Goal: Task Accomplishment & Management: Manage account settings

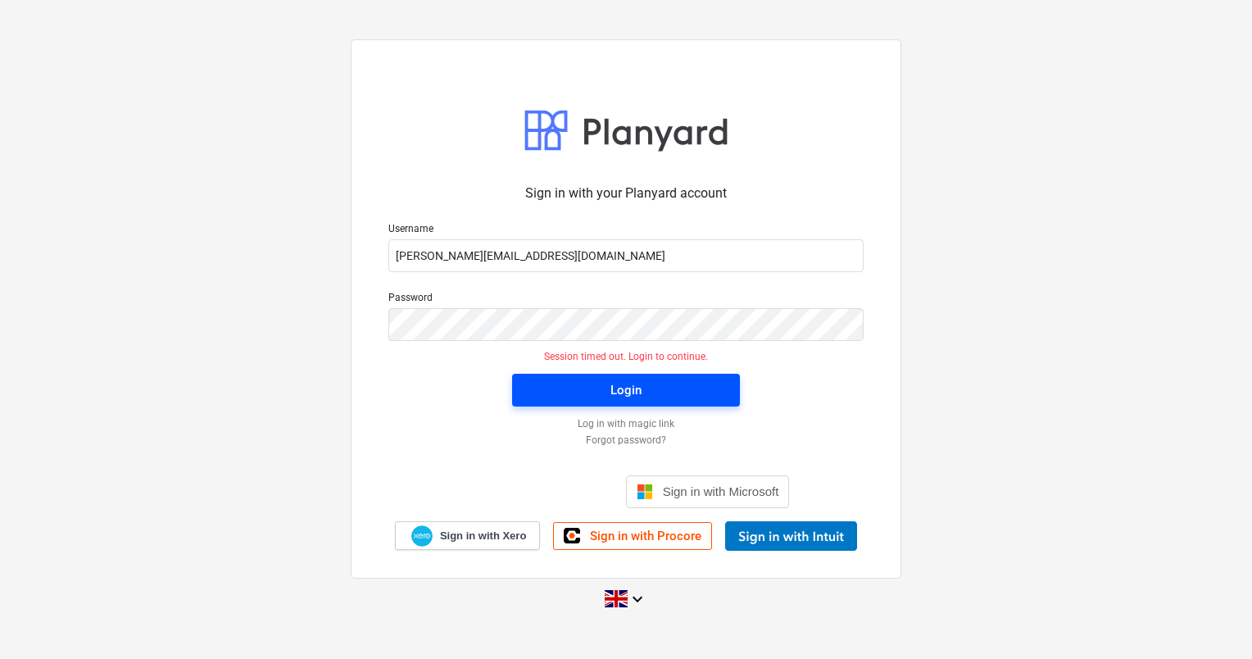
click at [600, 380] on span "Login" at bounding box center [626, 389] width 188 height 21
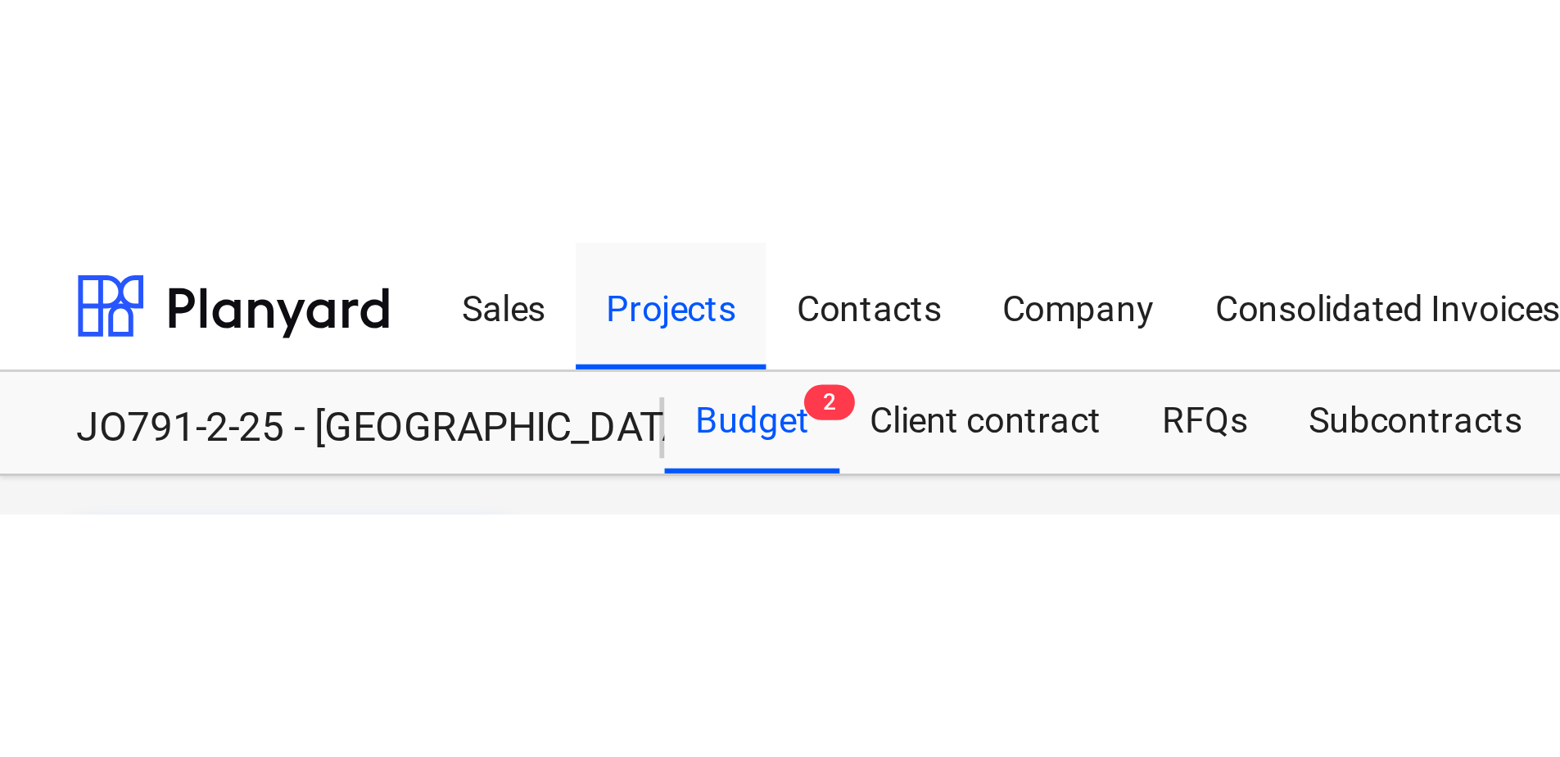
scroll to position [164, 0]
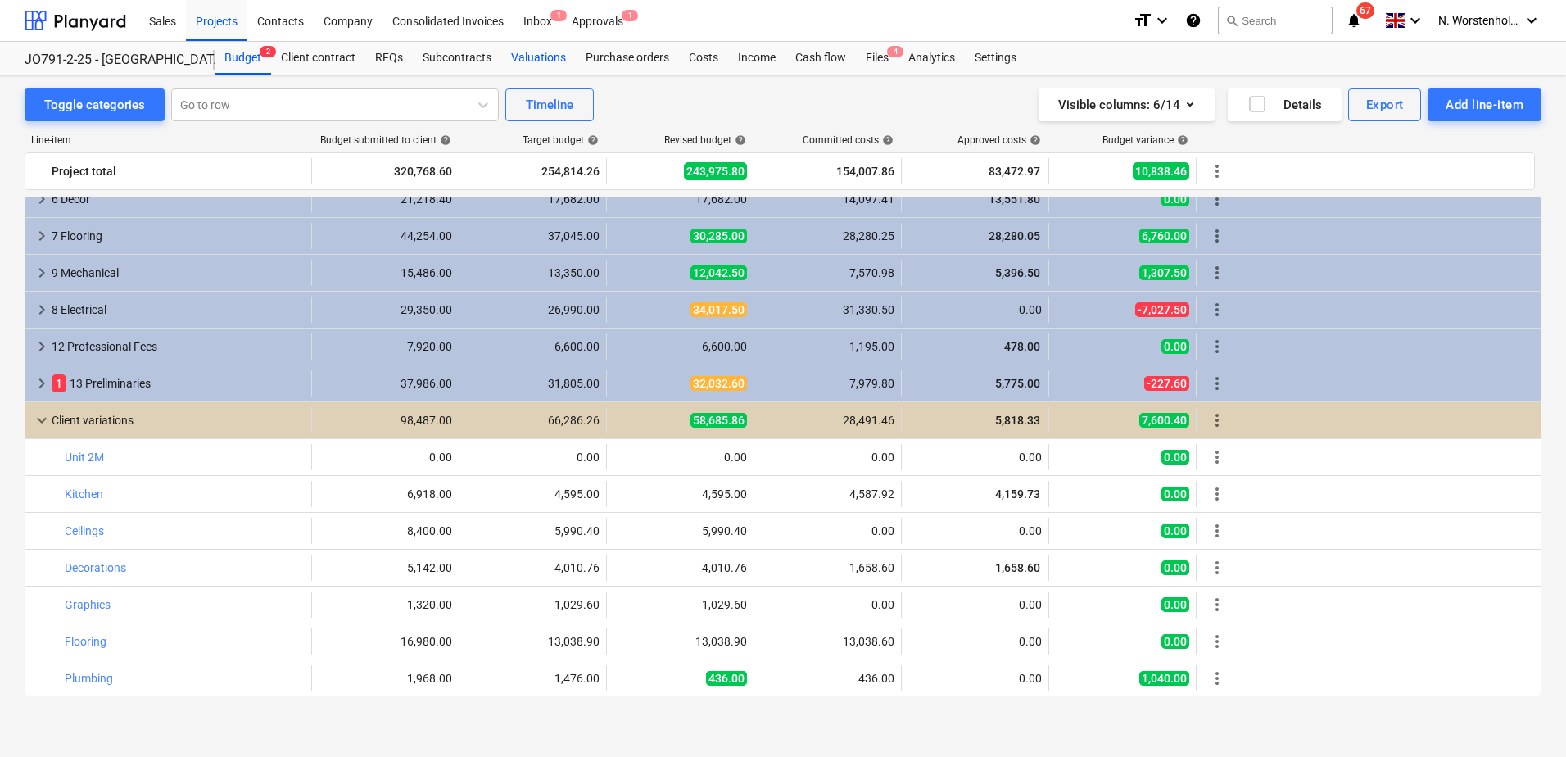
click at [537, 60] on div "Valuations" at bounding box center [538, 58] width 75 height 33
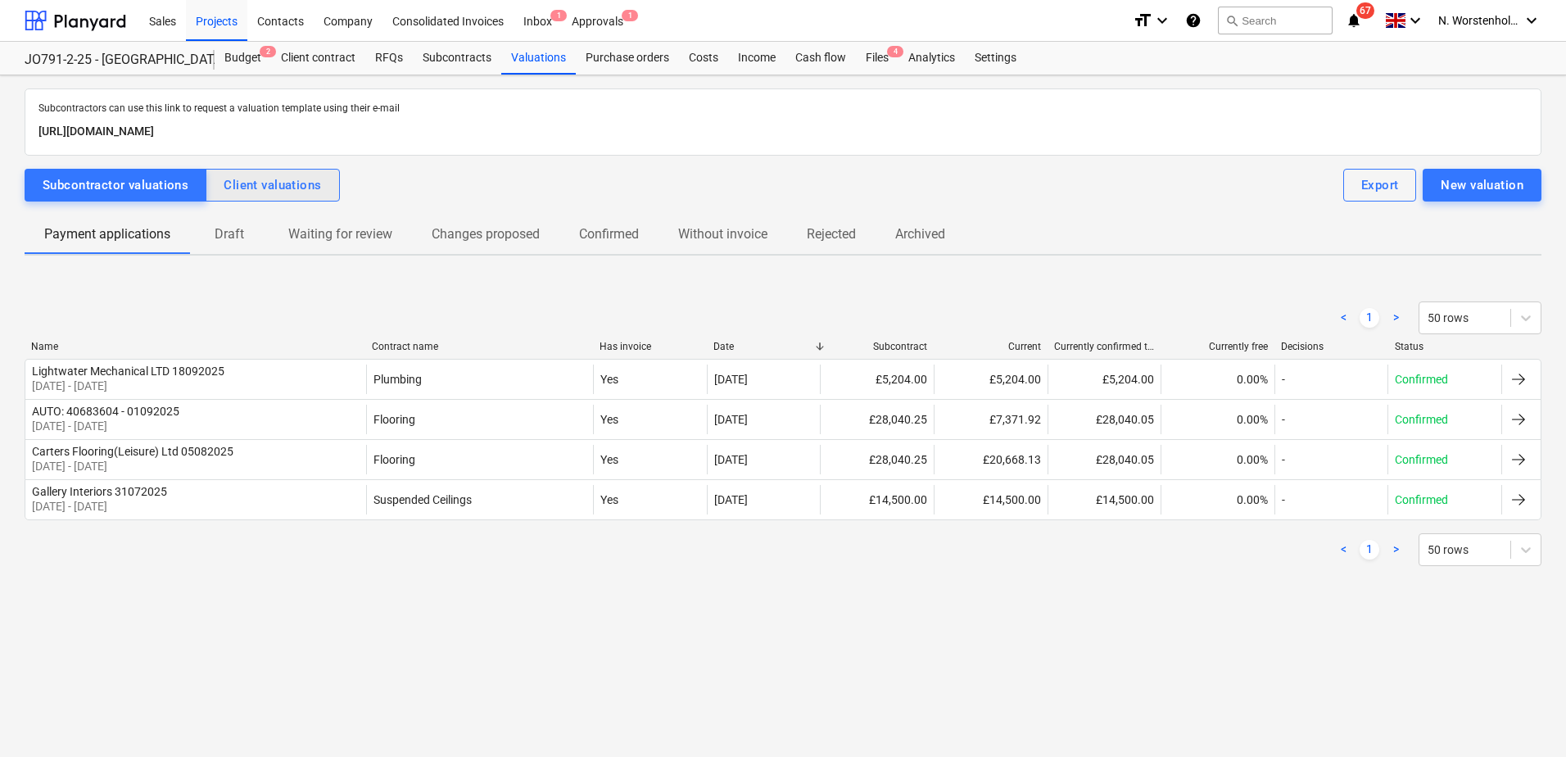
click at [266, 176] on div "Client valuations" at bounding box center [272, 184] width 97 height 21
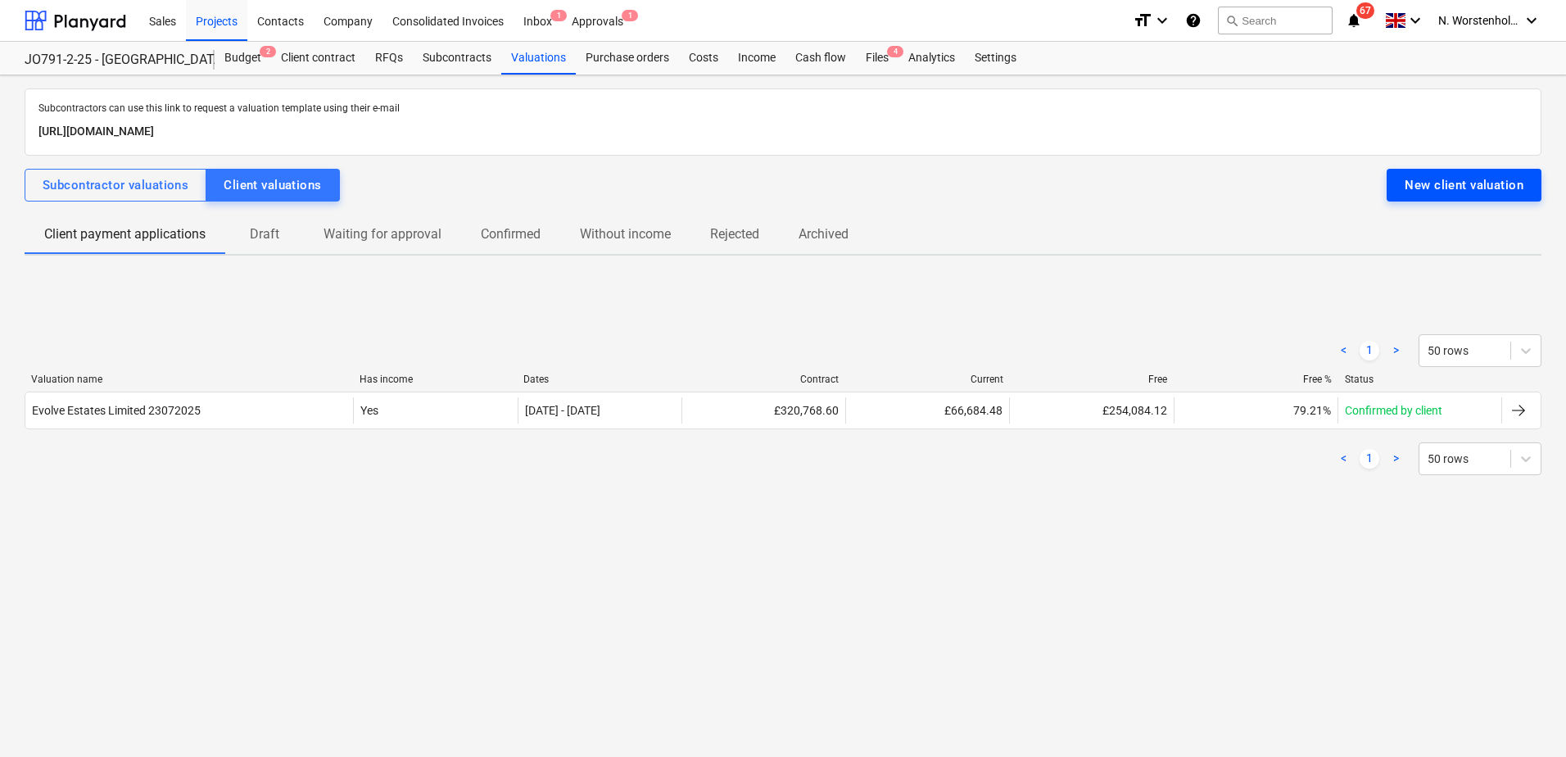
click at [1251, 176] on div "New client valuation" at bounding box center [1464, 184] width 119 height 21
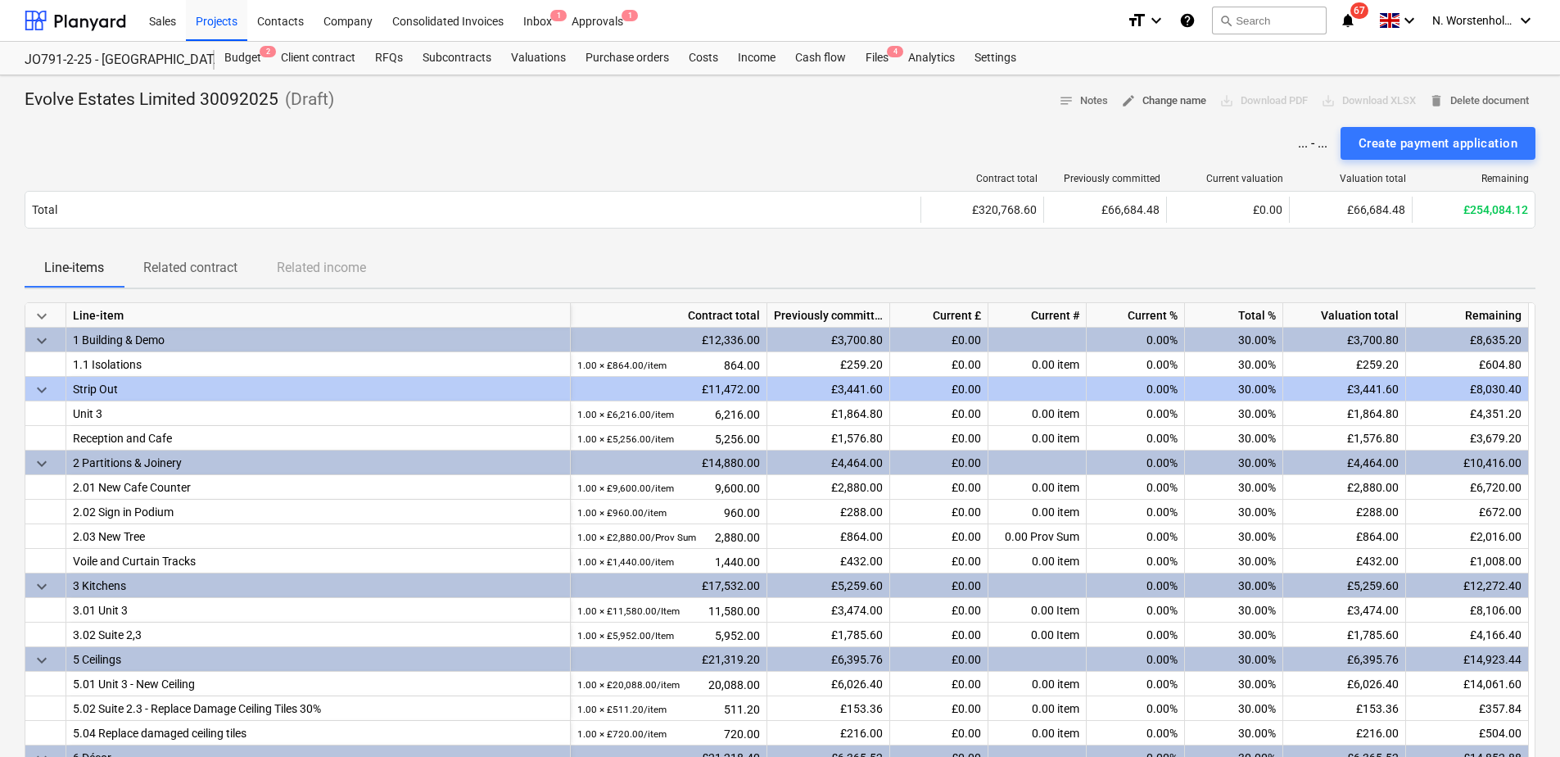
click at [1161, 99] on span "edit Change name" at bounding box center [1163, 101] width 85 height 19
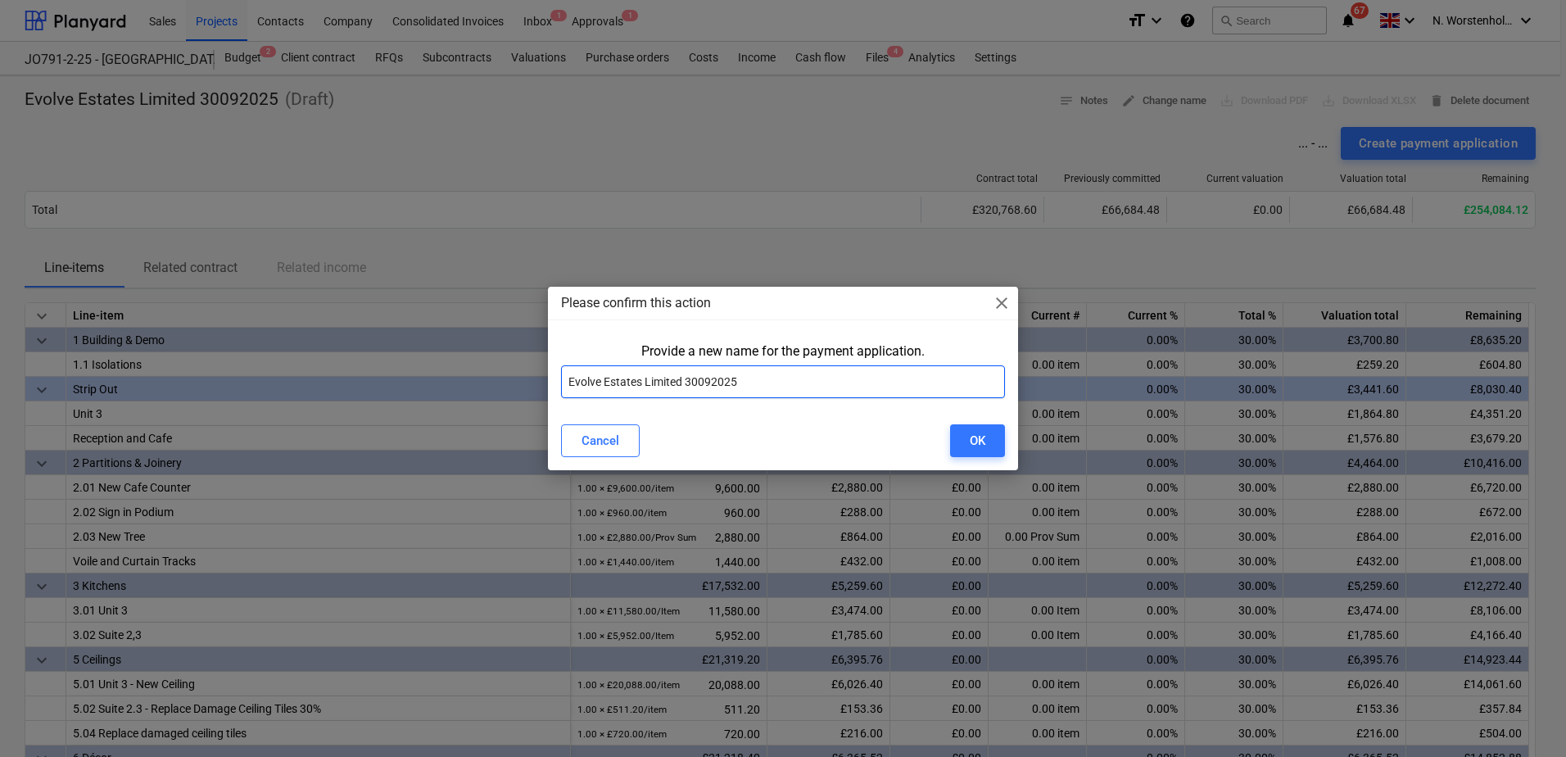
click at [705, 387] on input "Evolve Estates Limited 30092025" at bounding box center [783, 381] width 444 height 33
click at [749, 378] on input "Evolve Estates Limited 30072025" at bounding box center [783, 381] width 444 height 33
click at [701, 381] on input "Evolve Estates Limited 30072025 Application 2" at bounding box center [783, 381] width 444 height 33
click at [717, 381] on input "Evolve Estates Limited 30 072025 Application 2" at bounding box center [783, 381] width 444 height 33
type input "Evolve Estates Limited [DATE] Application 2"
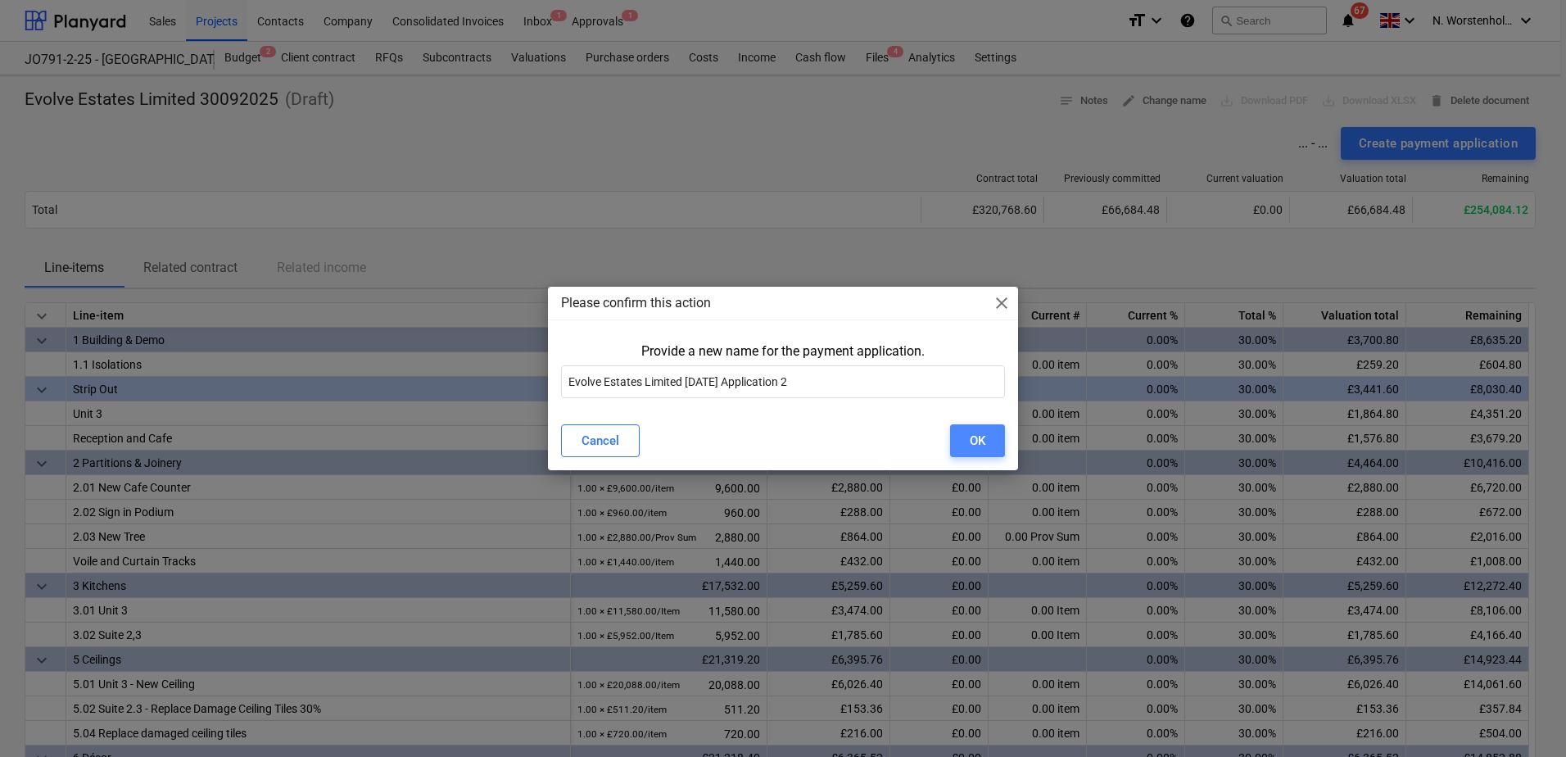
click at [983, 446] on div "OK" at bounding box center [978, 440] width 16 height 21
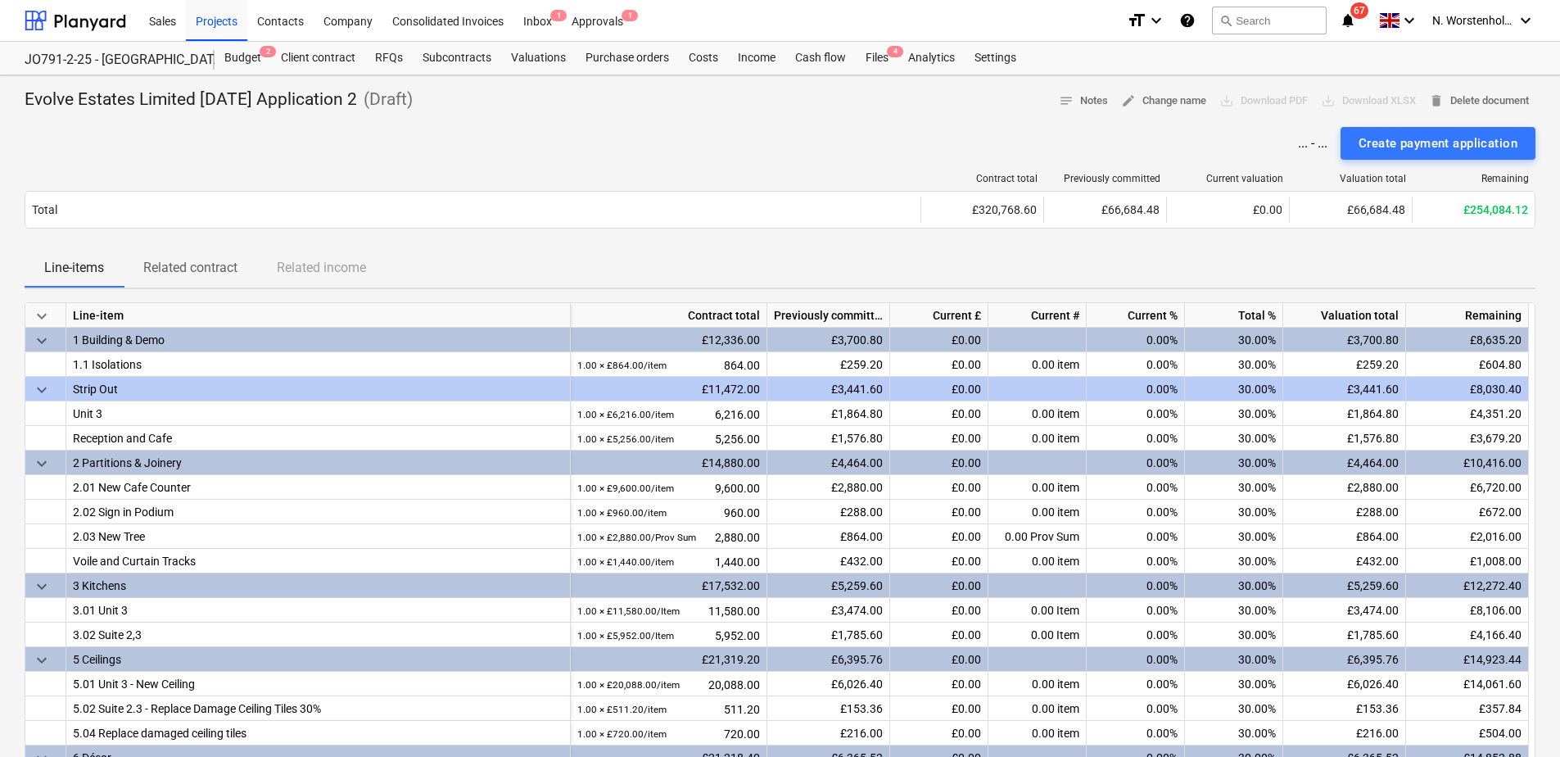
click at [1216, 377] on div "keyboard_arrow_down Line-item Contract total Previously committed Current £ Cur…" at bounding box center [780, 567] width 1511 height 530
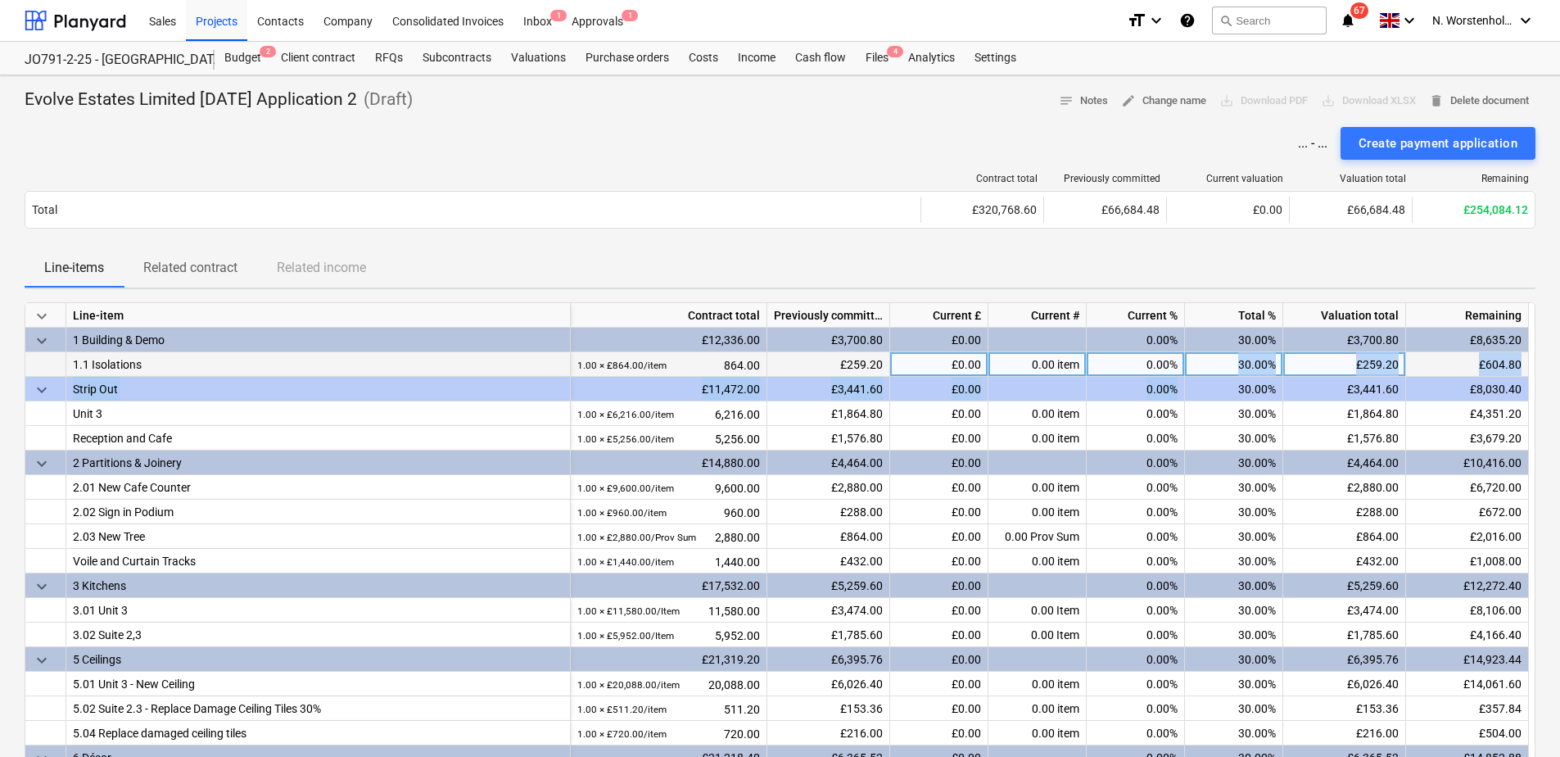
click at [1239, 369] on div "30.00%" at bounding box center [1234, 364] width 98 height 25
type input "100"
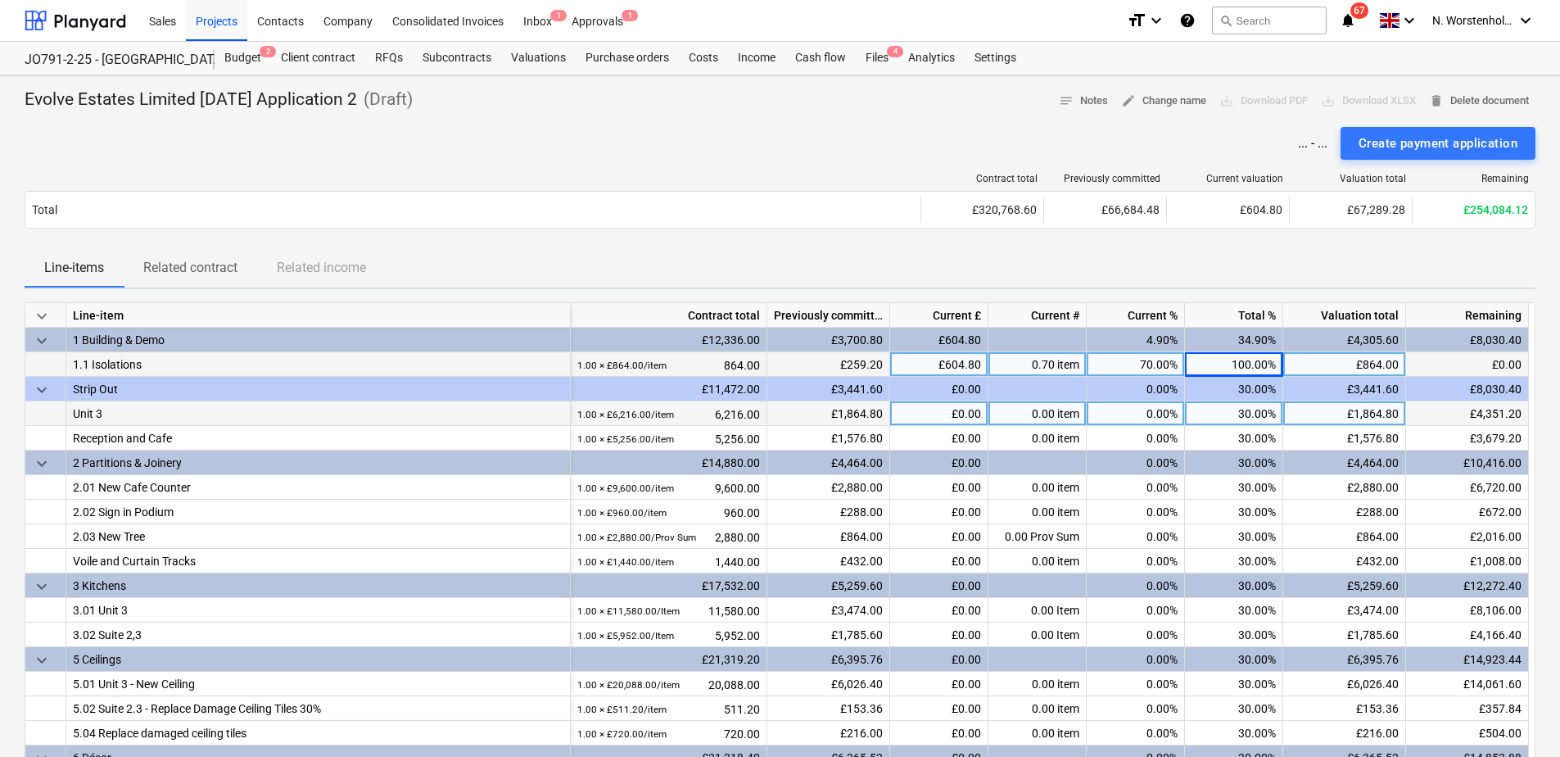
click at [1241, 418] on div "30.00%" at bounding box center [1234, 413] width 98 height 25
type input "100"
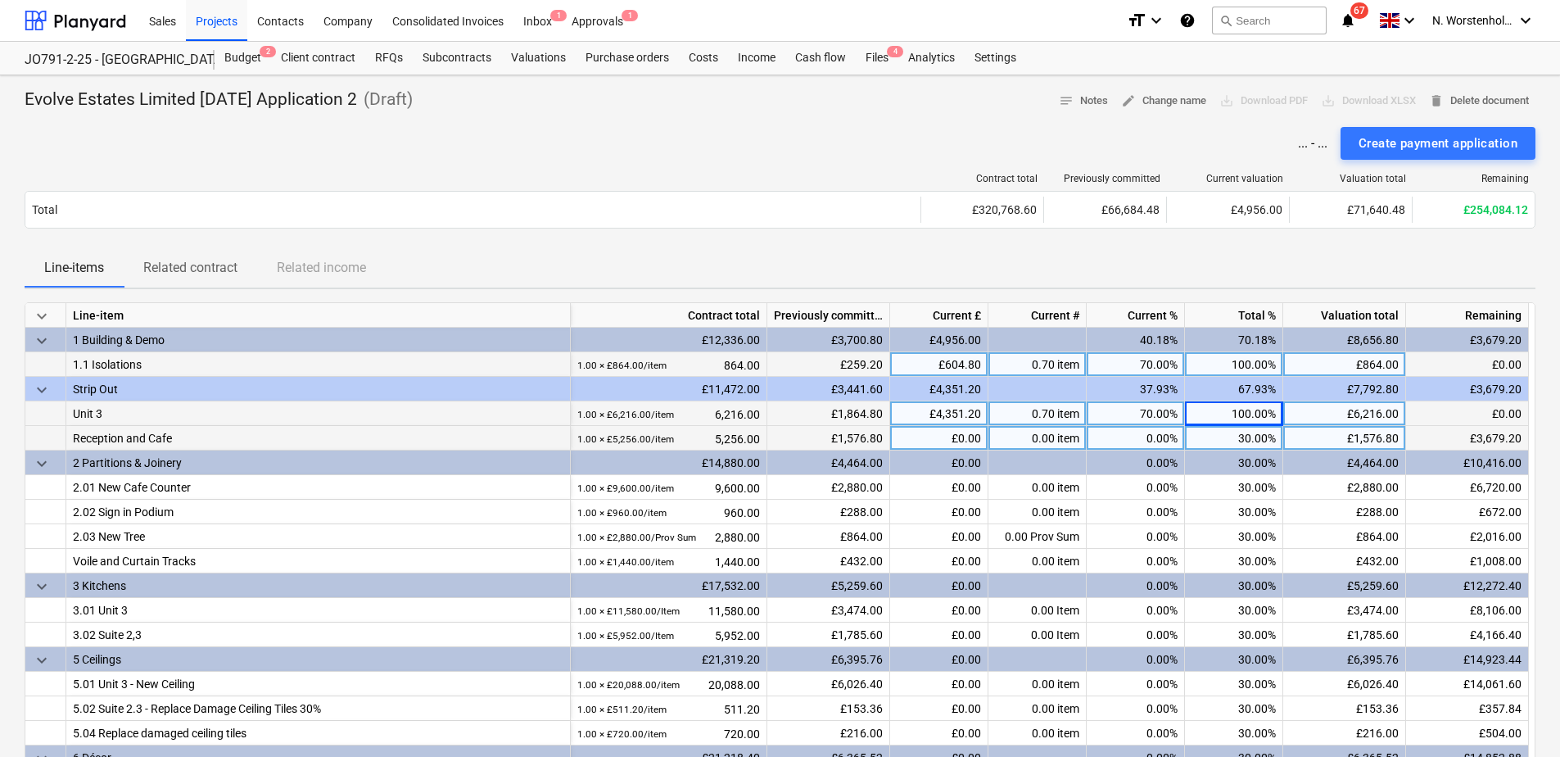
click at [1251, 436] on div "30.00%" at bounding box center [1234, 438] width 98 height 25
type input "90"
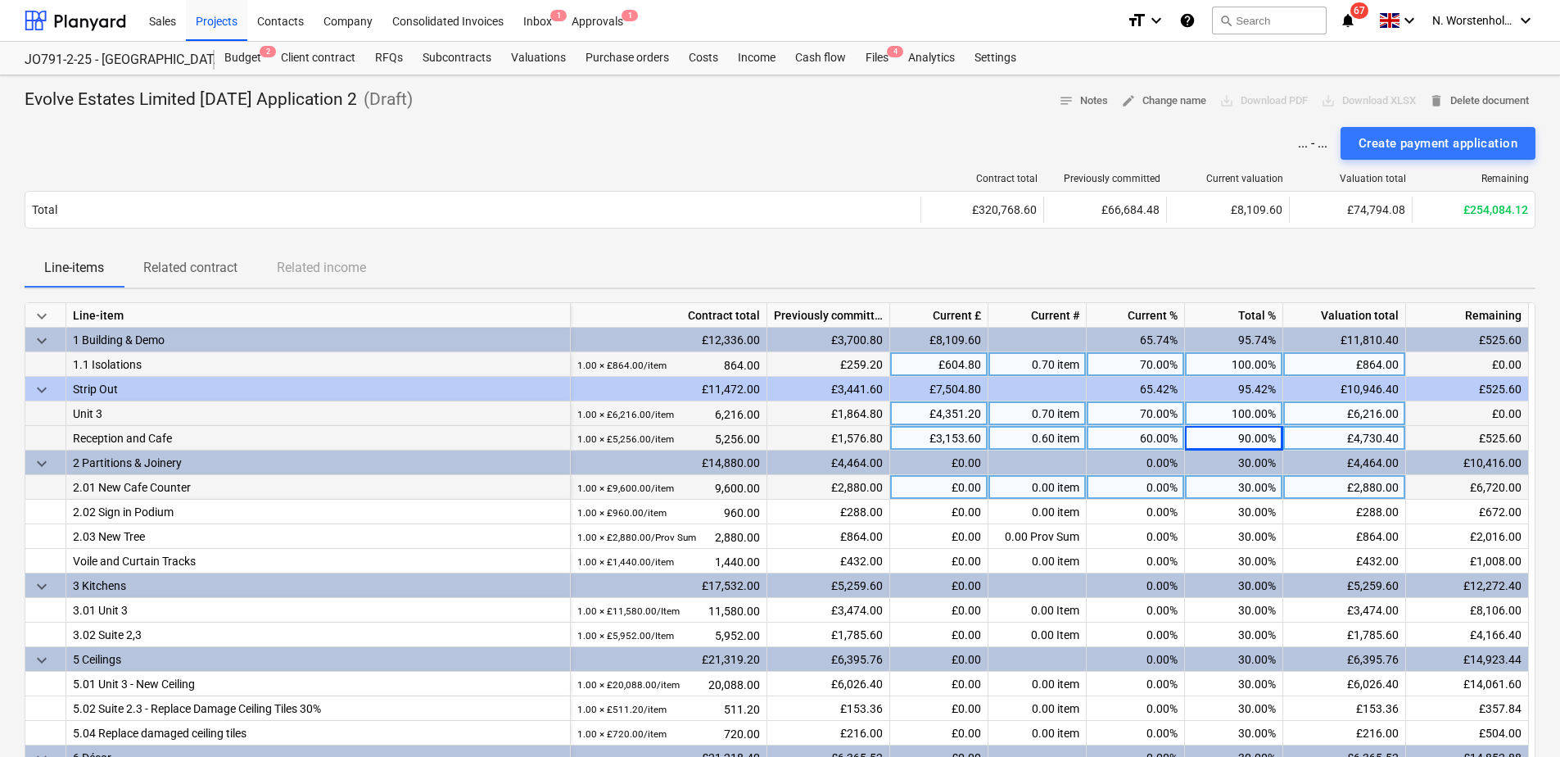
click at [1238, 478] on div "30.00%" at bounding box center [1234, 487] width 98 height 25
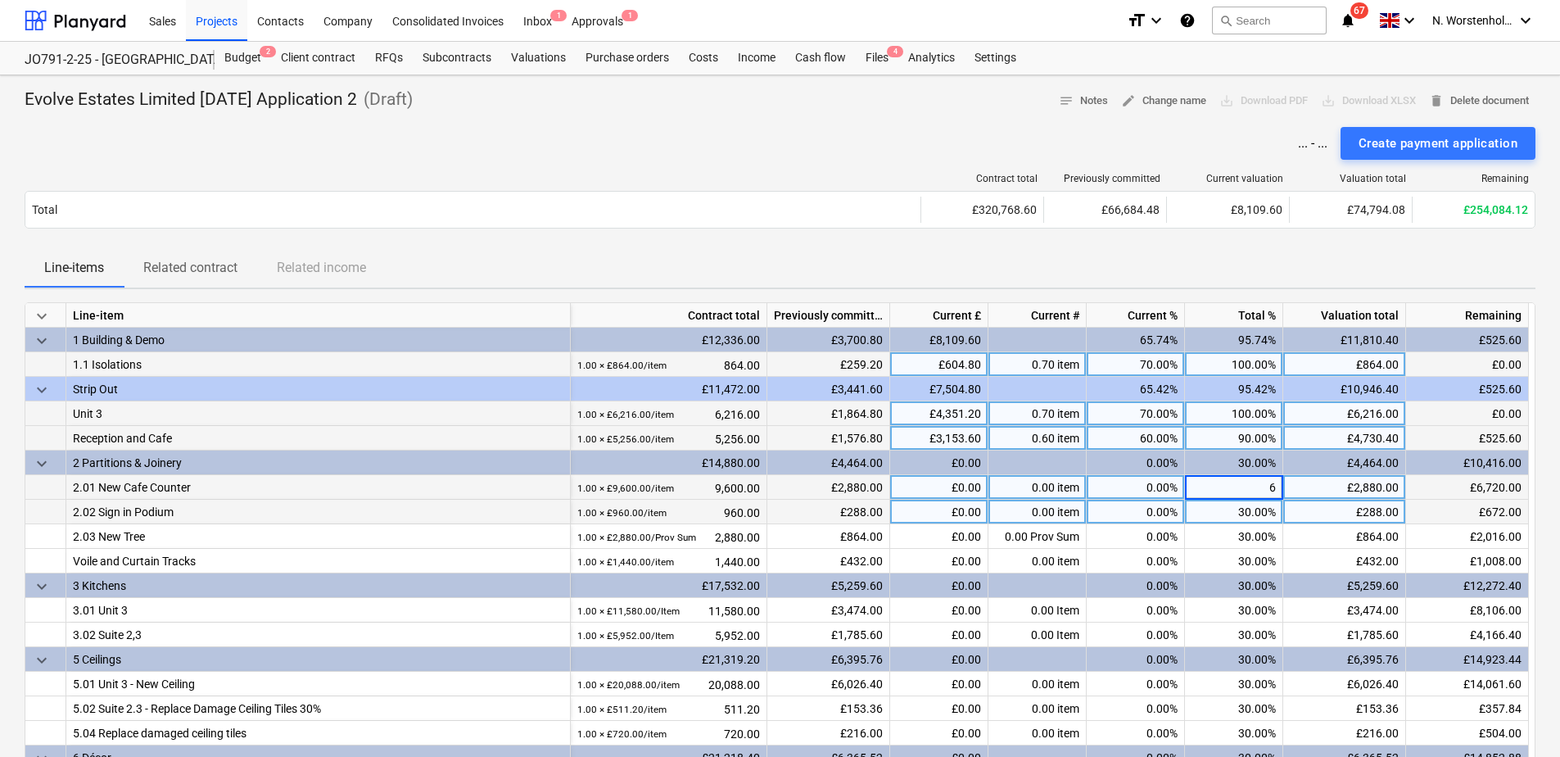
type input "65"
click at [1251, 514] on div "30.00%" at bounding box center [1234, 512] width 98 height 25
type input "30"
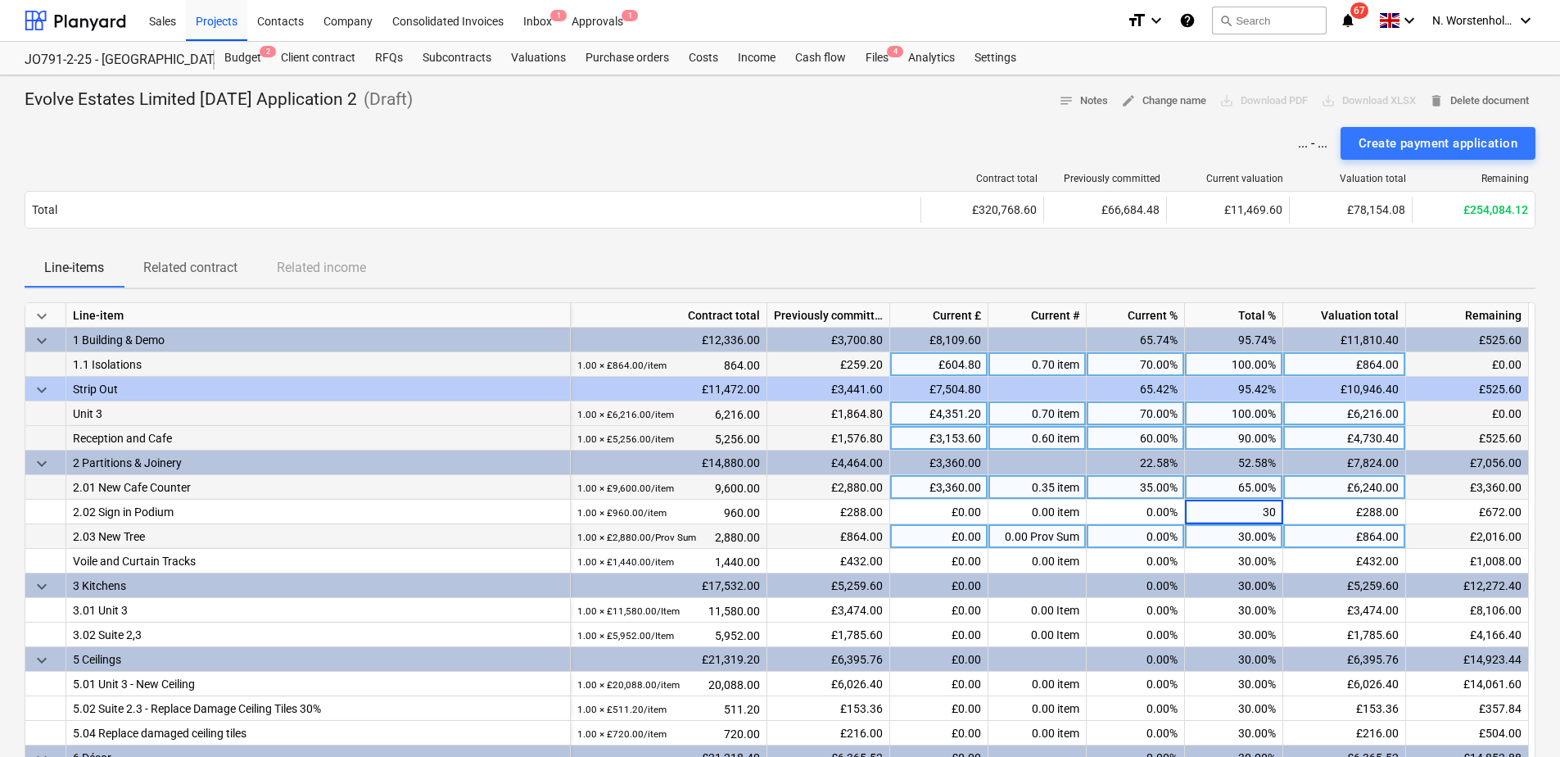
click at [1250, 536] on div "30.00%" at bounding box center [1234, 536] width 98 height 25
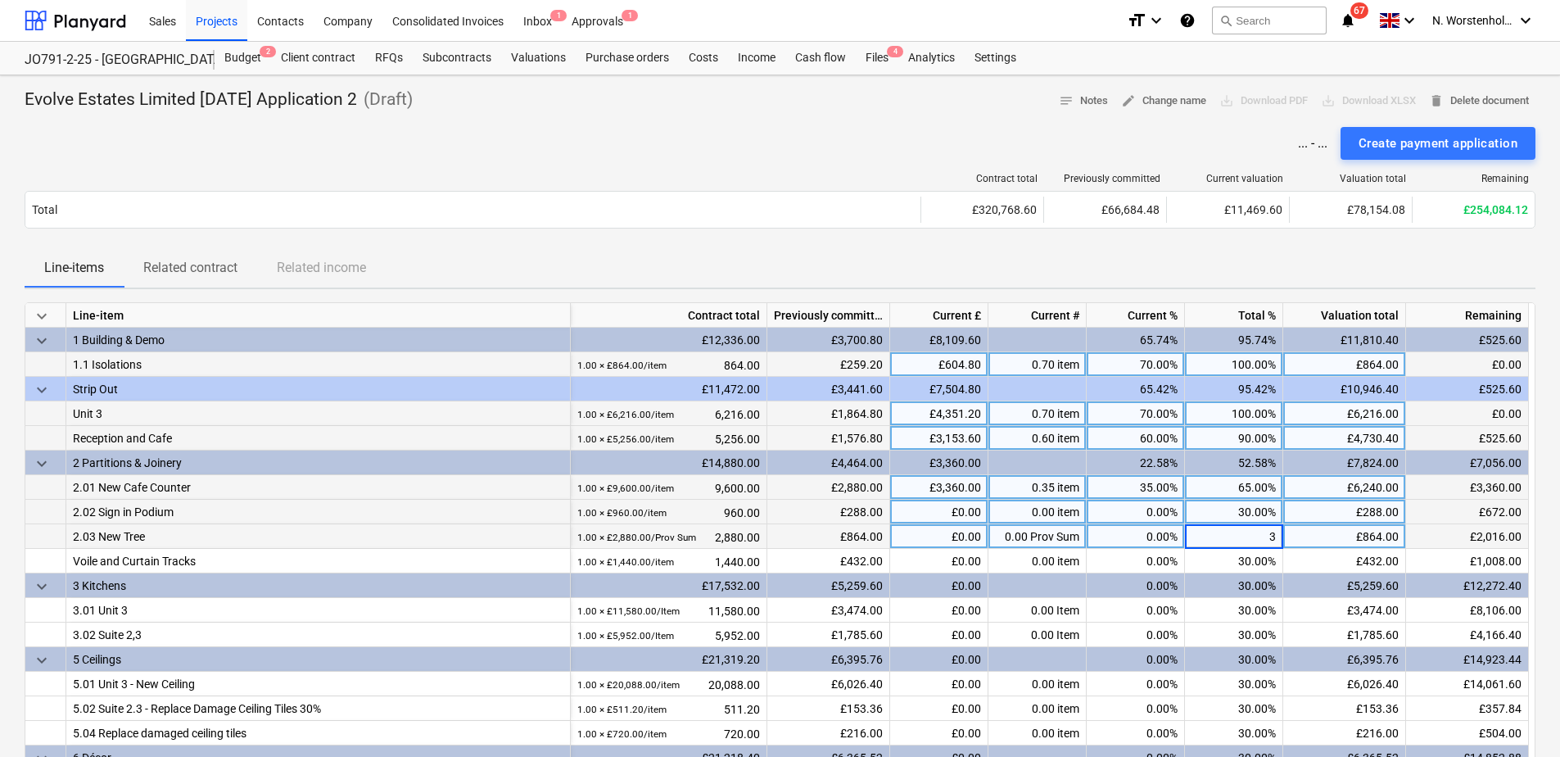
type input "30"
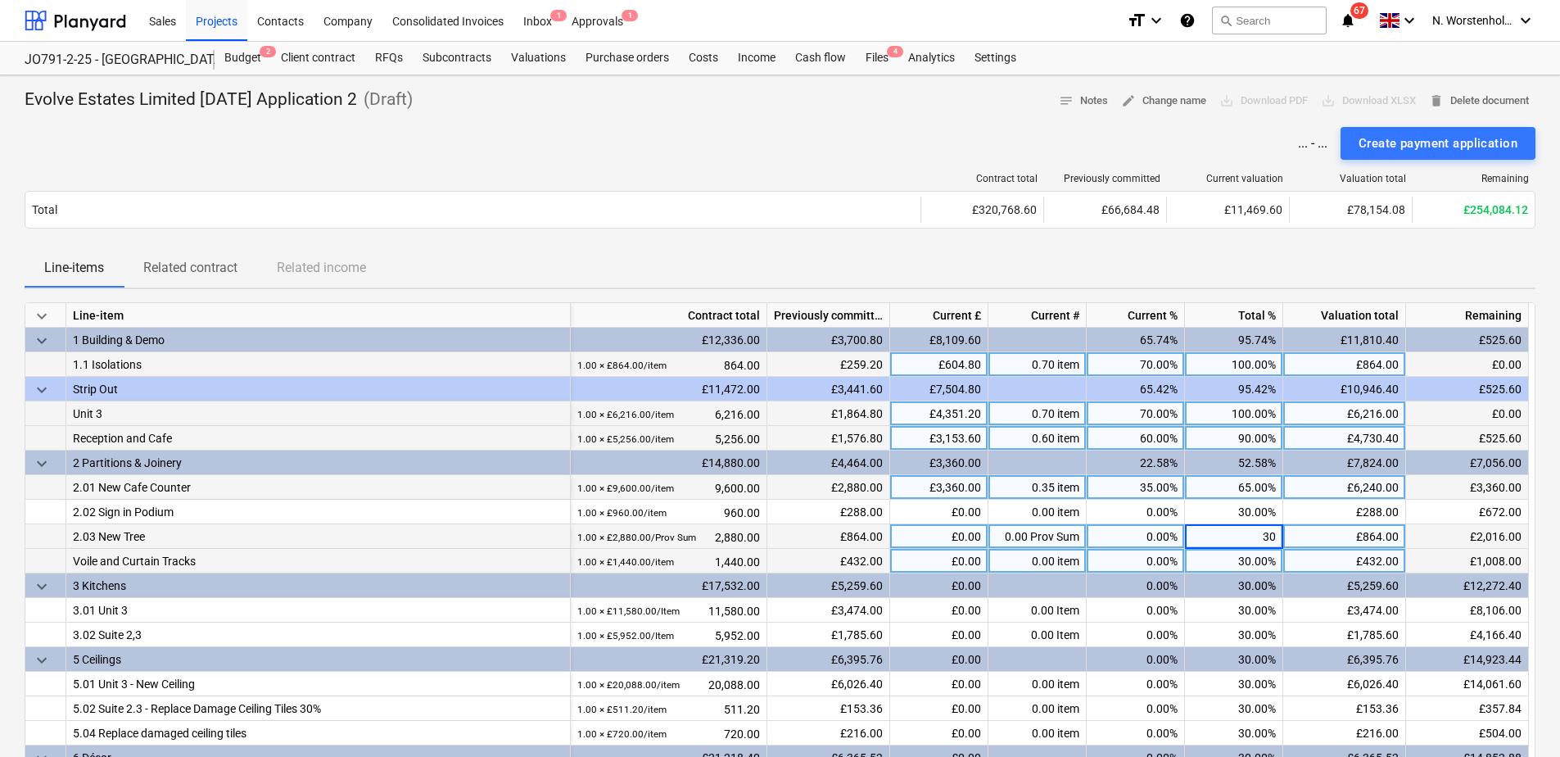
click at [1251, 564] on div "30.00%" at bounding box center [1234, 561] width 98 height 25
type input "30"
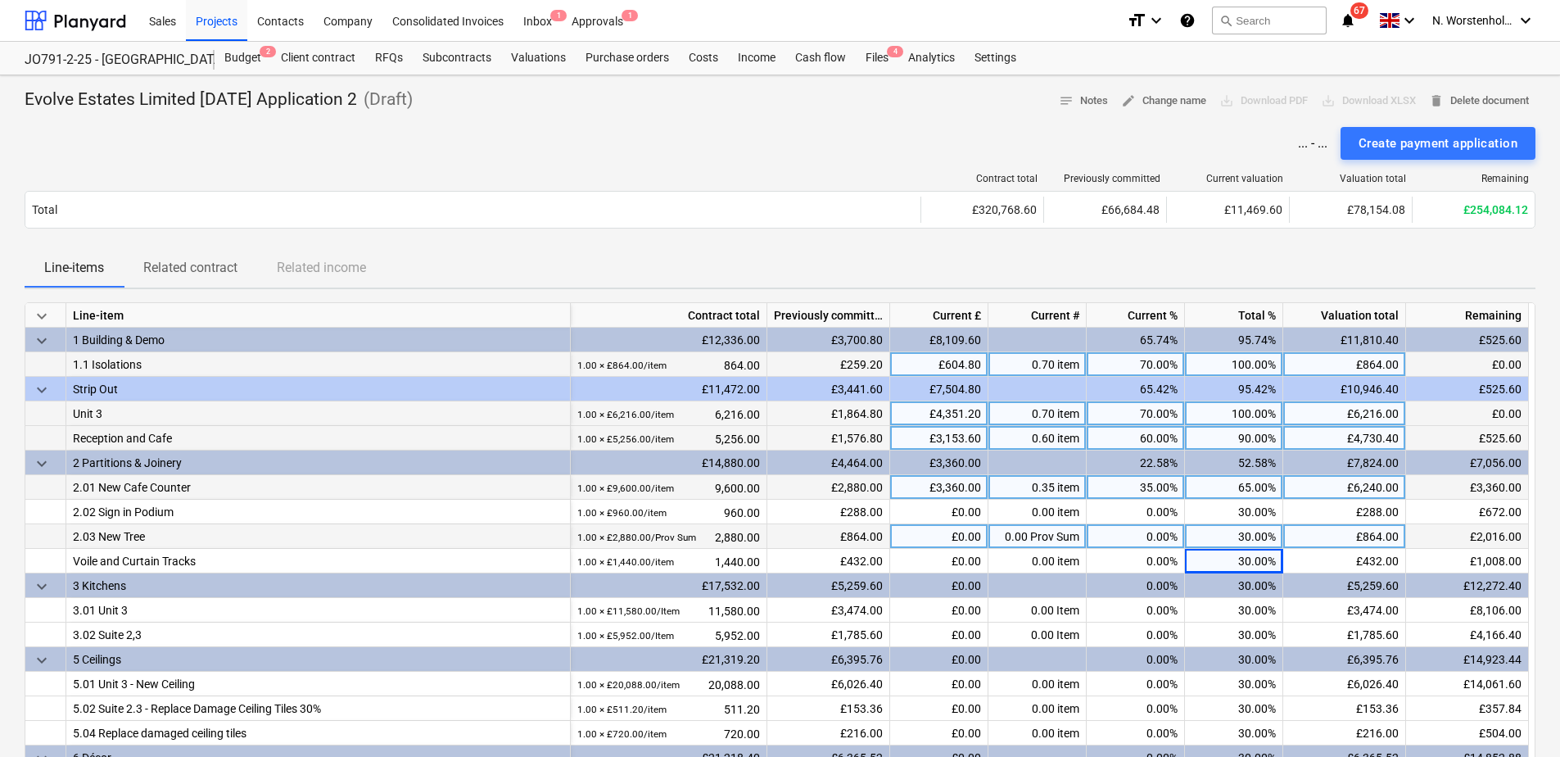
click at [1204, 579] on div "30.00%" at bounding box center [1234, 585] width 98 height 25
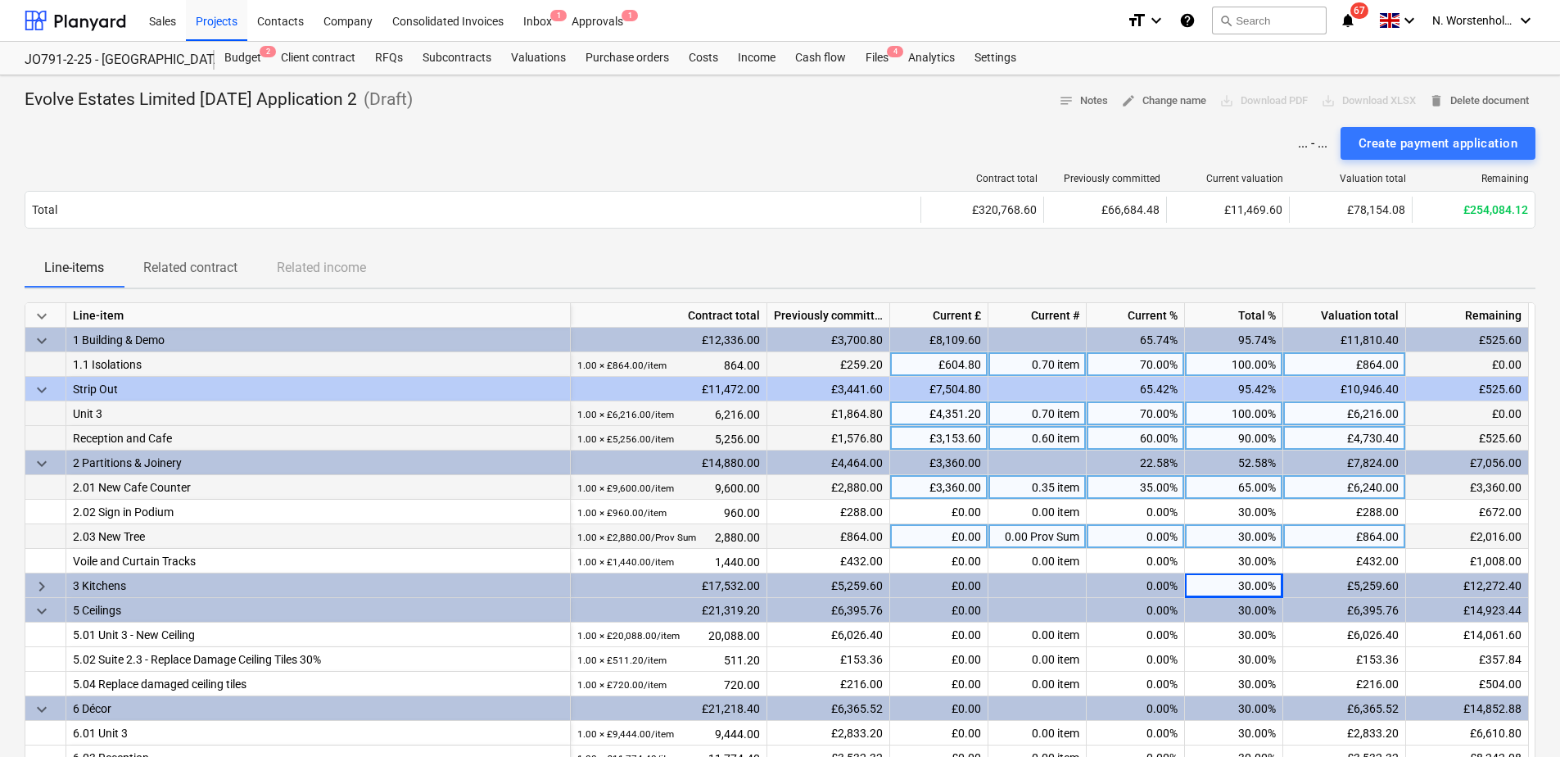
click at [1170, 527] on div "0.00%" at bounding box center [1136, 536] width 98 height 25
click at [42, 584] on span "keyboard_arrow_right" at bounding box center [42, 587] width 20 height 20
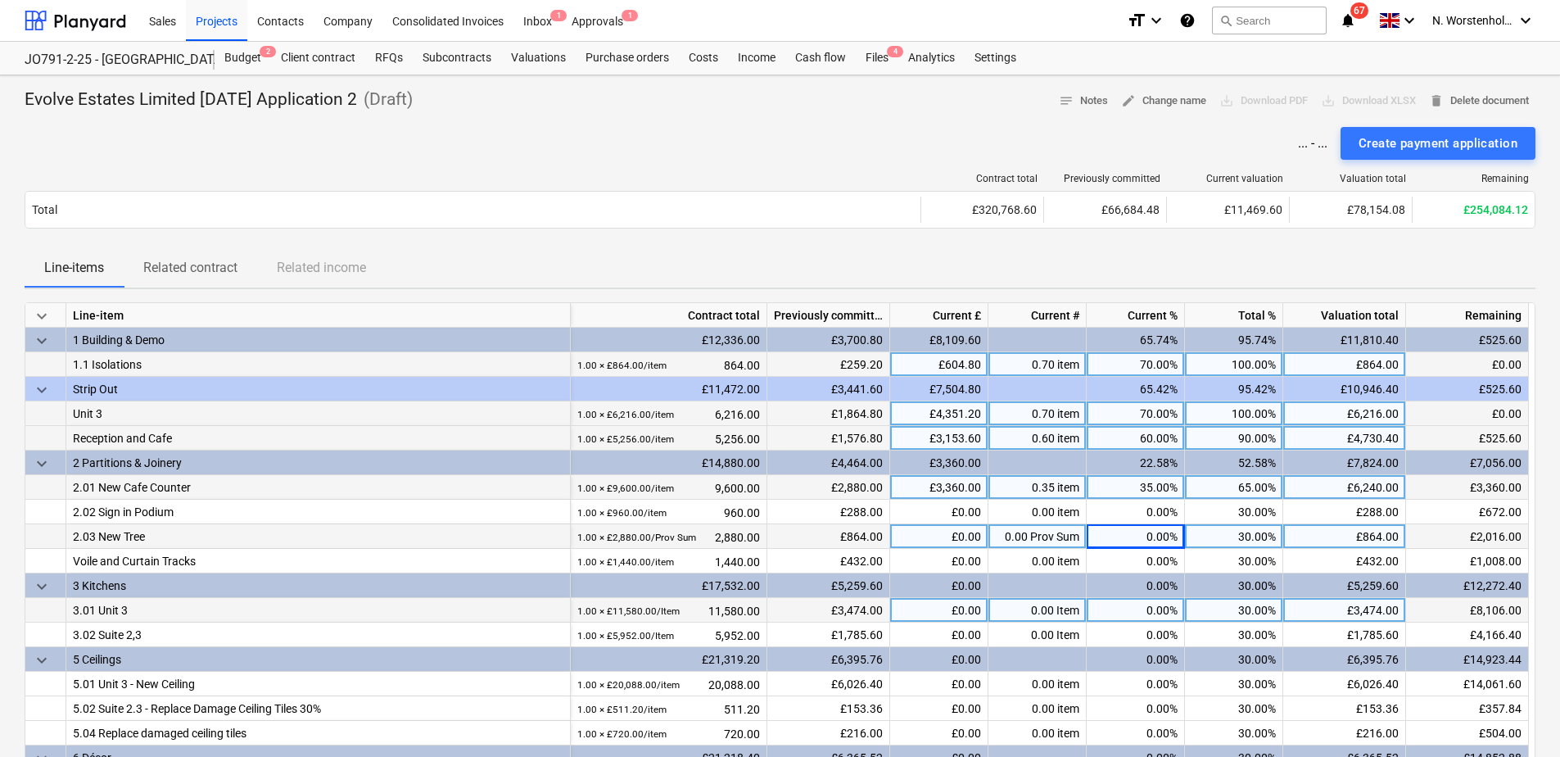
click at [1142, 611] on div "0.00%" at bounding box center [1136, 610] width 98 height 25
type input "100"
click at [1116, 360] on div "70.00%" at bounding box center [1136, 364] width 98 height 25
type input "100"
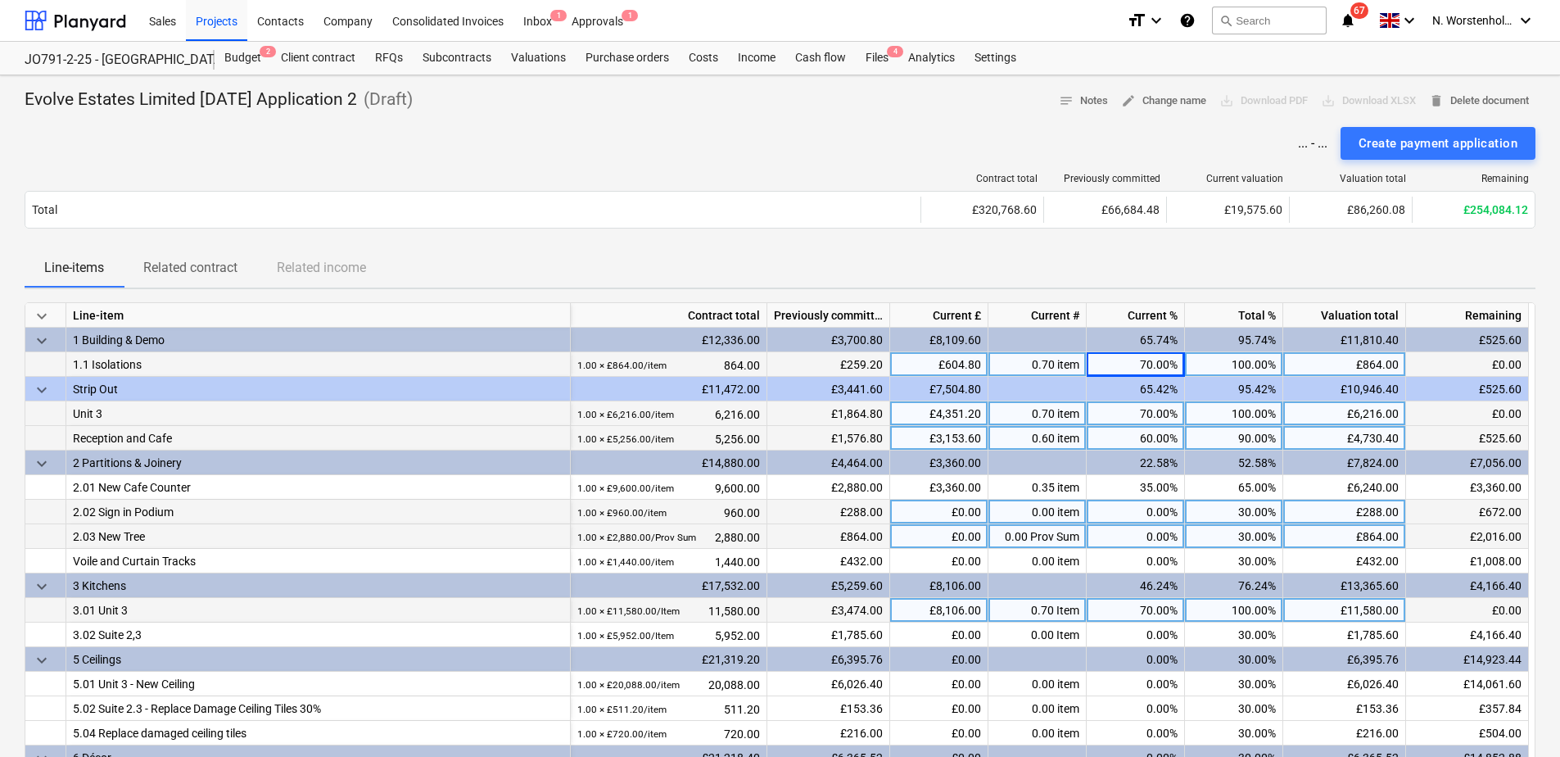
click at [1214, 508] on div "30.00%" at bounding box center [1234, 512] width 98 height 25
type input "30"
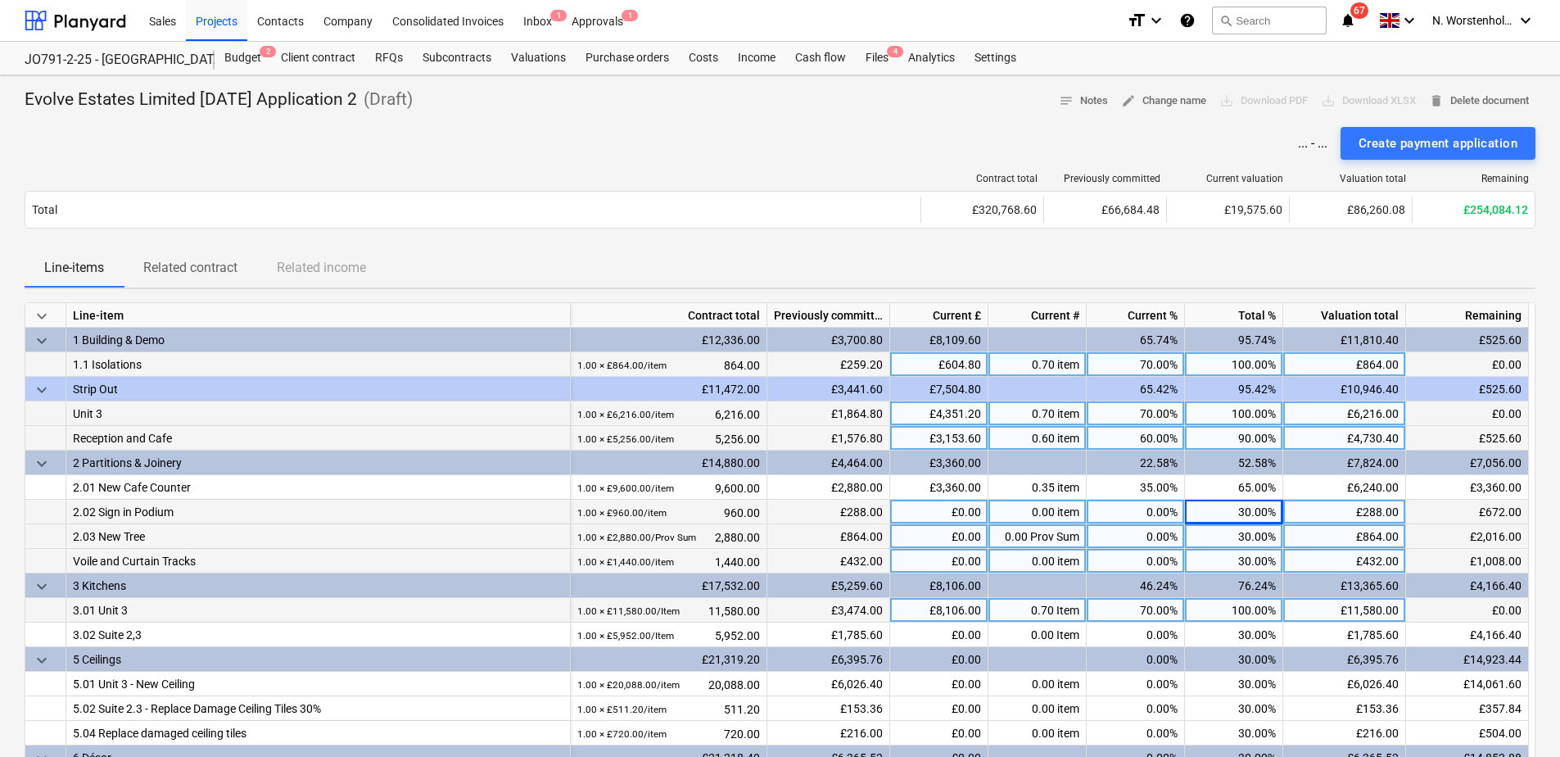
click at [1251, 557] on div "30.00%" at bounding box center [1234, 561] width 98 height 25
type input "30"
click at [1251, 612] on div "100.00%" at bounding box center [1234, 610] width 98 height 25
type input "100"
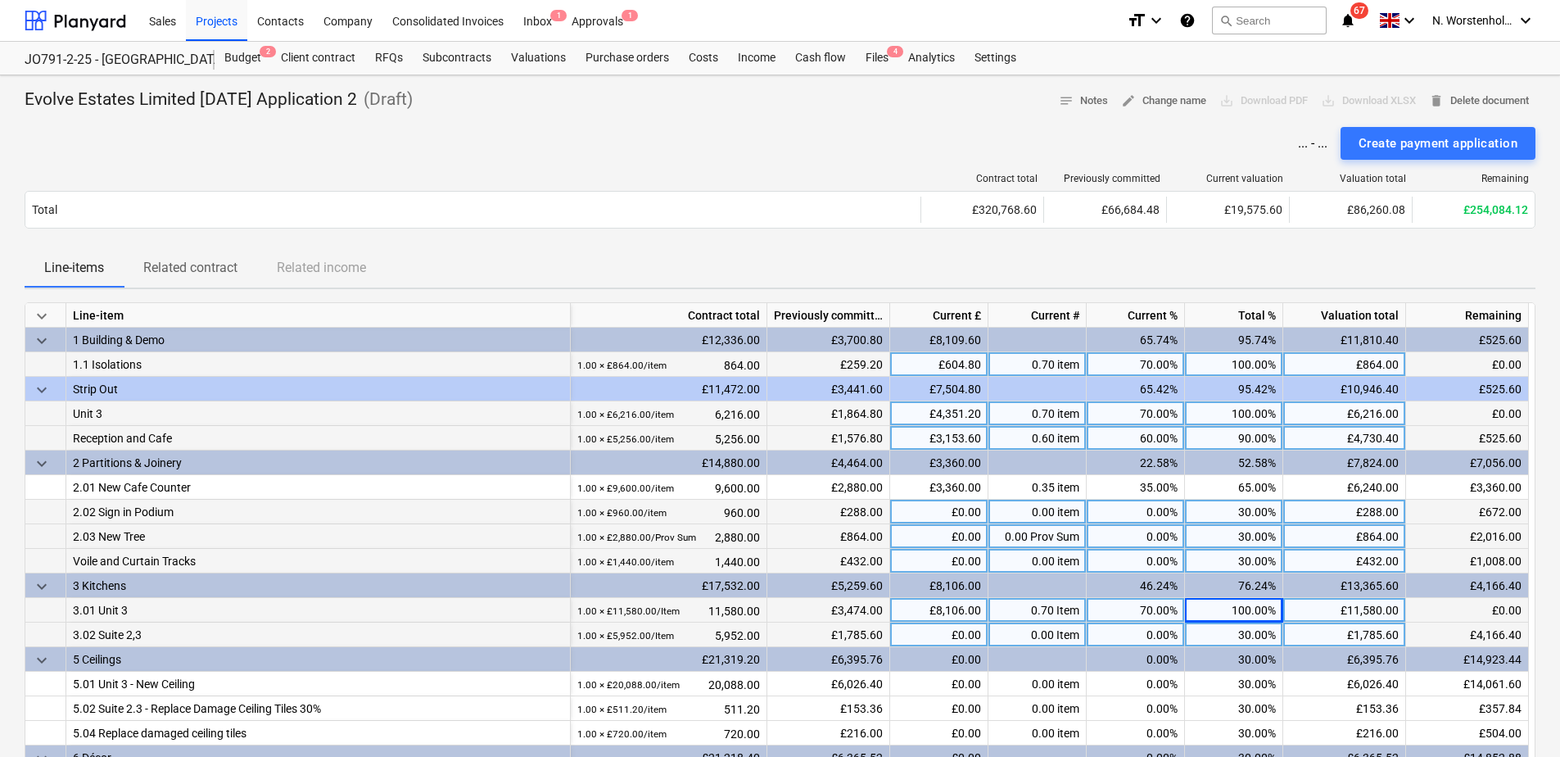
click at [1219, 629] on div "30.00%" at bounding box center [1234, 634] width 98 height 25
type input "75"
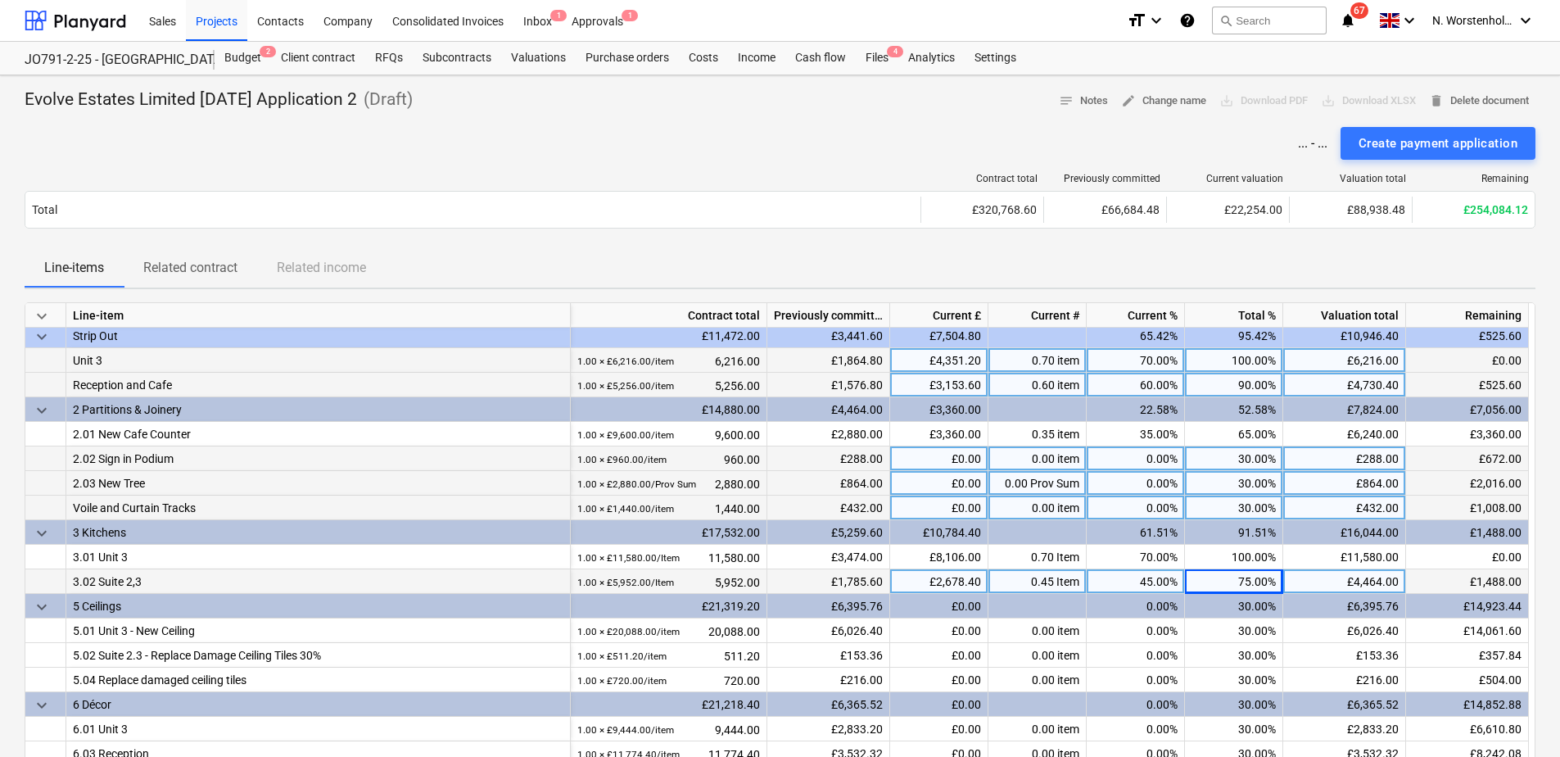
scroll to position [52, 0]
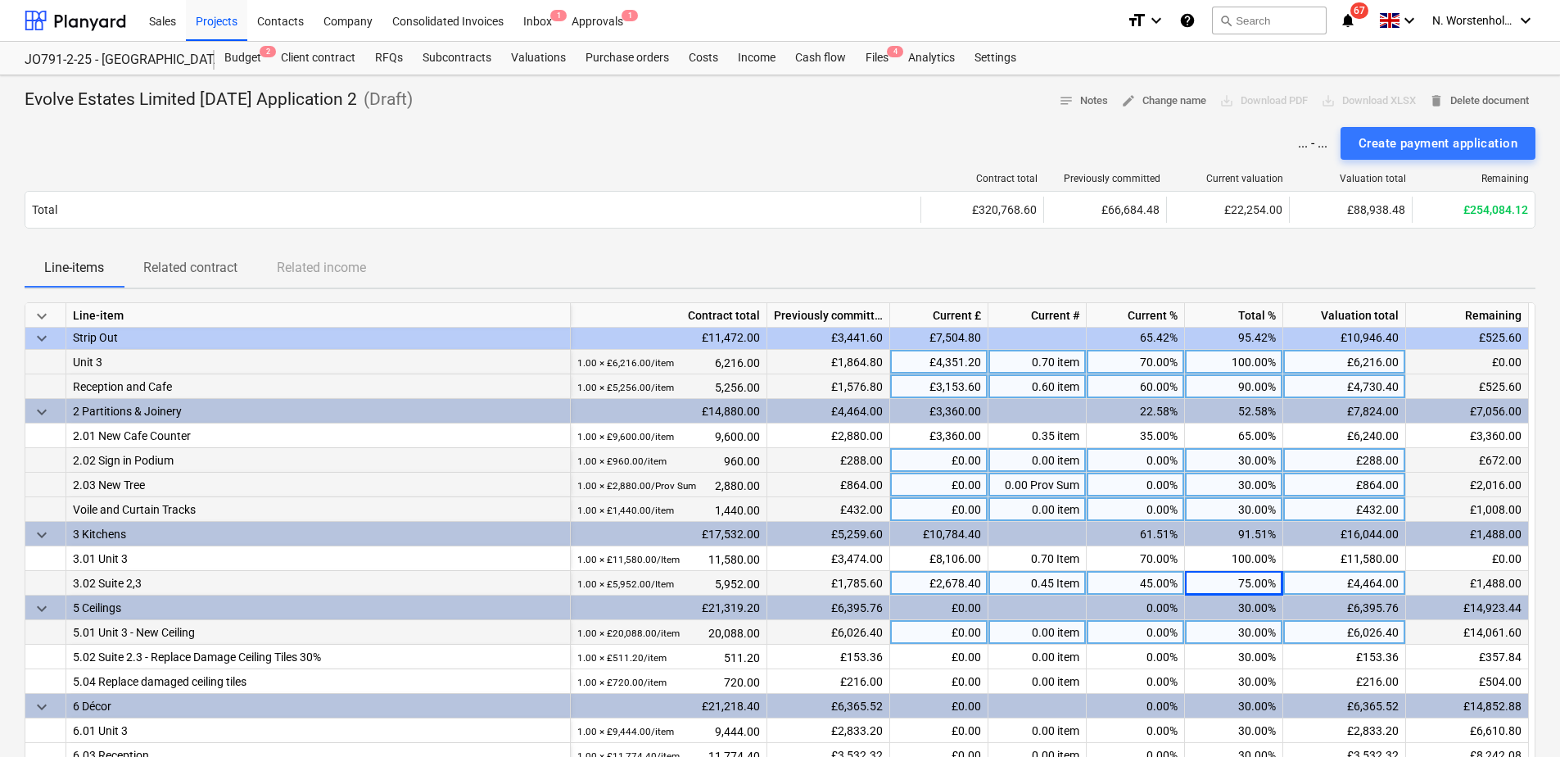
click at [1251, 632] on div "30.00%" at bounding box center [1234, 632] width 98 height 25
type input "100"
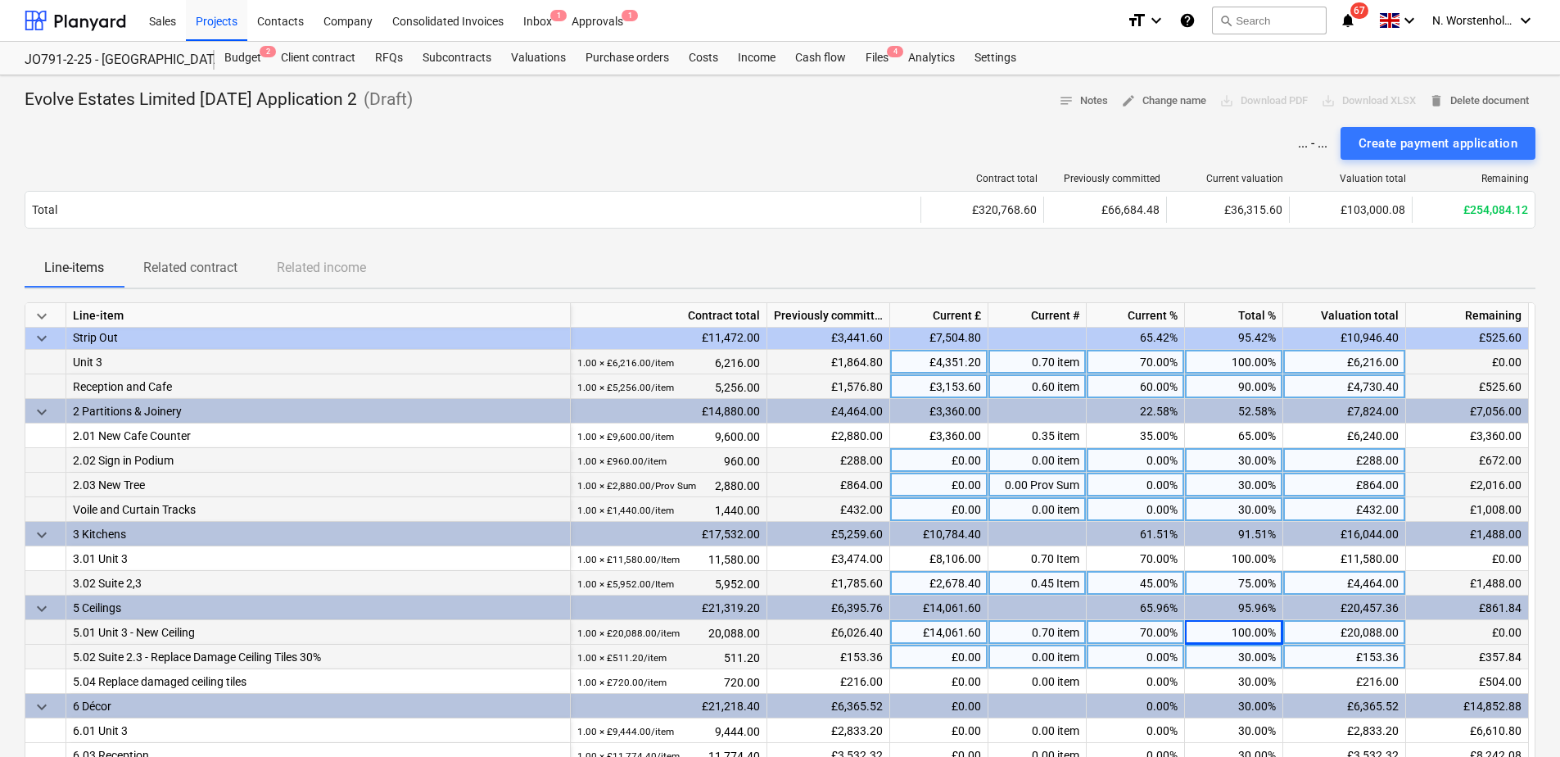
click at [1247, 654] on div "30.00%" at bounding box center [1234, 657] width 98 height 25
type input "80"
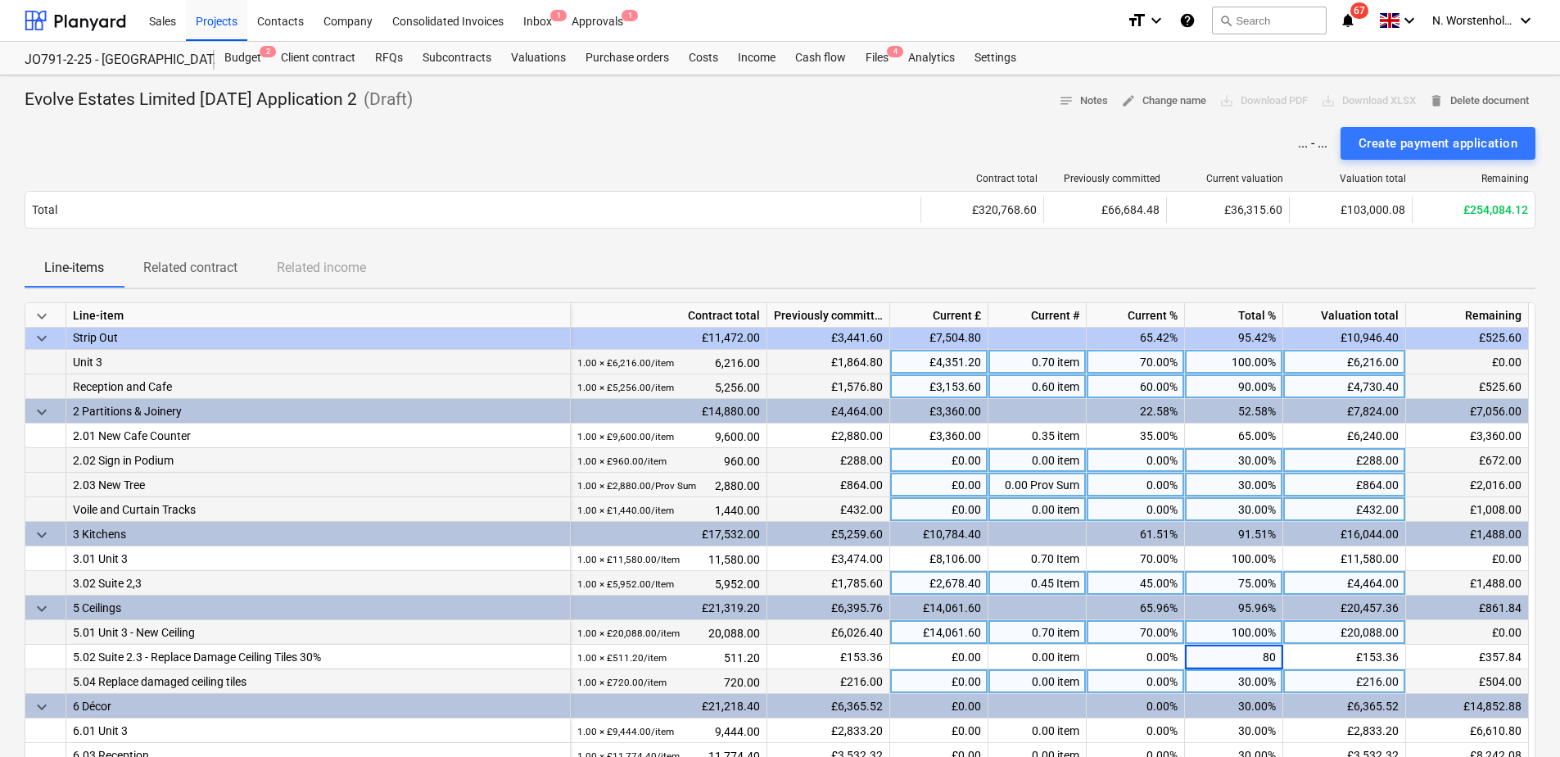
click at [1234, 658] on div "30.00%" at bounding box center [1234, 681] width 98 height 25
type input "100"
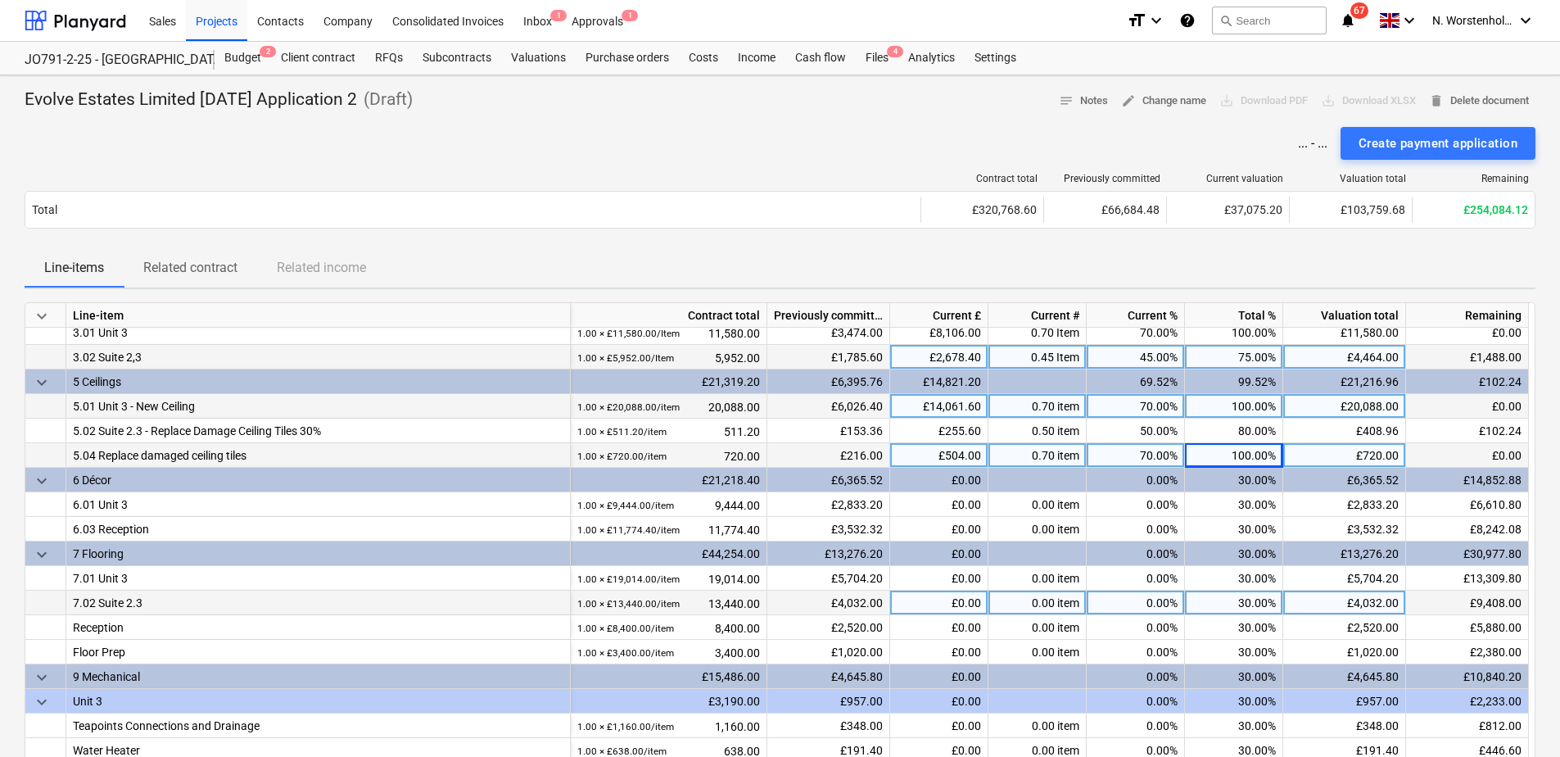
scroll to position [297, 0]
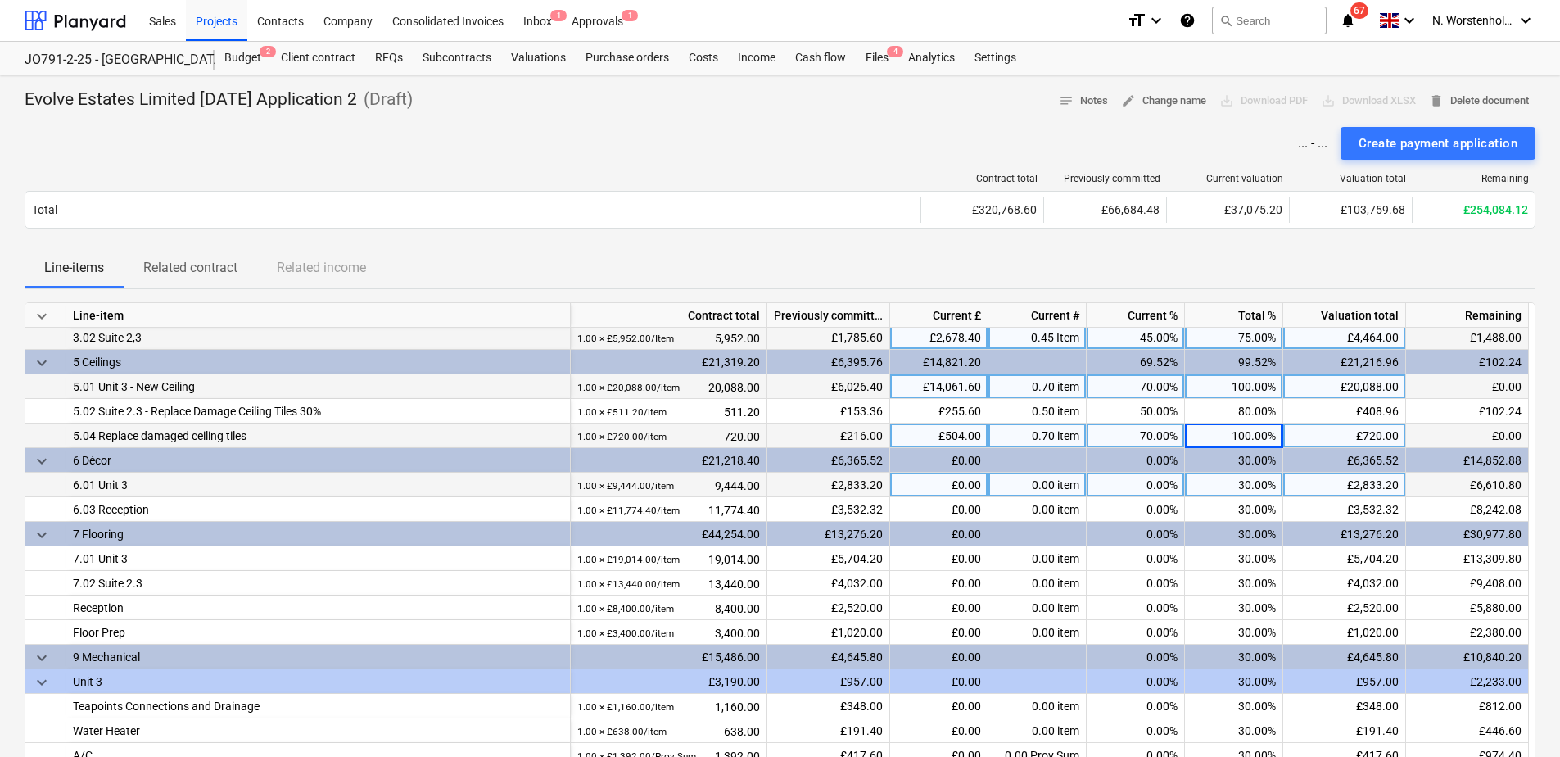
click at [1233, 487] on div "30.00%" at bounding box center [1234, 485] width 98 height 25
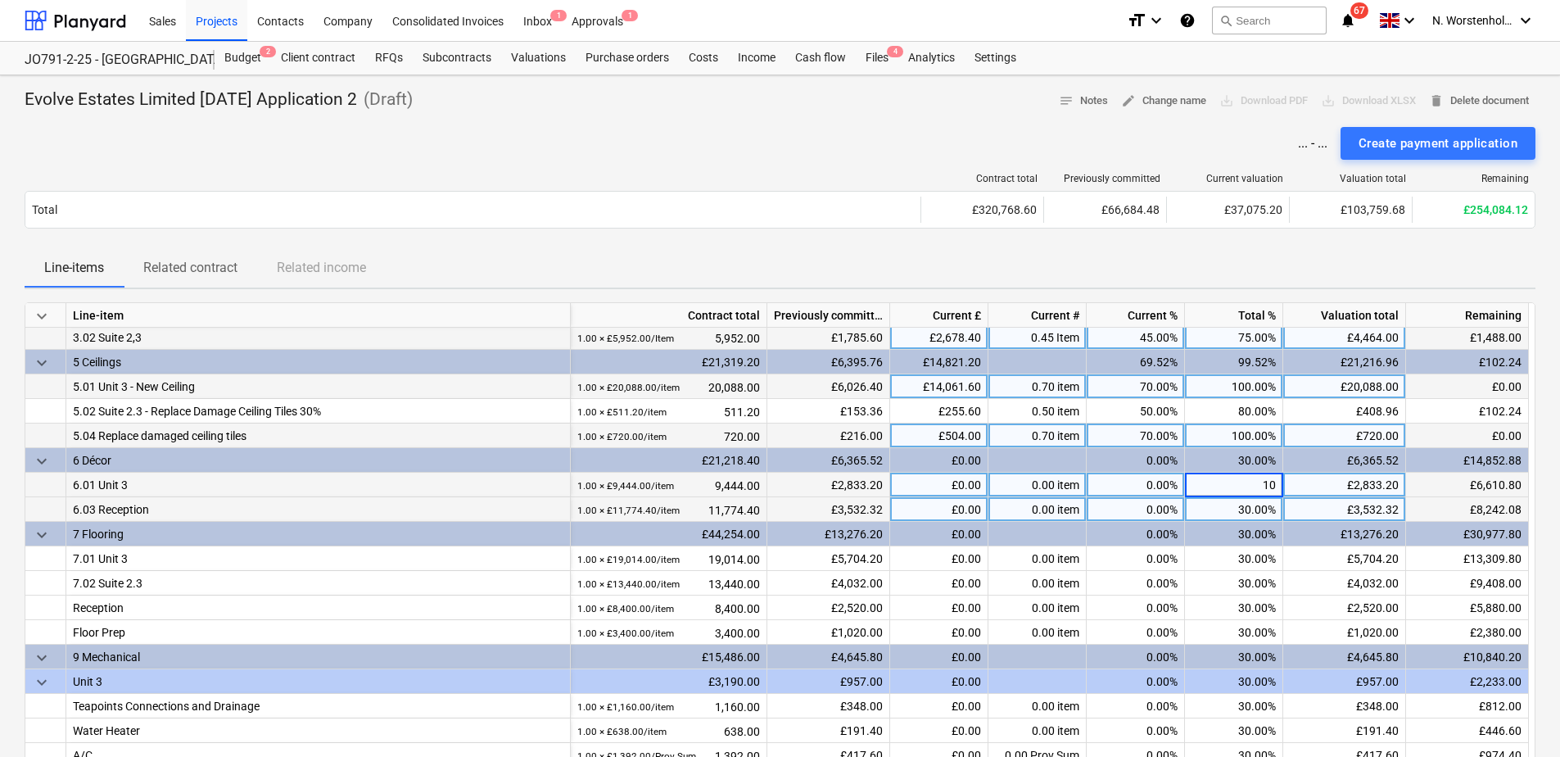
type input "100"
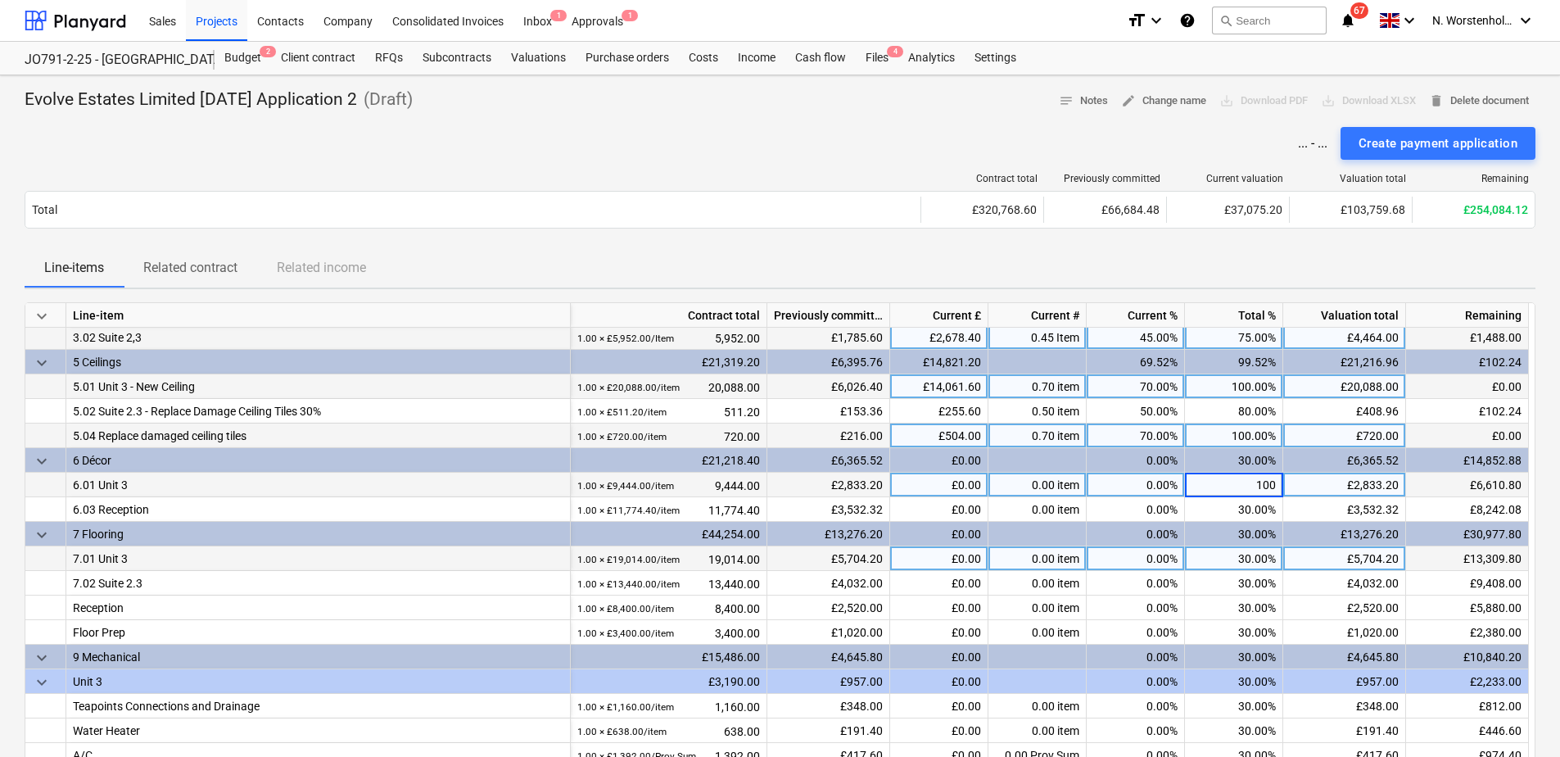
click at [1219, 562] on div "30.00%" at bounding box center [1234, 558] width 98 height 25
type input "100"
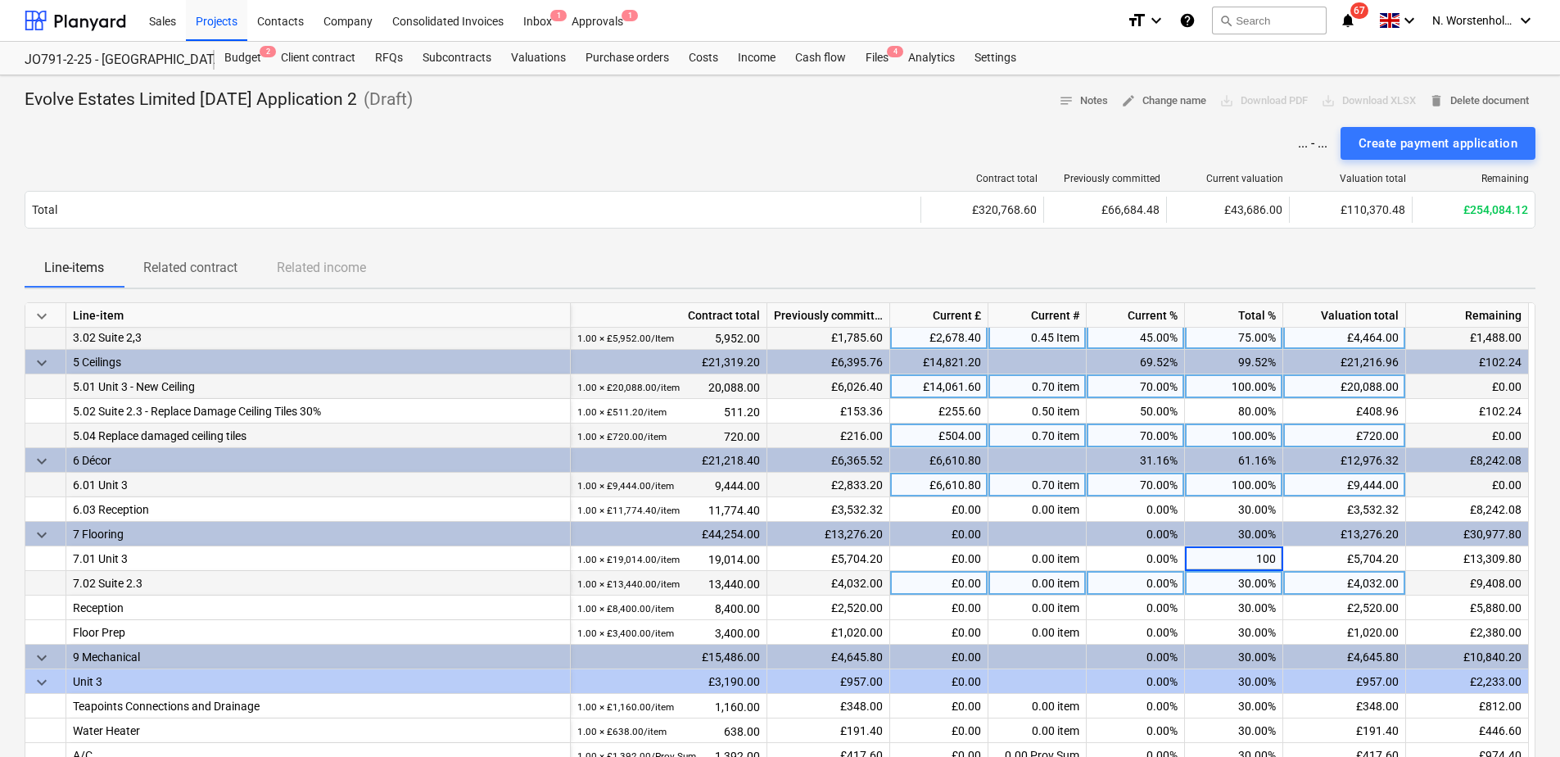
click at [1231, 590] on div "30.00%" at bounding box center [1234, 583] width 98 height 25
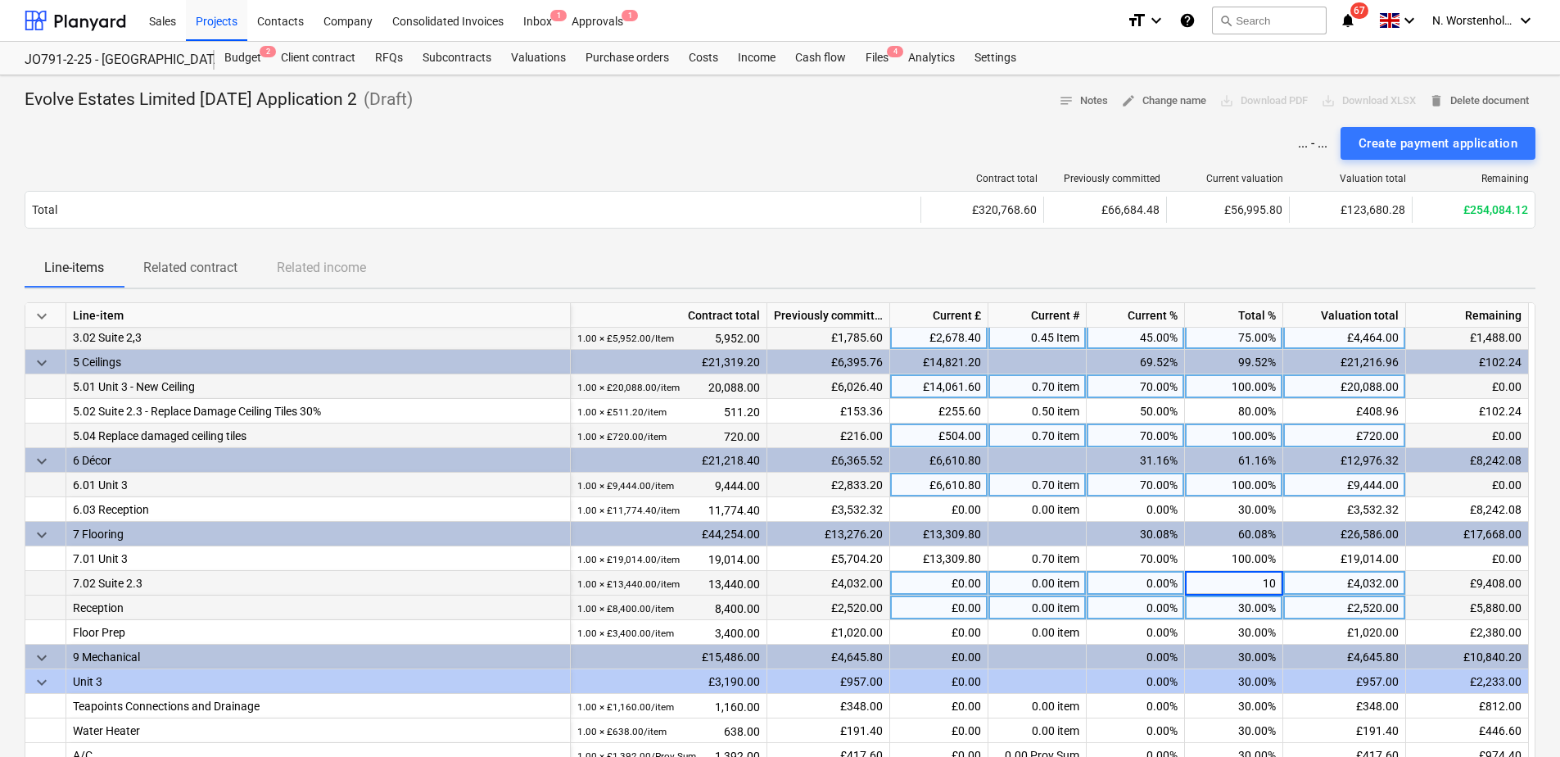
type input "100"
click at [1234, 602] on div "30.00%" at bounding box center [1234, 607] width 98 height 25
type input "90"
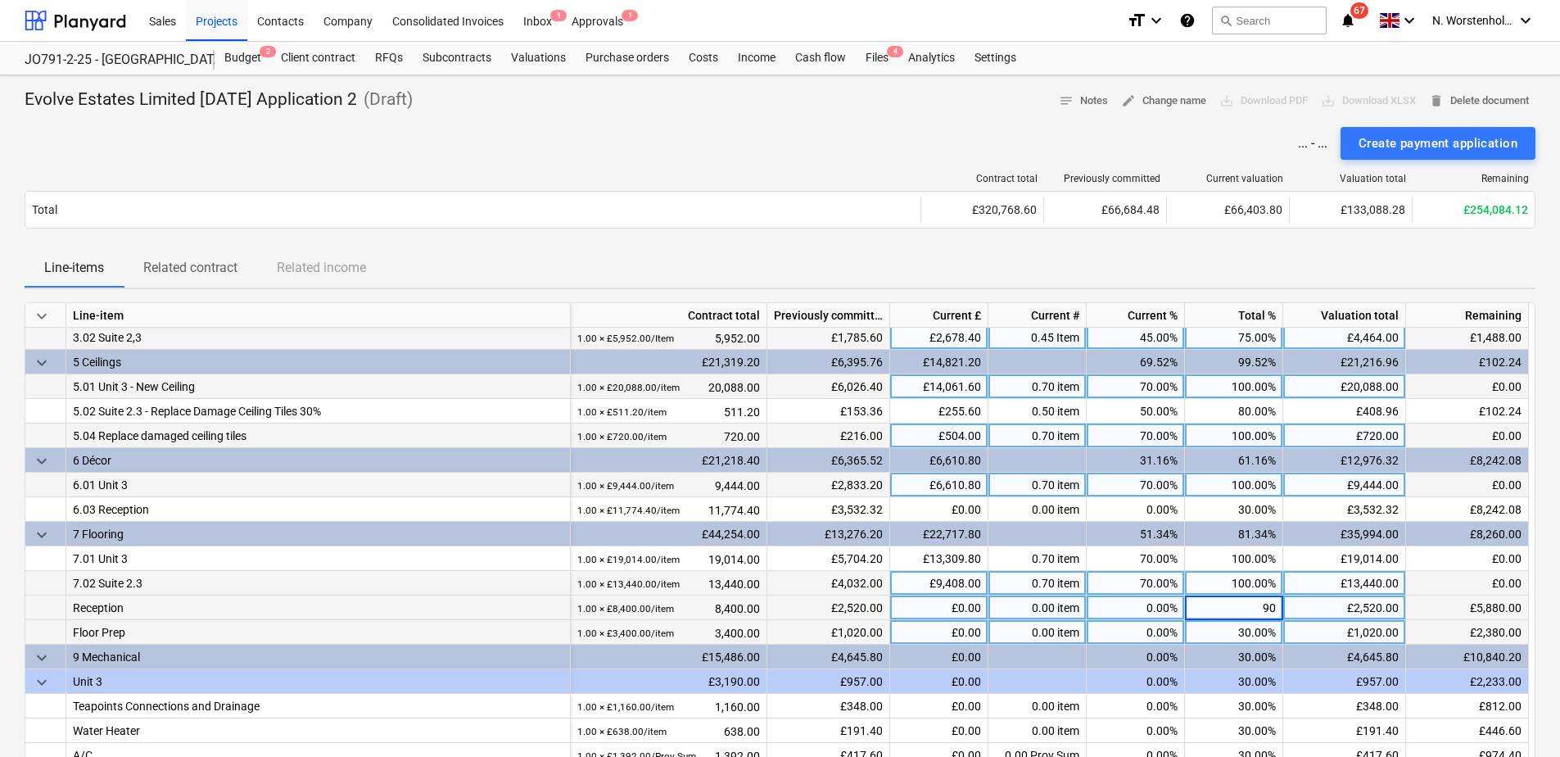
click at [1223, 636] on div "30.00%" at bounding box center [1234, 632] width 98 height 25
type input "90"
click at [37, 657] on span "keyboard_arrow_down" at bounding box center [42, 658] width 20 height 20
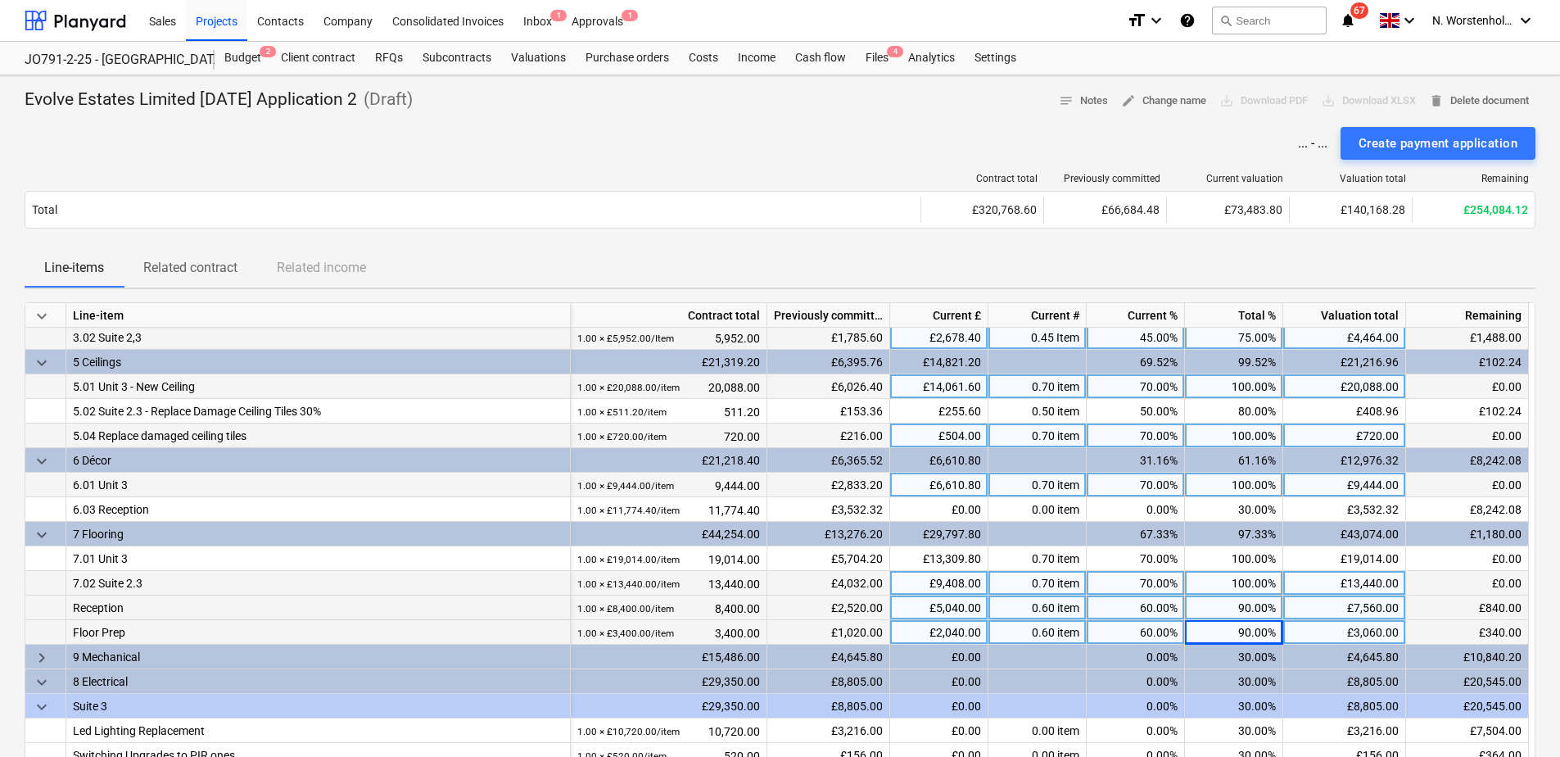
click at [39, 656] on span "keyboard_arrow_right" at bounding box center [42, 658] width 20 height 20
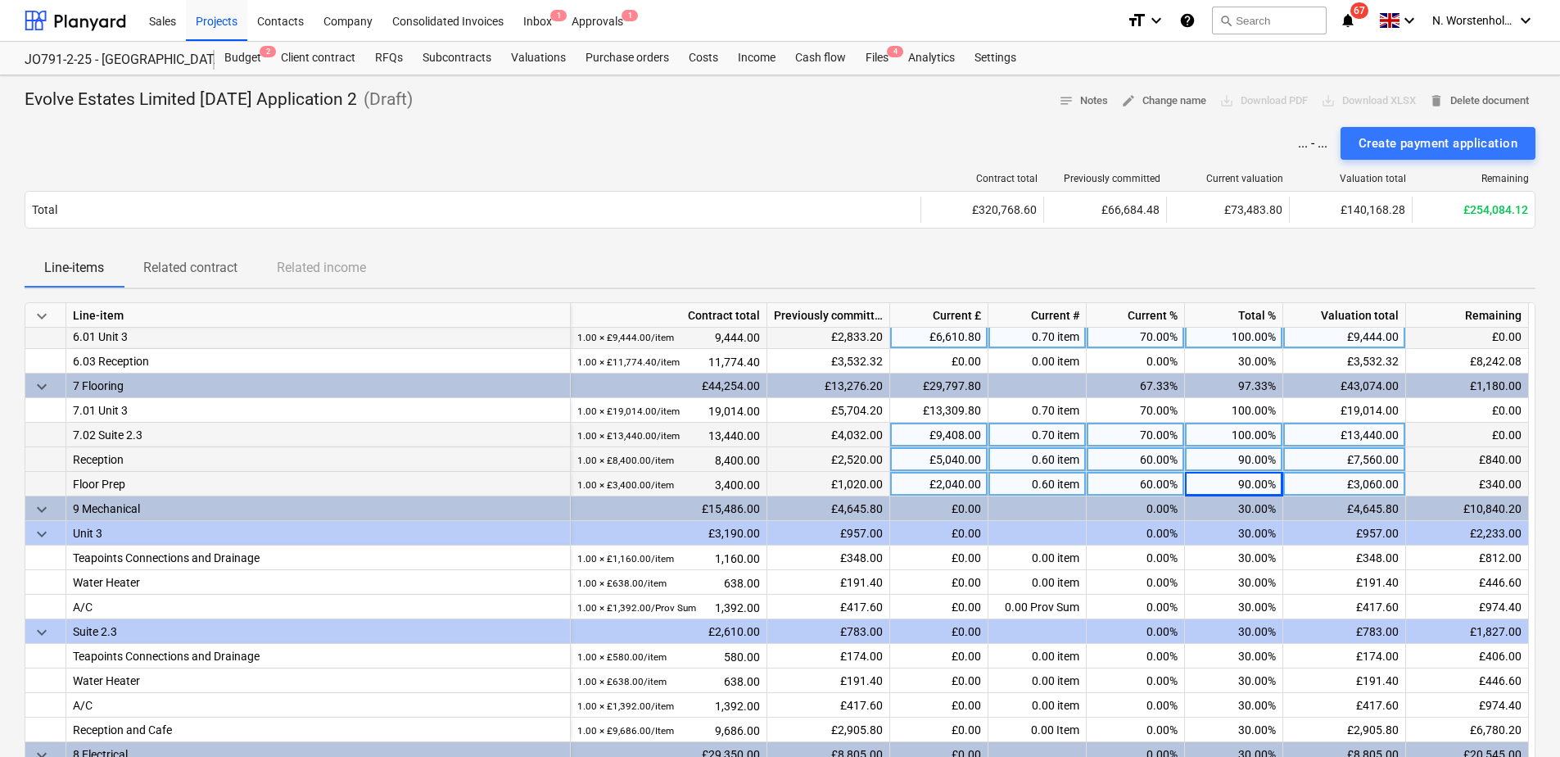
scroll to position [461, 0]
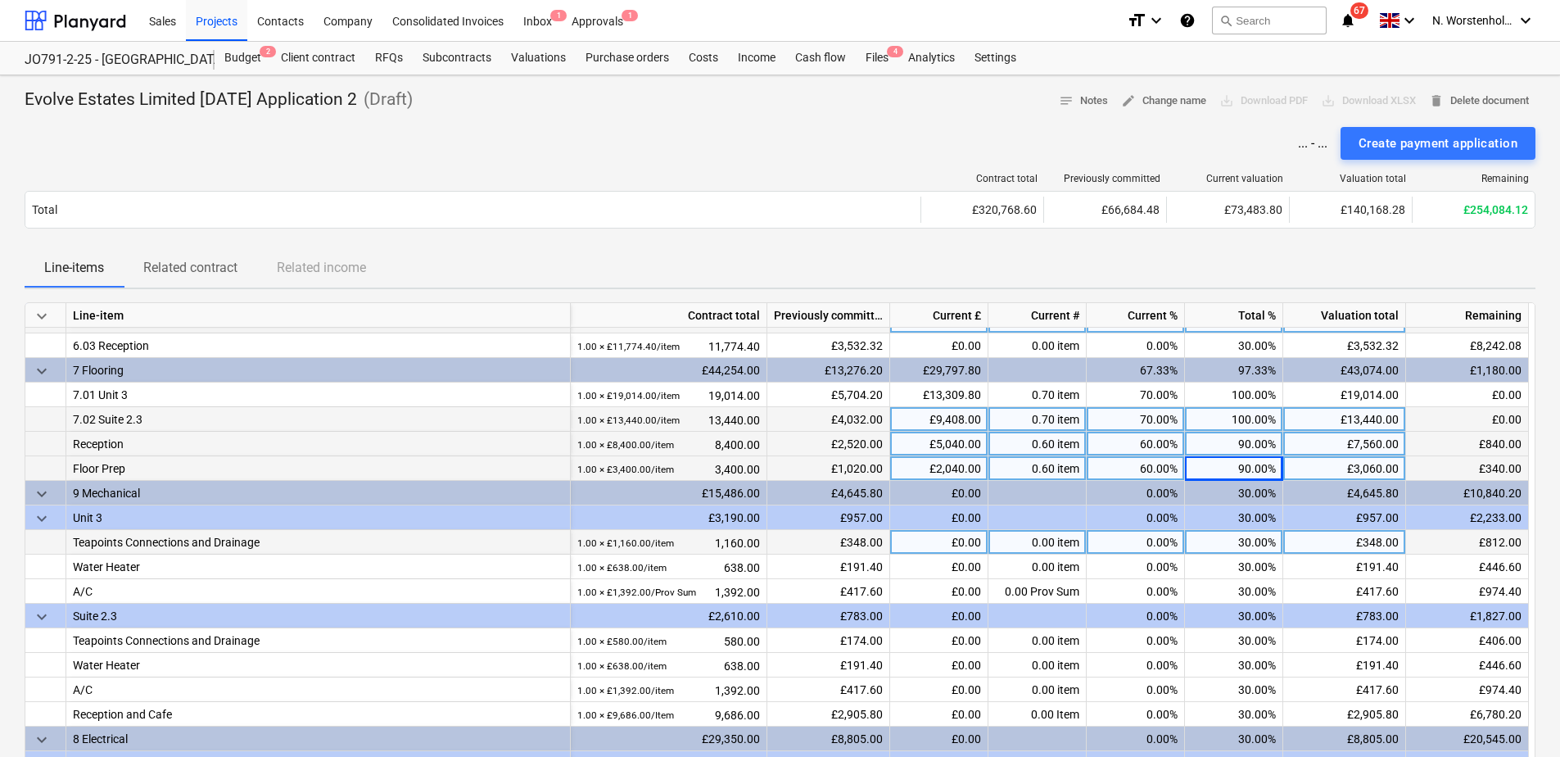
click at [1228, 551] on div "30.00%" at bounding box center [1234, 542] width 98 height 25
type input "100"
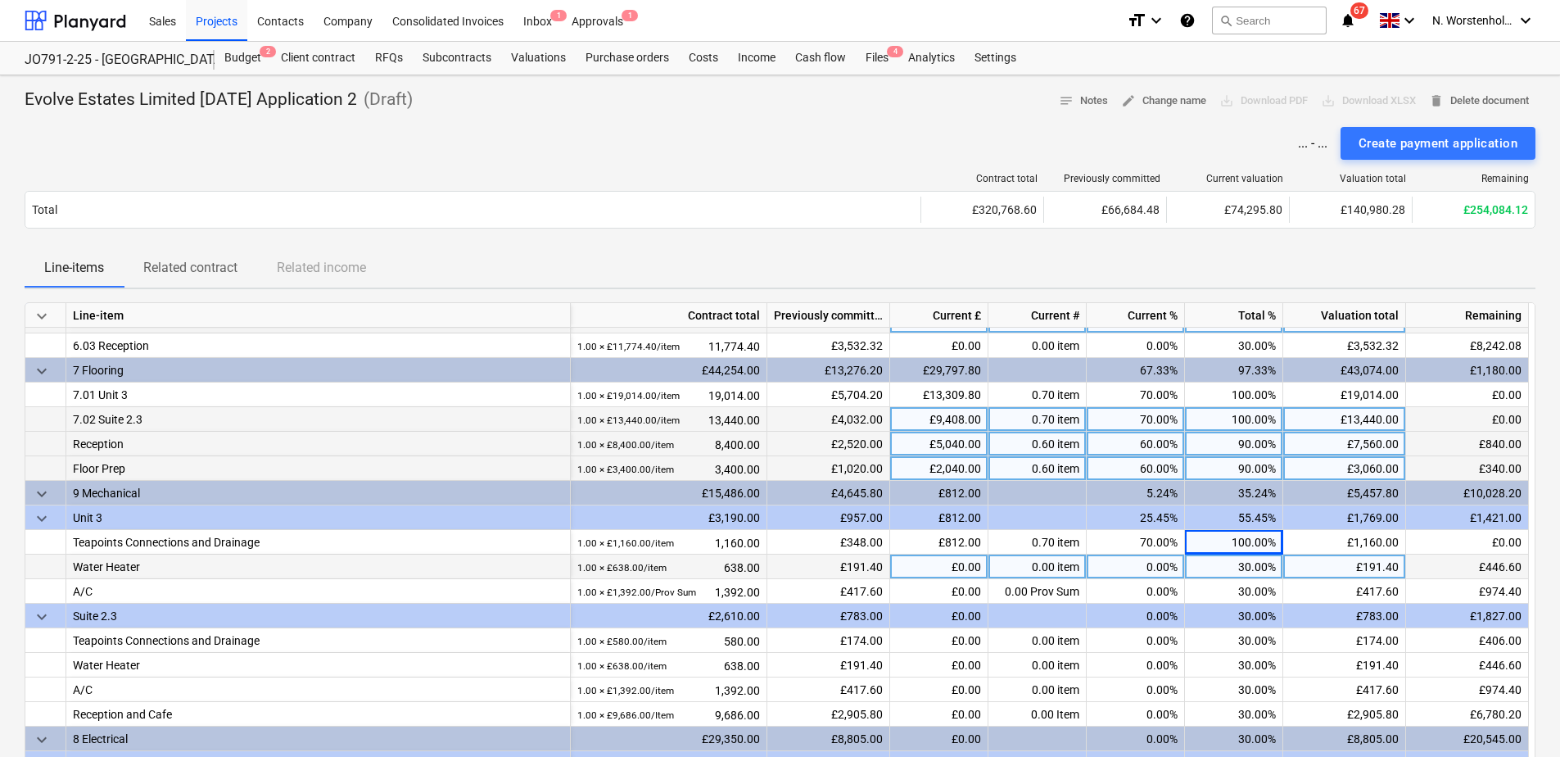
click at [1232, 566] on div "30.00%" at bounding box center [1234, 567] width 98 height 25
type input "100"
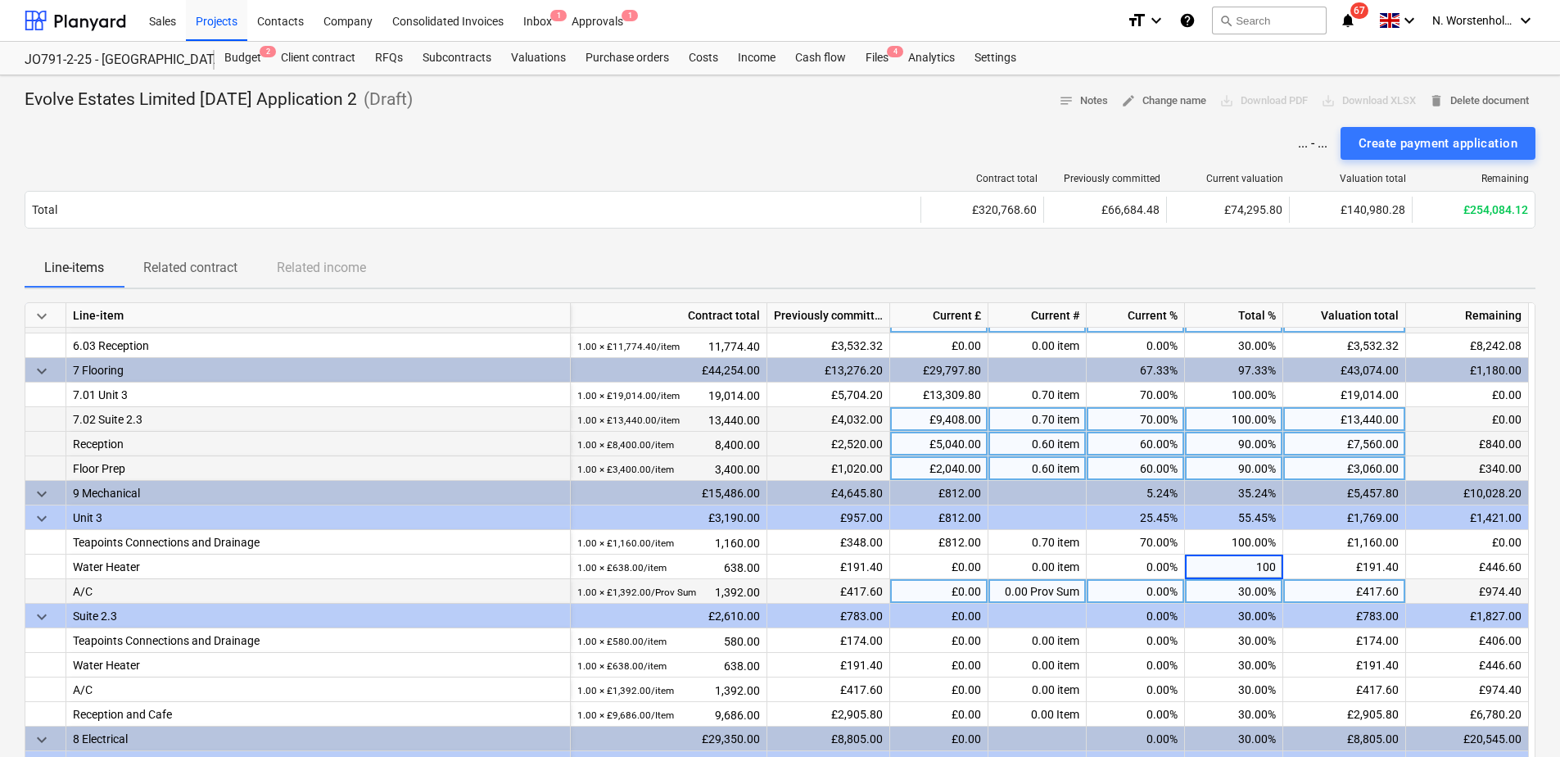
click at [1229, 593] on div "30.00%" at bounding box center [1234, 591] width 98 height 25
type input "30"
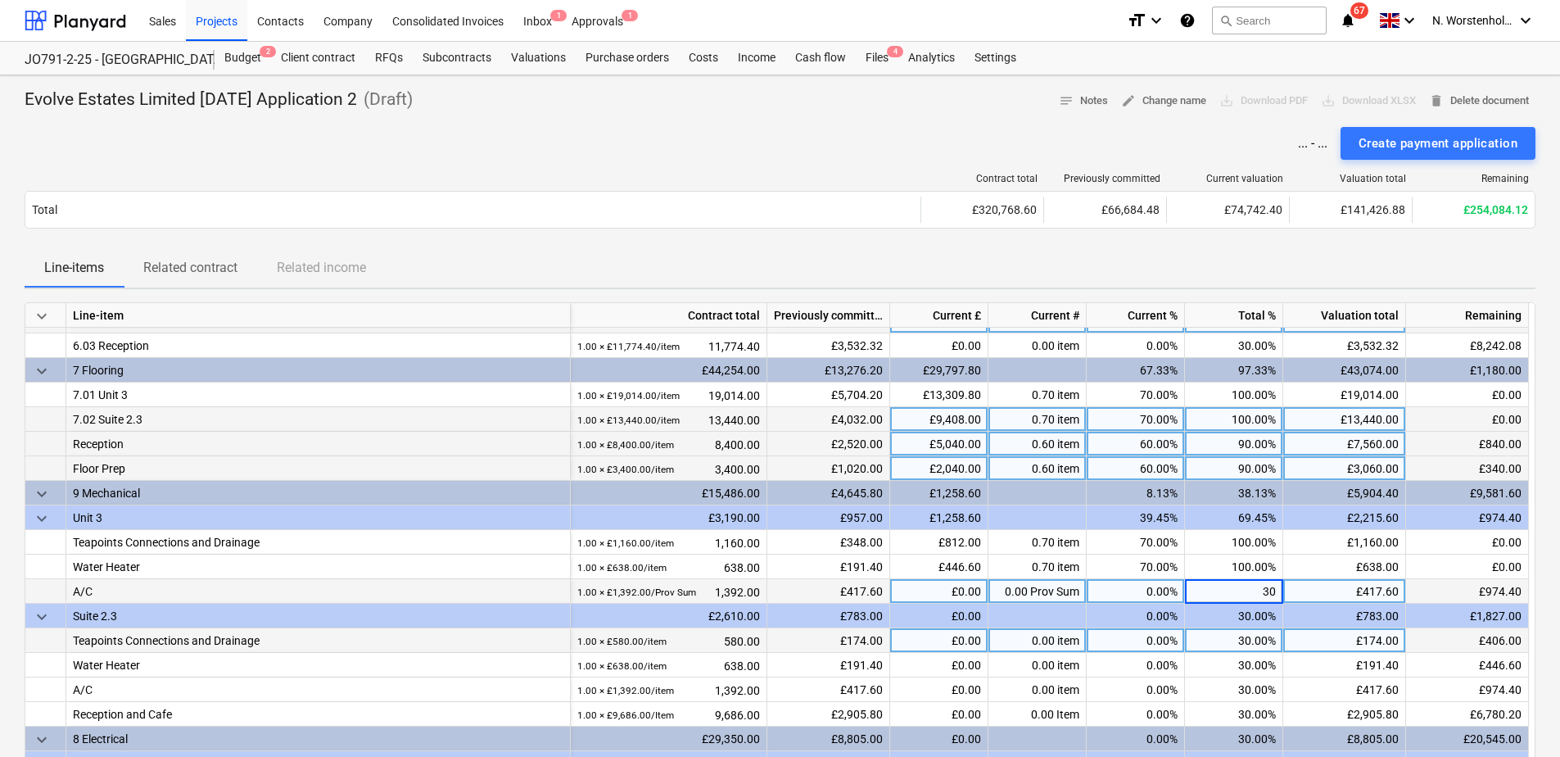
click at [1227, 636] on div "30.00%" at bounding box center [1234, 640] width 98 height 25
type input "50"
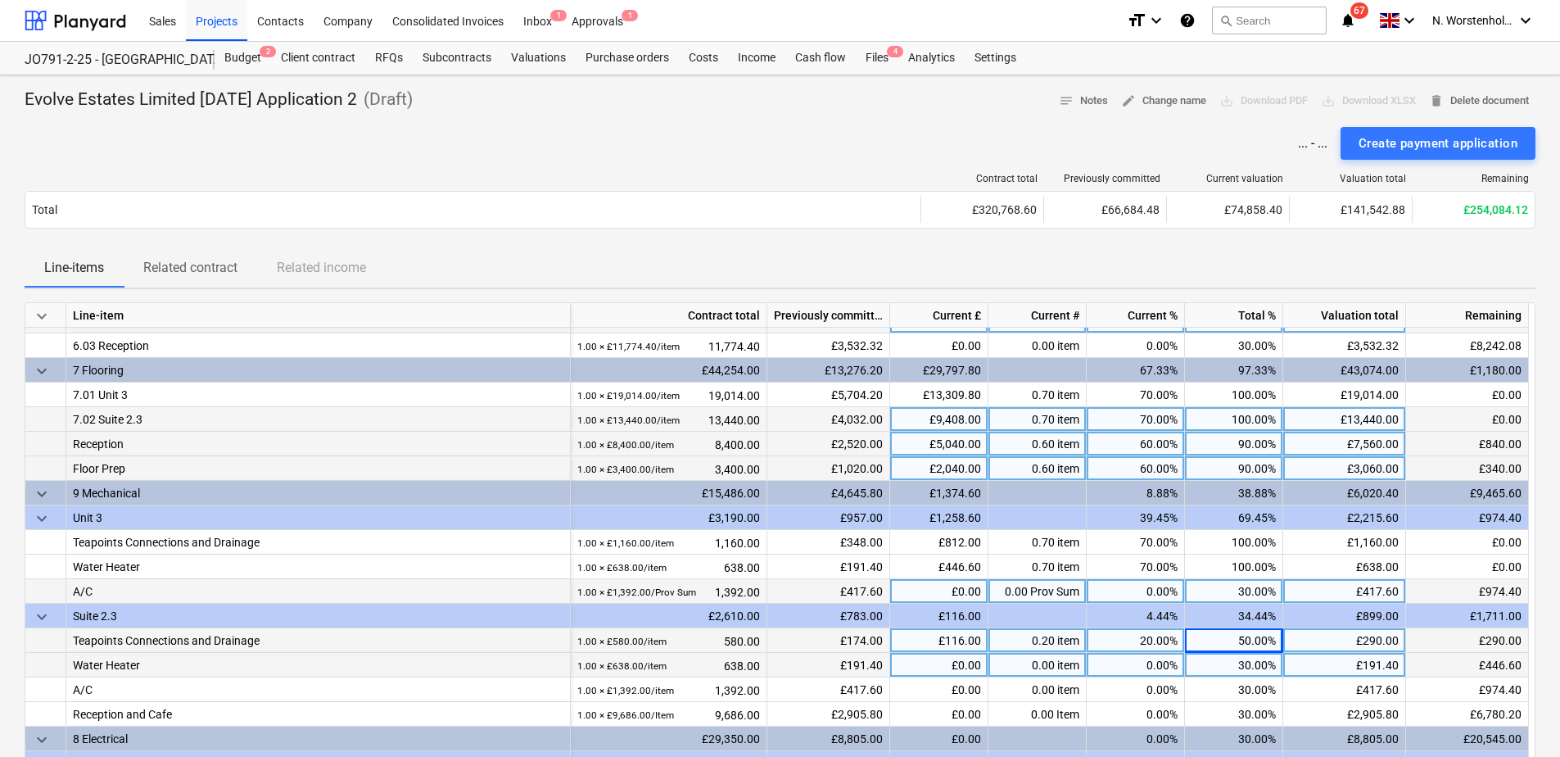
click at [1235, 658] on div "30.00%" at bounding box center [1234, 665] width 98 height 25
type input "30"
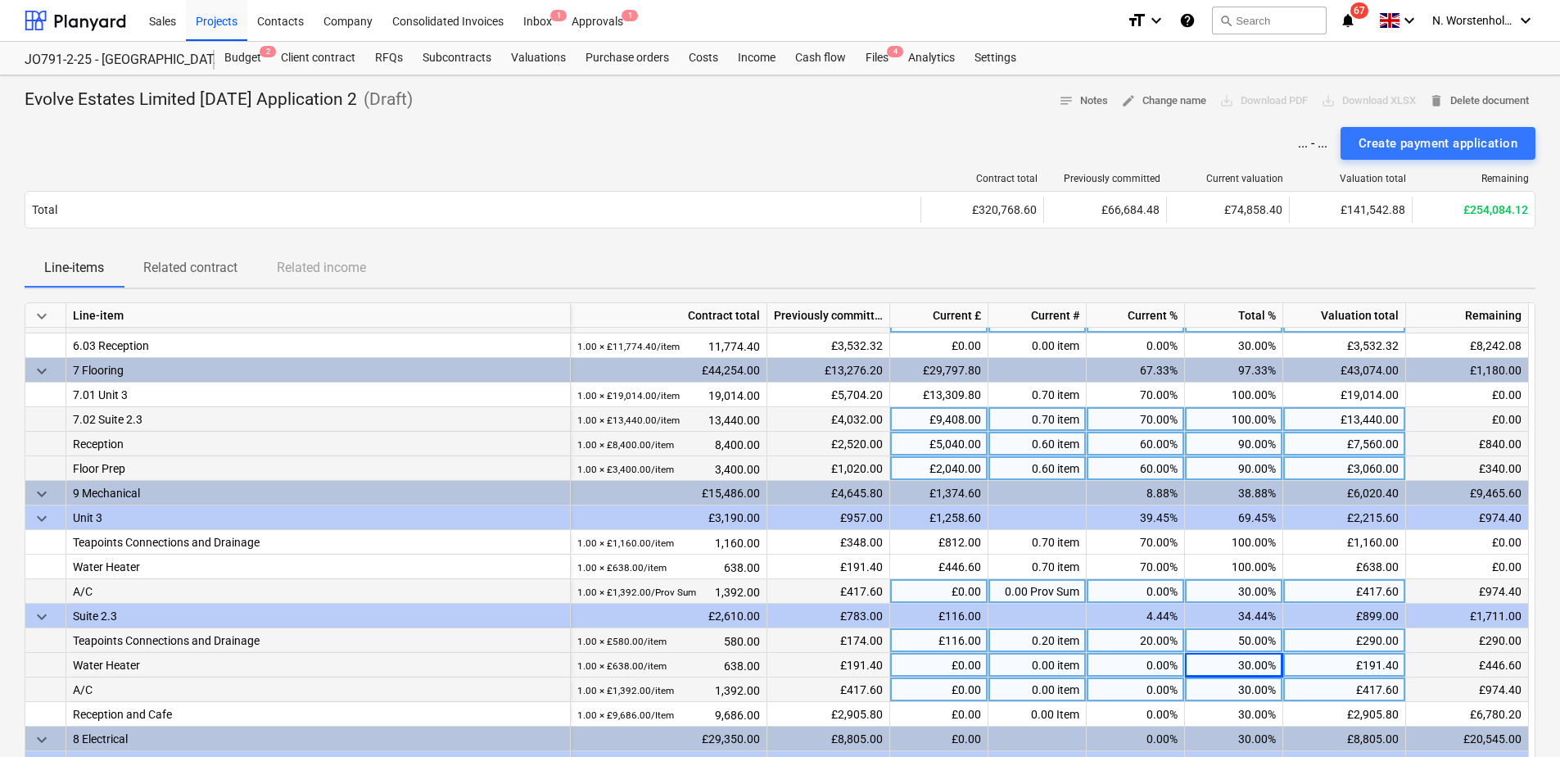
click at [1225, 658] on div "30.00%" at bounding box center [1234, 689] width 98 height 25
type input "30"
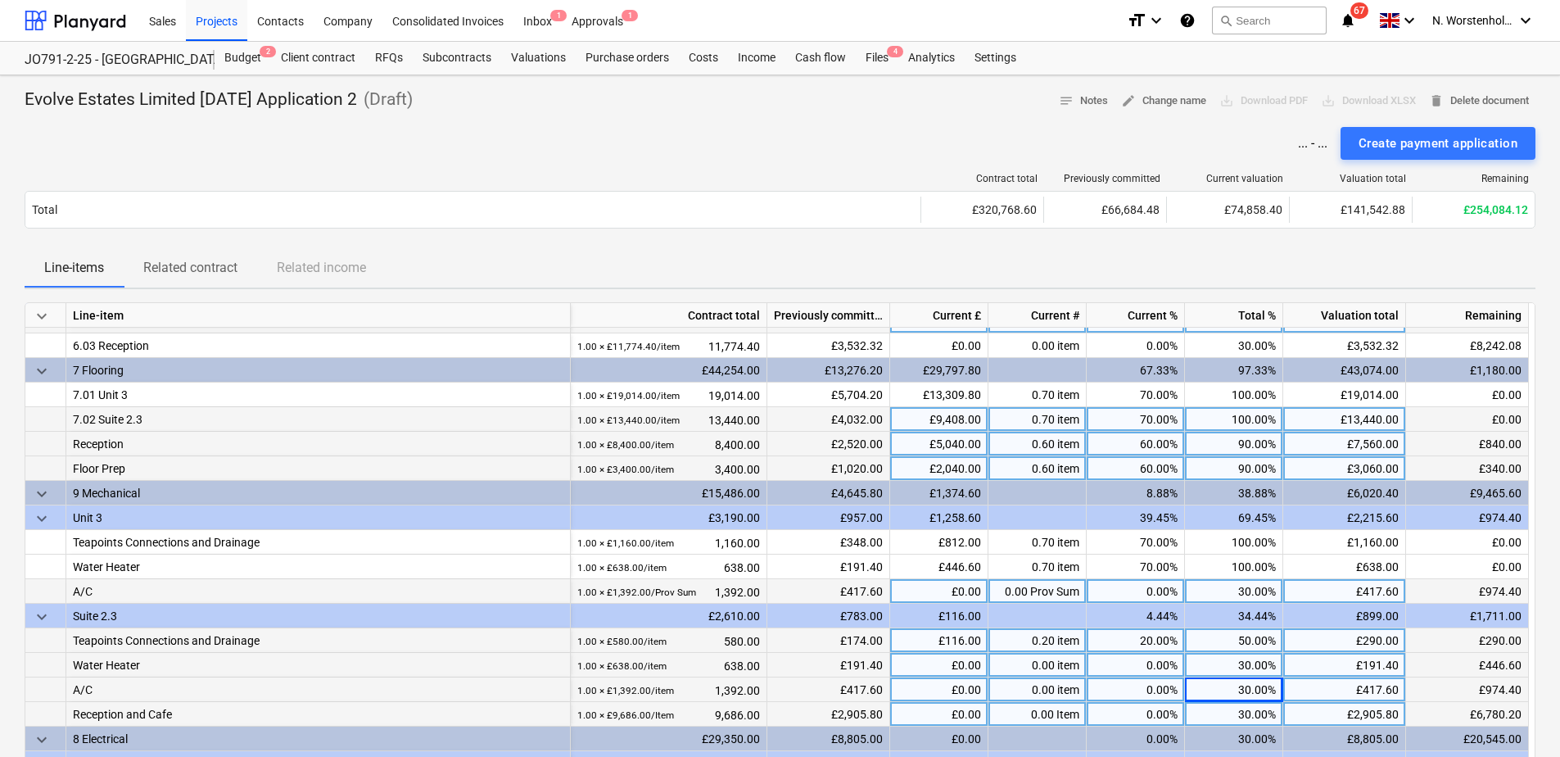
click at [1229, 658] on div "30.00%" at bounding box center [1234, 714] width 98 height 25
type input "75"
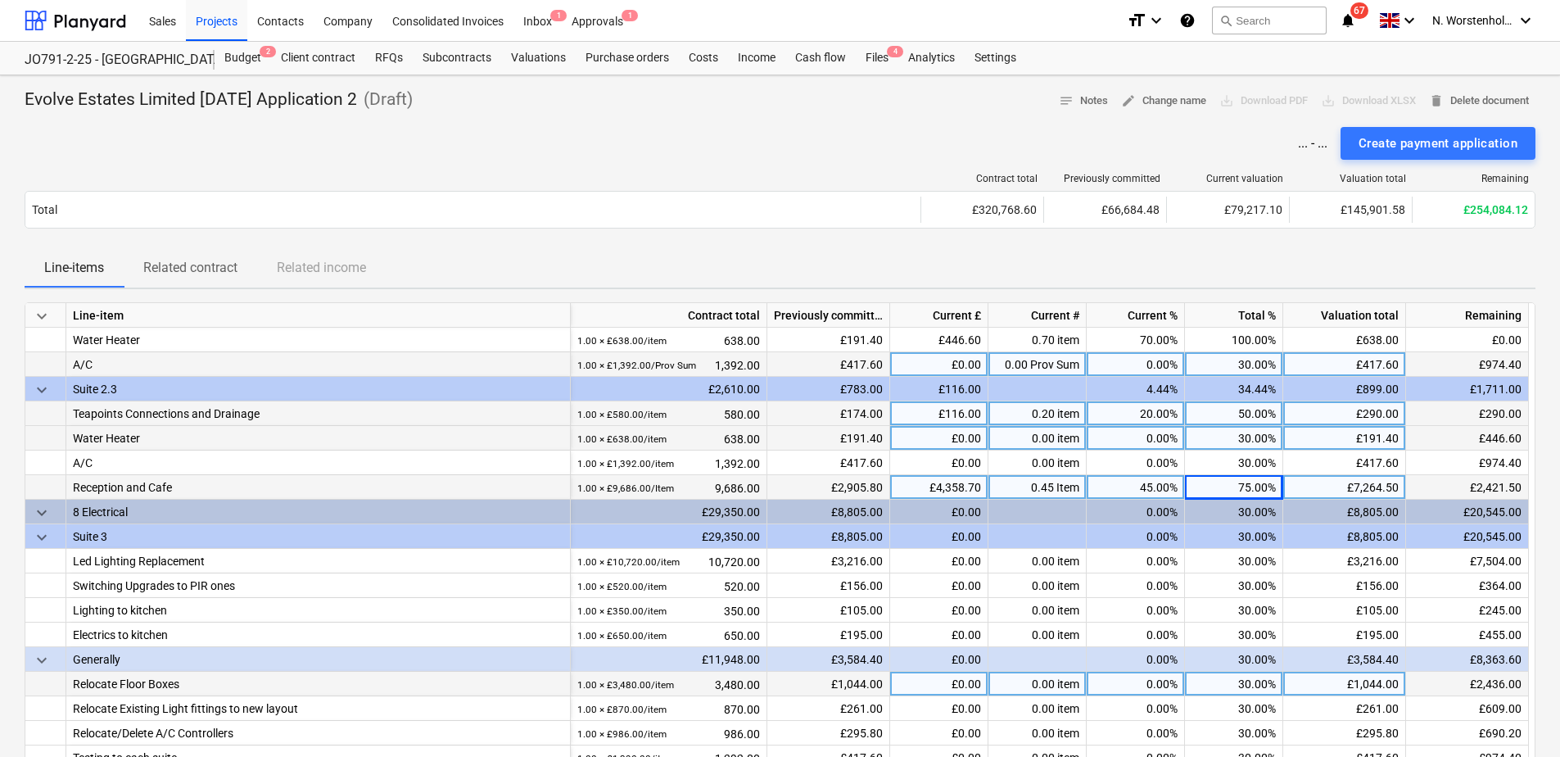
scroll to position [707, 0]
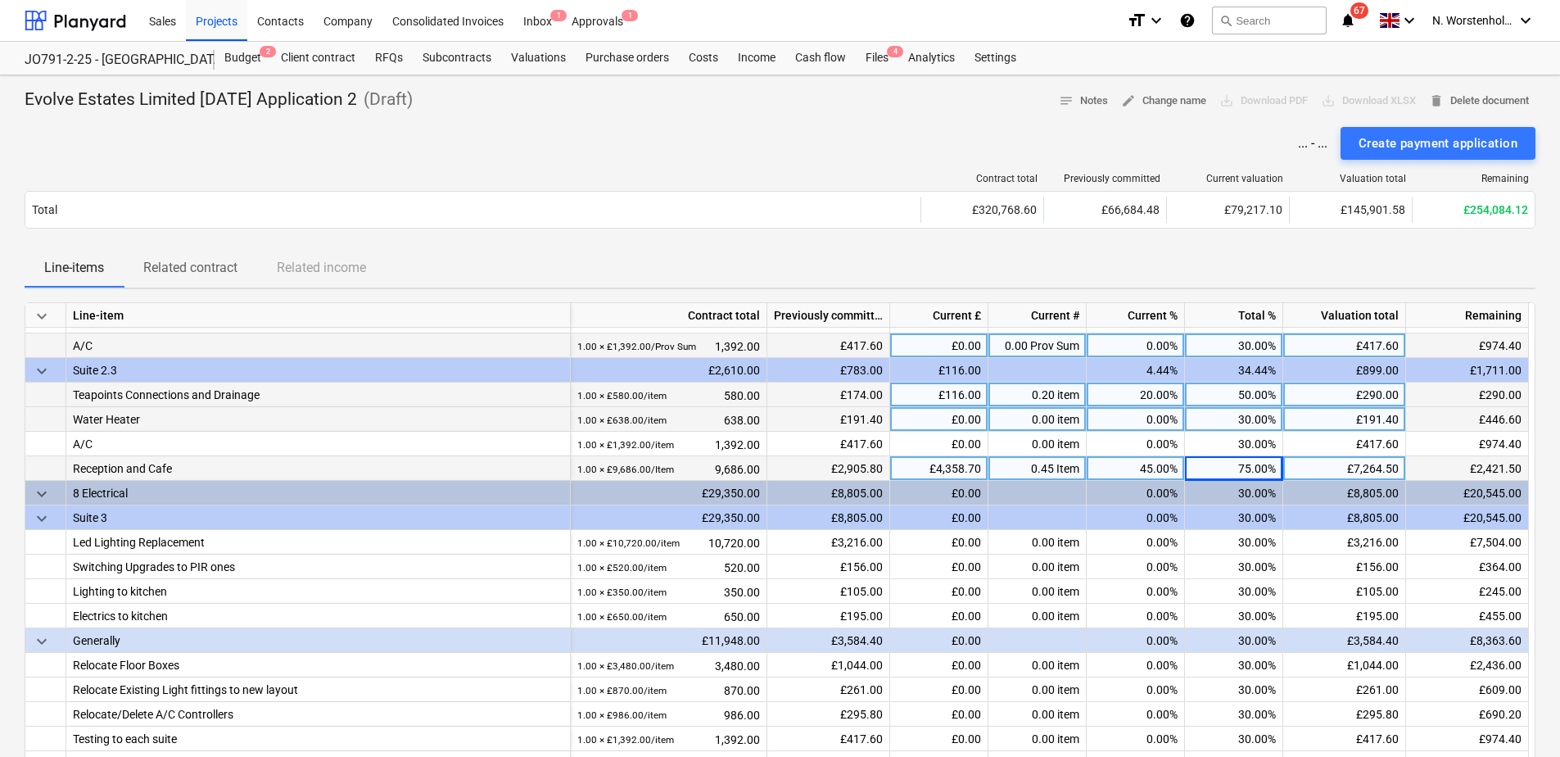
click at [1211, 515] on div "30.00%" at bounding box center [1234, 517] width 98 height 25
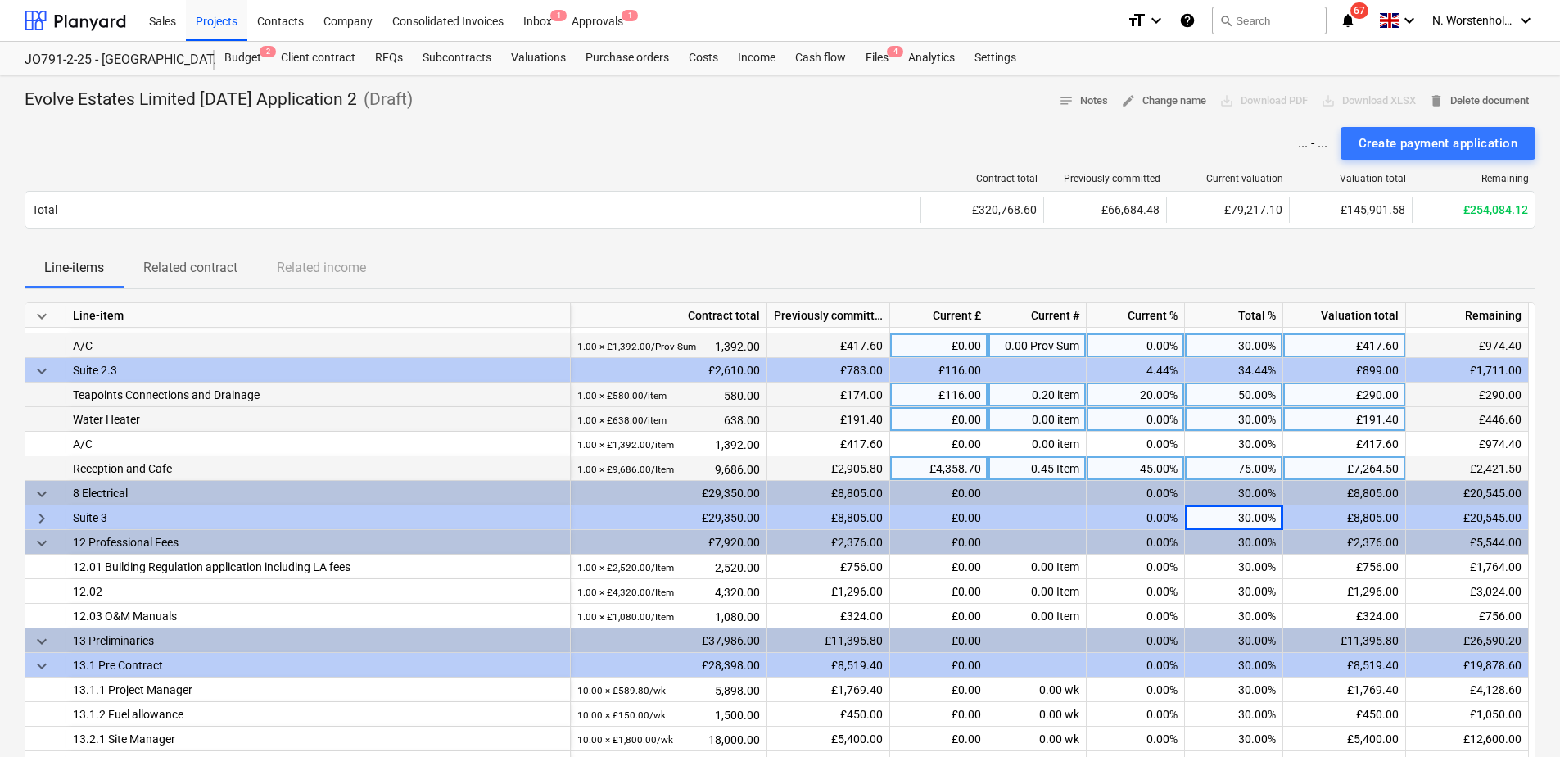
click at [31, 517] on div "keyboard_arrow_right" at bounding box center [45, 517] width 41 height 25
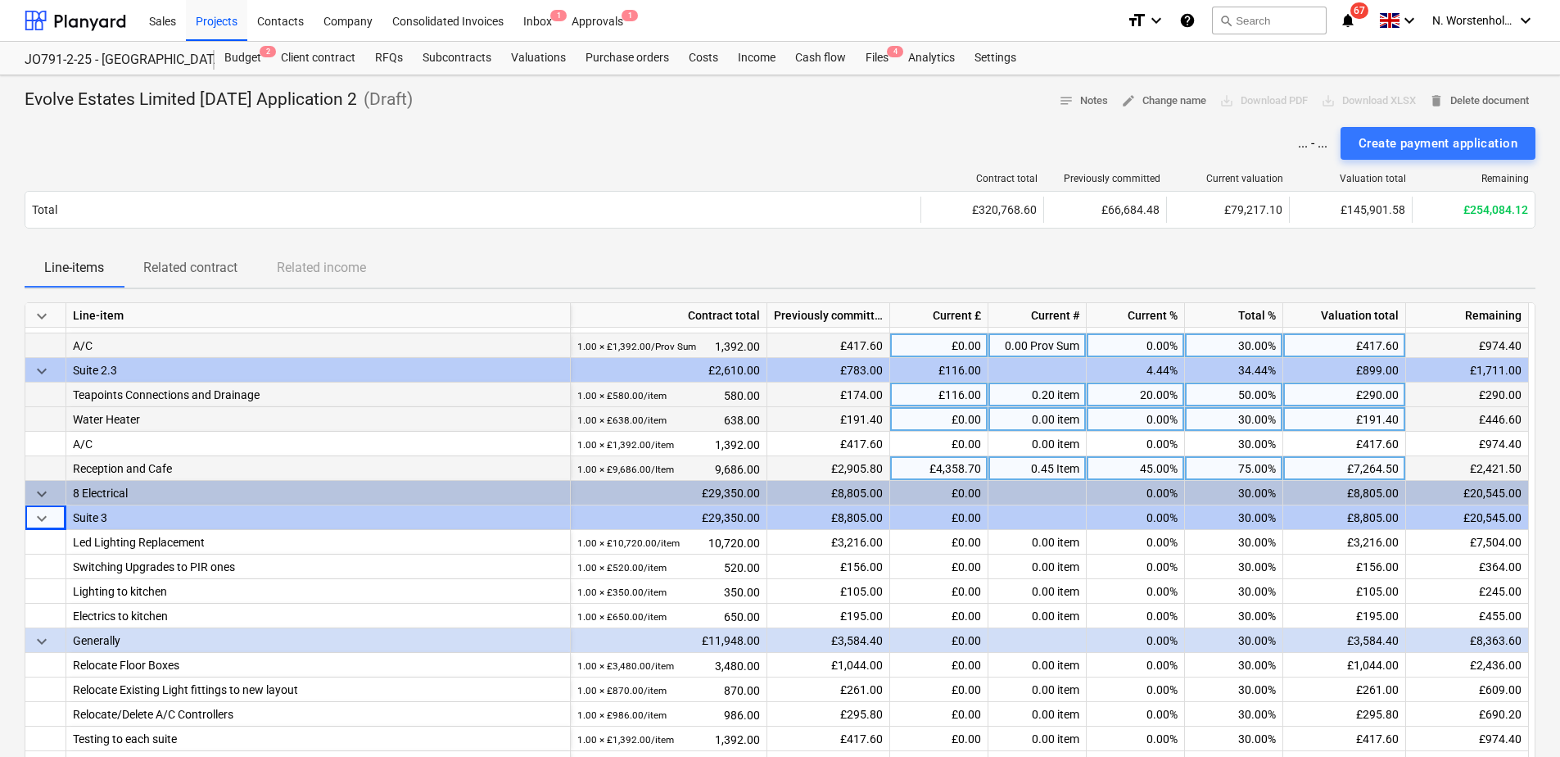
click at [1251, 520] on div "30.00%" at bounding box center [1234, 517] width 98 height 25
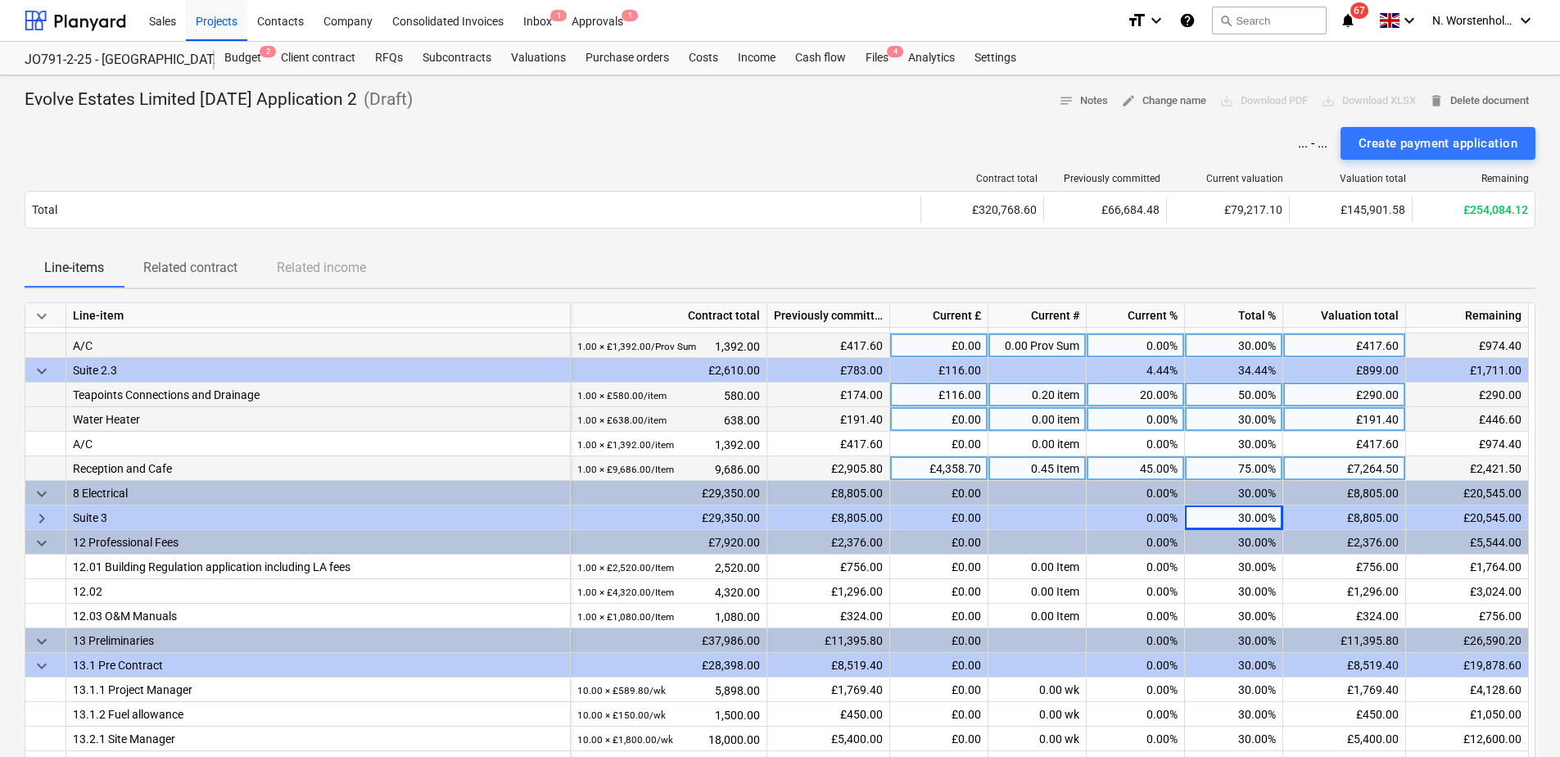
click at [1250, 523] on div "30.00%" at bounding box center [1234, 517] width 98 height 25
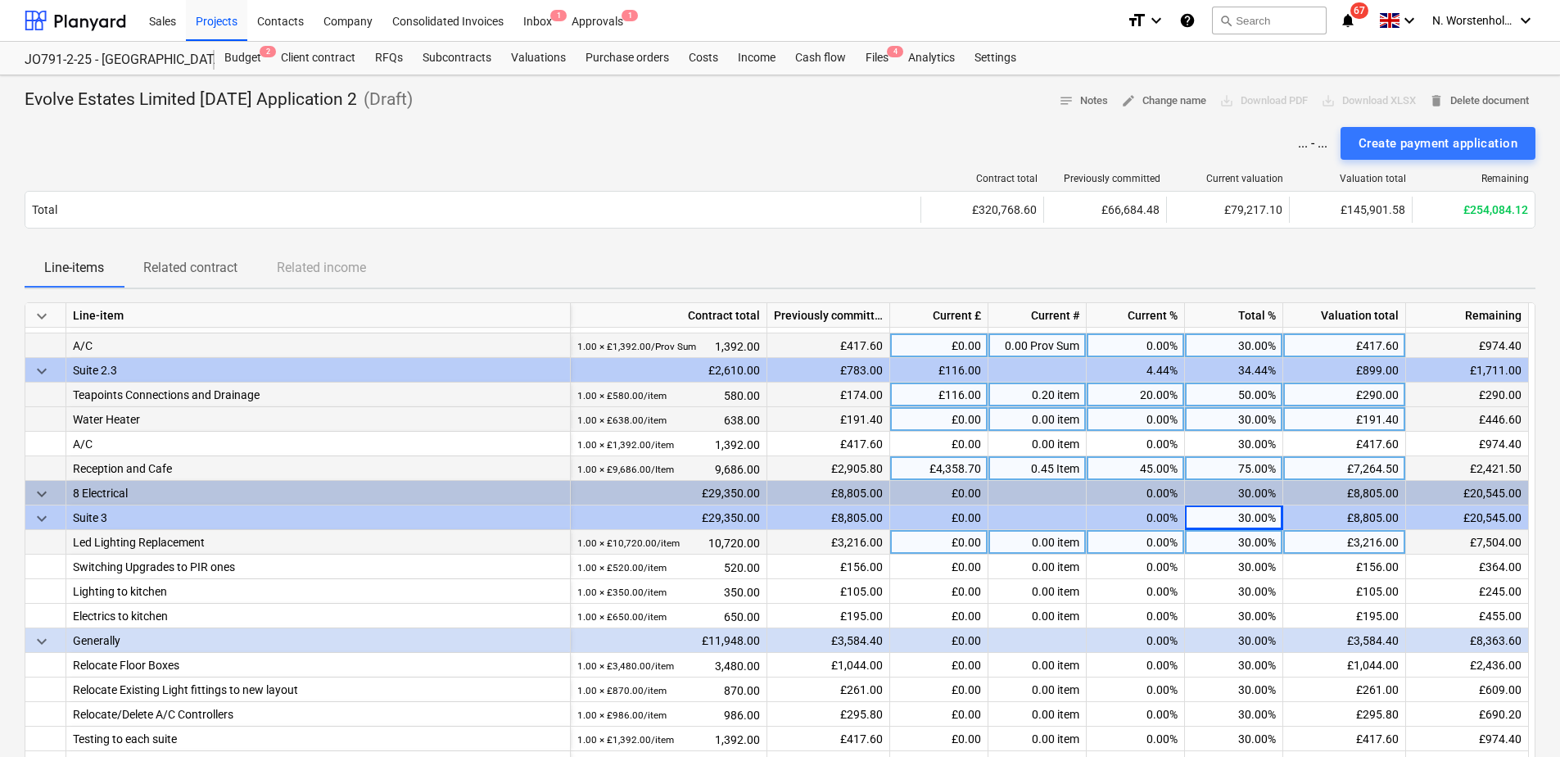
click at [1224, 539] on div "30.00%" at bounding box center [1234, 542] width 98 height 25
type input "100"
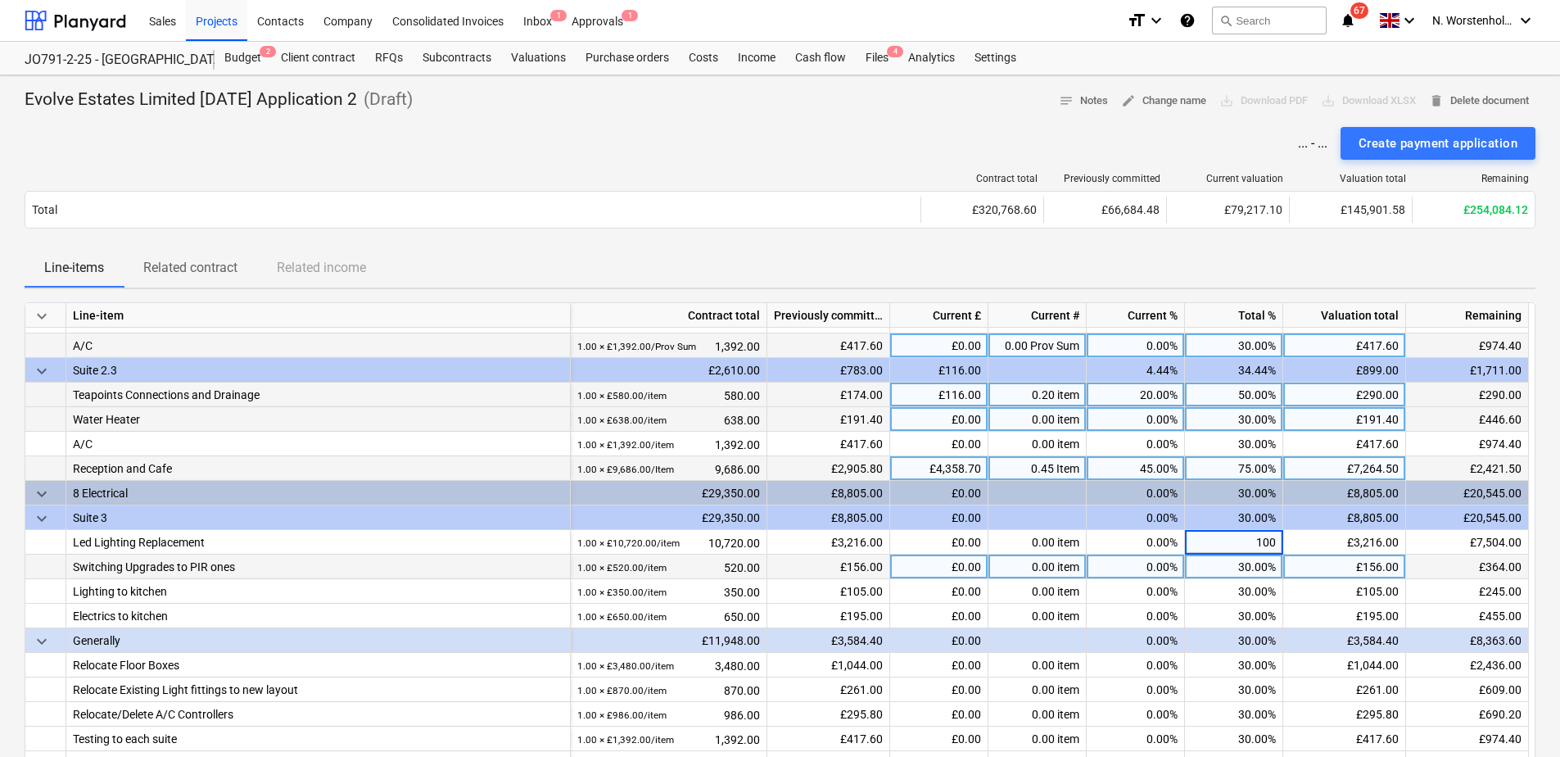
click at [1234, 570] on div "30.00%" at bounding box center [1234, 567] width 98 height 25
type input "100"
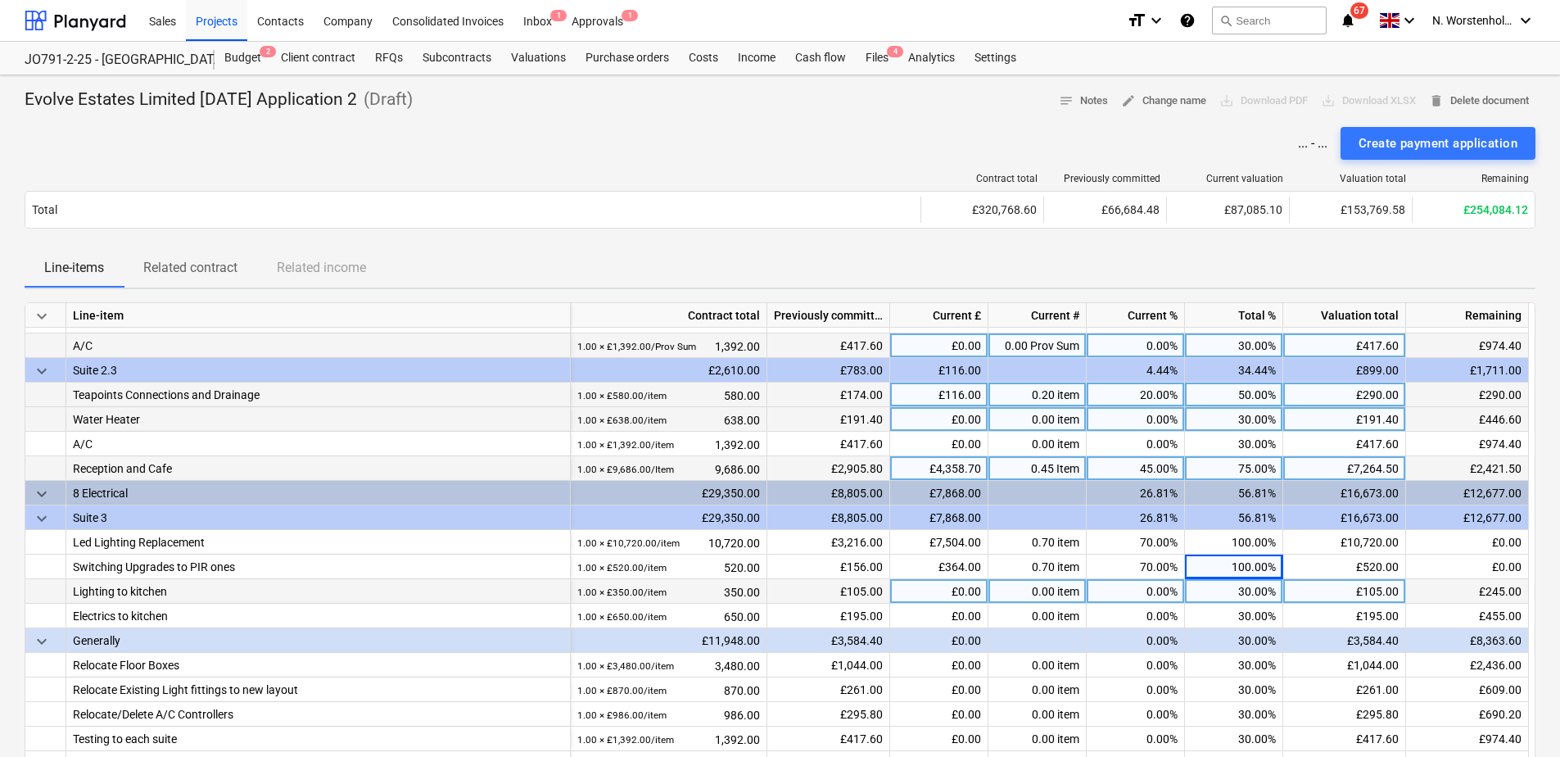
click at [1230, 586] on div "30.00%" at bounding box center [1234, 591] width 98 height 25
type input "100"
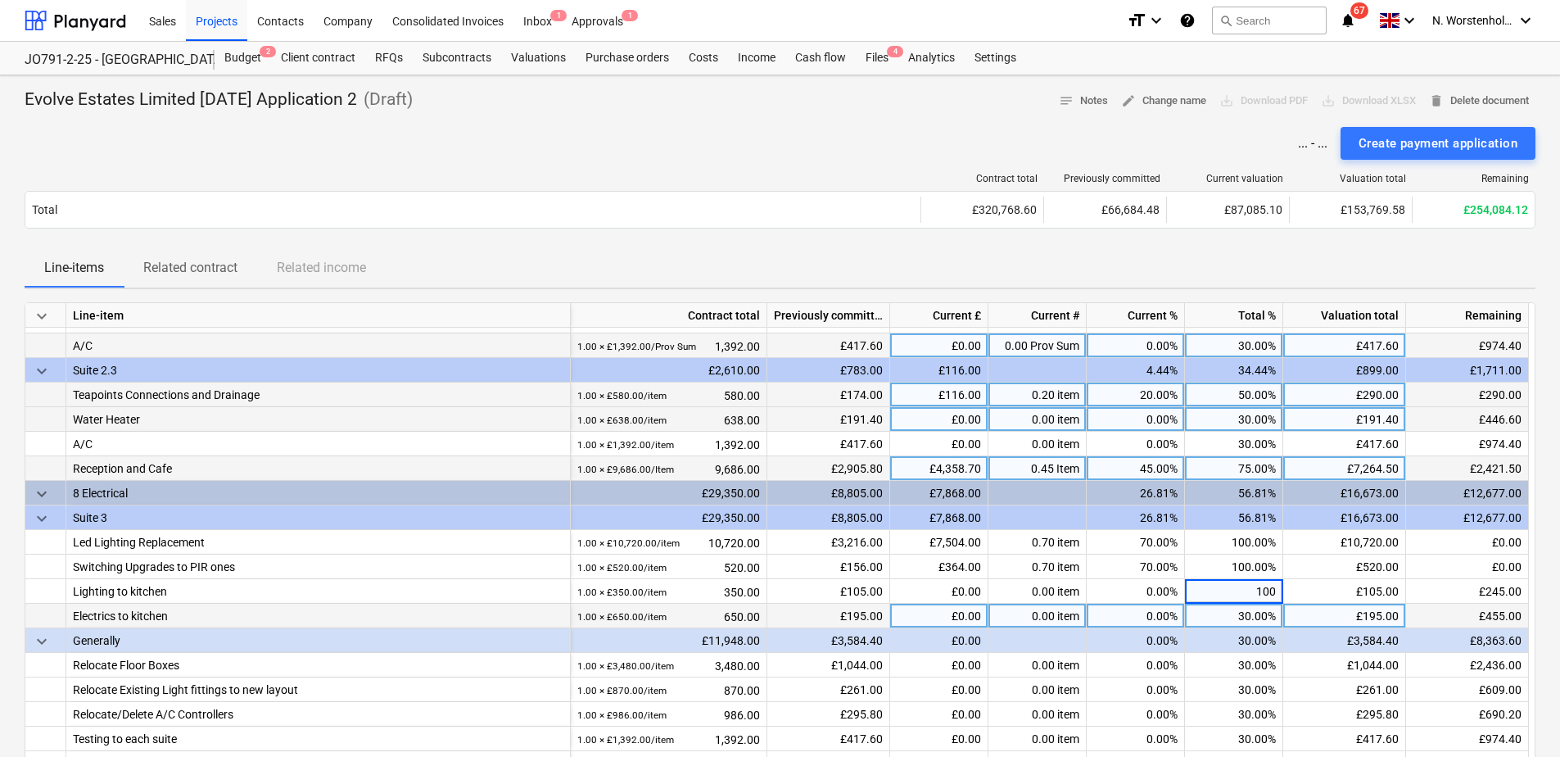
click at [1231, 615] on div "30.00%" at bounding box center [1234, 616] width 98 height 25
type input "100"
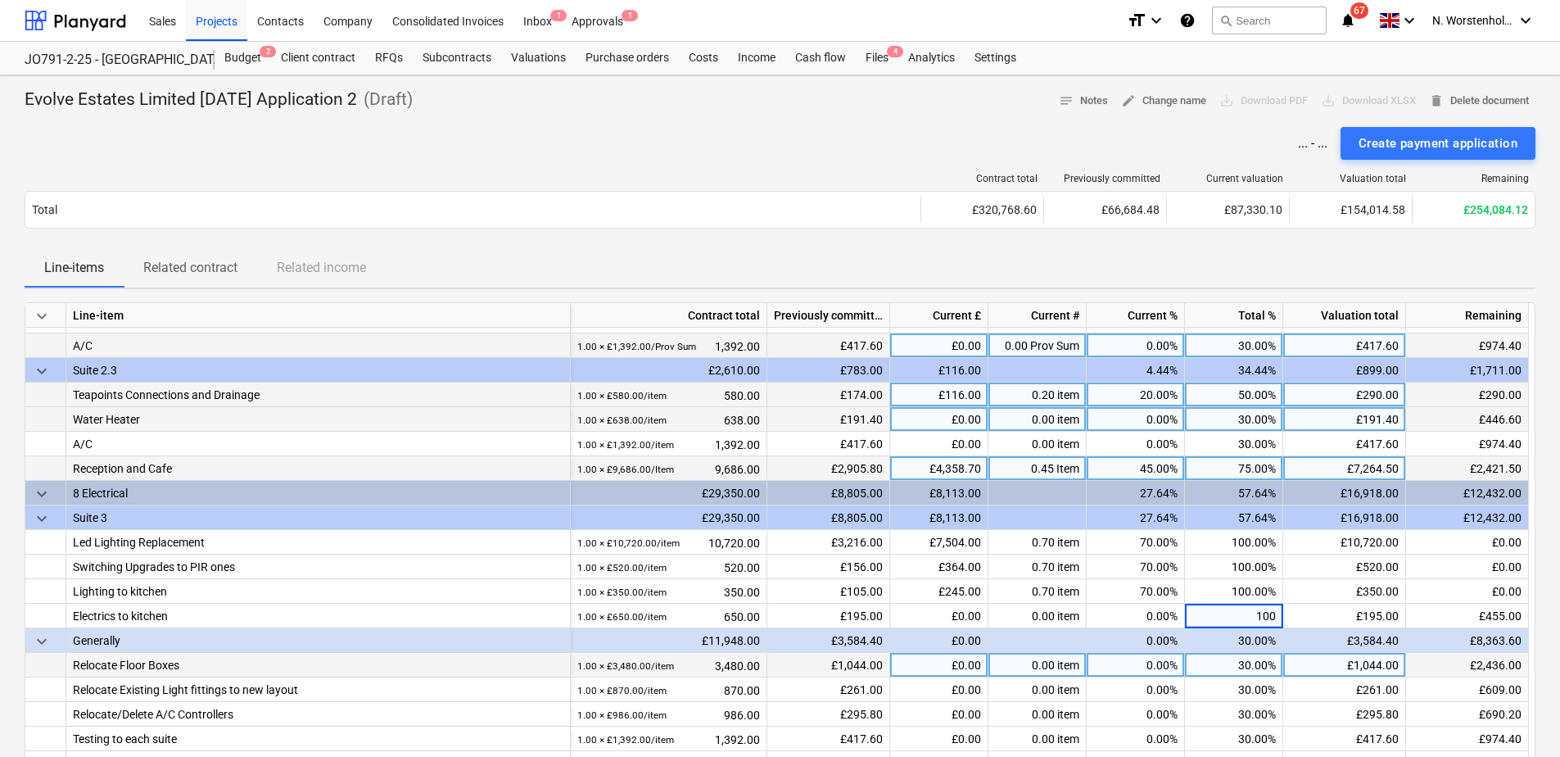
click at [1224, 658] on div "30.00%" at bounding box center [1234, 665] width 98 height 25
click at [1223, 658] on div "30.00%" at bounding box center [1234, 665] width 98 height 25
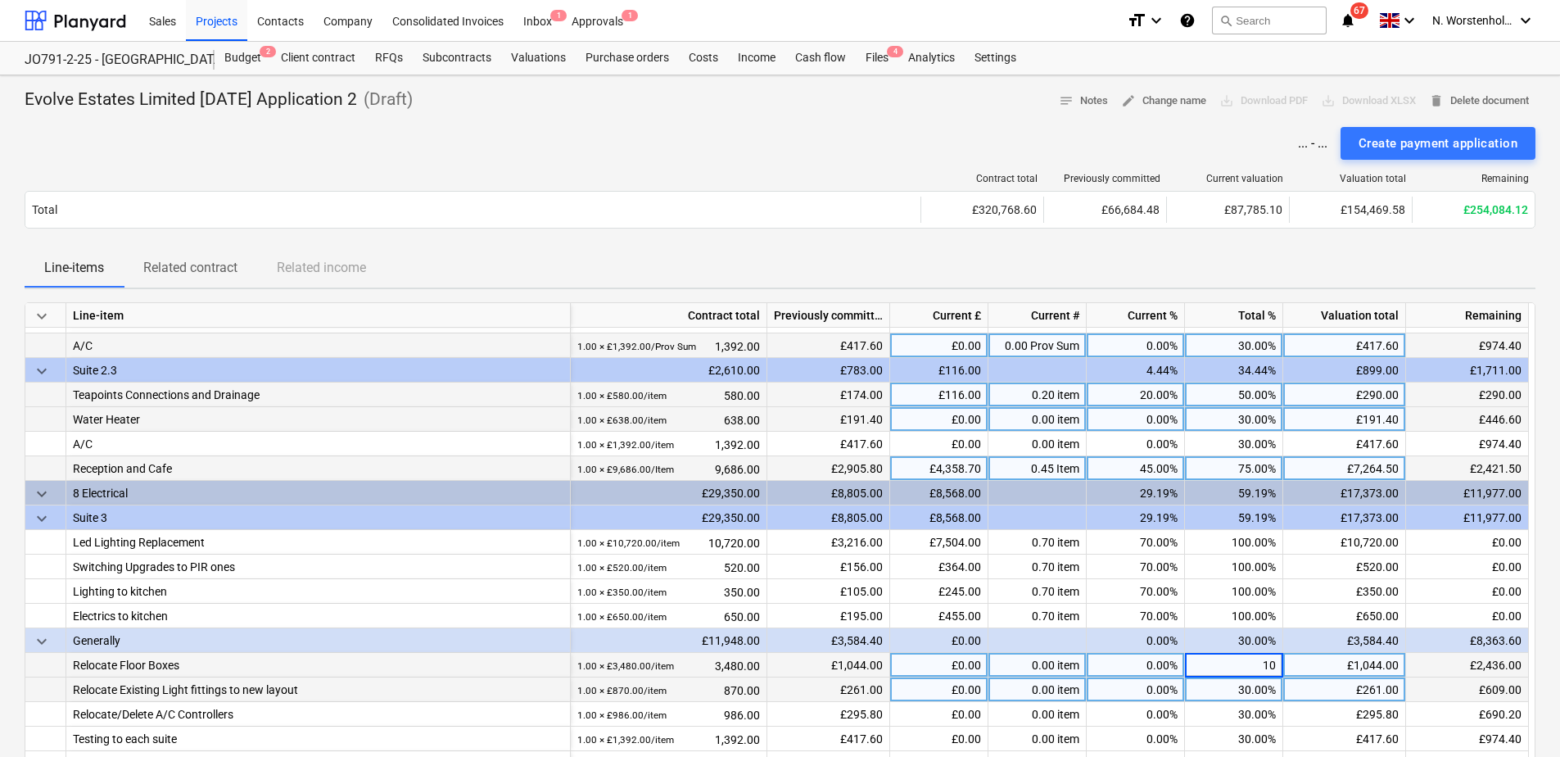
type input "100"
click at [1238, 658] on div "30.00%" at bounding box center [1234, 689] width 98 height 25
type input "100"
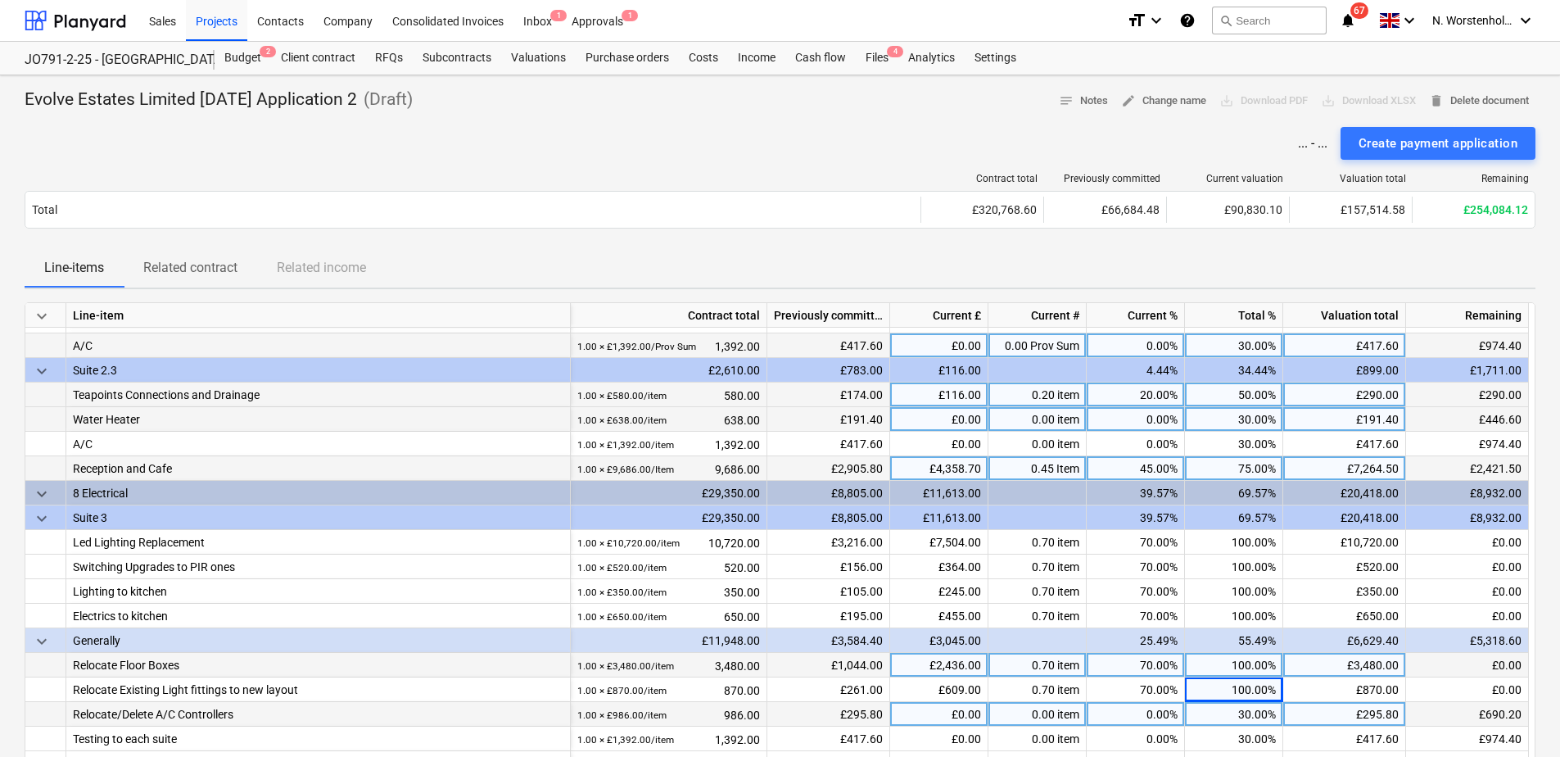
click at [1225, 658] on div "30.00%" at bounding box center [1234, 714] width 98 height 25
type input "50"
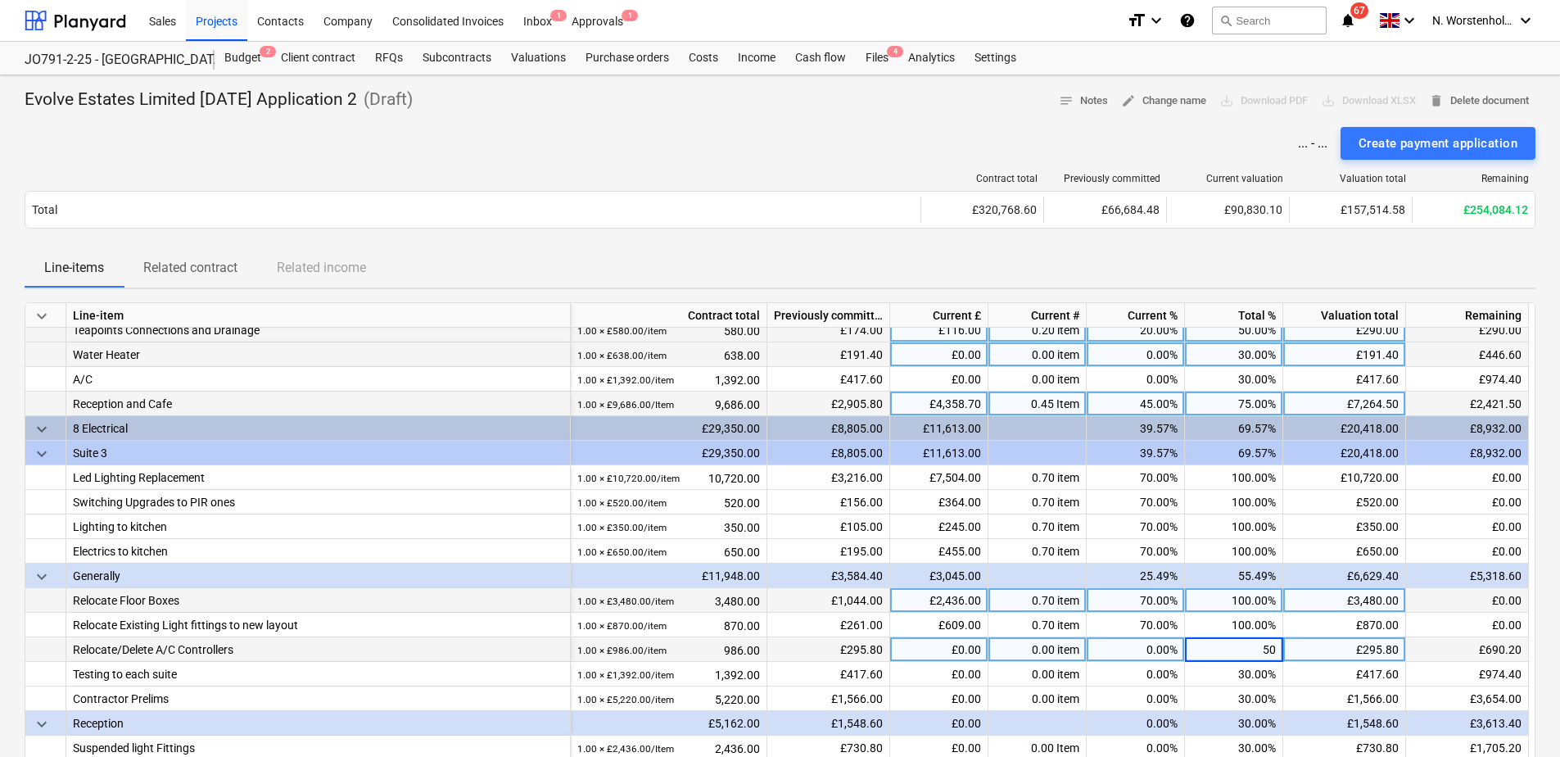
scroll to position [871, 0]
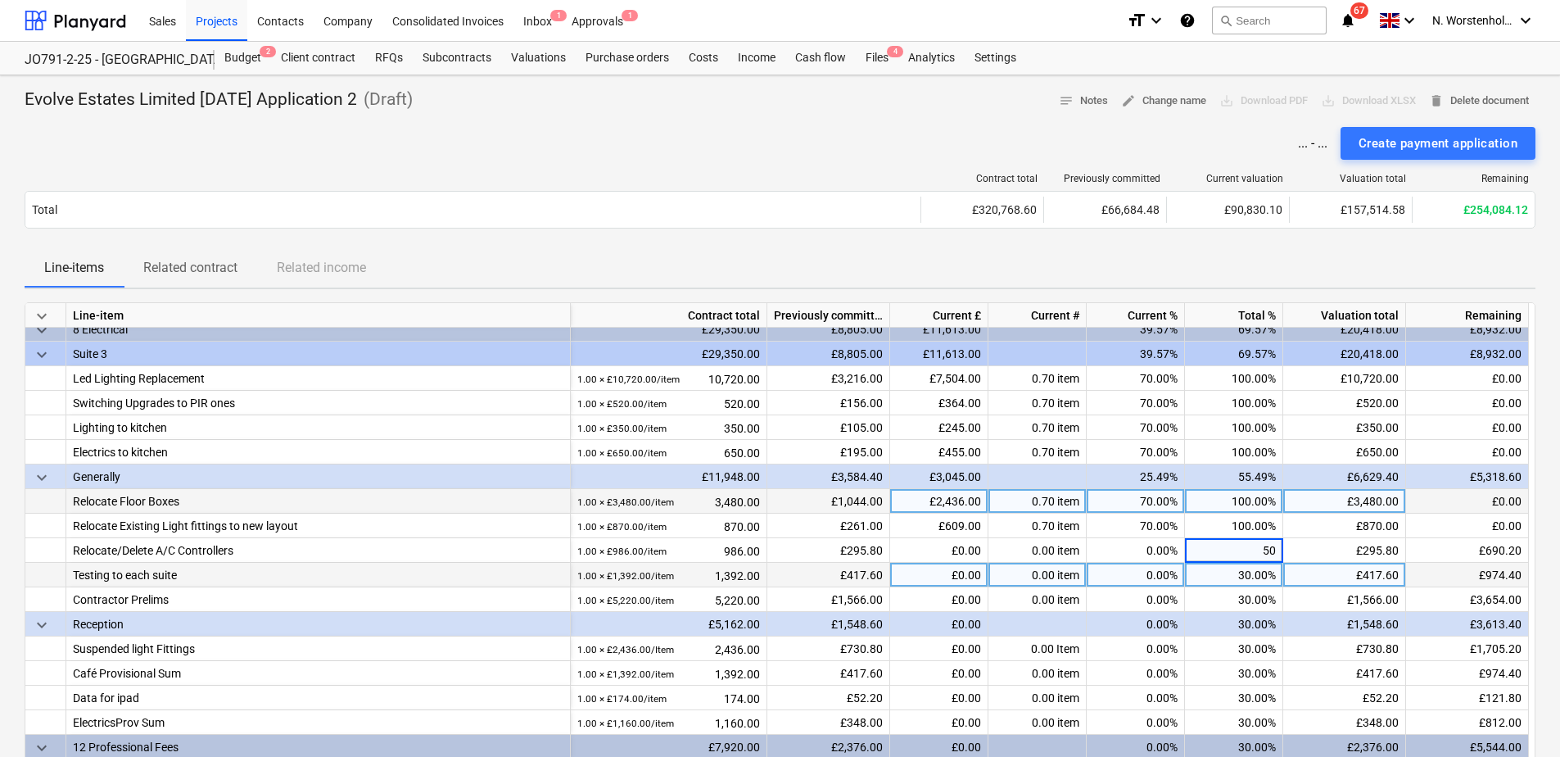
click at [1228, 581] on div "30.00%" at bounding box center [1234, 575] width 98 height 25
type input "50"
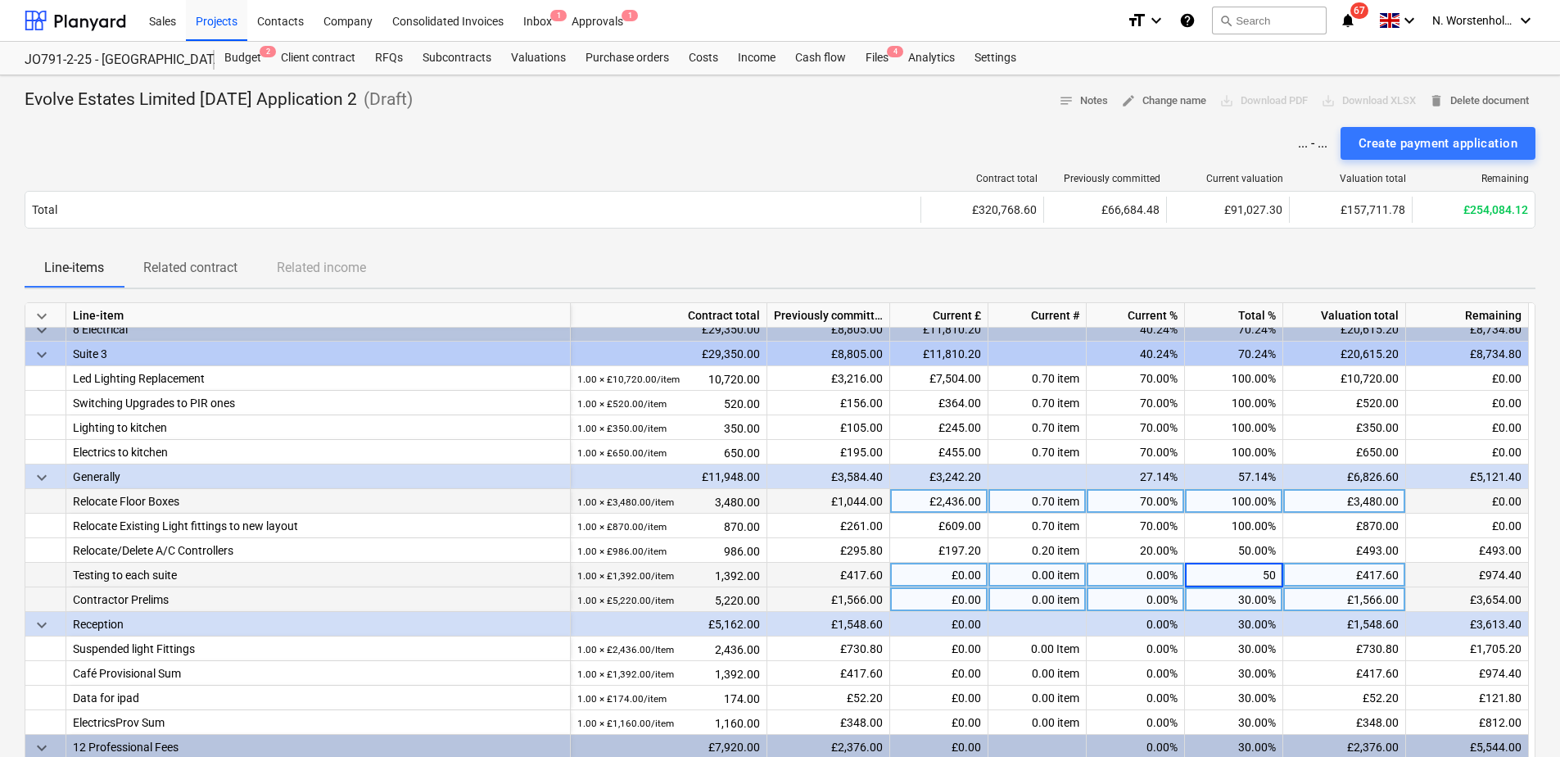
click at [1229, 603] on div "30.00%" at bounding box center [1234, 599] width 98 height 25
type input "80"
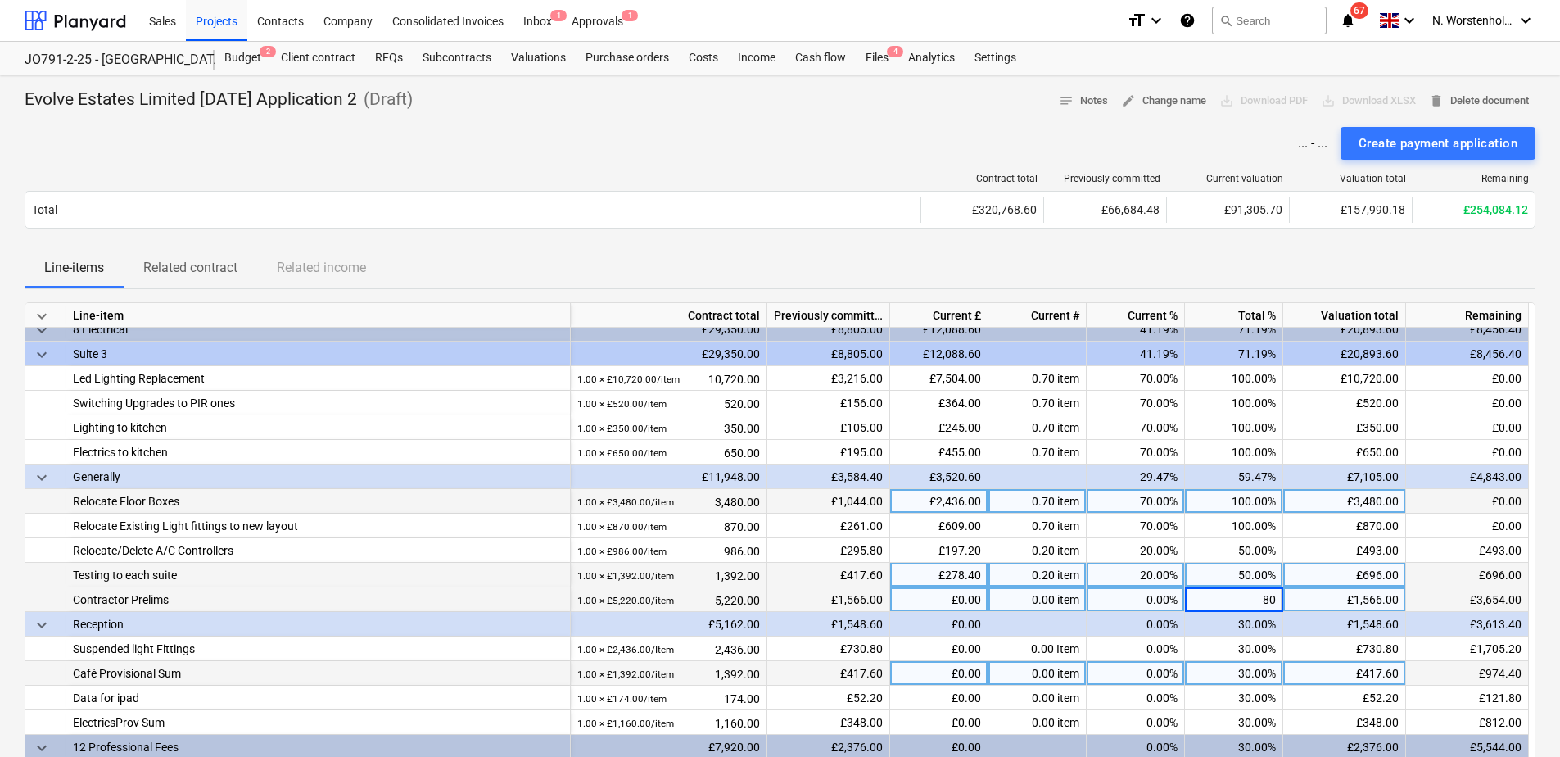
click at [0, 0] on div "Café Provisional Sum 1.00 × £1,392.00 / item 1,392.00 £417.60 £0.00 0.00 item 0…" at bounding box center [0, 0] width 0 height 0
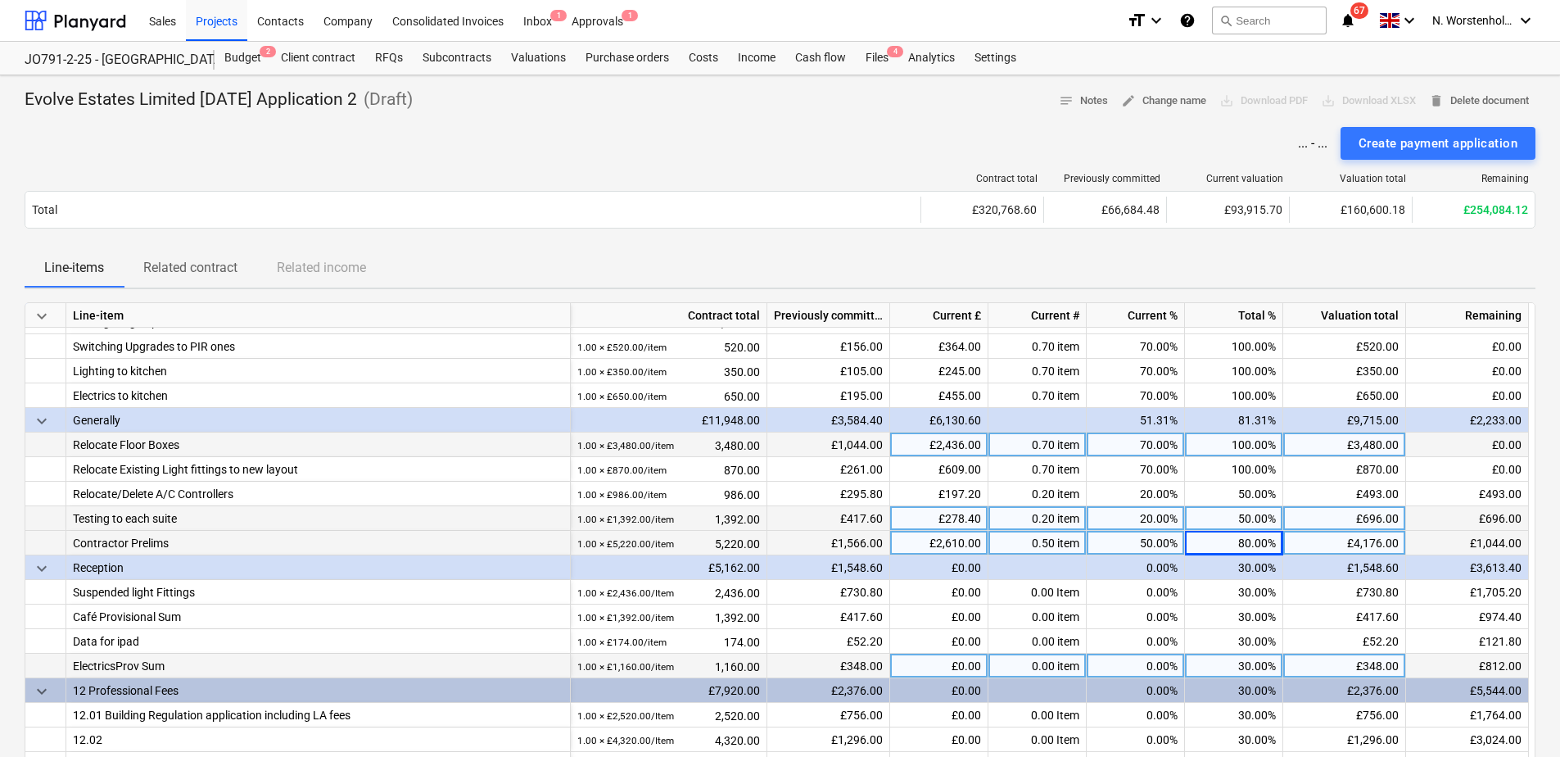
scroll to position [953, 0]
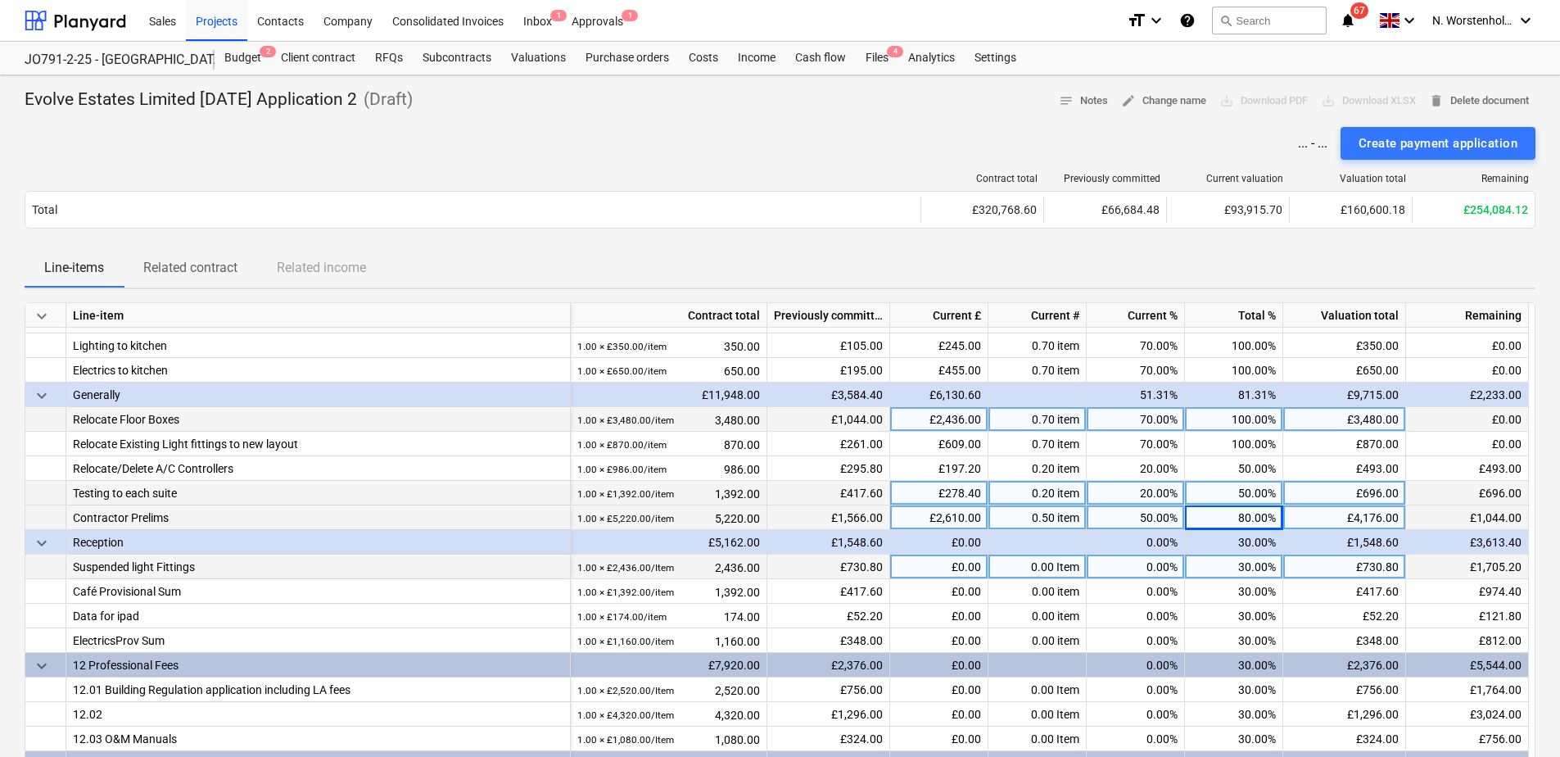
click at [1207, 564] on div "30.00%" at bounding box center [1234, 567] width 98 height 25
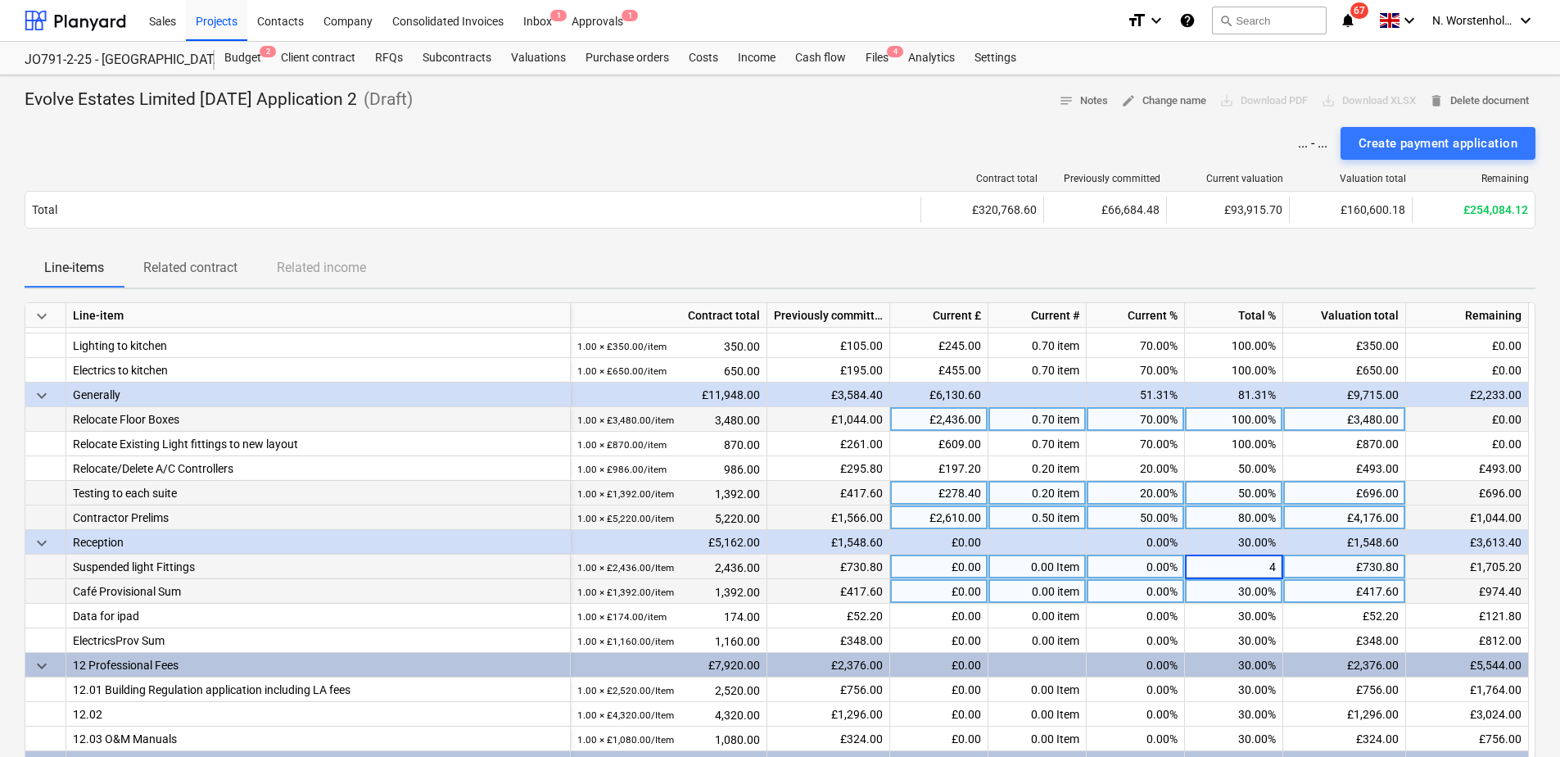
type input "45"
click at [1227, 597] on div "30.00%" at bounding box center [1234, 591] width 98 height 25
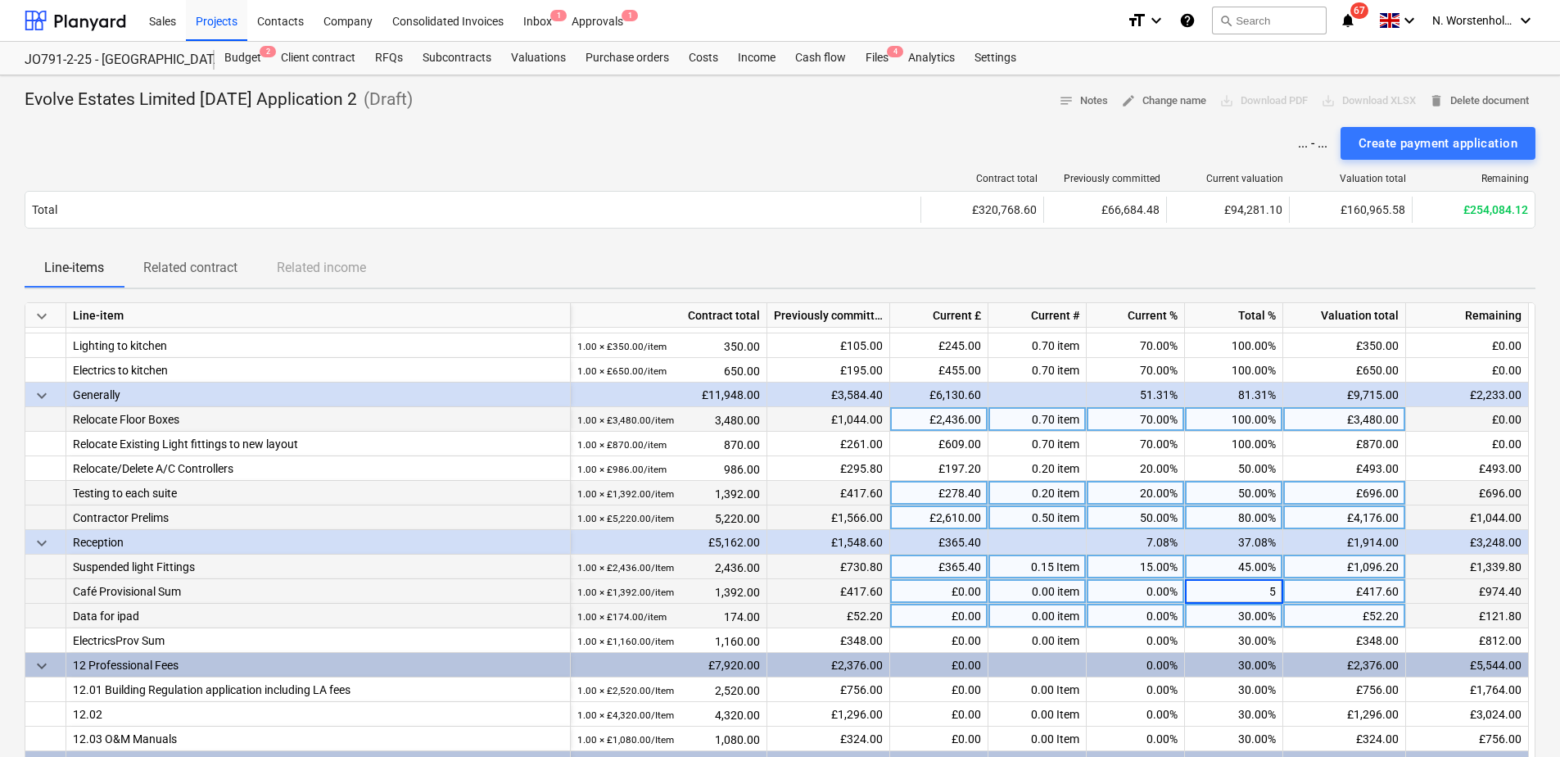
type input "50"
click at [1233, 622] on div "30.00%" at bounding box center [1234, 616] width 98 height 25
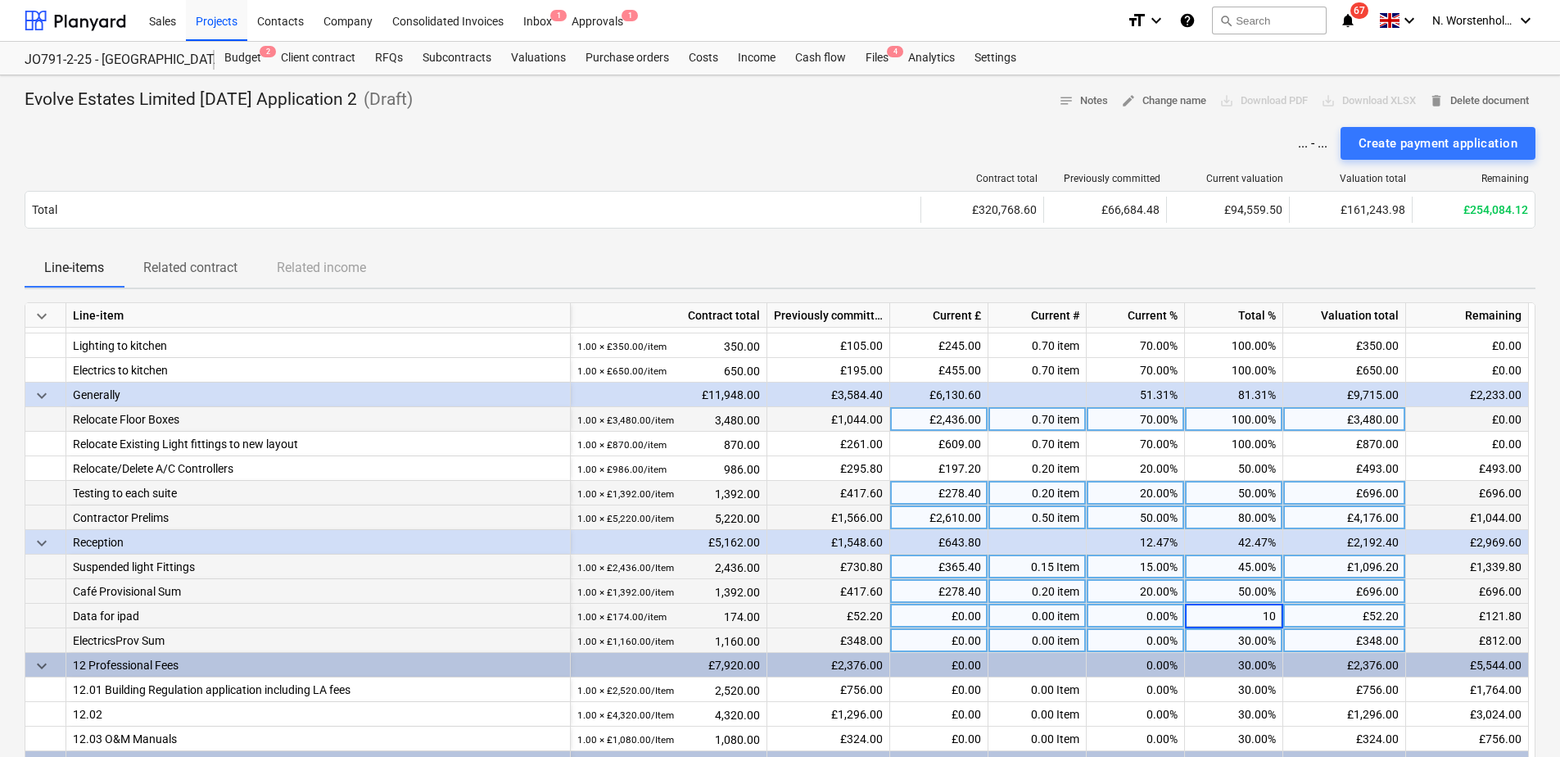
type input "100"
click at [1233, 639] on div "30.00%" at bounding box center [1234, 640] width 98 height 25
type input "45"
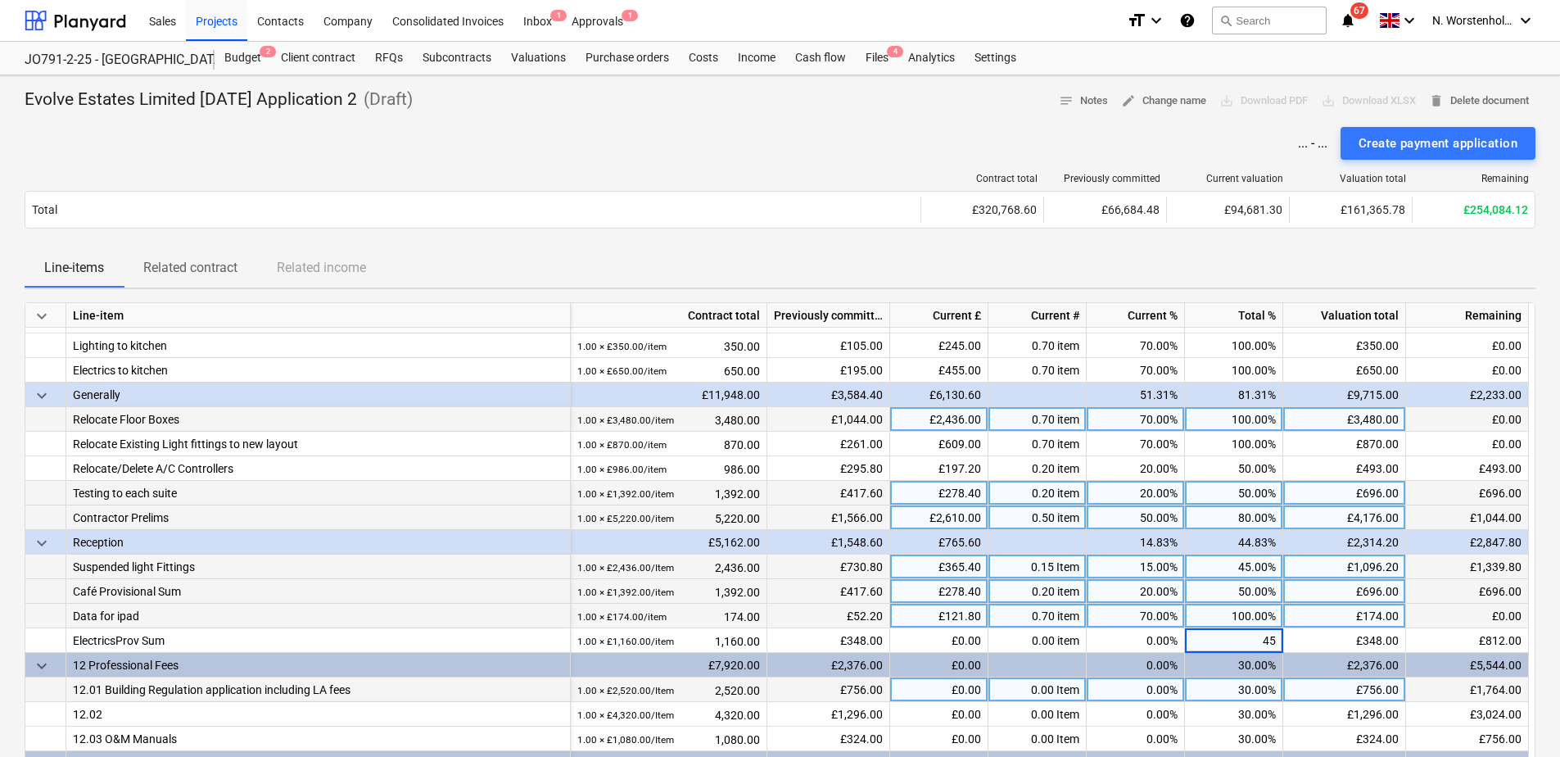
click at [1234, 658] on div "30.00%" at bounding box center [1234, 689] width 98 height 25
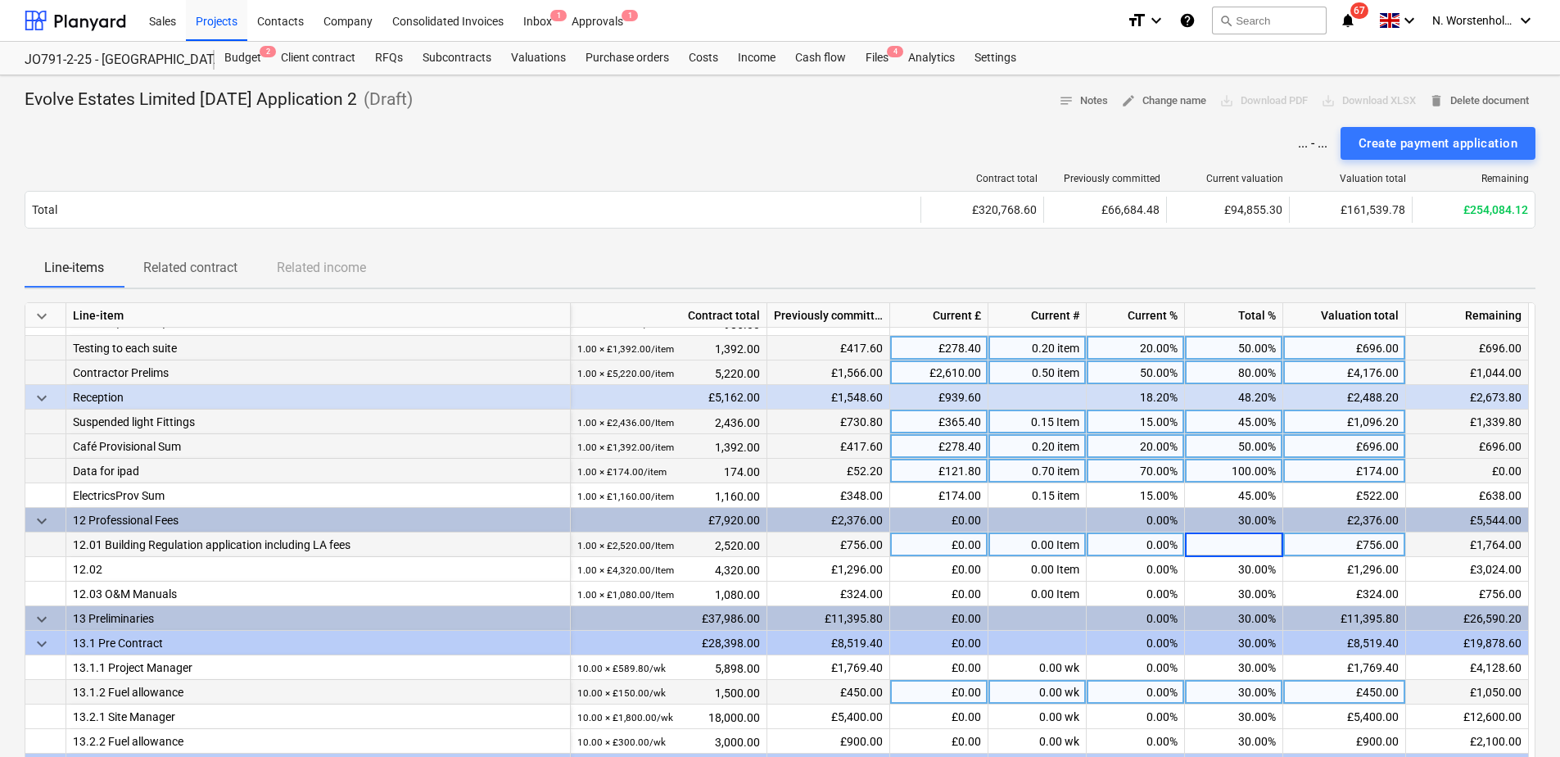
scroll to position [1116, 0]
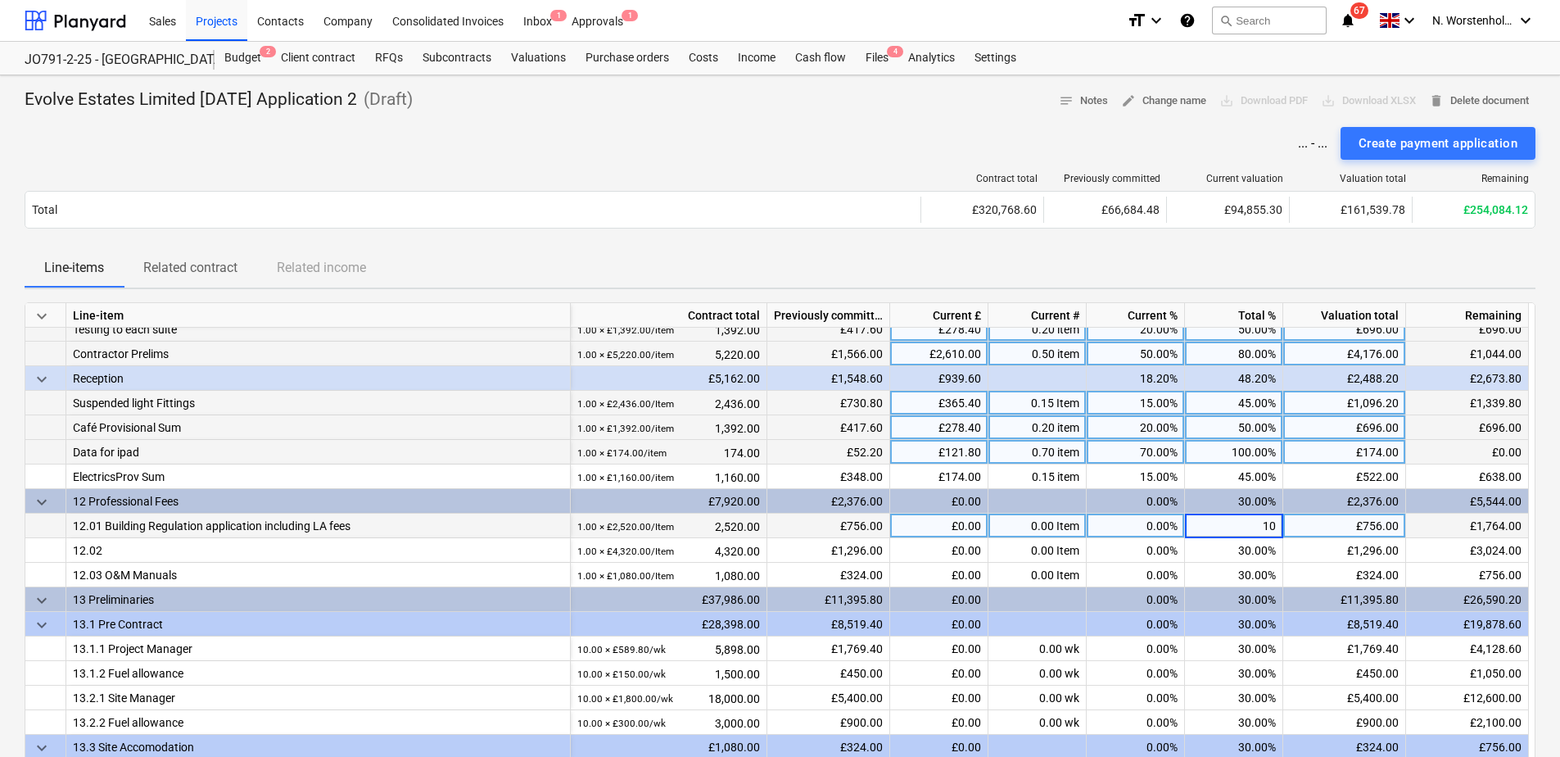
type input "100"
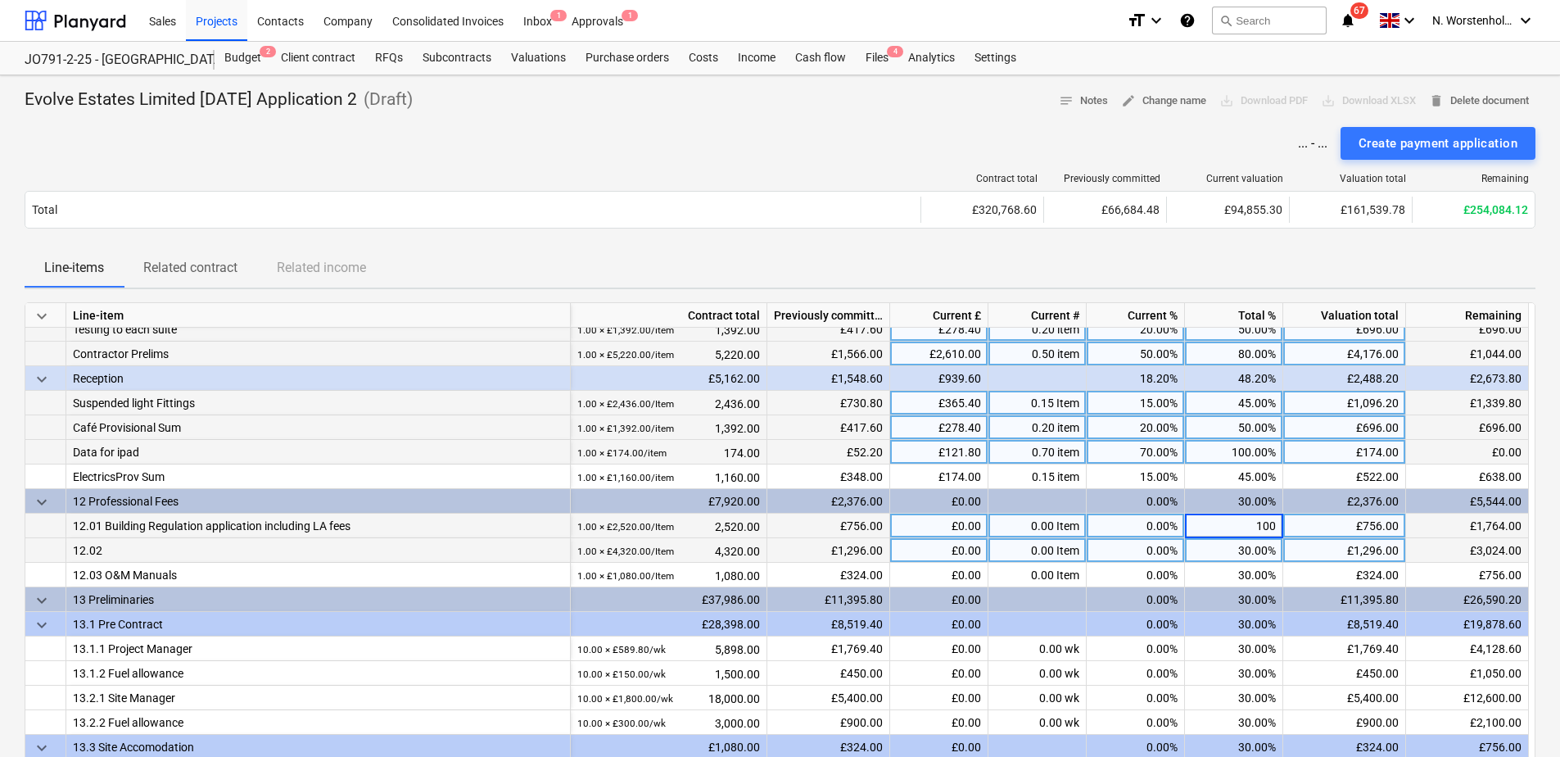
click at [1231, 555] on div "30.00%" at bounding box center [1234, 550] width 98 height 25
click at [195, 544] on div "12.02" at bounding box center [318, 550] width 491 height 24
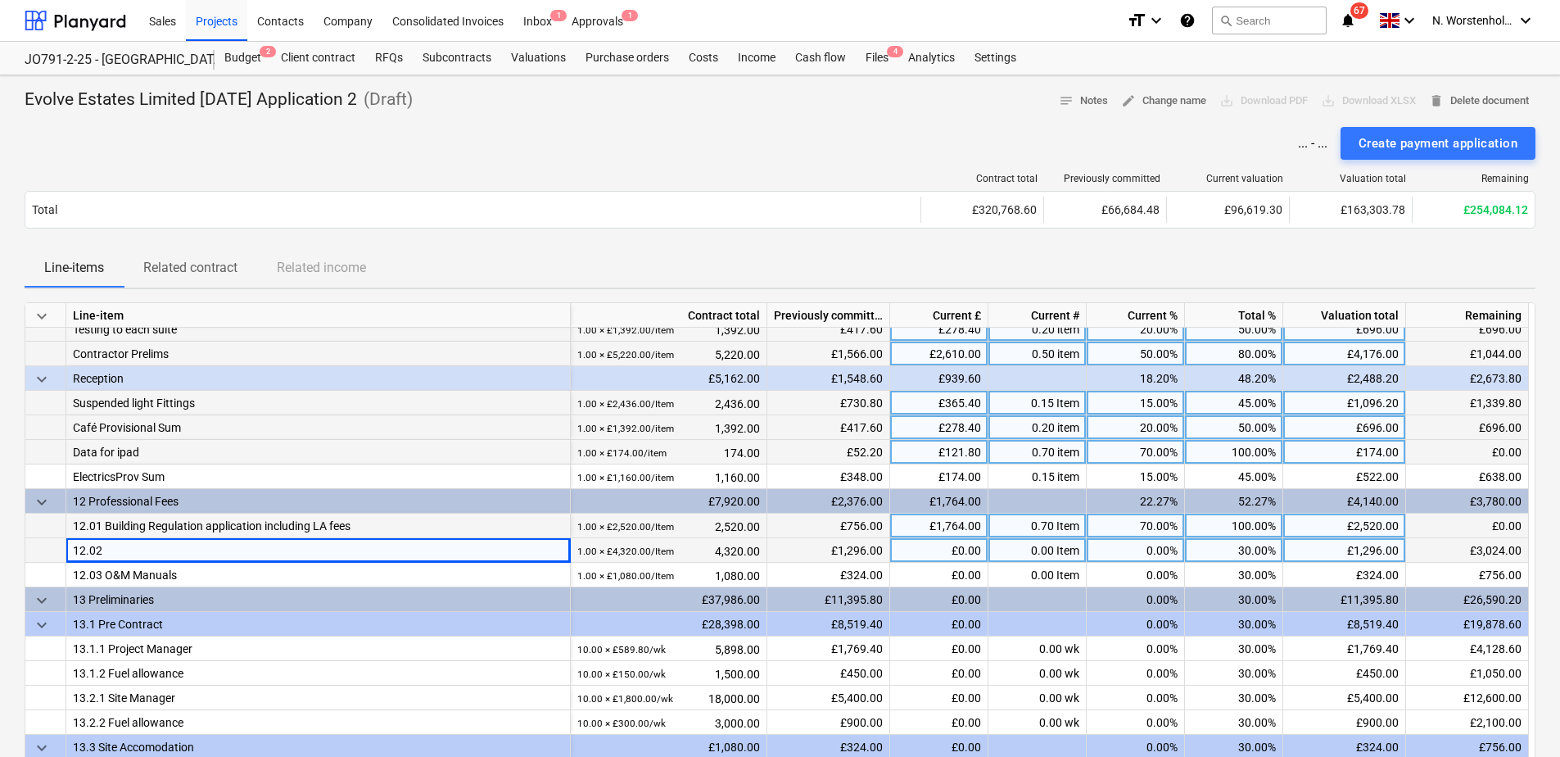
click at [1235, 547] on div "30.00%" at bounding box center [1234, 550] width 98 height 25
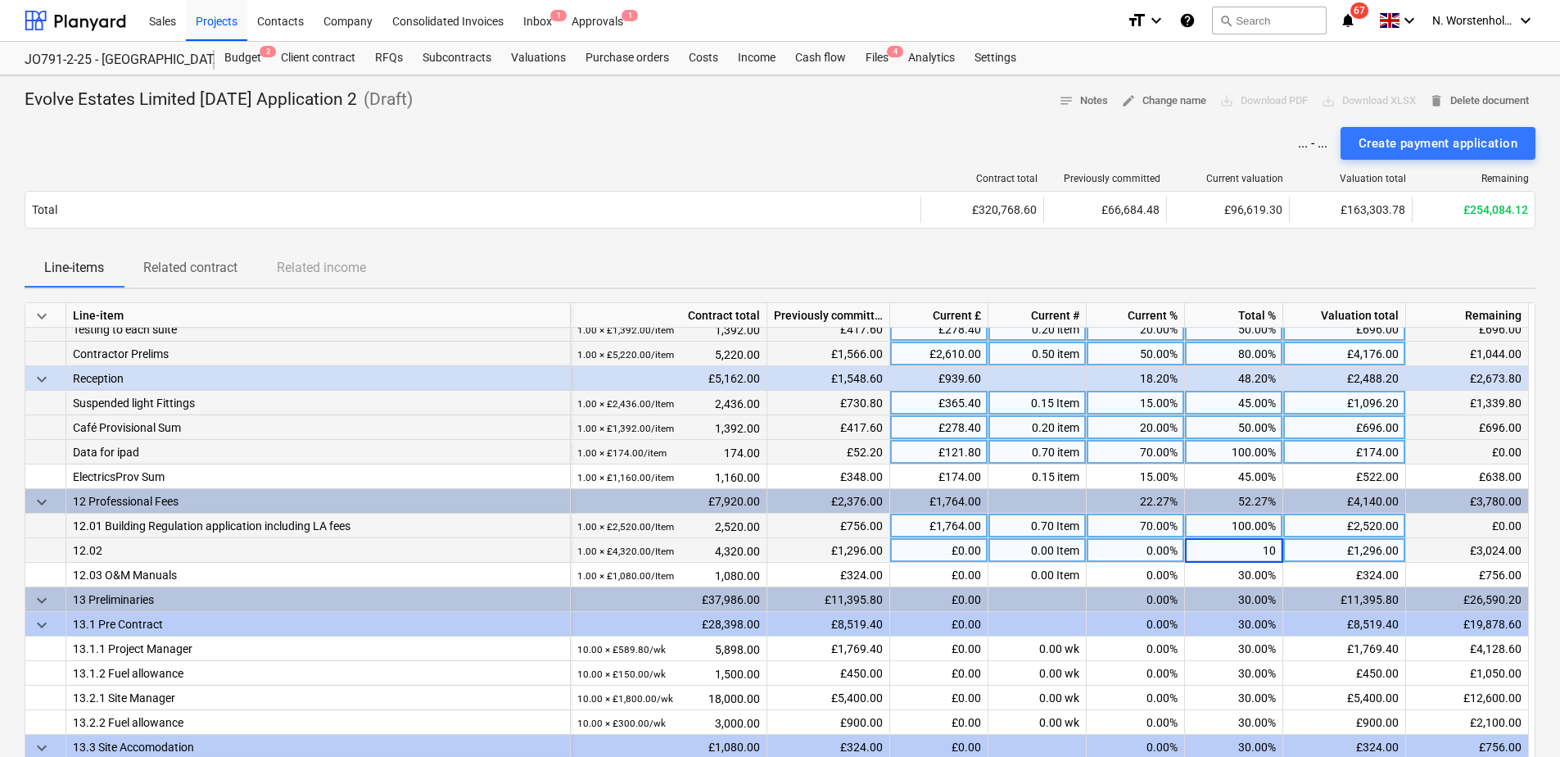
type input "100"
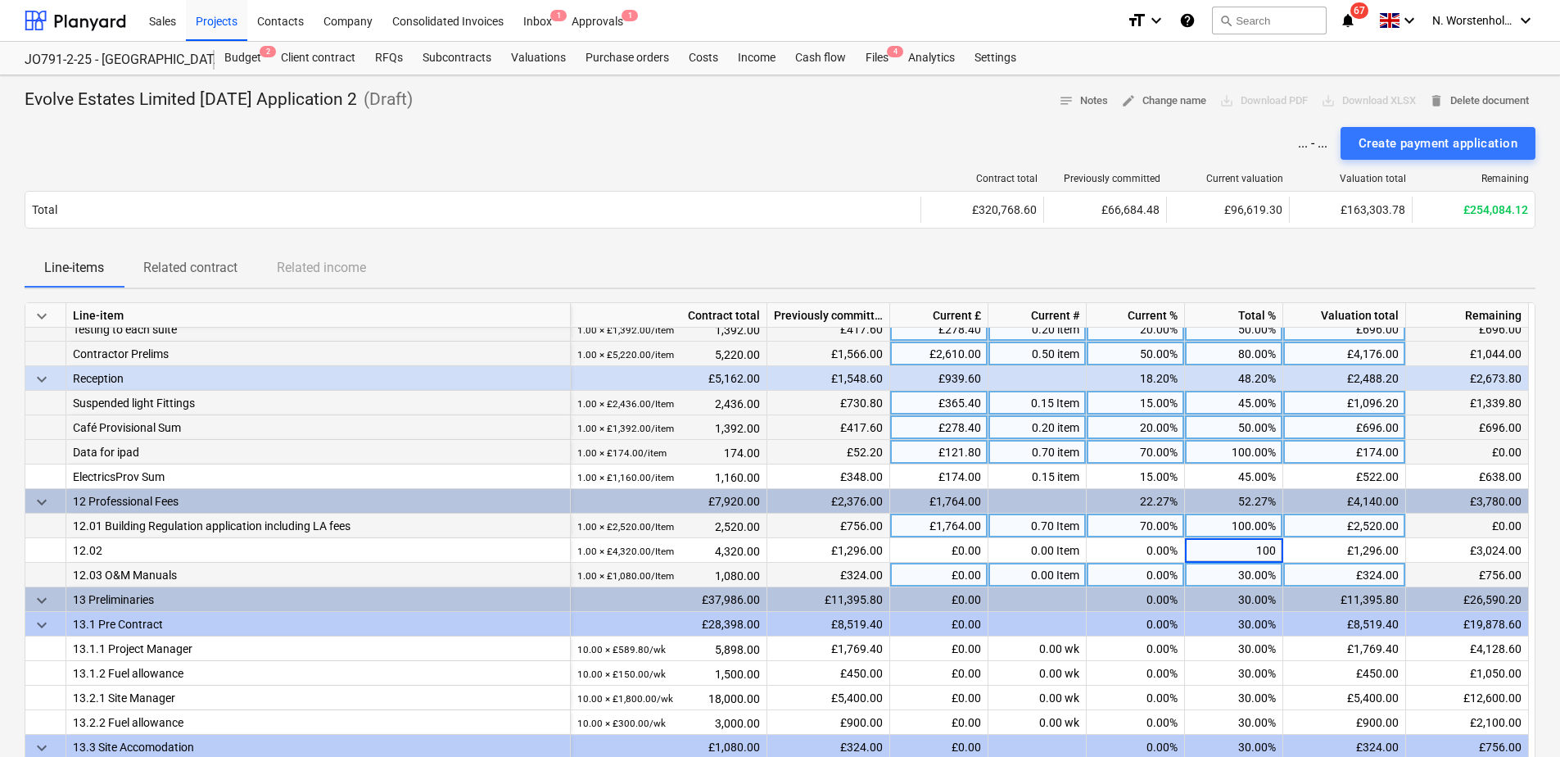
click at [1231, 576] on div "30.00%" at bounding box center [1234, 575] width 98 height 25
type input "30"
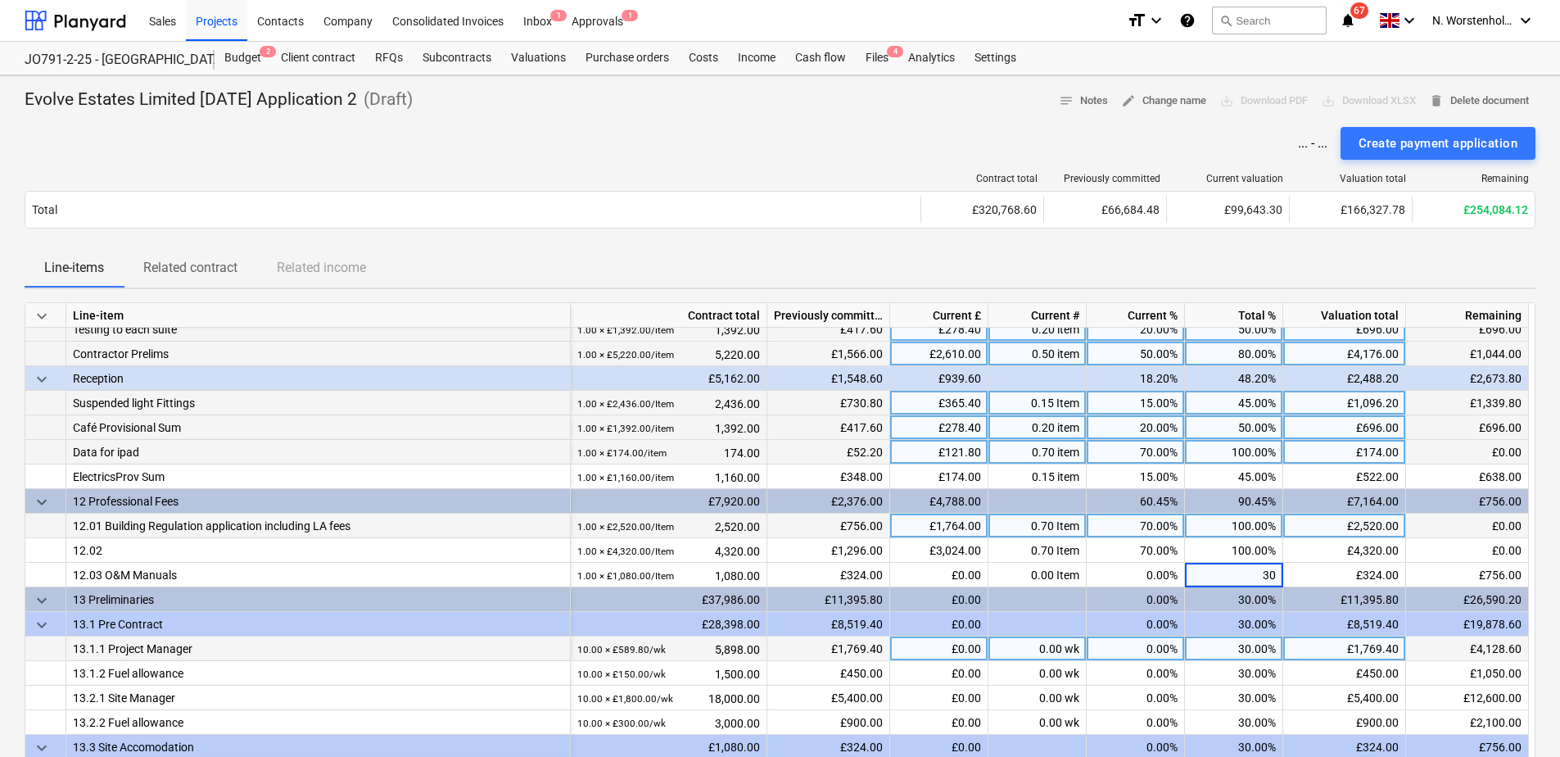
click at [1220, 649] on div "30.00%" at bounding box center [1234, 648] width 98 height 25
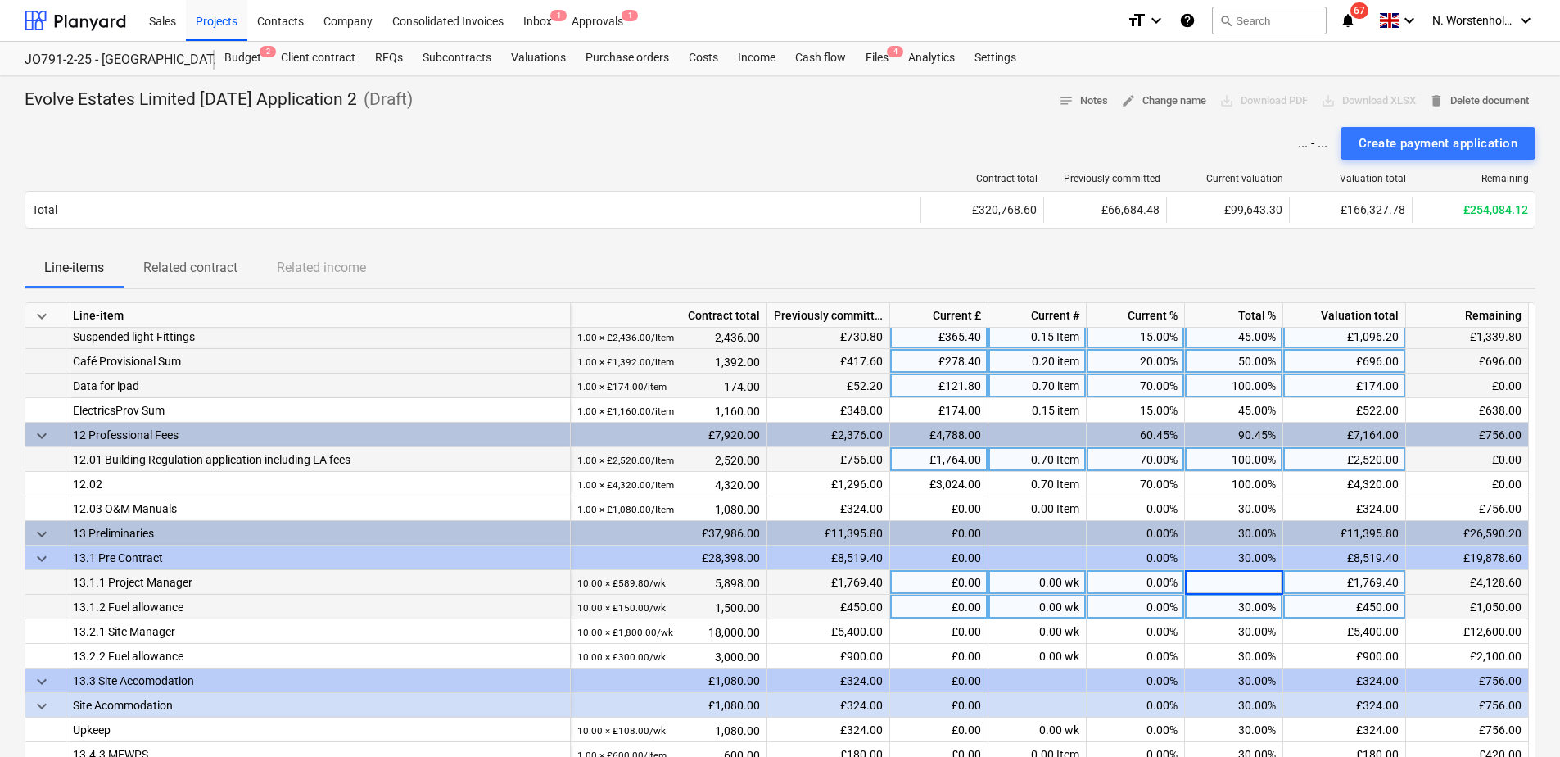
scroll to position [1280, 0]
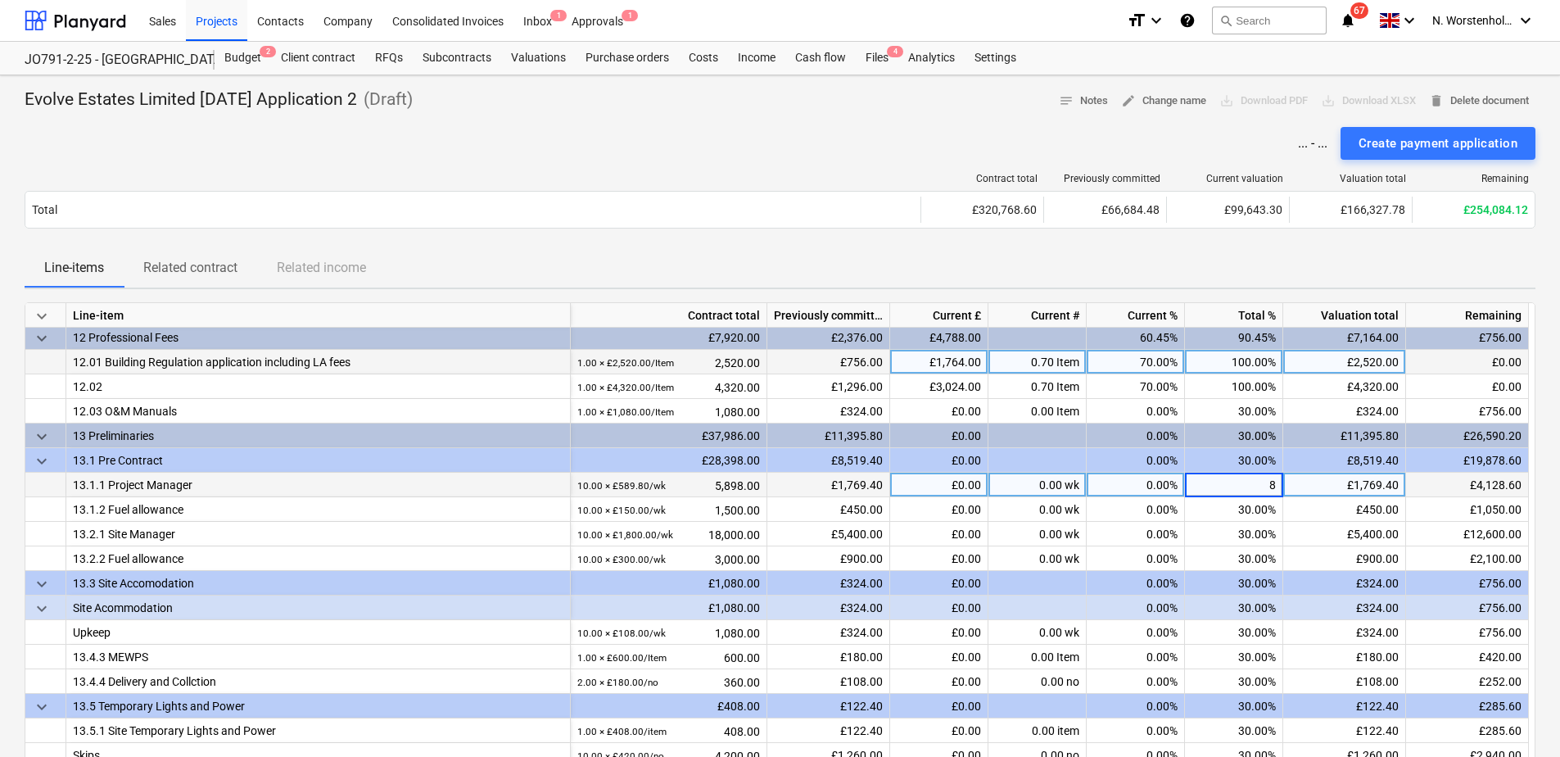
type input "80"
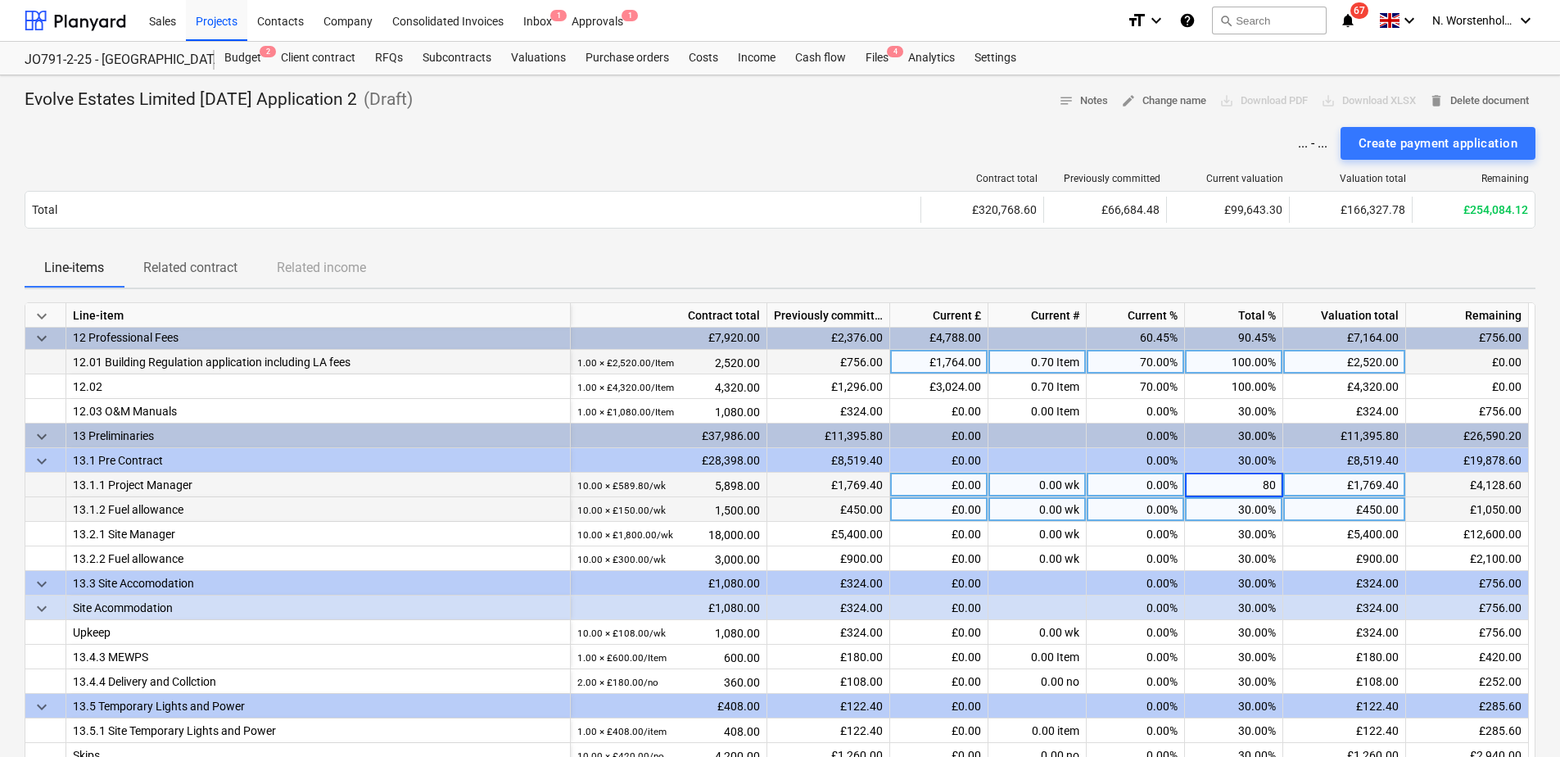
click at [1222, 510] on div "30.00%" at bounding box center [1234, 509] width 98 height 25
type input "80"
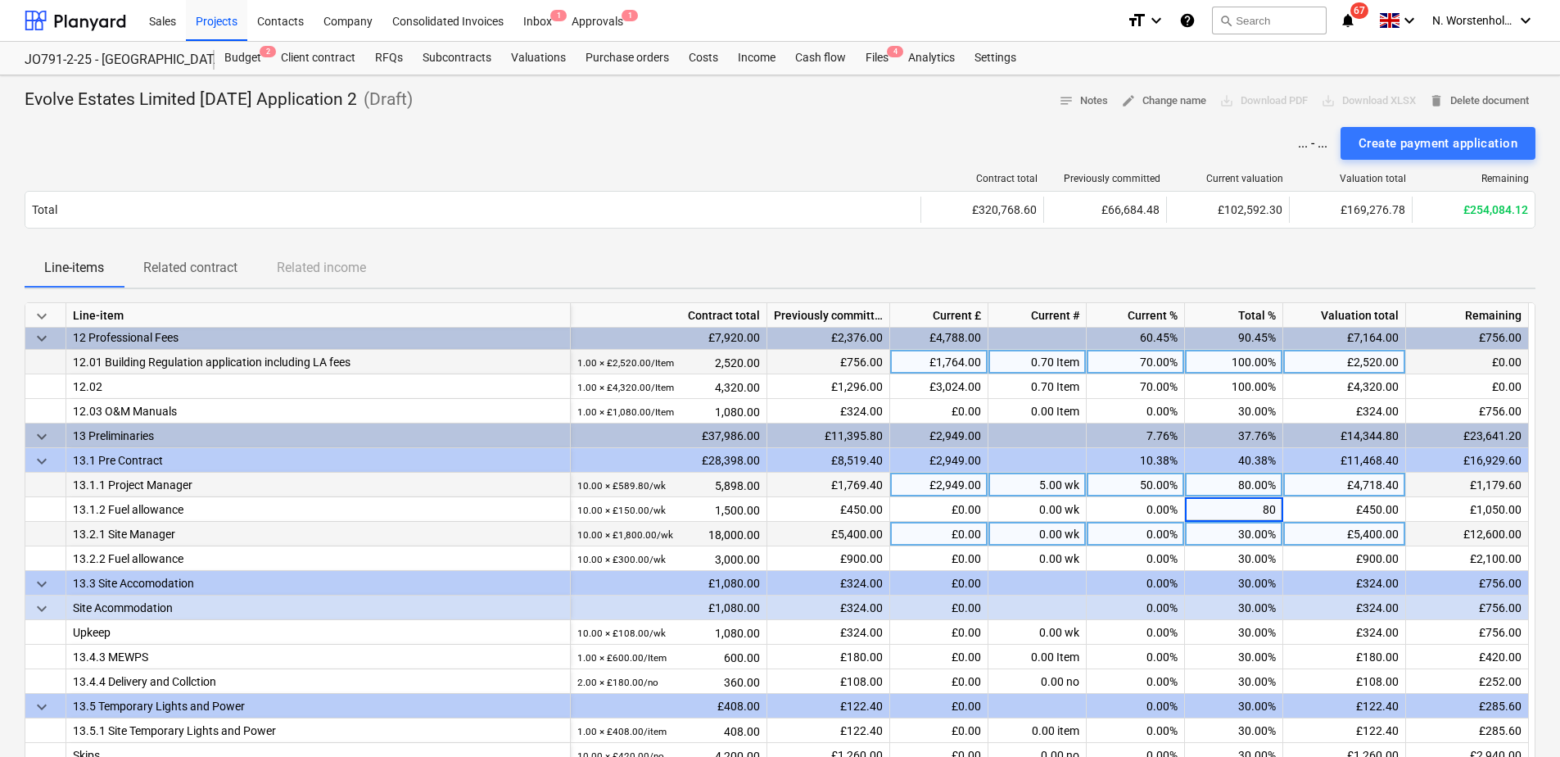
click at [1237, 530] on div "30.00%" at bounding box center [1234, 534] width 98 height 25
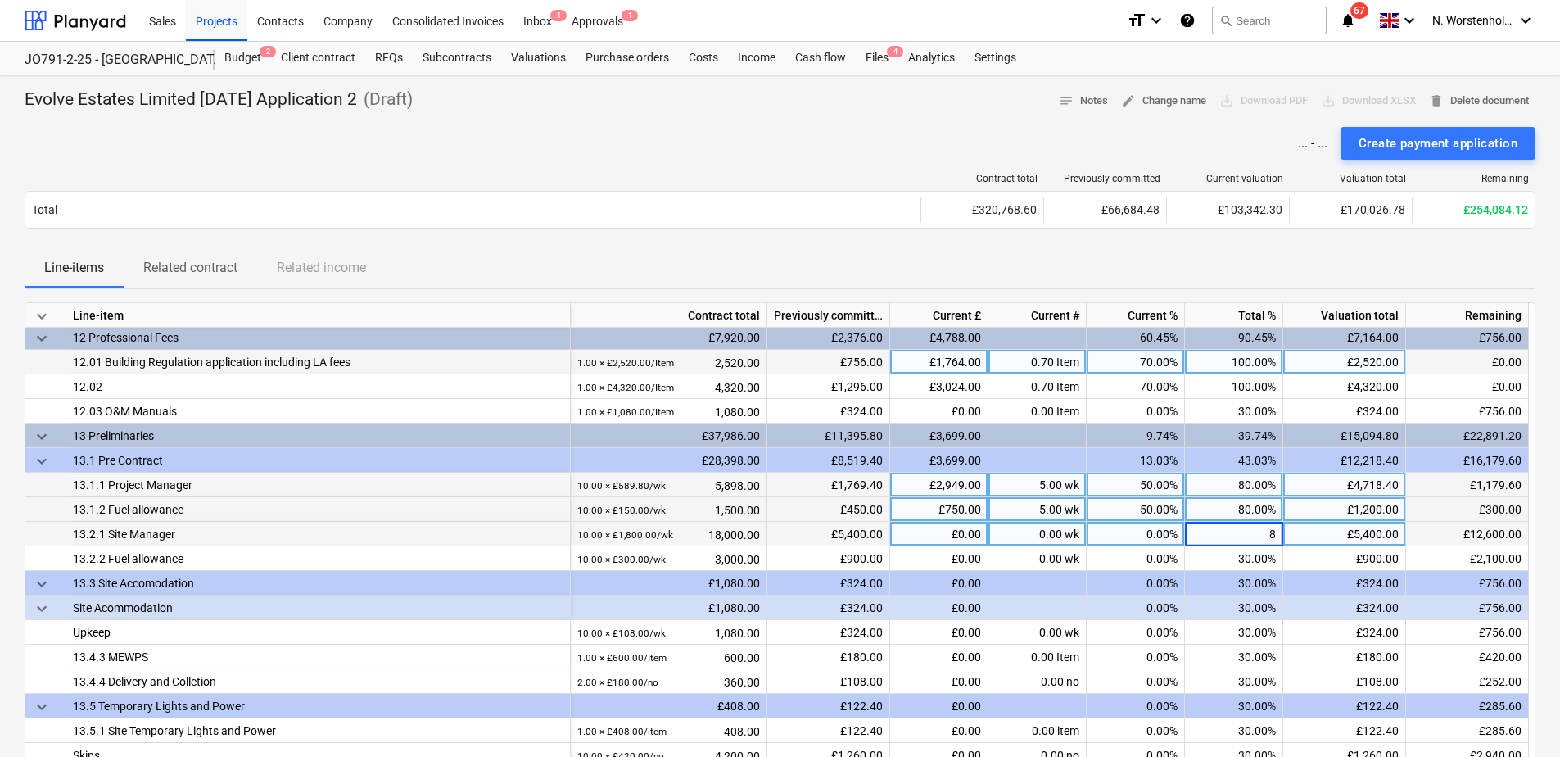
type input "80"
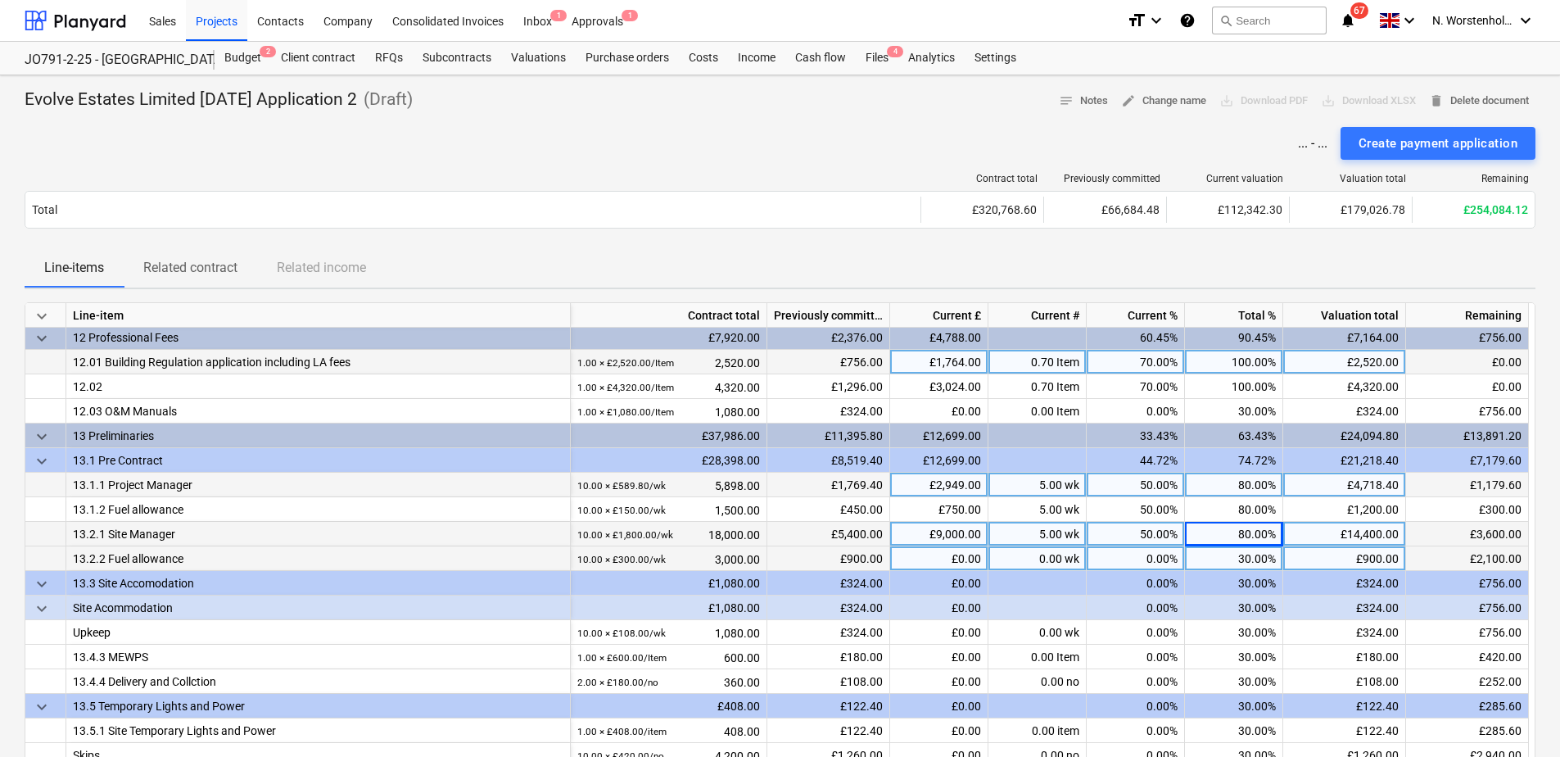
click at [1234, 563] on div "30.00%" at bounding box center [1234, 558] width 98 height 25
type input "80"
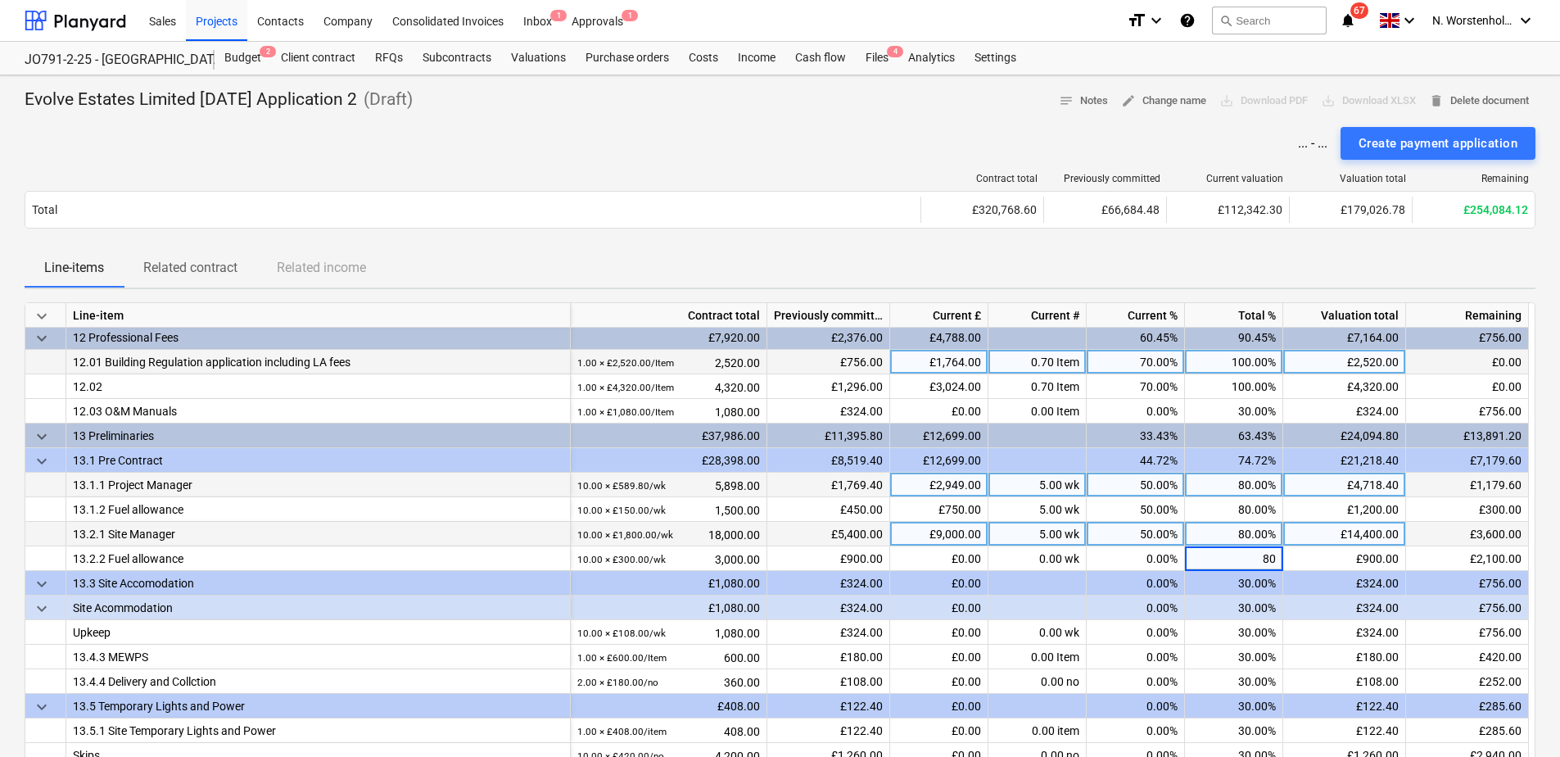
click at [1207, 618] on div "30.00%" at bounding box center [1234, 607] width 98 height 25
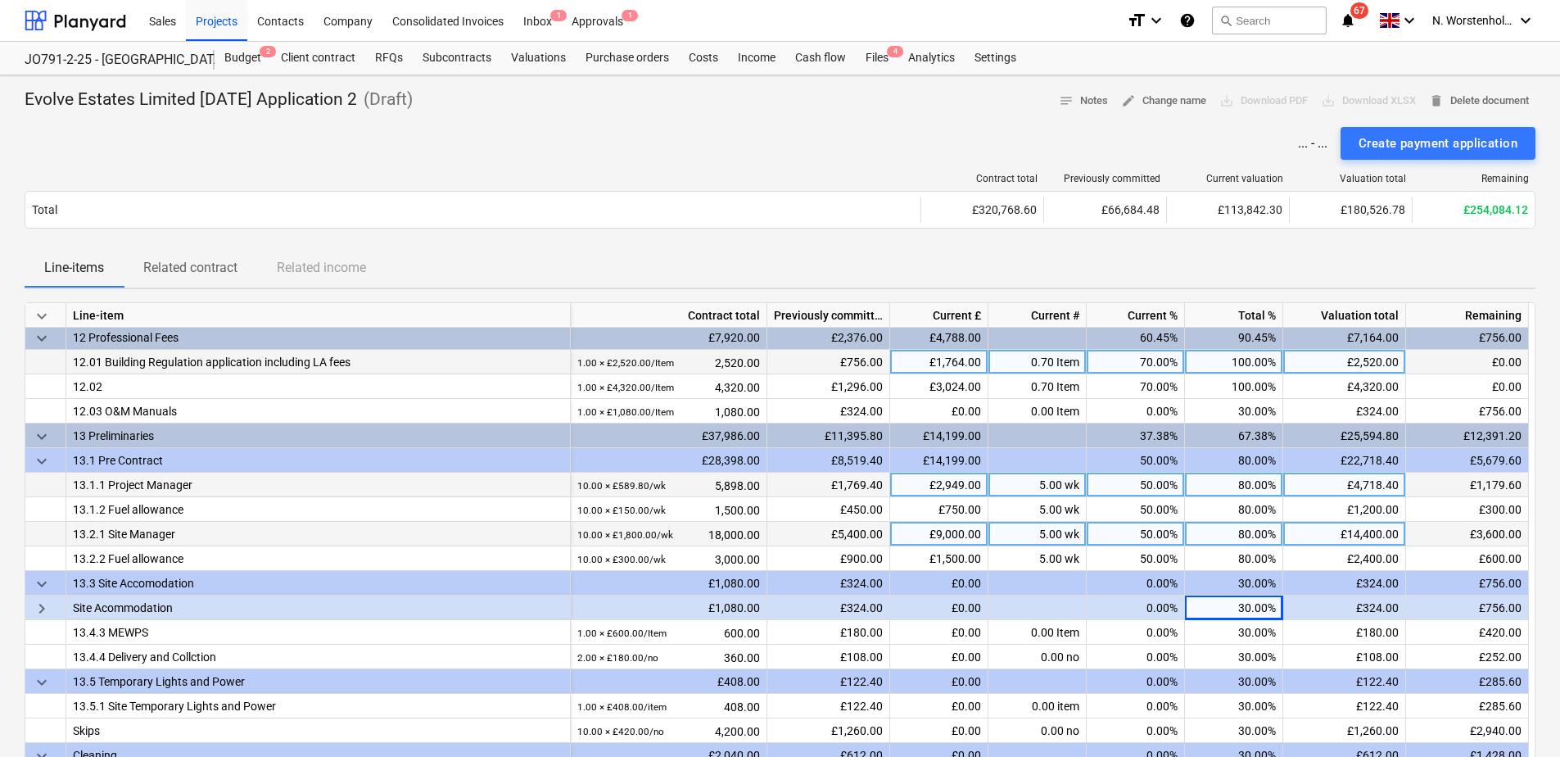
click at [40, 605] on span "keyboard_arrow_right" at bounding box center [42, 609] width 20 height 20
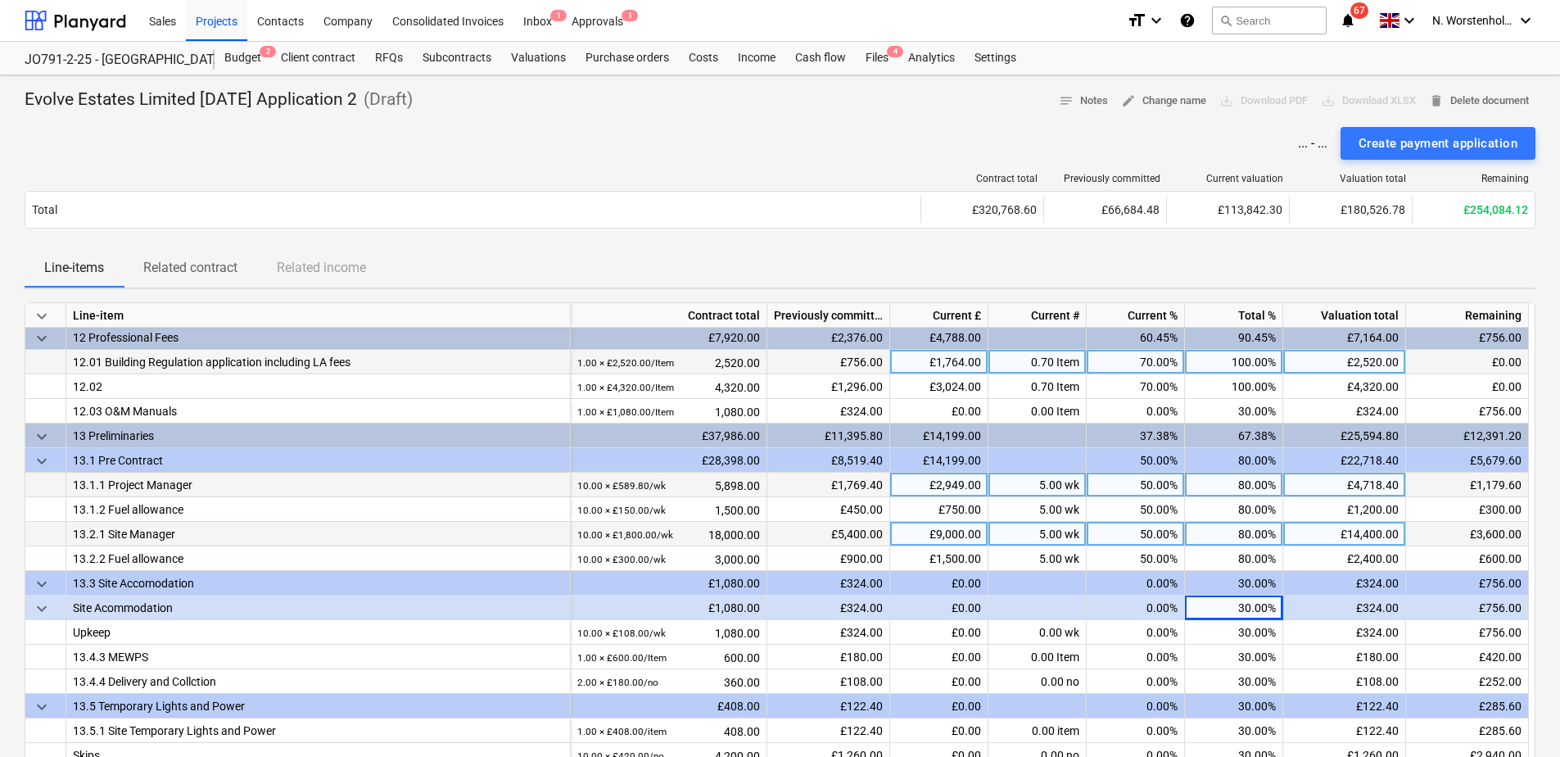
click at [1229, 584] on div "30.00%" at bounding box center [1234, 583] width 98 height 25
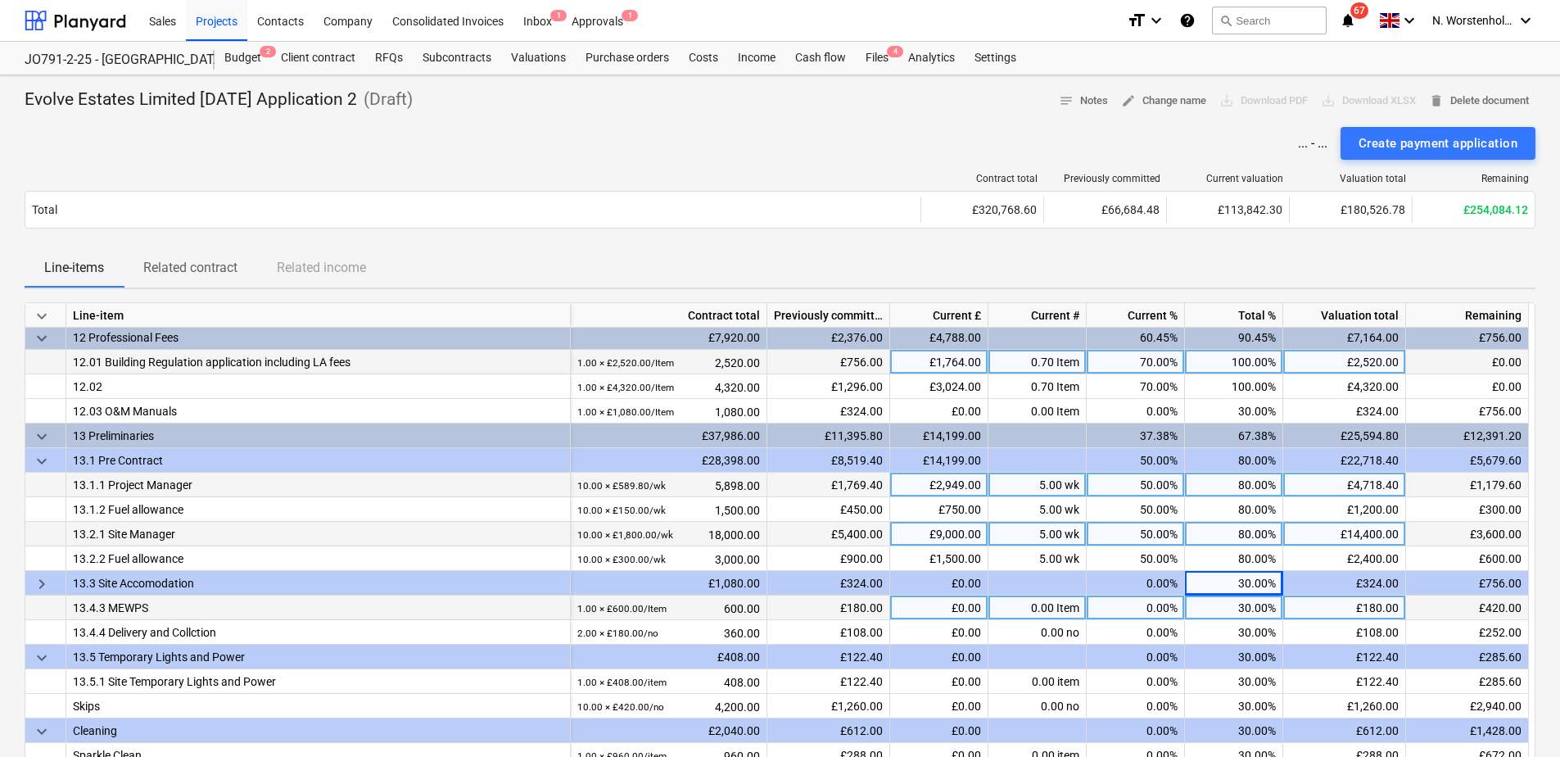
click at [1243, 582] on div "30.00%" at bounding box center [1234, 583] width 98 height 25
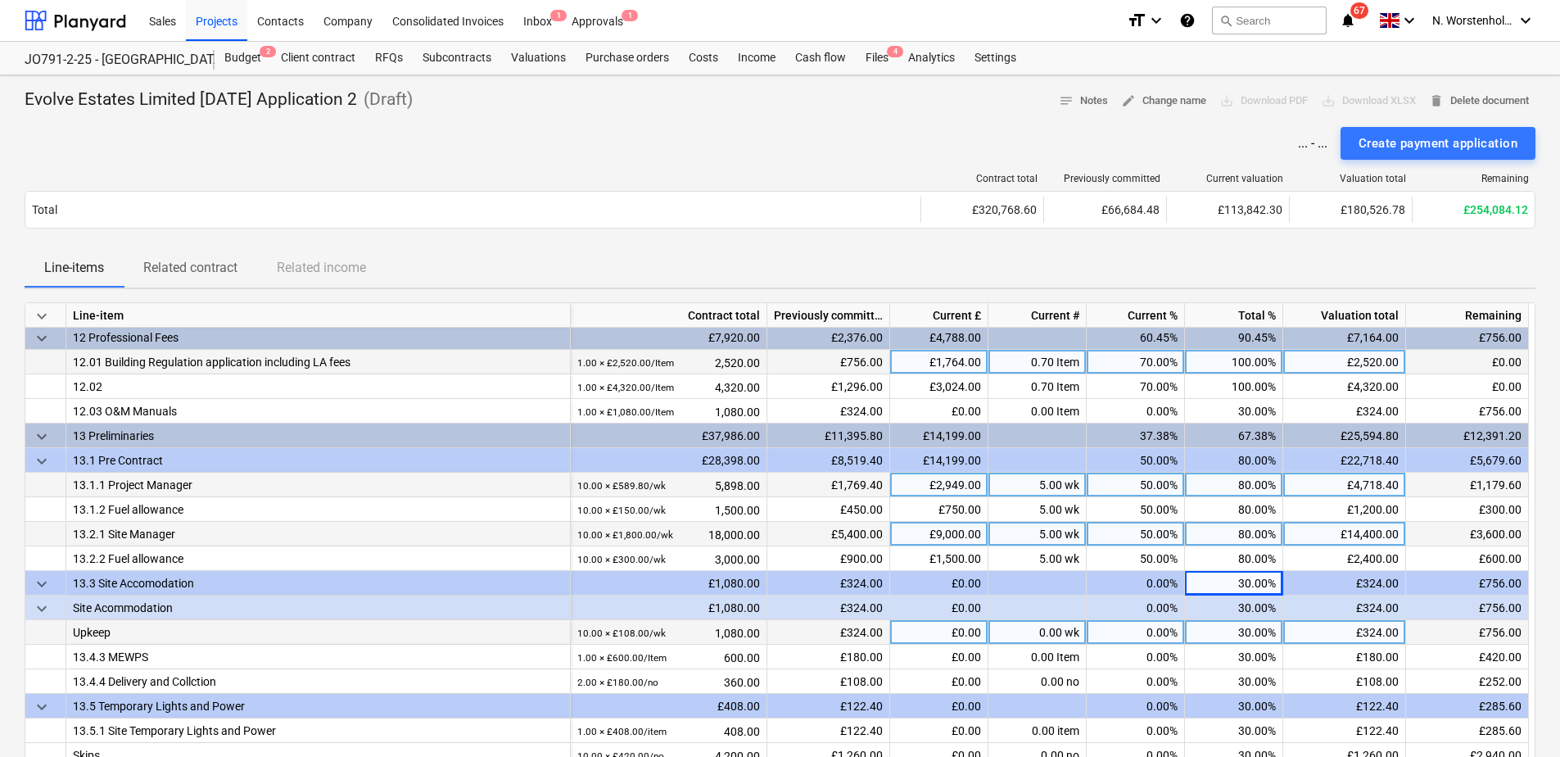
click at [1235, 631] on div "30.00%" at bounding box center [1234, 632] width 98 height 25
type input "80"
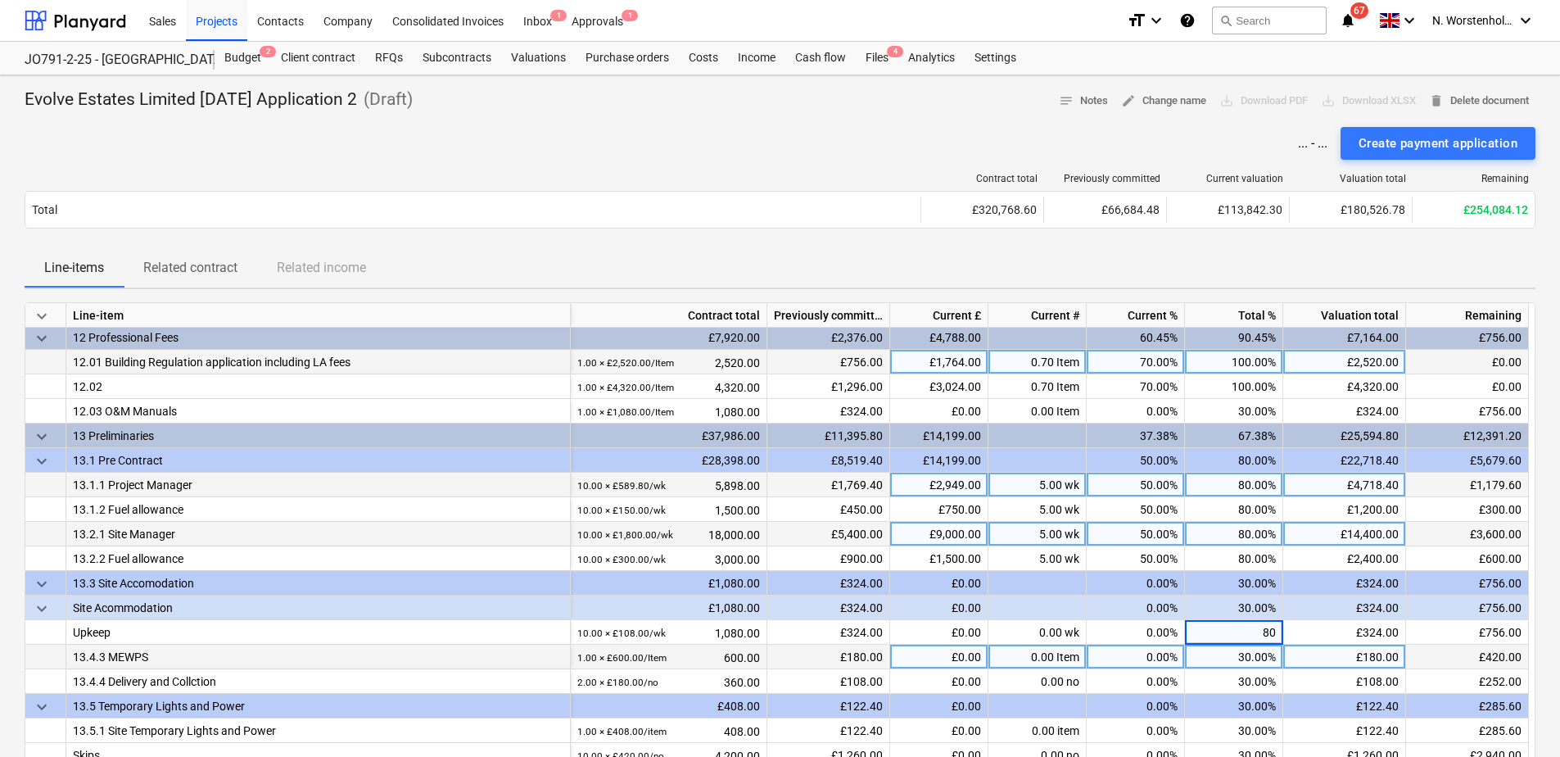
click at [1230, 654] on div "30.00%" at bounding box center [1234, 657] width 98 height 25
type input "80"
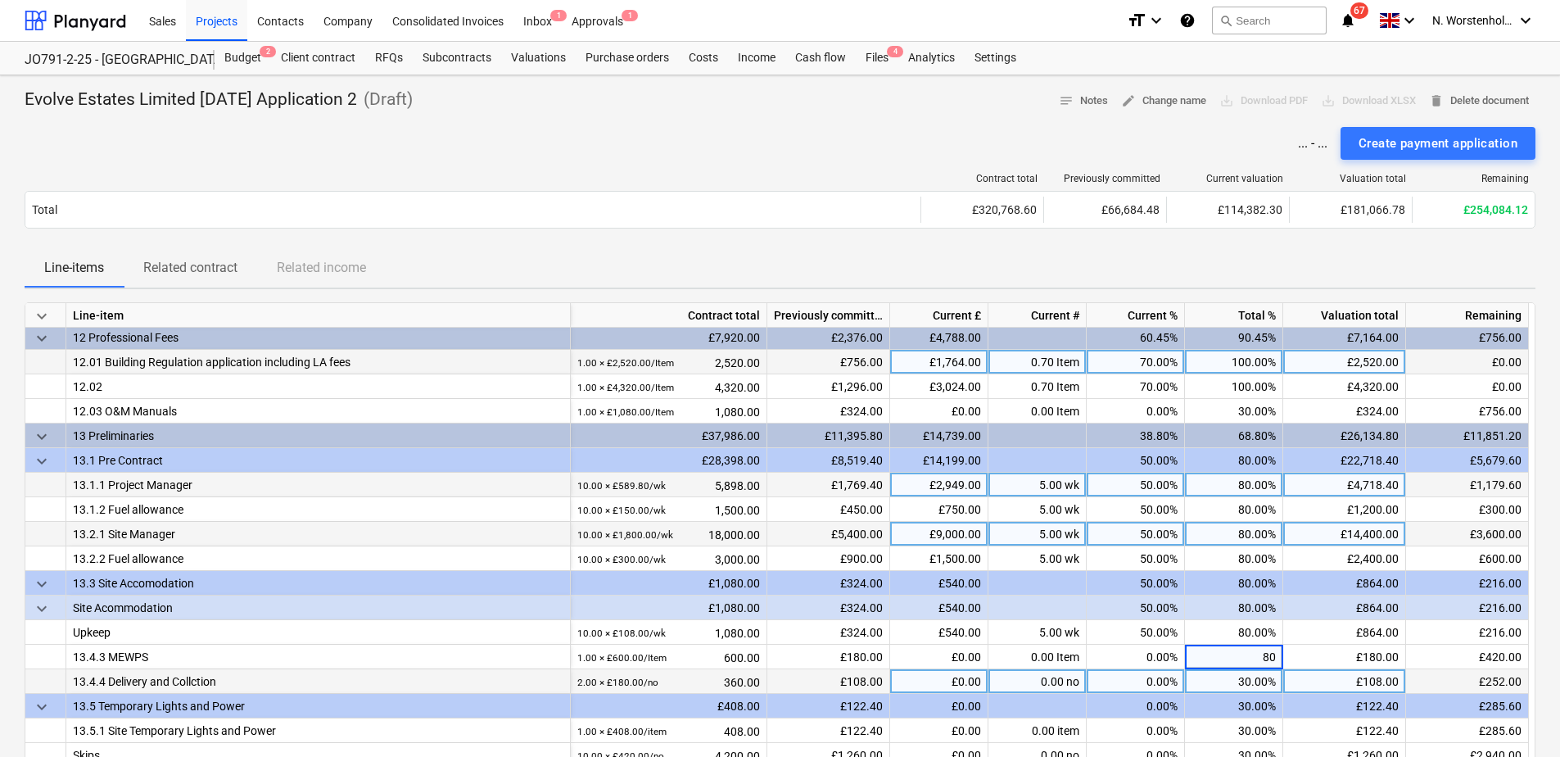
click at [1234, 658] on div "30.00%" at bounding box center [1234, 681] width 98 height 25
type input "80"
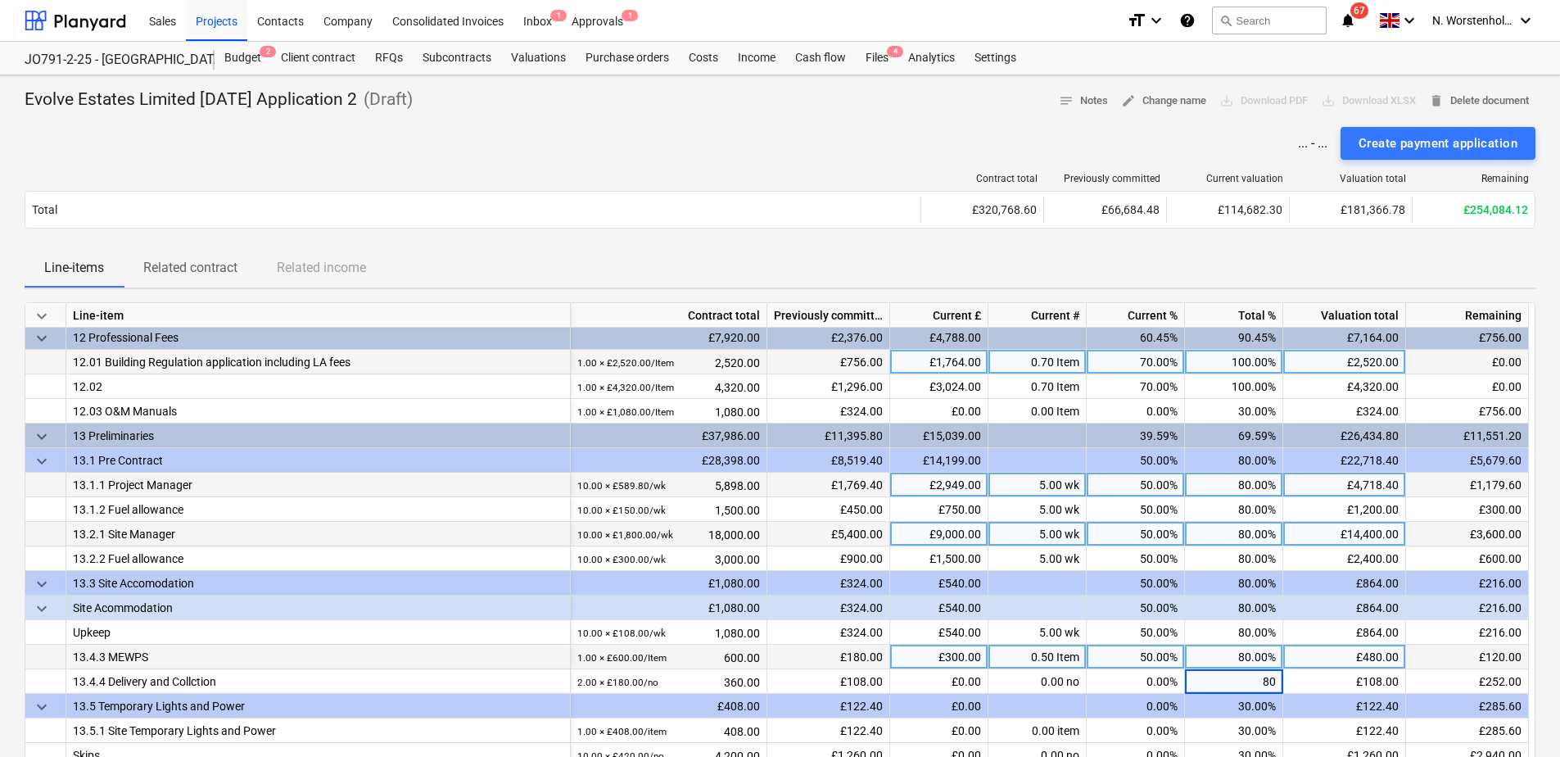
click at [1218, 650] on div "80.00%" at bounding box center [1234, 657] width 98 height 25
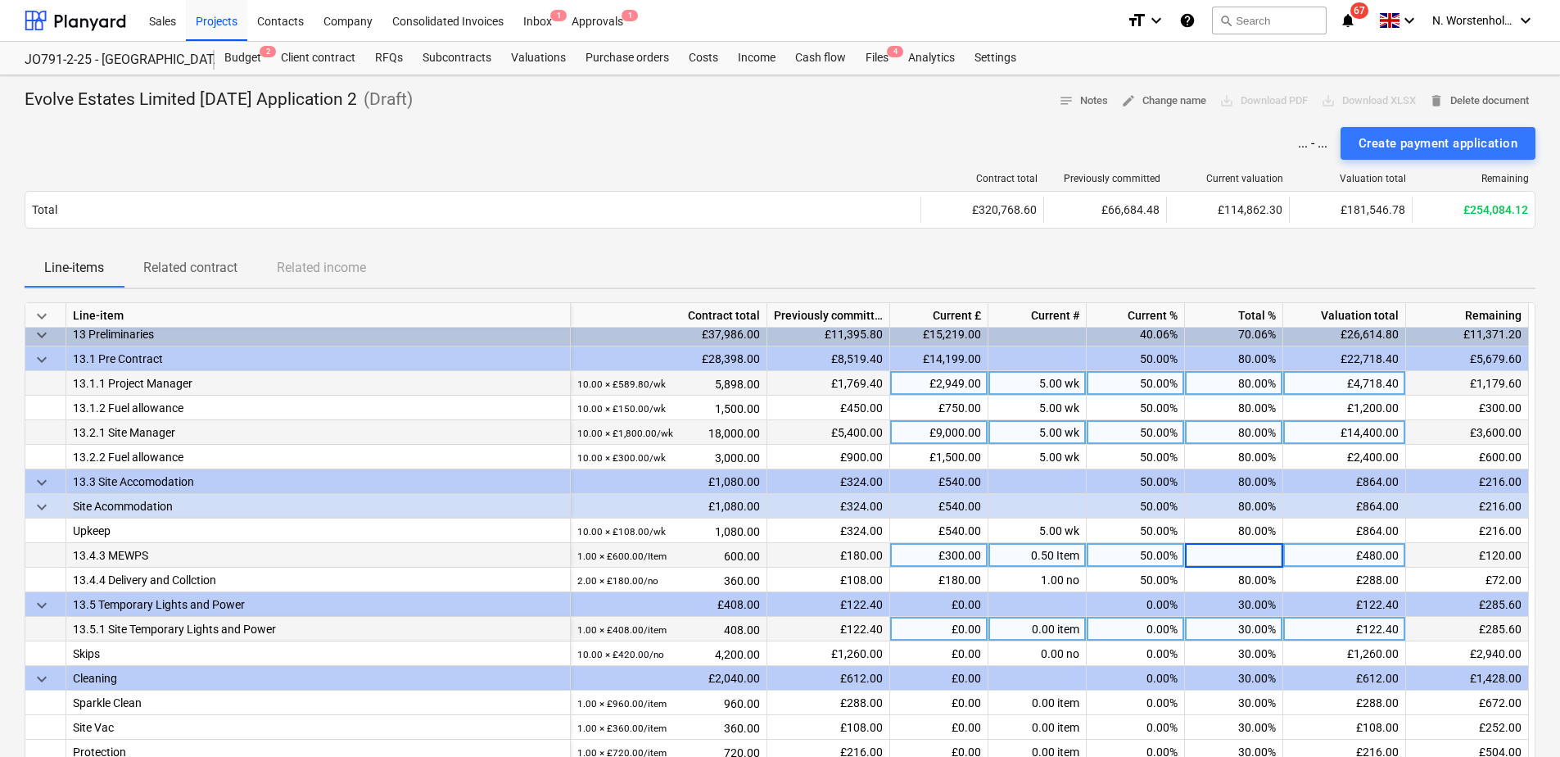
scroll to position [1388, 0]
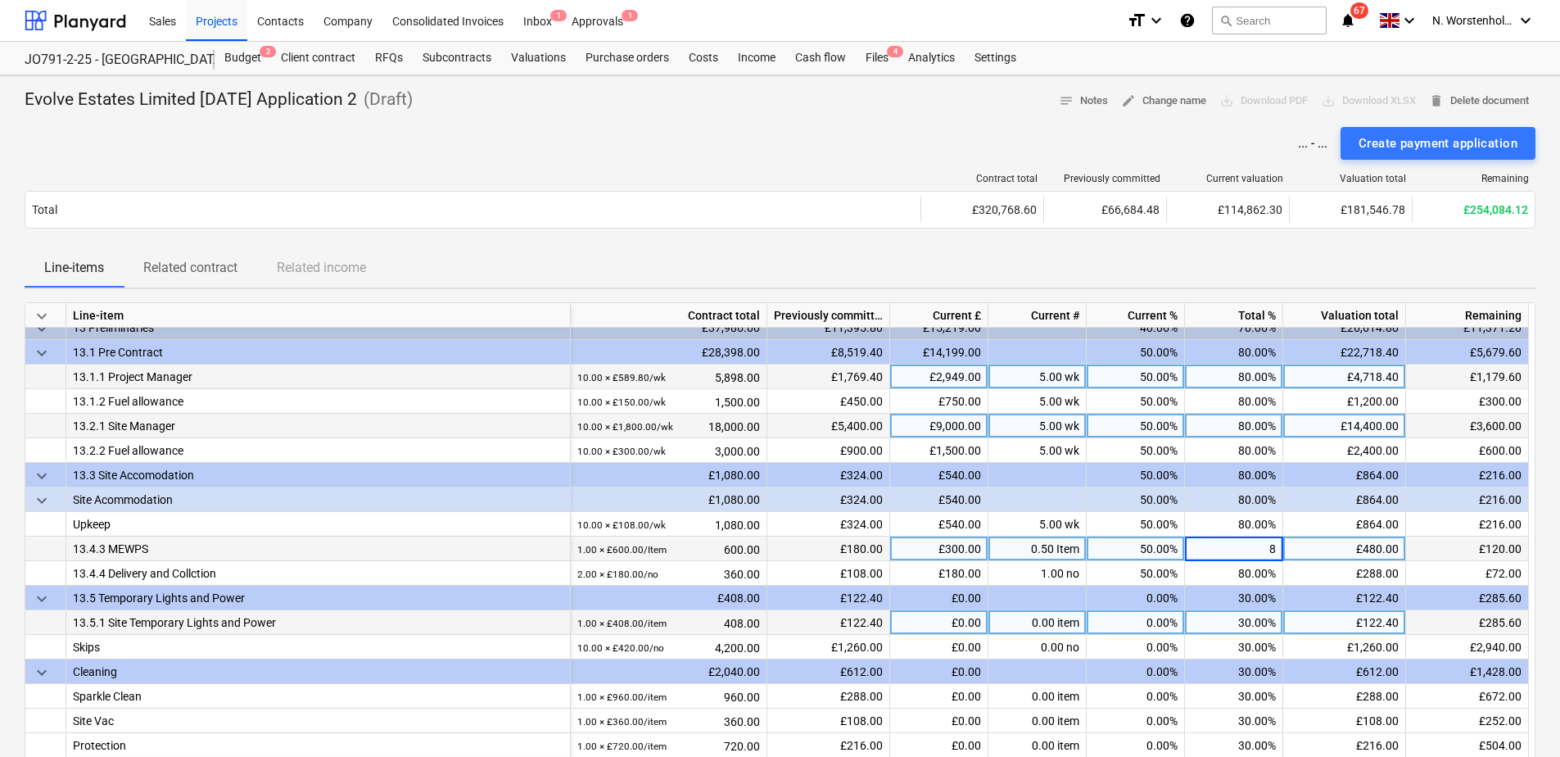
type input "80"
click at [1223, 625] on div "30.00%" at bounding box center [1234, 622] width 98 height 25
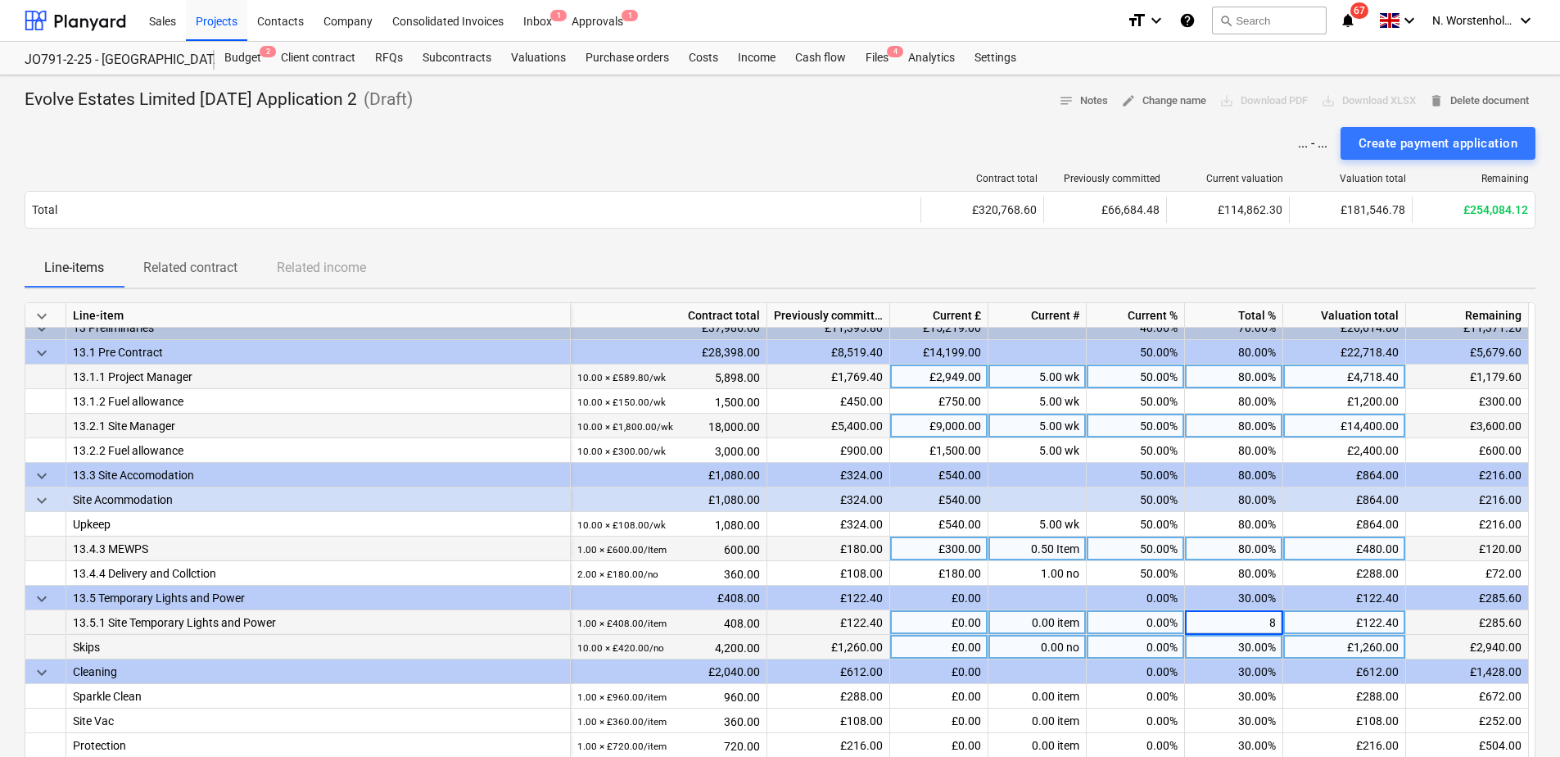
type input "80"
click at [1226, 643] on div "30.00%" at bounding box center [1234, 647] width 98 height 25
type input "80"
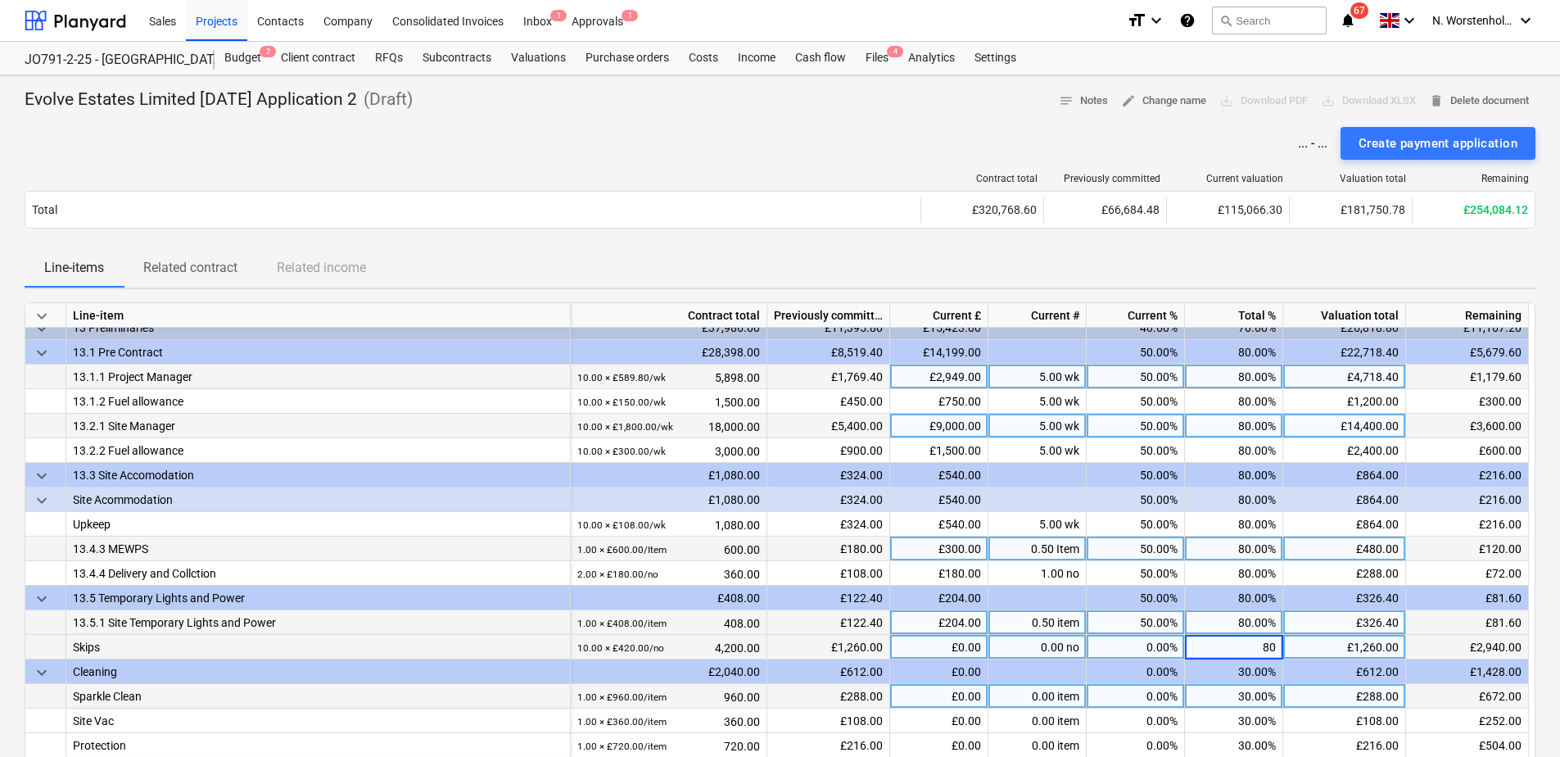
click at [1224, 658] on div "30.00%" at bounding box center [1234, 696] width 98 height 25
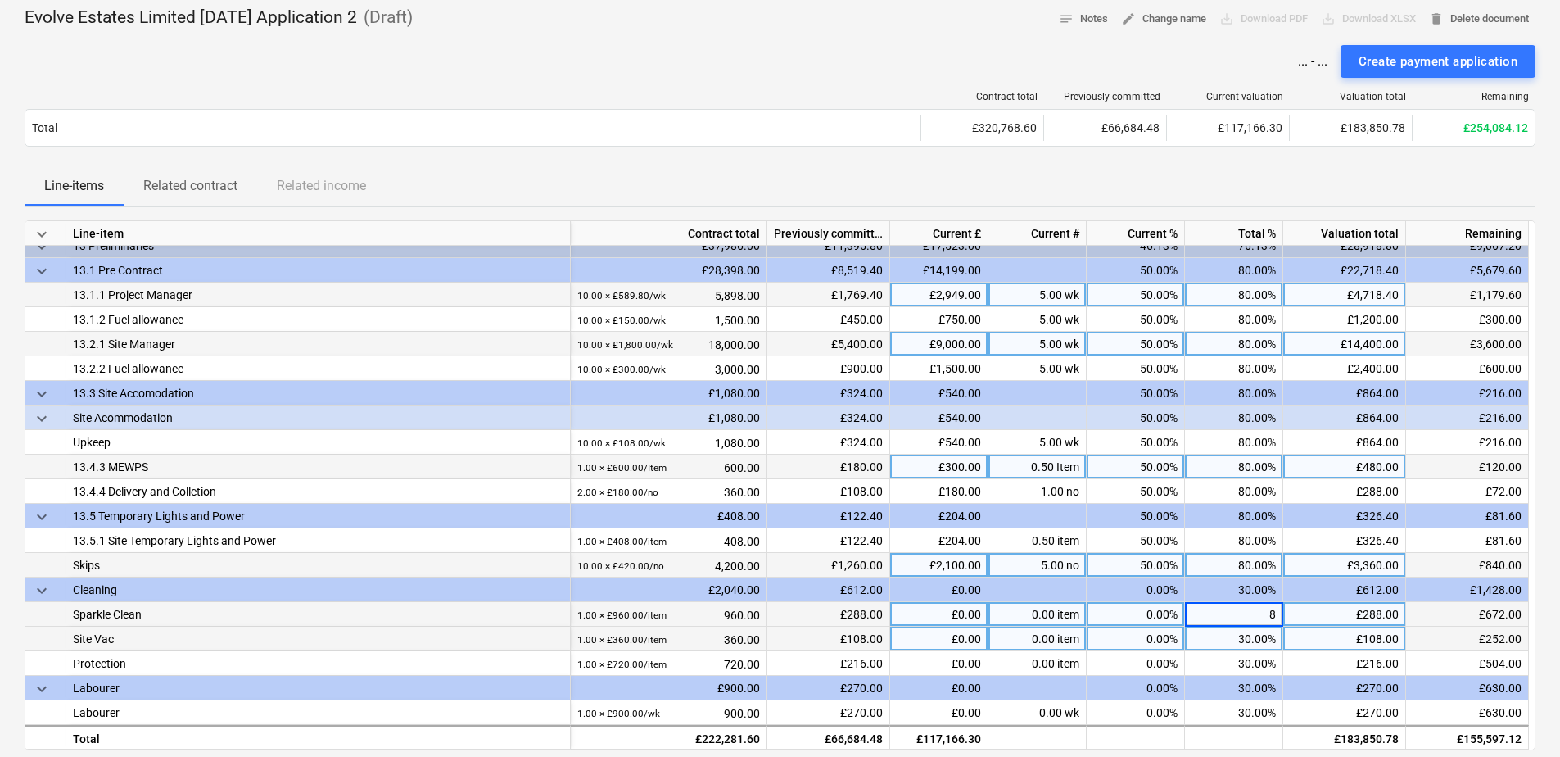
type input "80"
click at [1234, 640] on div "30.00%" at bounding box center [1234, 639] width 98 height 25
type input "80"
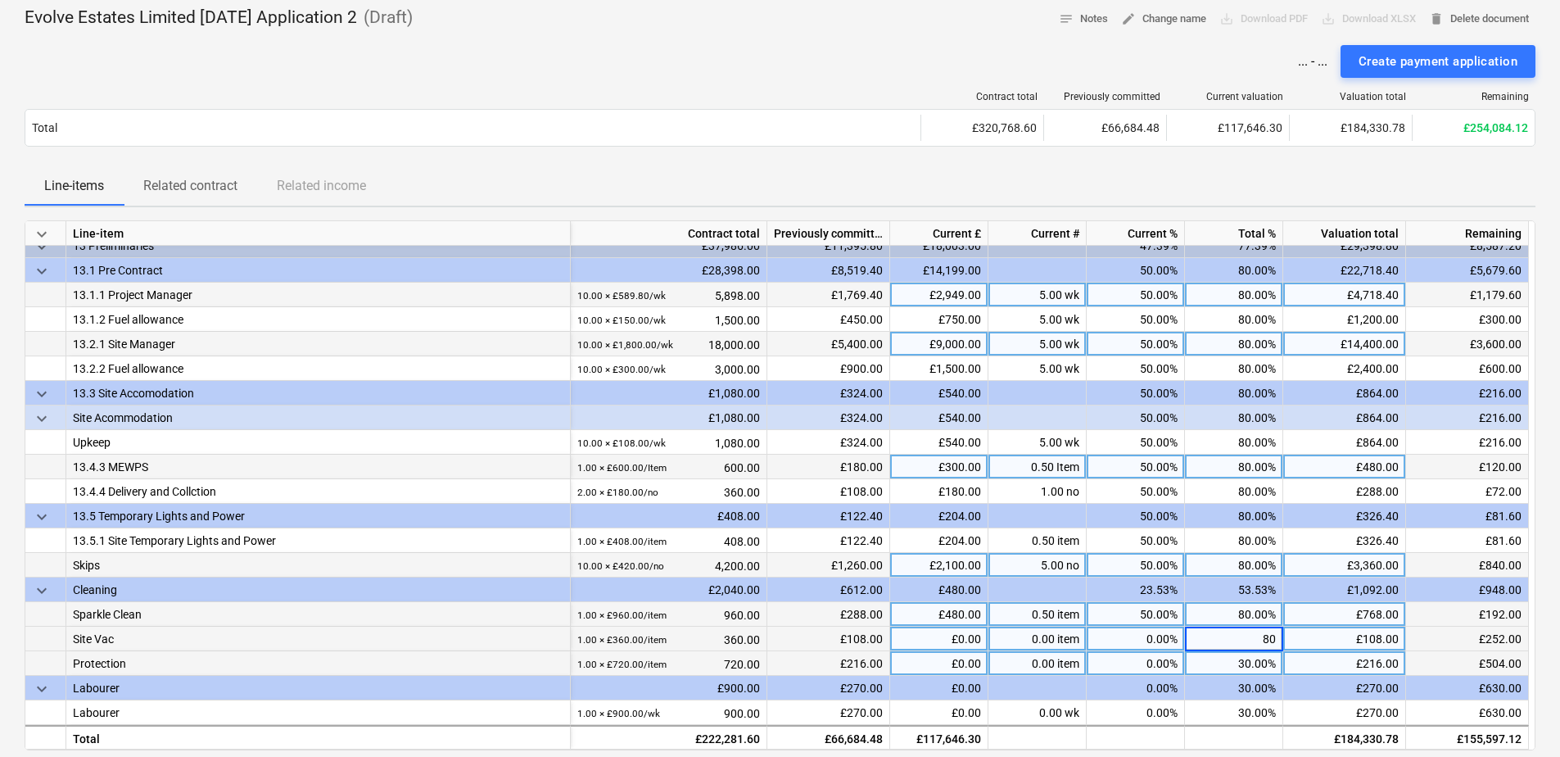
click at [1237, 658] on div "30.00%" at bounding box center [1234, 663] width 98 height 25
type input "80"
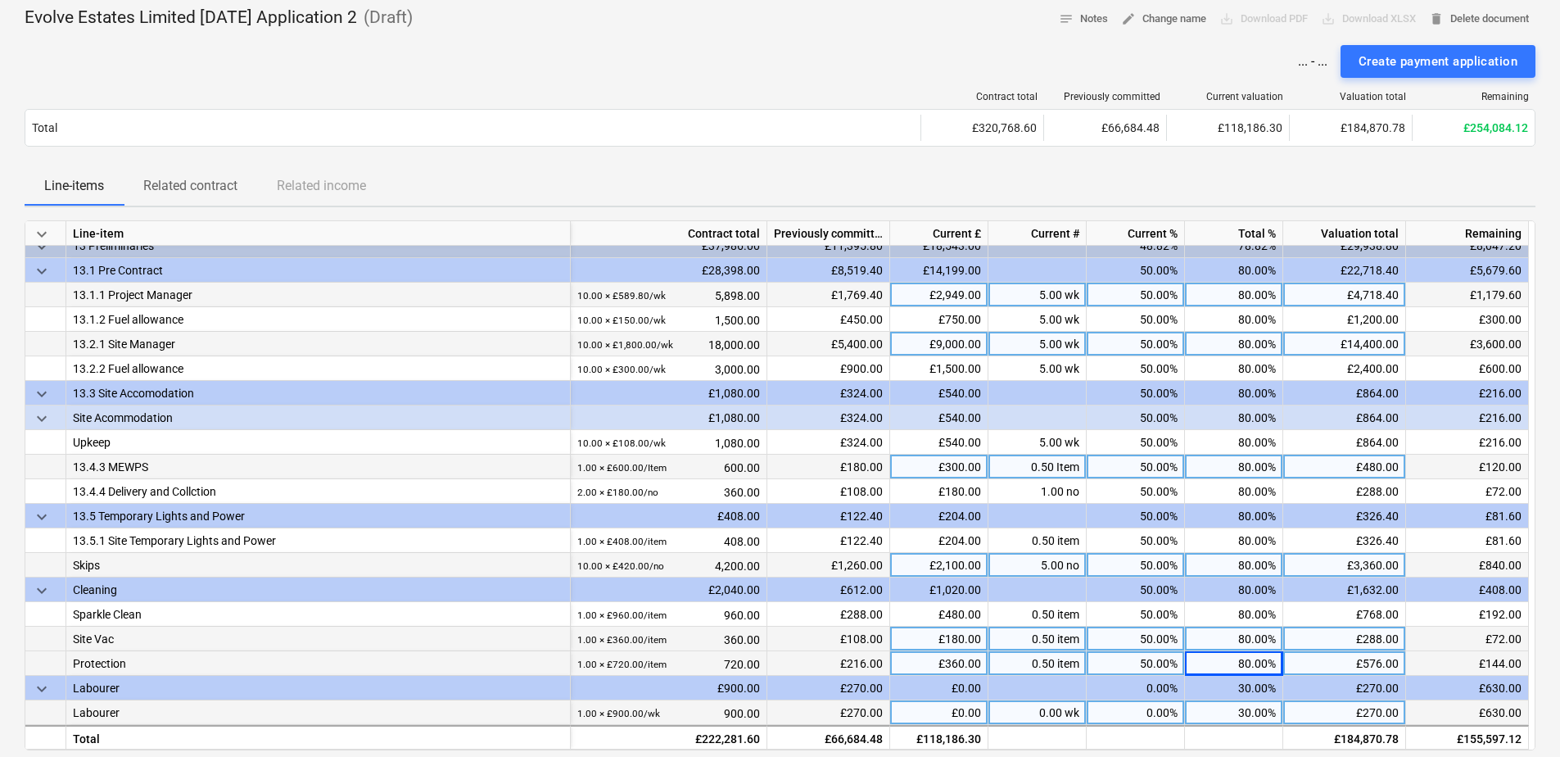
click at [1237, 658] on div "30.00%" at bounding box center [1234, 712] width 98 height 25
type input "80"
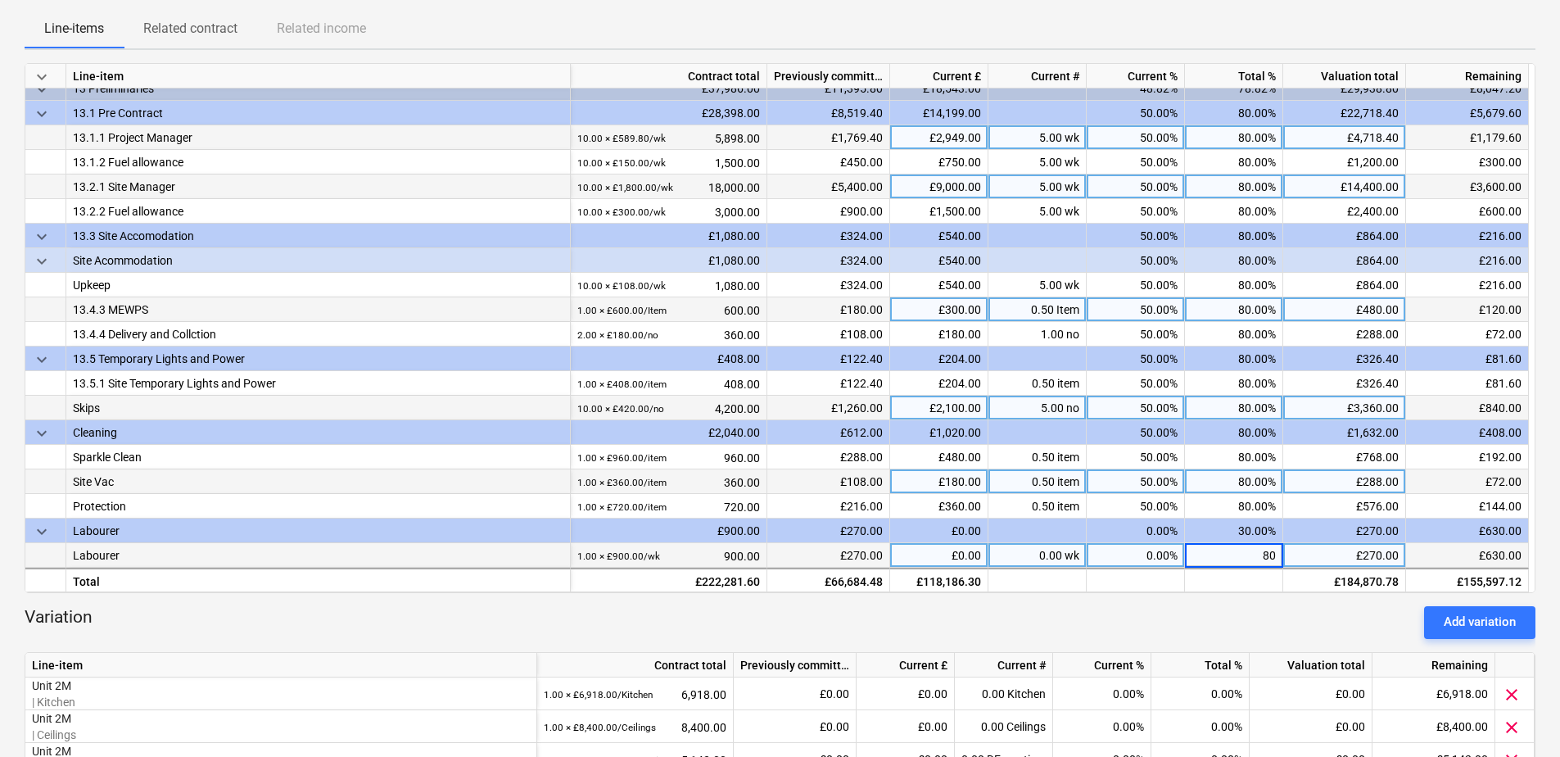
scroll to position [246, 0]
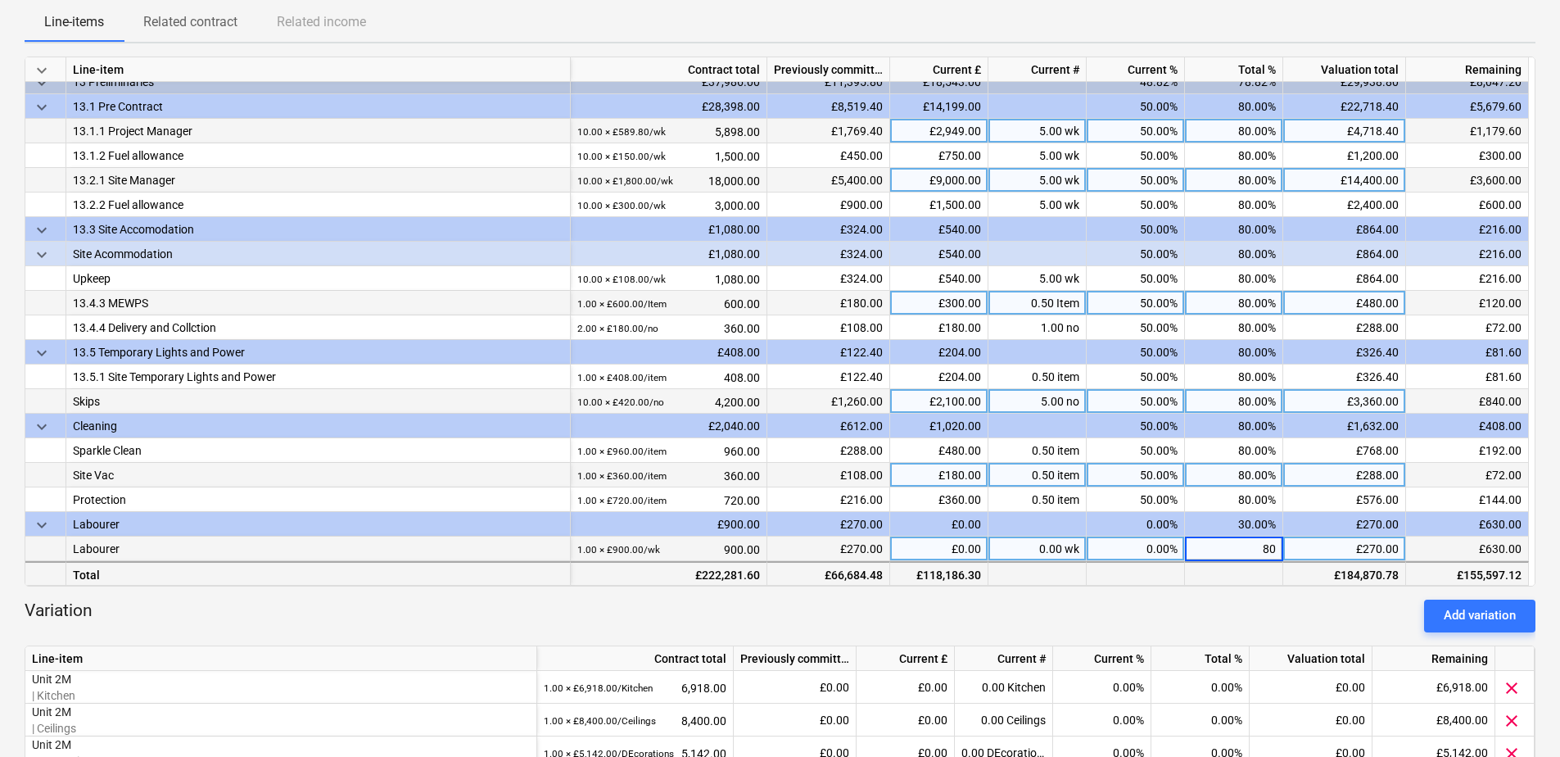
click at [1232, 574] on div at bounding box center [1234, 573] width 98 height 25
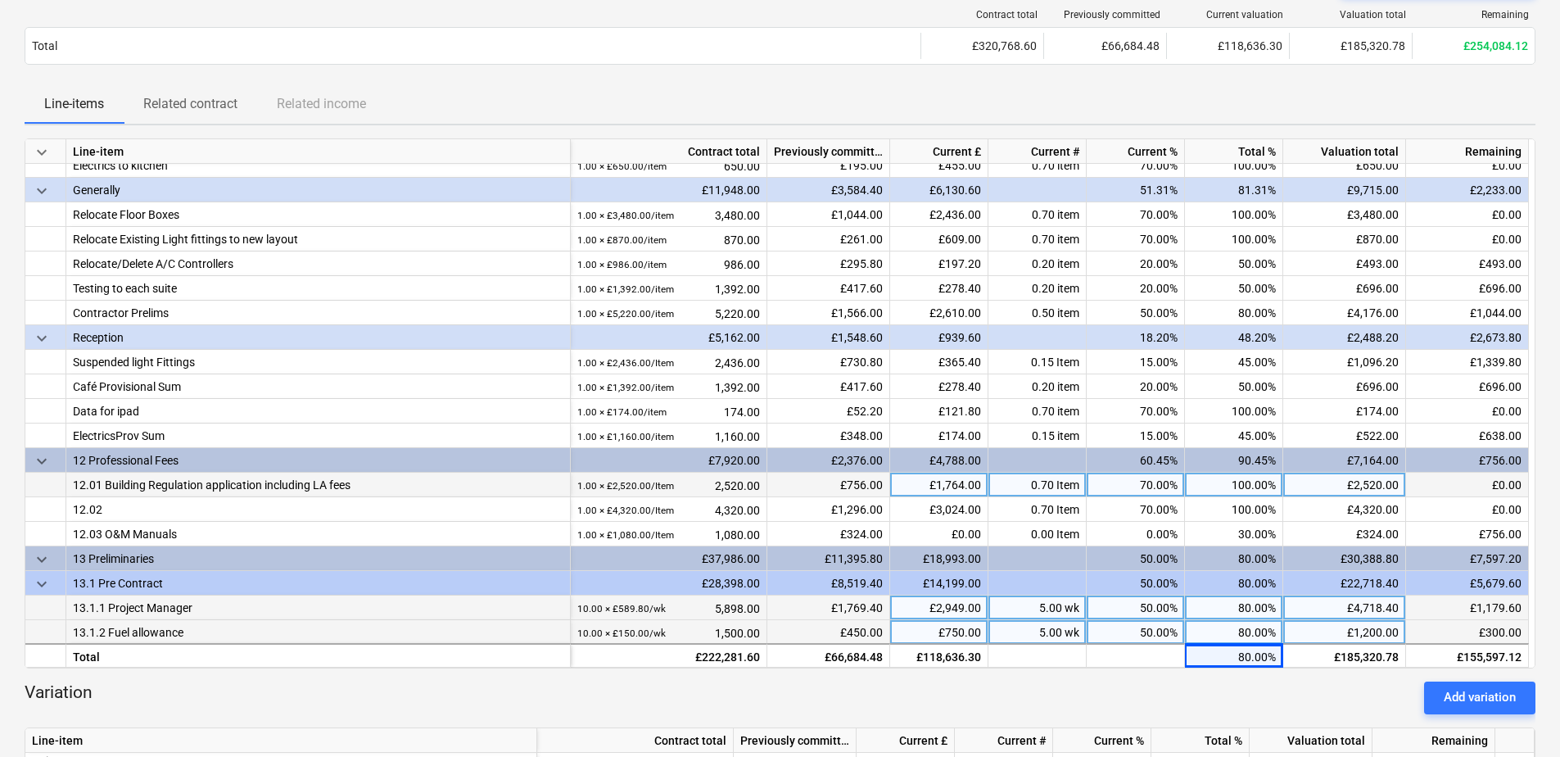
scroll to position [979, 0]
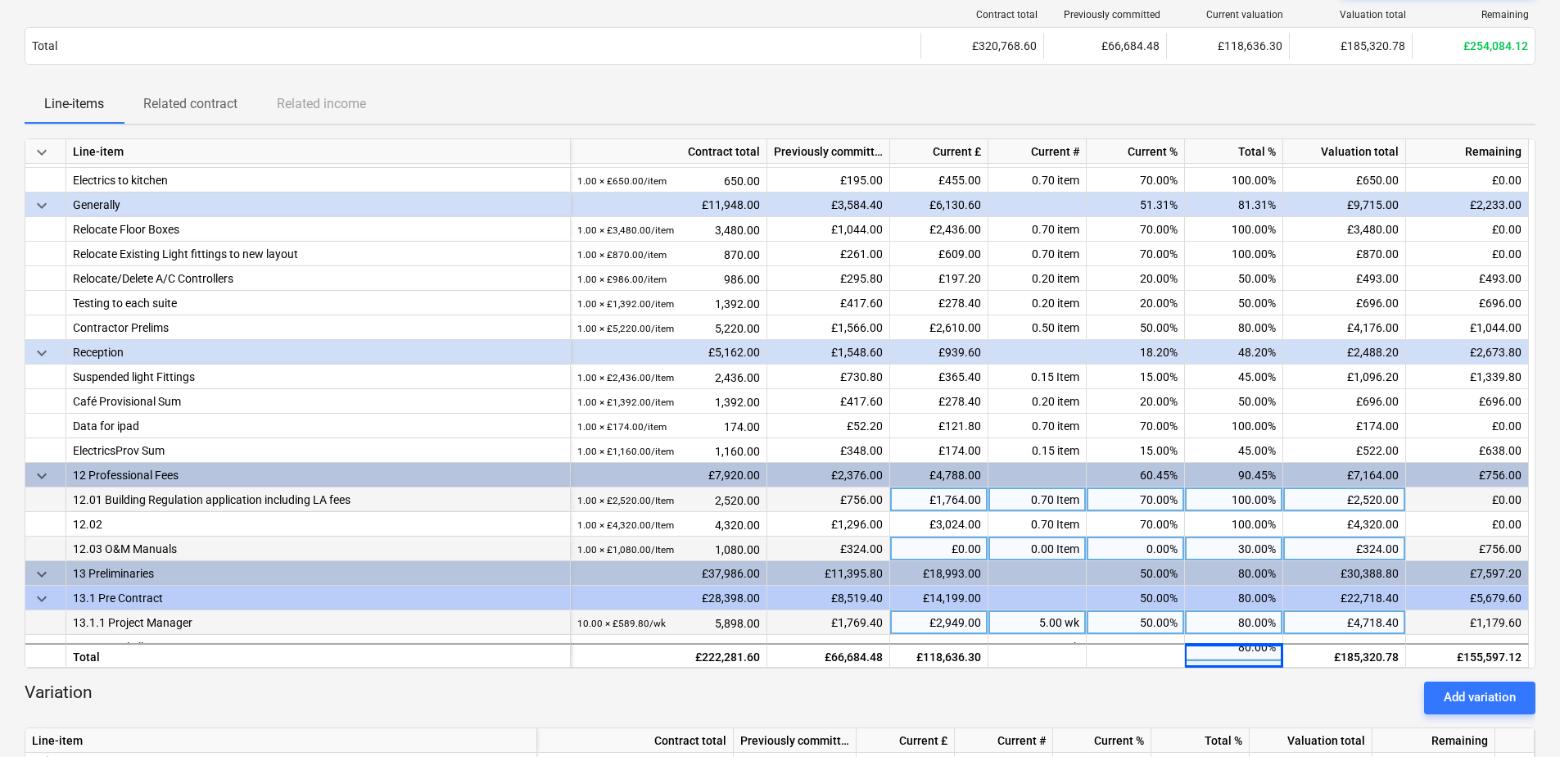
click at [1241, 546] on div "30.00%" at bounding box center [1234, 548] width 98 height 25
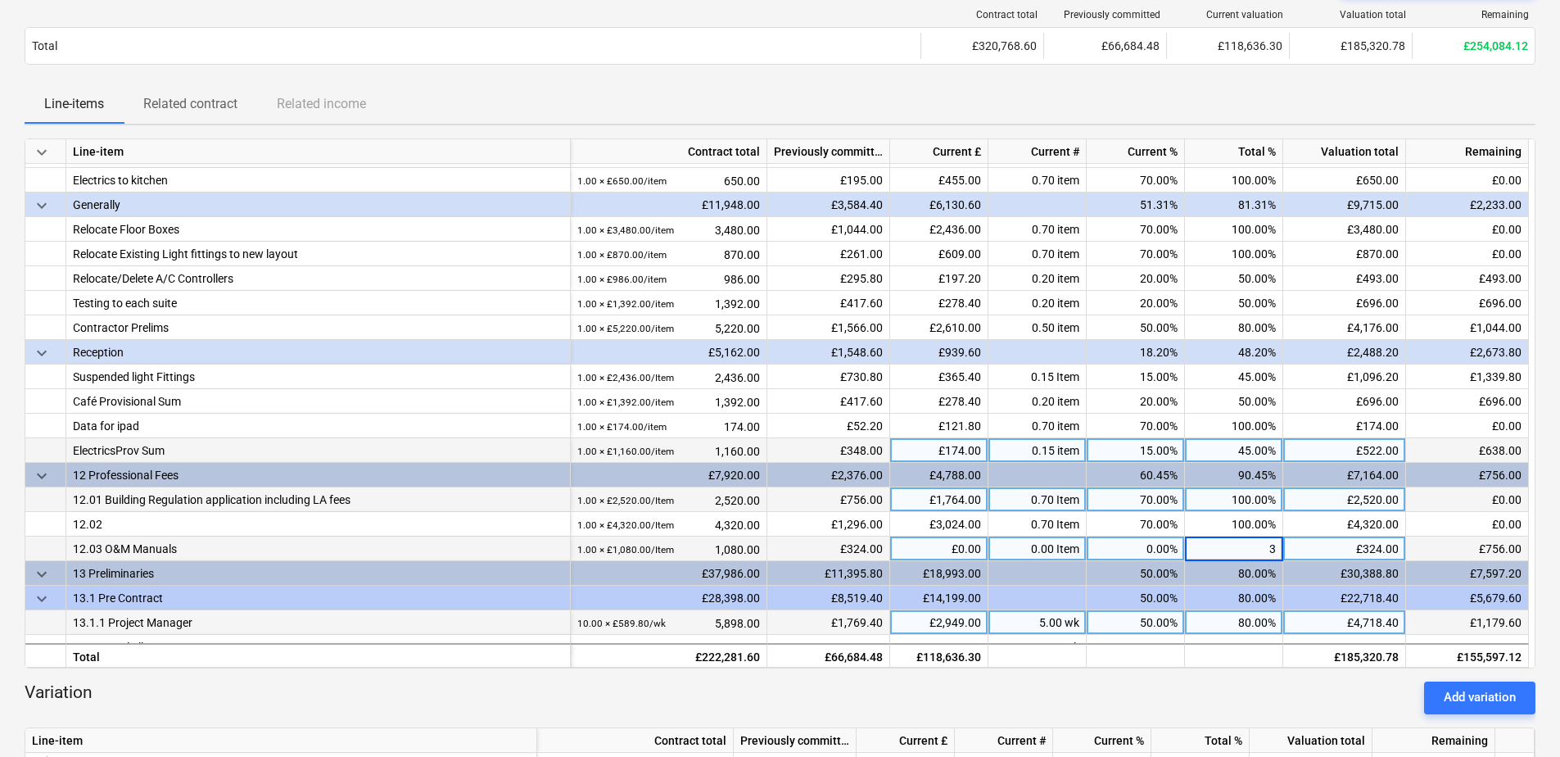
type input "30"
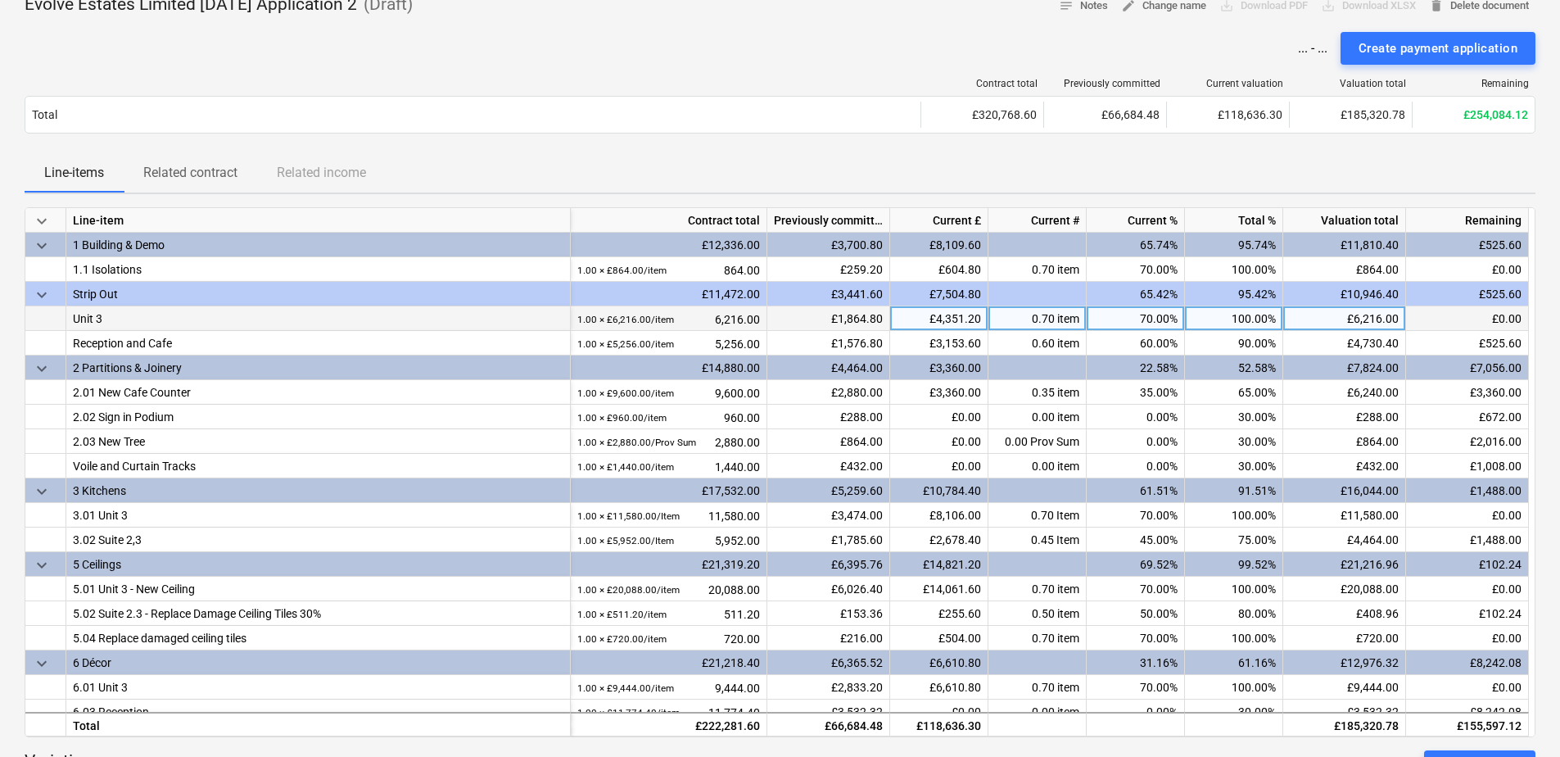
scroll to position [82, 0]
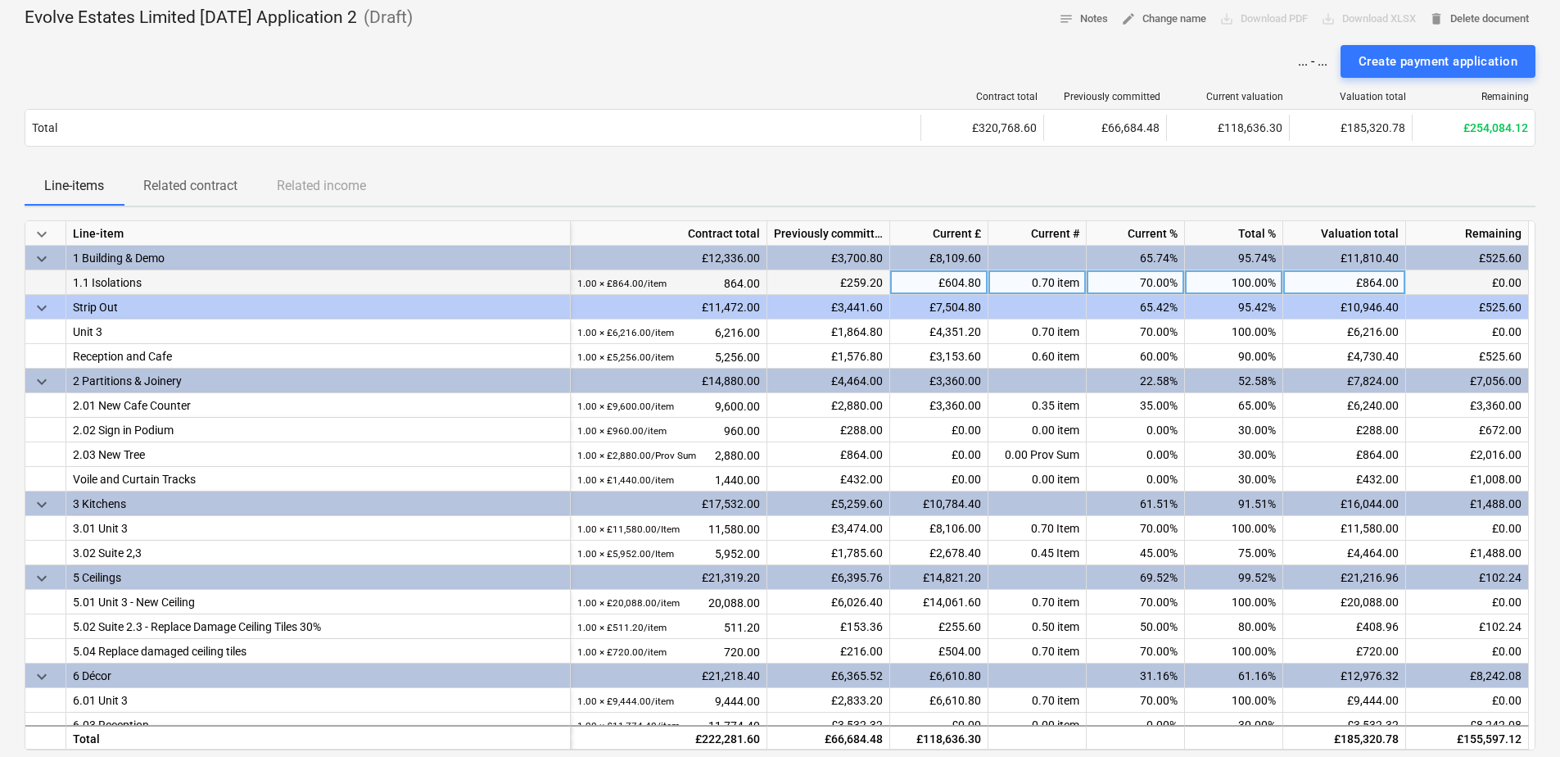
click at [1124, 273] on div "70.00%" at bounding box center [1136, 282] width 98 height 25
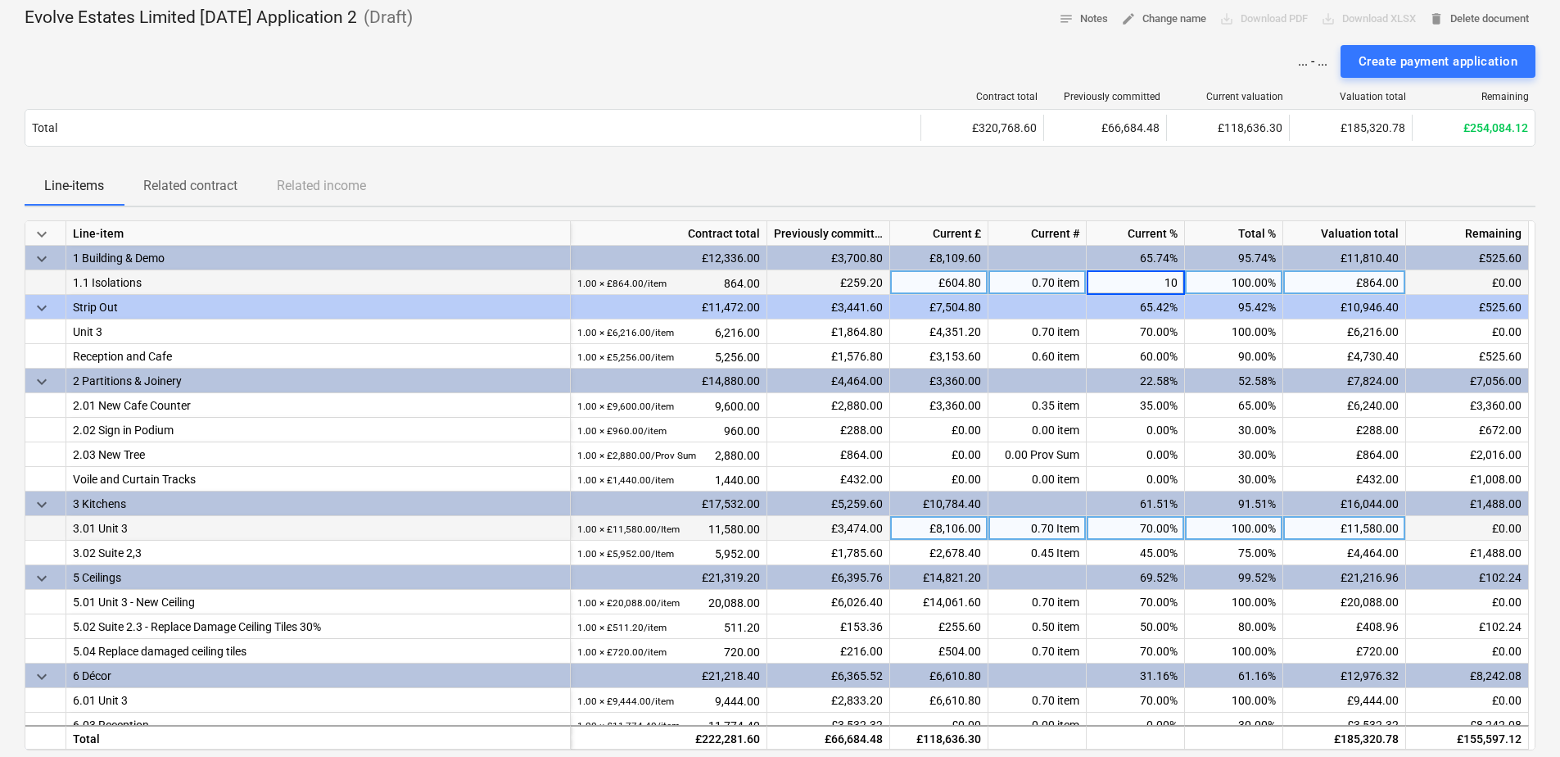
type input "100"
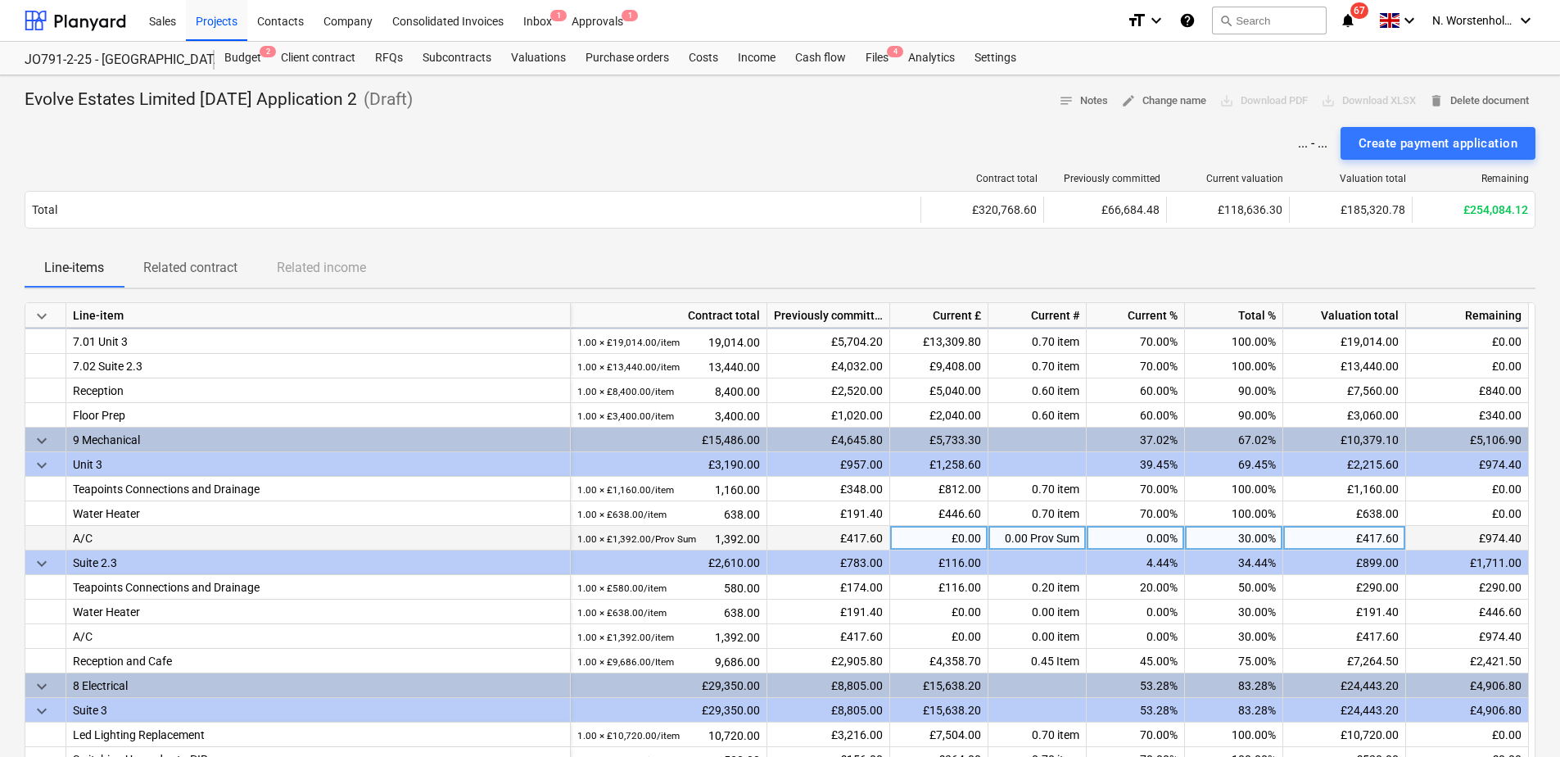
scroll to position [536, 0]
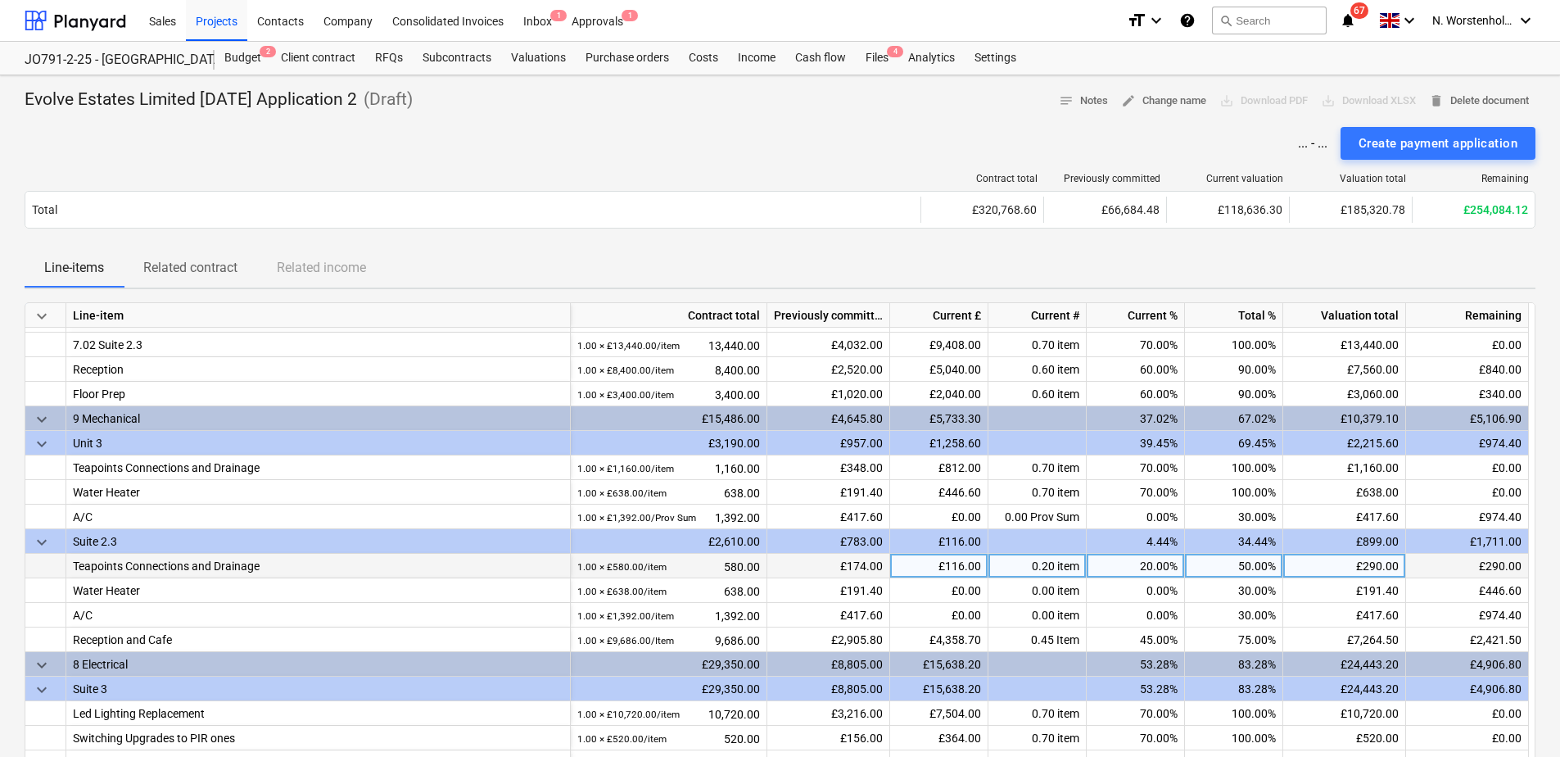
click at [1239, 568] on div "50.00%" at bounding box center [1234, 566] width 98 height 25
type input "100"
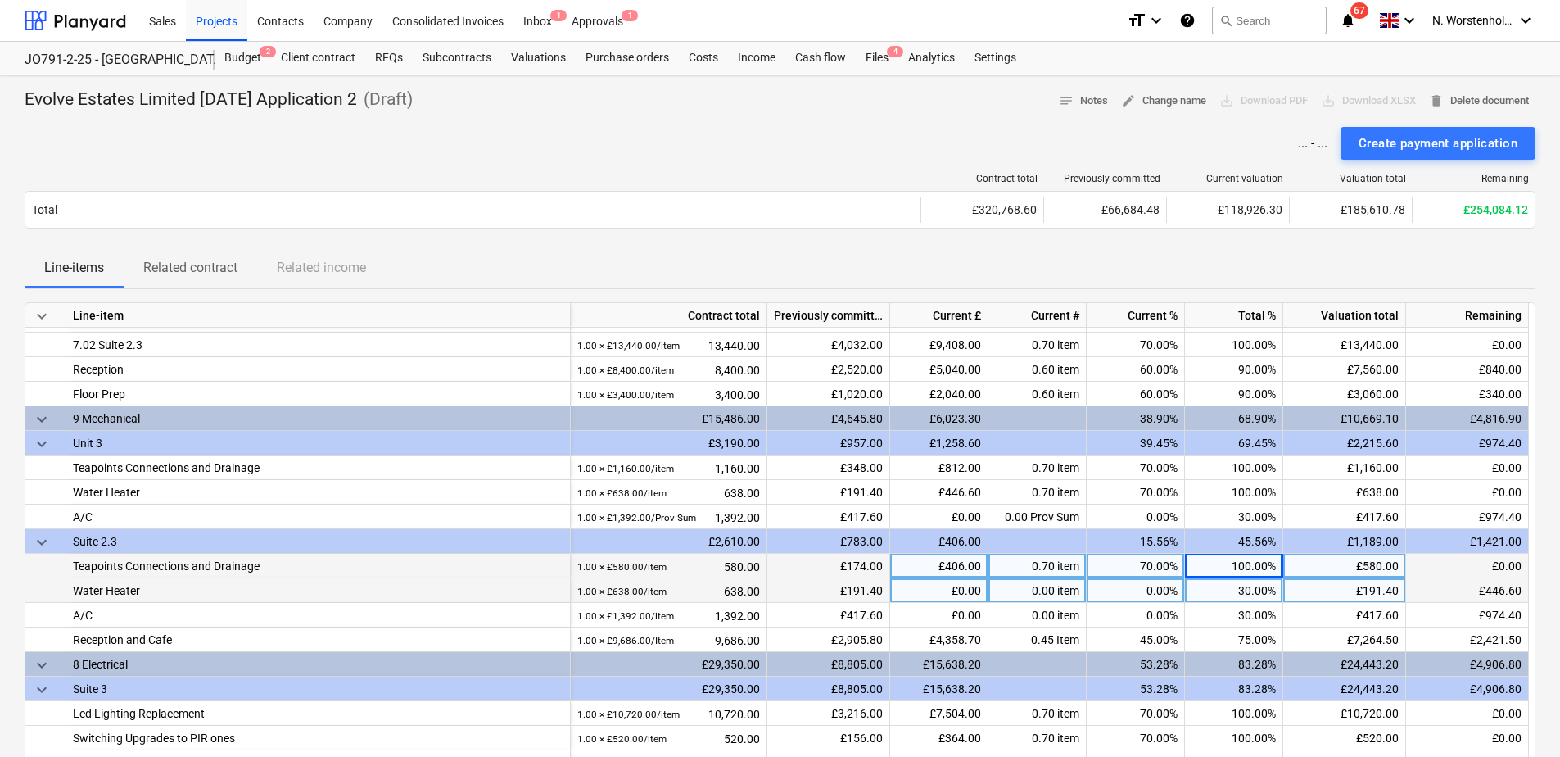
click at [1241, 594] on div "30.00%" at bounding box center [1234, 590] width 98 height 25
type input "100"
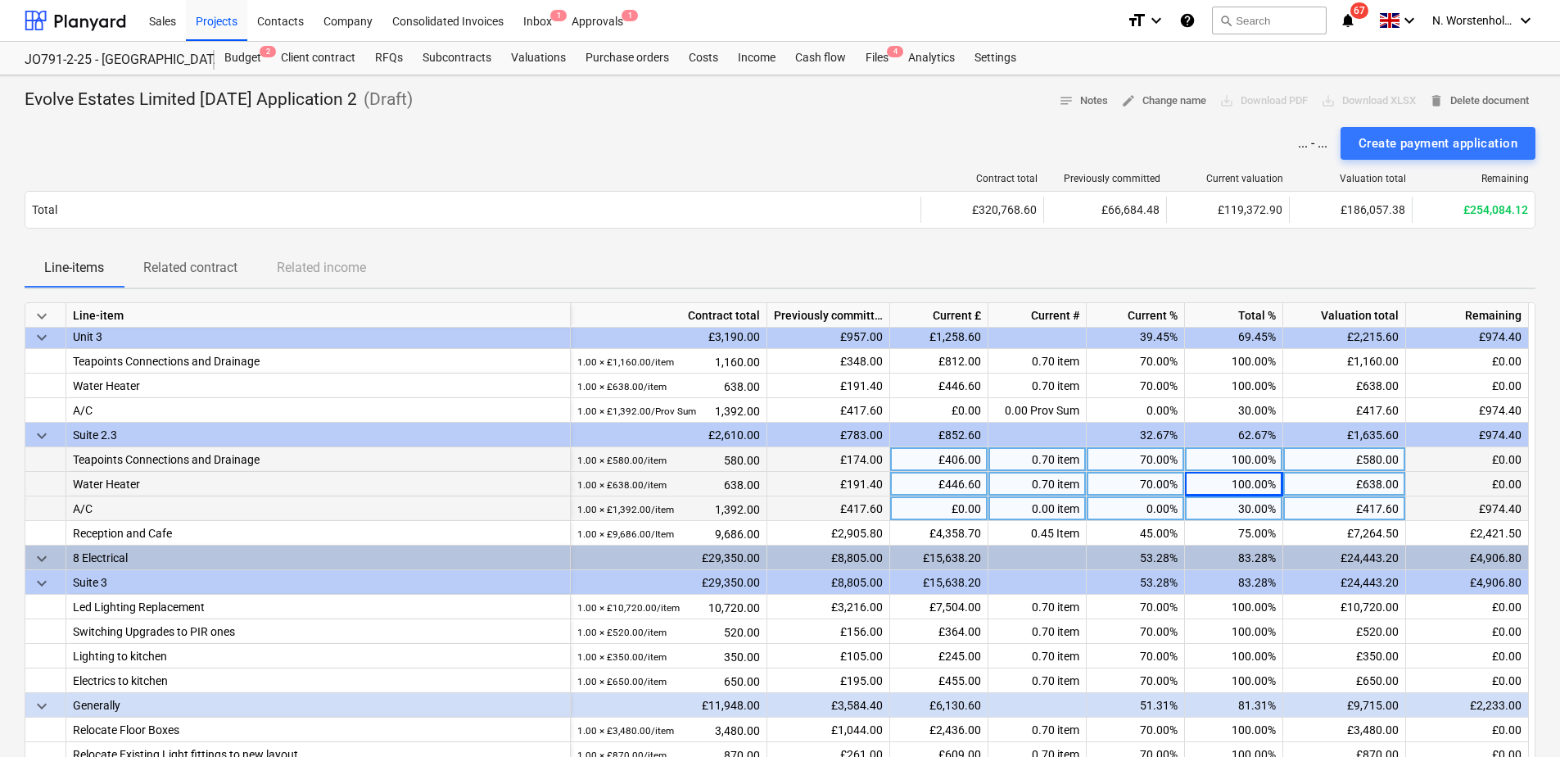
scroll to position [618, 0]
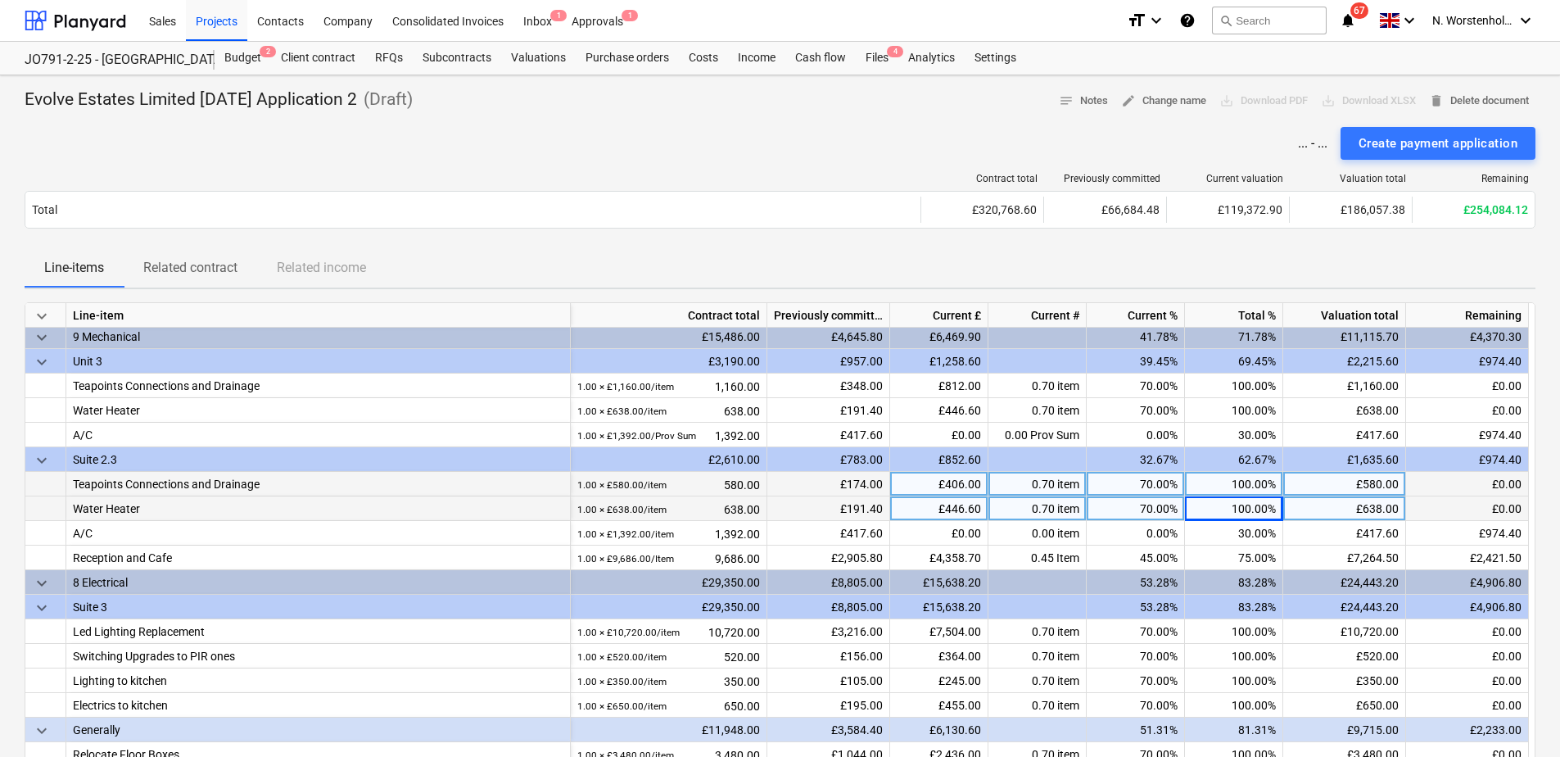
click at [195, 484] on div "Teapoints Connections and Drainage" at bounding box center [318, 484] width 491 height 24
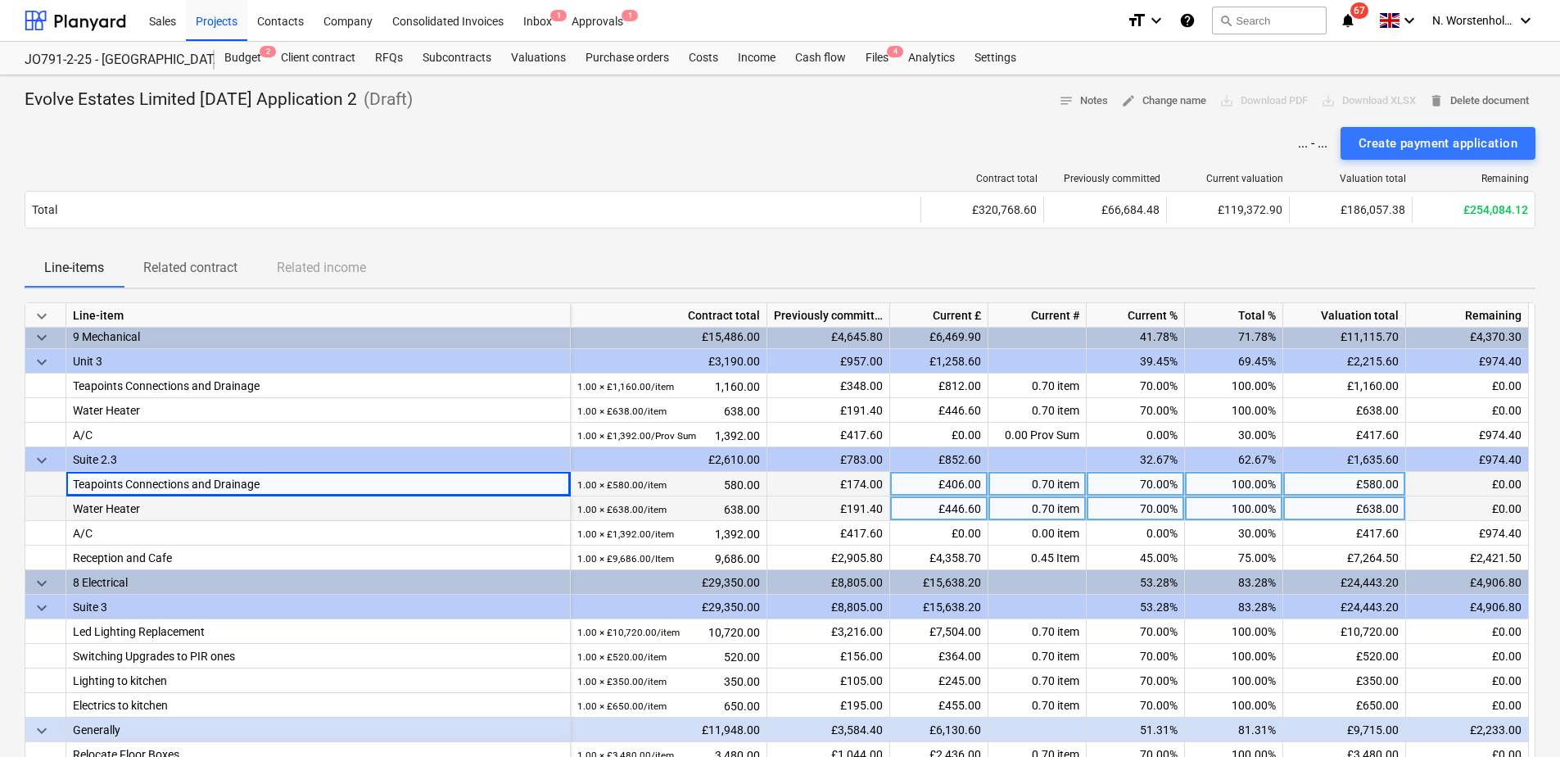
click at [1139, 493] on div "70.00%" at bounding box center [1136, 484] width 98 height 25
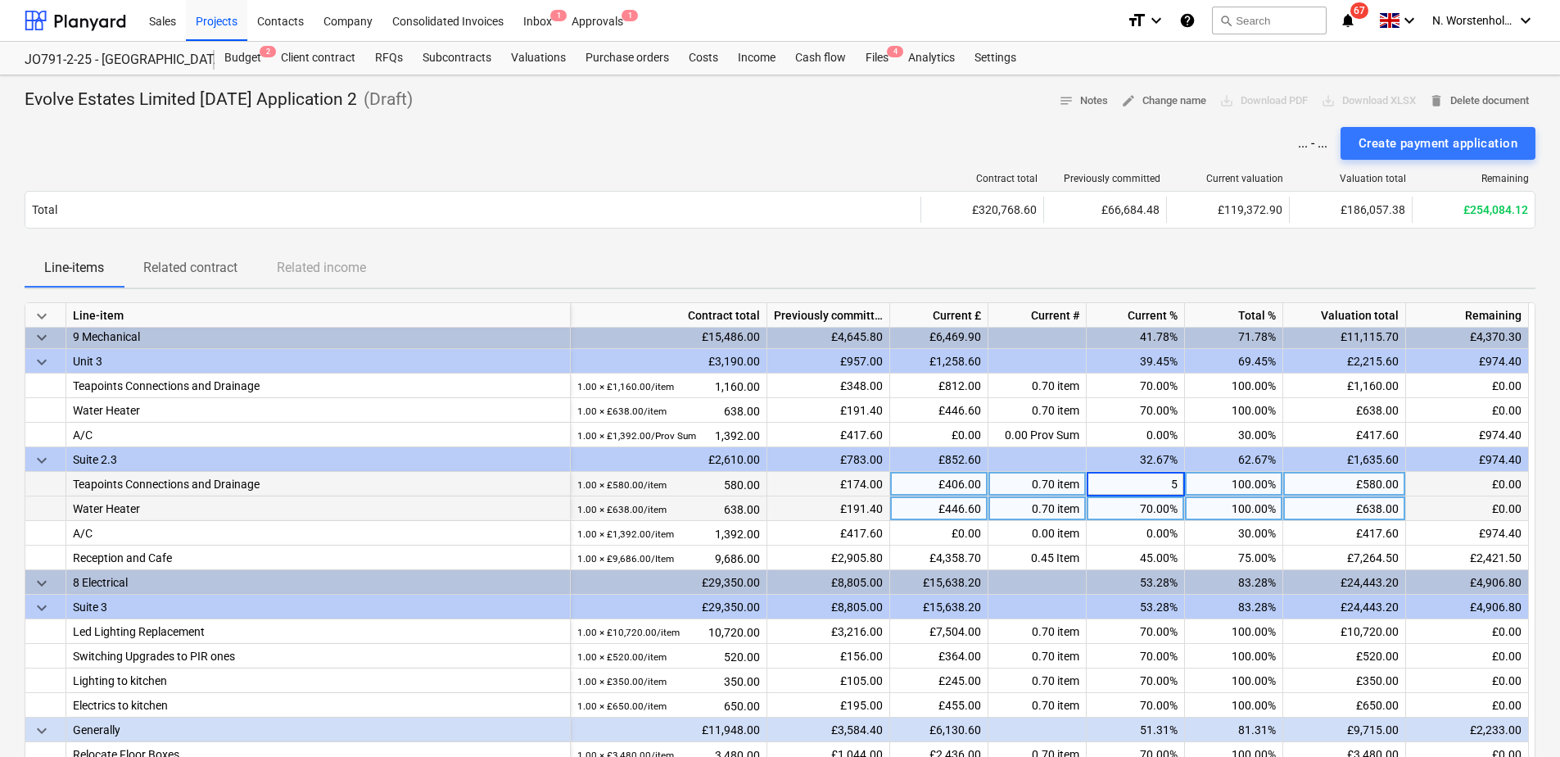
type input "50"
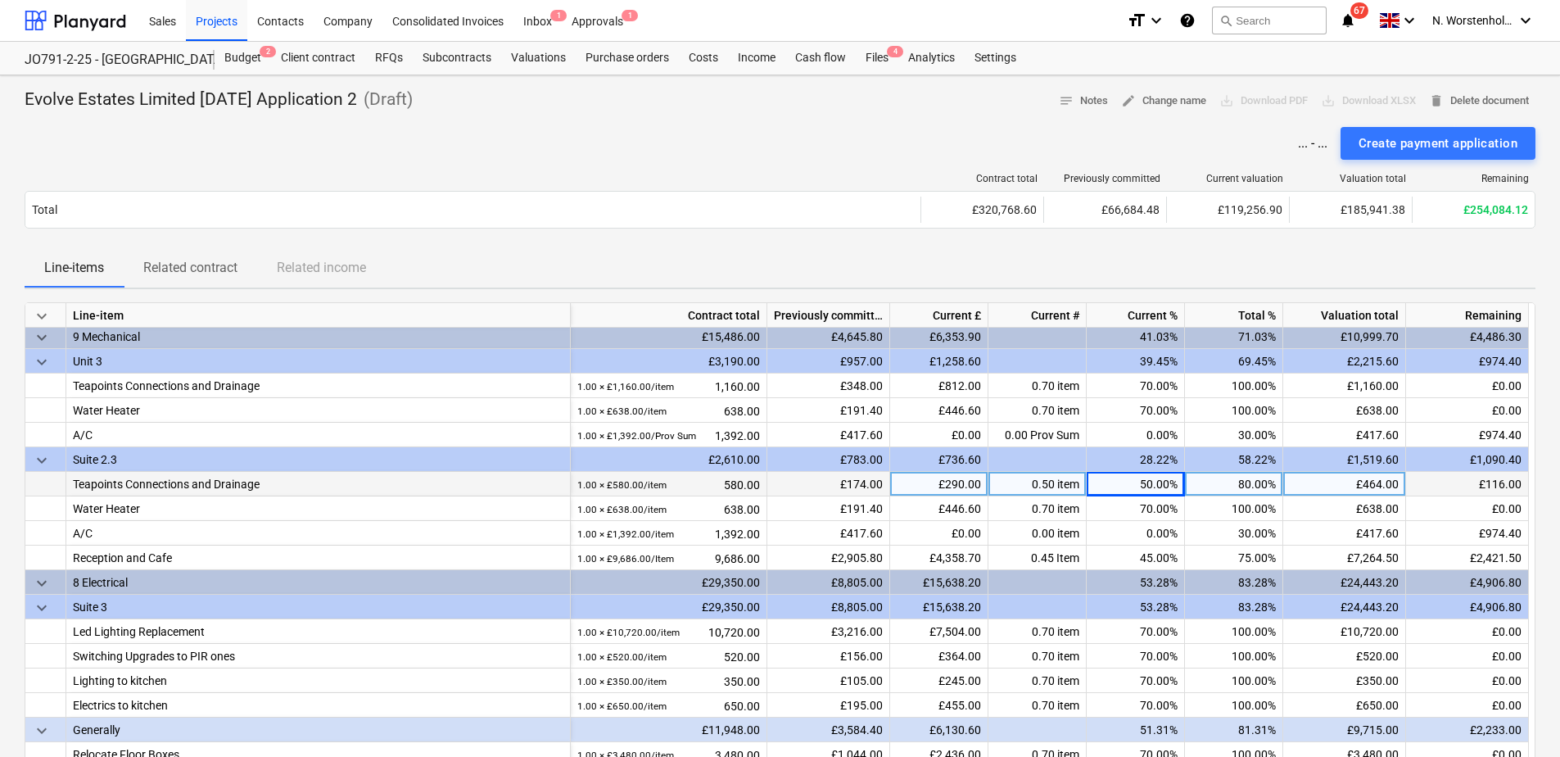
click at [1207, 479] on div "80.00%" at bounding box center [1234, 484] width 98 height 25
type input "100"
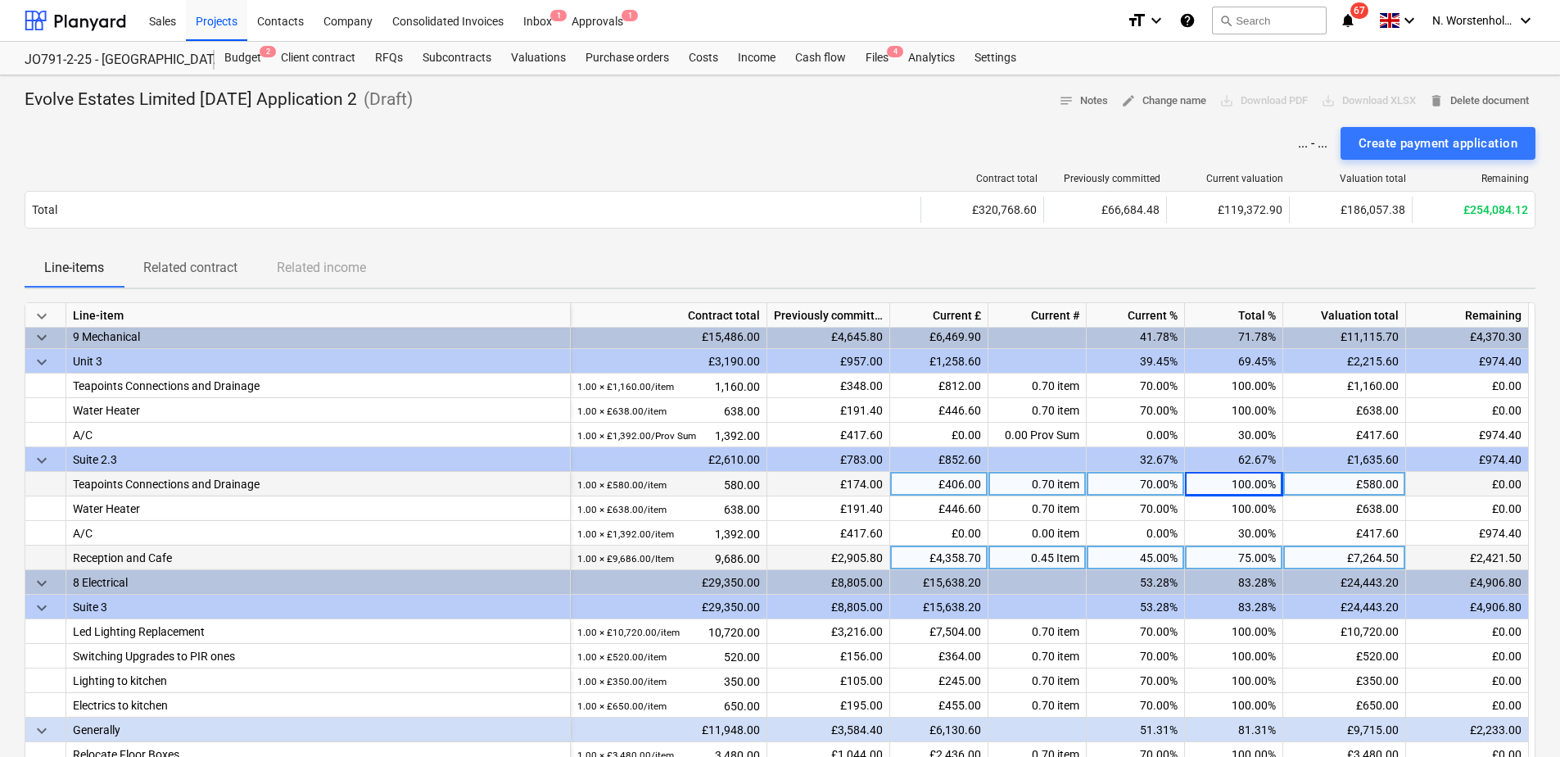
click at [1243, 559] on div "75.00%" at bounding box center [1234, 558] width 98 height 25
type input "46"
click at [1242, 558] on div "46.00%" at bounding box center [1234, 558] width 98 height 25
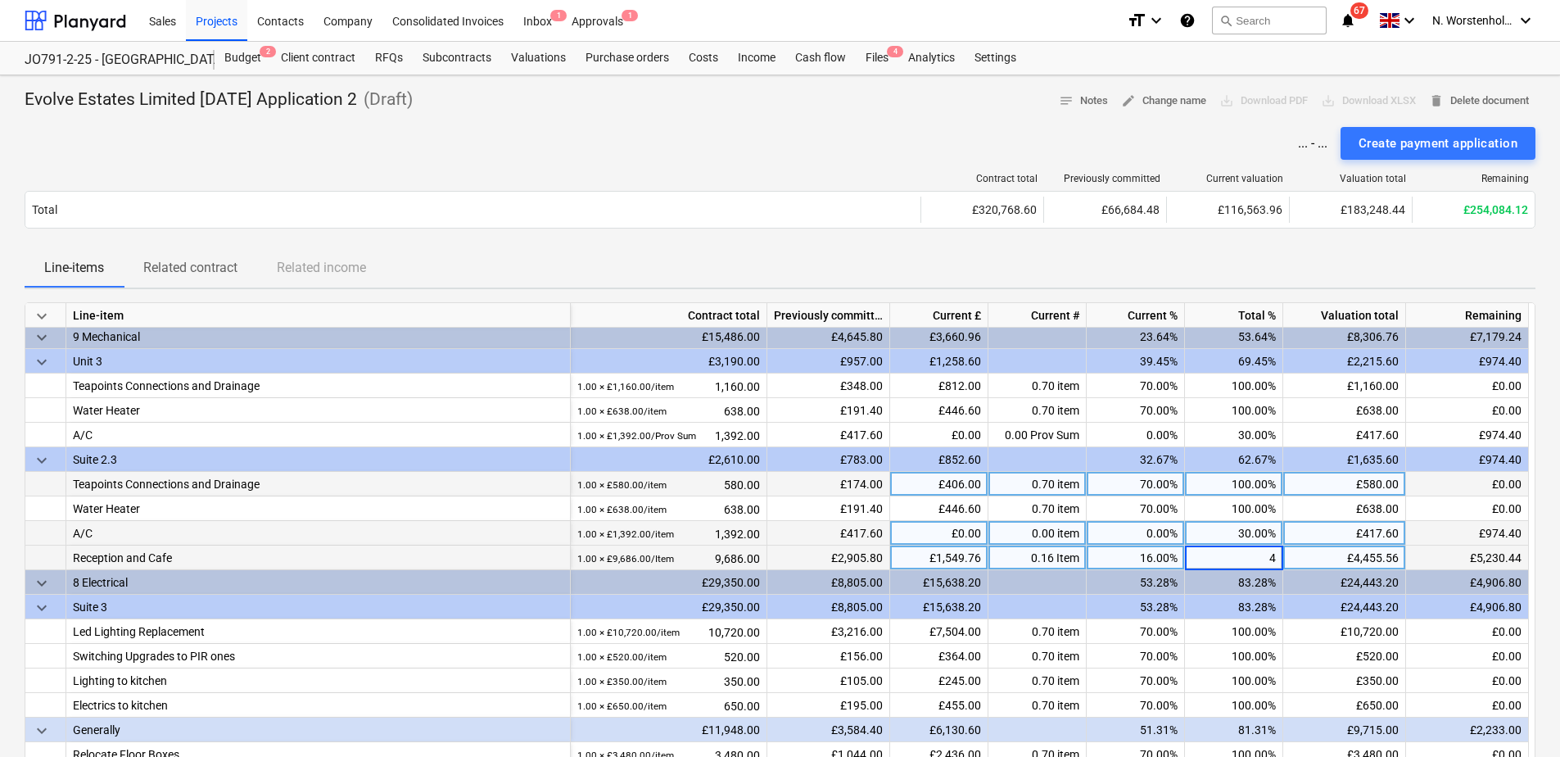
type input "45"
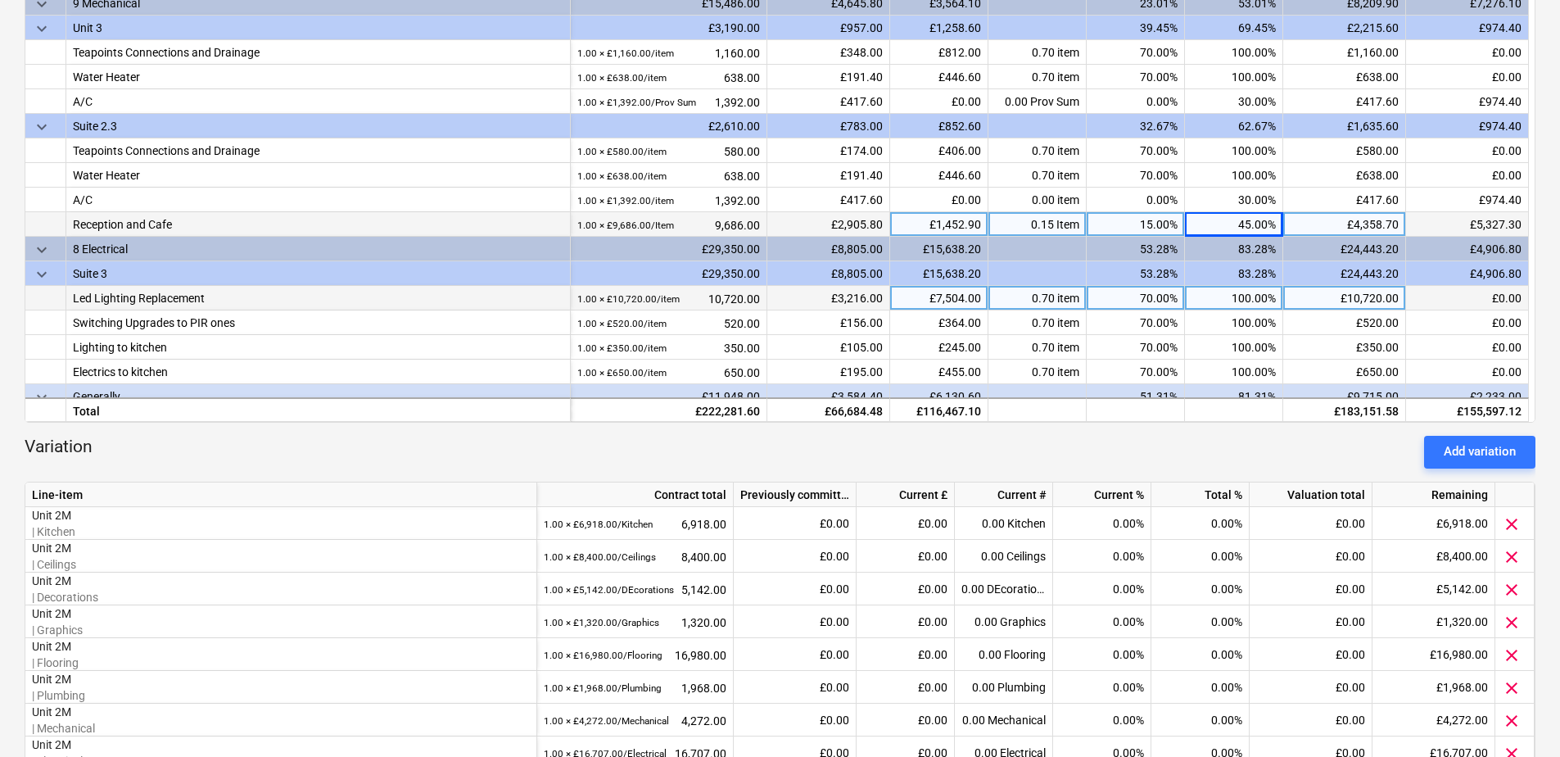
scroll to position [569, 0]
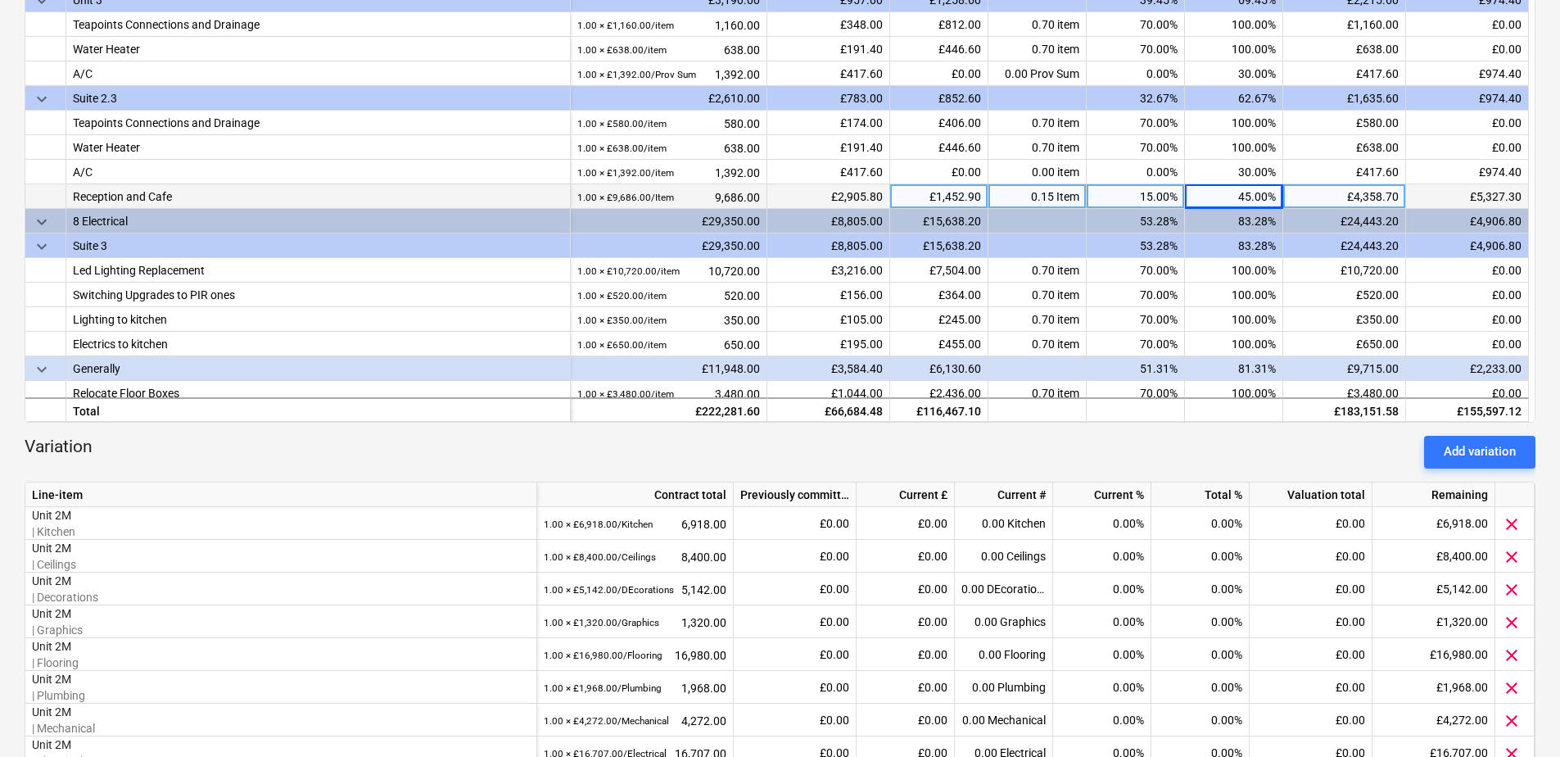
click at [1231, 198] on div "45.00%" at bounding box center [1234, 196] width 98 height 25
type input "42"
click at [1251, 192] on div "42.00%" at bounding box center [1234, 196] width 98 height 25
type input "44"
click at [1251, 454] on div "Variation Add variation" at bounding box center [780, 452] width 1511 height 33
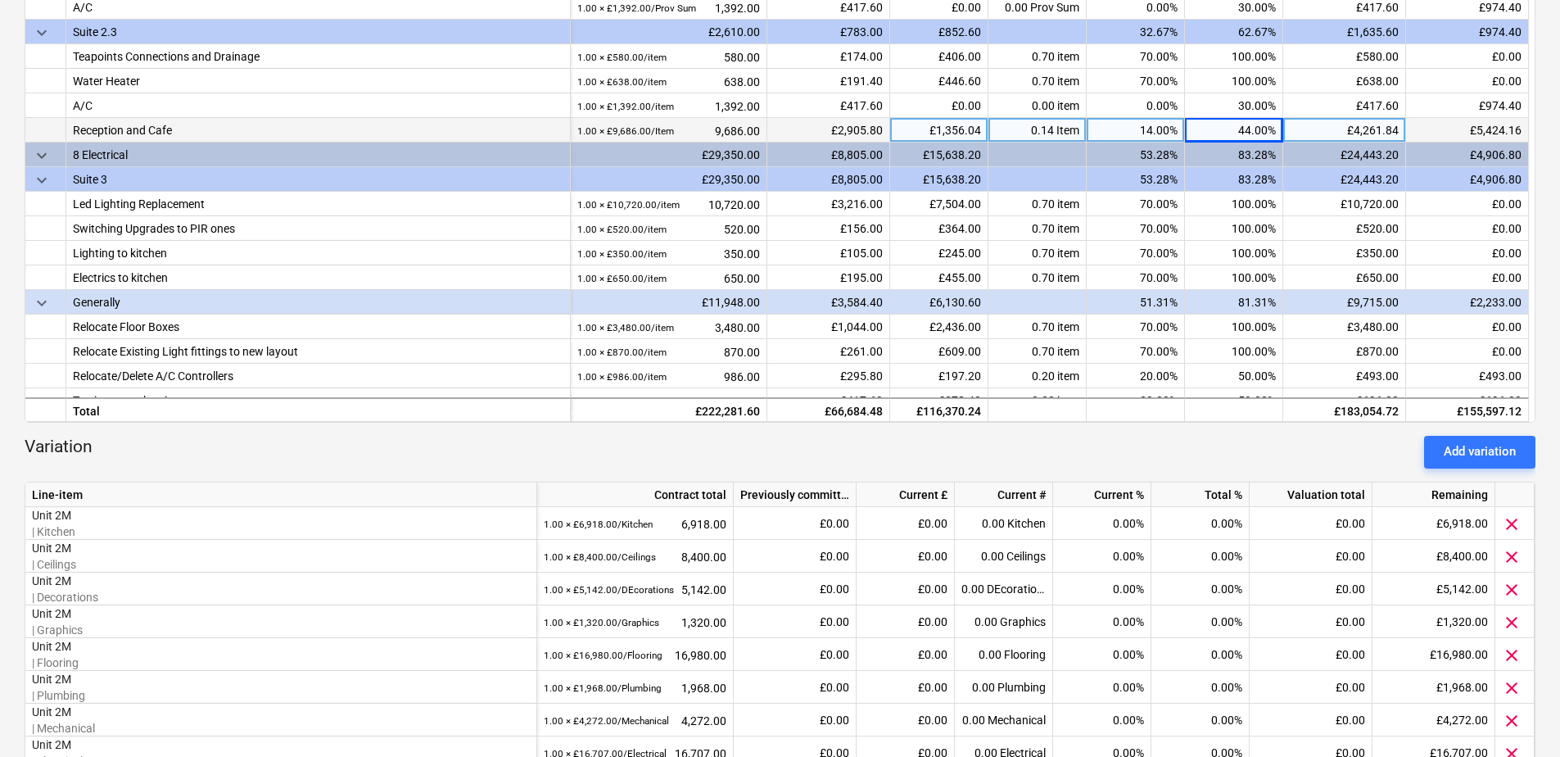
scroll to position [651, 0]
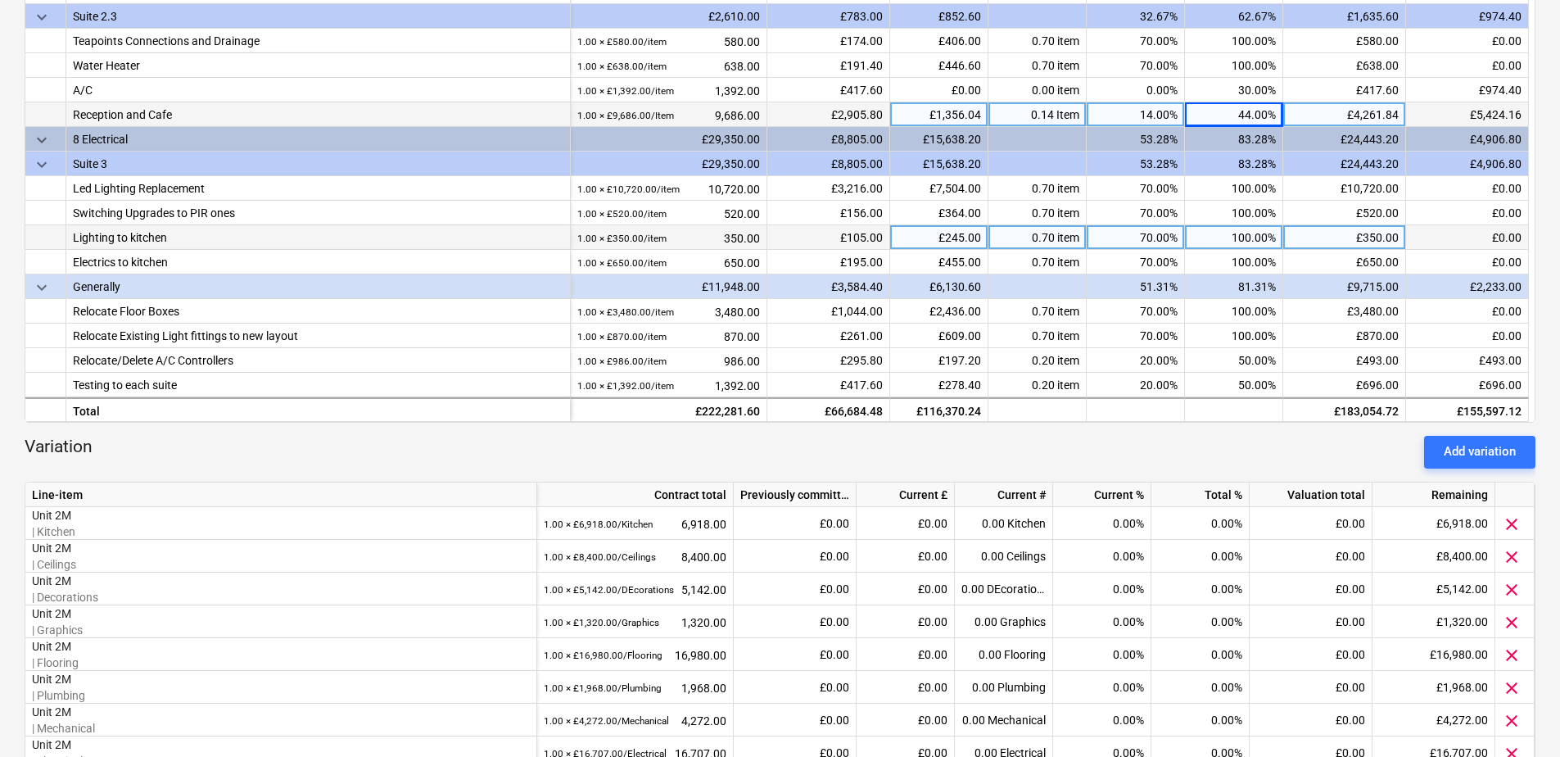
click at [1188, 238] on div "100.00%" at bounding box center [1234, 237] width 98 height 25
click at [1226, 114] on div "44.00%" at bounding box center [1234, 114] width 98 height 25
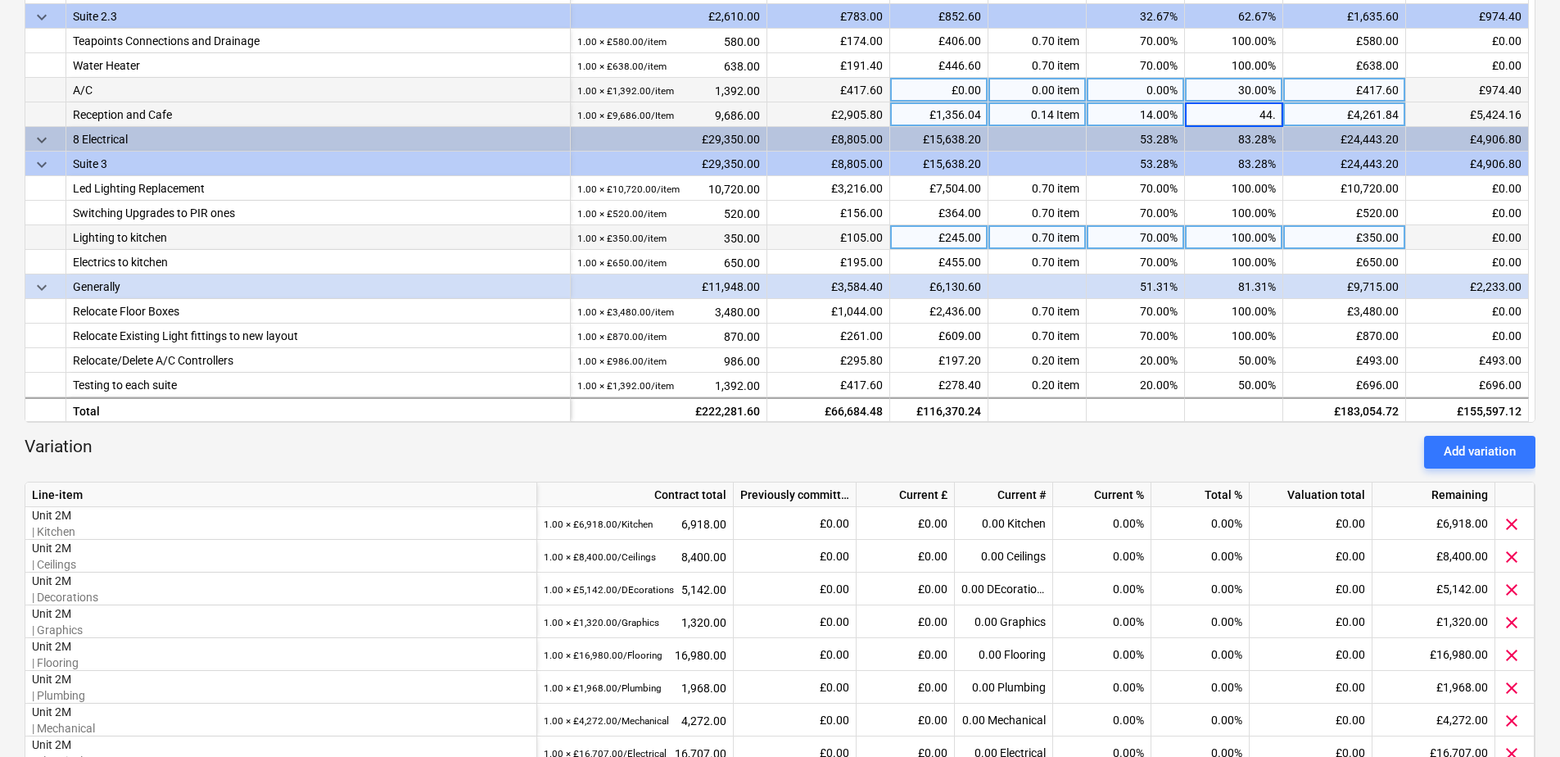
type input "44.1"
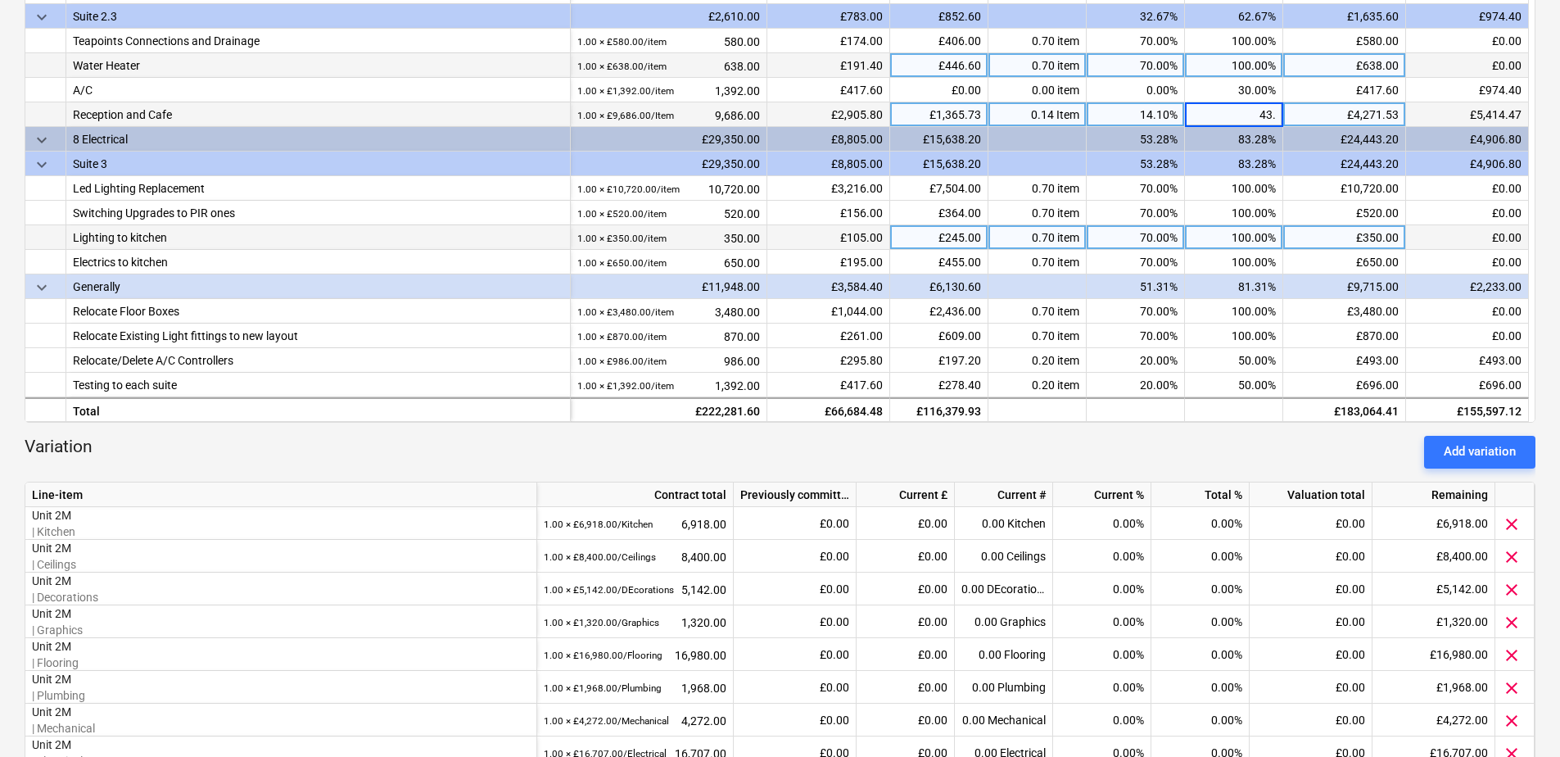
type input "43.9"
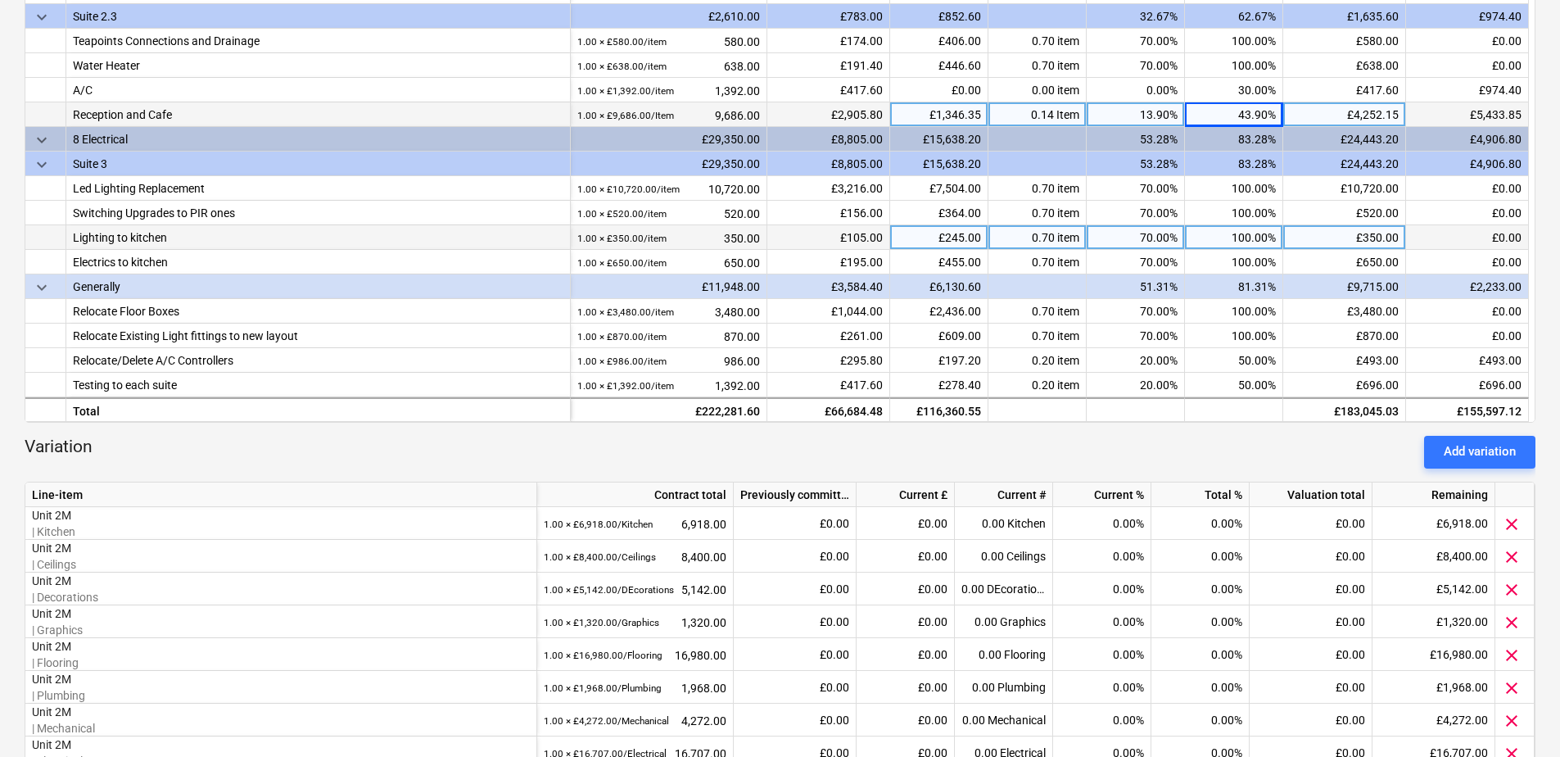
click at [1251, 117] on div "43.90%" at bounding box center [1234, 114] width 98 height 25
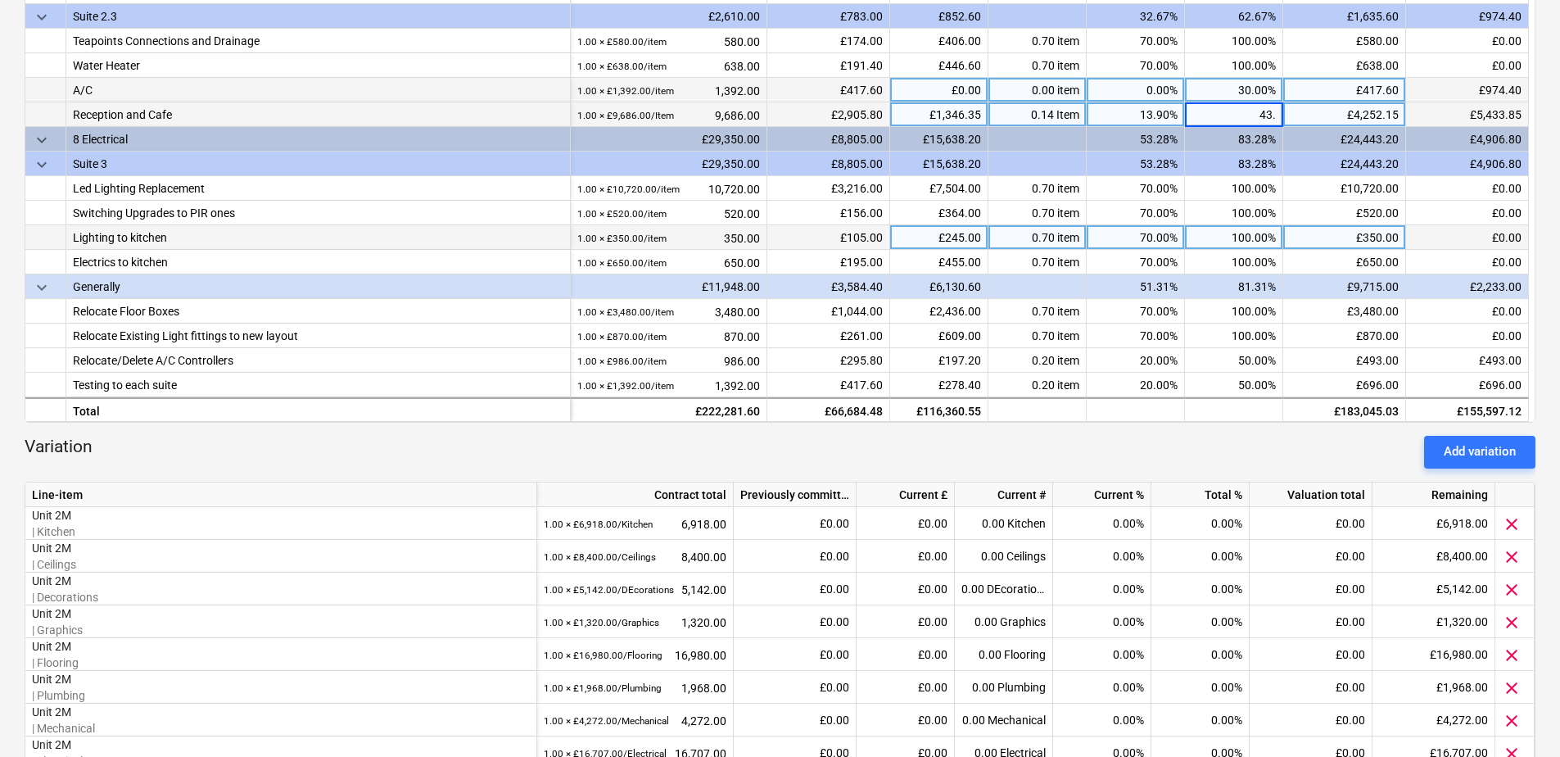
type input "43.5"
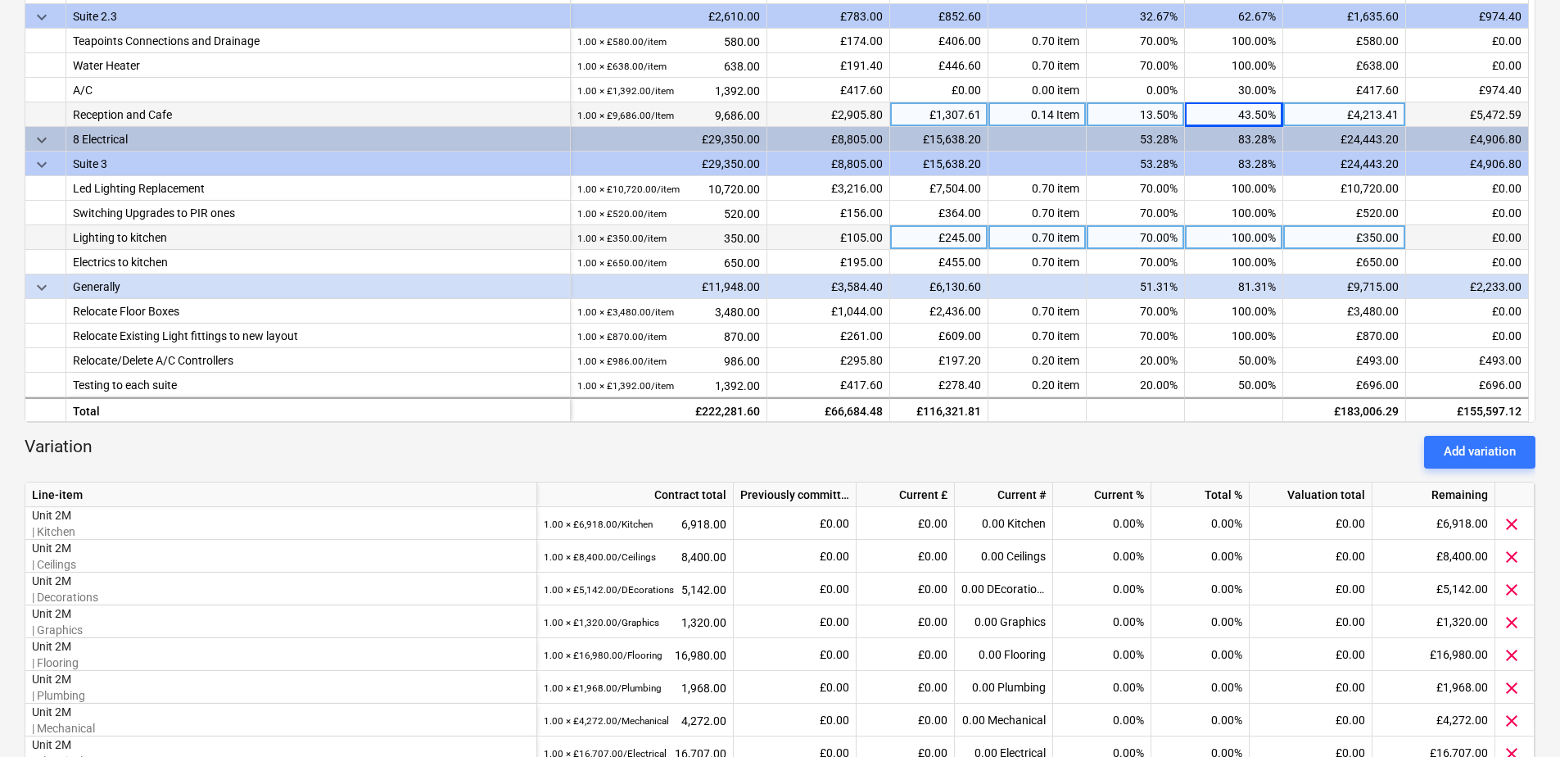
click at [1251, 112] on div "43.50%" at bounding box center [1234, 114] width 98 height 25
type input "43.52"
click at [1251, 117] on div "43.52%" at bounding box center [1234, 114] width 98 height 25
type input "43.57"
type input "43.56"
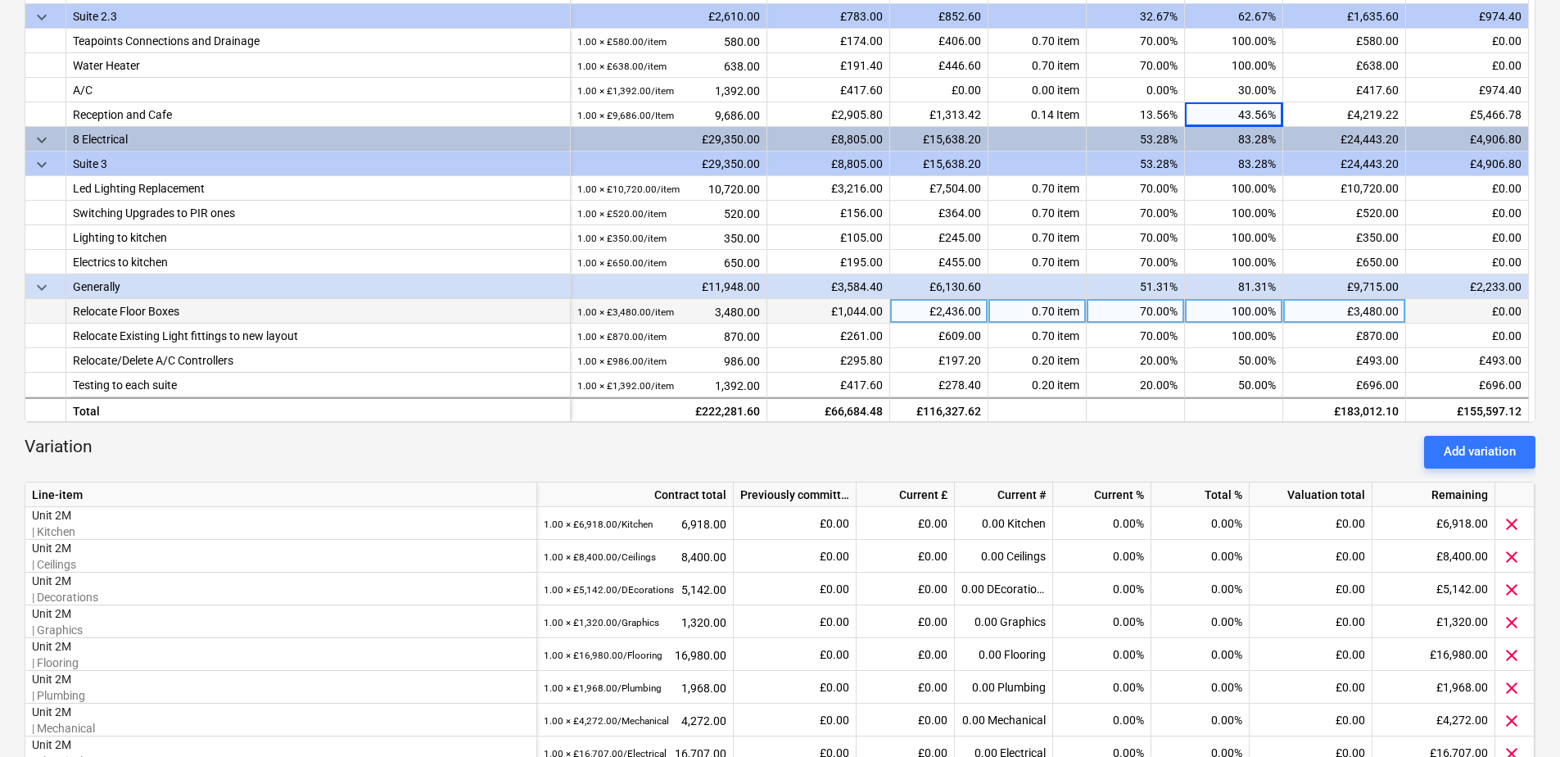
click at [221, 302] on div "Relocate Floor Boxes" at bounding box center [318, 311] width 491 height 24
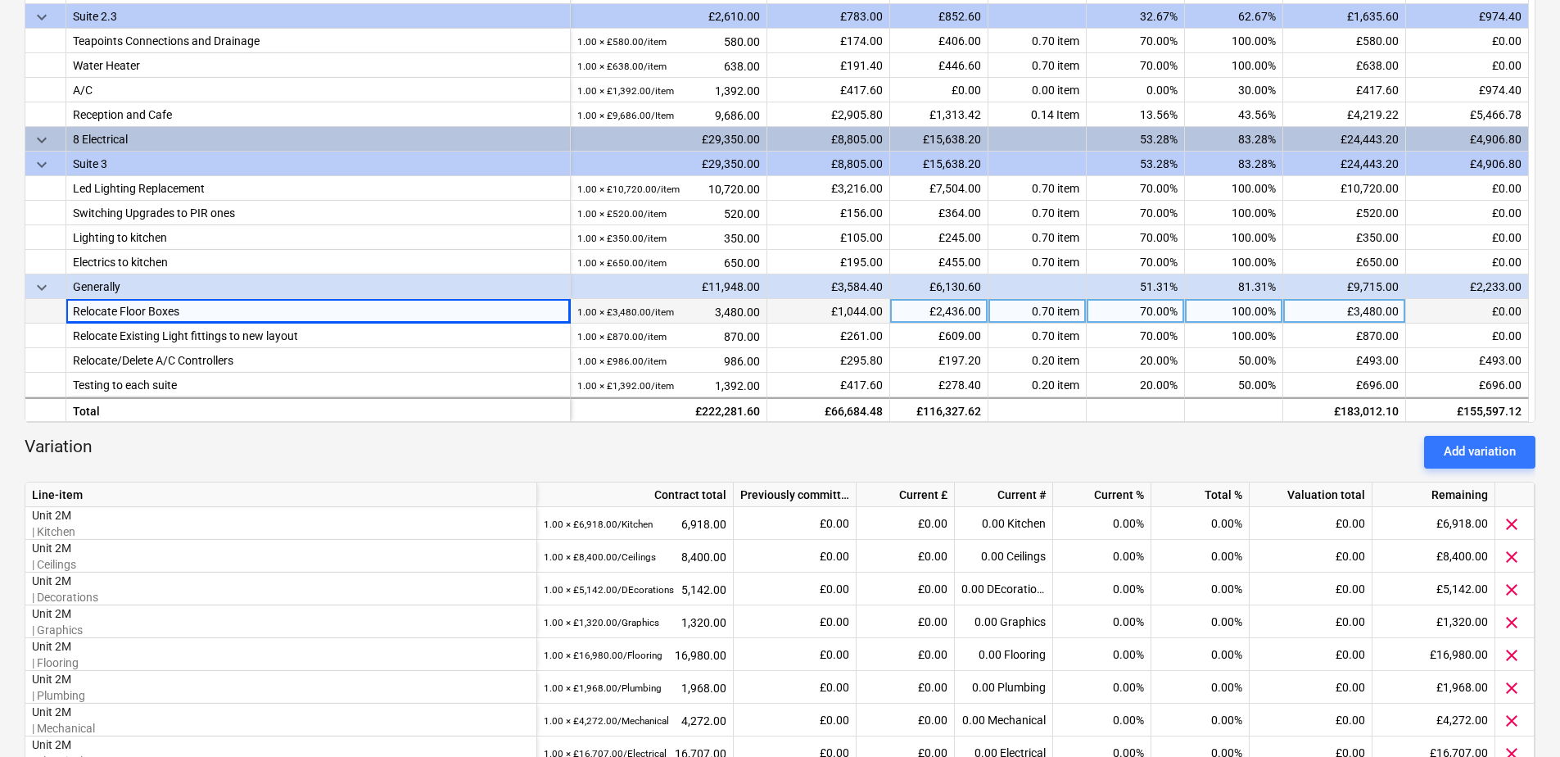
drag, startPoint x: 186, startPoint y: 310, endPoint x: 65, endPoint y: 312, distance: 121.2
click at [0, 0] on div "Relocate Floor Boxes 1.00 × £3,480.00 / item 3,480.00 £1,044.00 £2,436.00 0.70 …" at bounding box center [0, 0] width 0 height 0
drag, startPoint x: 65, startPoint y: 312, endPoint x: 80, endPoint y: 311, distance: 15.6
copy div "Relocate Floor Boxes"
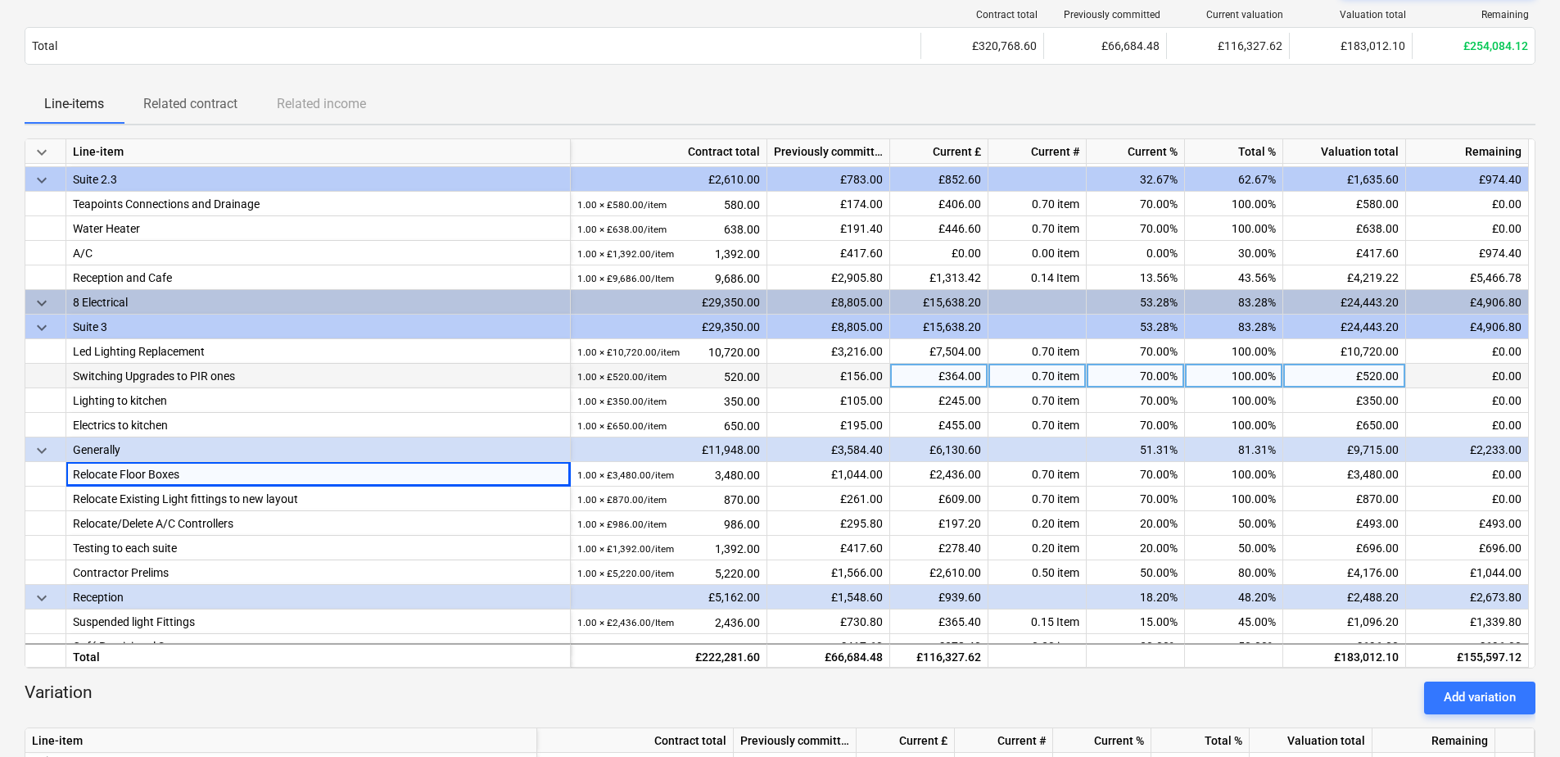
scroll to position [733, 0]
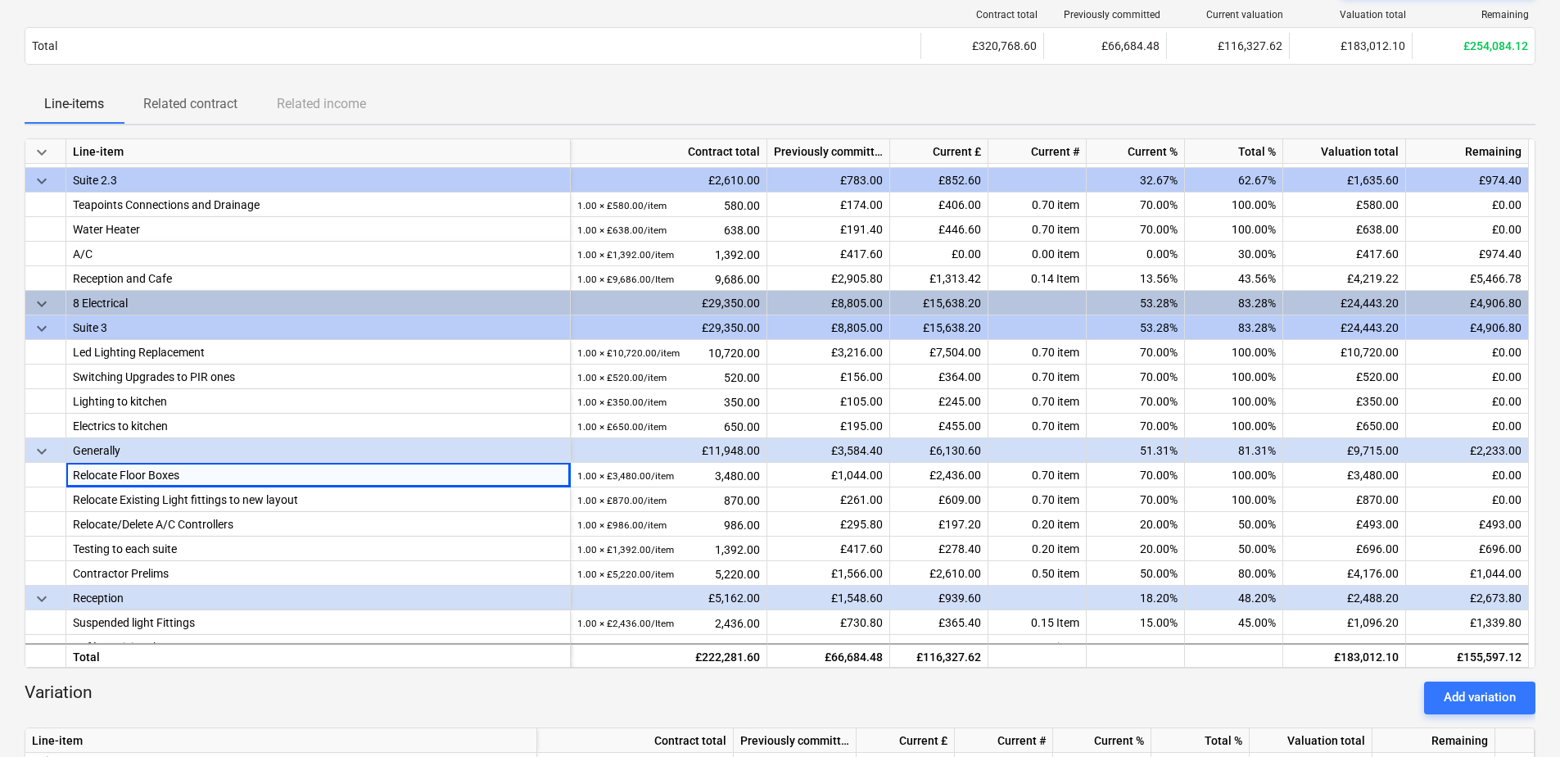
click at [1251, 295] on div "£24,443.20" at bounding box center [1344, 303] width 123 height 25
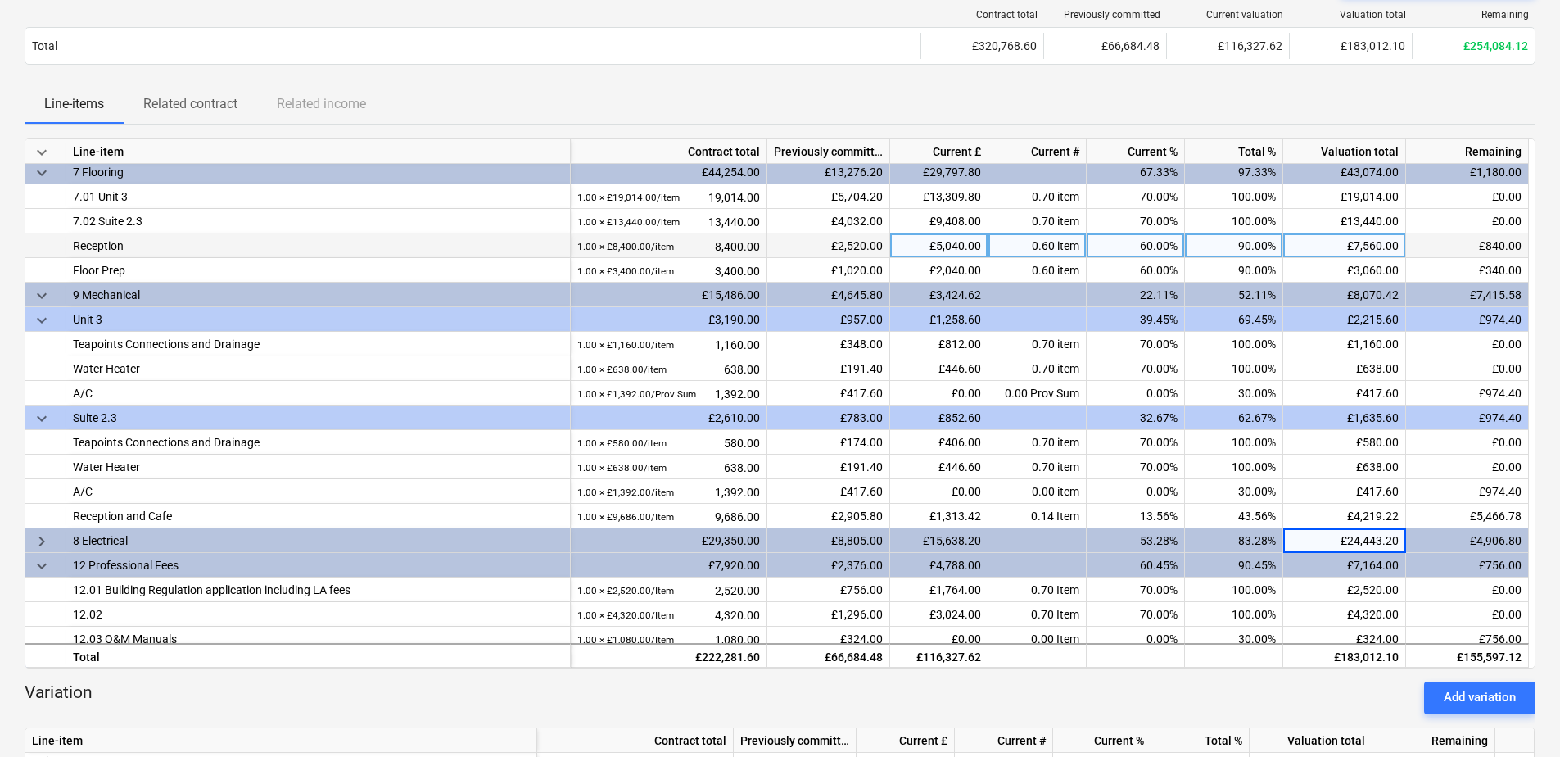
scroll to position [487, 0]
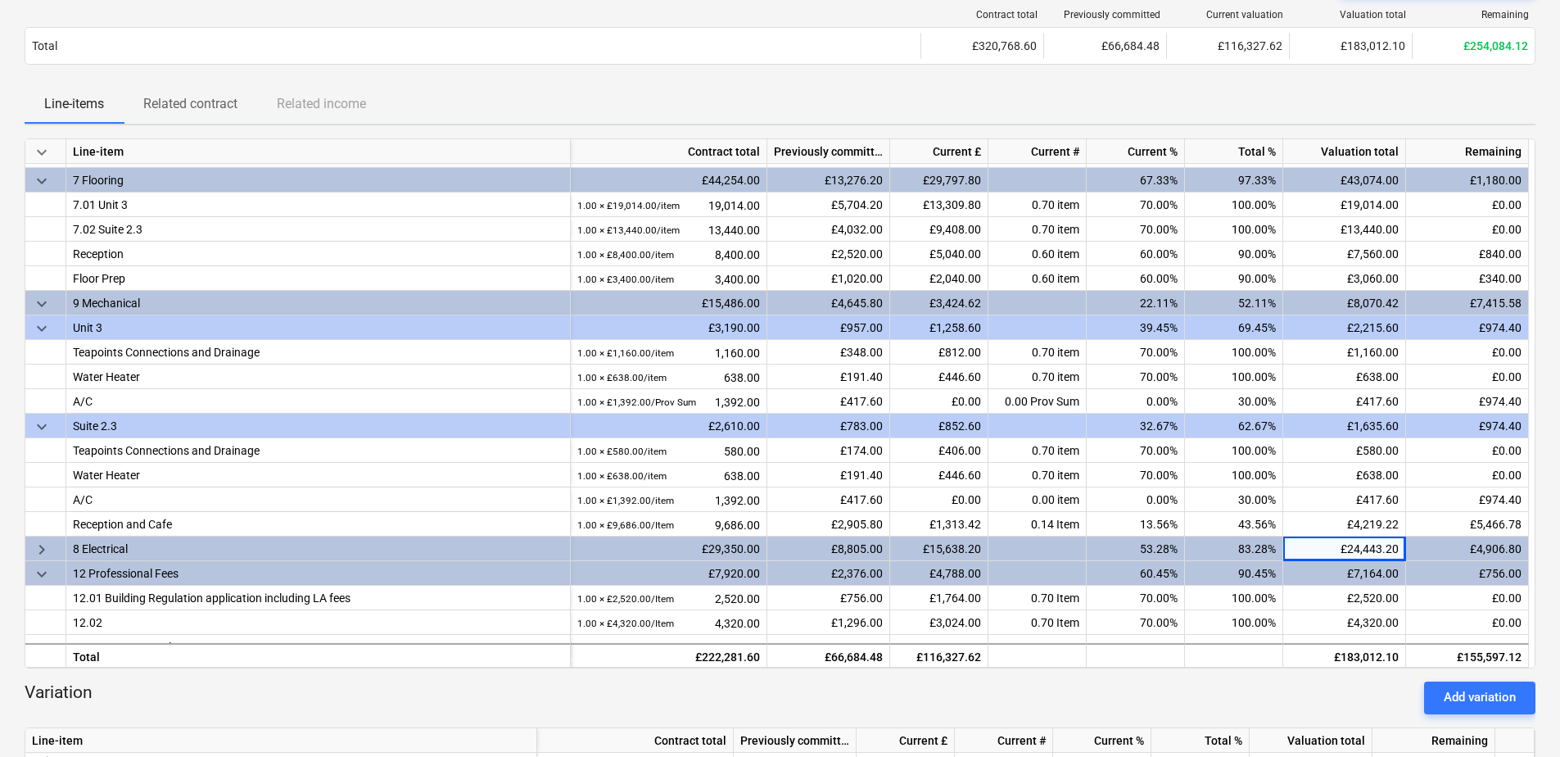
click at [1251, 305] on div "£8,070.42" at bounding box center [1344, 303] width 123 height 25
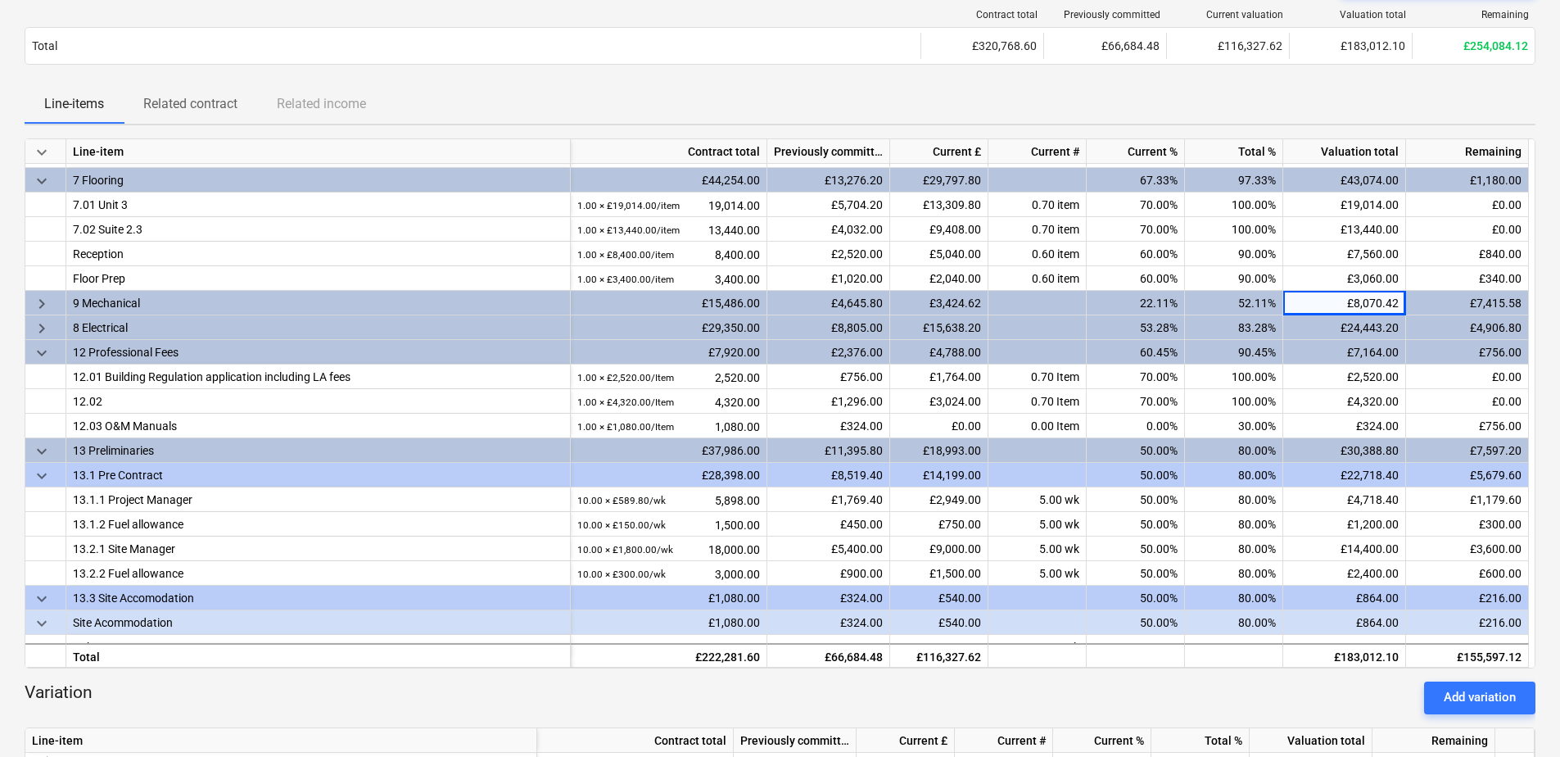
click at [42, 352] on span "keyboard_arrow_down" at bounding box center [42, 353] width 20 height 20
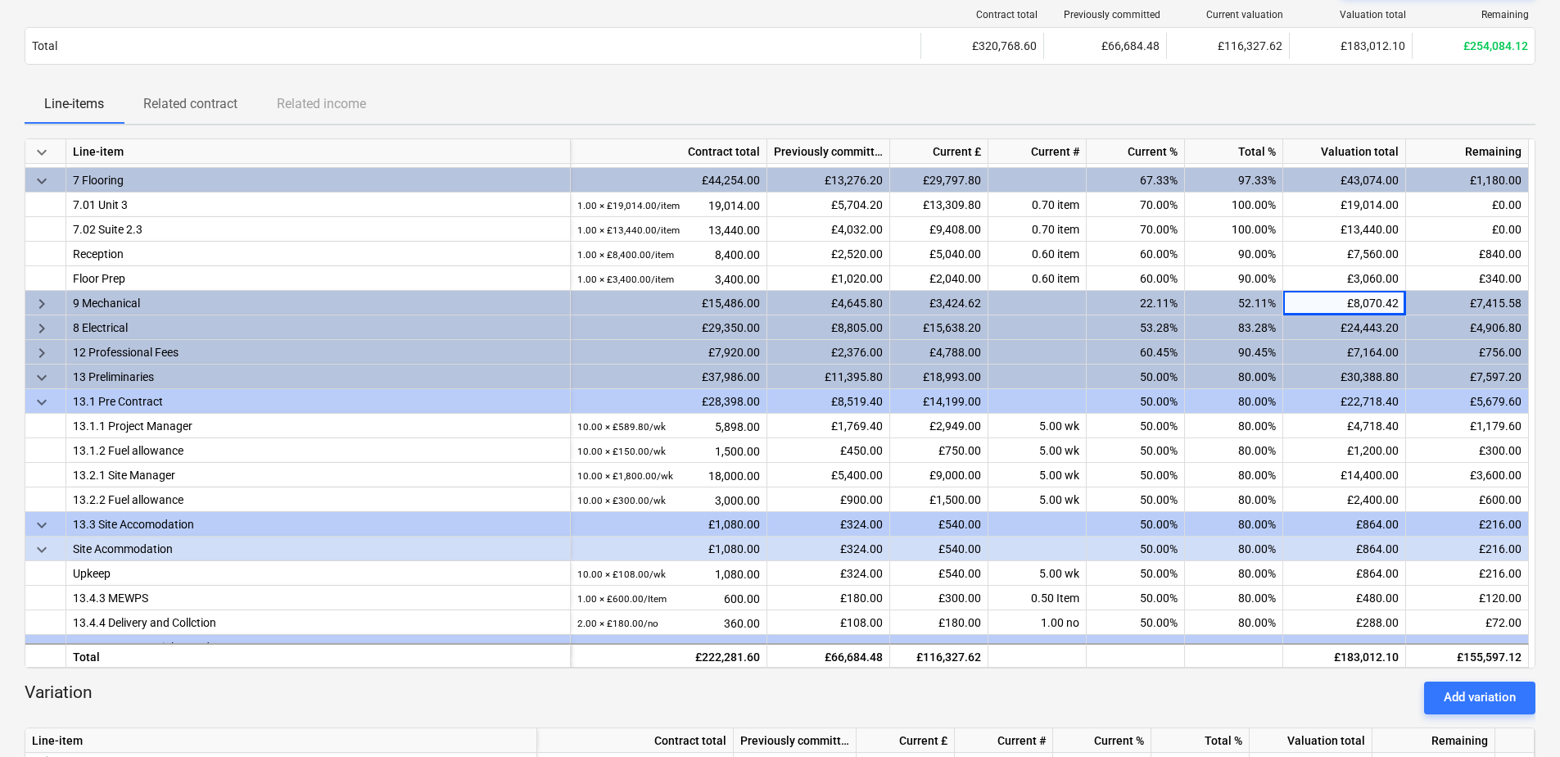
click at [44, 400] on span "keyboard_arrow_down" at bounding box center [42, 402] width 20 height 20
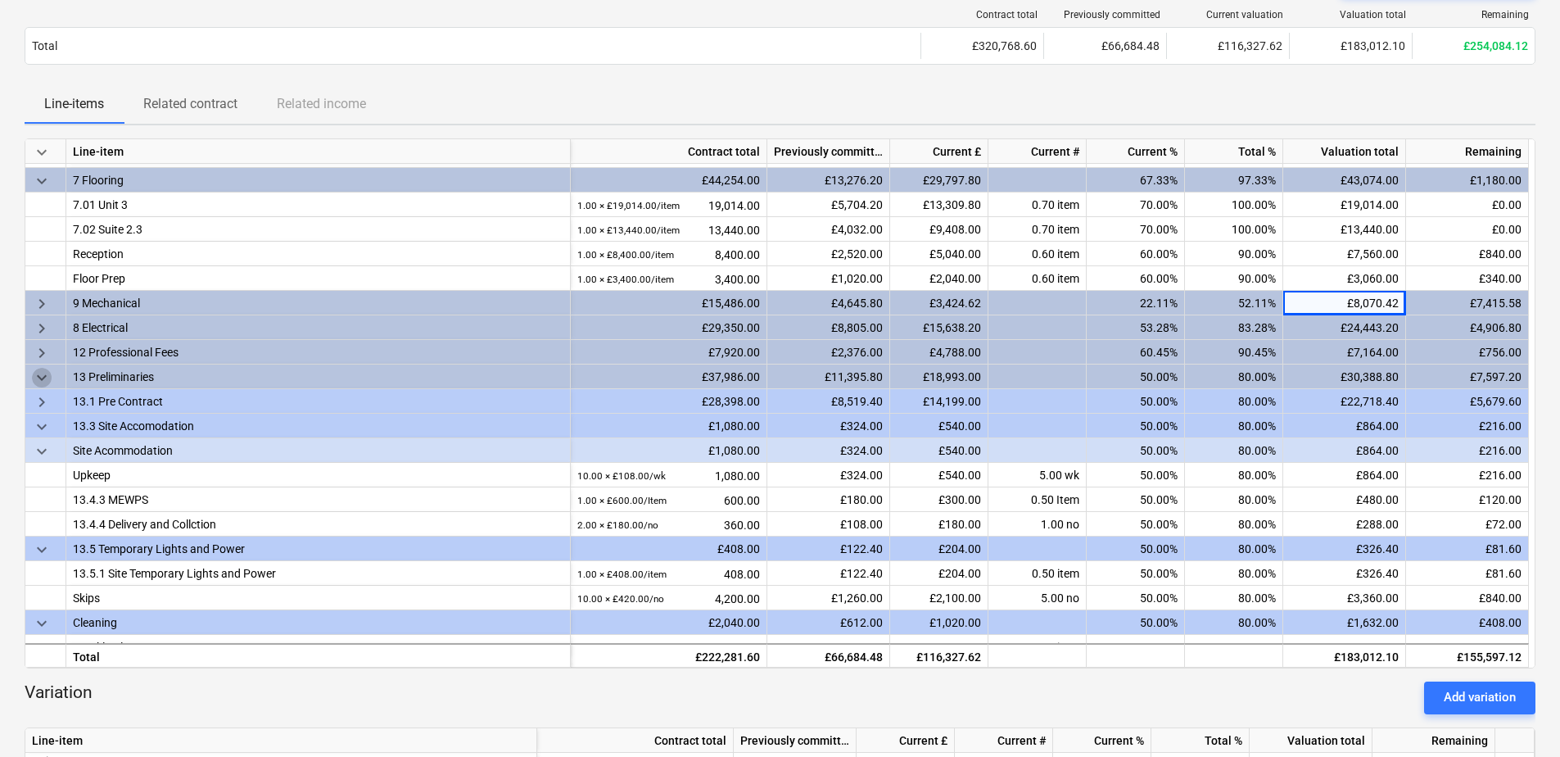
click at [42, 370] on span "keyboard_arrow_down" at bounding box center [42, 378] width 20 height 20
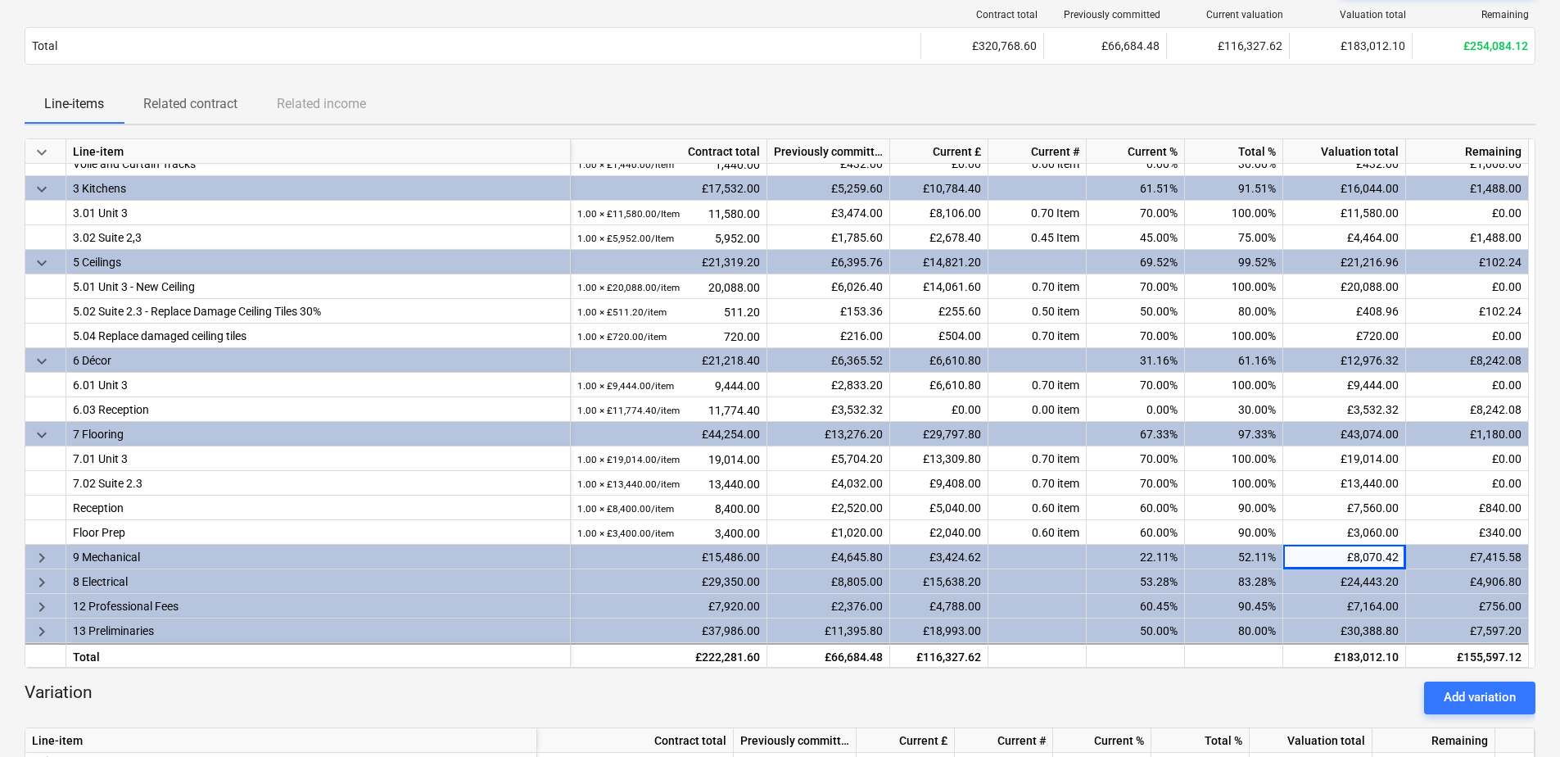
click at [41, 435] on span "keyboard_arrow_down" at bounding box center [42, 435] width 20 height 20
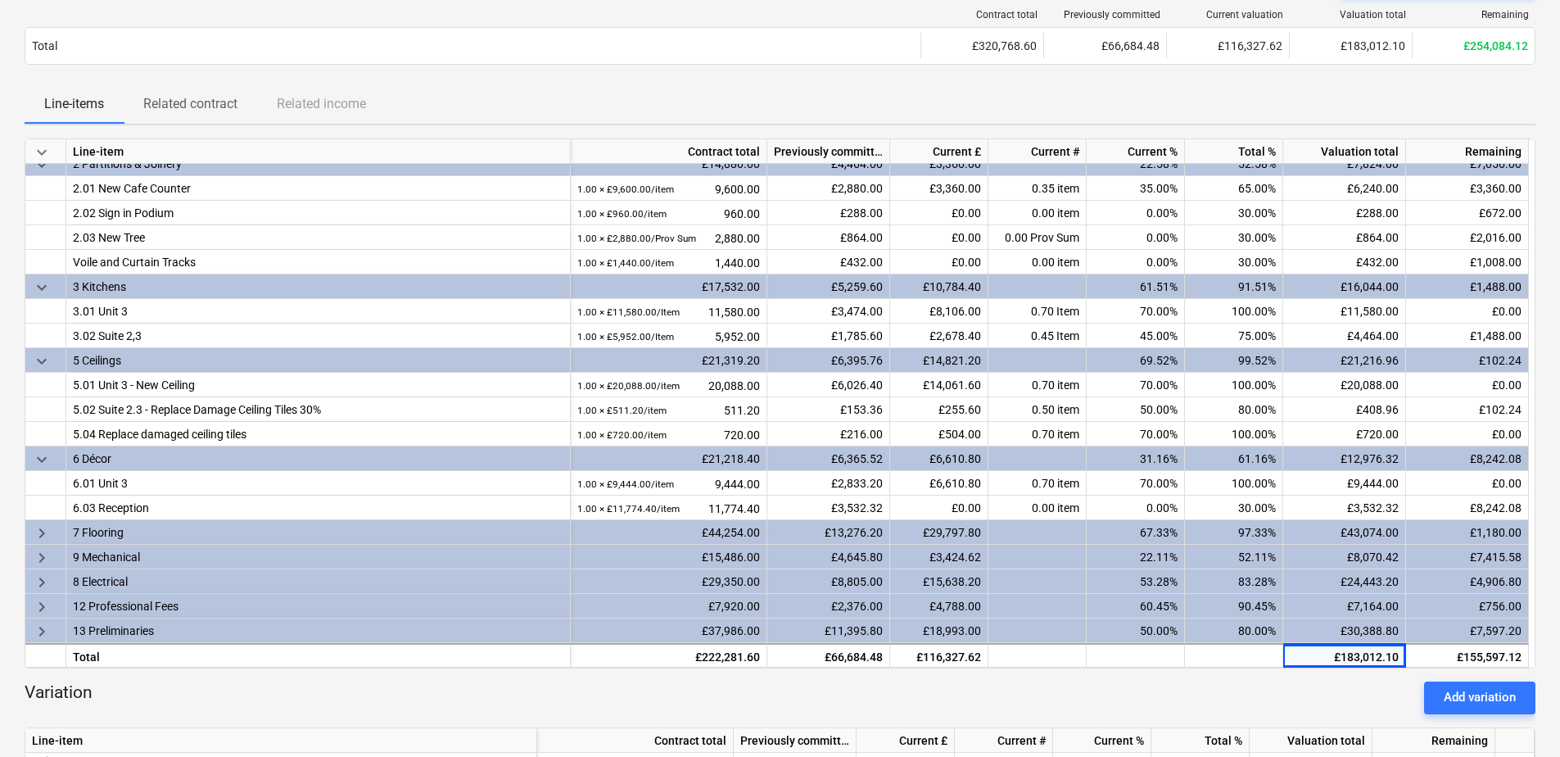
click at [37, 359] on span "keyboard_arrow_down" at bounding box center [42, 361] width 20 height 20
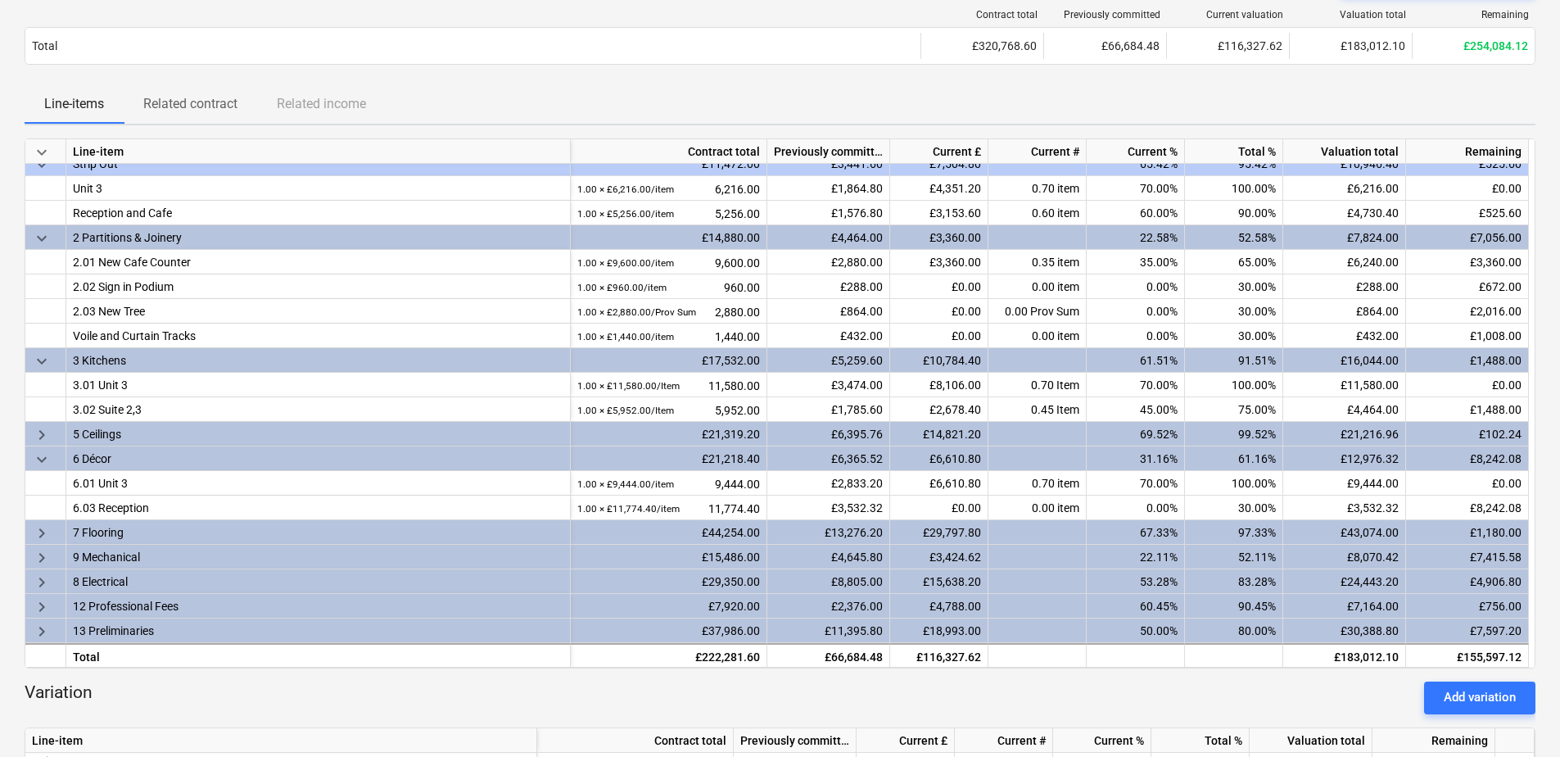
click at [36, 355] on span "keyboard_arrow_down" at bounding box center [42, 361] width 20 height 20
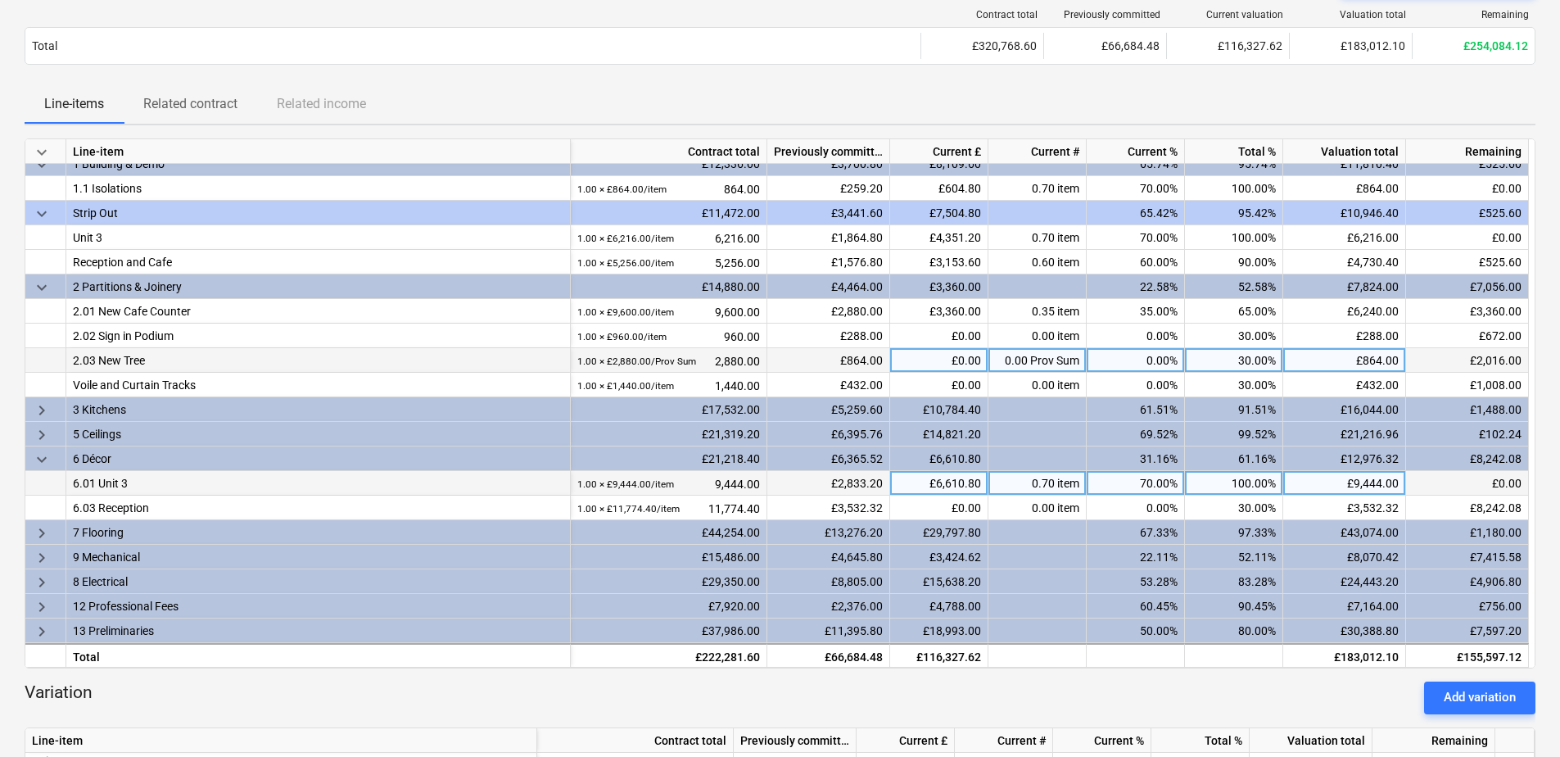
scroll to position [12, 0]
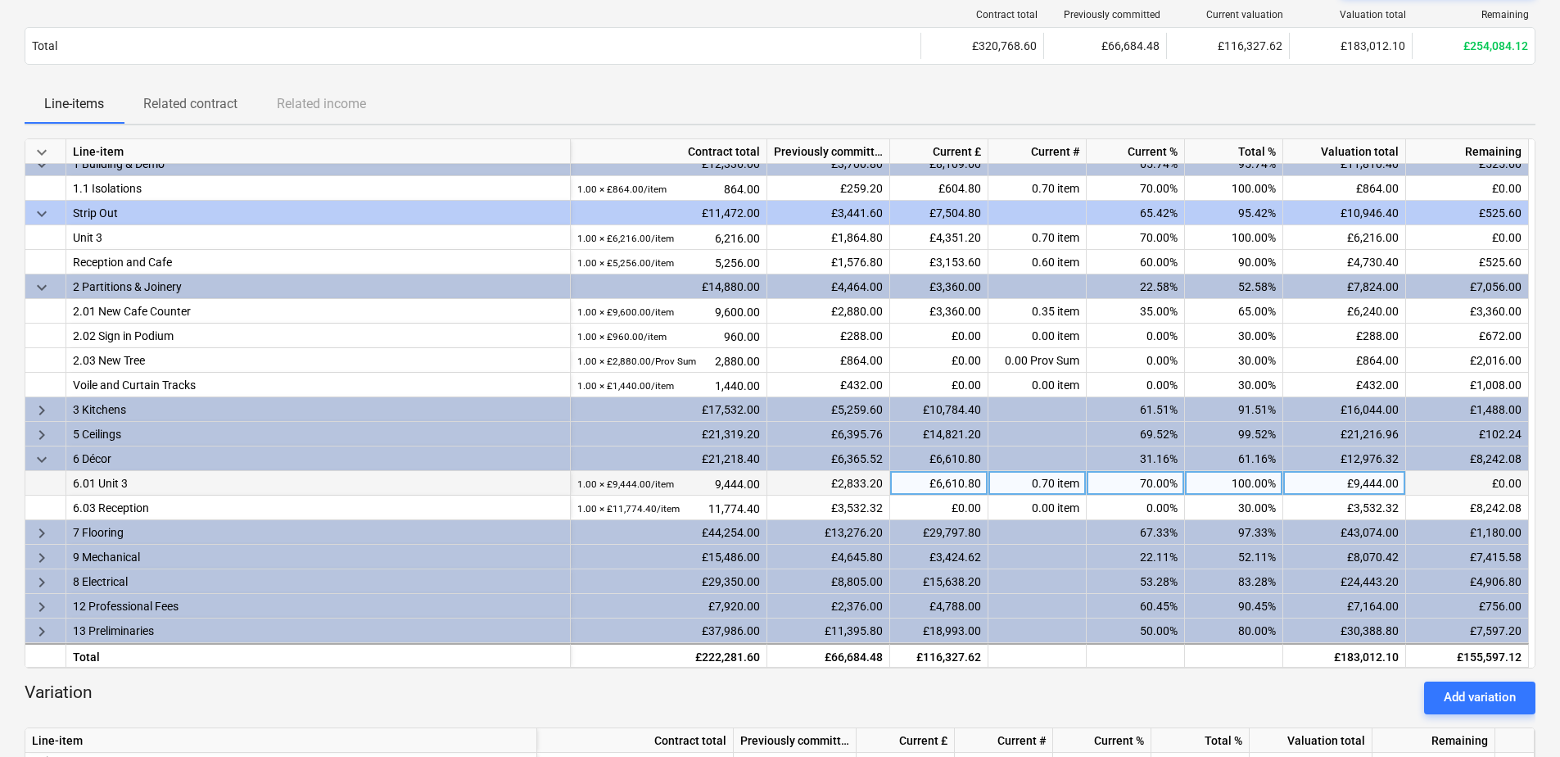
click at [40, 297] on span "keyboard_arrow_down" at bounding box center [42, 288] width 20 height 20
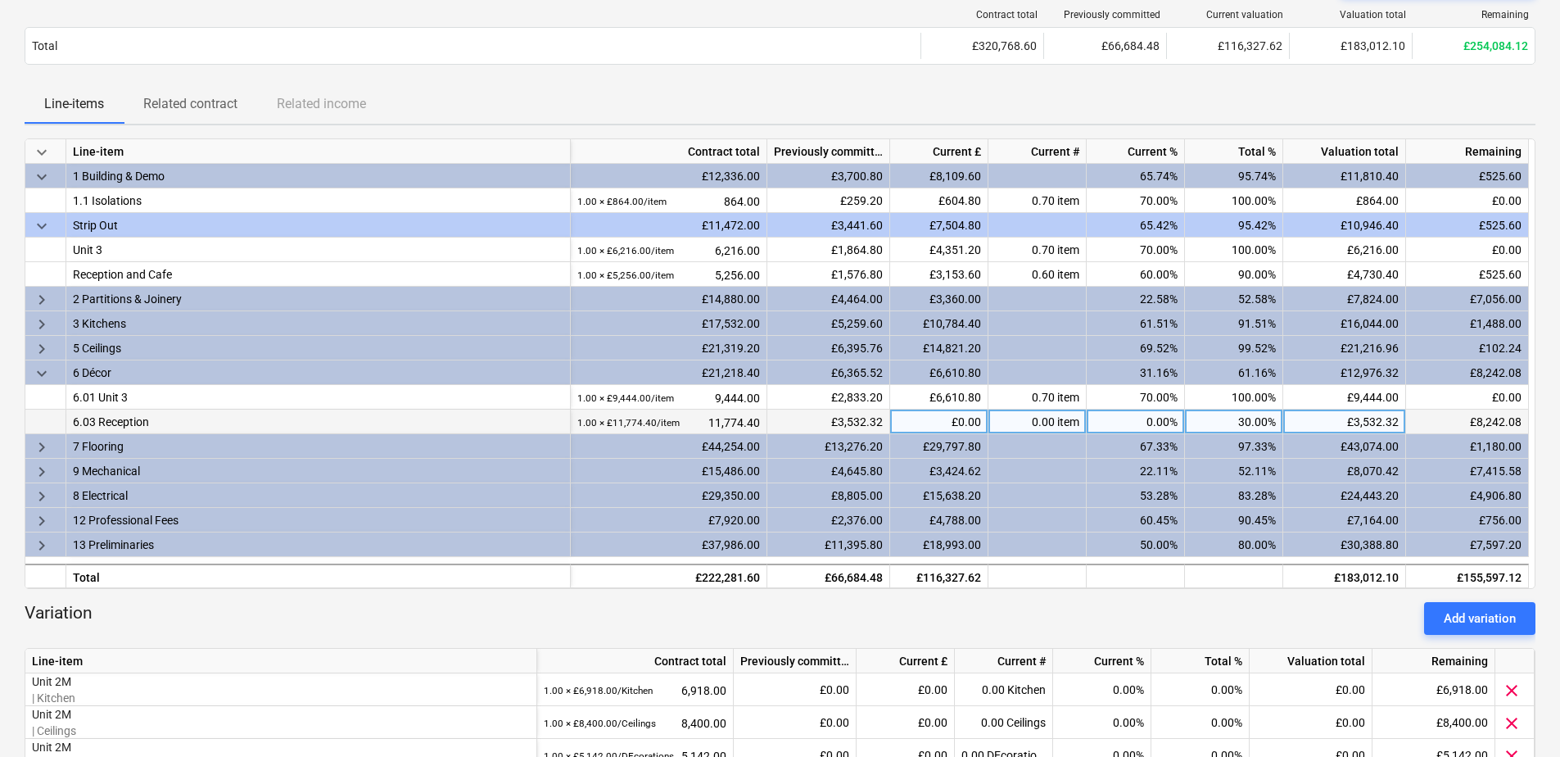
click at [45, 224] on span "keyboard_arrow_down" at bounding box center [42, 226] width 20 height 20
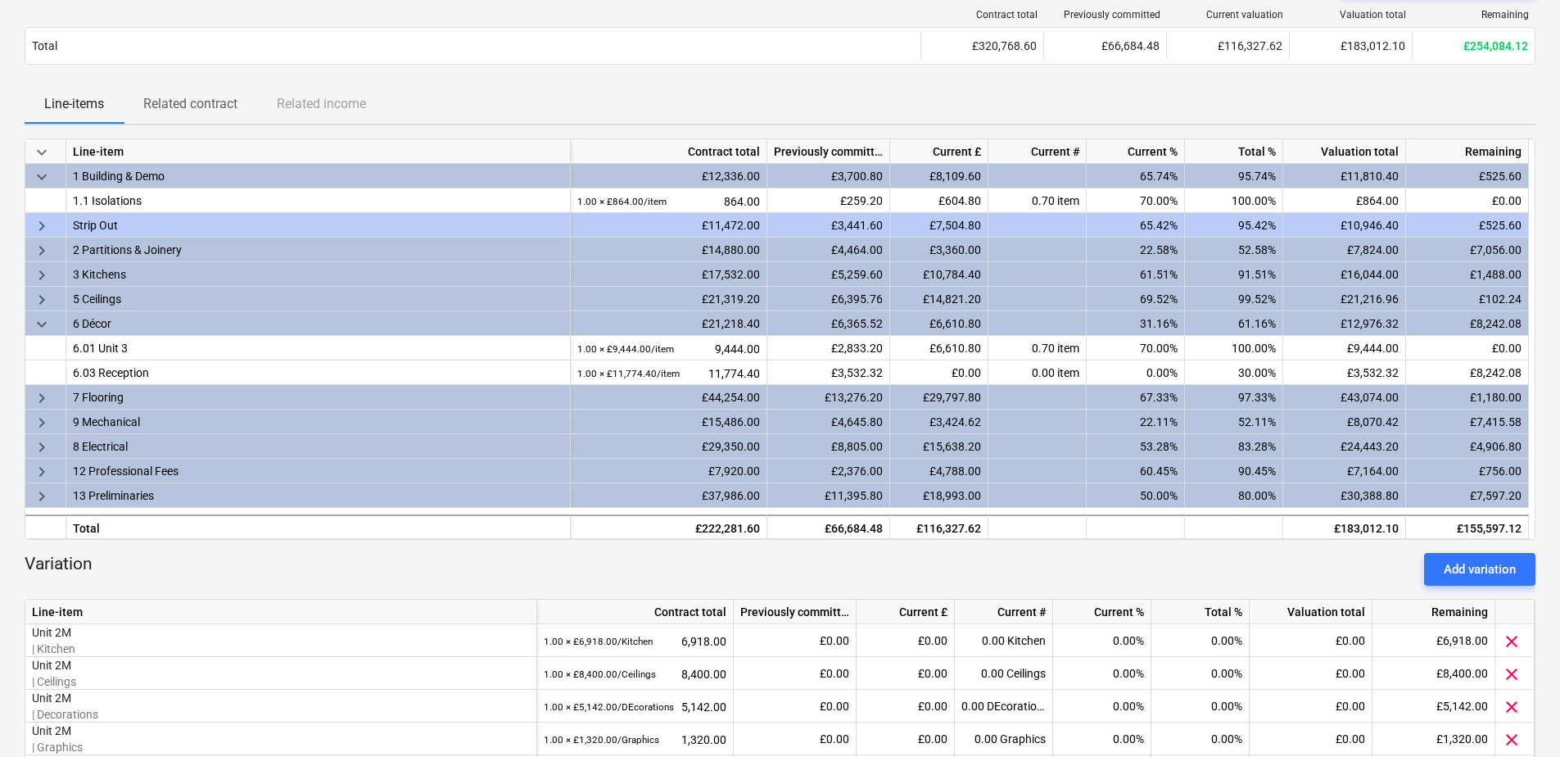
click at [36, 172] on span "keyboard_arrow_down" at bounding box center [42, 177] width 20 height 20
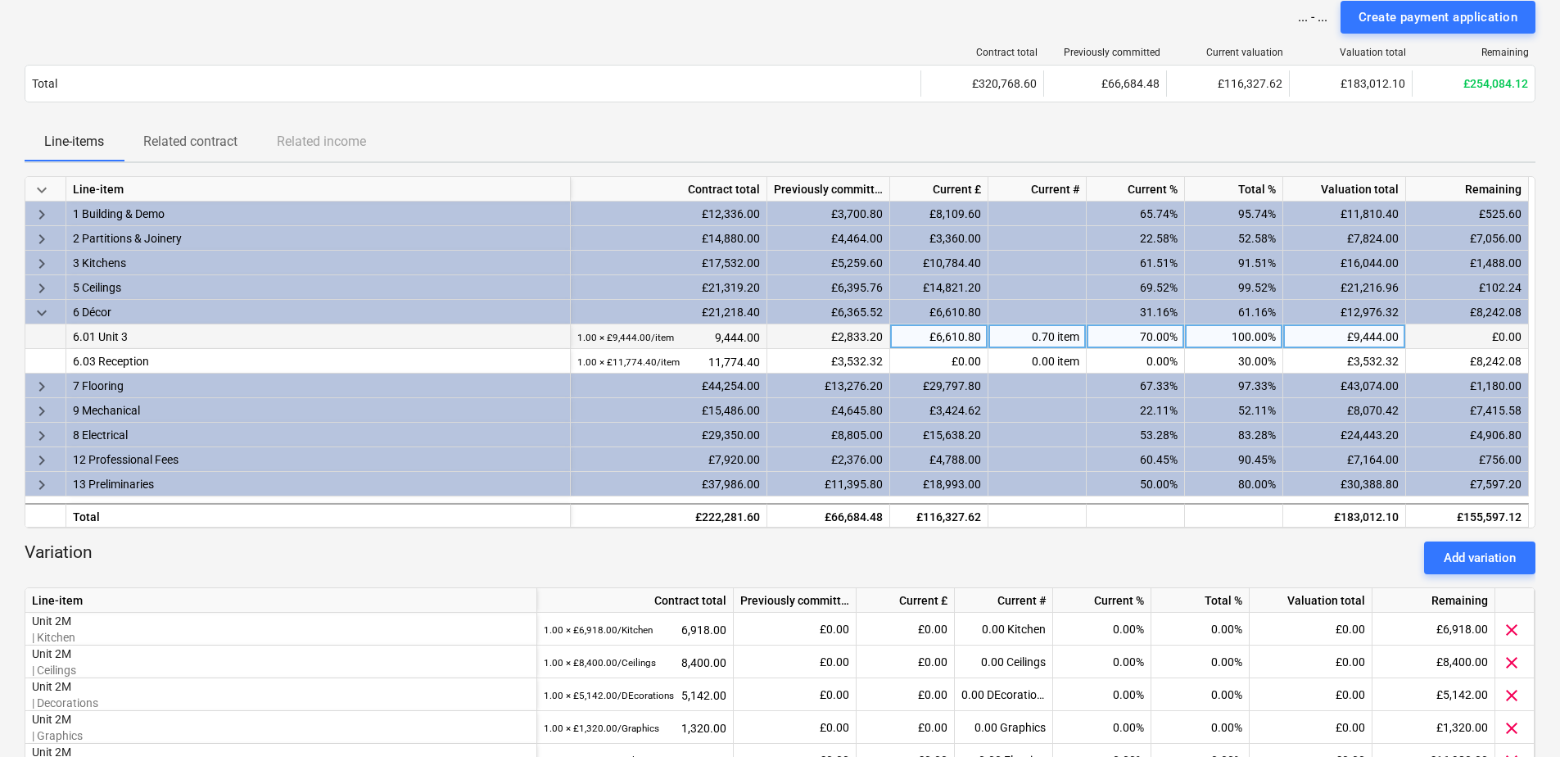
scroll to position [164, 0]
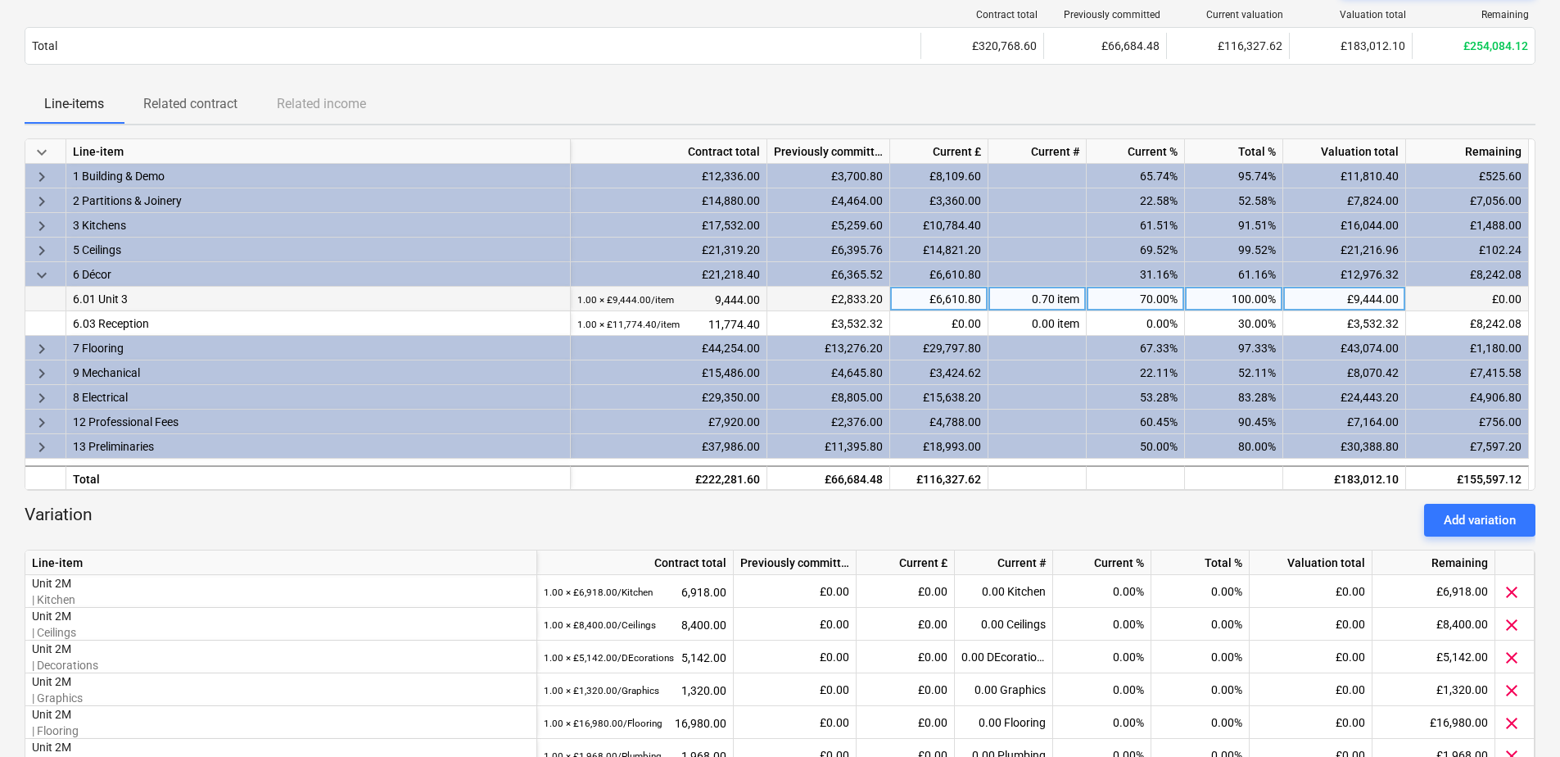
click at [35, 269] on span "keyboard_arrow_down" at bounding box center [42, 275] width 20 height 20
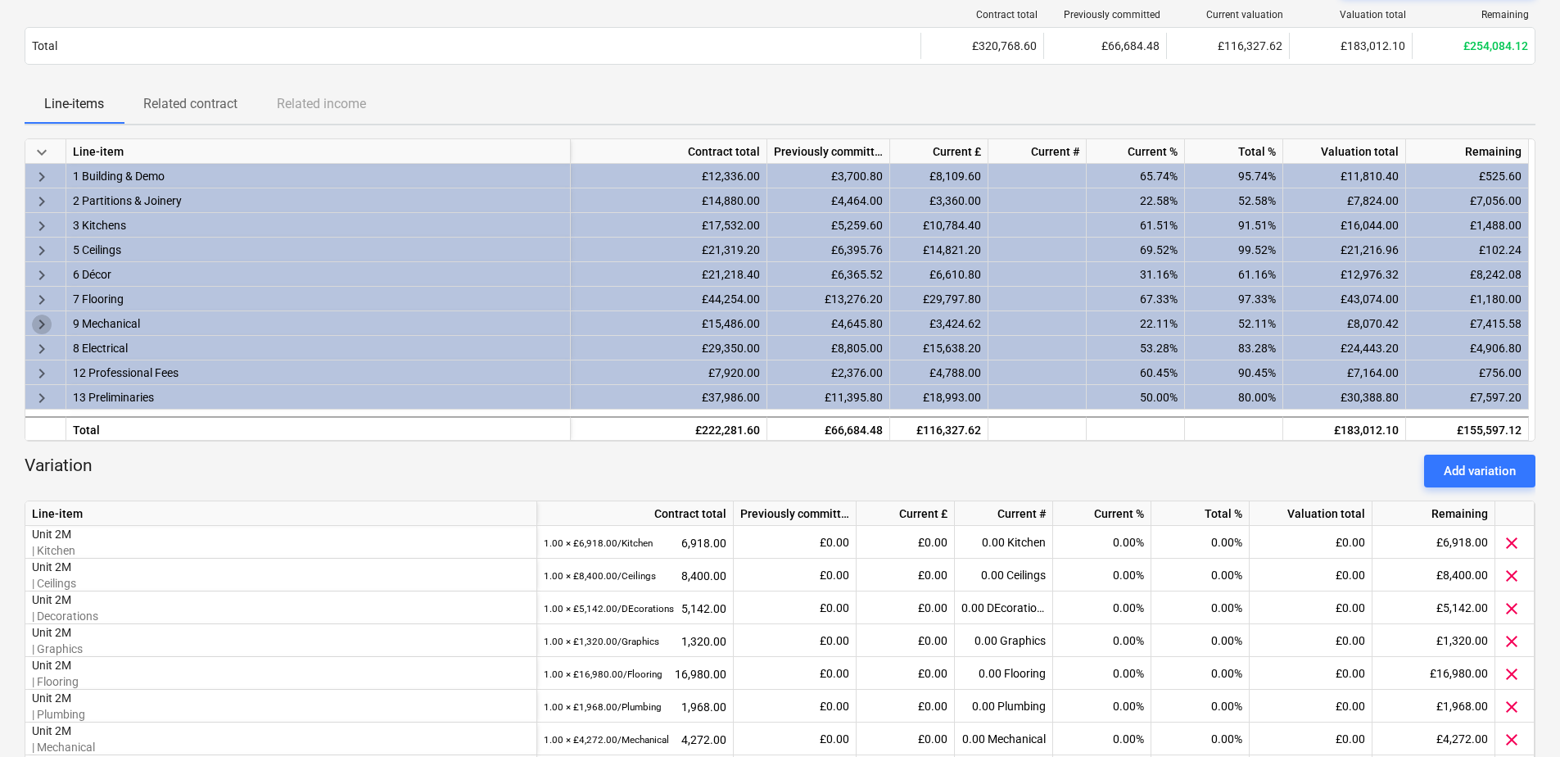
click at [41, 319] on span "keyboard_arrow_right" at bounding box center [42, 325] width 20 height 20
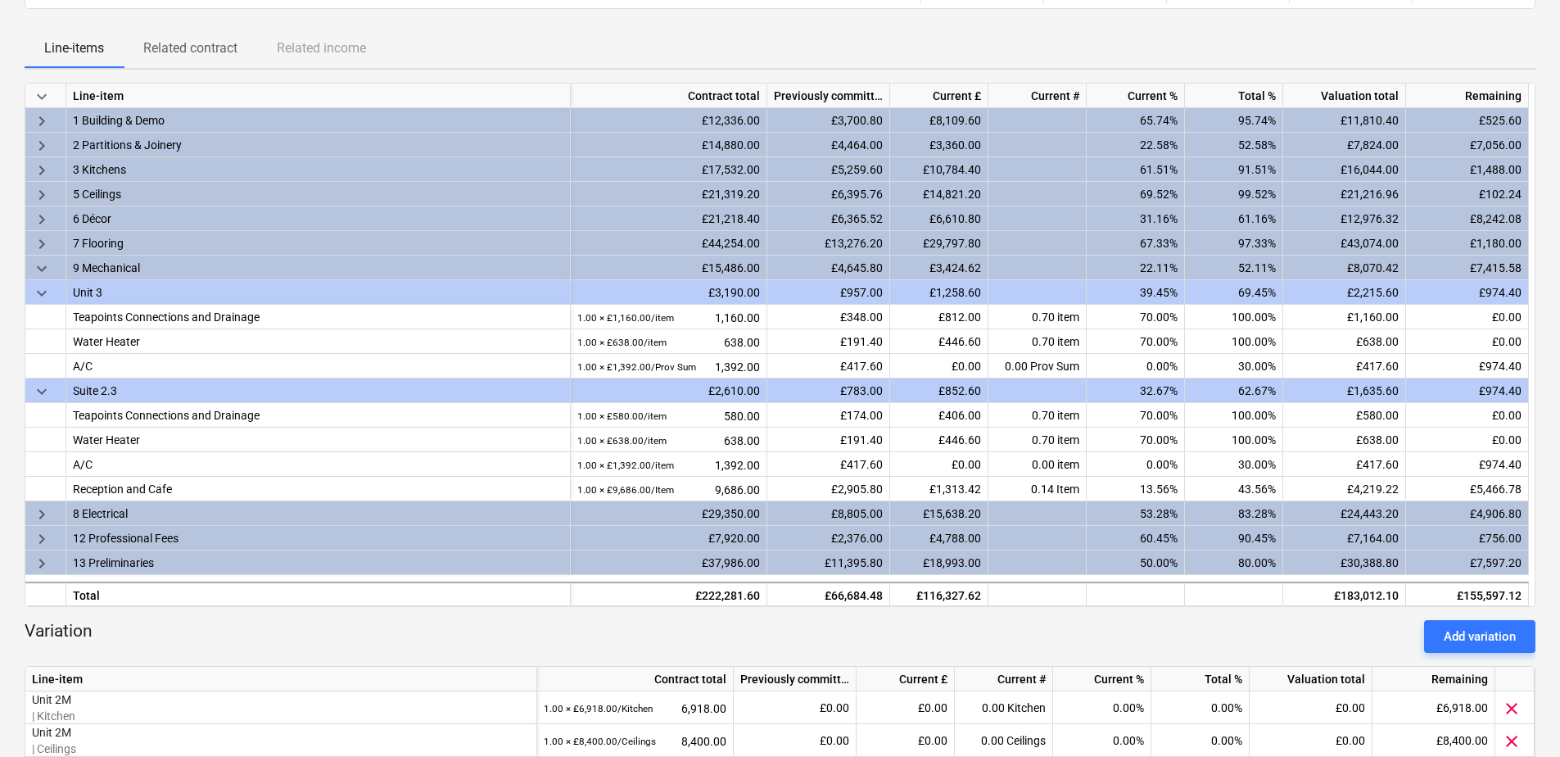
scroll to position [246, 0]
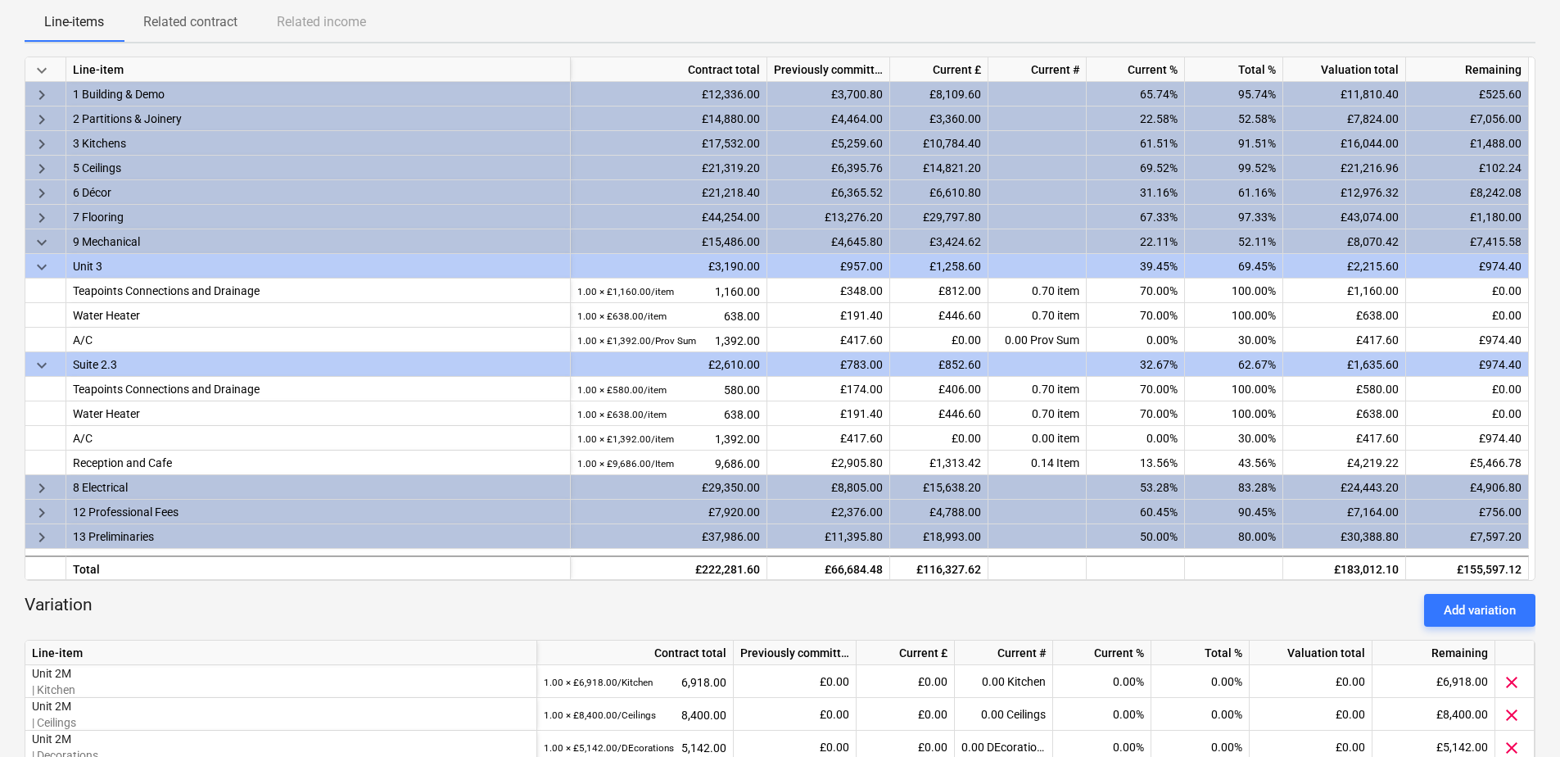
click at [1166, 592] on div "keyboard_arrow_down Line-item Contract total Previously committed Current £ Cur…" at bounding box center [780, 597] width 1511 height 1081
click at [967, 566] on div "£116,327.62" at bounding box center [939, 567] width 98 height 25
drag, startPoint x: 967, startPoint y: 567, endPoint x: 978, endPoint y: 568, distance: 10.8
click at [978, 568] on div "£116,327.62" at bounding box center [939, 567] width 98 height 25
click at [978, 572] on div "£116,327.62" at bounding box center [939, 567] width 98 height 25
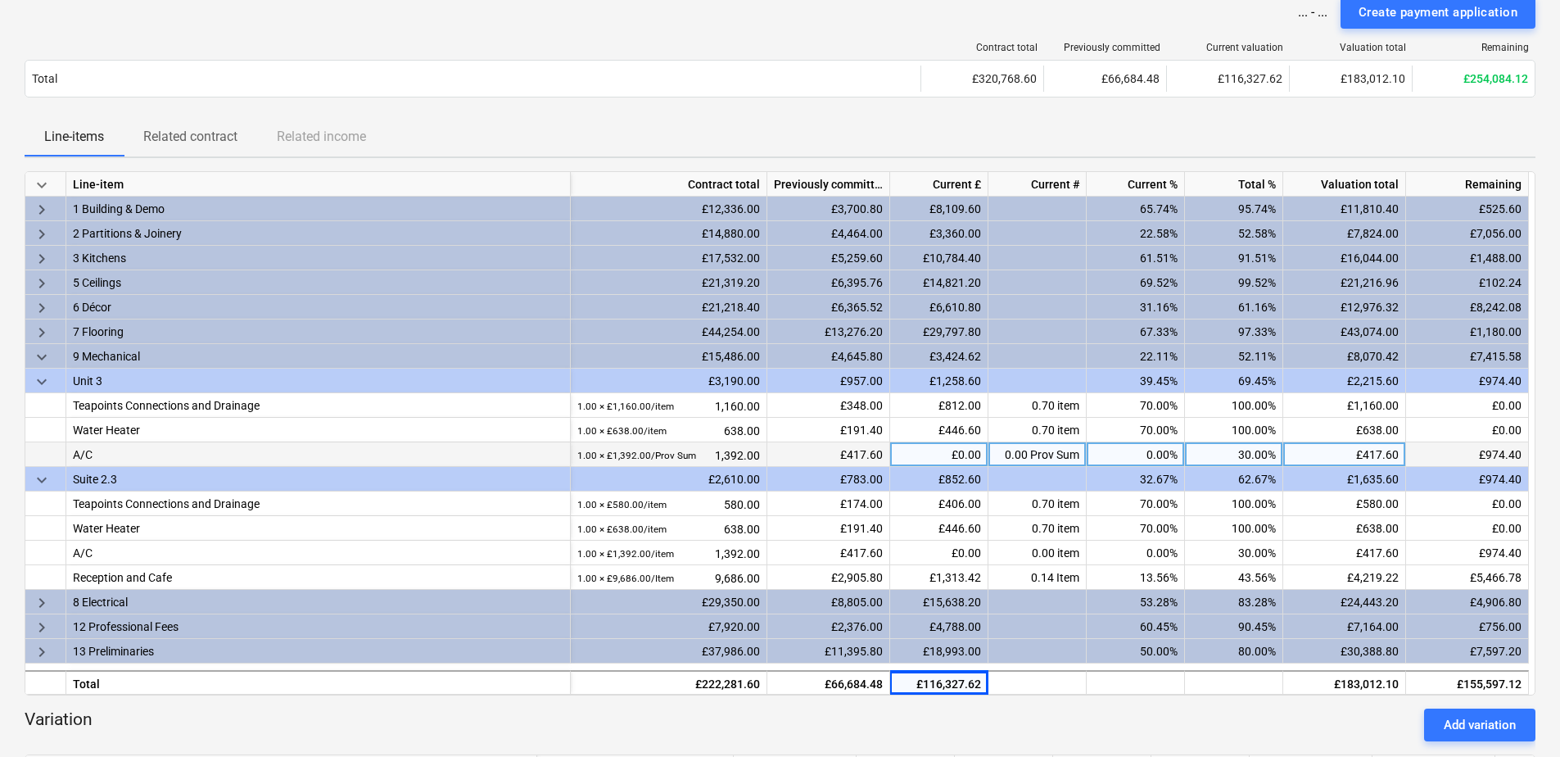
scroll to position [164, 0]
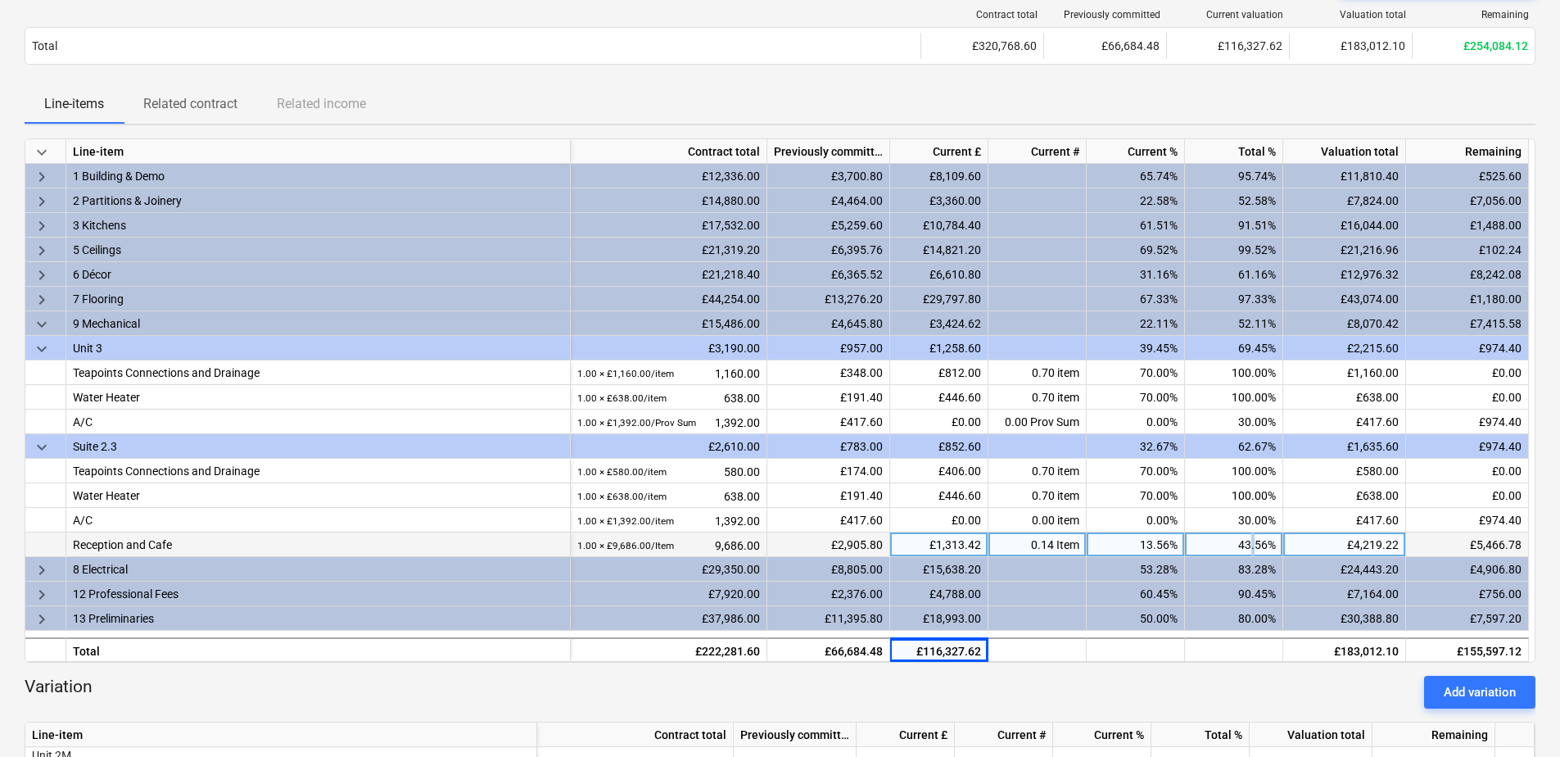
click at [1251, 542] on div "43.56%" at bounding box center [1234, 544] width 98 height 25
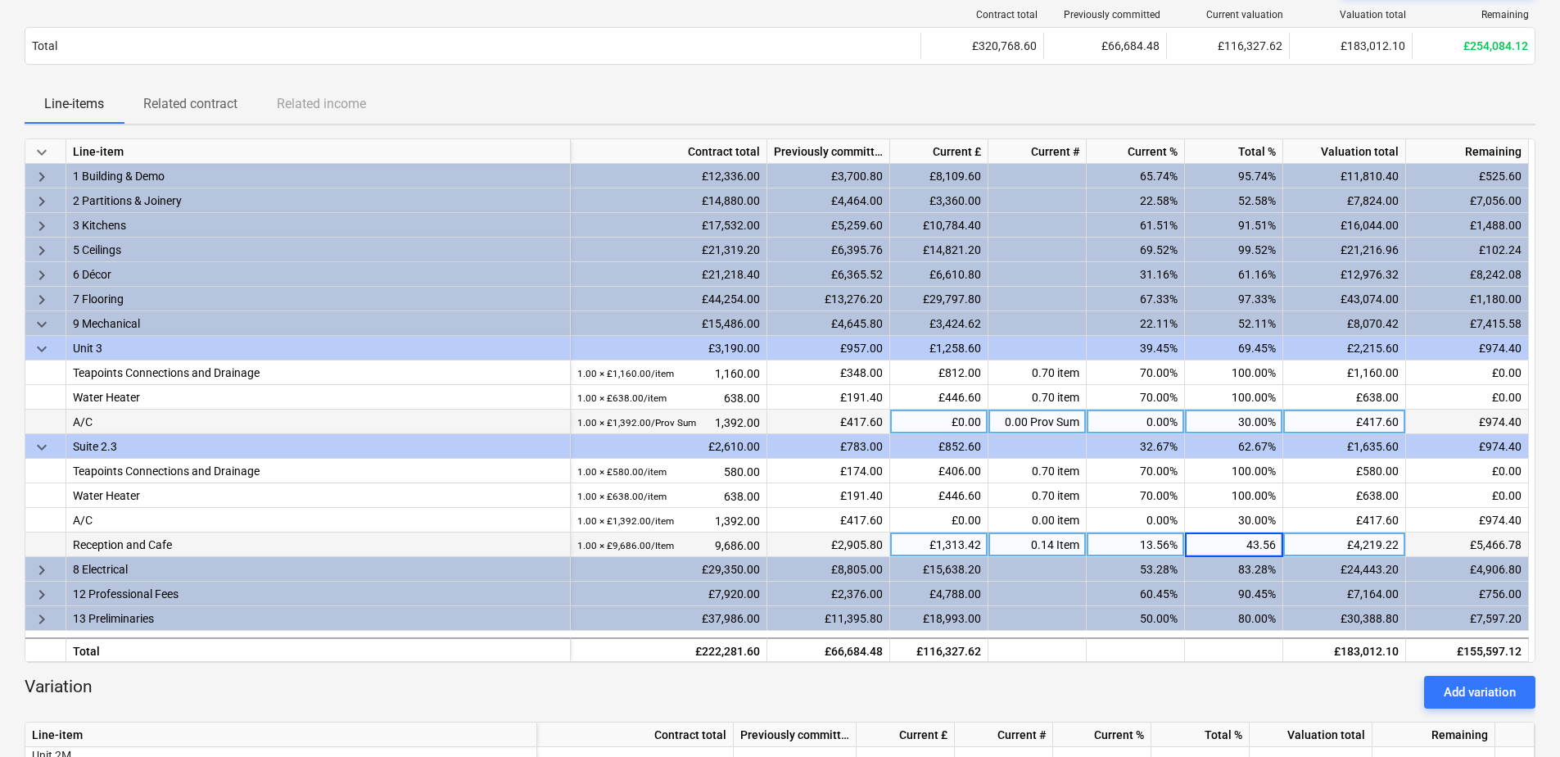
type input "43.568"
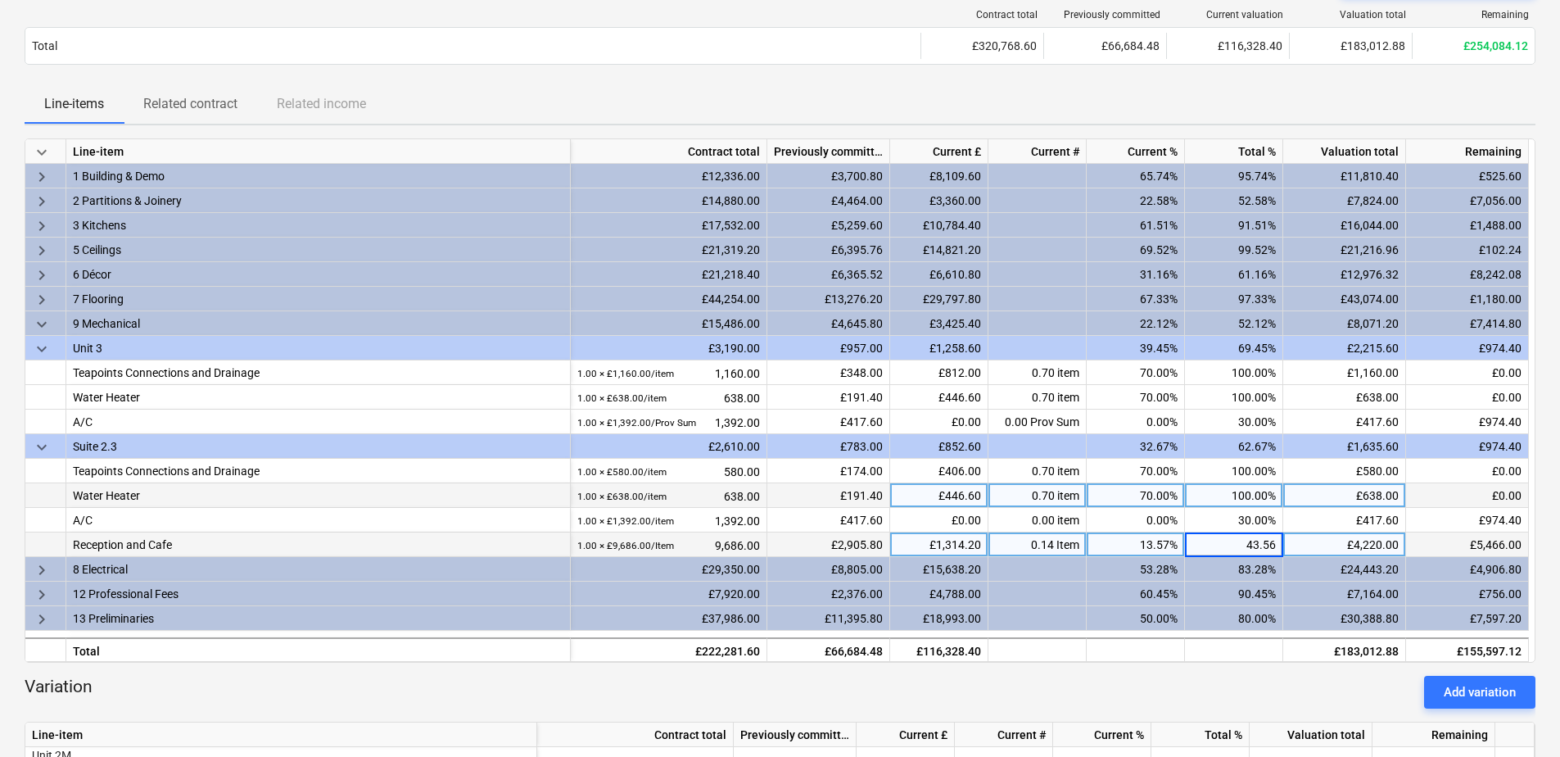
type input "43.565"
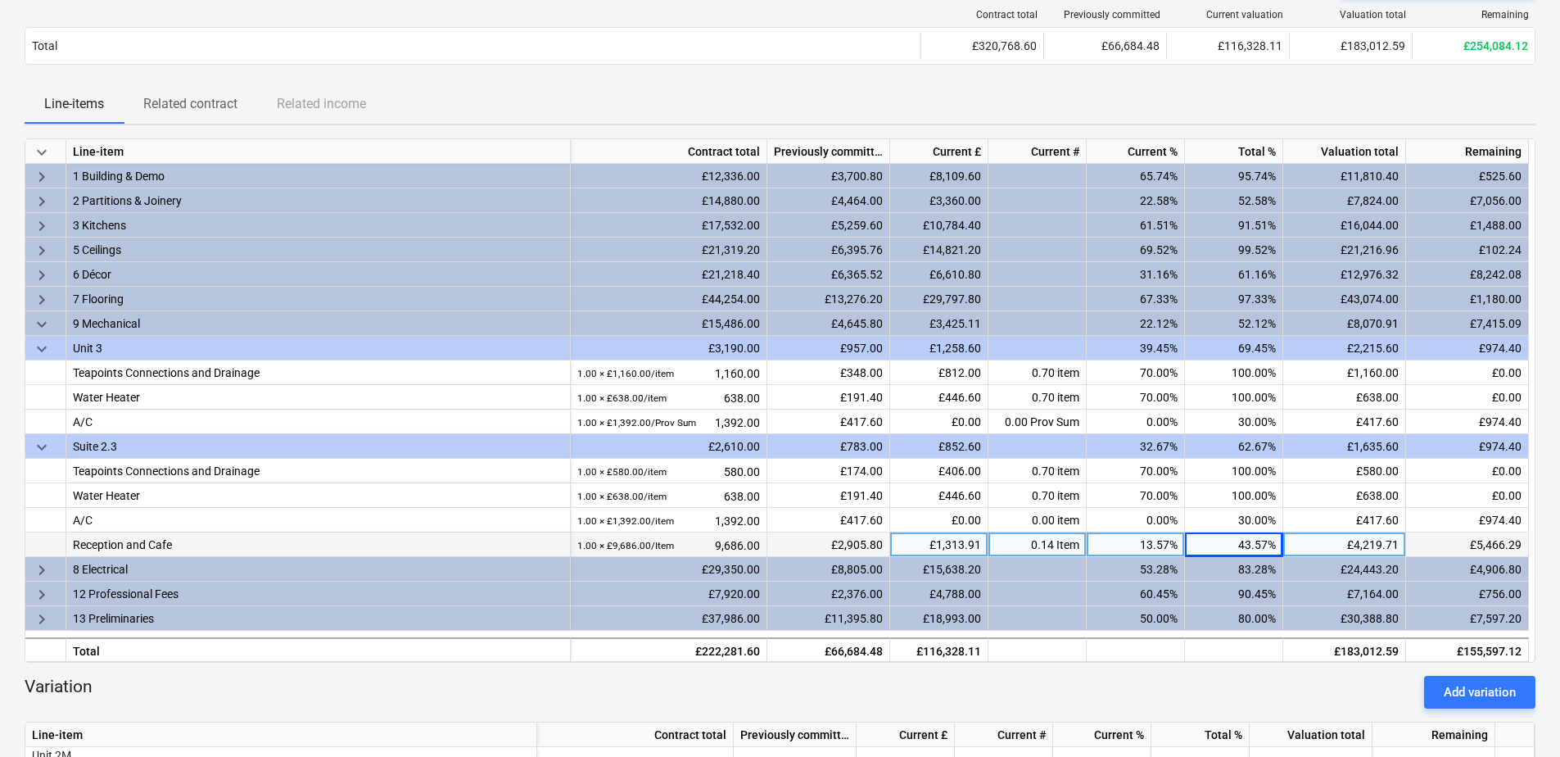
click at [1251, 658] on div "Variation Add variation" at bounding box center [780, 692] width 1511 height 33
click at [1235, 546] on div "43.57%" at bounding box center [1234, 544] width 98 height 25
type input "43.54"
click at [1251, 545] on div "43.54%" at bounding box center [1234, 544] width 98 height 25
type input "43.55"
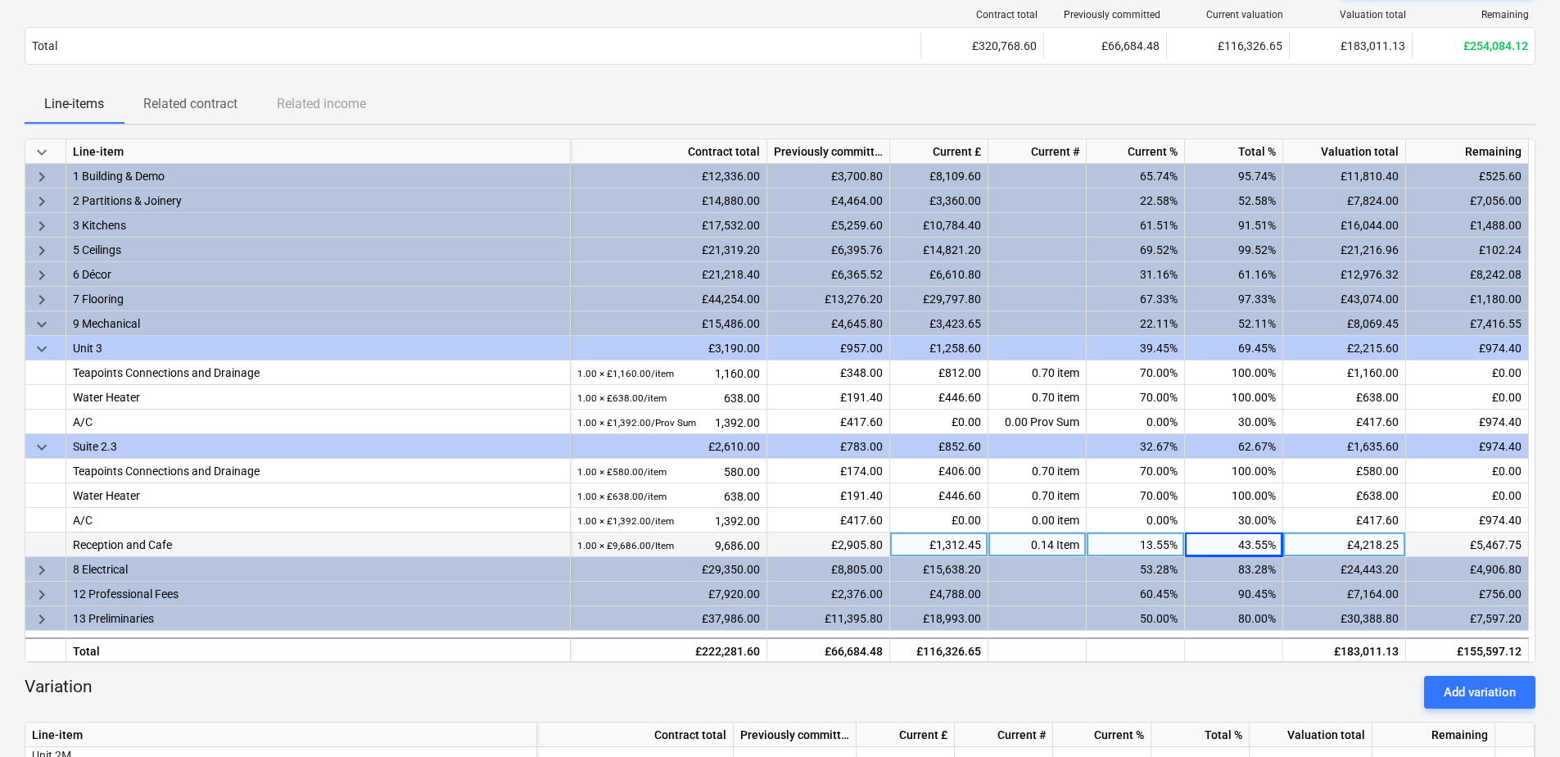
click at [1251, 542] on div "43.55%" at bounding box center [1234, 544] width 98 height 25
type input "43.74"
click at [1251, 542] on div "43.74%" at bounding box center [1234, 544] width 98 height 25
type input "43.64"
click at [1251, 544] on div "43.64%" at bounding box center [1234, 544] width 98 height 25
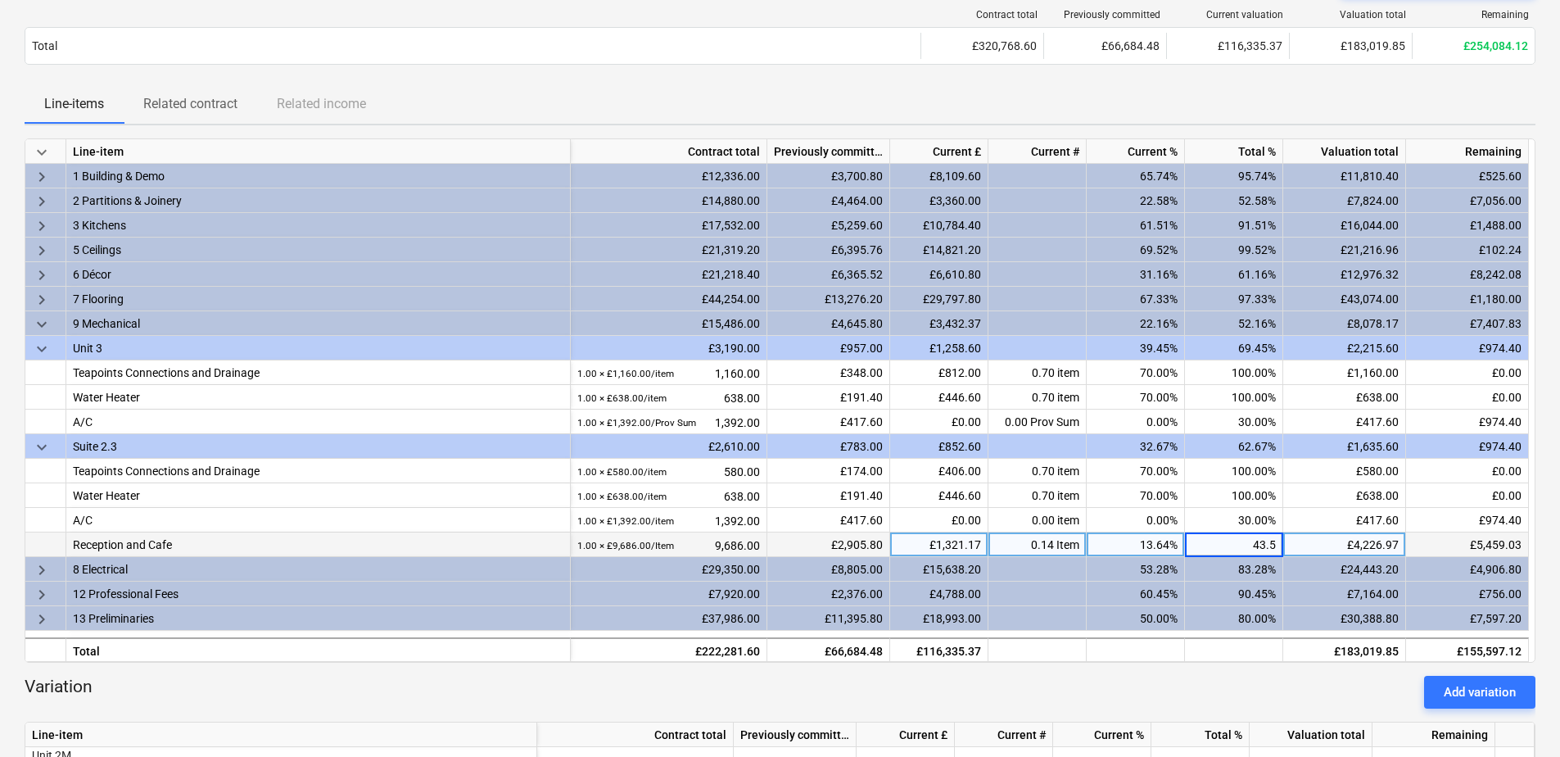
type input "43.59"
click at [1251, 544] on div "43.59%" at bounding box center [1234, 544] width 98 height 25
type input "43.58"
type input "43.57"
type input "43.56"
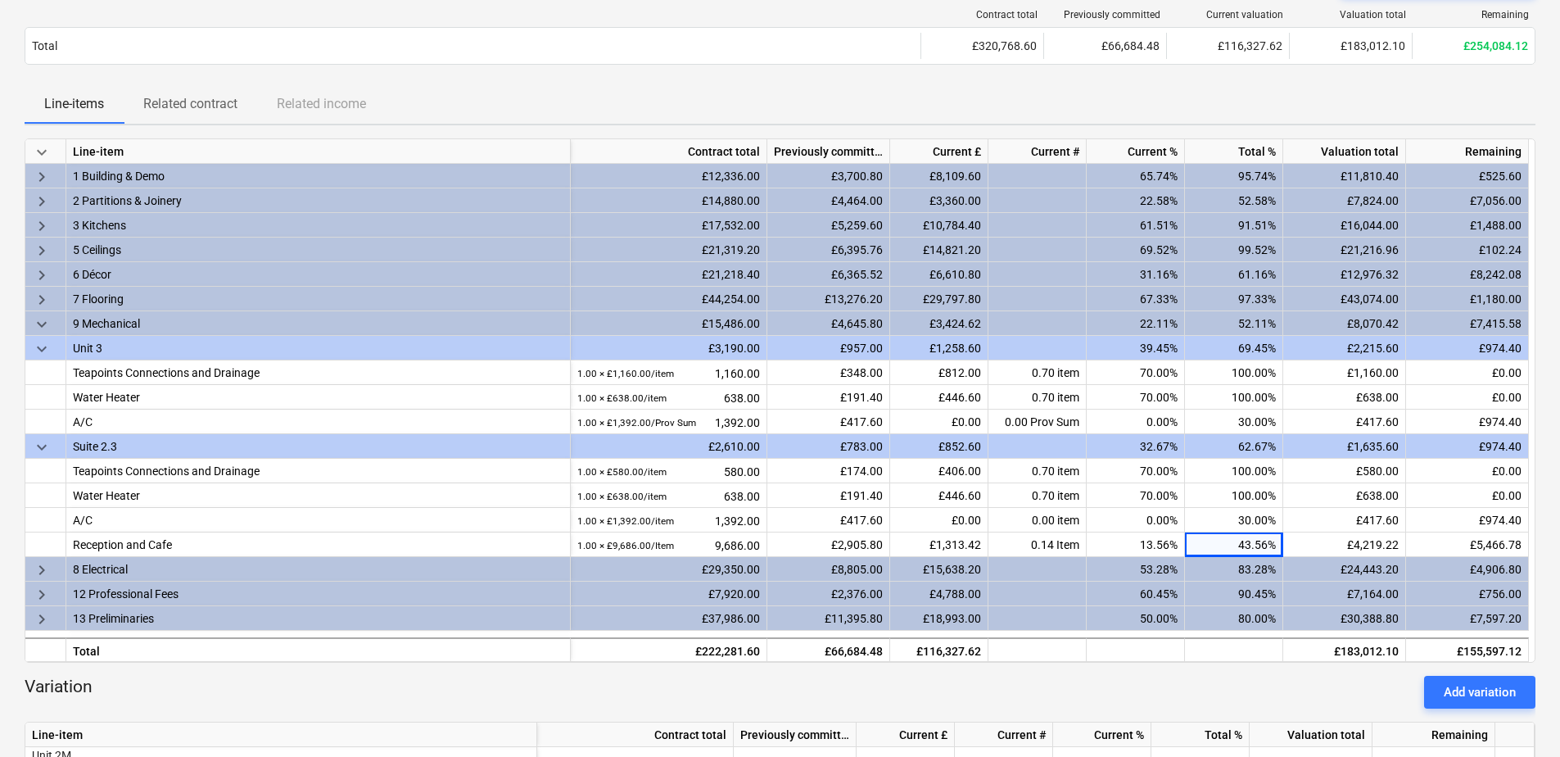
click at [1251, 597] on div "£7,164.00" at bounding box center [1344, 594] width 123 height 25
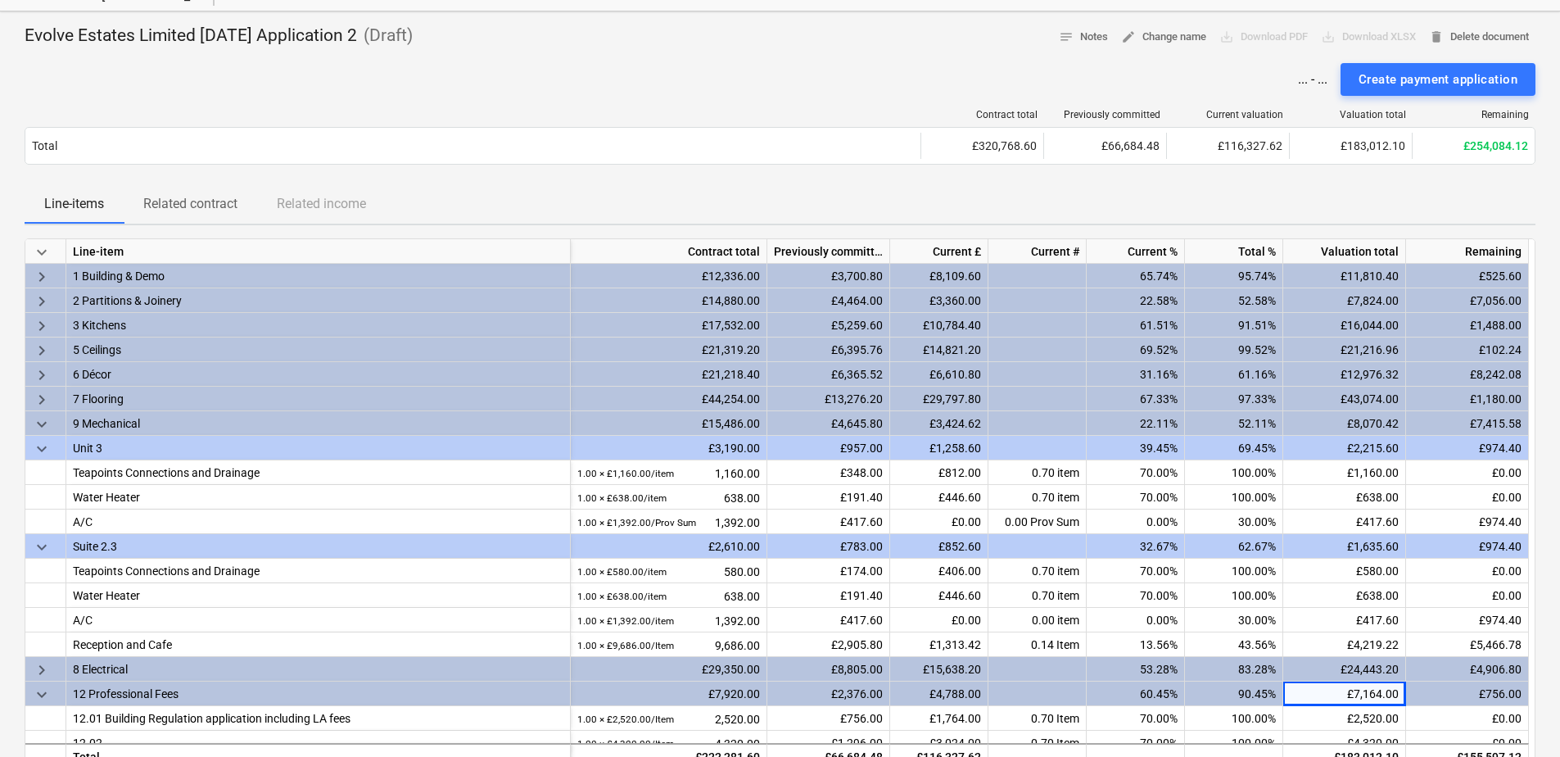
scroll to position [0, 0]
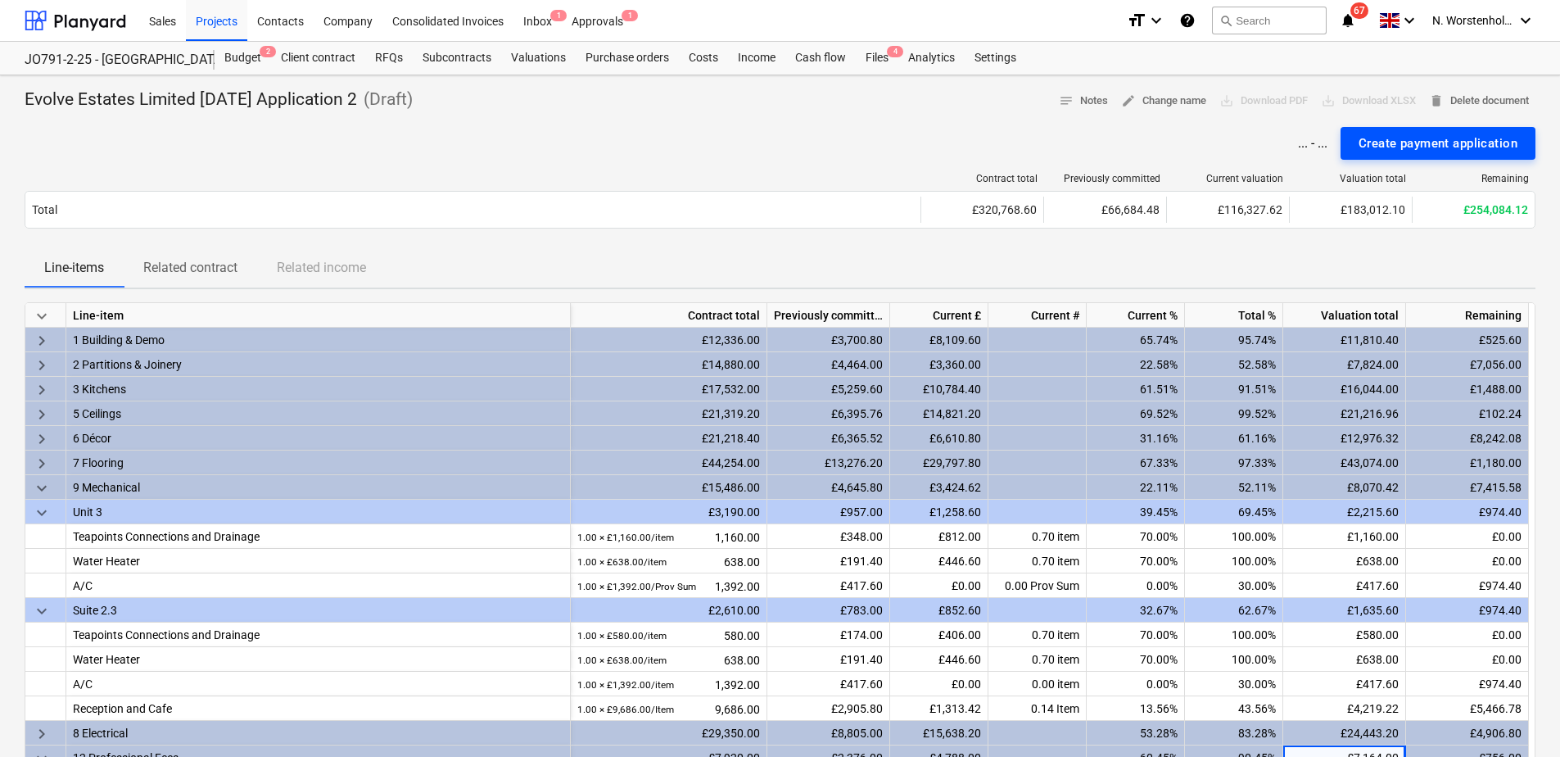
click at [1251, 143] on div "Create payment application" at bounding box center [1438, 143] width 159 height 21
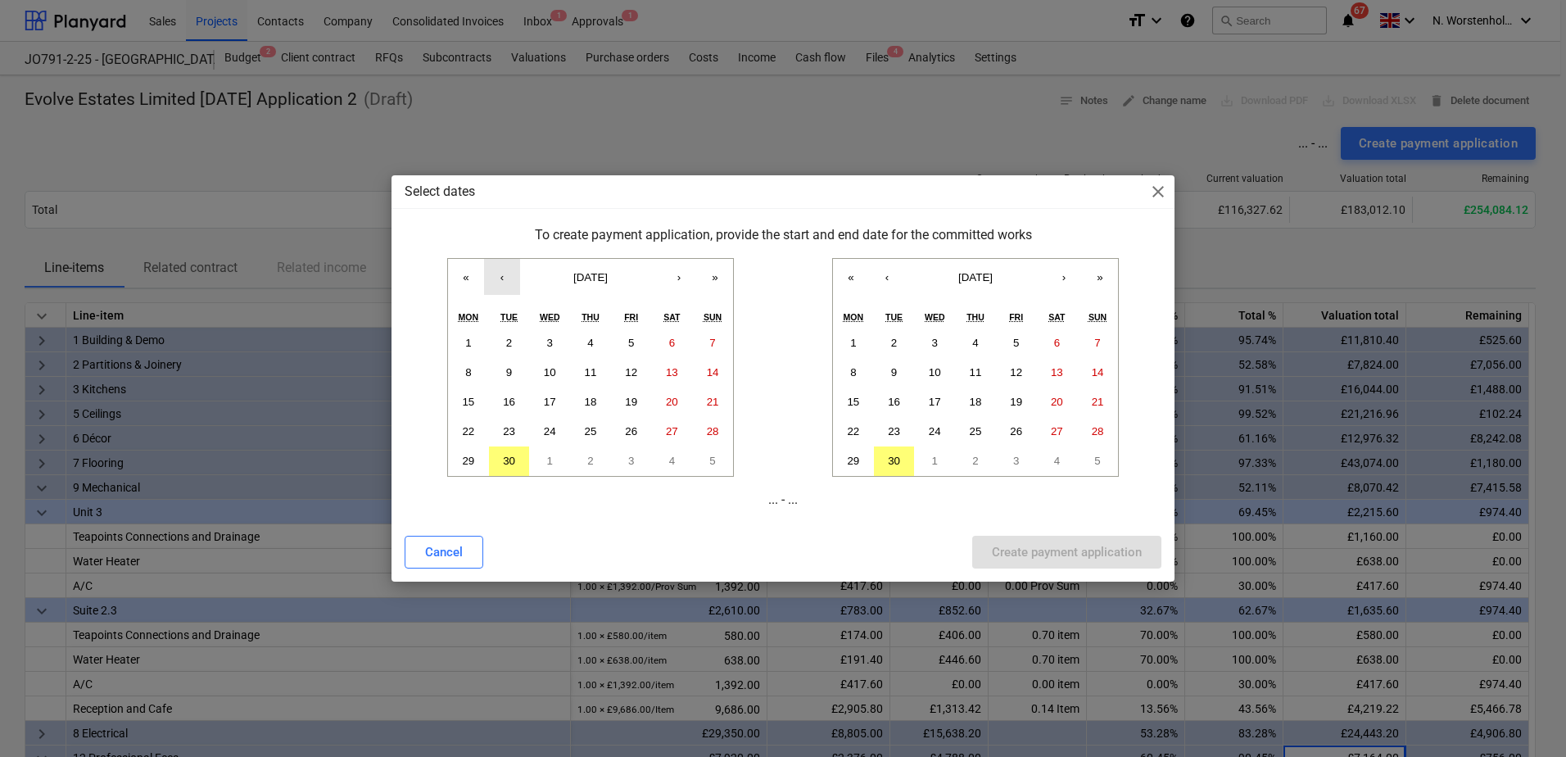
click at [499, 279] on button "‹" at bounding box center [502, 277] width 36 height 36
click at [500, 278] on button "‹" at bounding box center [502, 277] width 36 height 36
click at [889, 278] on button "‹" at bounding box center [887, 277] width 36 height 36
click at [628, 463] on abbr "1" at bounding box center [631, 461] width 6 height 12
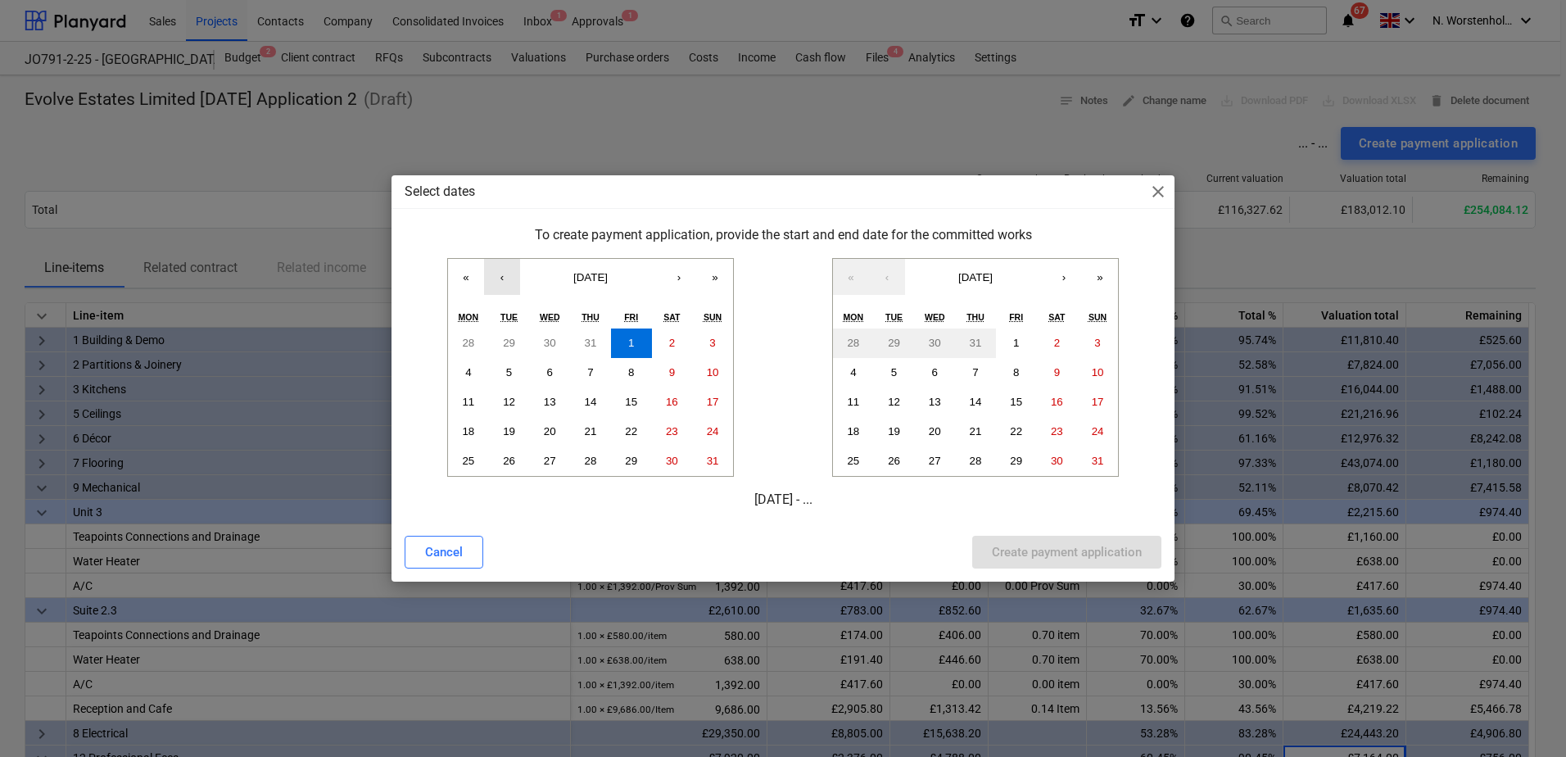
click at [496, 279] on button "‹" at bounding box center [502, 277] width 36 height 36
click at [511, 338] on abbr "1" at bounding box center [509, 343] width 6 height 12
click at [974, 341] on abbr "31" at bounding box center [976, 343] width 12 height 12
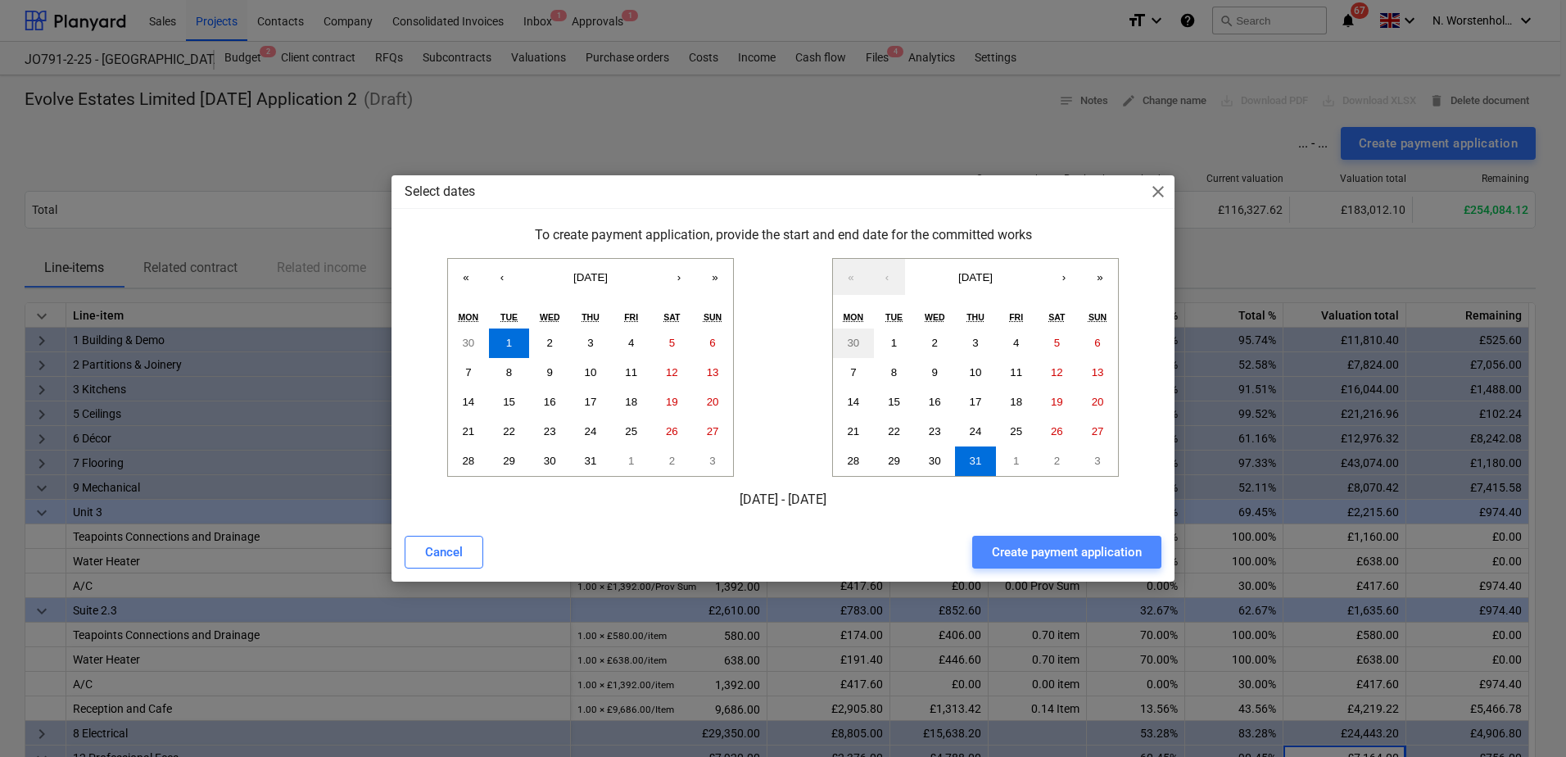
click at [1052, 552] on div "Create payment application" at bounding box center [1067, 551] width 150 height 21
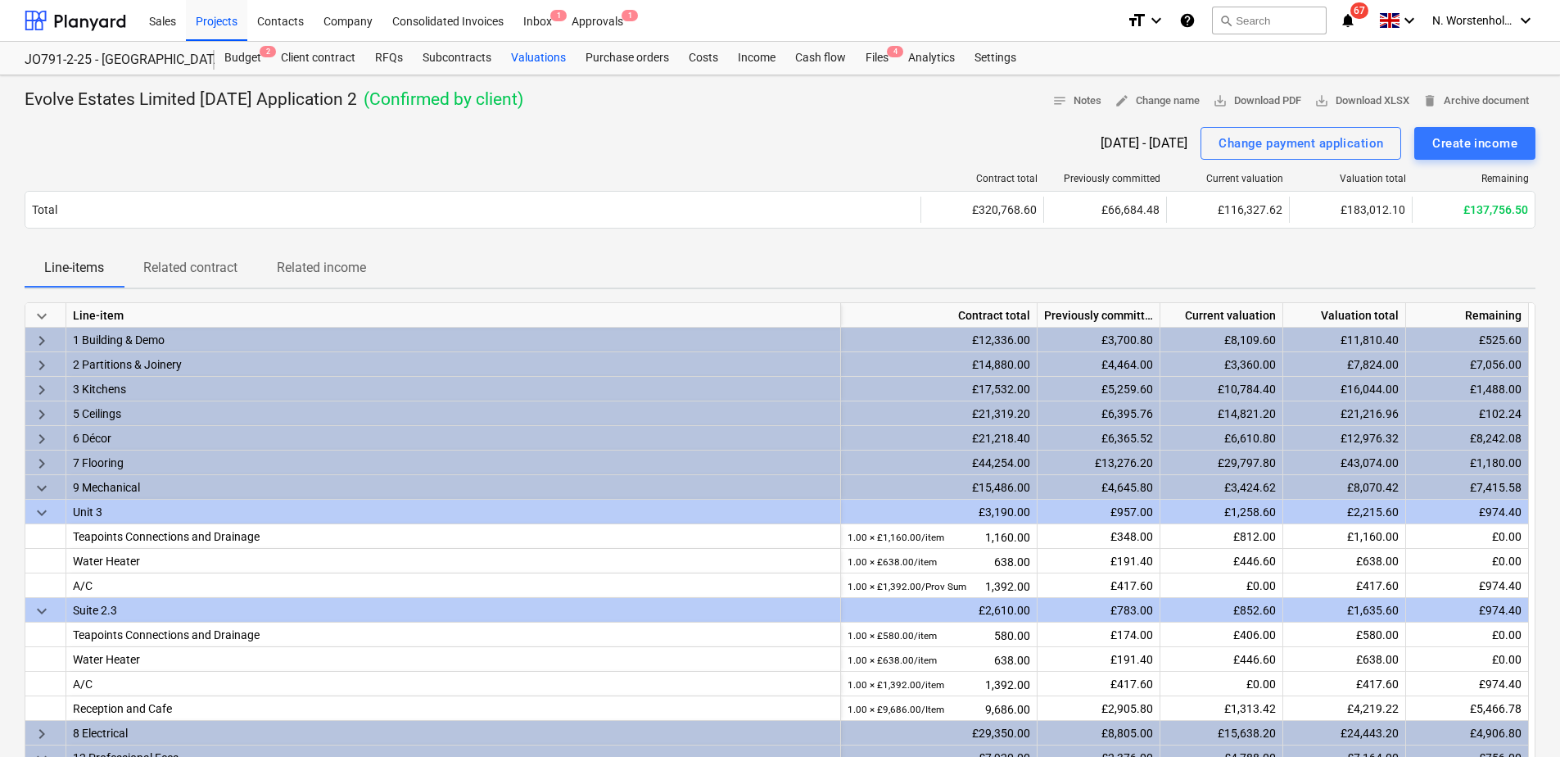
click at [549, 58] on div "Valuations" at bounding box center [538, 58] width 75 height 33
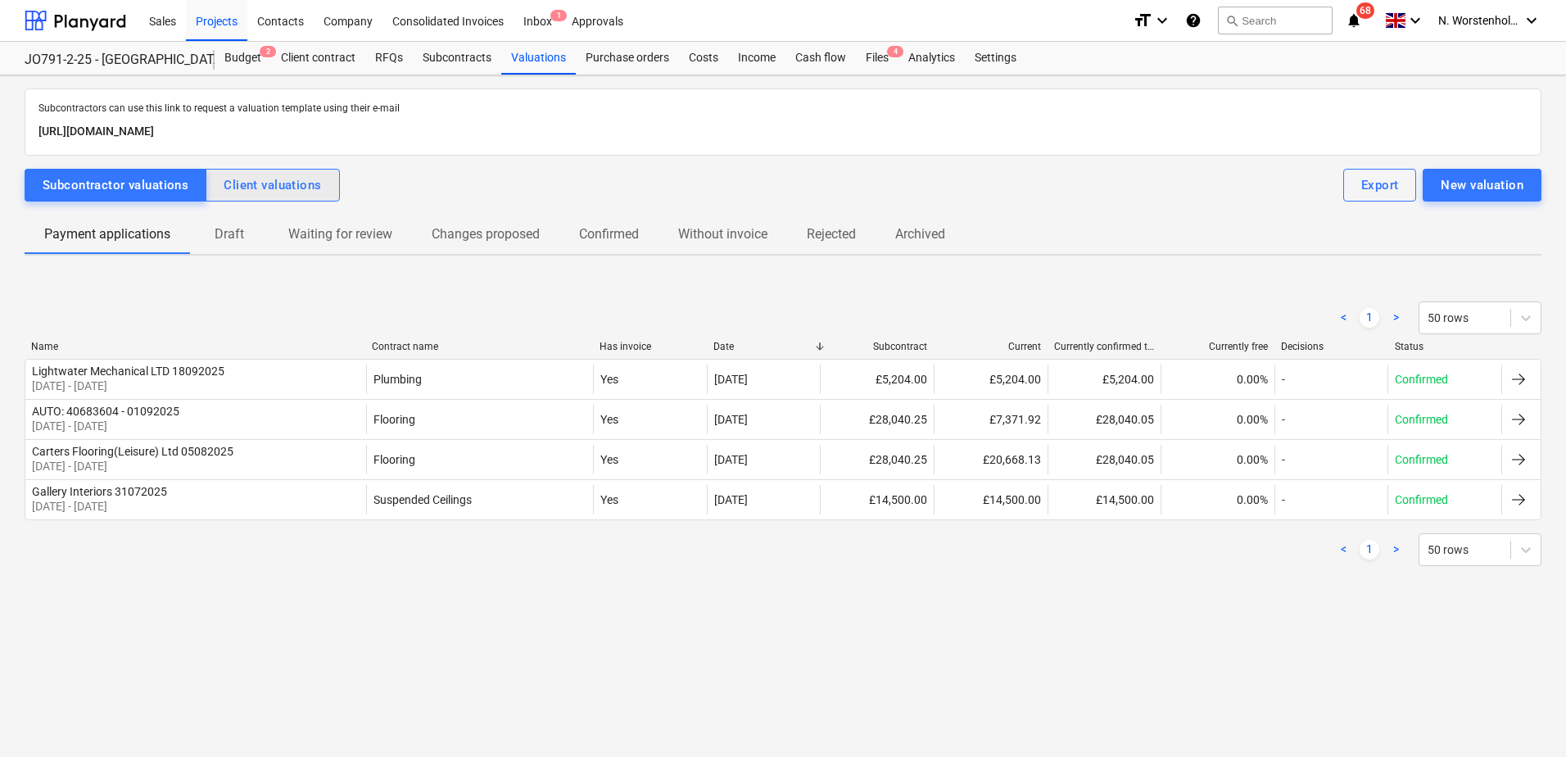
click at [281, 187] on div "Client valuations" at bounding box center [272, 184] width 97 height 21
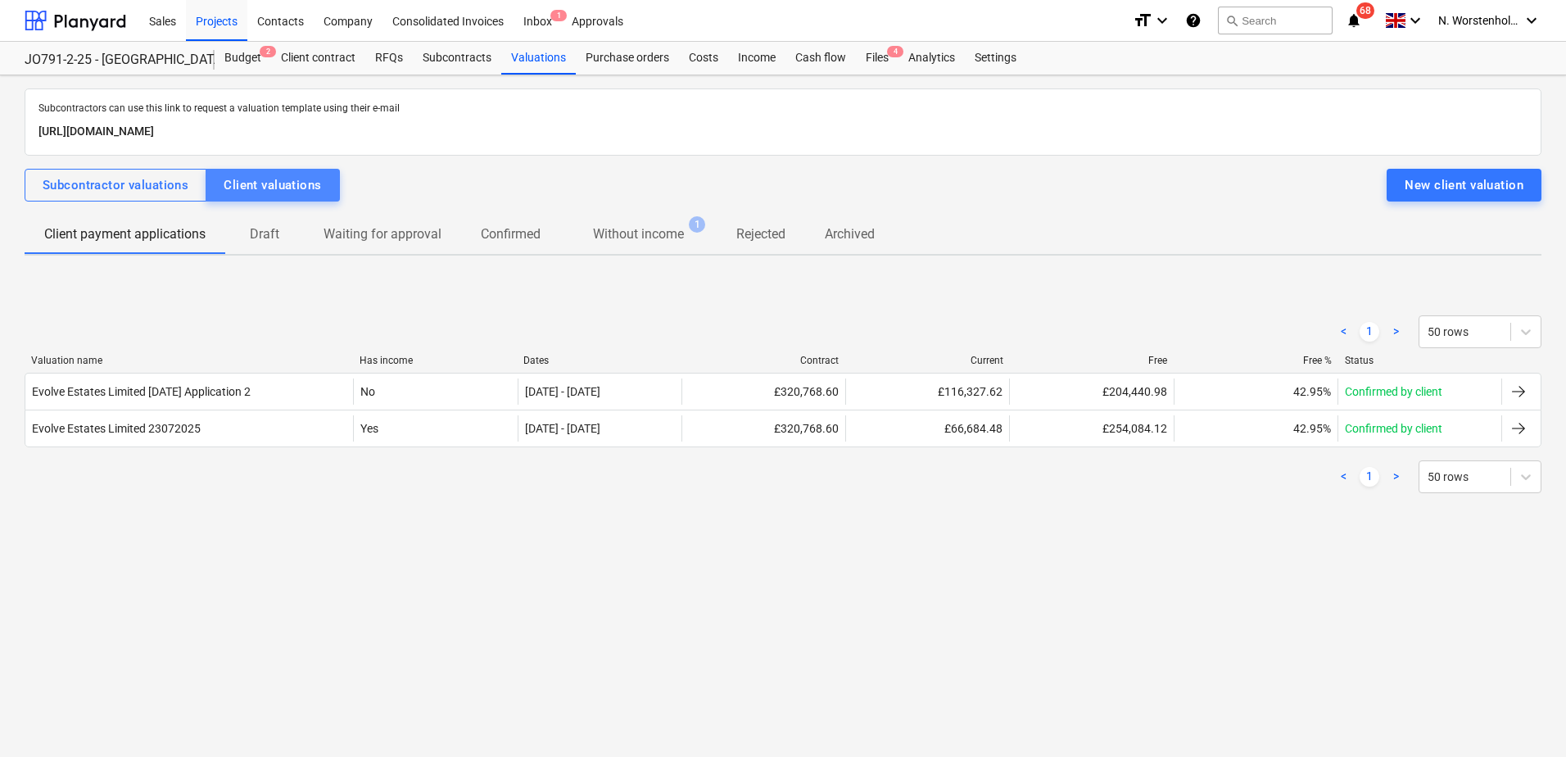
click at [280, 185] on div "Client valuations" at bounding box center [272, 184] width 97 height 21
click at [1251, 187] on div "New client valuation" at bounding box center [1464, 184] width 119 height 21
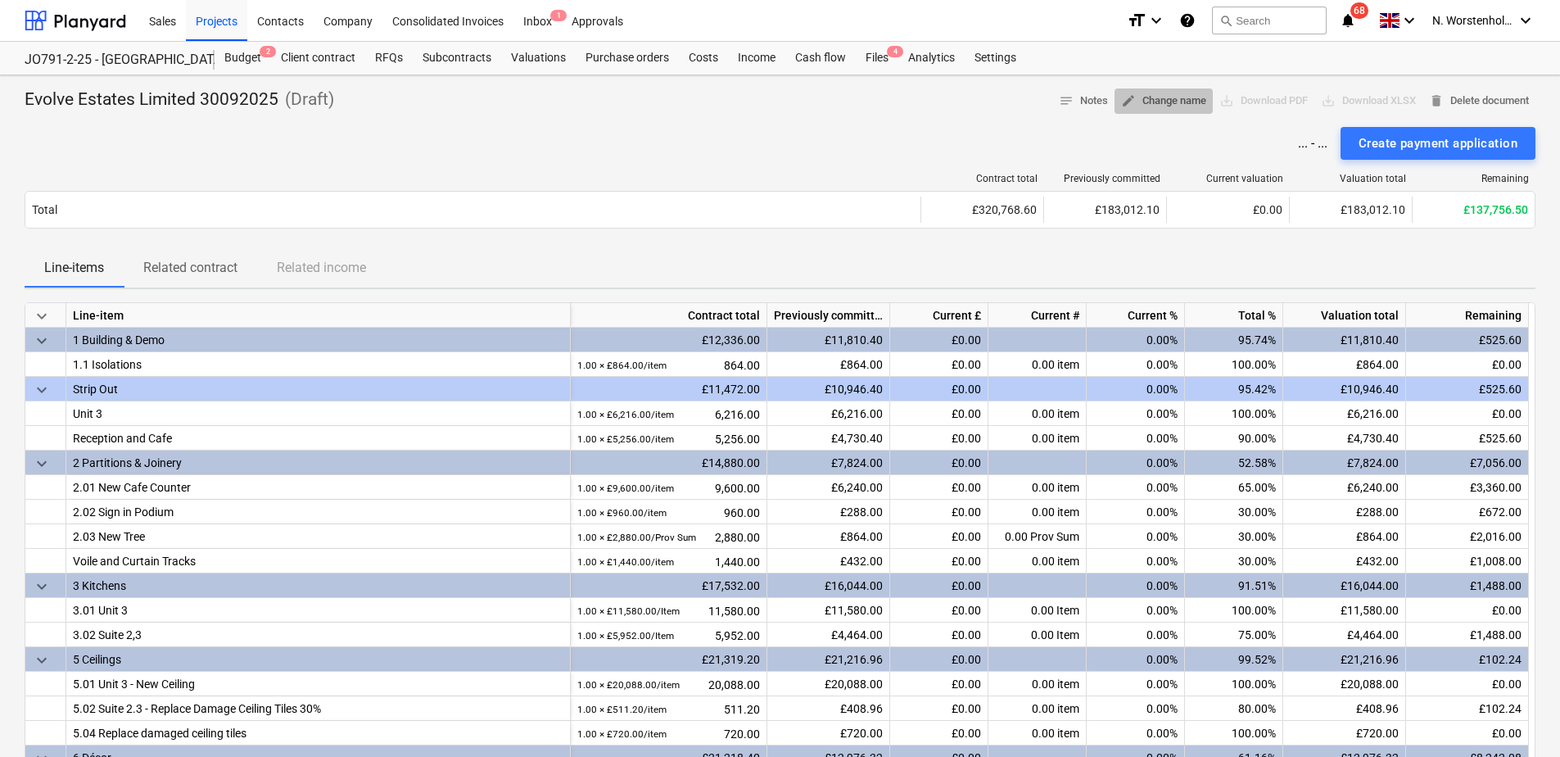
click at [1168, 97] on span "edit Change name" at bounding box center [1163, 101] width 85 height 19
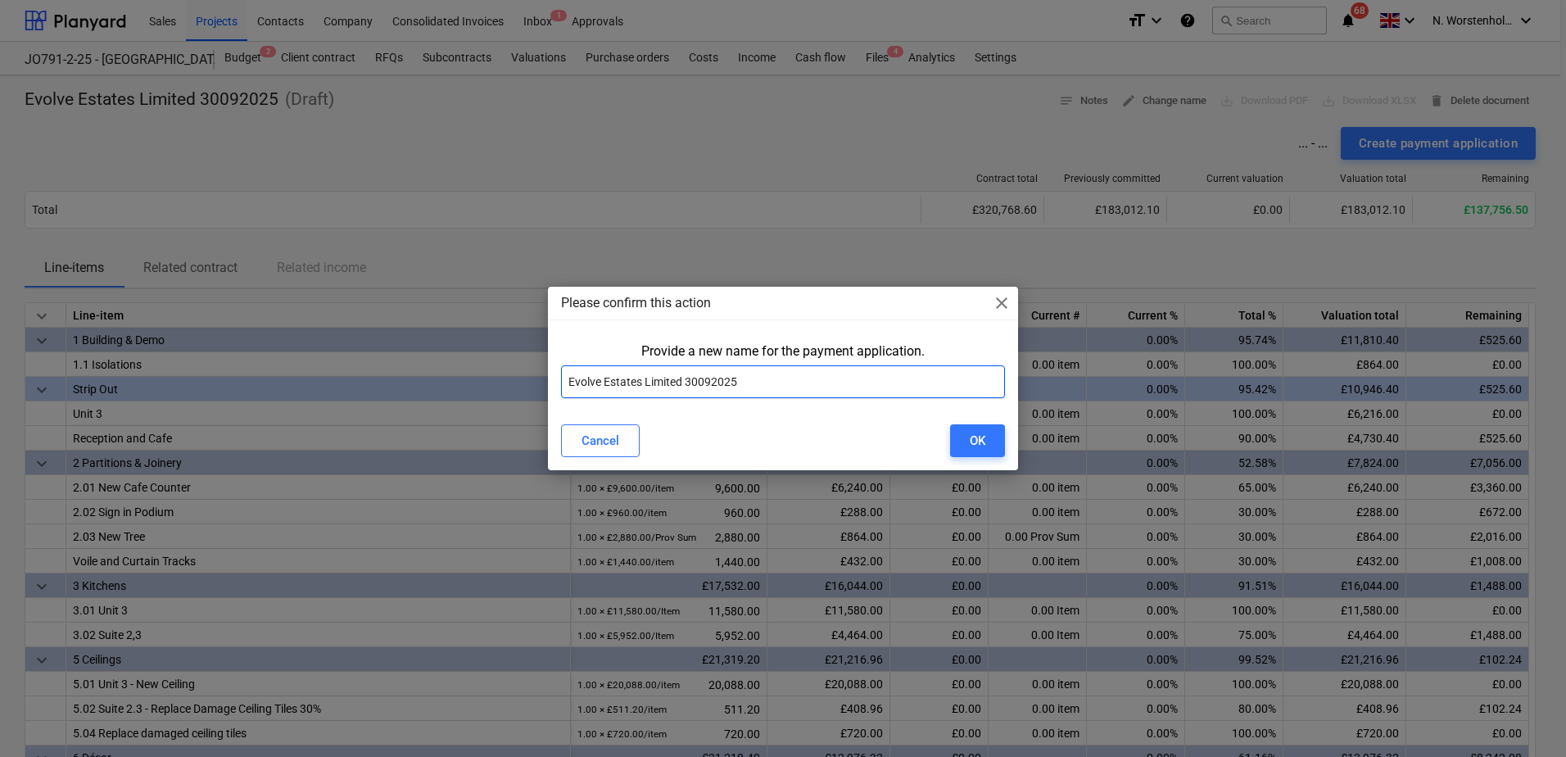
click at [695, 379] on input "Evolve Estates Limited 30092025" at bounding box center [783, 381] width 444 height 33
click at [695, 381] on input "Evolve Estates Limited 30092025" at bounding box center [783, 381] width 444 height 33
click at [713, 382] on input "Evolve Estates Limited 22092025" at bounding box center [783, 381] width 444 height 33
click at [759, 373] on input "Evolve Estates Limited 22082025" at bounding box center [783, 381] width 444 height 33
type input "Evolve Estates Limited 22082025 Valuation No 3"
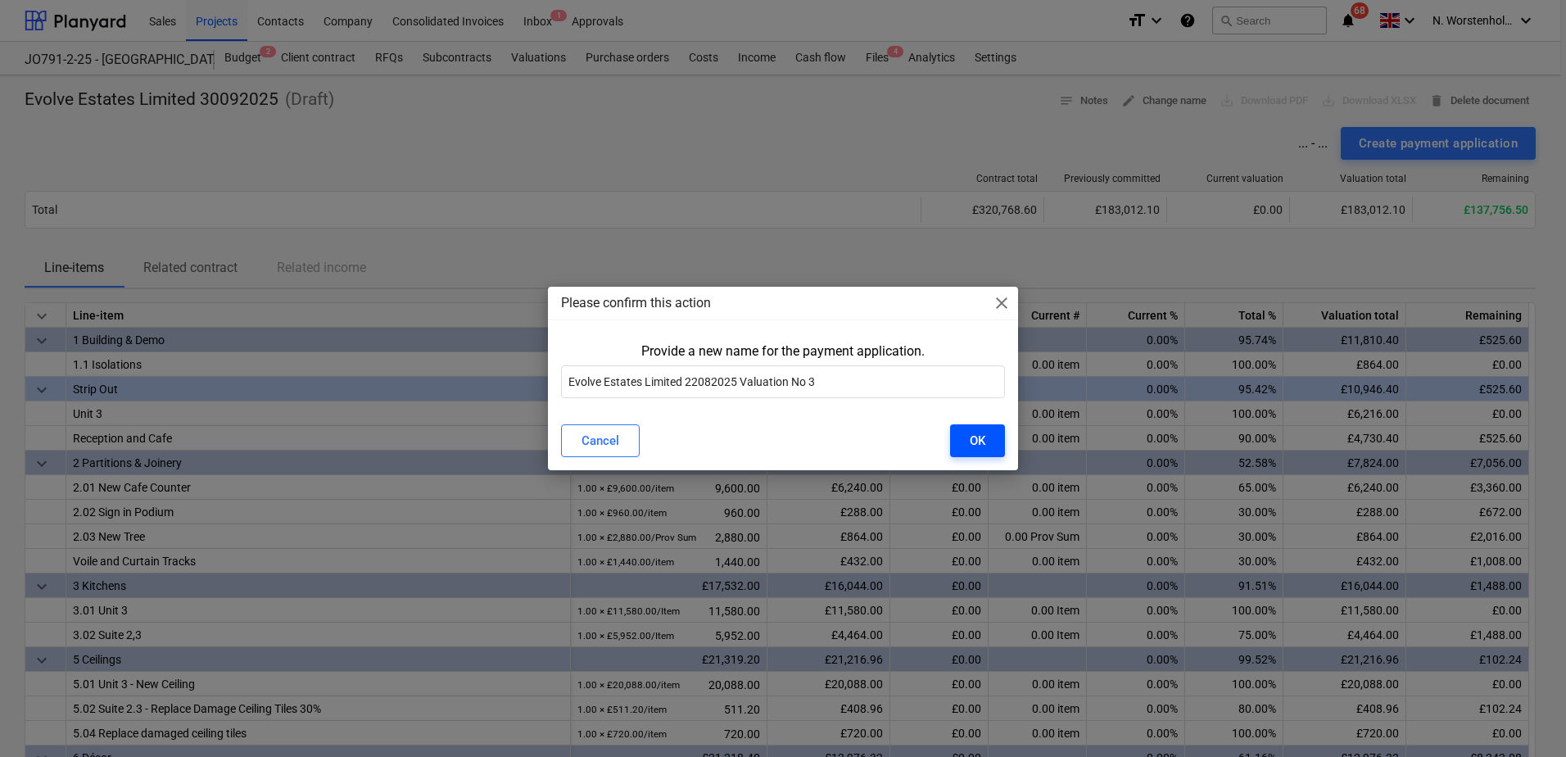
click at [987, 439] on button "OK" at bounding box center [977, 440] width 55 height 33
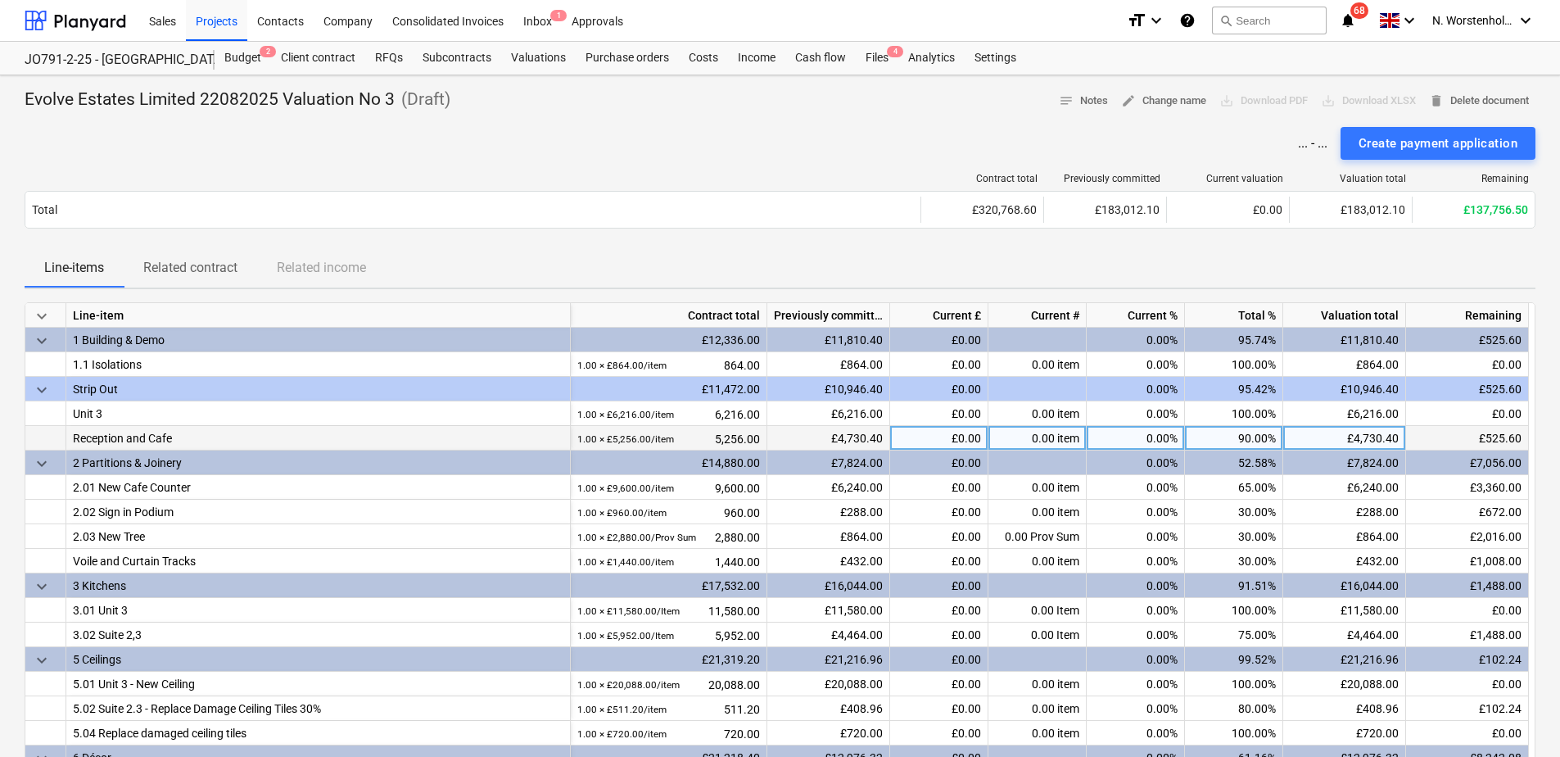
click at [1232, 441] on div "90.00%" at bounding box center [1234, 438] width 98 height 25
type input "100"
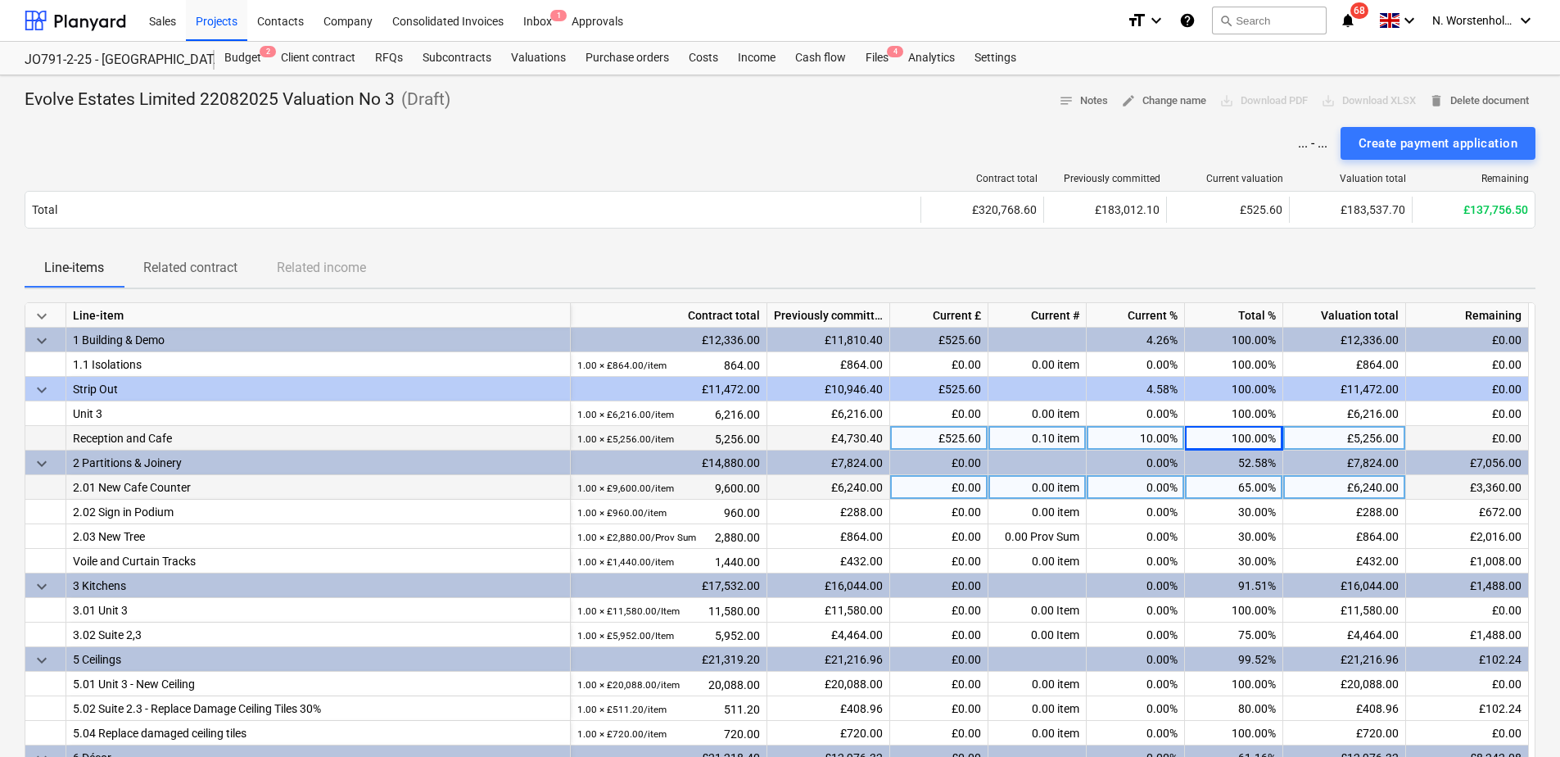
click at [1236, 492] on div "65.00%" at bounding box center [1234, 487] width 98 height 25
type input "100"
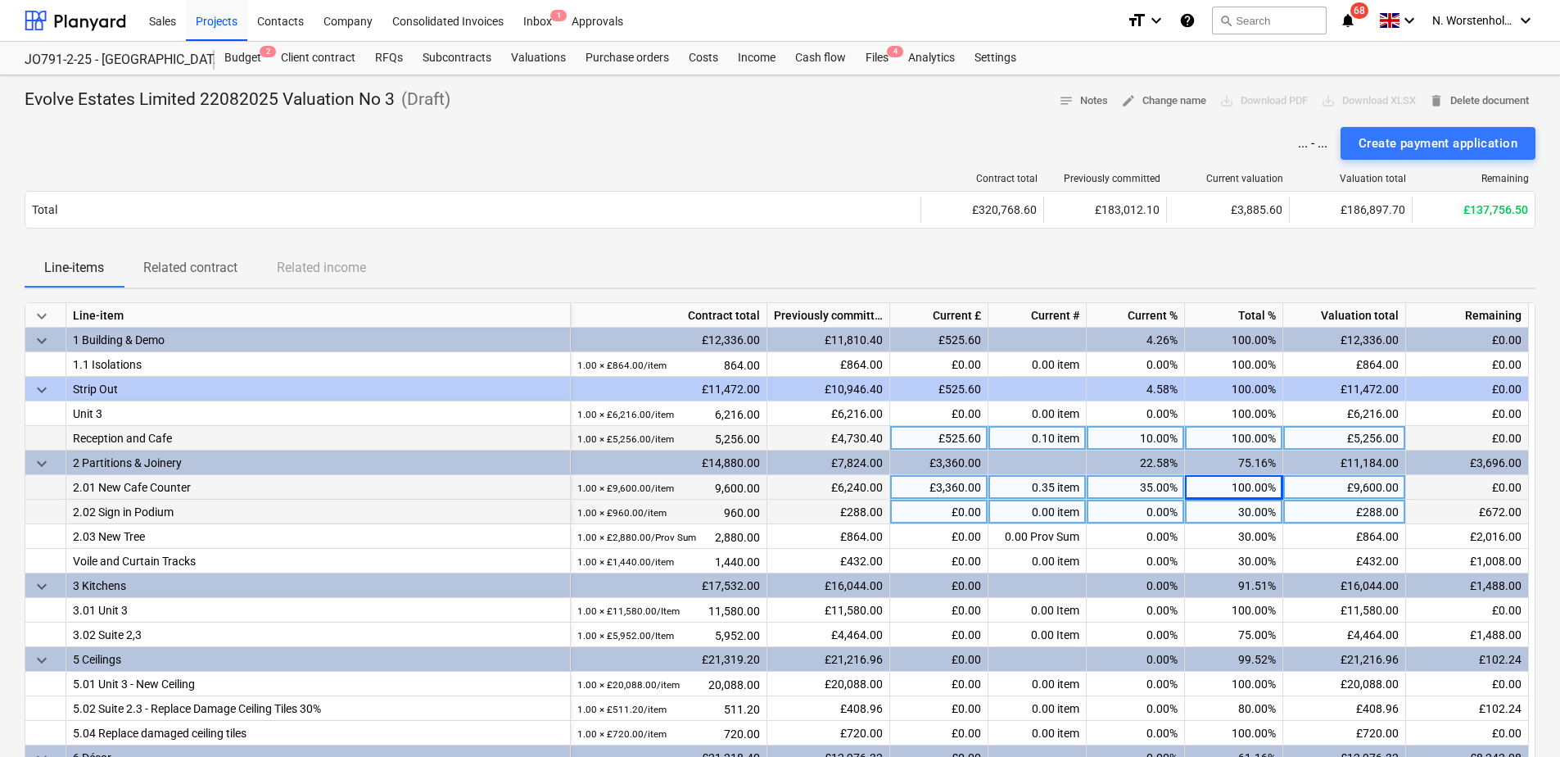
click at [1221, 514] on div "30.00%" at bounding box center [1234, 512] width 98 height 25
type input "100"
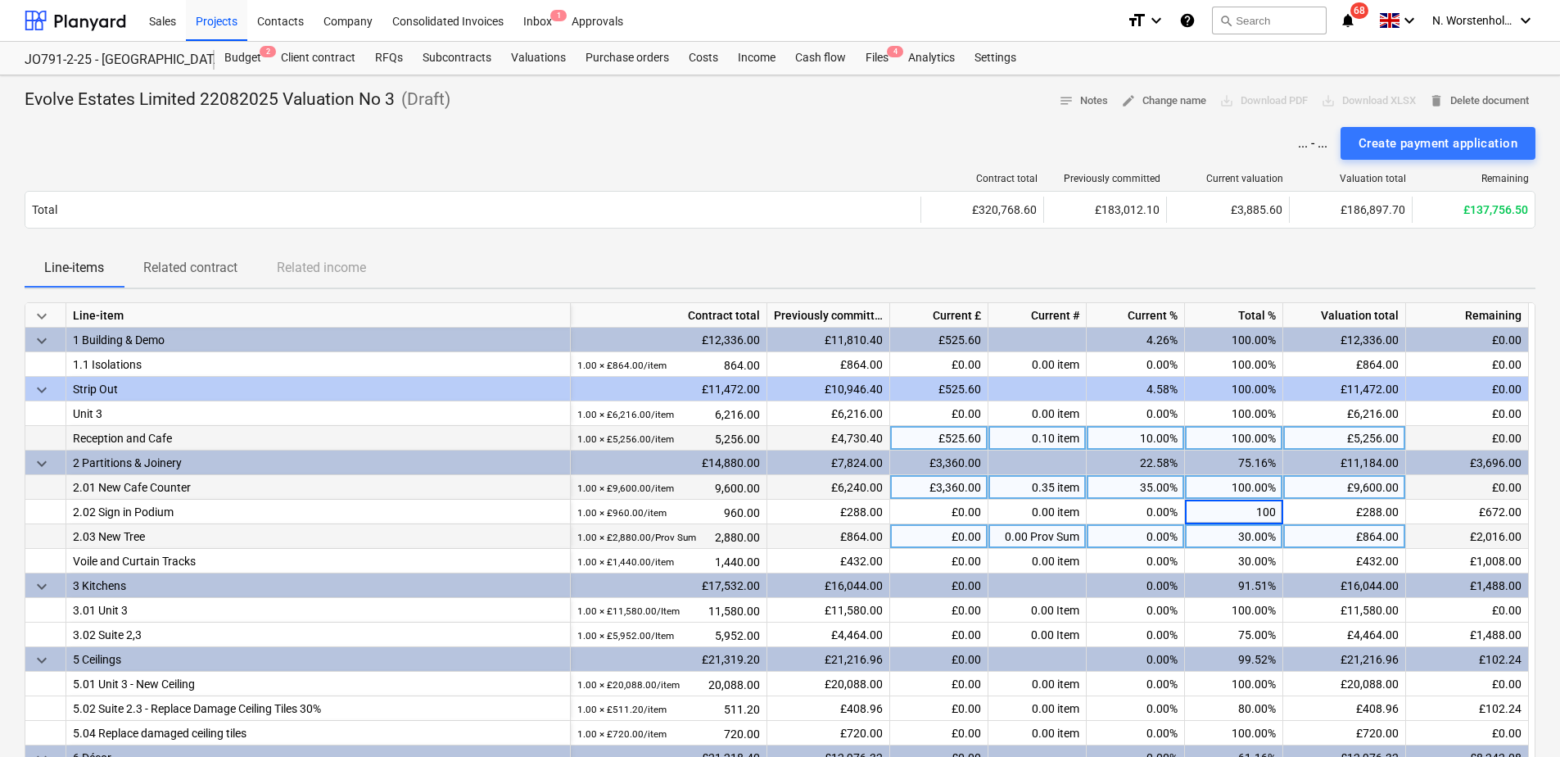
click at [1225, 534] on div "30.00%" at bounding box center [1234, 536] width 98 height 25
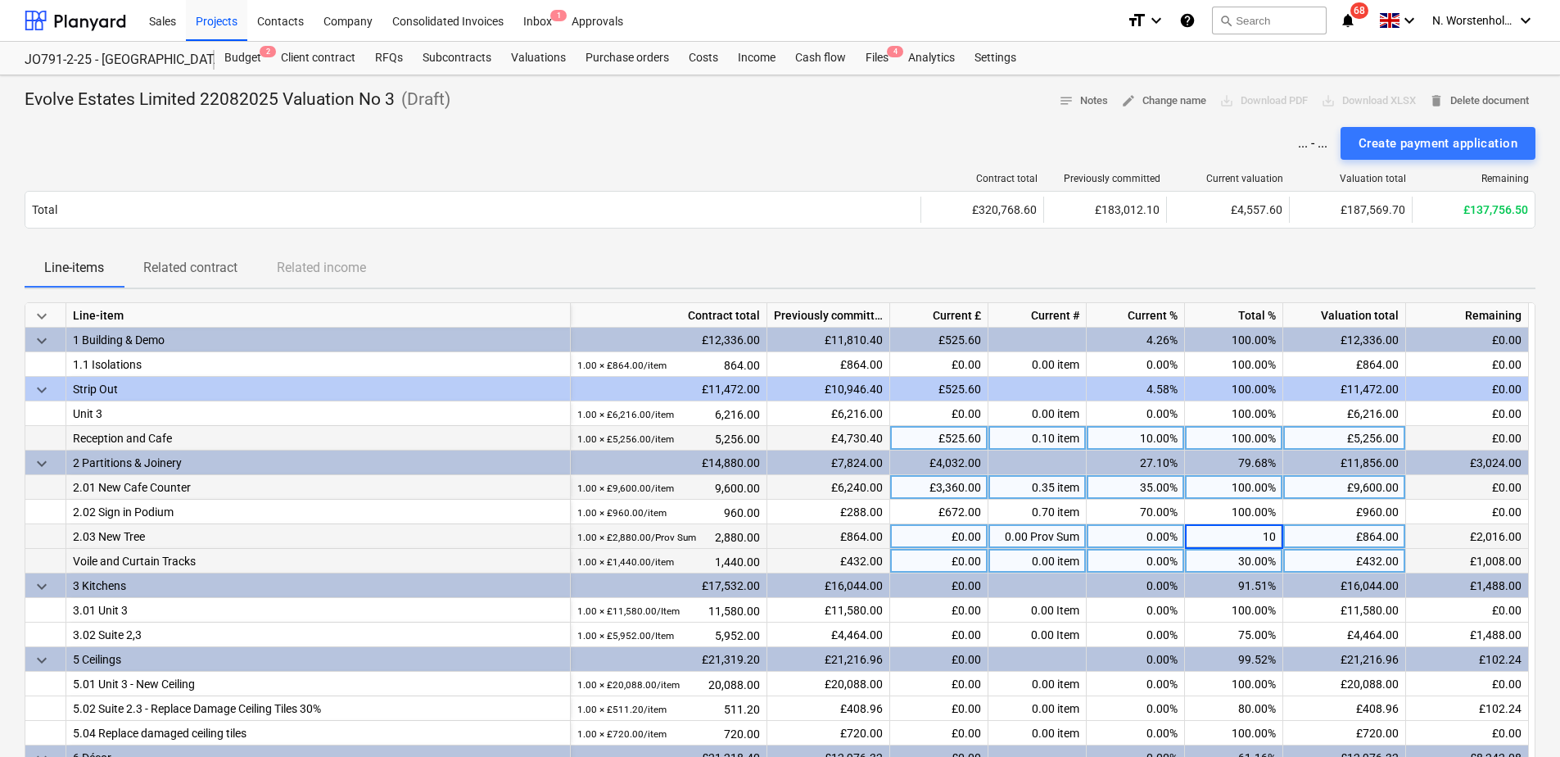
type input "100"
click at [1229, 558] on div "30.00%" at bounding box center [1234, 561] width 98 height 25
type input "100"
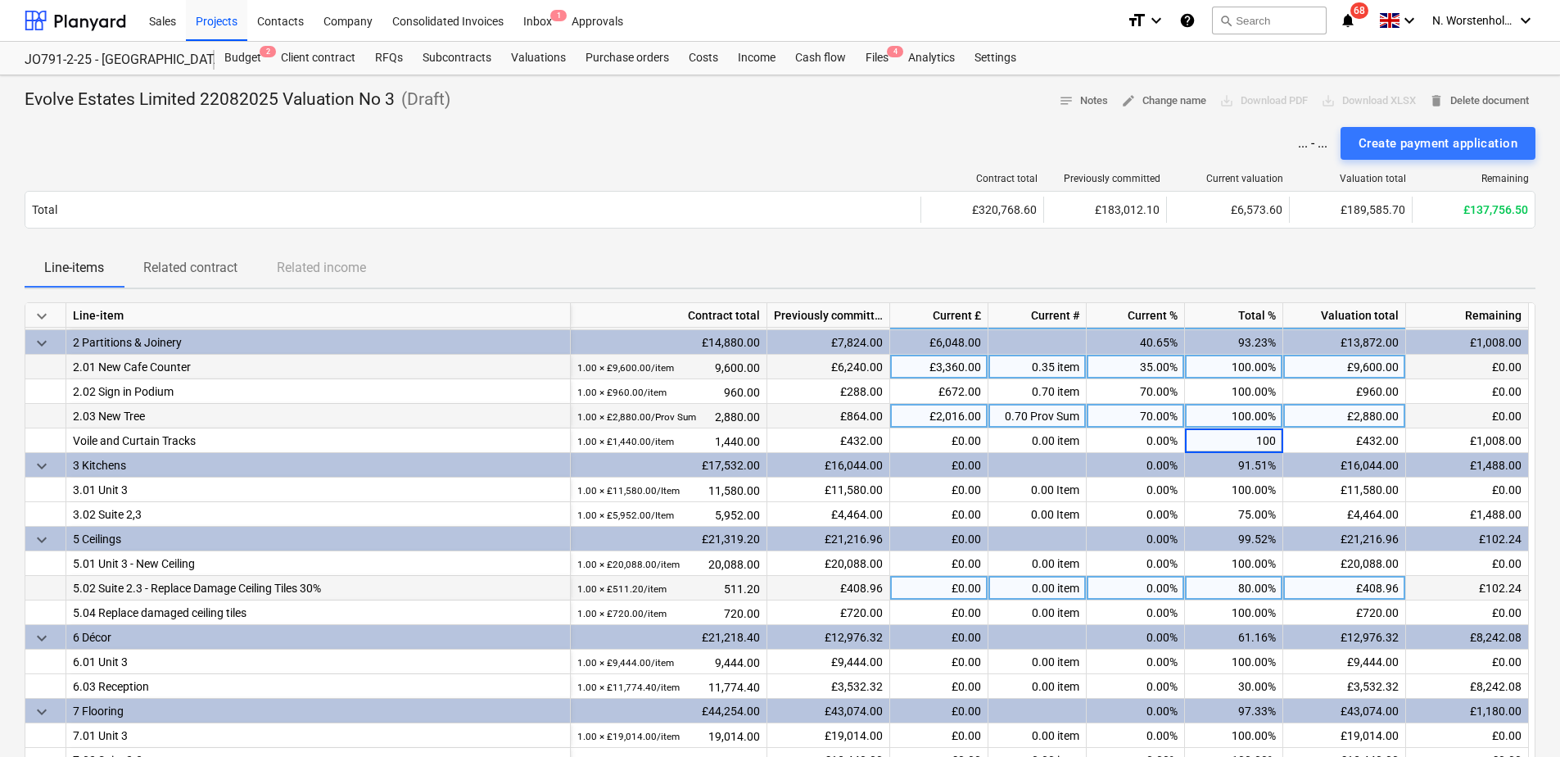
scroll to position [164, 0]
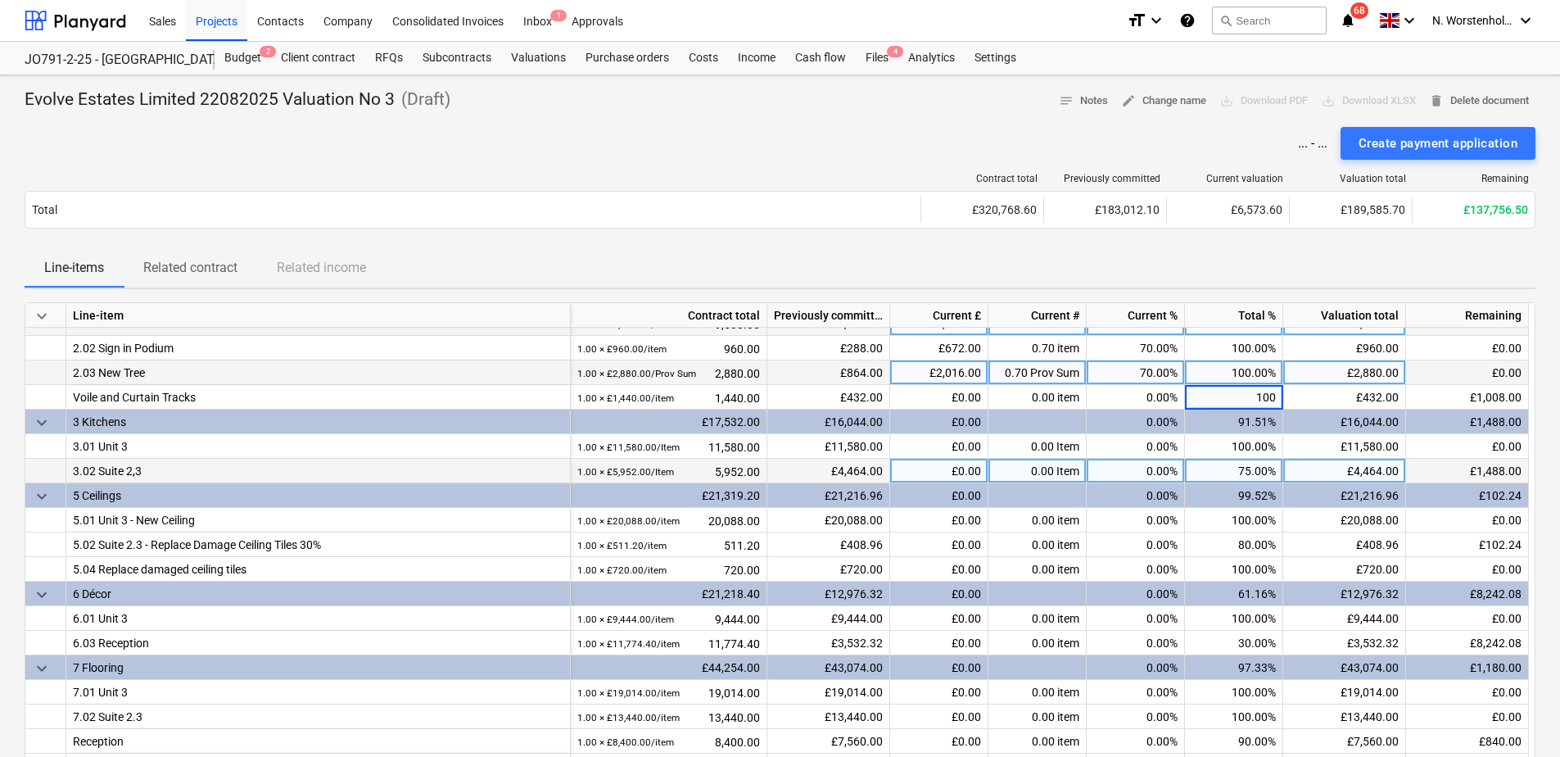
click at [1234, 469] on div "75.00%" at bounding box center [1234, 471] width 98 height 25
type input "100"
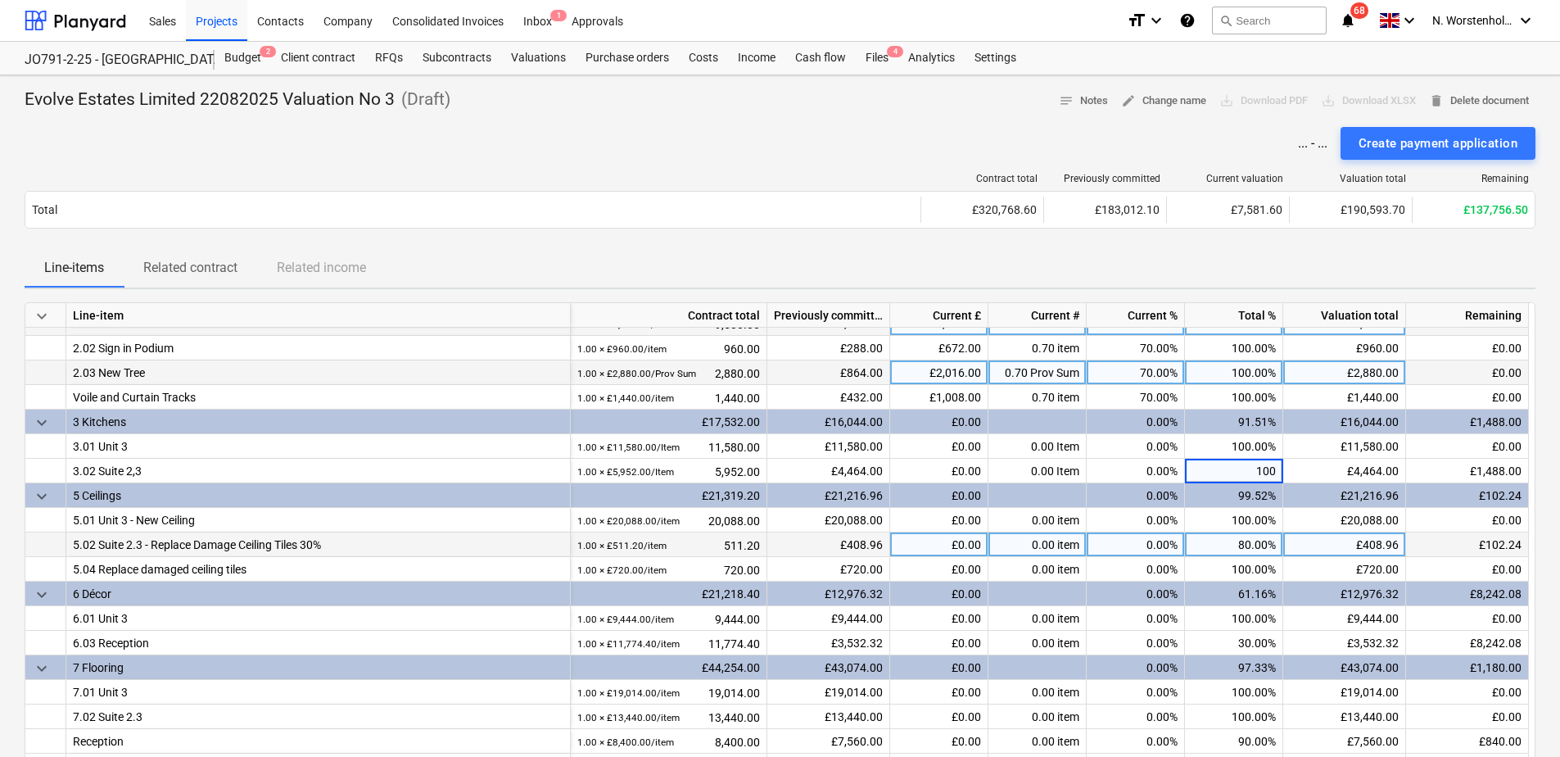
click at [1221, 542] on div "80.00%" at bounding box center [1234, 544] width 98 height 25
type input "100"
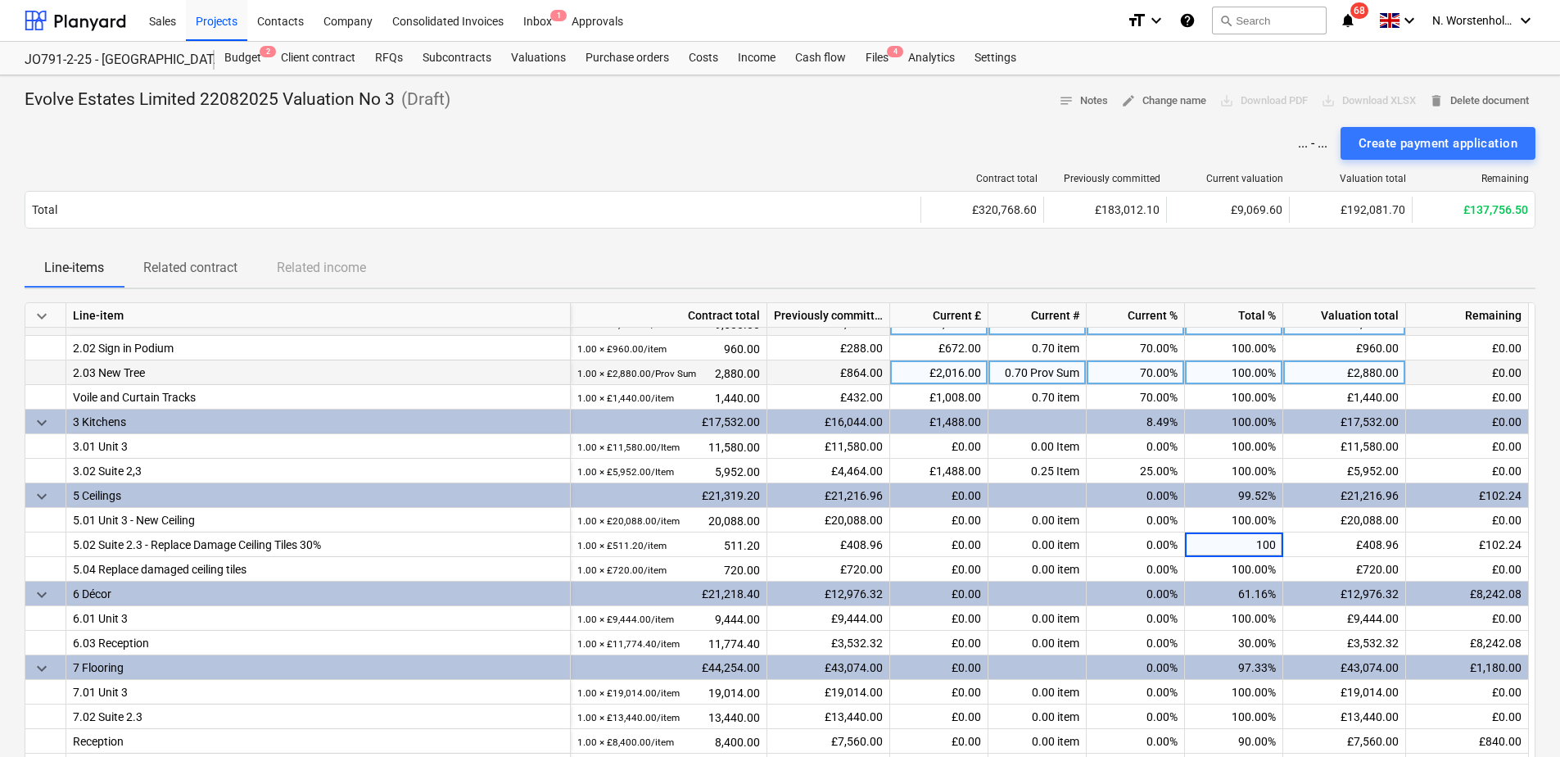
click at [1220, 589] on div "61.16%" at bounding box center [1234, 594] width 98 height 25
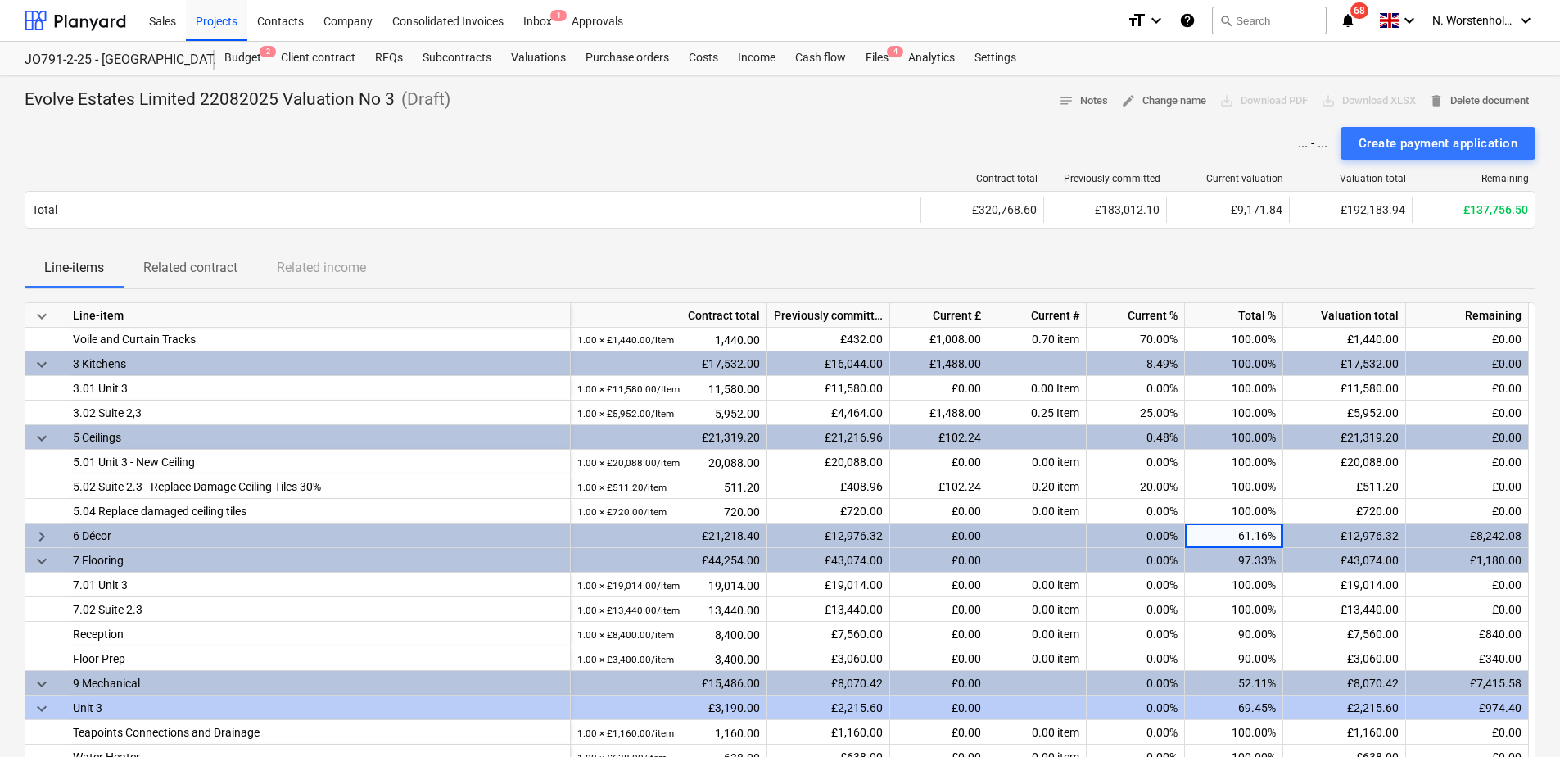
scroll to position [246, 0]
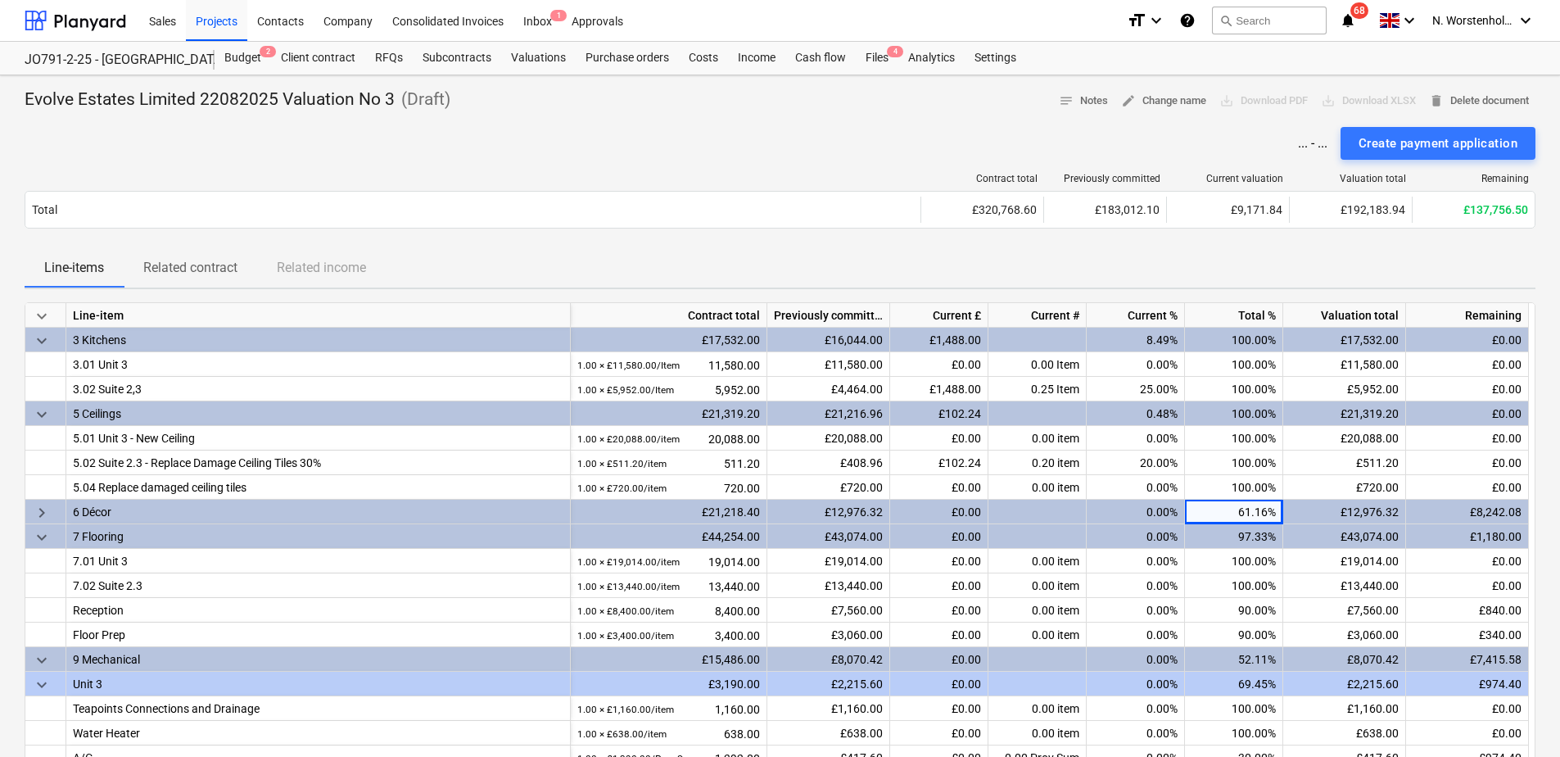
click at [36, 511] on span "keyboard_arrow_right" at bounding box center [42, 513] width 20 height 20
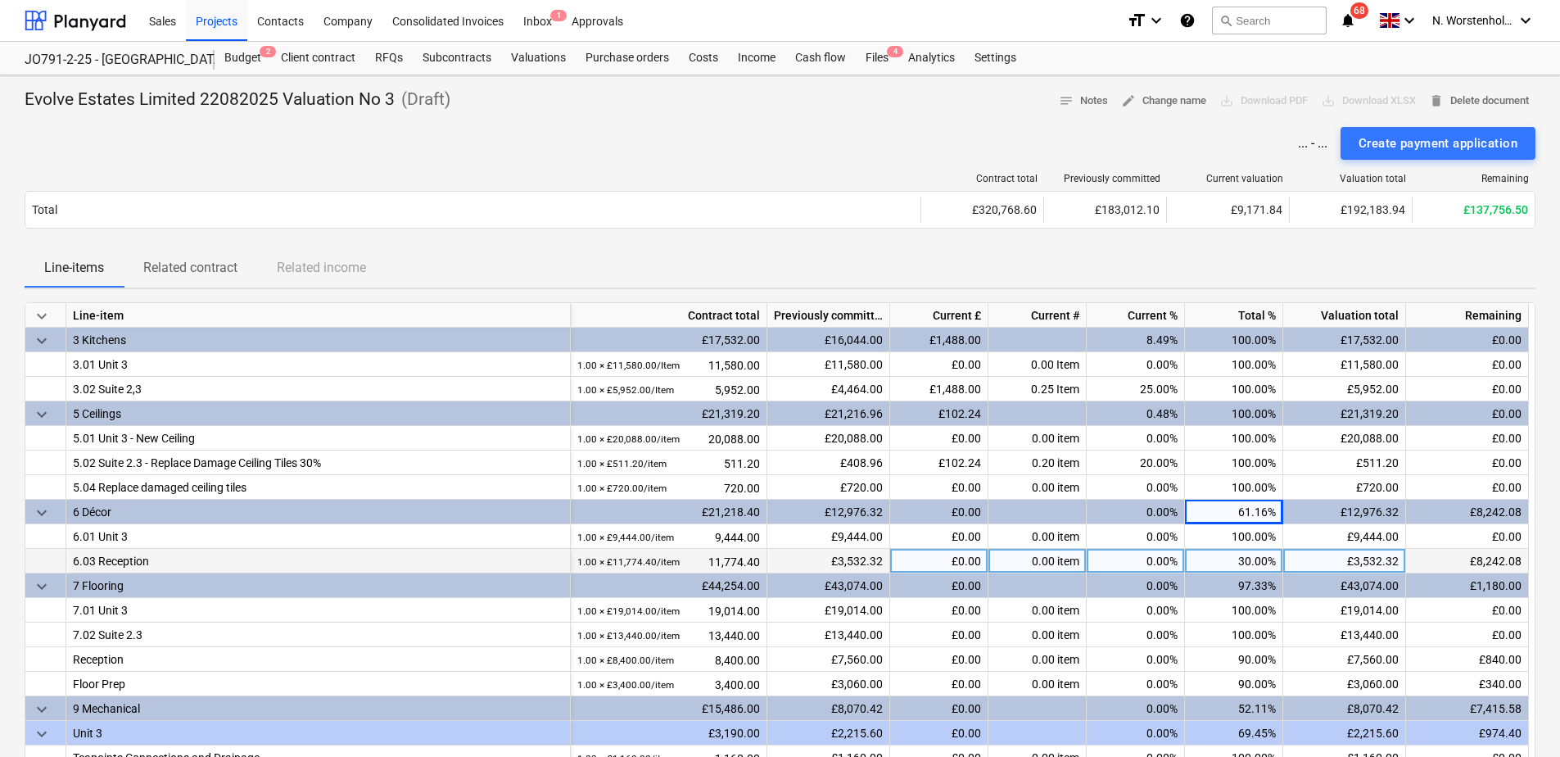
click at [1220, 564] on div "30.00%" at bounding box center [1234, 561] width 98 height 25
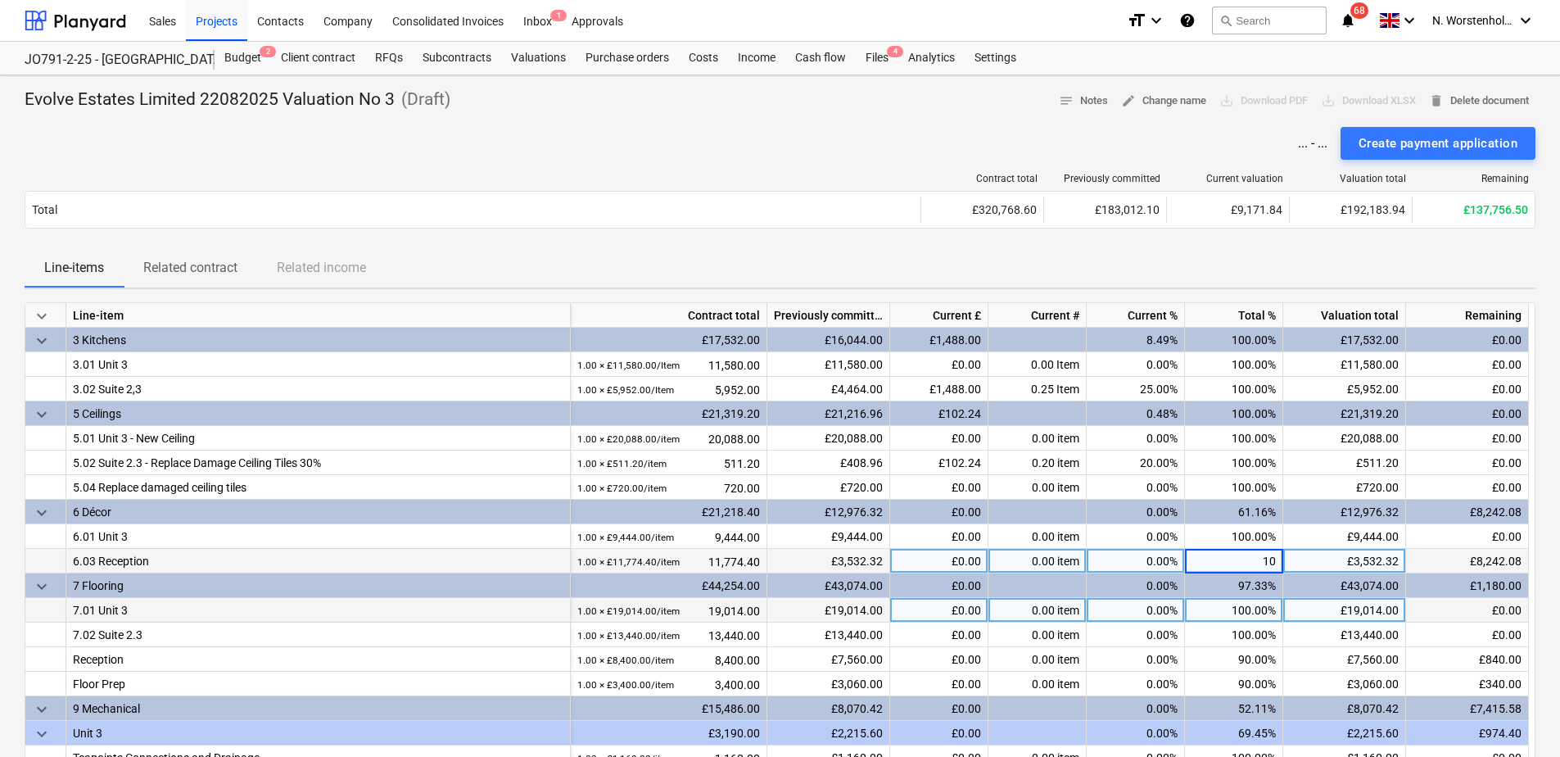
type input "100"
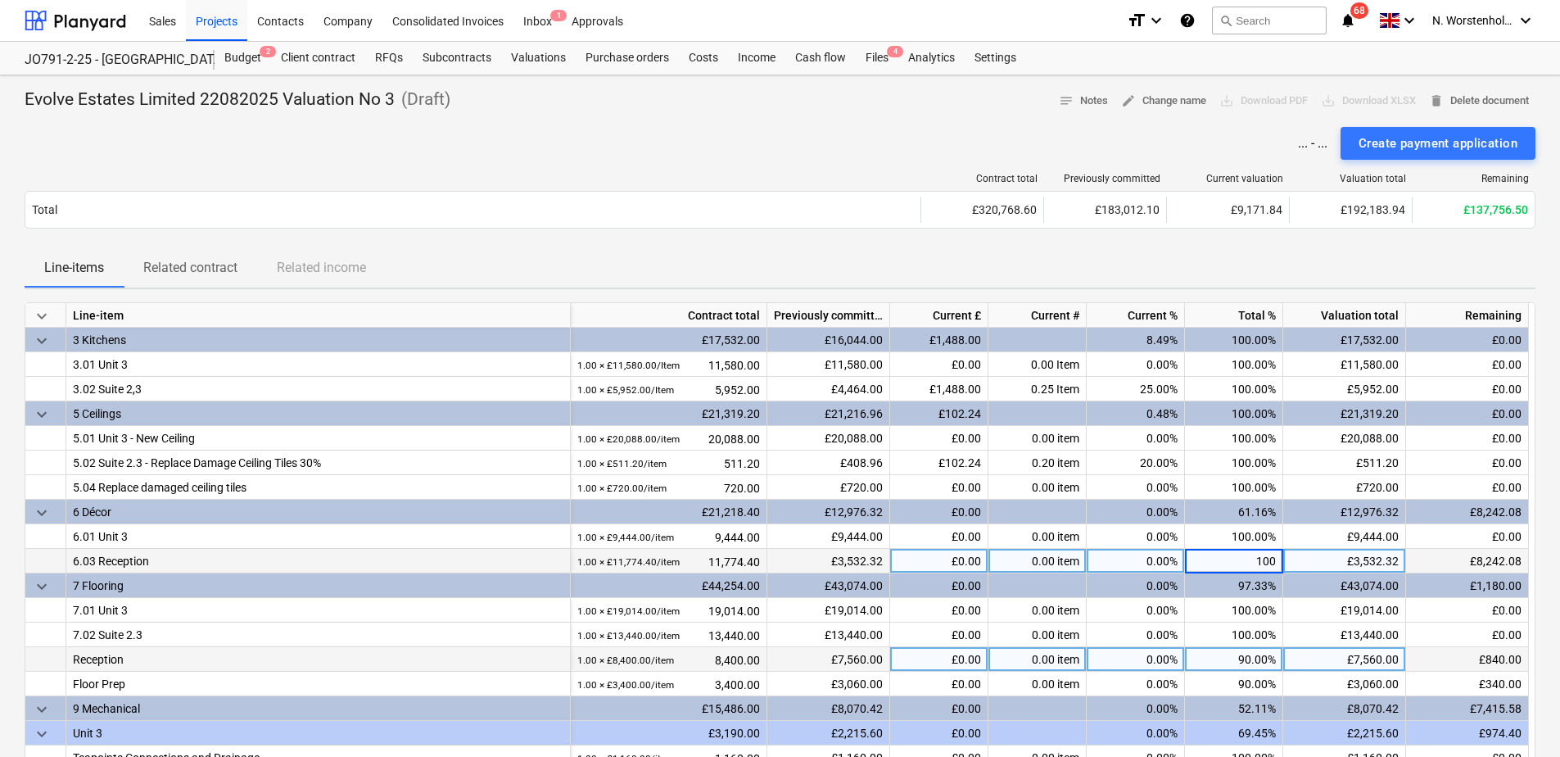
click at [1211, 650] on div "90.00%" at bounding box center [1234, 659] width 98 height 25
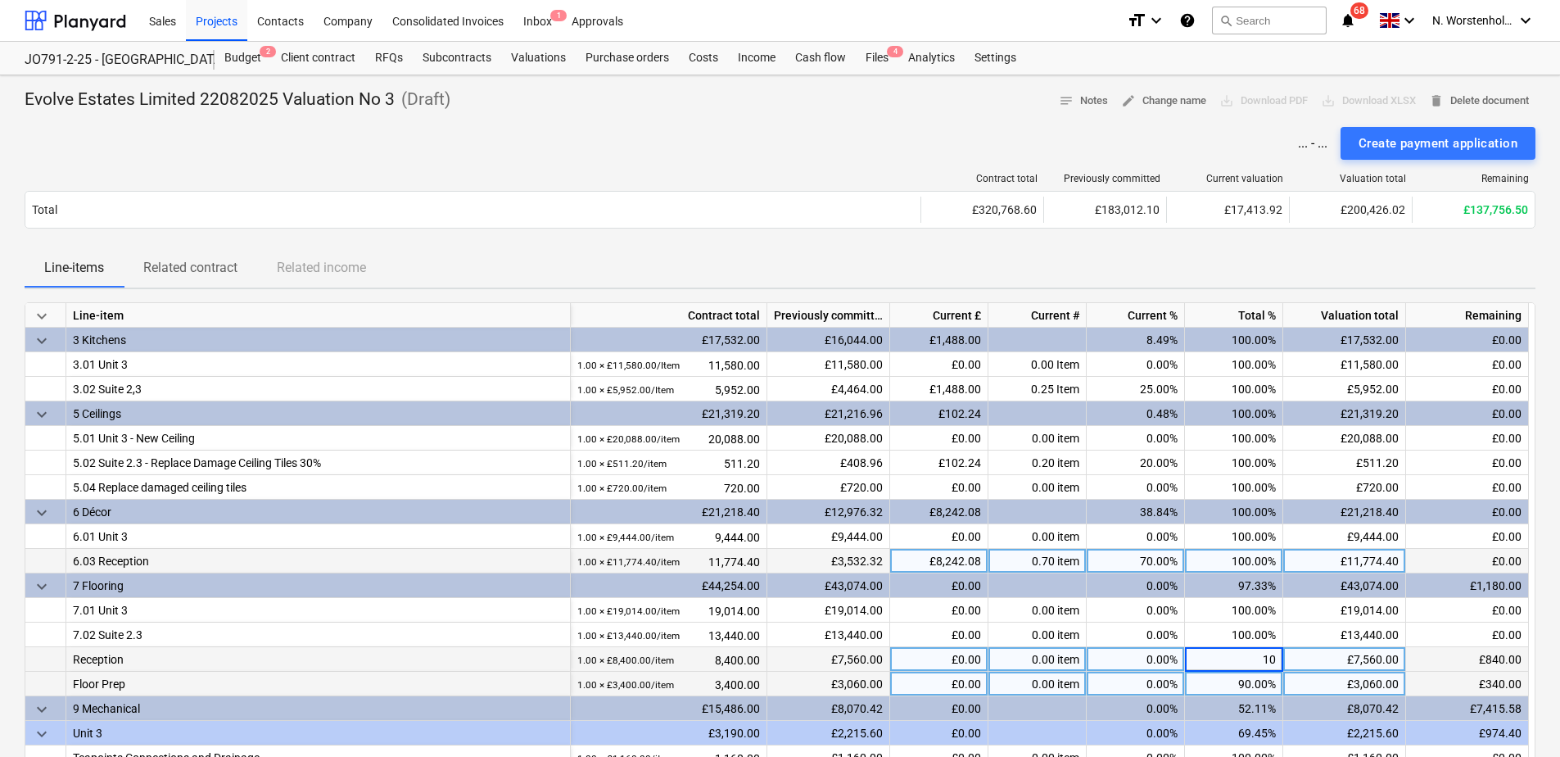
type input "100"
click at [1209, 658] on div "90.00%" at bounding box center [1234, 684] width 98 height 25
type input "100"
click at [1251, 658] on div "£3,060.00" at bounding box center [1344, 684] width 123 height 25
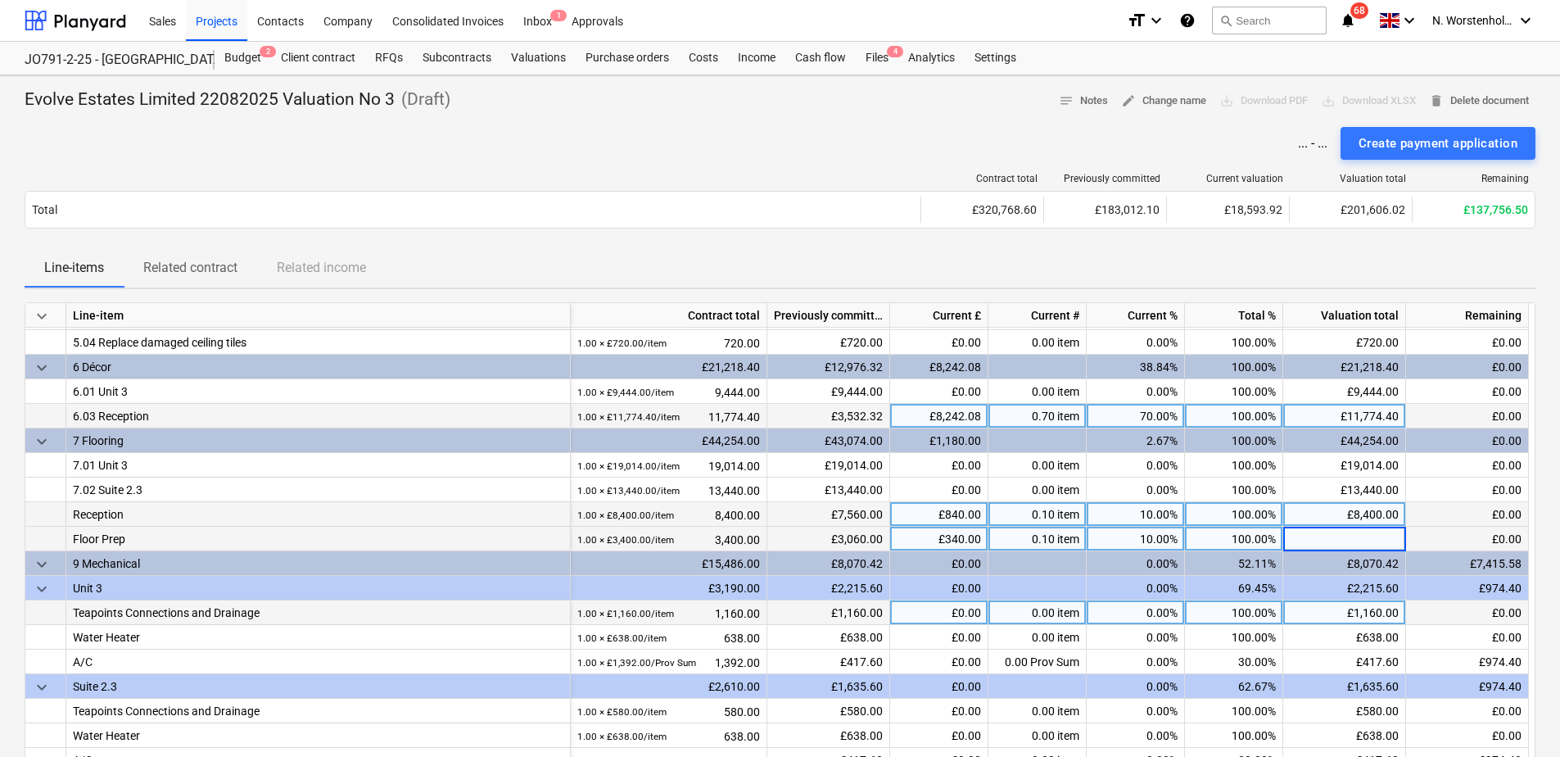
scroll to position [410, 0]
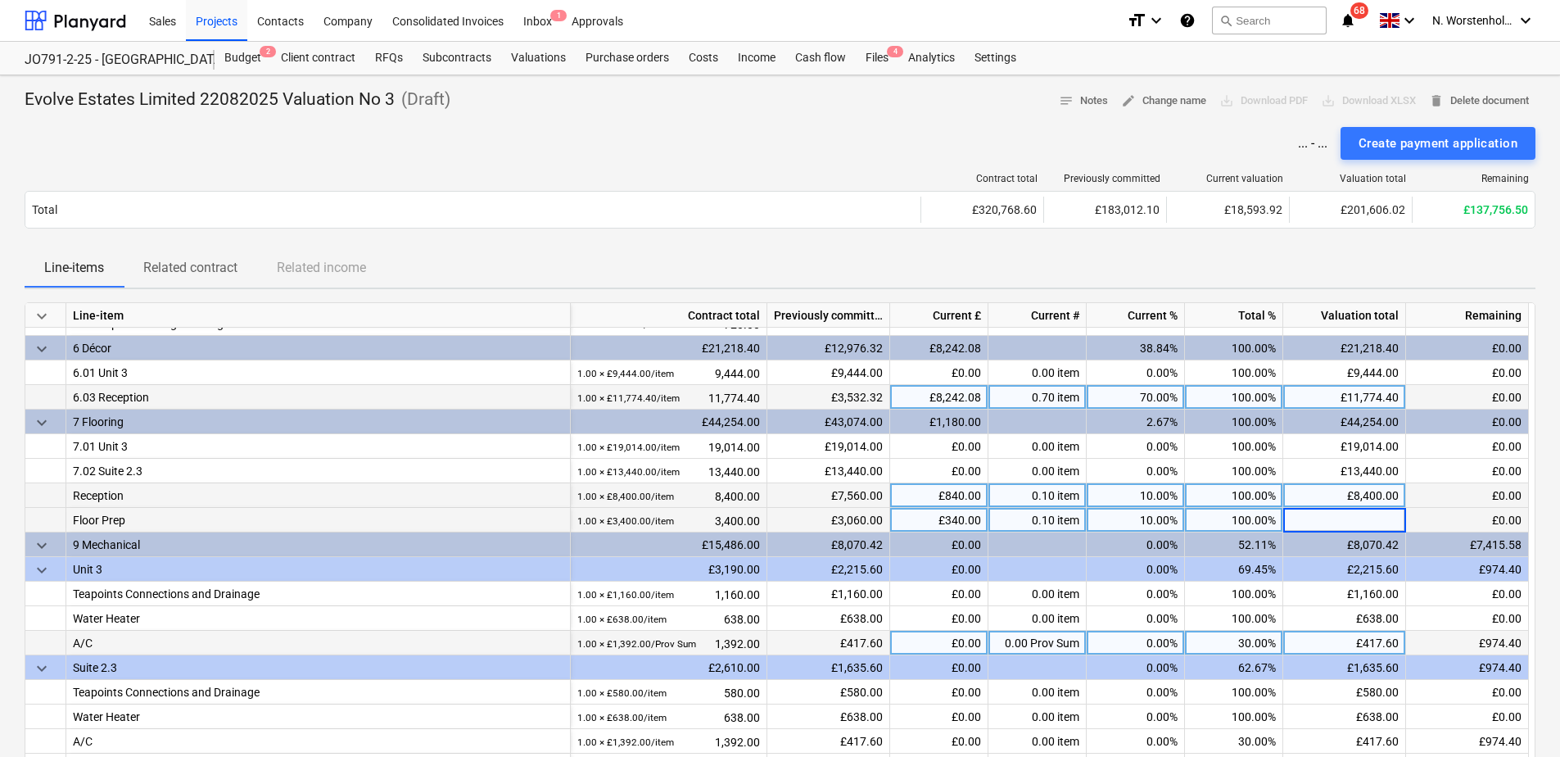
click at [1225, 644] on div "30.00%" at bounding box center [1234, 643] width 98 height 25
type input "100"
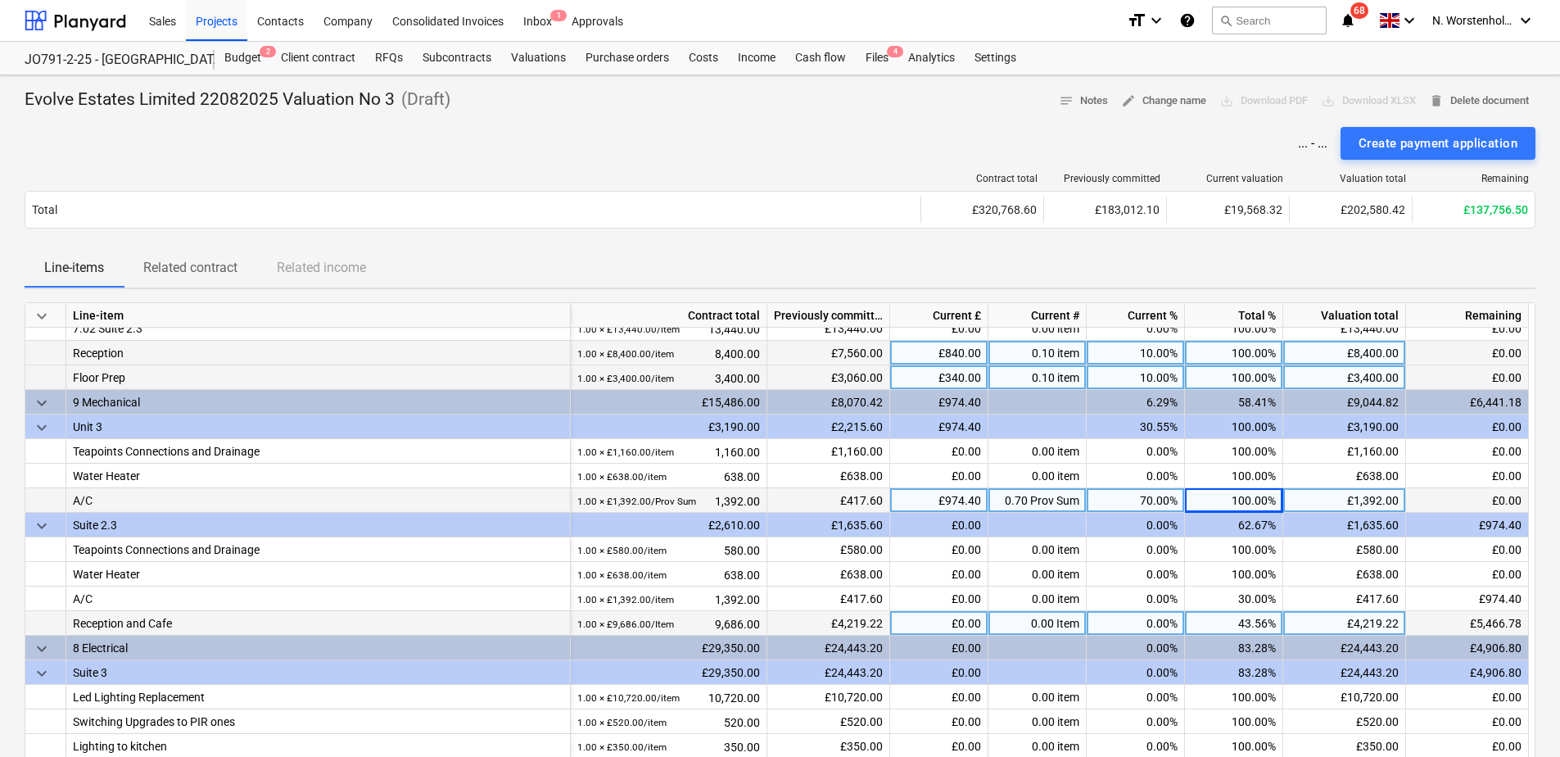
scroll to position [573, 0]
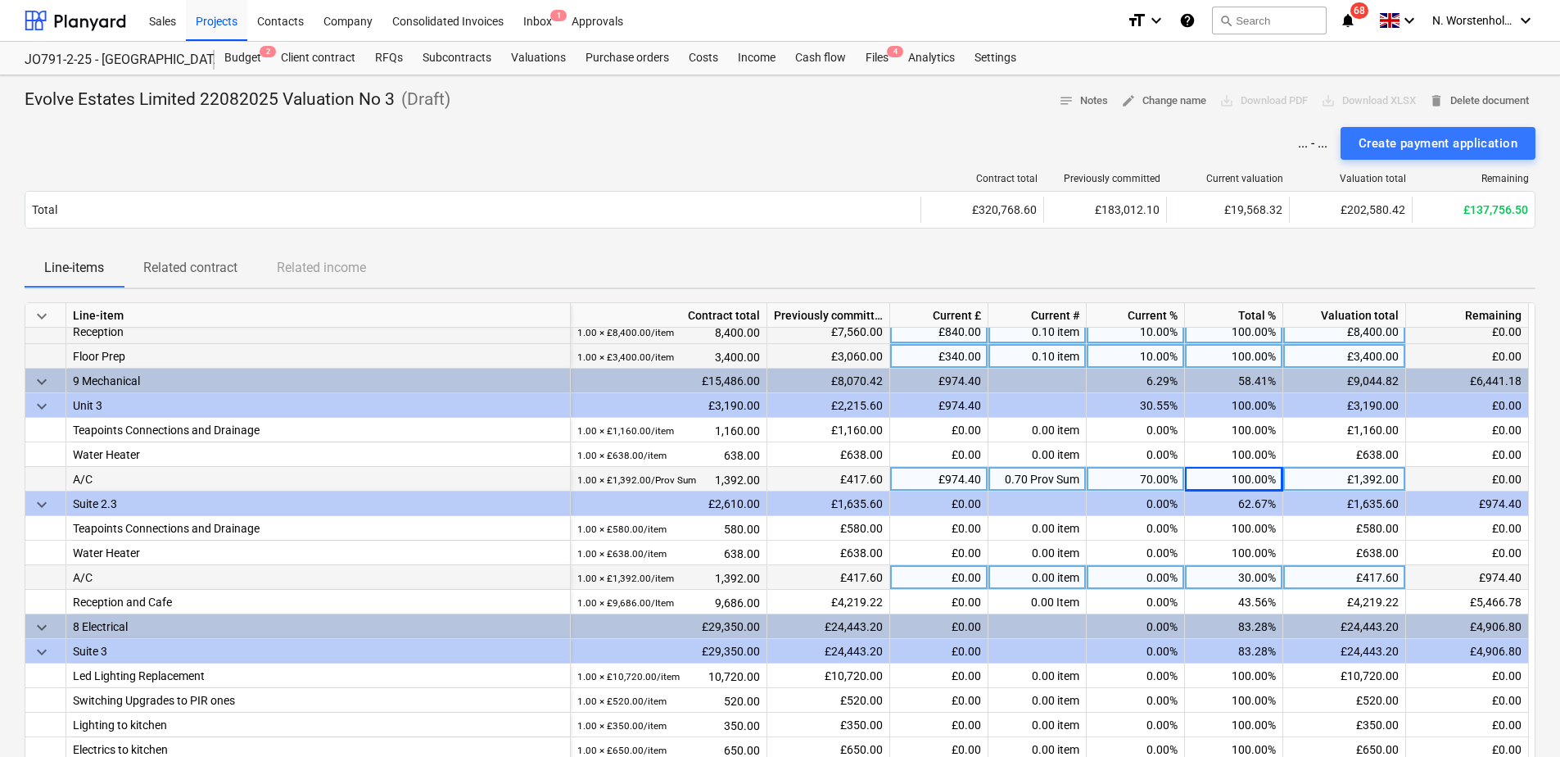
click at [1223, 580] on div "30.00%" at bounding box center [1234, 577] width 98 height 25
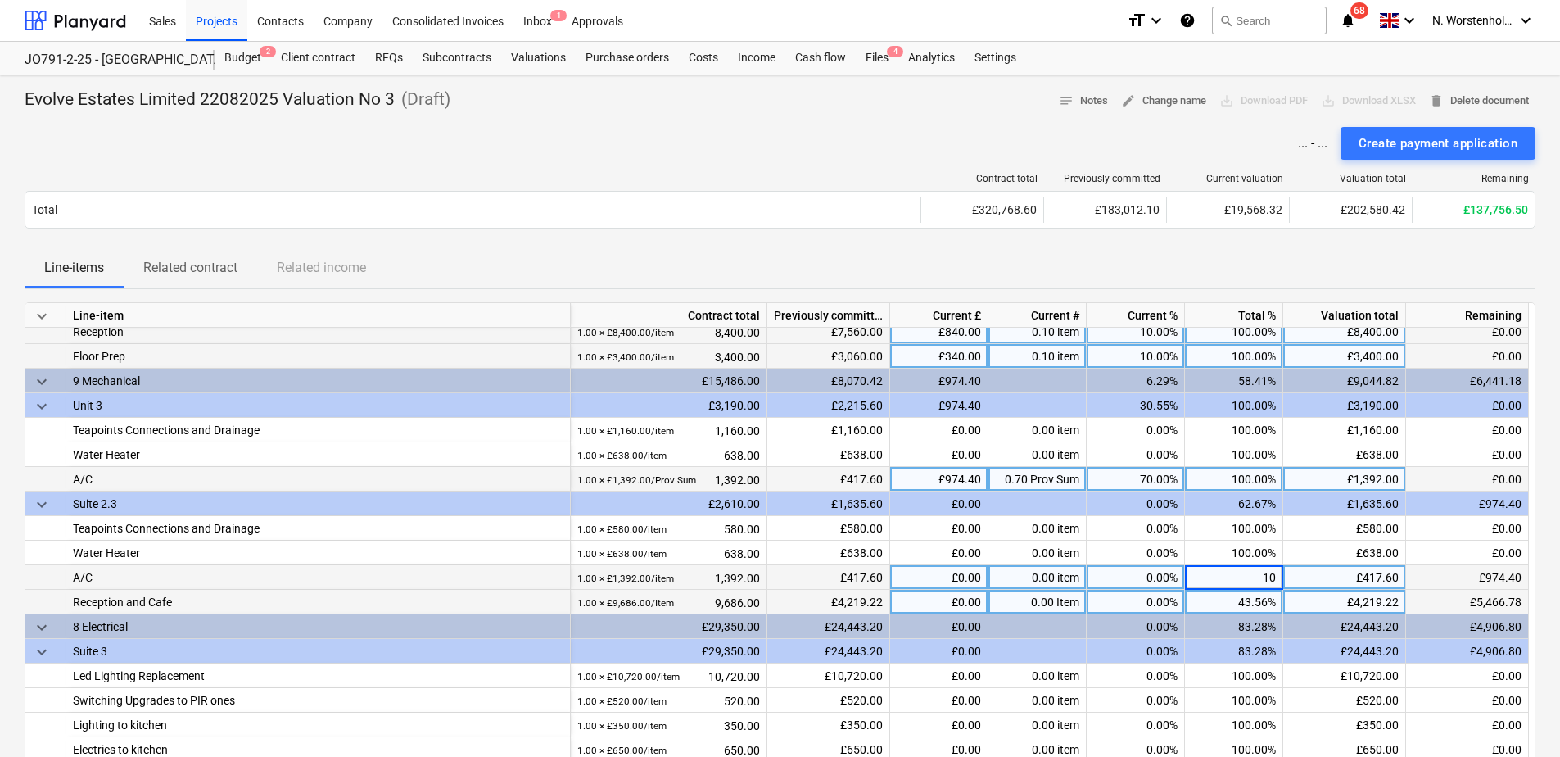
type input "100"
click at [1224, 607] on div "43.56%" at bounding box center [1234, 602] width 98 height 25
type input "100"
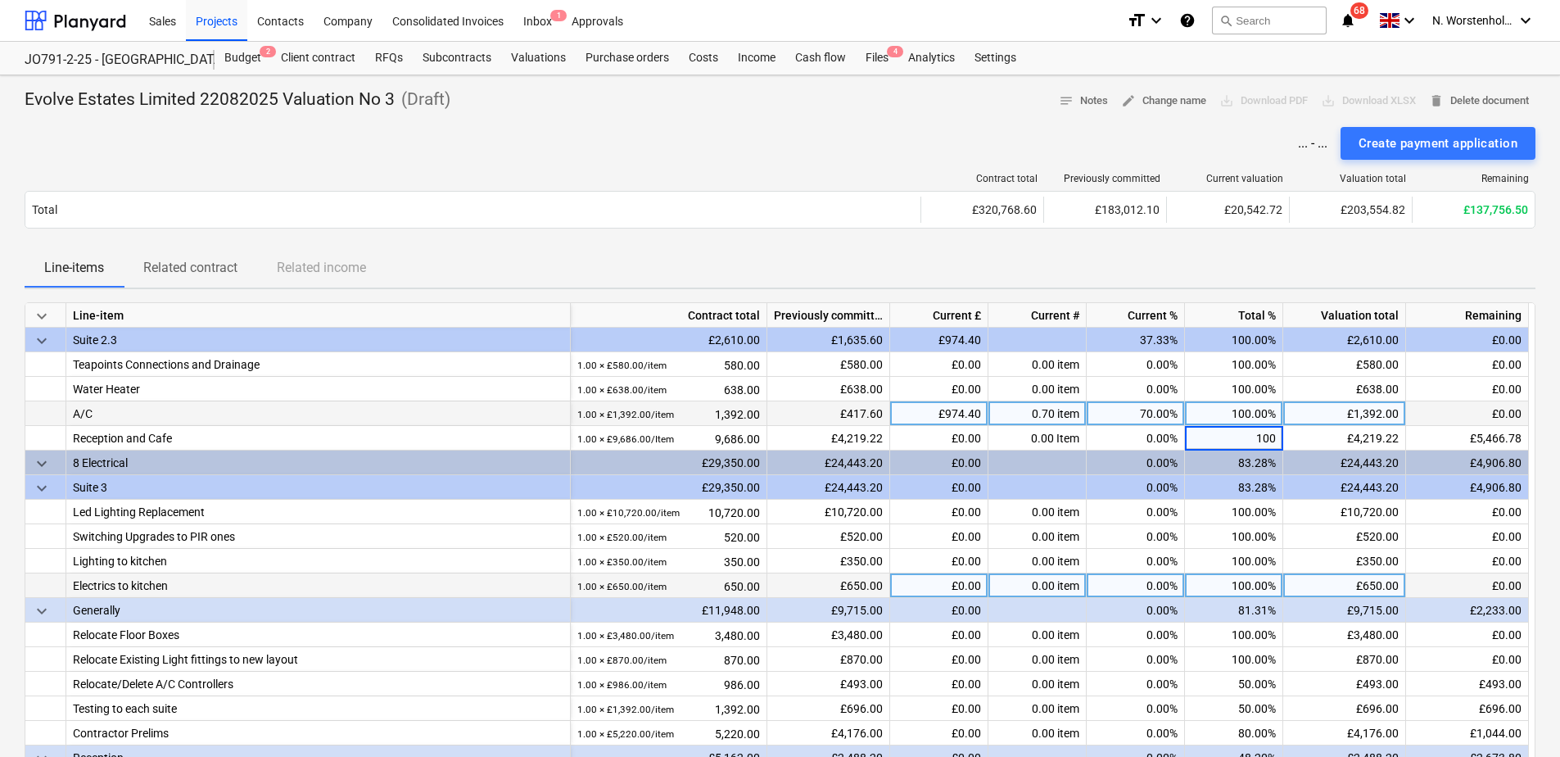
scroll to position [819, 0]
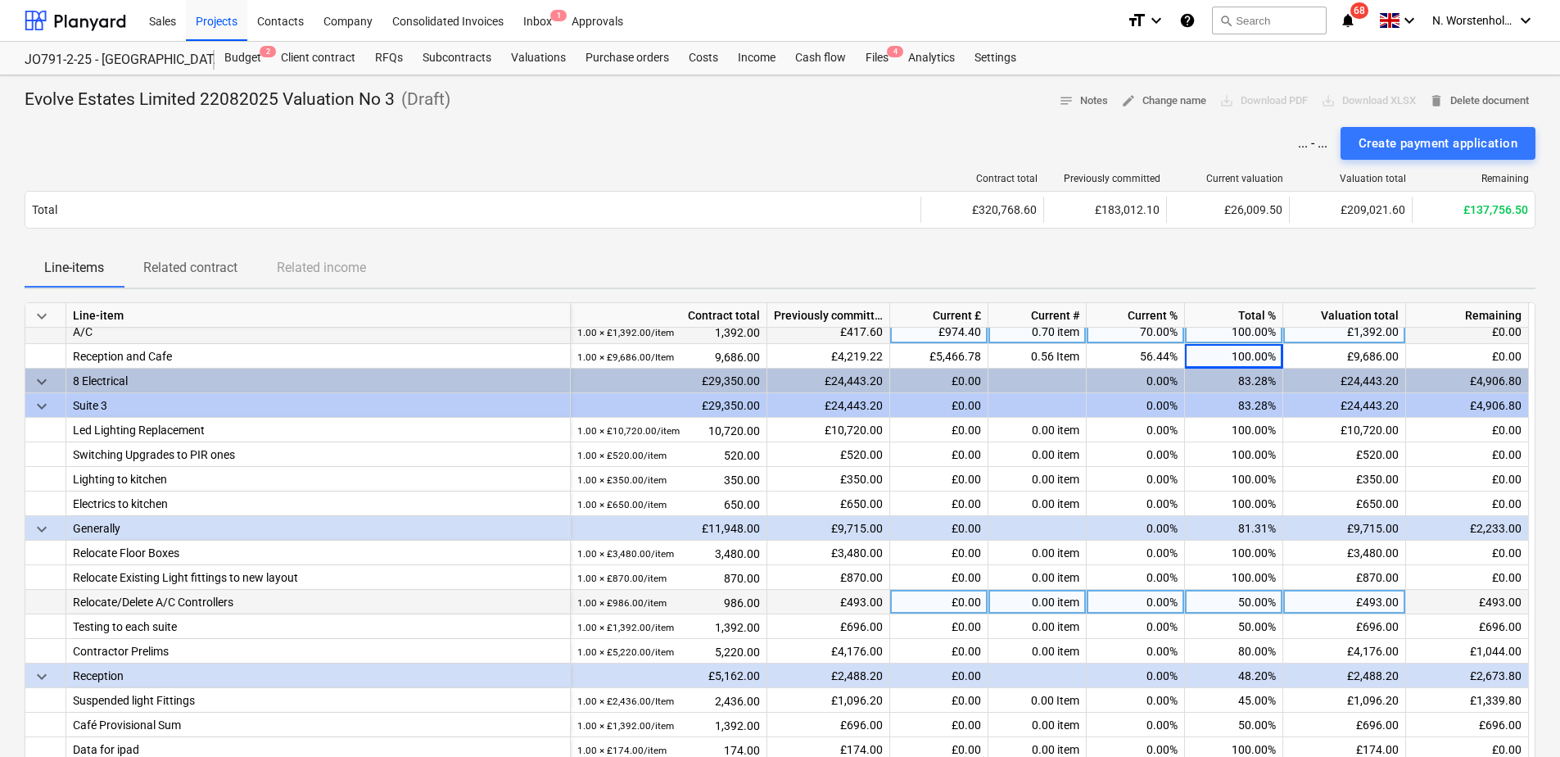
click at [1232, 600] on div "50.00%" at bounding box center [1234, 602] width 98 height 25
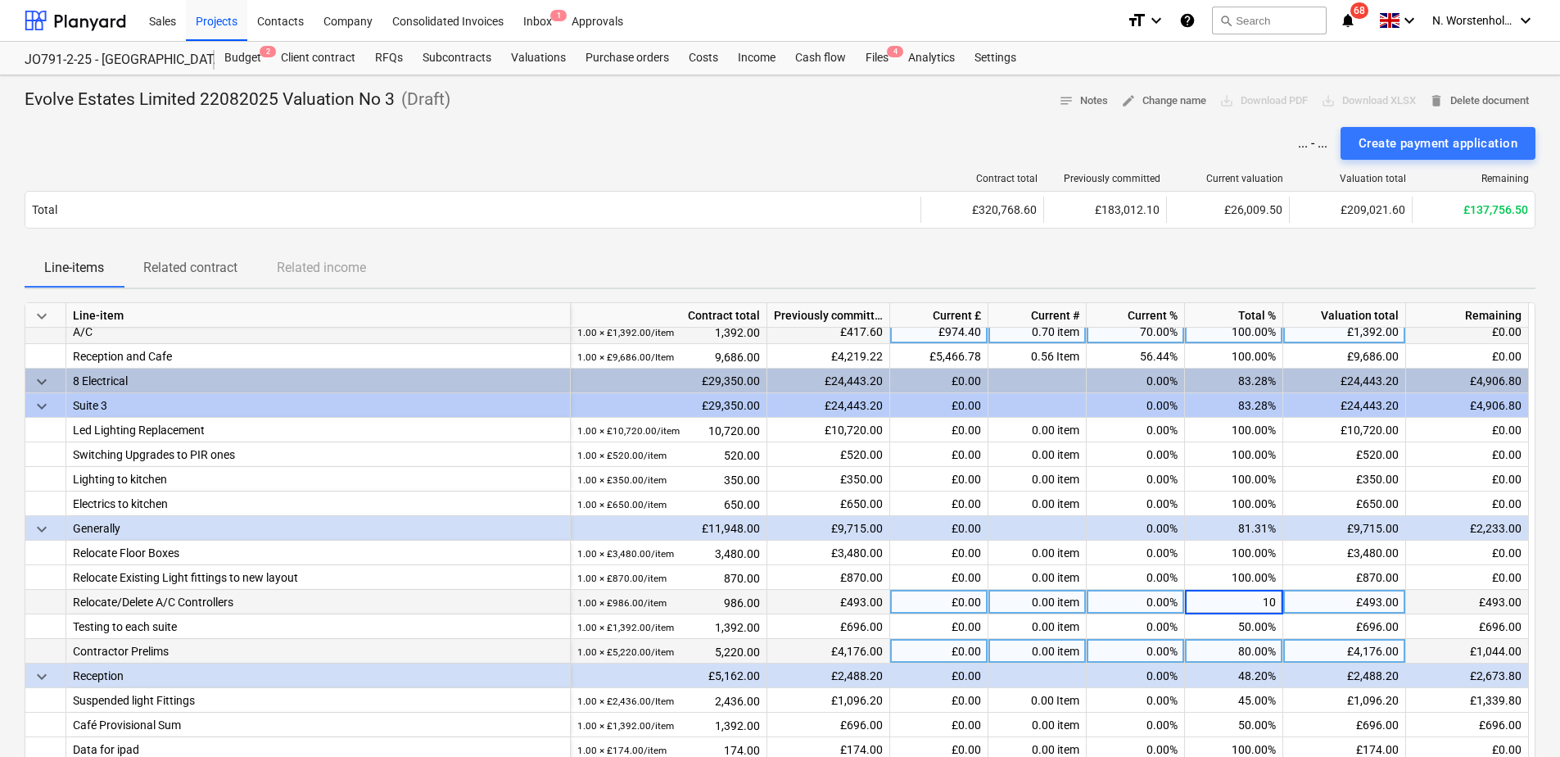
type input "100"
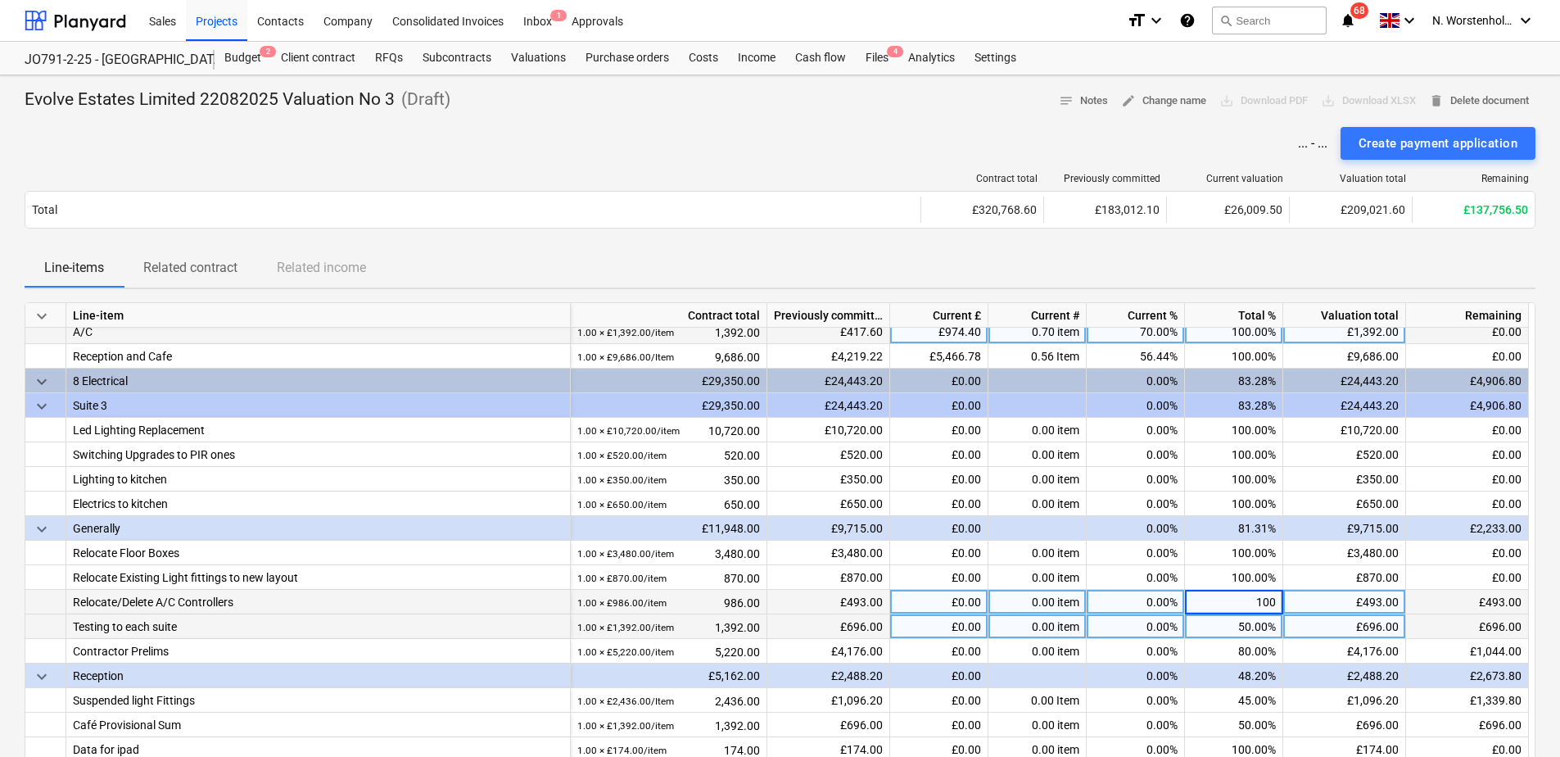
click at [1232, 629] on div "50.00%" at bounding box center [1234, 626] width 98 height 25
type input "100"
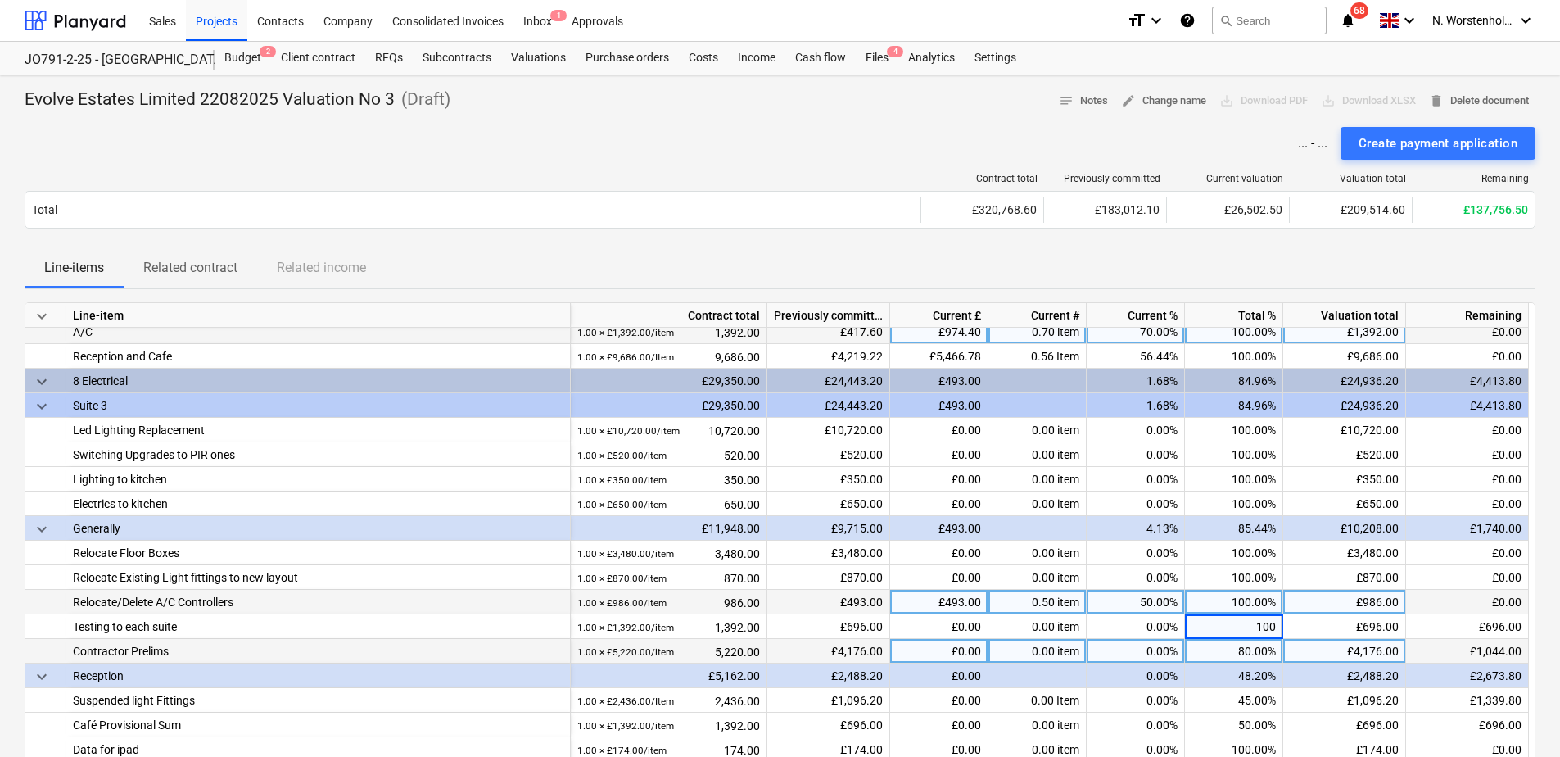
click at [1238, 650] on div "80.00%" at bounding box center [1234, 651] width 98 height 25
type input "100"
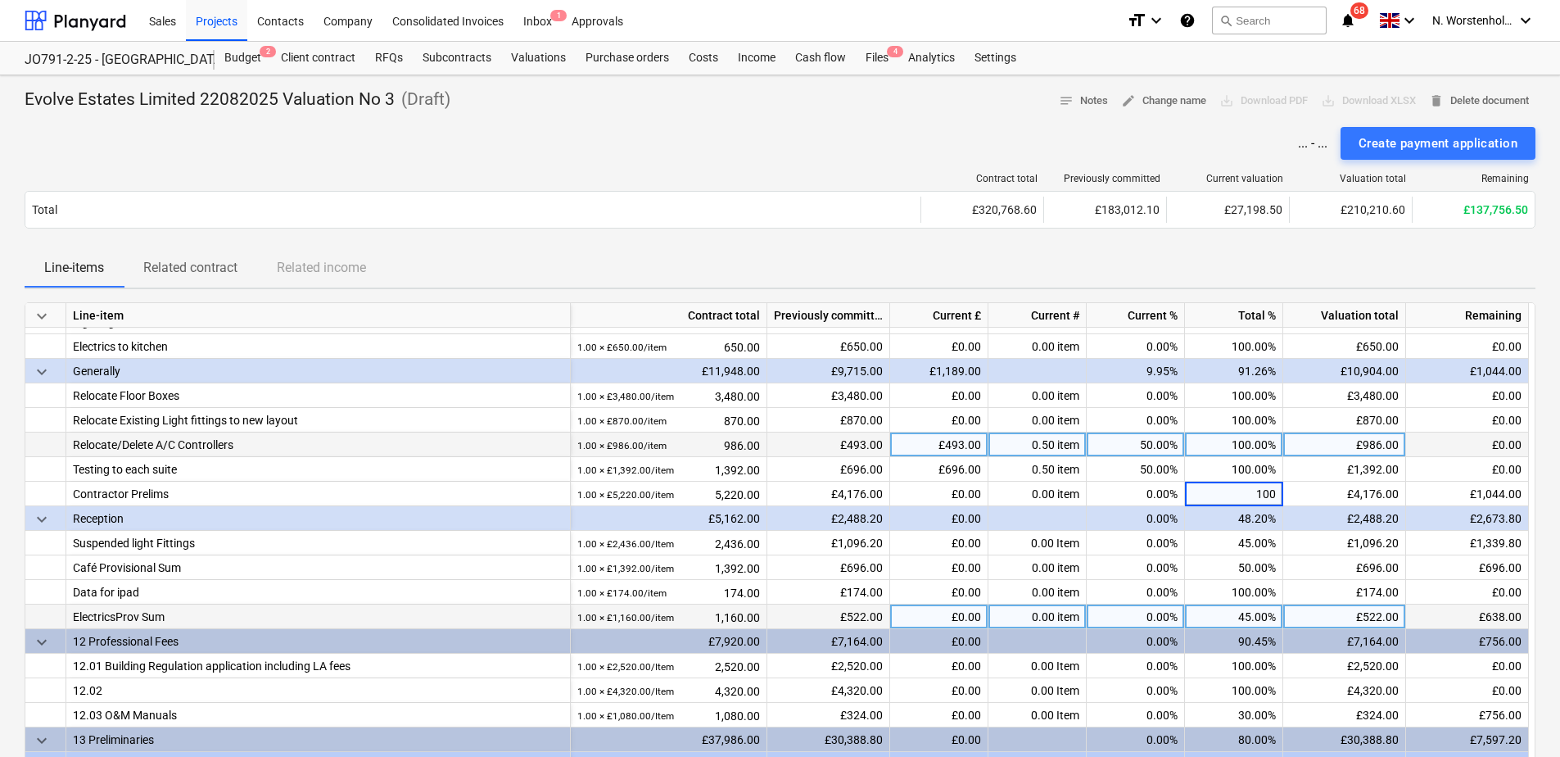
scroll to position [983, 0]
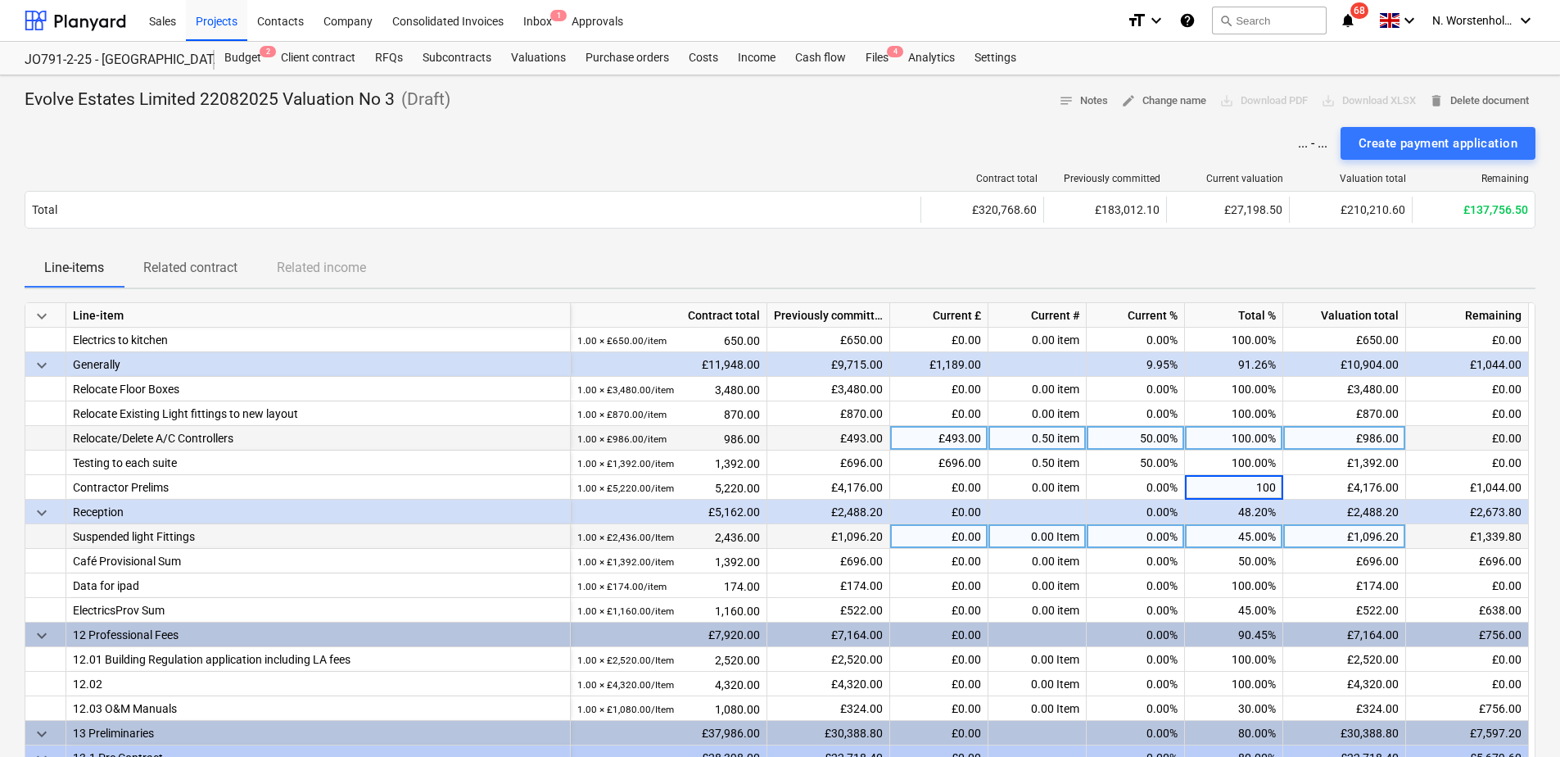
click at [1220, 535] on div "45.00%" at bounding box center [1234, 536] width 98 height 25
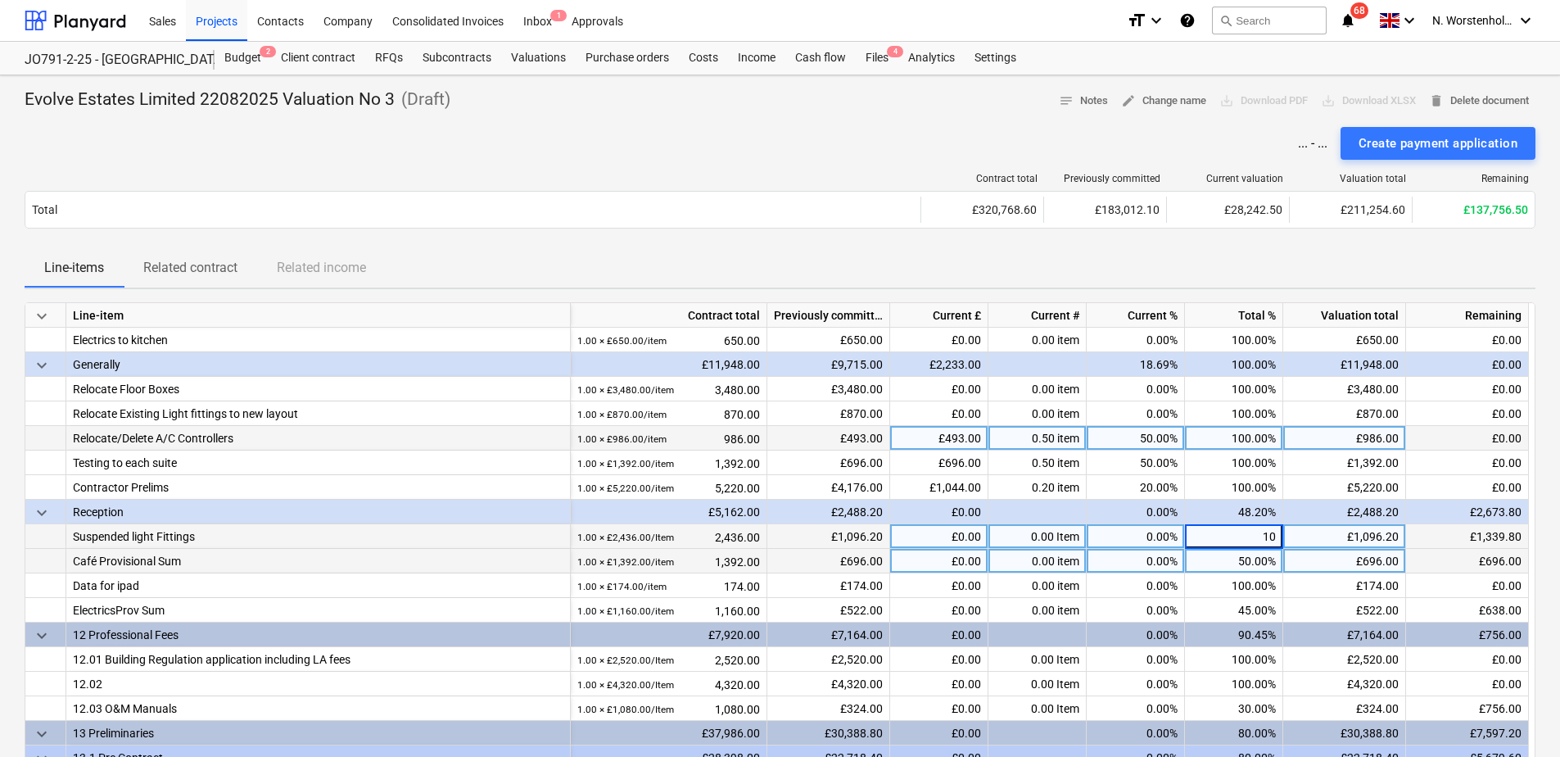
type input "100"
click at [1226, 566] on div "50.00%" at bounding box center [1234, 561] width 98 height 25
type input "100"
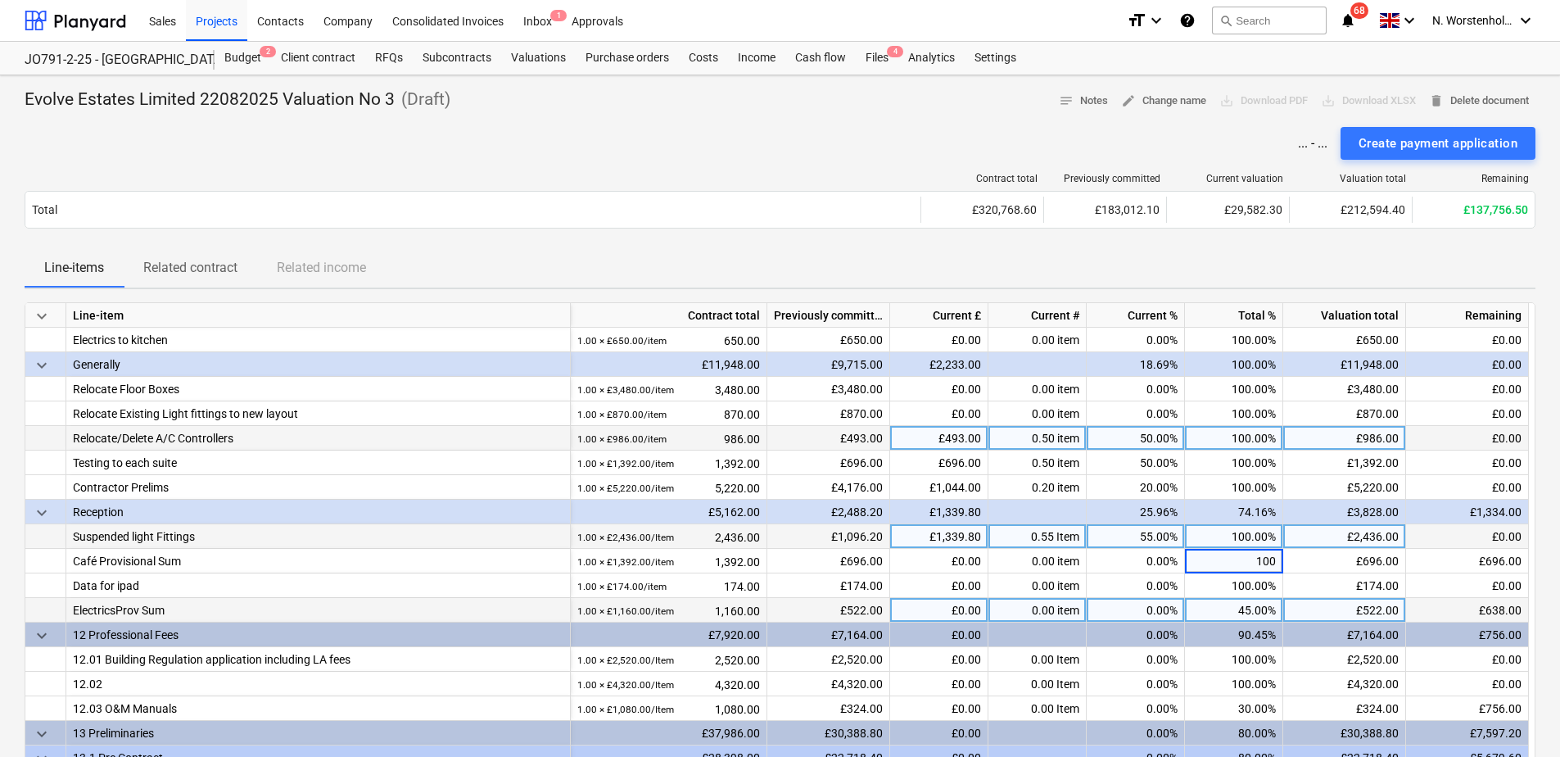
click at [1220, 612] on div "45.00%" at bounding box center [1234, 610] width 98 height 25
type input "100"
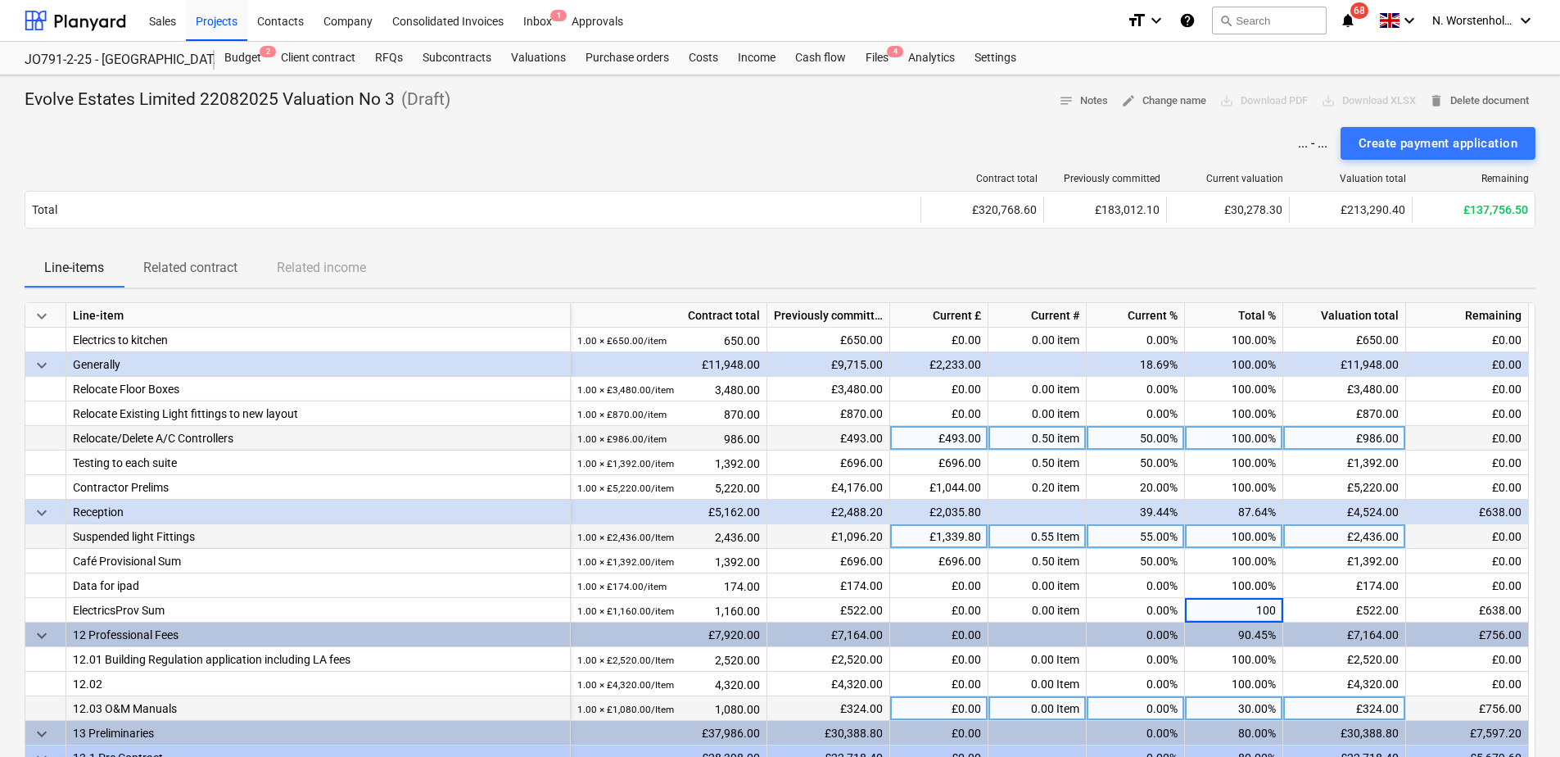
click at [1224, 658] on div "30.00%" at bounding box center [1234, 708] width 98 height 25
type input "100"
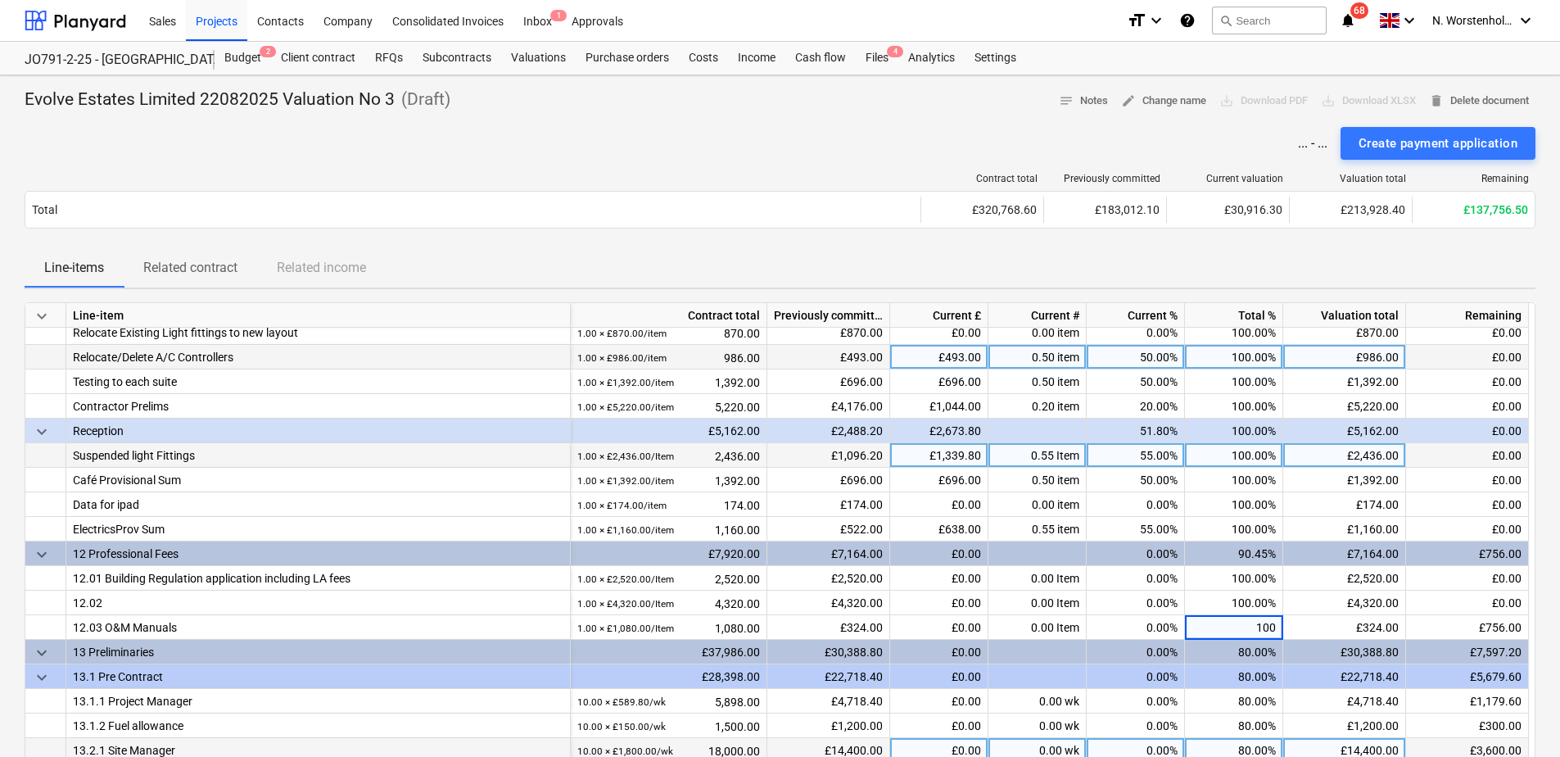
scroll to position [1147, 0]
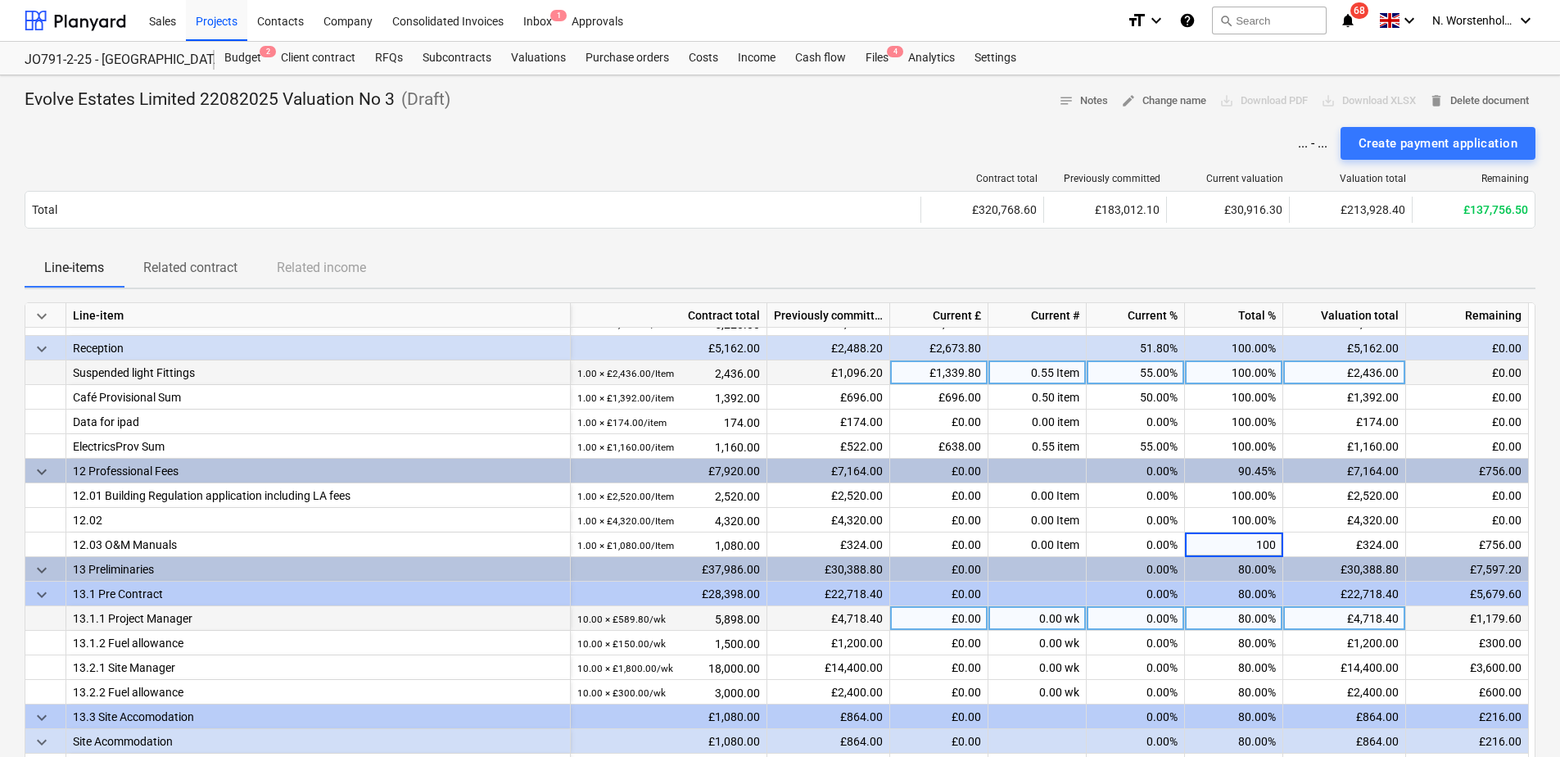
click at [1223, 616] on div "80.00%" at bounding box center [1234, 618] width 98 height 25
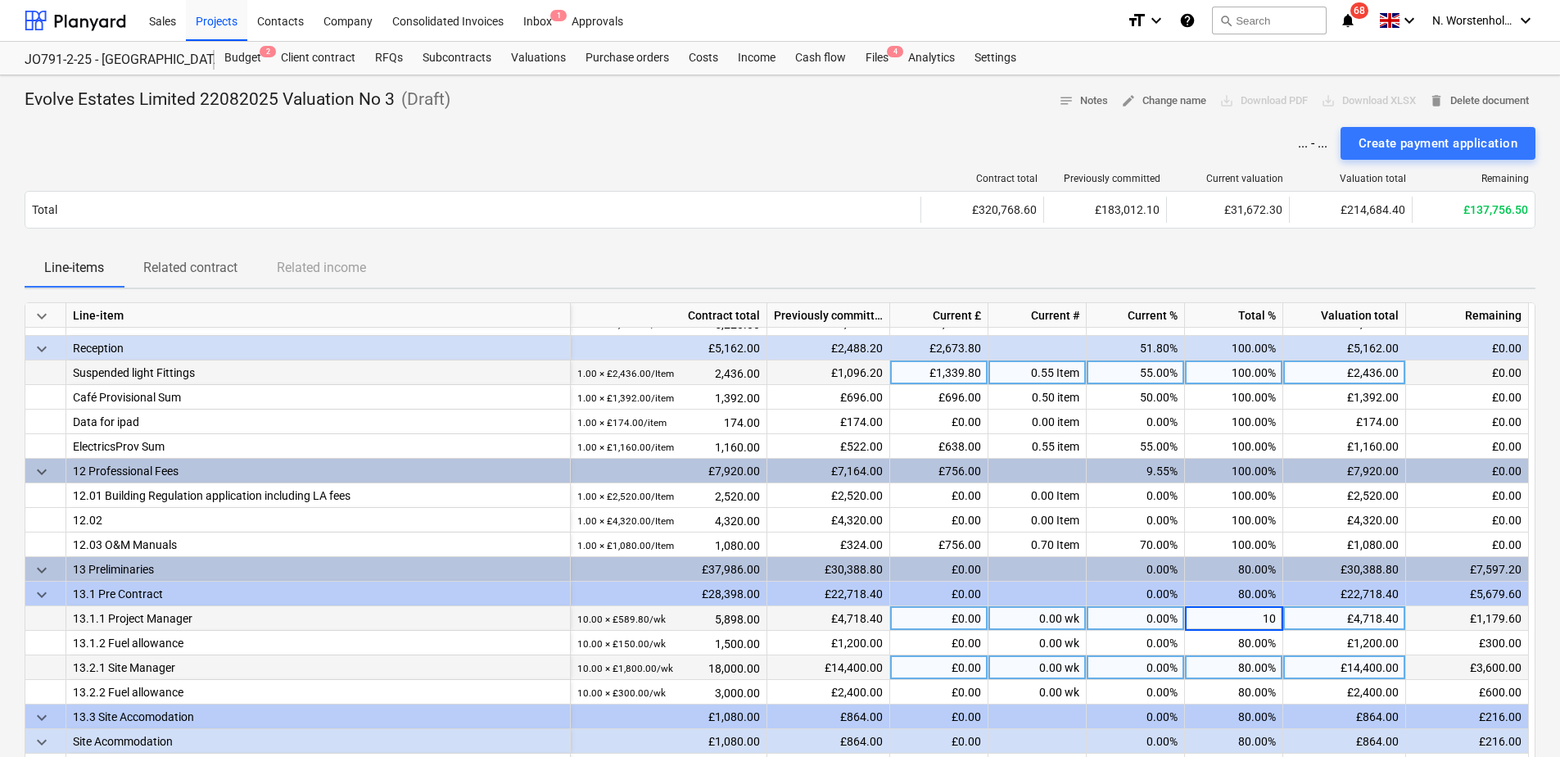
type input "100"
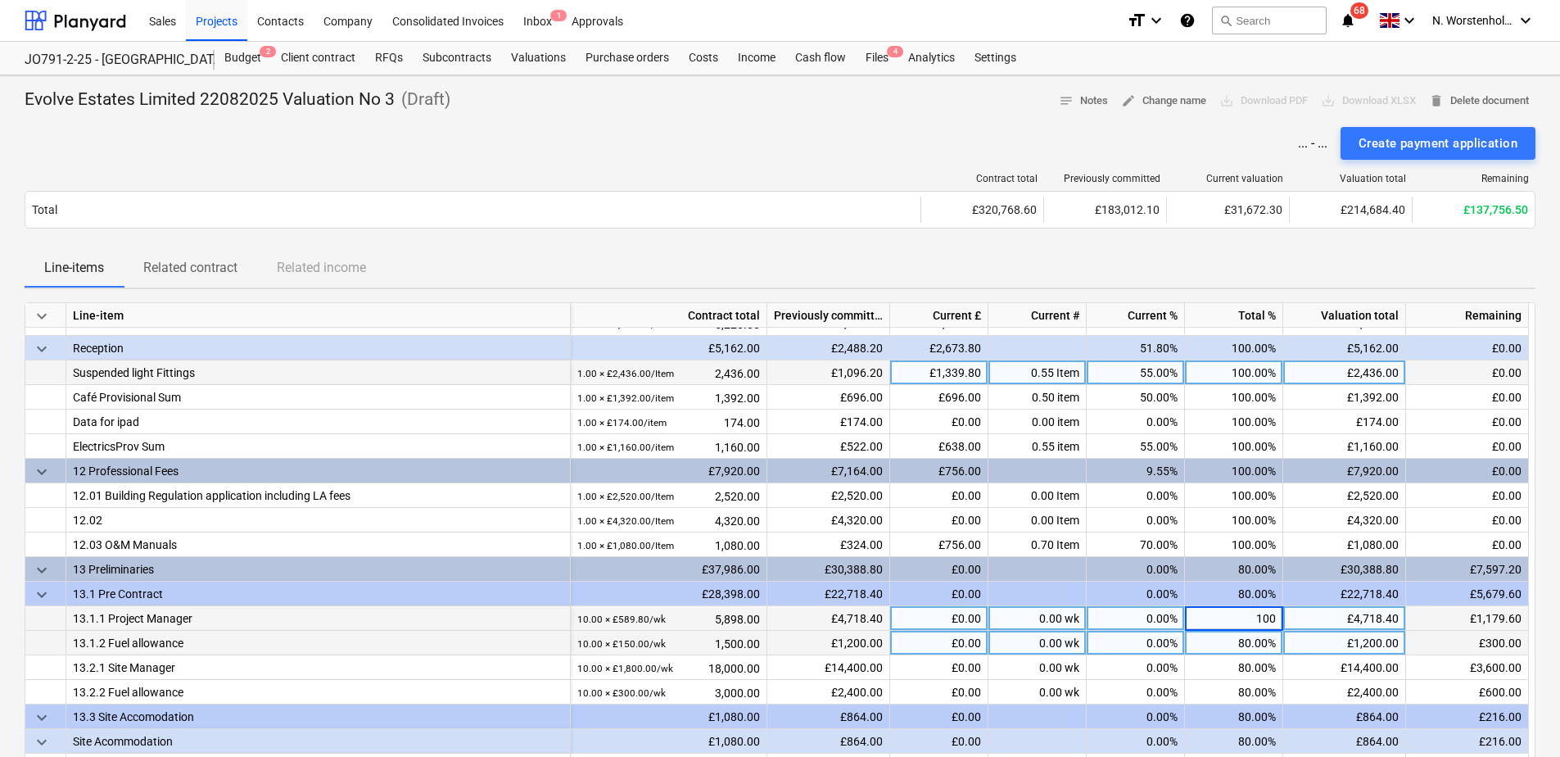
click at [1217, 649] on div "80.00%" at bounding box center [1234, 643] width 98 height 25
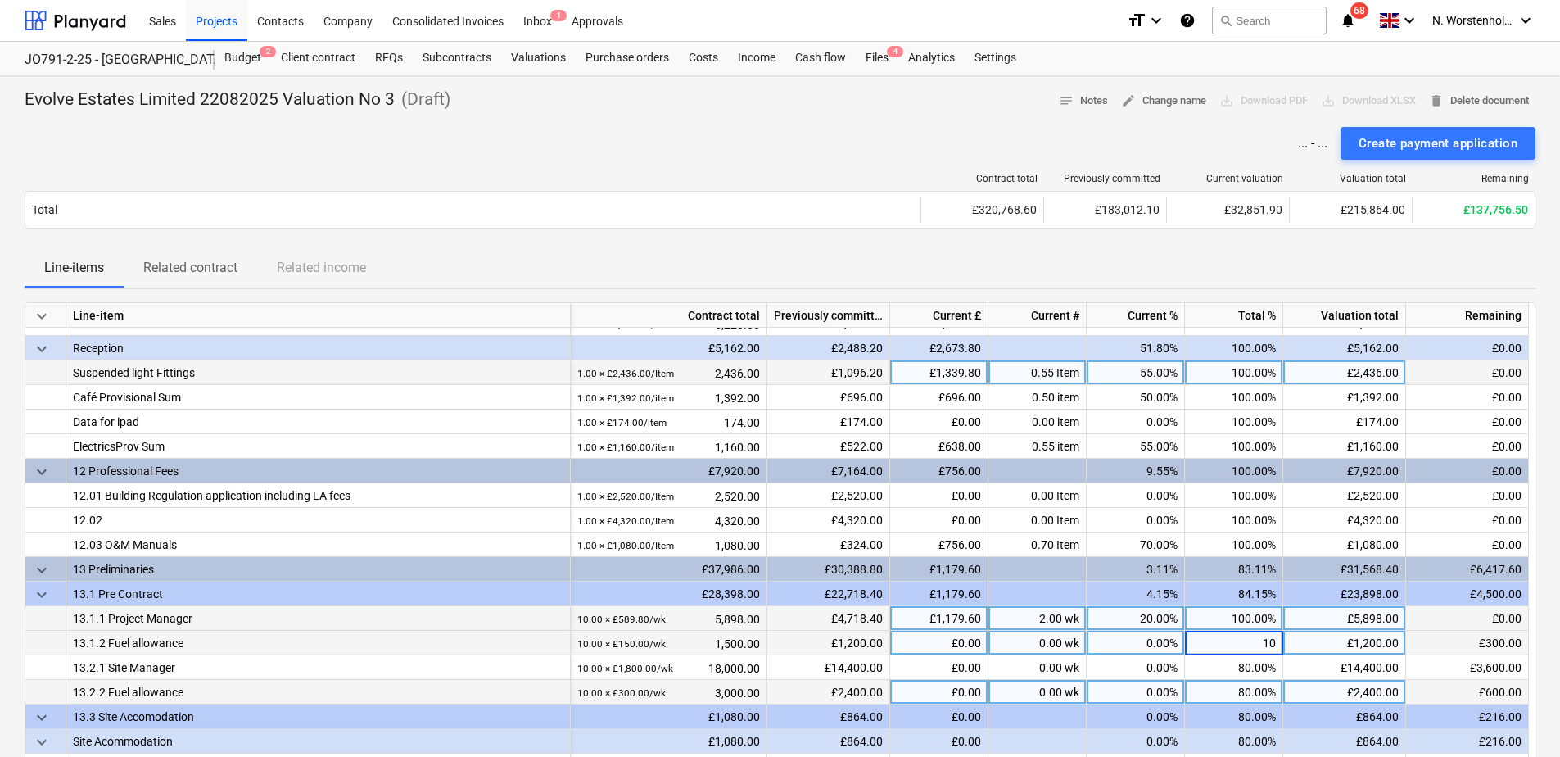
type input "100"
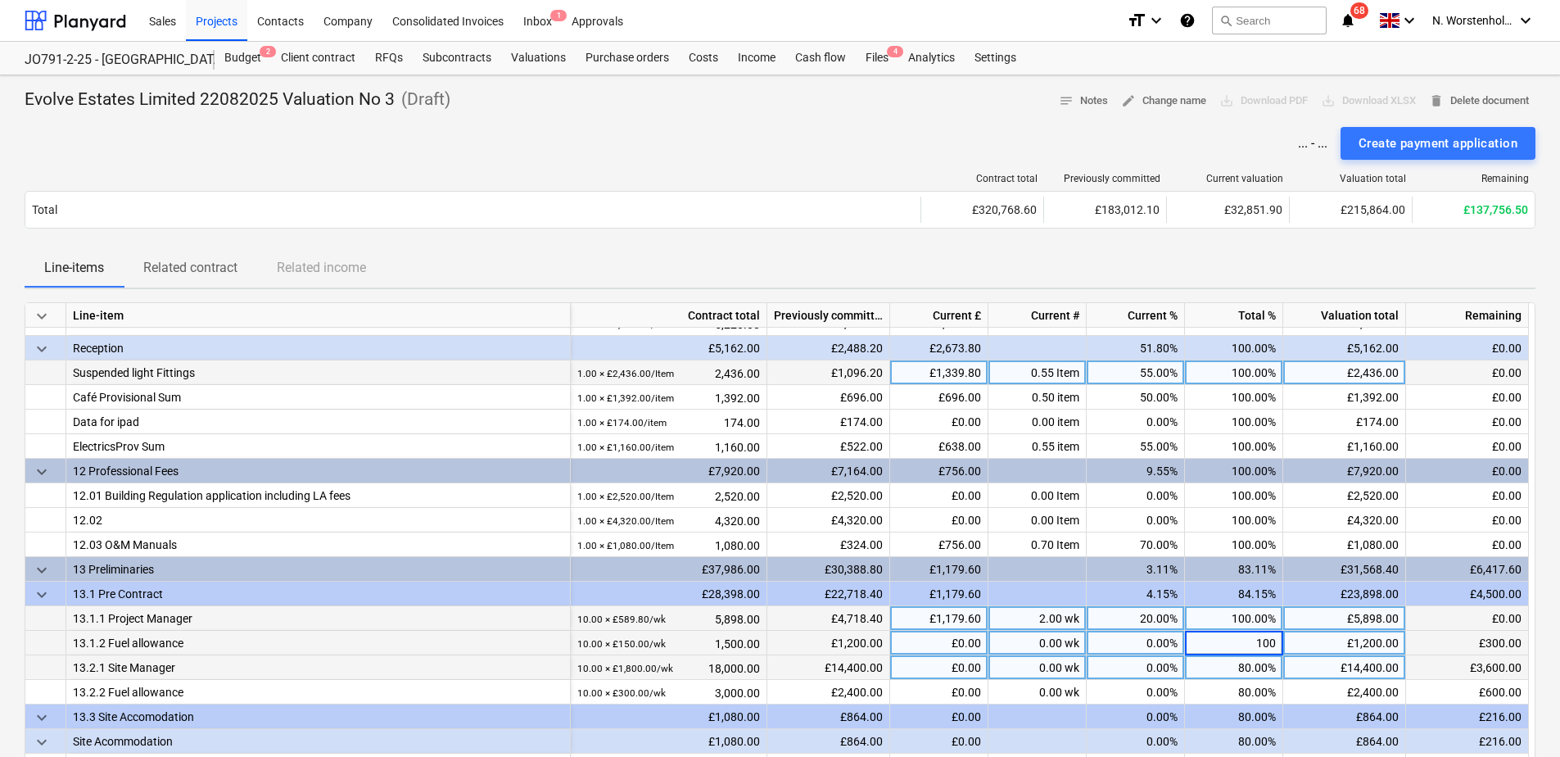
click at [1238, 658] on div "80.00%" at bounding box center [1234, 667] width 98 height 25
type input "100"
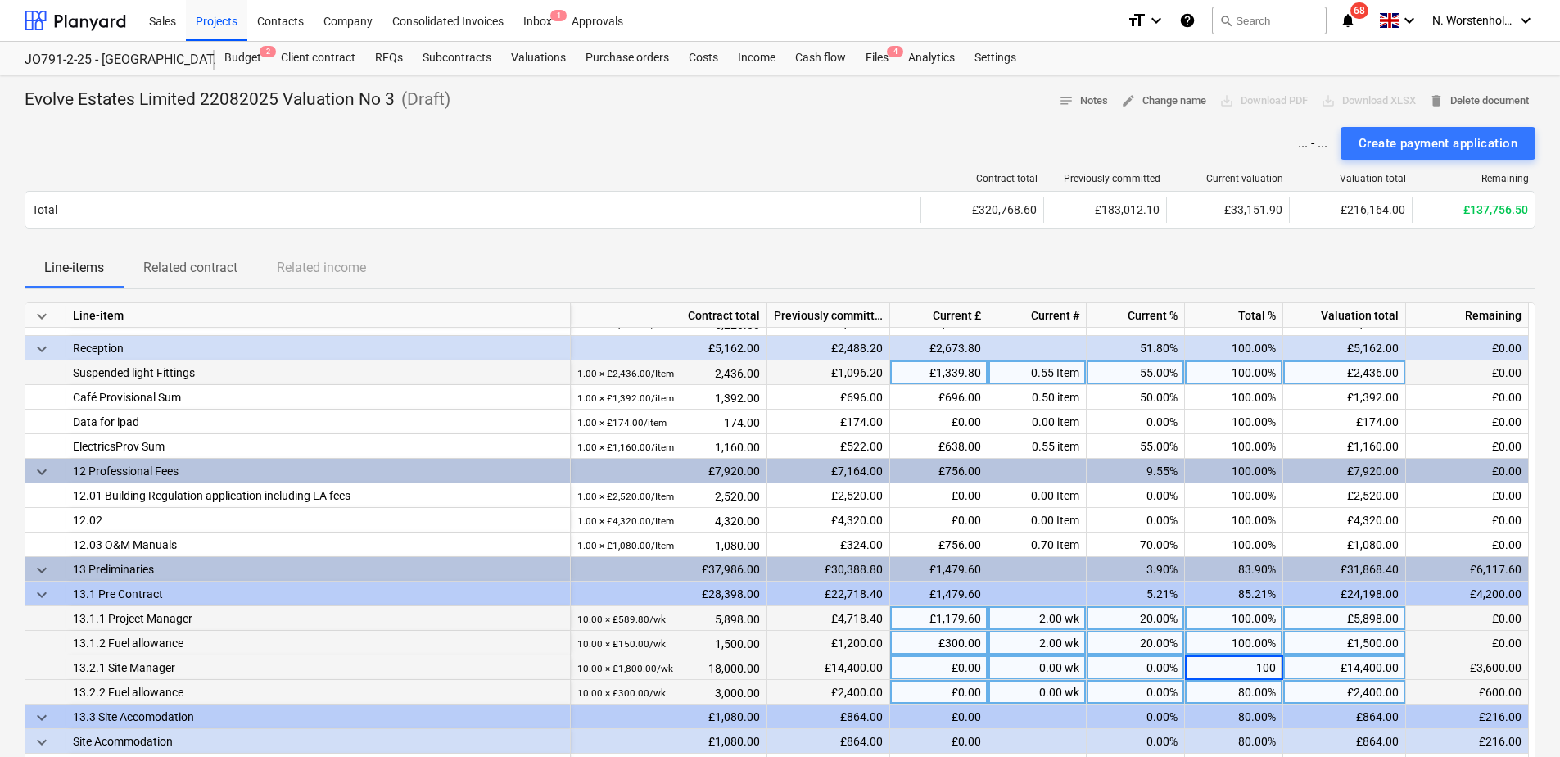
click at [1232, 658] on div "80.00%" at bounding box center [1234, 692] width 98 height 25
type input "100"
click at [1231, 634] on div "100.00%" at bounding box center [1234, 643] width 98 height 25
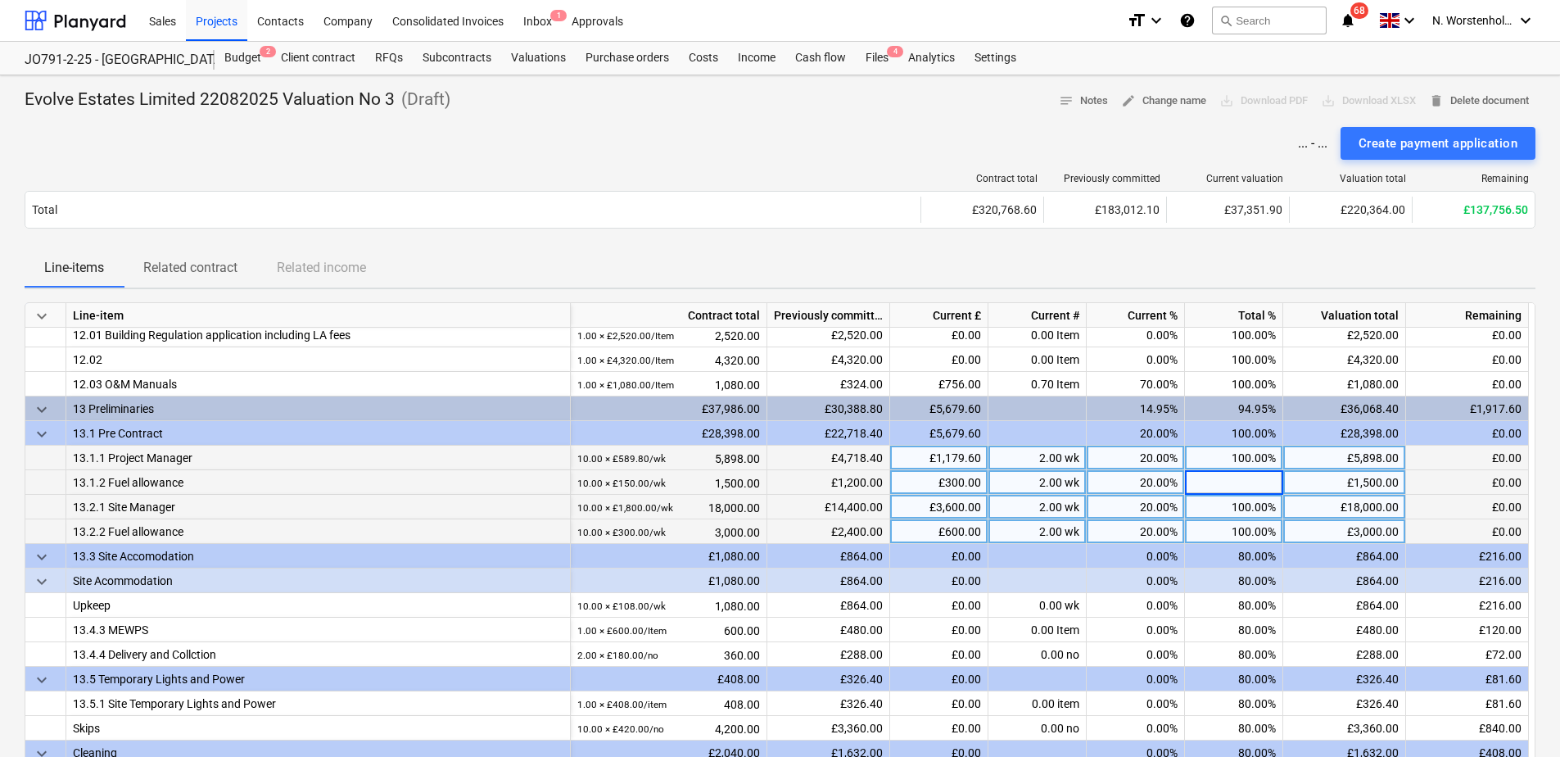
scroll to position [1311, 0]
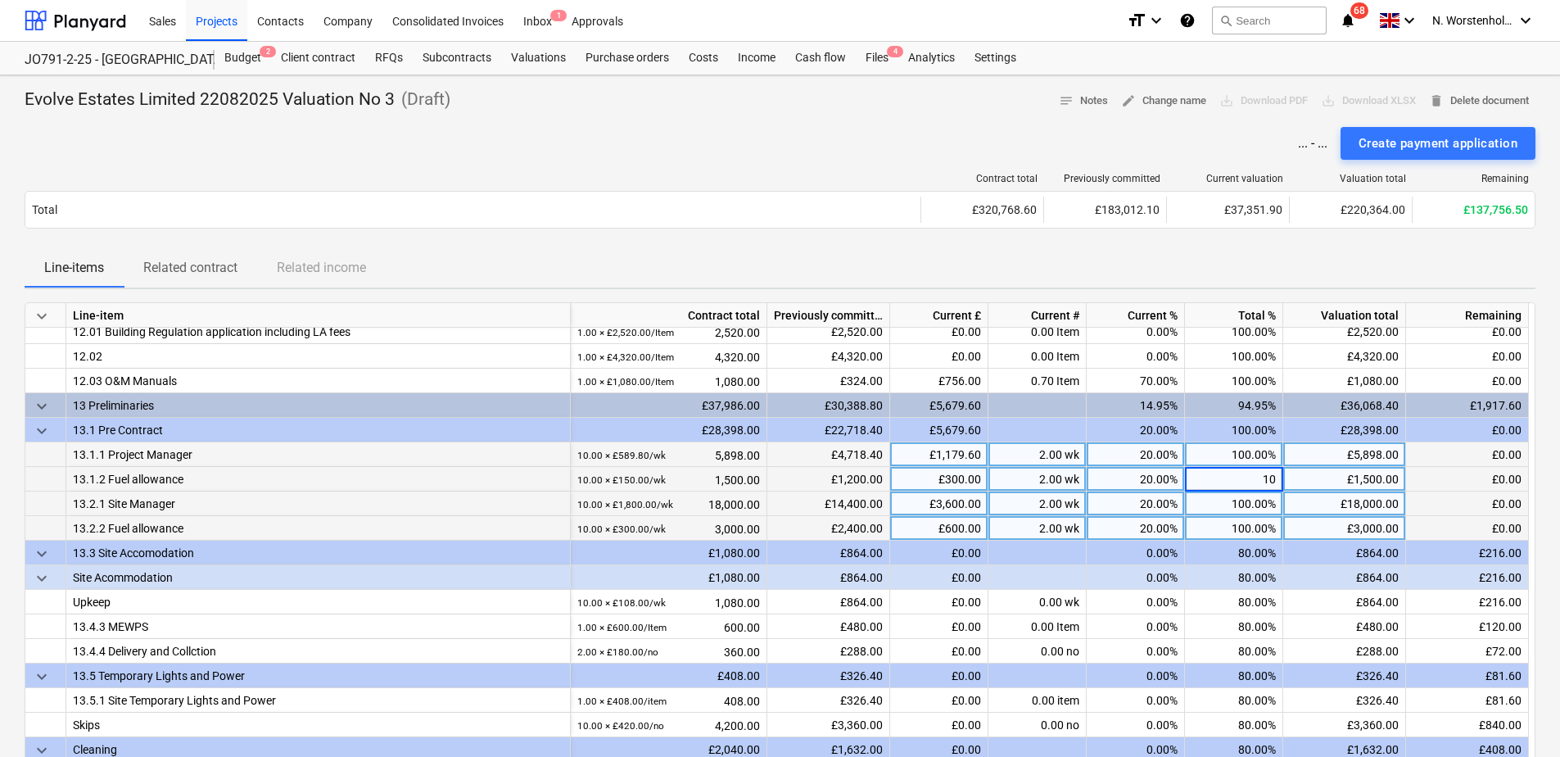
type input "100"
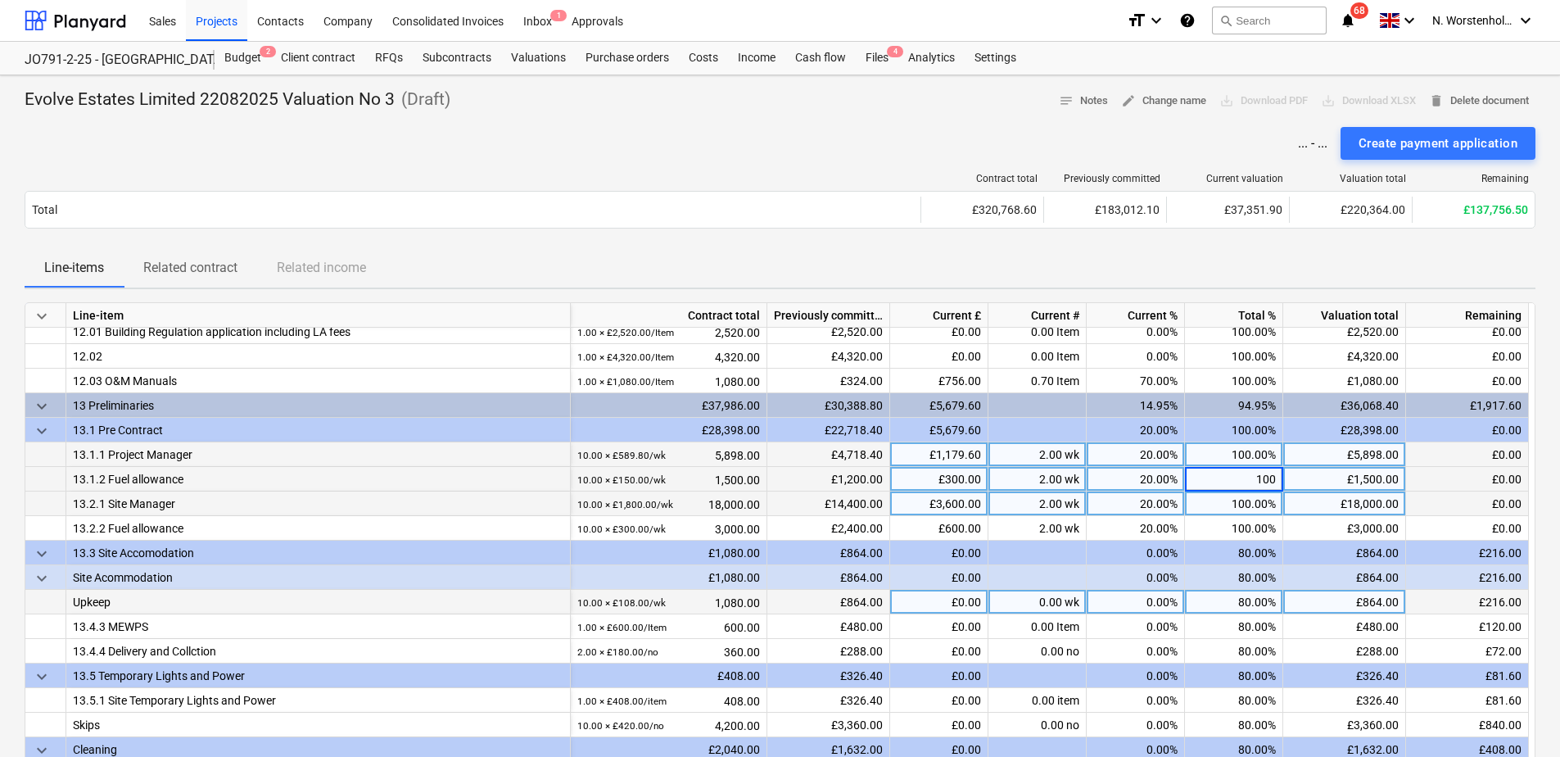
click at [1236, 609] on div "80.00%" at bounding box center [1234, 602] width 98 height 25
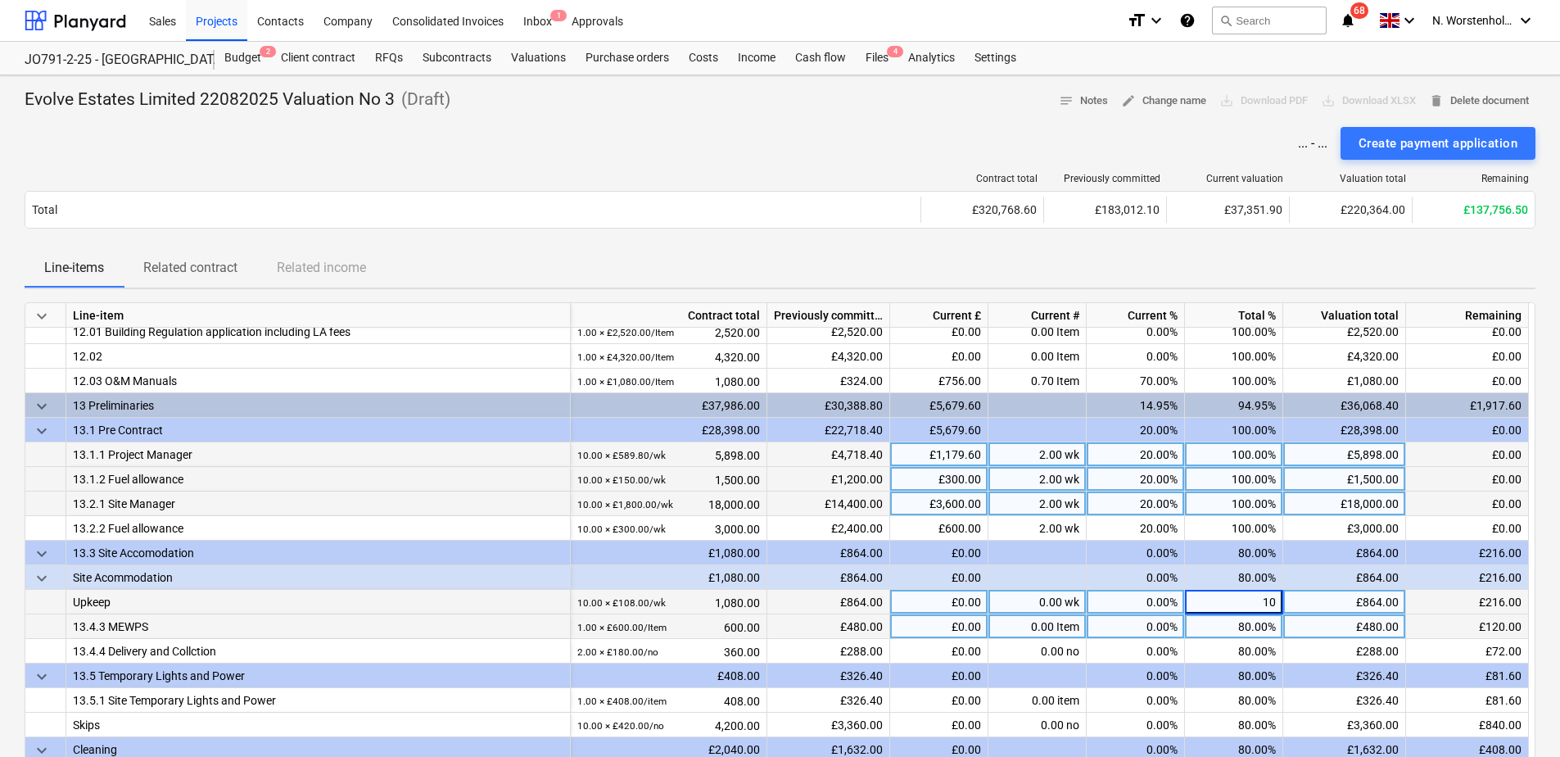
type input "100"
click at [1225, 624] on div "80.00%" at bounding box center [1234, 626] width 98 height 25
type input "100"
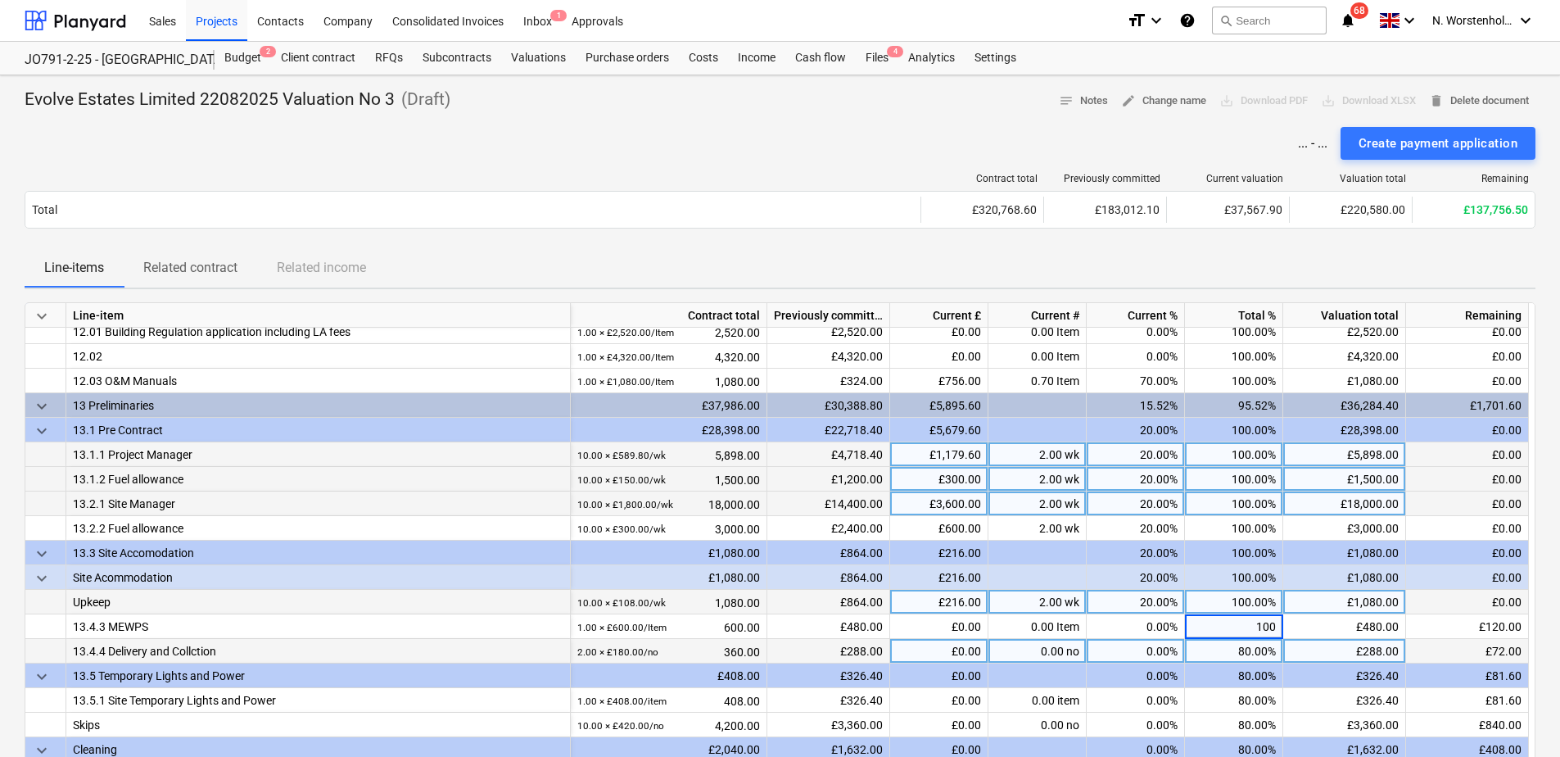
click at [1232, 645] on div "80.00%" at bounding box center [1234, 651] width 98 height 25
type input "100"
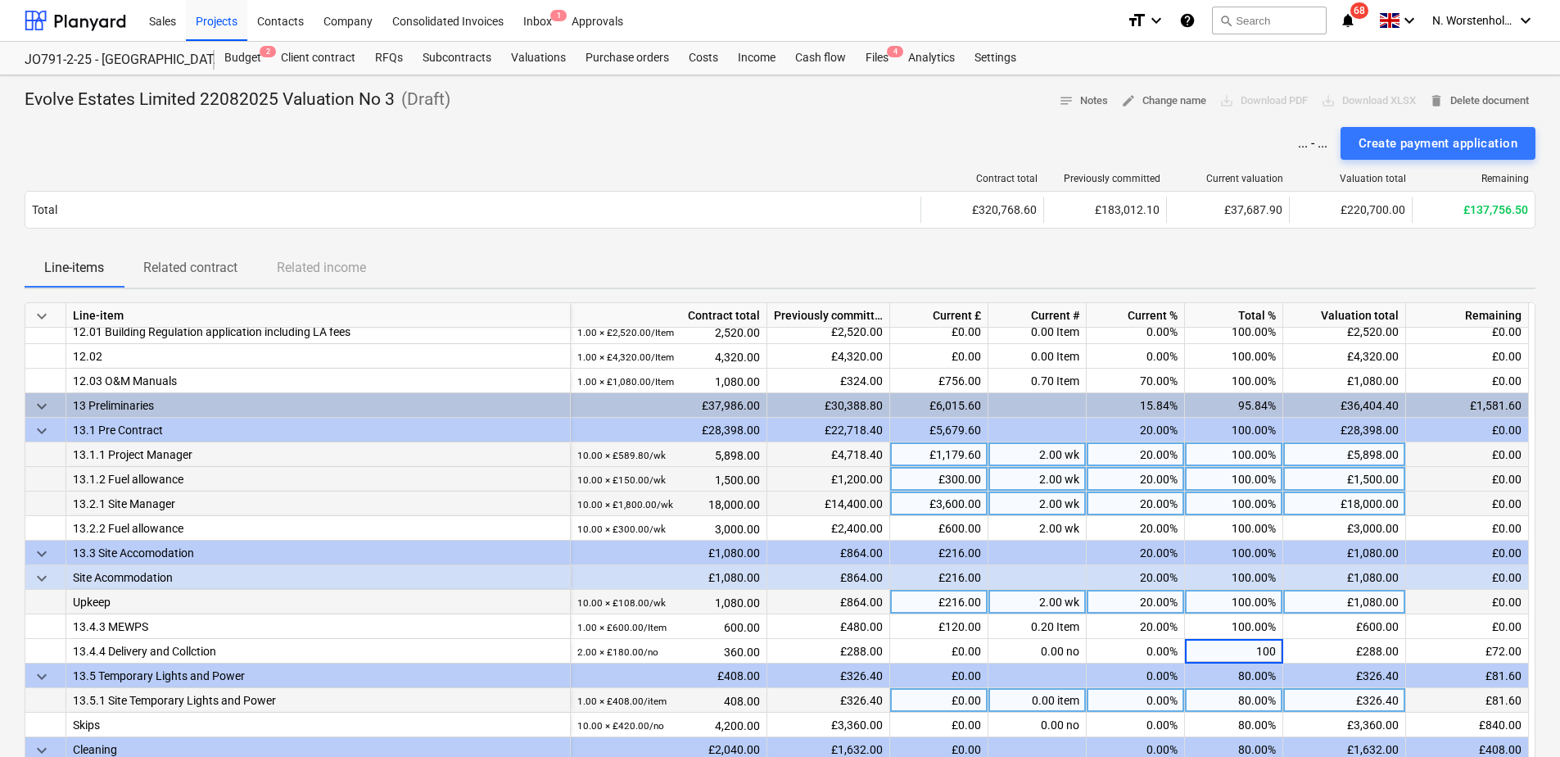
click at [1231, 658] on div "80.00%" at bounding box center [1234, 700] width 98 height 25
type input "100"
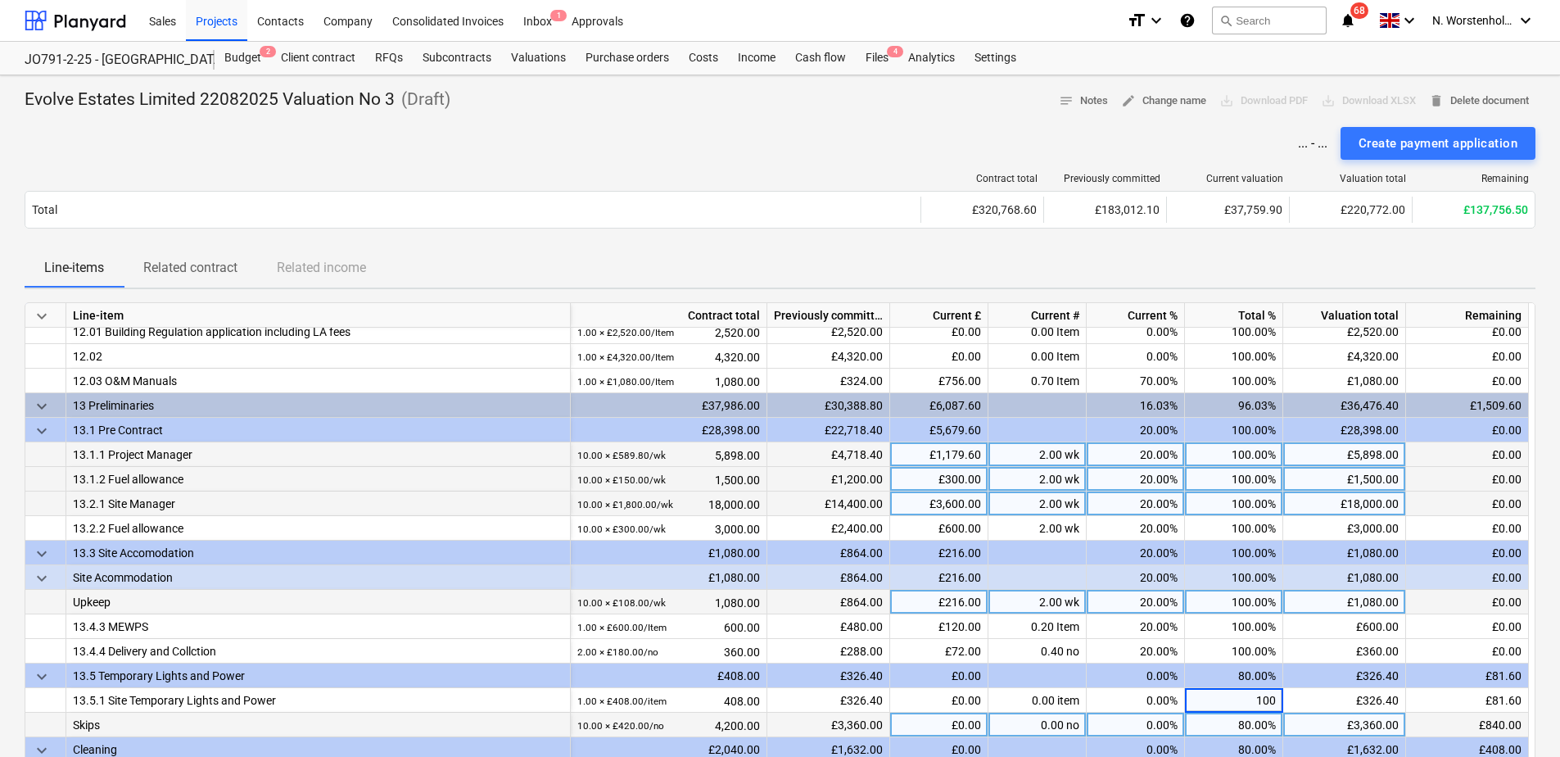
click at [1239, 658] on div "80.00%" at bounding box center [1234, 725] width 98 height 25
type input "100"
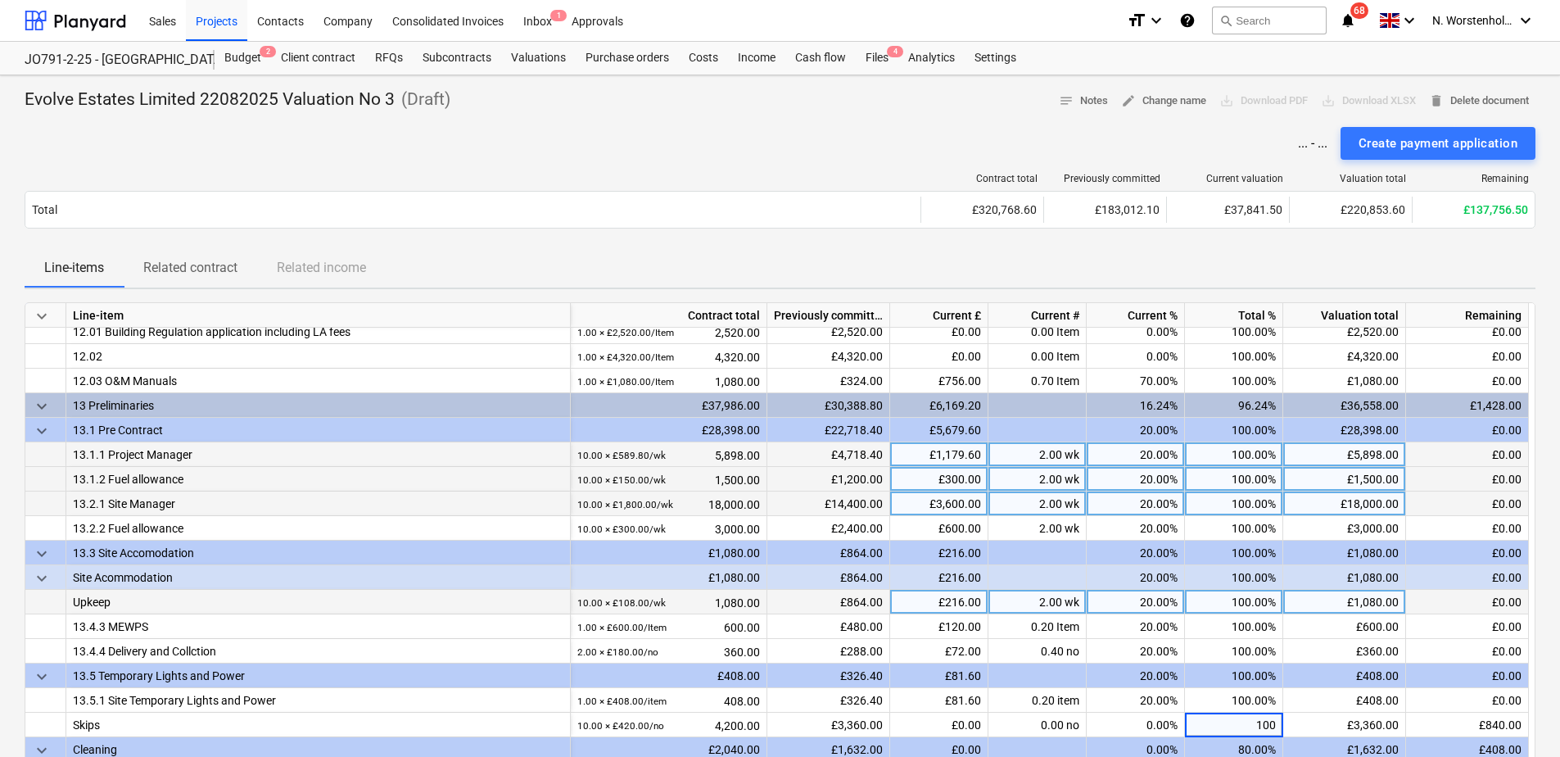
scroll to position [1388, 0]
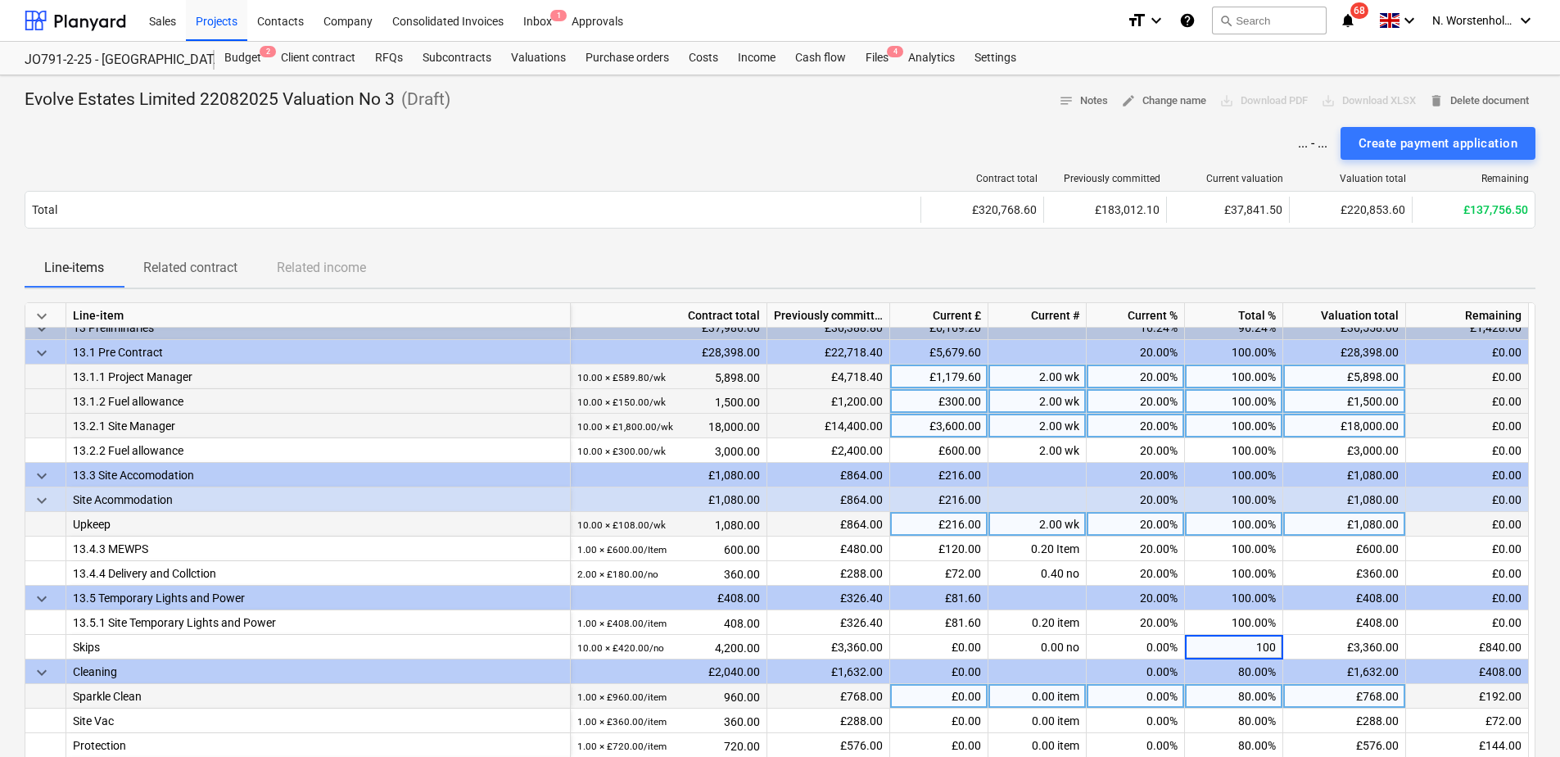
click at [1228, 658] on div "80.00%" at bounding box center [1234, 696] width 98 height 25
type input "100"
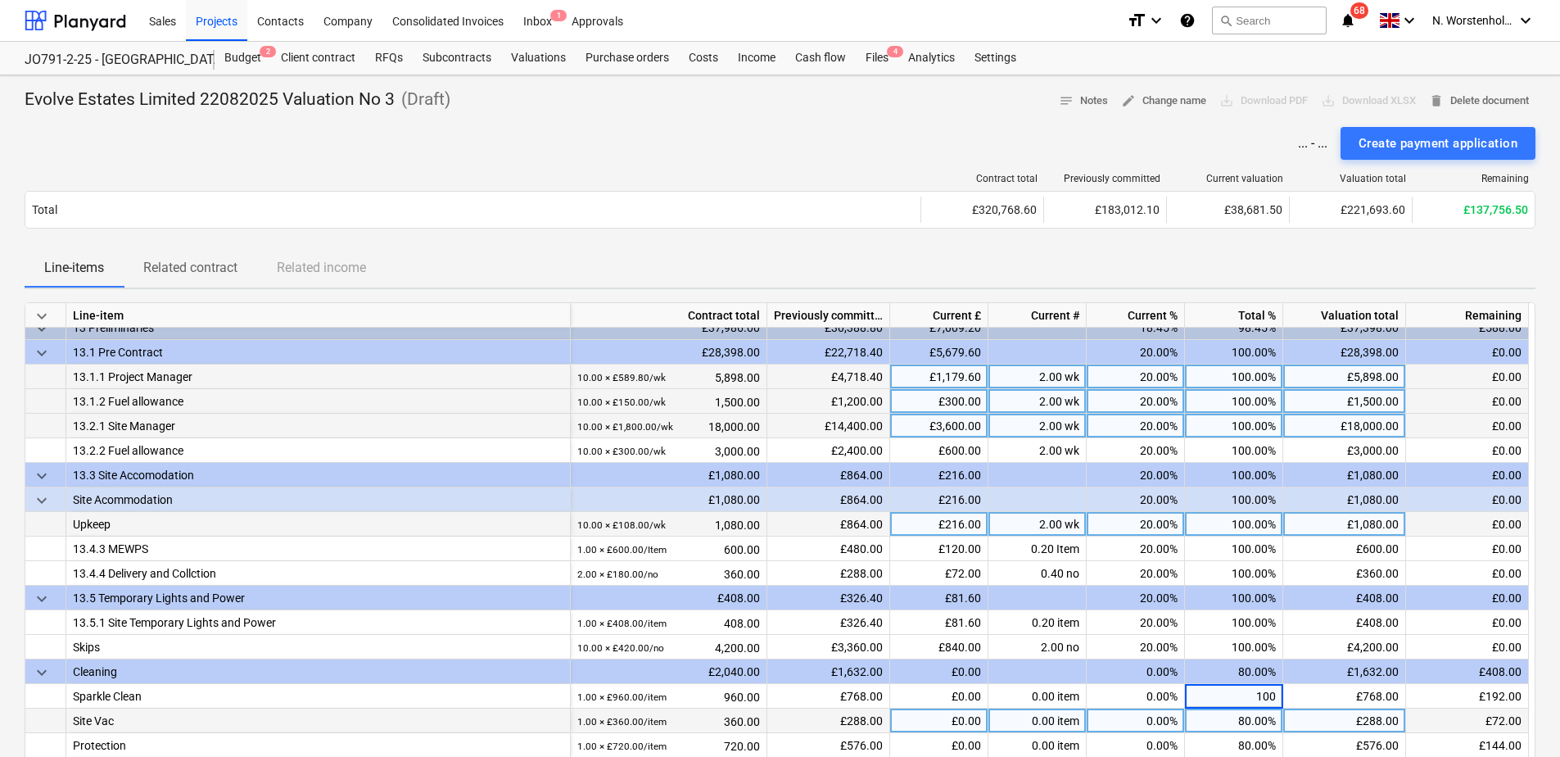
click at [1229, 658] on div "80.00%" at bounding box center [1234, 721] width 98 height 25
type input "100"
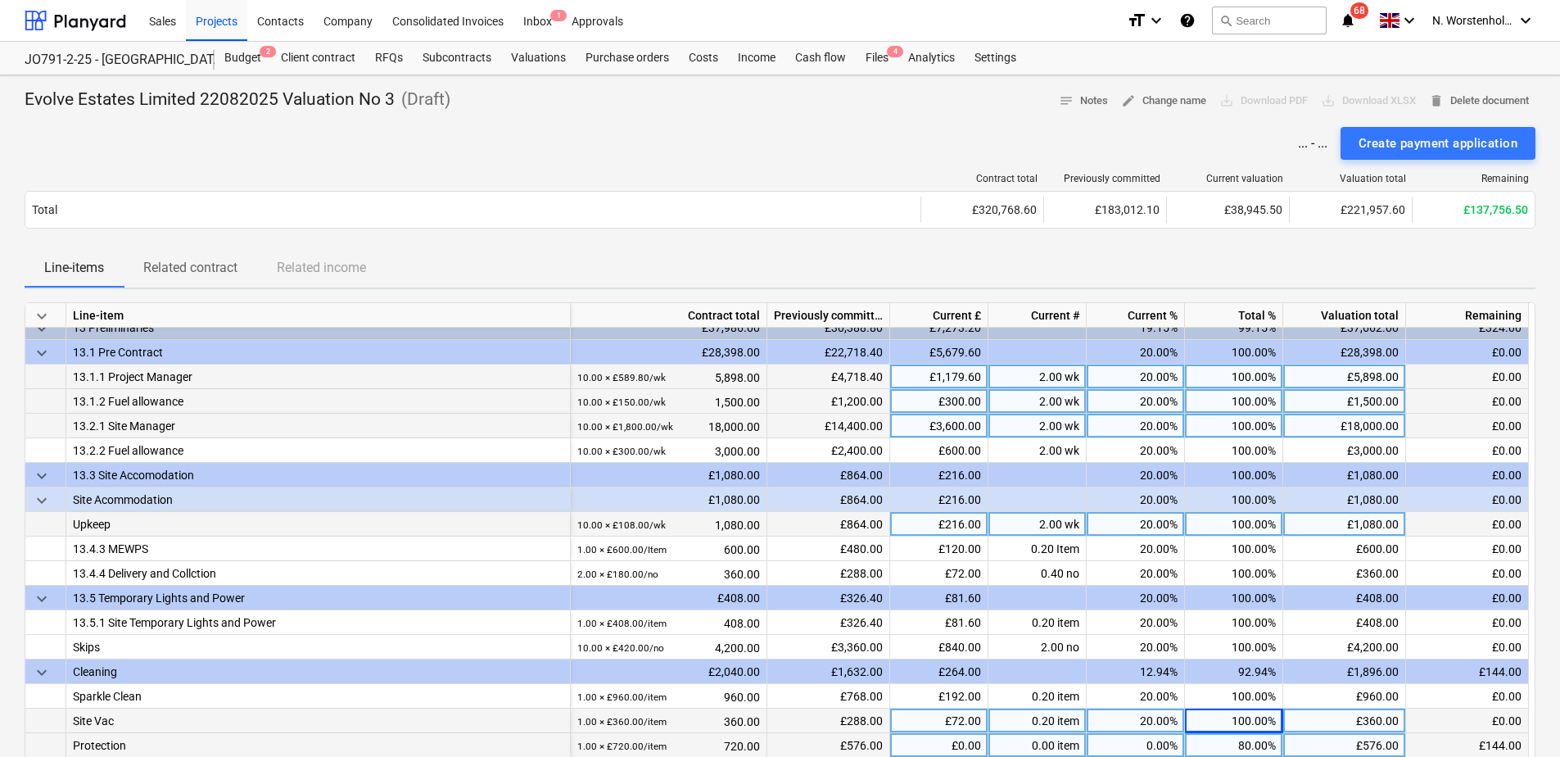
drag, startPoint x: 1235, startPoint y: 733, endPoint x: 1236, endPoint y: 716, distance: 17.2
click at [1237, 658] on div "keyboard_arrow_down Line-item Contract total Previously committed Current £ Cur…" at bounding box center [780, 567] width 1511 height 530
type input "100"
click at [1234, 658] on div "80.00%" at bounding box center [1234, 745] width 98 height 25
type input "100"
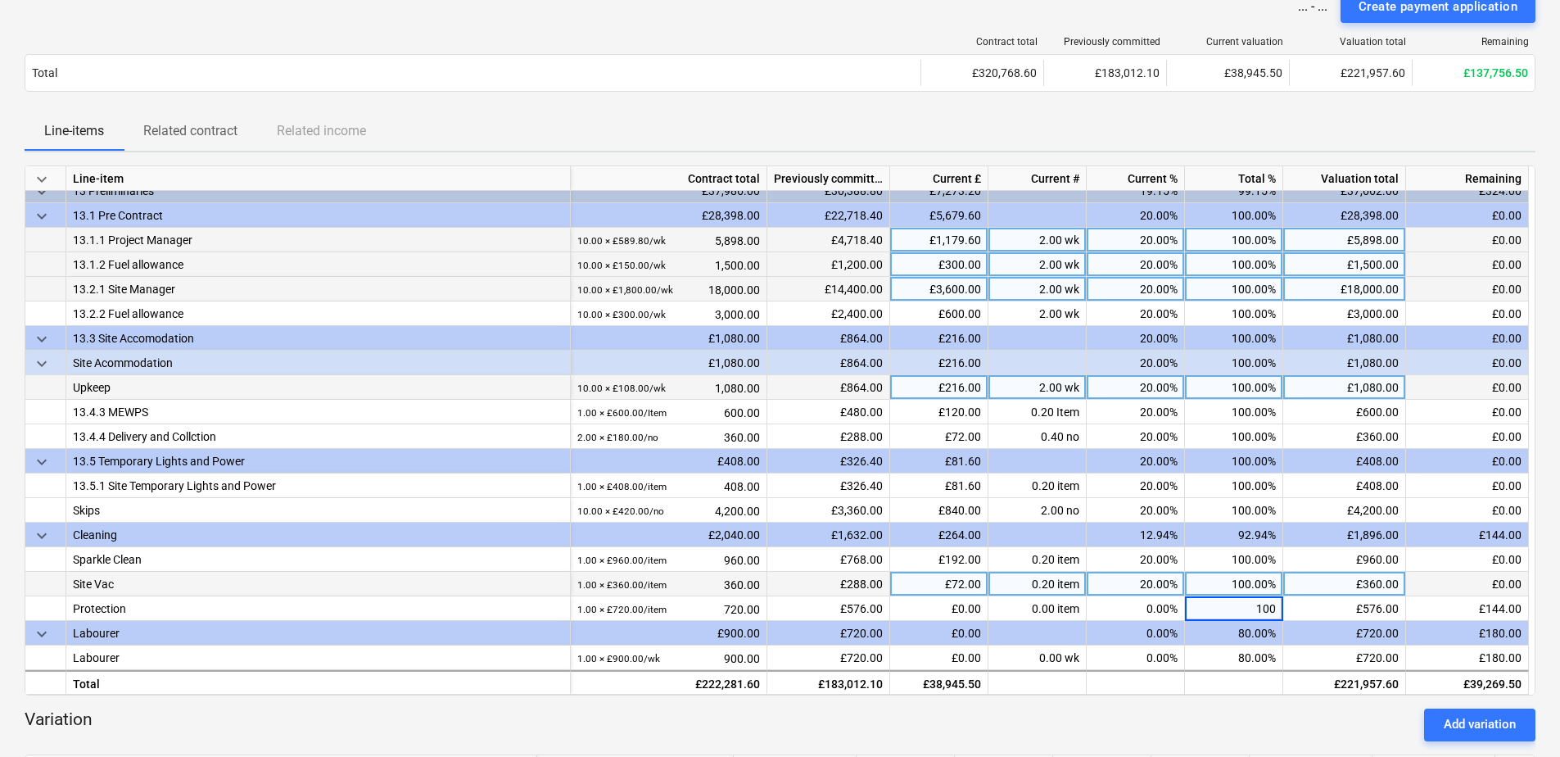
scroll to position [164, 0]
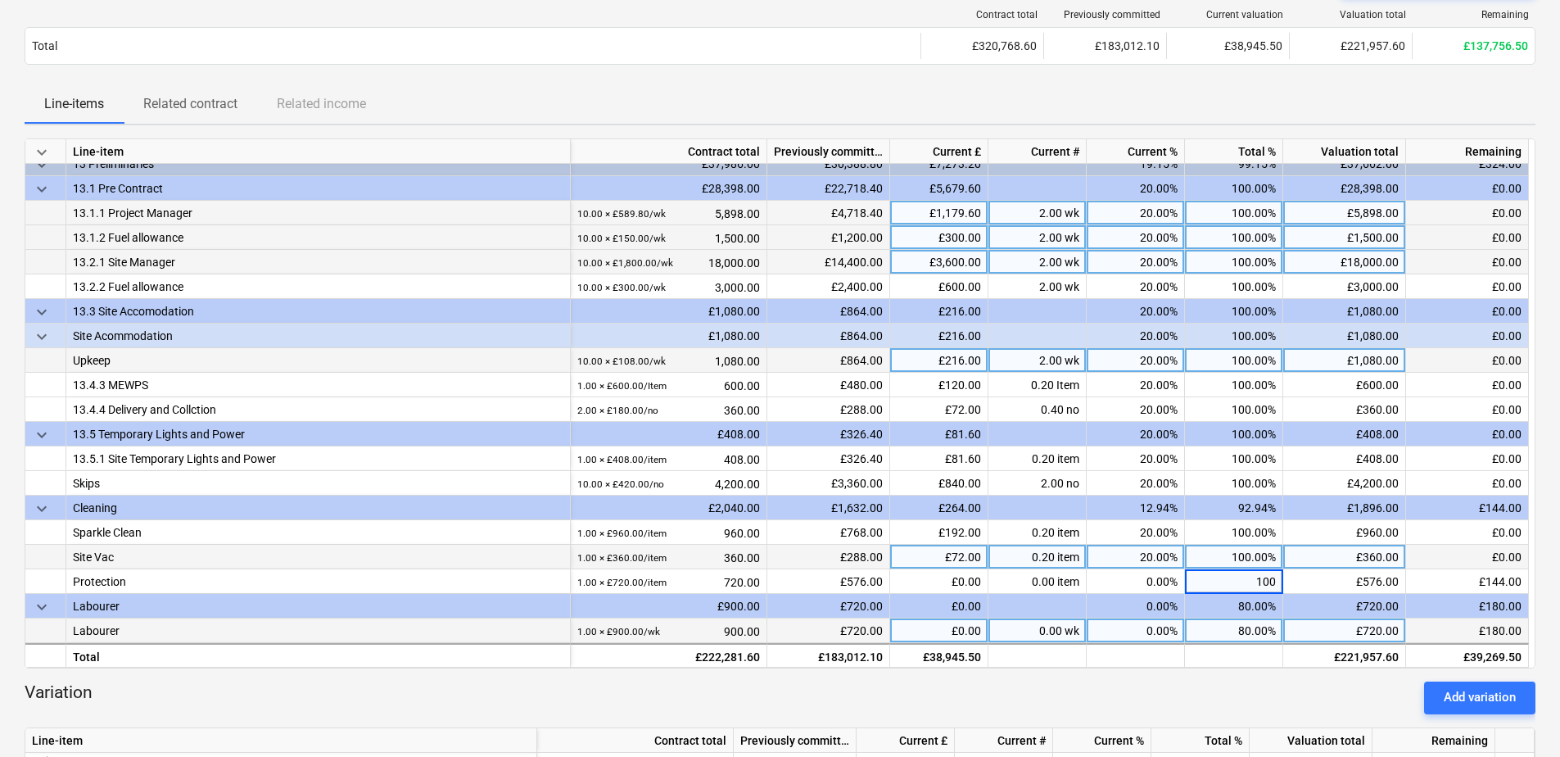
click at [1227, 635] on div "80.00%" at bounding box center [1234, 630] width 98 height 25
type input "100"
click at [1251, 658] on div "keyboard_arrow_down Line-item Contract total Previously committed Current £ Cur…" at bounding box center [780, 681] width 1511 height 1087
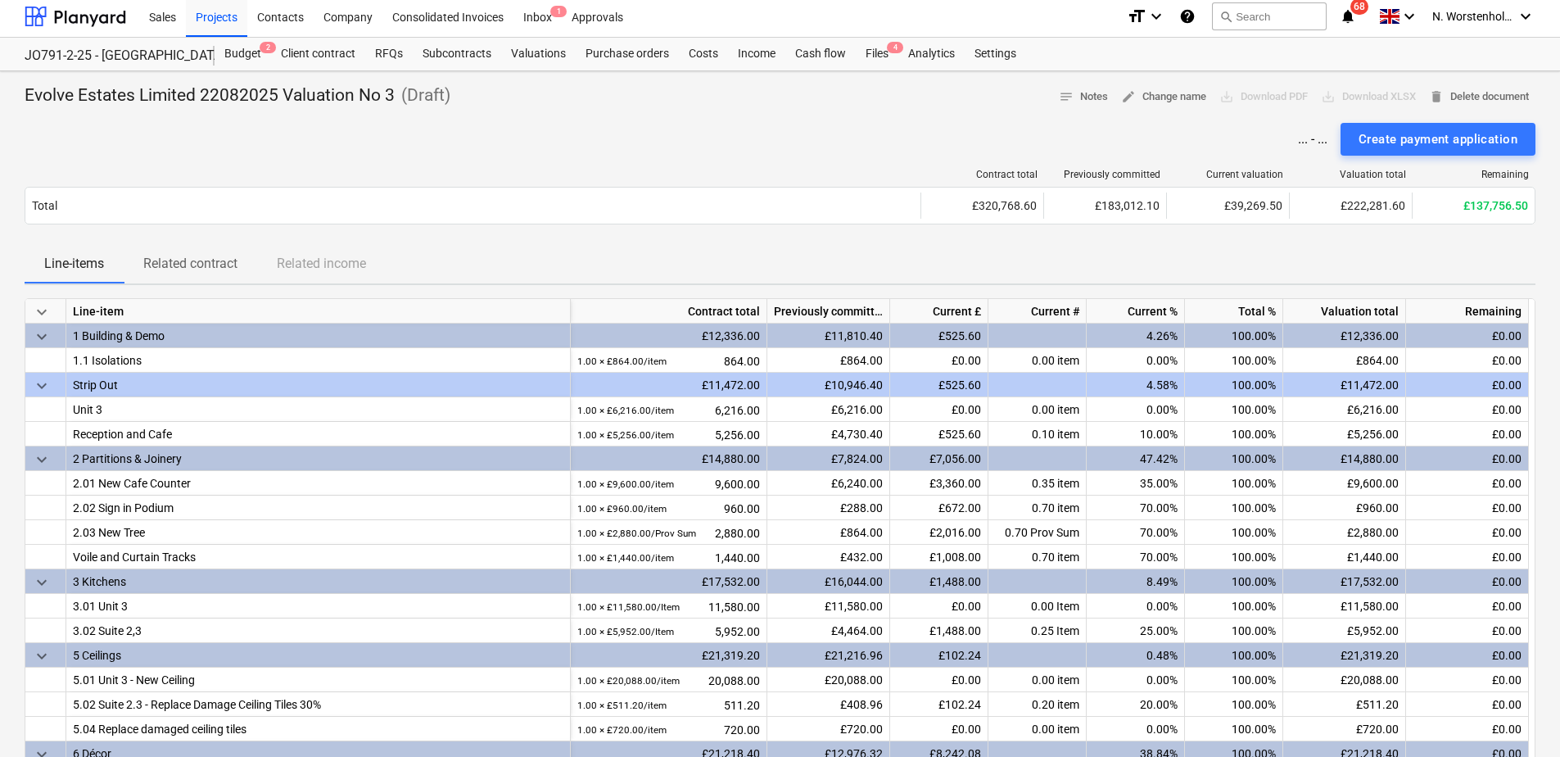
scroll to position [0, 0]
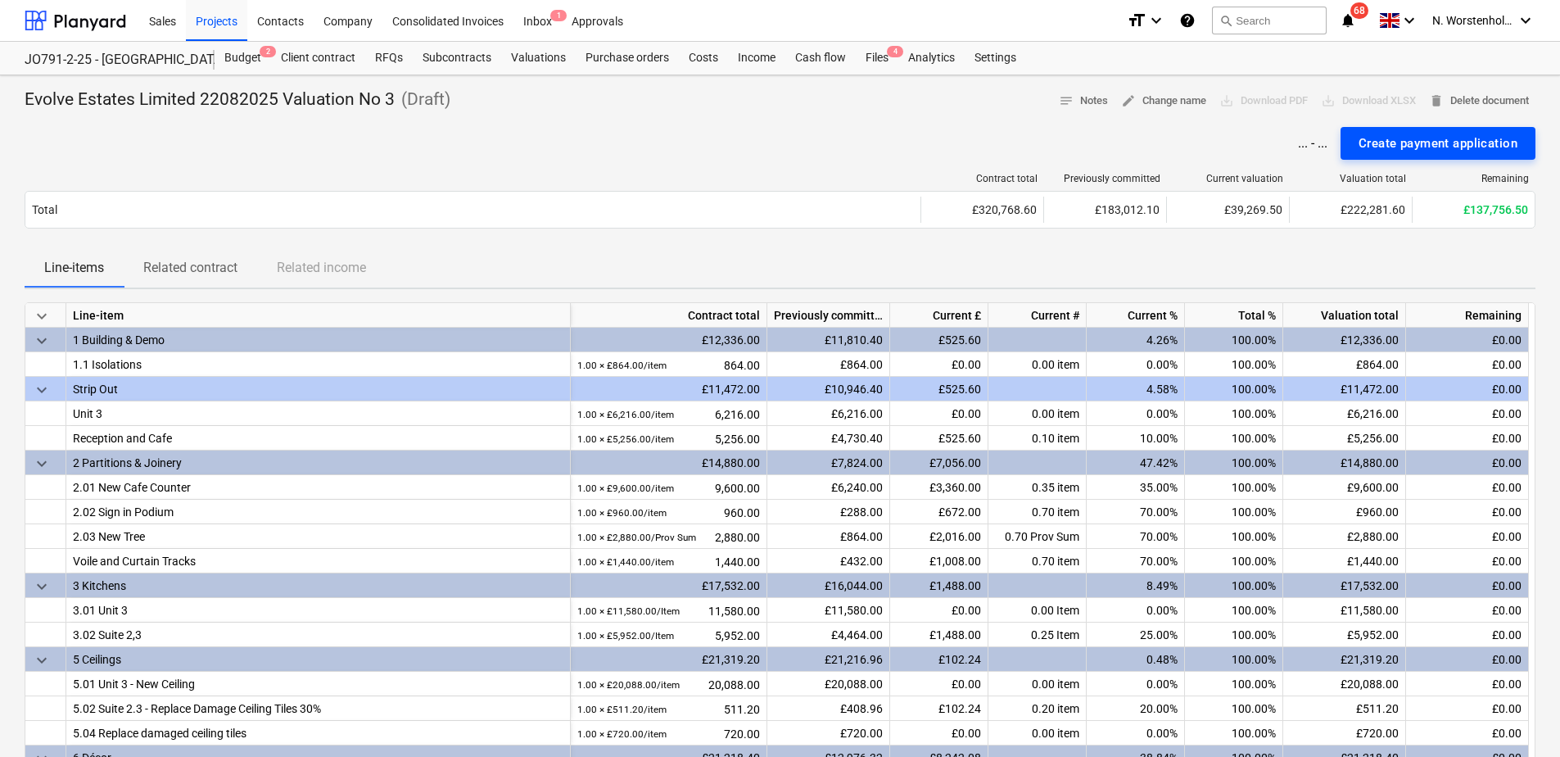
click at [1251, 136] on div "Create payment application" at bounding box center [1438, 143] width 159 height 21
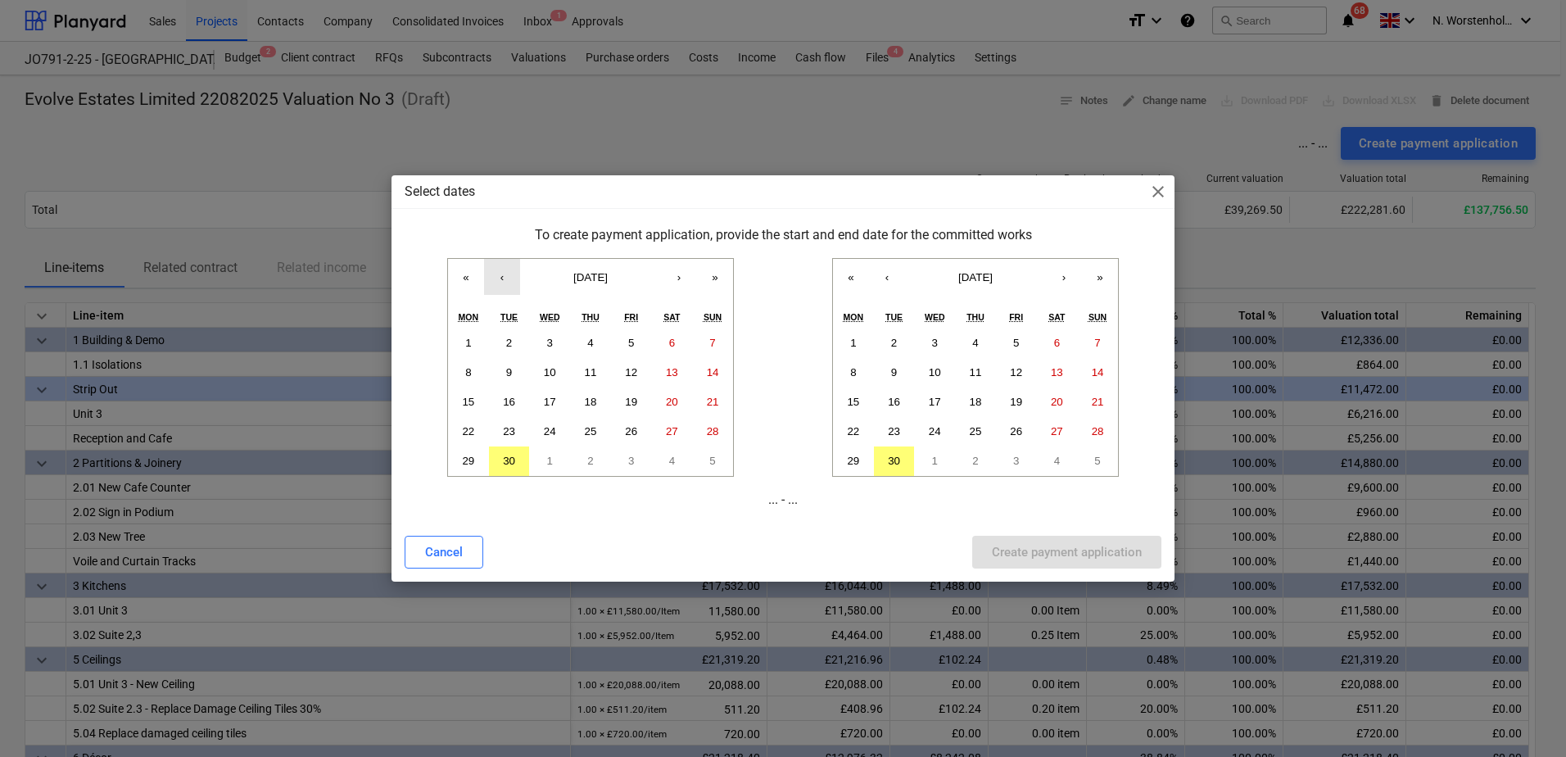
click at [496, 280] on button "‹" at bounding box center [502, 277] width 36 height 36
click at [883, 281] on button "‹" at bounding box center [887, 277] width 36 height 36
click at [467, 369] on abbr "4" at bounding box center [468, 372] width 6 height 12
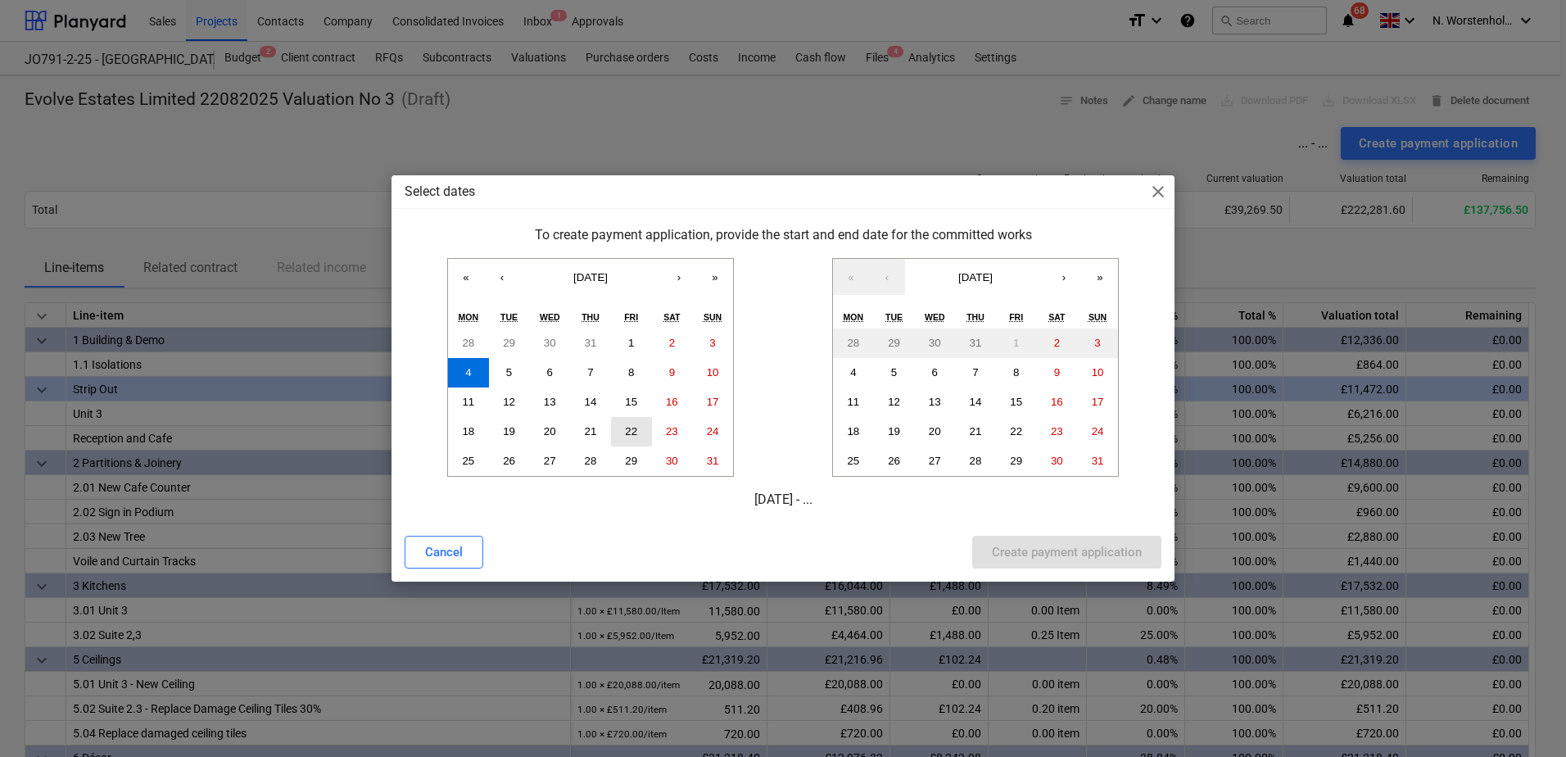
click at [632, 432] on abbr "22" at bounding box center [631, 431] width 12 height 12
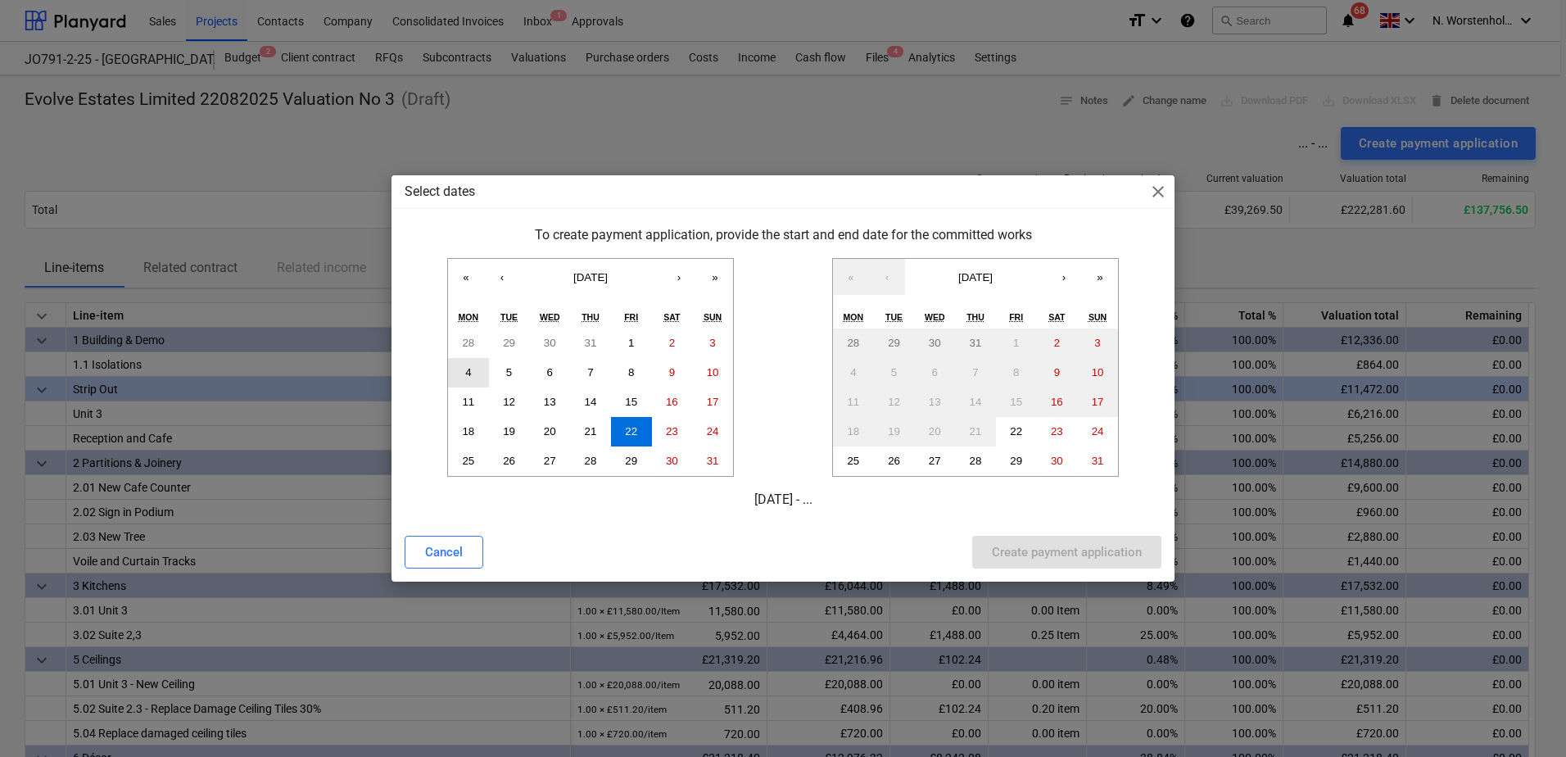
click at [474, 378] on button "4" at bounding box center [468, 372] width 41 height 29
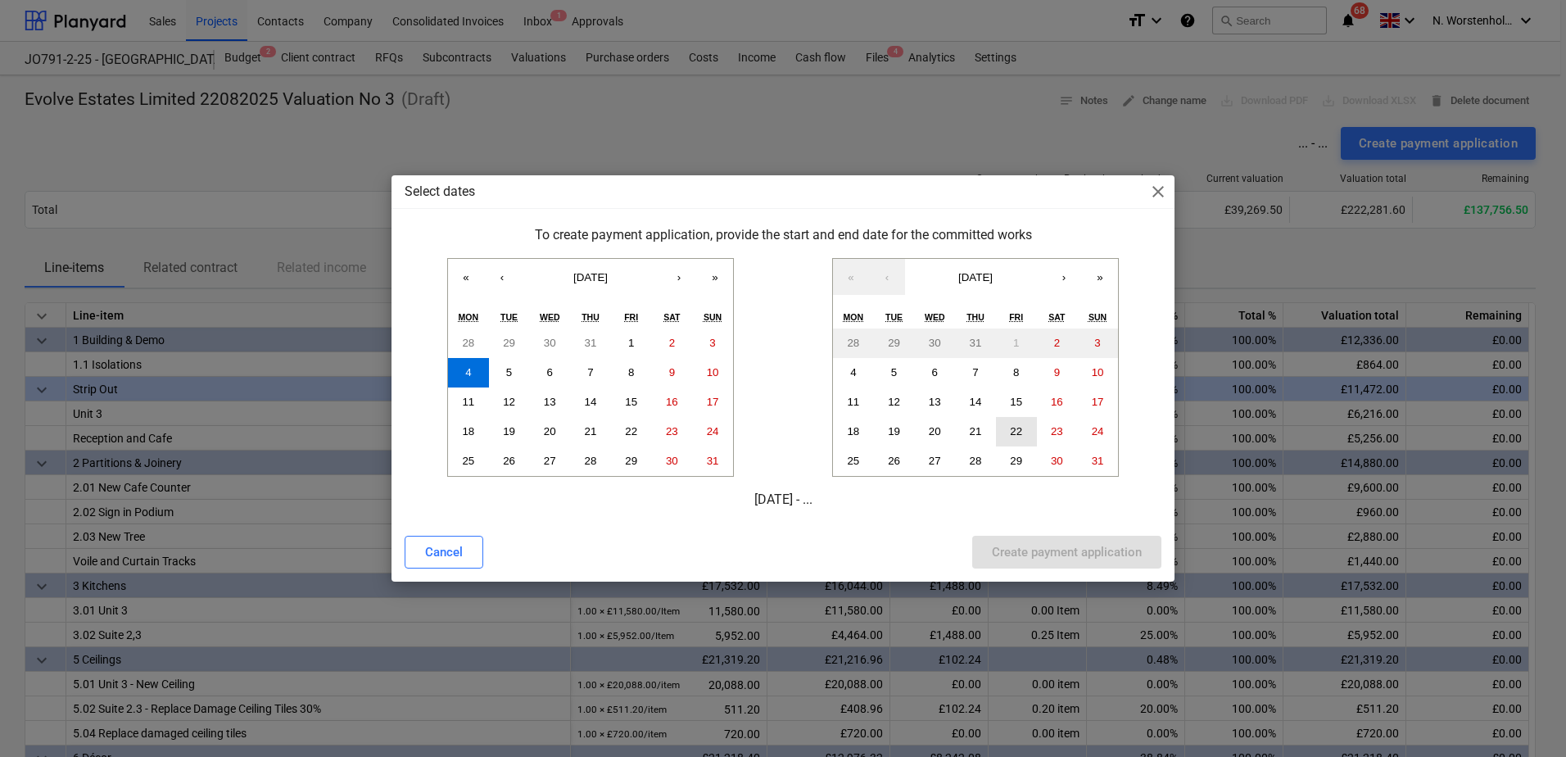
click at [1003, 430] on button "22" at bounding box center [1016, 431] width 41 height 29
click at [1077, 553] on div "Create payment application" at bounding box center [1067, 551] width 150 height 21
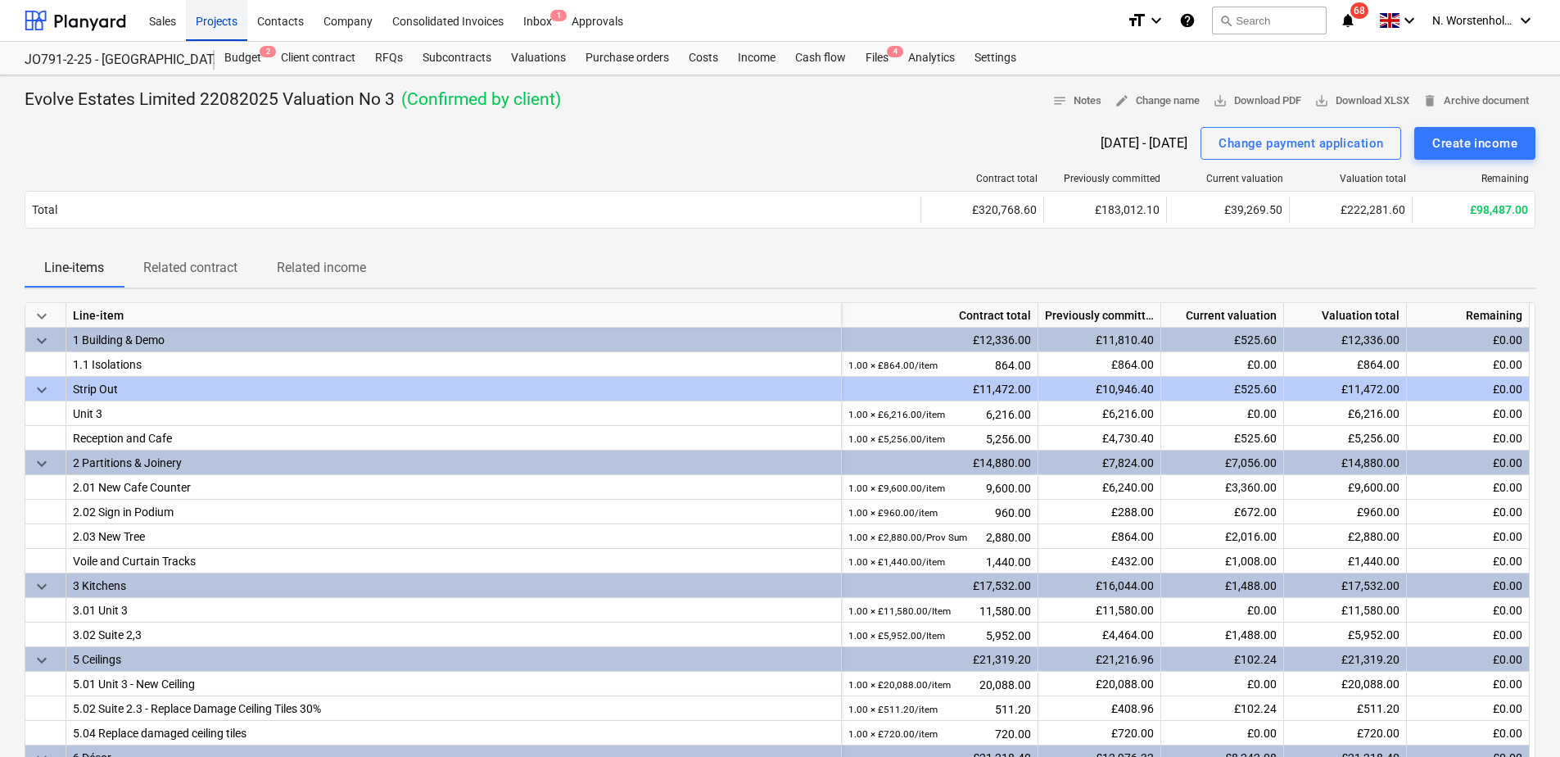
click at [213, 26] on div "Projects" at bounding box center [216, 20] width 61 height 42
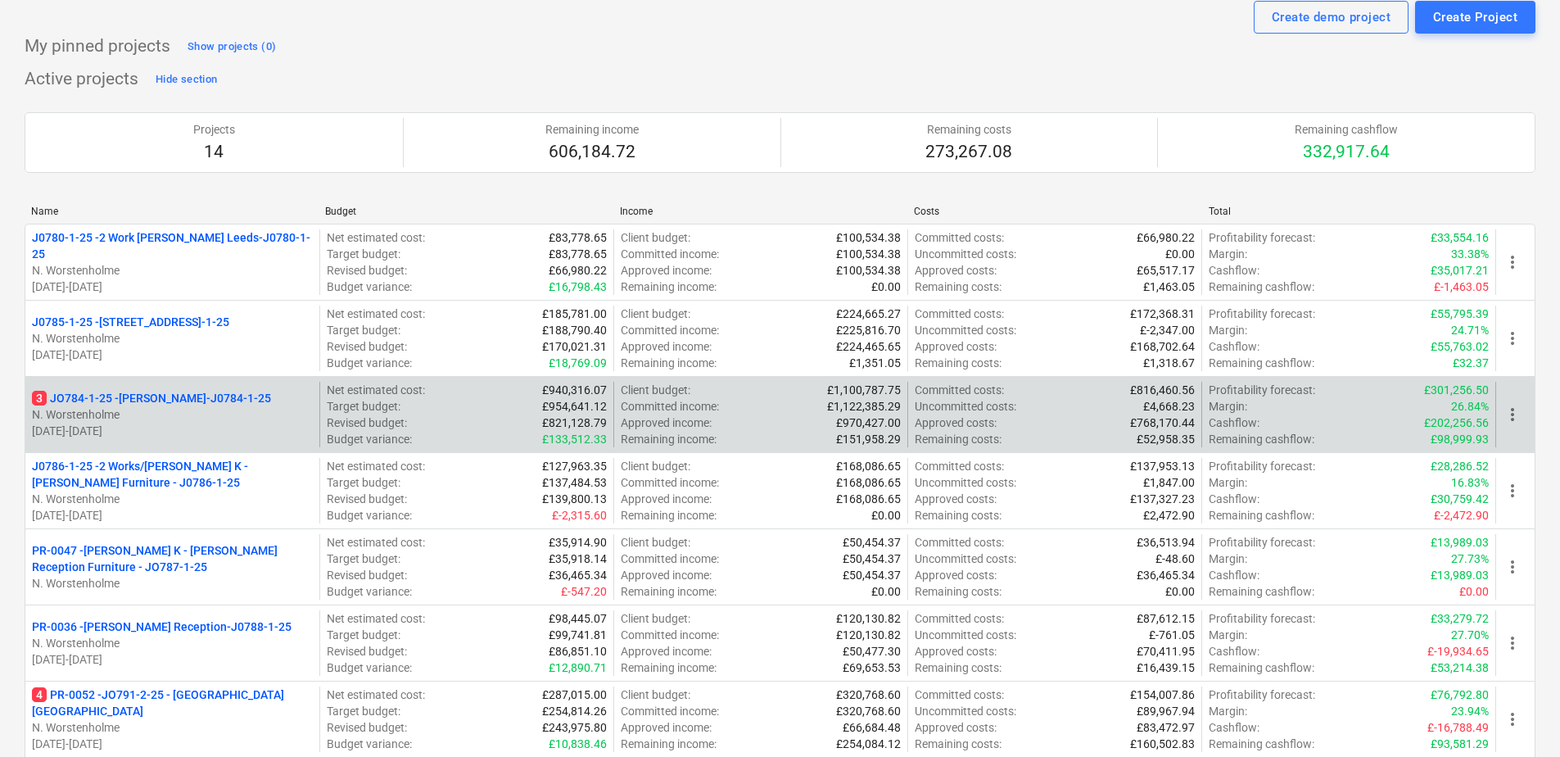
scroll to position [82, 0]
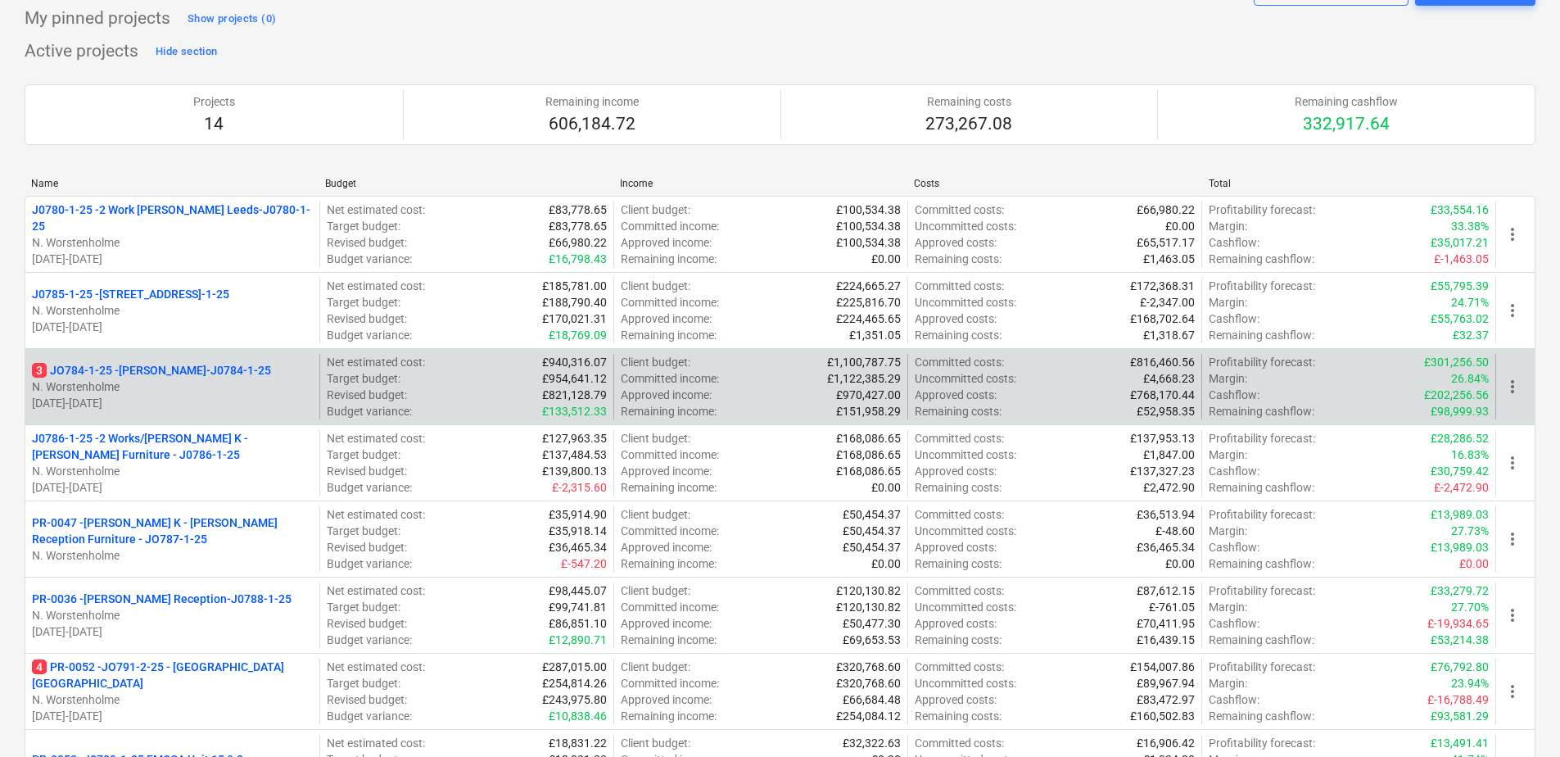
click at [143, 371] on p "3 JO784-1-25 - Wizu York-J0784-1-25" at bounding box center [151, 370] width 239 height 16
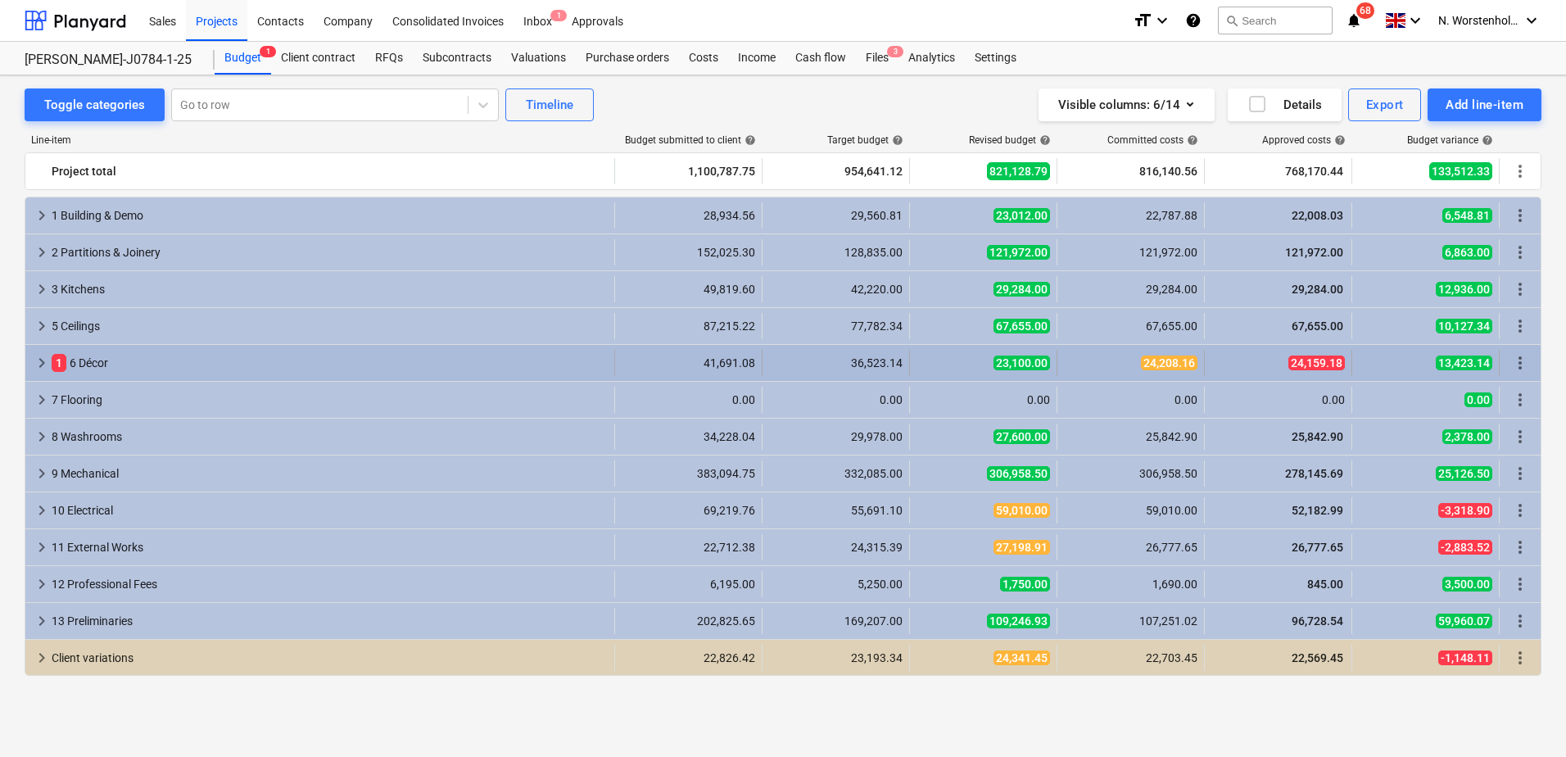
click at [81, 359] on div "1 6 Décor" at bounding box center [330, 363] width 556 height 26
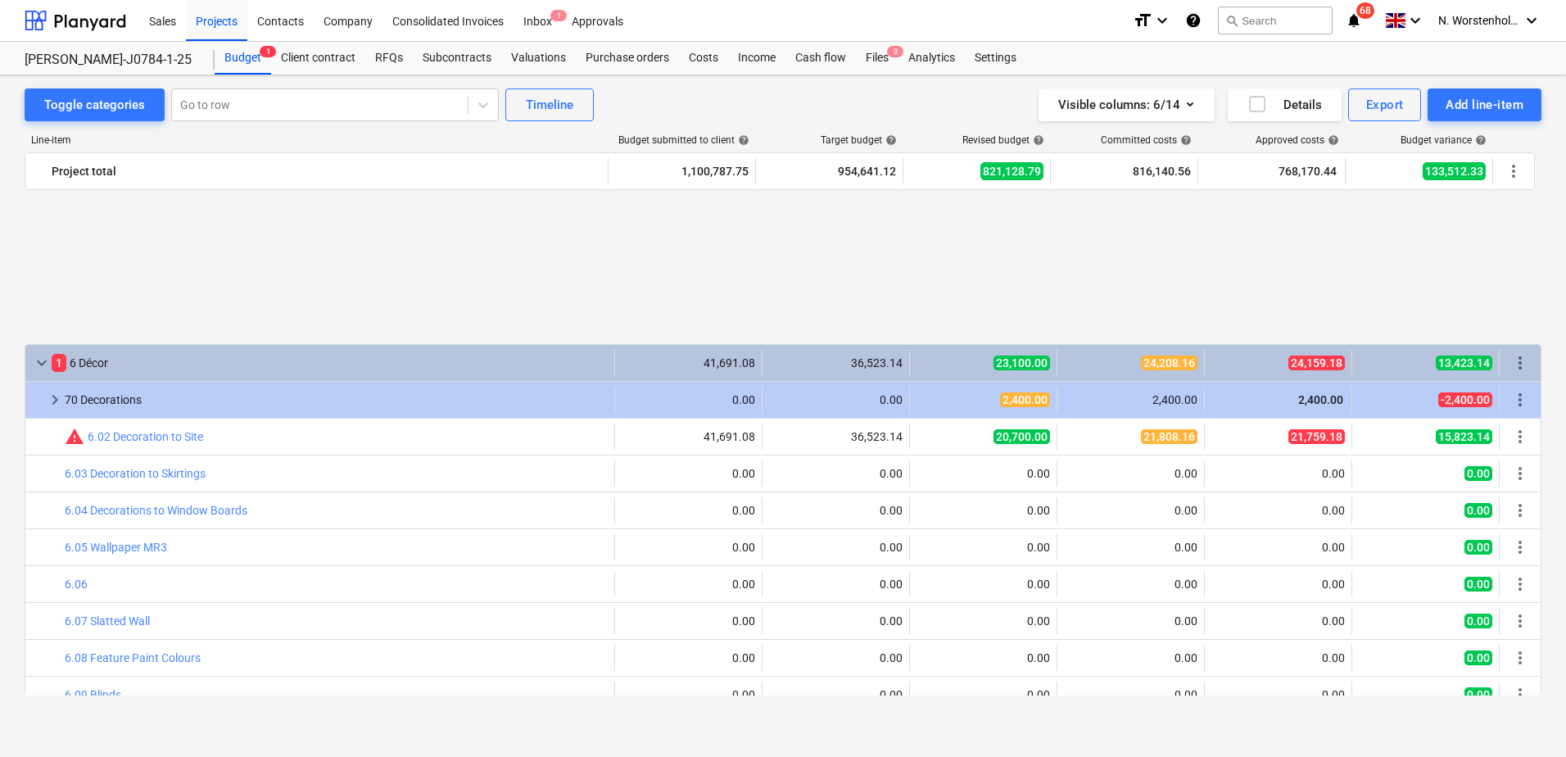
scroll to position [246, 0]
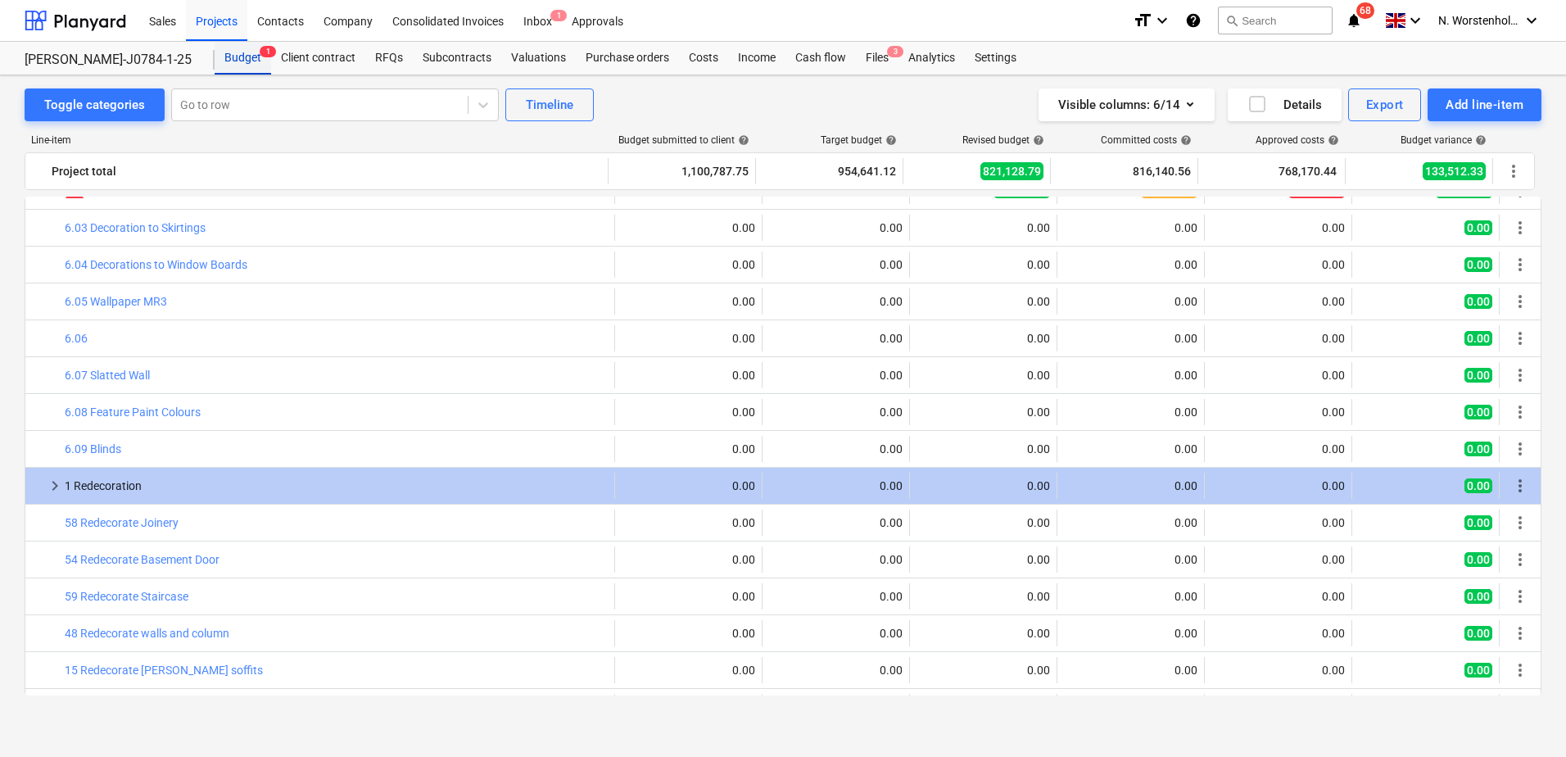
click at [242, 59] on div "Budget 1" at bounding box center [243, 58] width 57 height 33
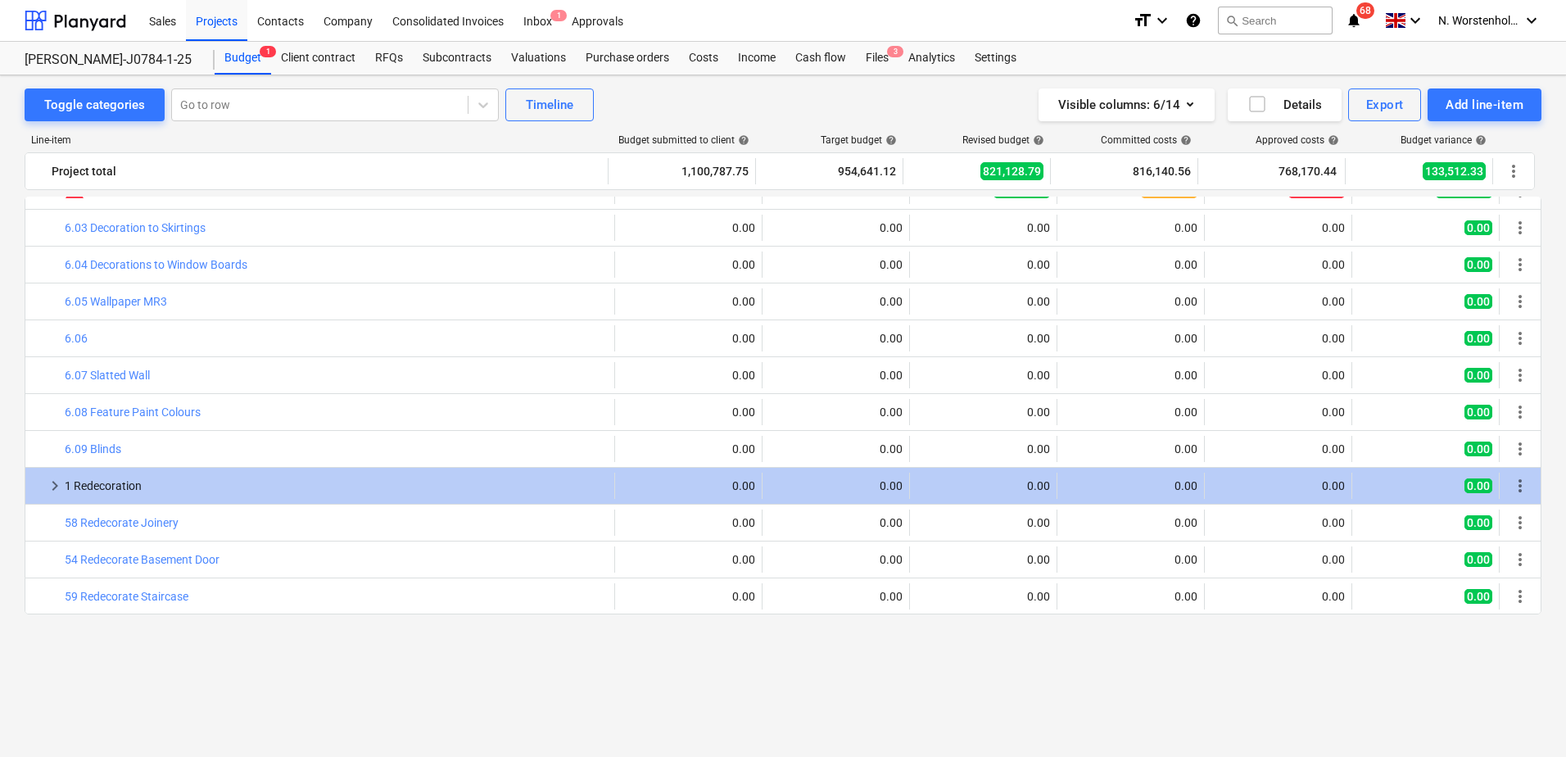
scroll to position [82, 0]
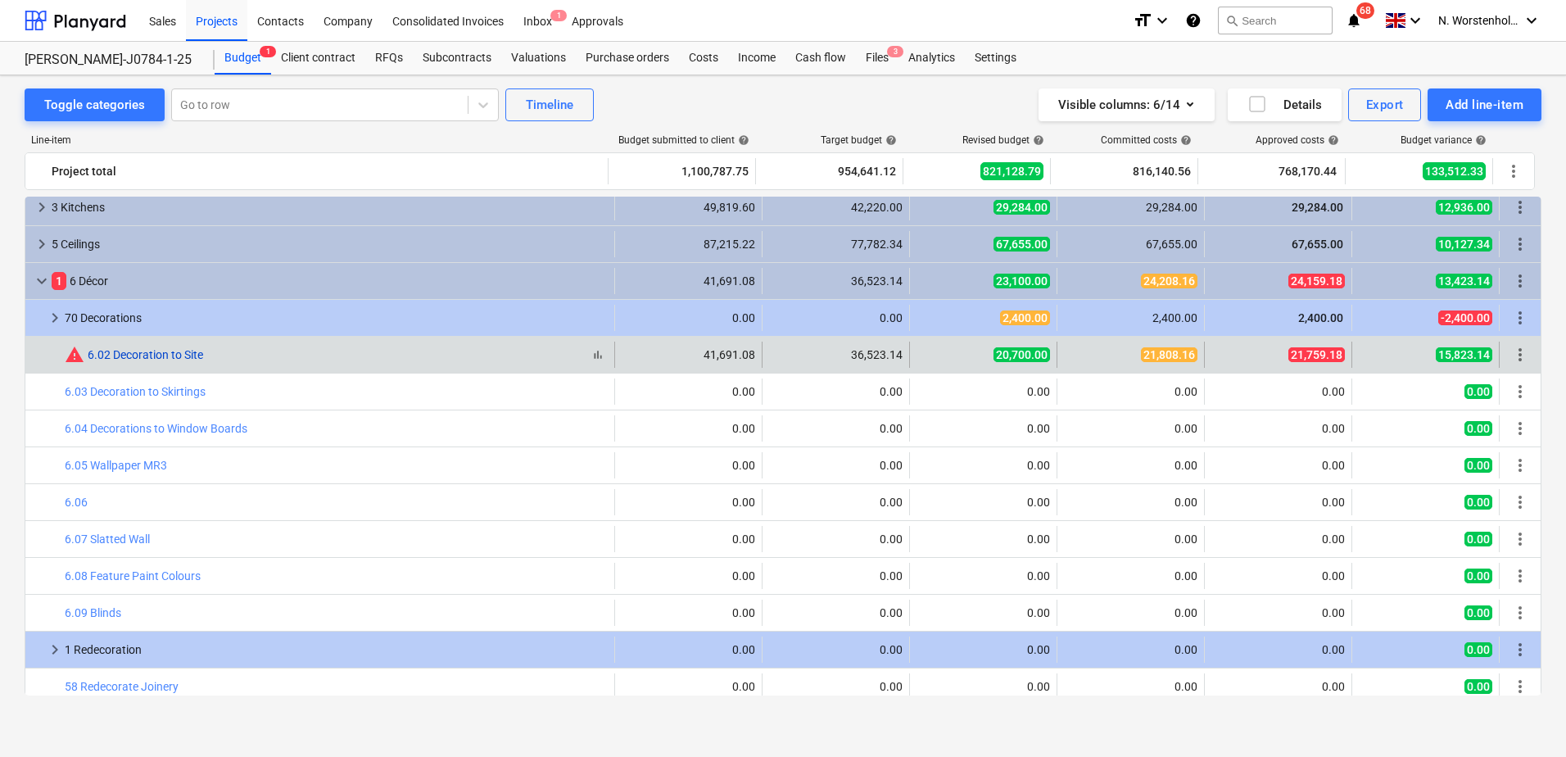
click at [174, 353] on link "6.02 Decoration to Site" at bounding box center [145, 354] width 115 height 13
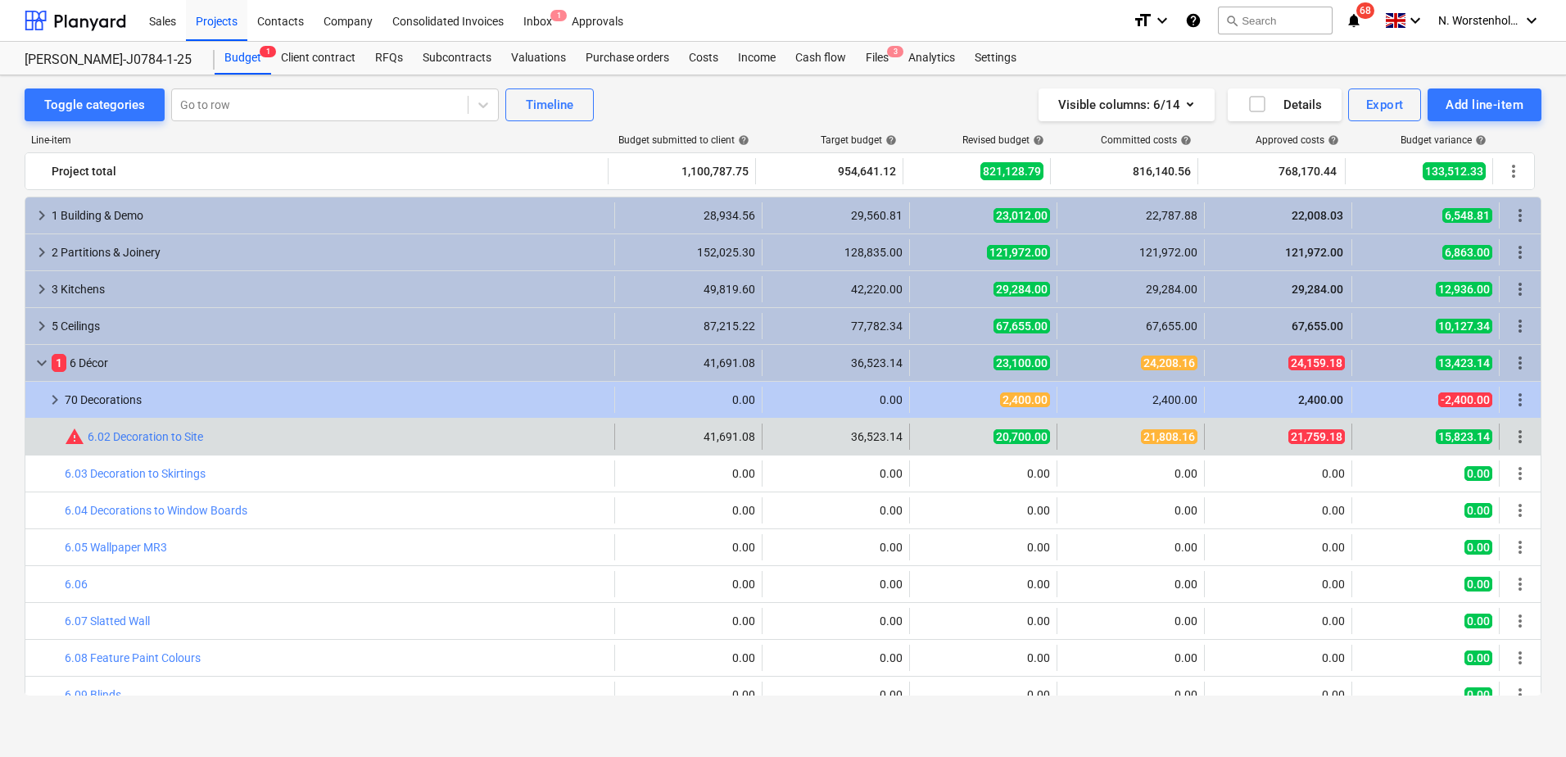
scroll to position [82, 0]
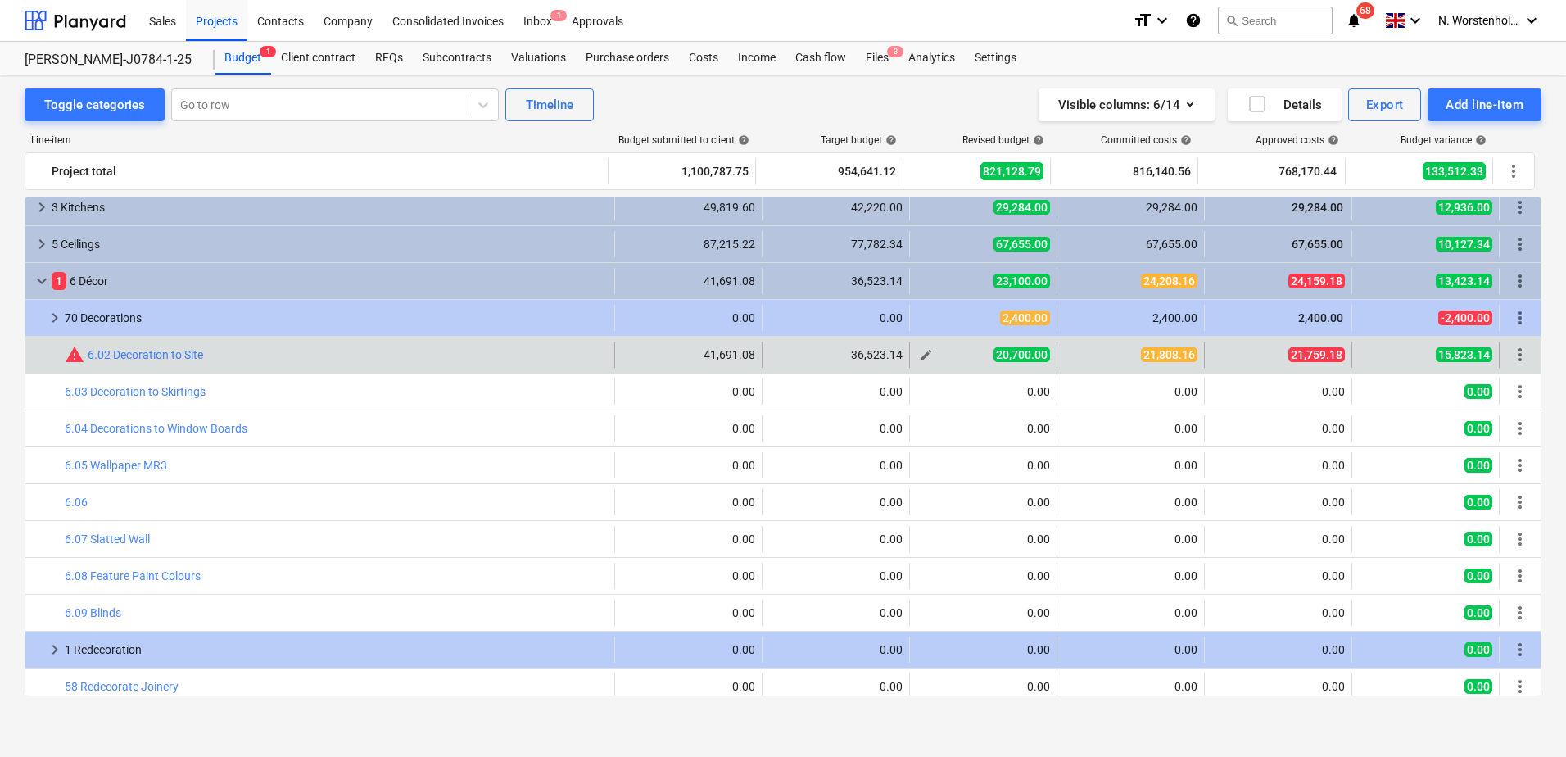
click at [1025, 356] on span "20,700.00" at bounding box center [1022, 354] width 57 height 15
click at [920, 359] on span "edit" at bounding box center [926, 354] width 13 height 13
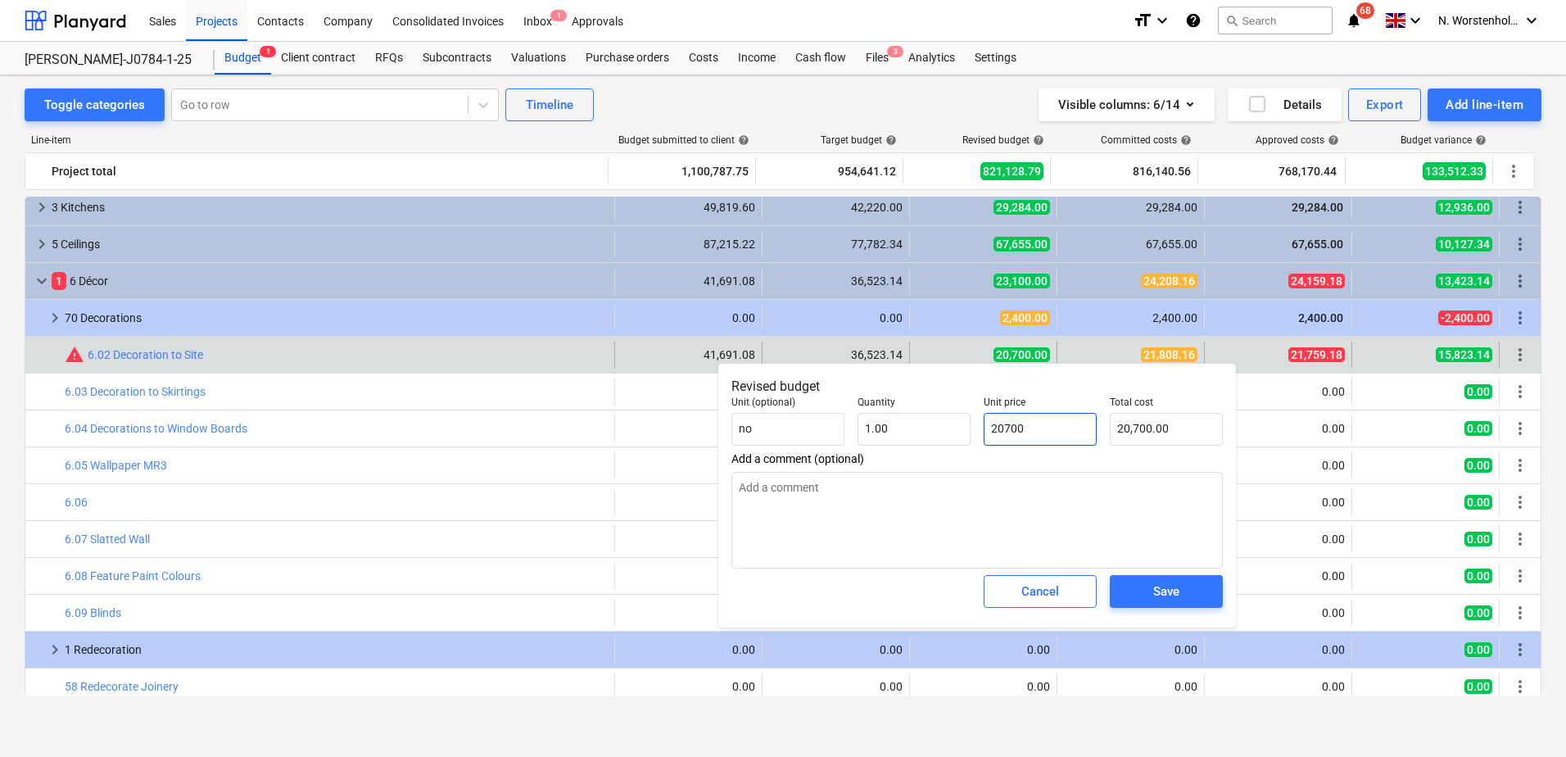
click at [1003, 428] on input "20700" at bounding box center [1040, 429] width 113 height 33
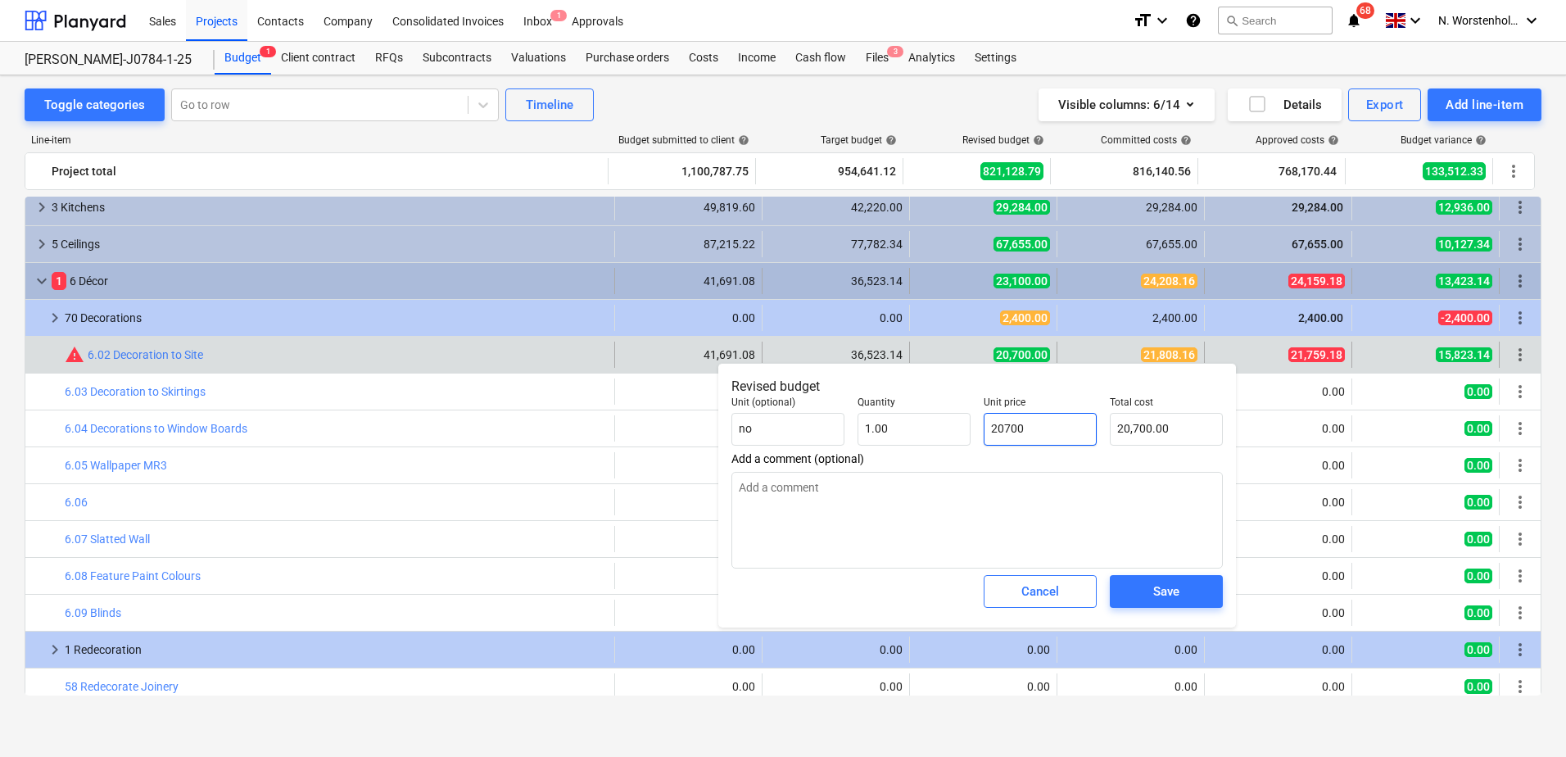
type input "2070"
type textarea "x"
type input "2,070.00"
type input "207"
type textarea "x"
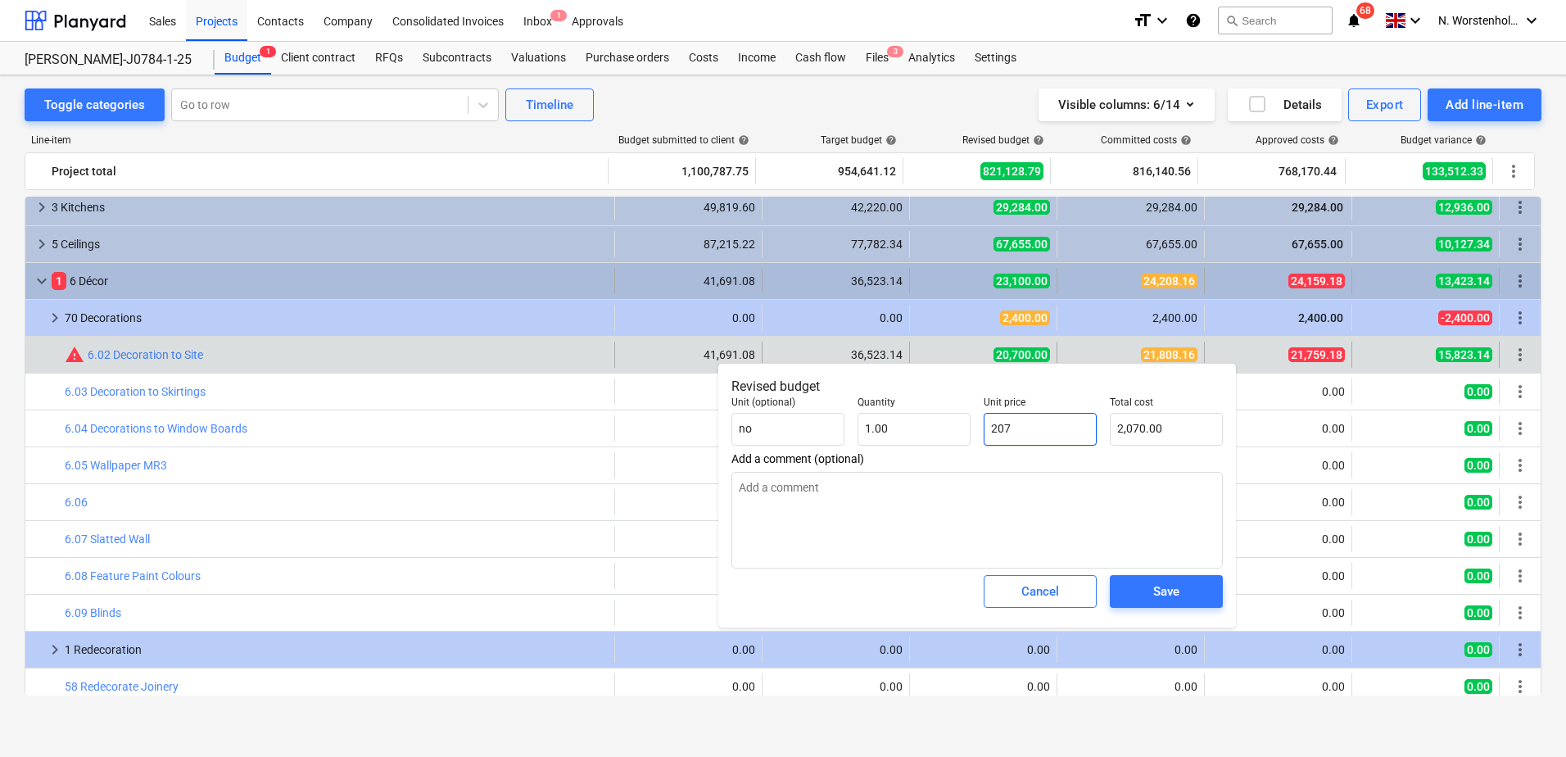
type input "207.00"
type input "20"
type textarea "x"
type input "20.00"
type input "2"
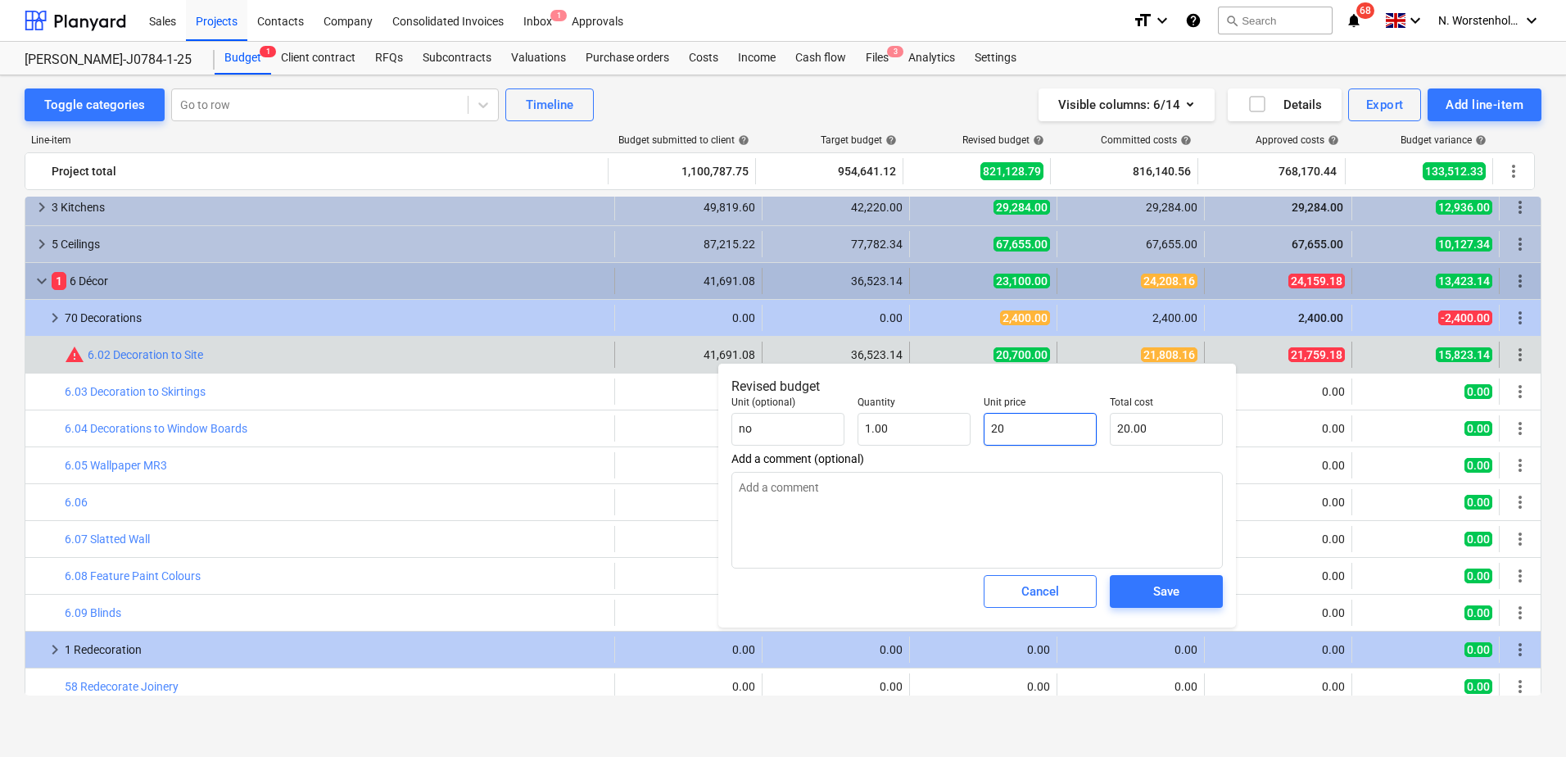
type textarea "x"
type input "2.00"
type input "21"
type textarea "x"
type input "21.00"
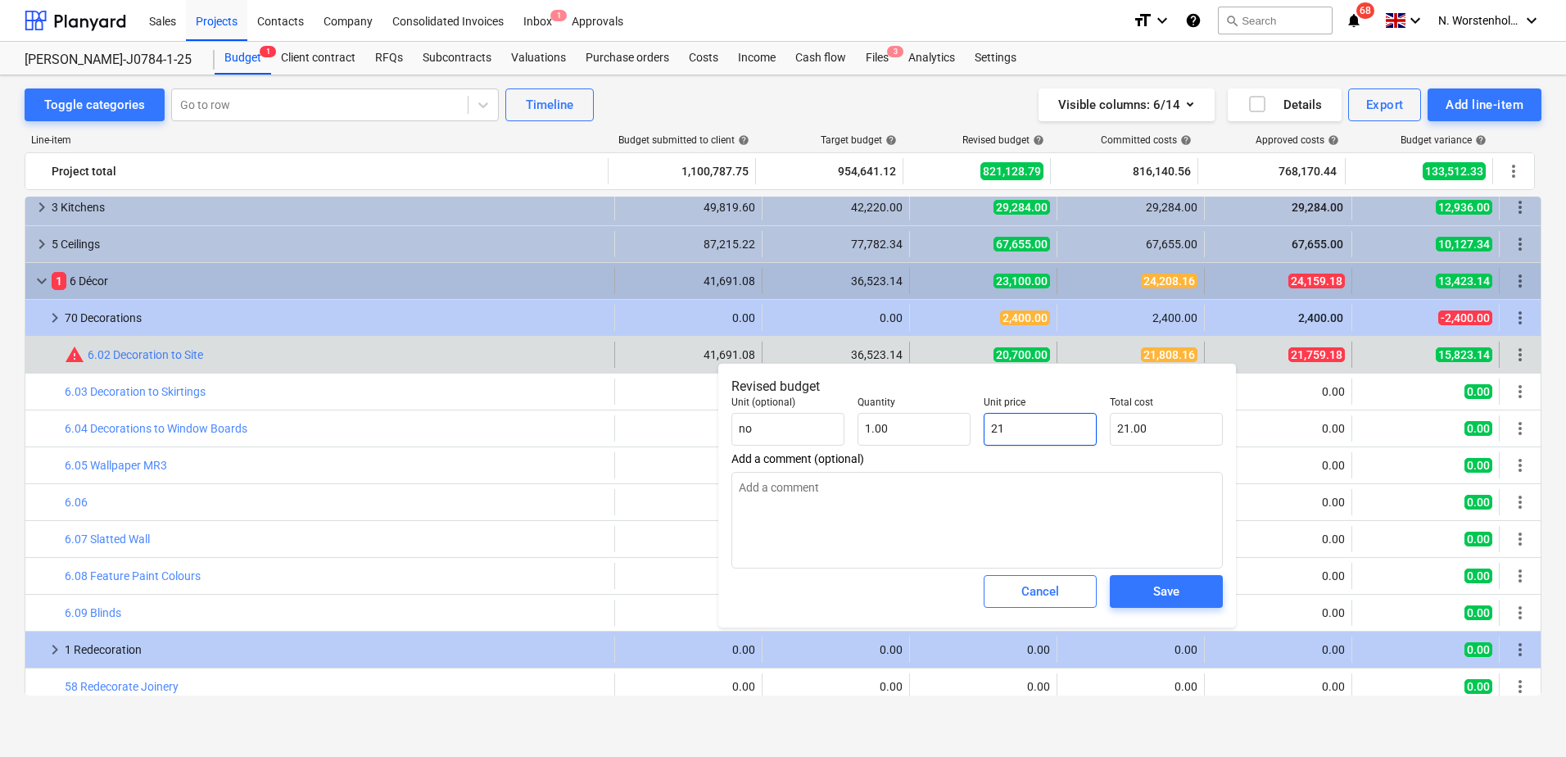
type input "218"
type textarea "x"
type input "218.00"
type input "2180"
type textarea "x"
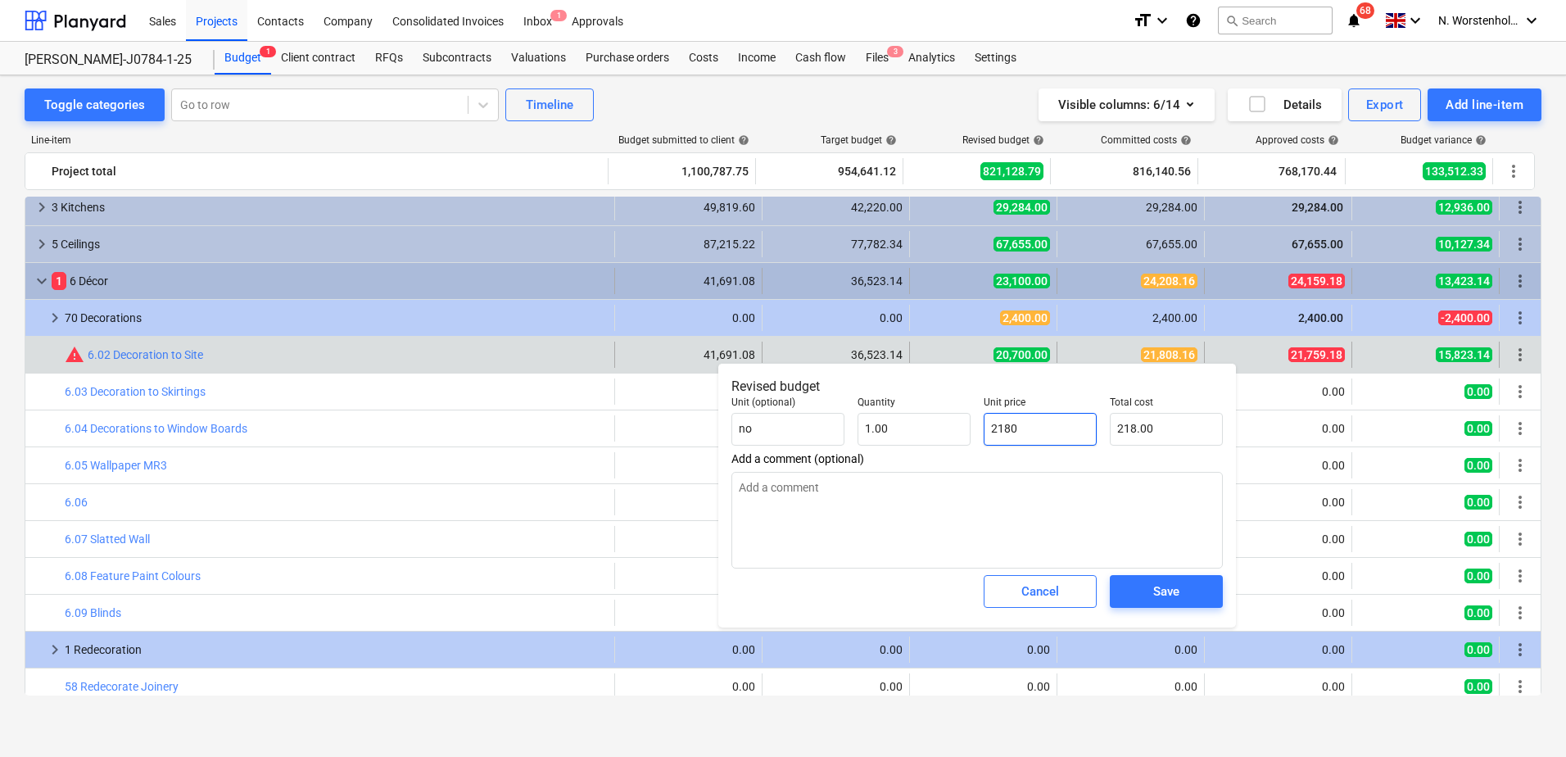
type input "2,180.00"
type input "21808"
type textarea "x"
type input "21,808.00"
type input "21808."
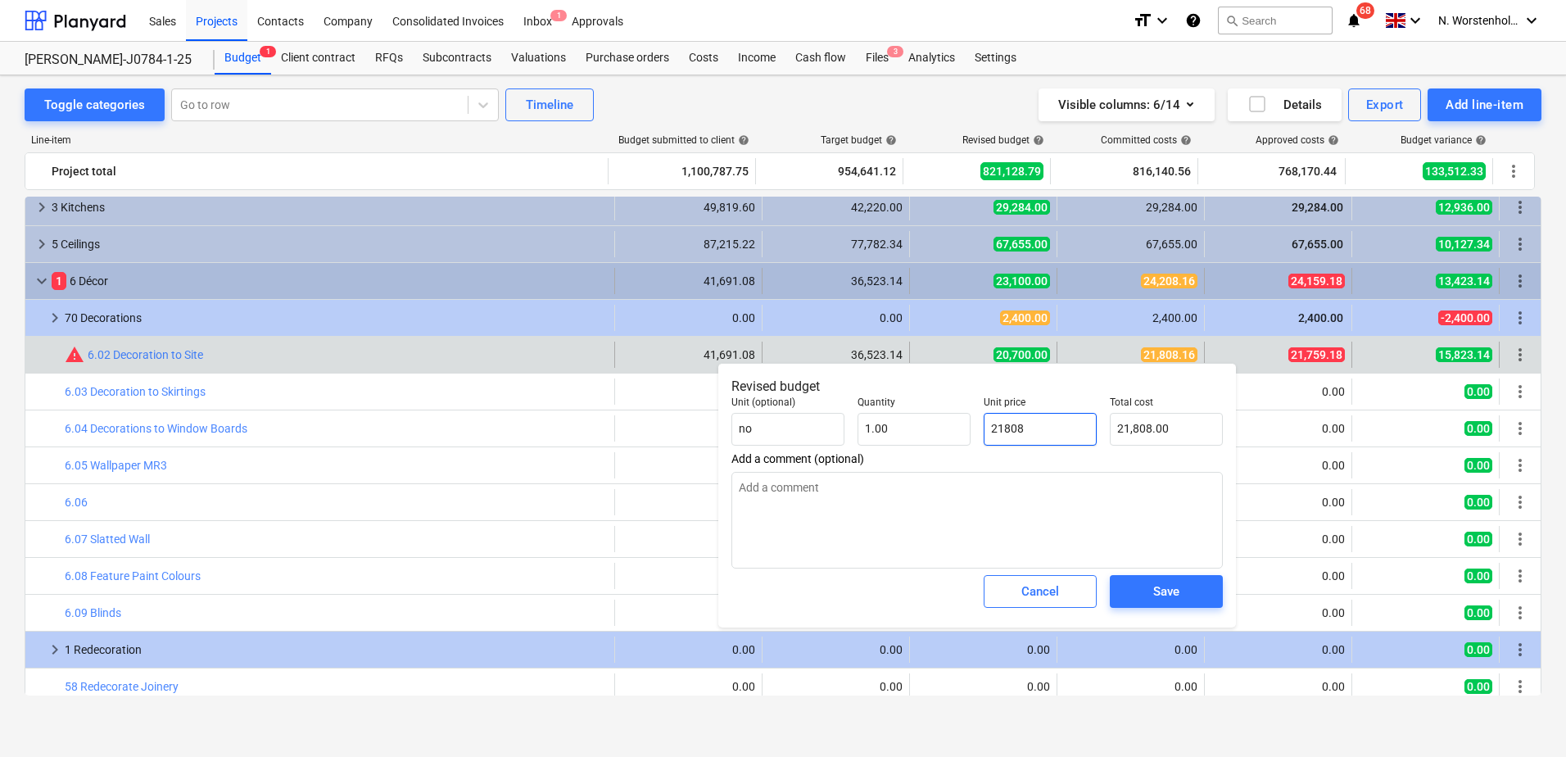
type textarea "x"
type input "21808.1"
type textarea "x"
type input "21,808.10"
type input "21808.16"
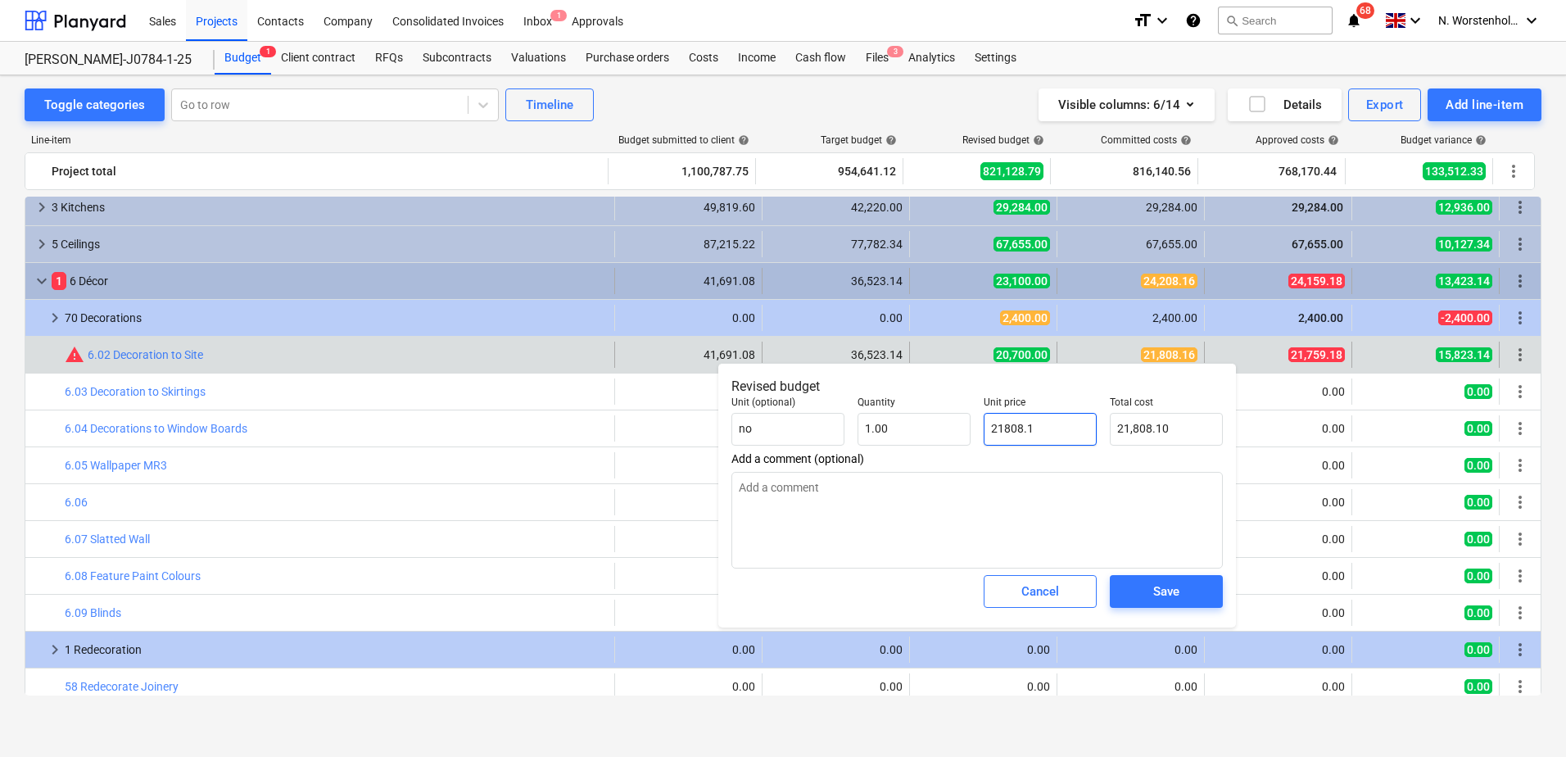
type textarea "x"
type input "21,808.16"
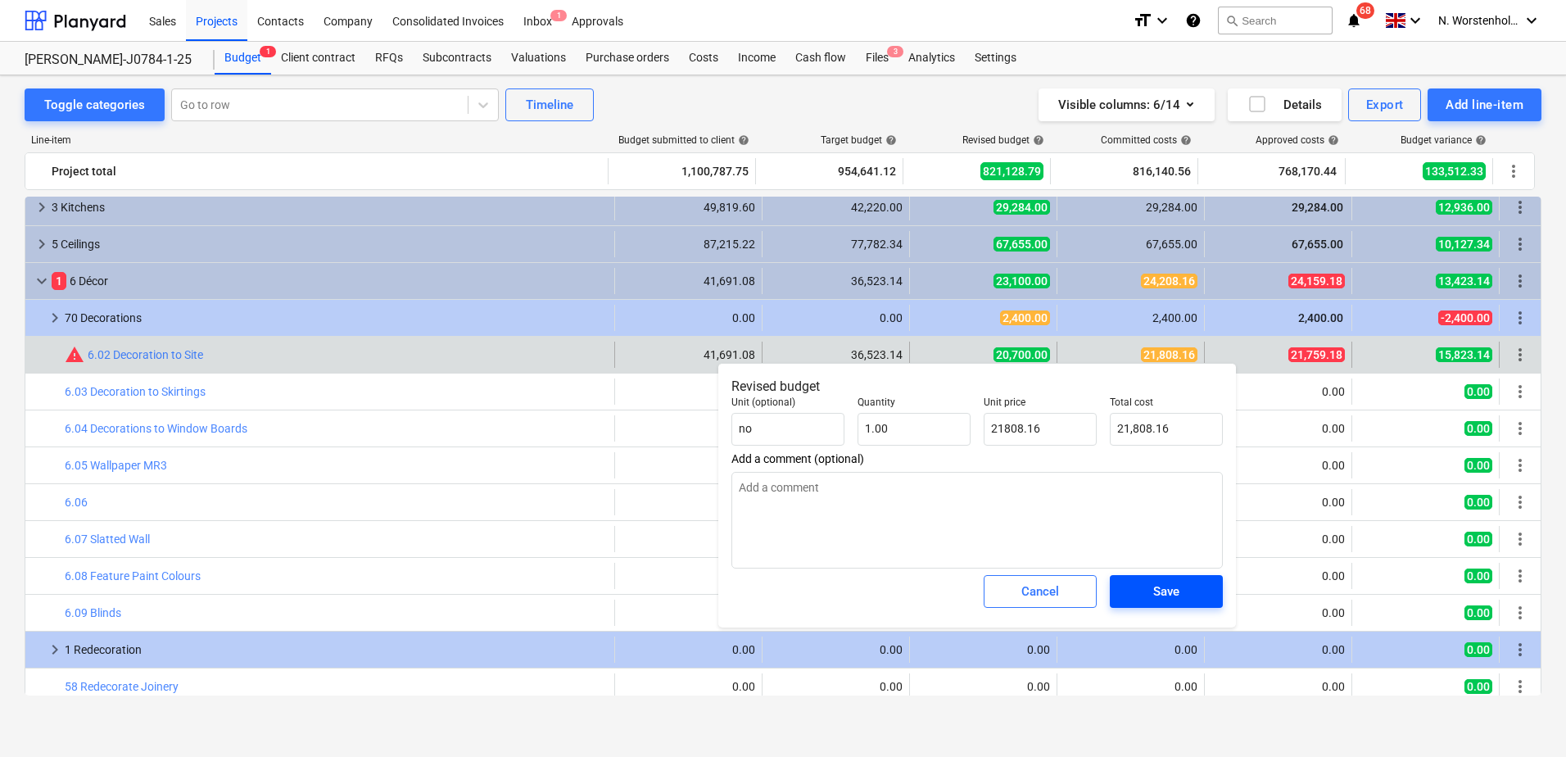
type input "21,808.16"
click at [1146, 589] on span "Save" at bounding box center [1167, 591] width 74 height 21
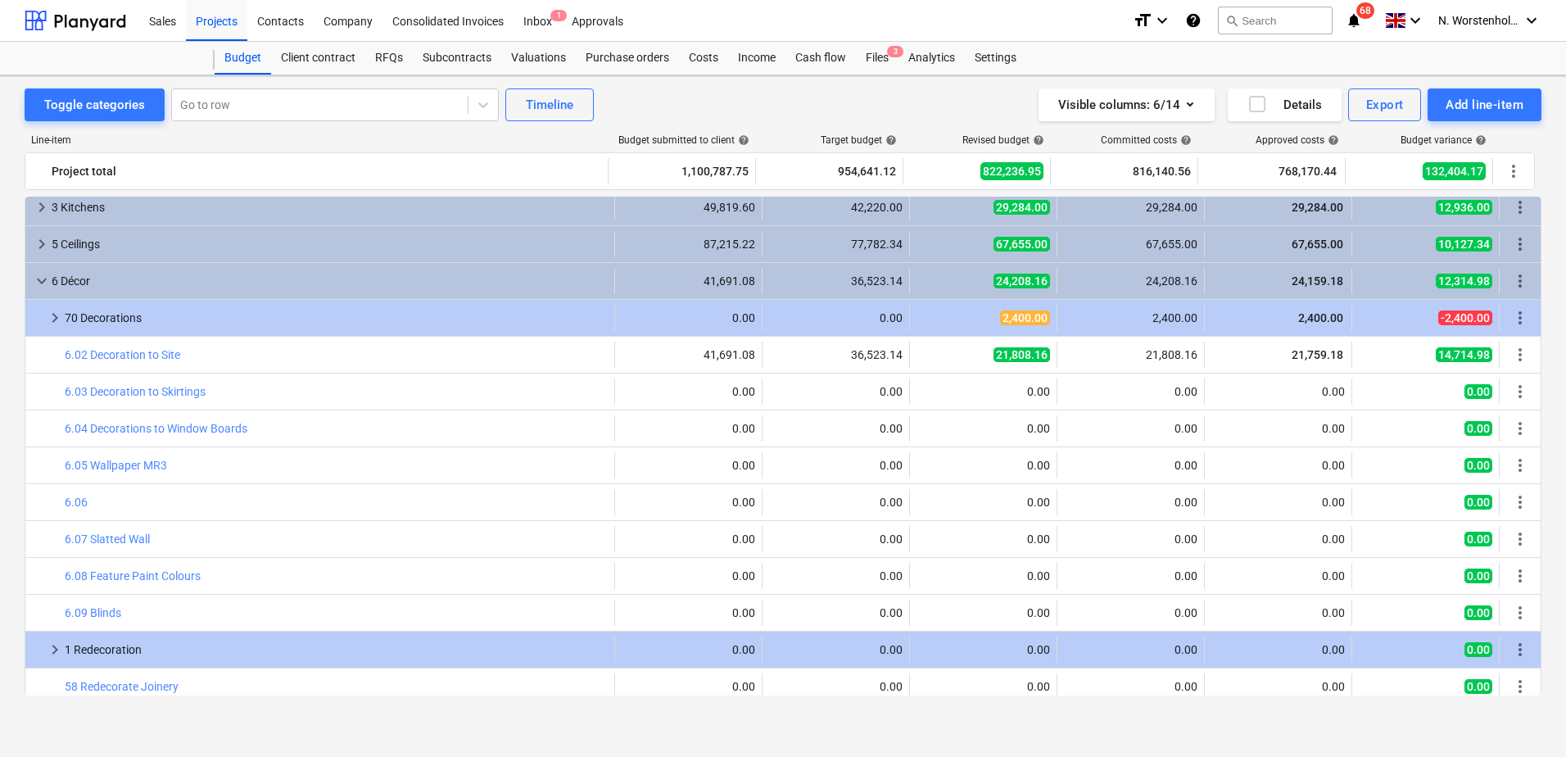
type textarea "x"
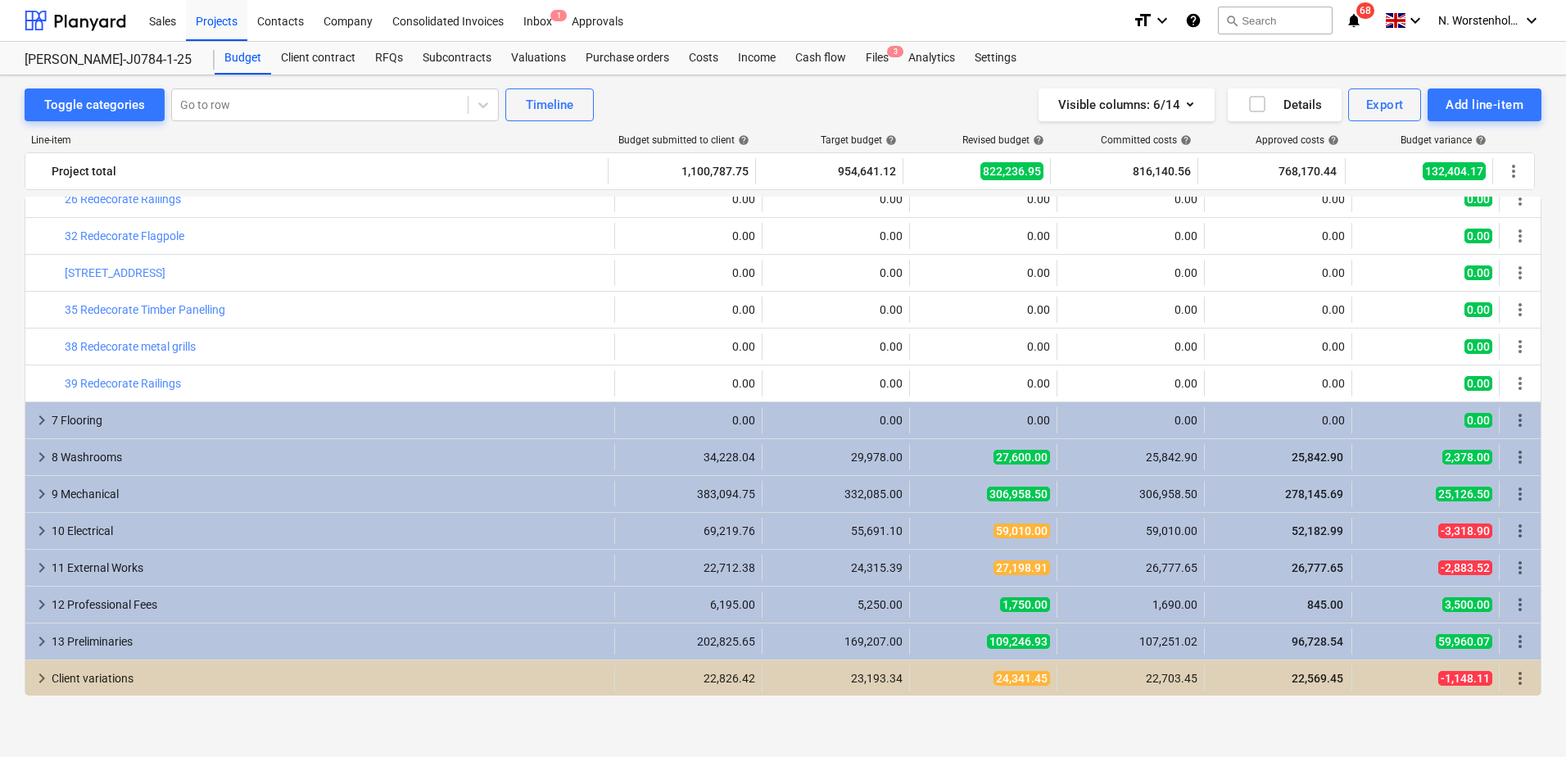
scroll to position [754, 0]
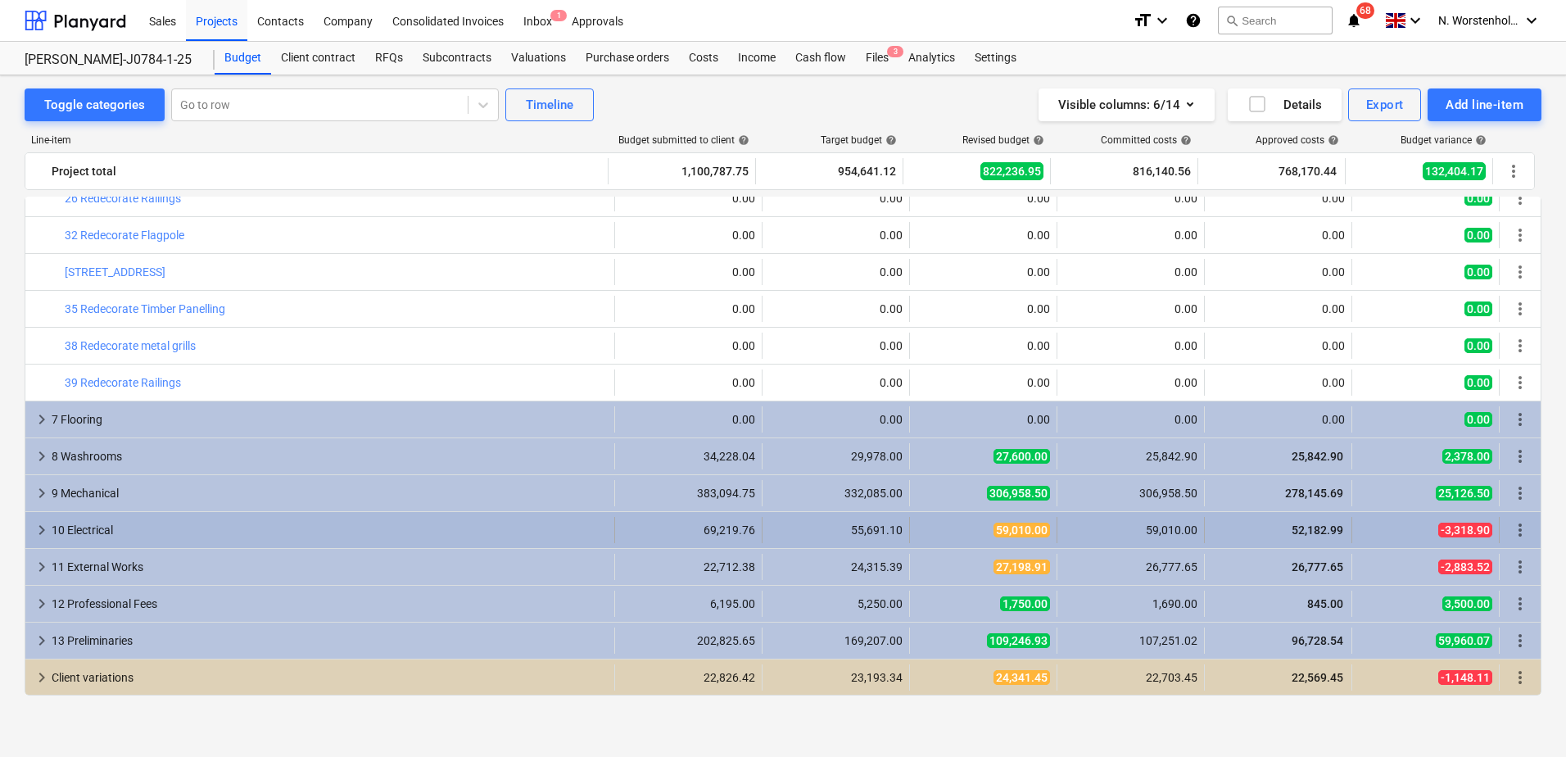
click at [52, 525] on div "10 Electrical" at bounding box center [330, 530] width 556 height 26
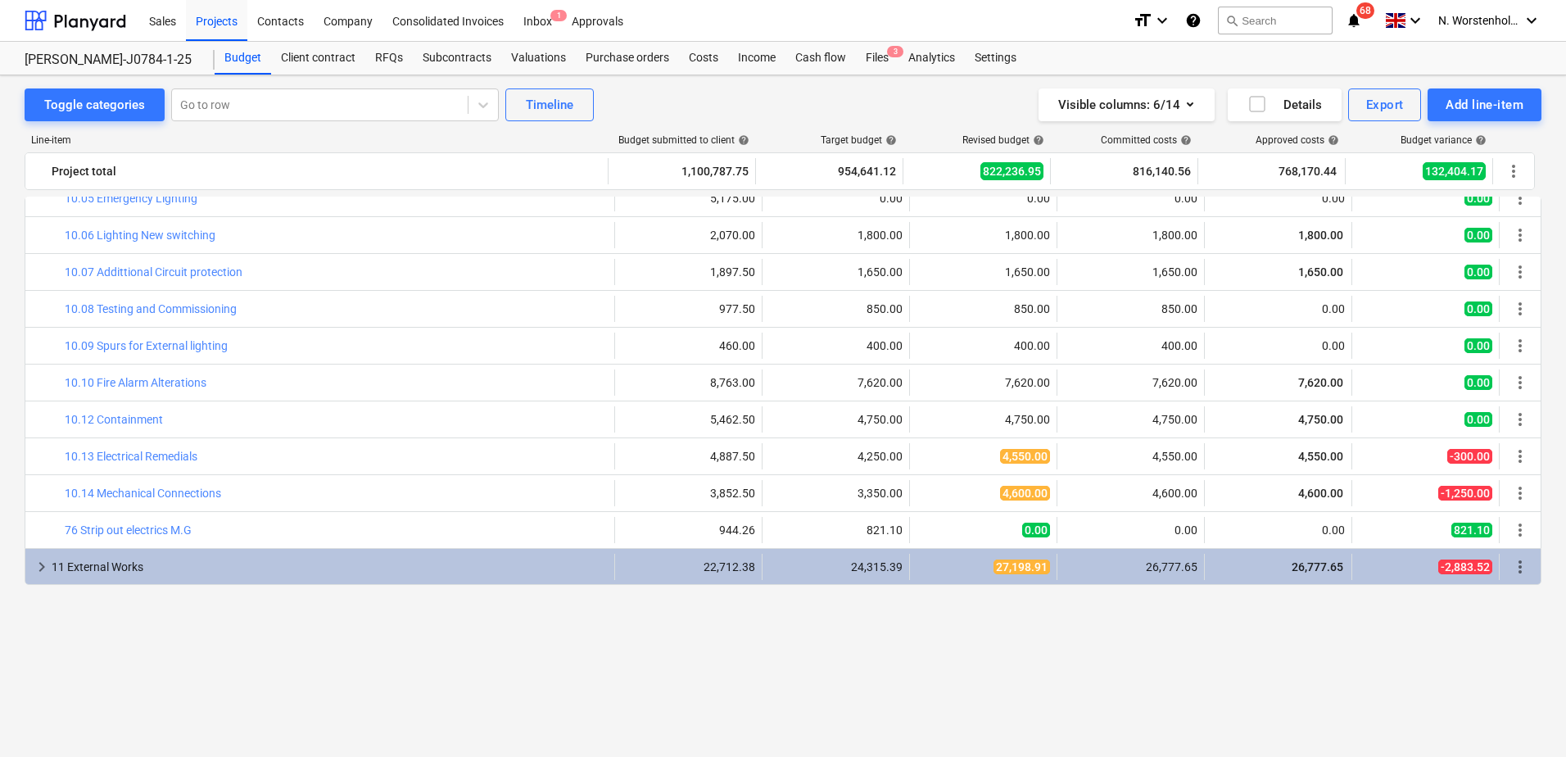
scroll to position [1025, 0]
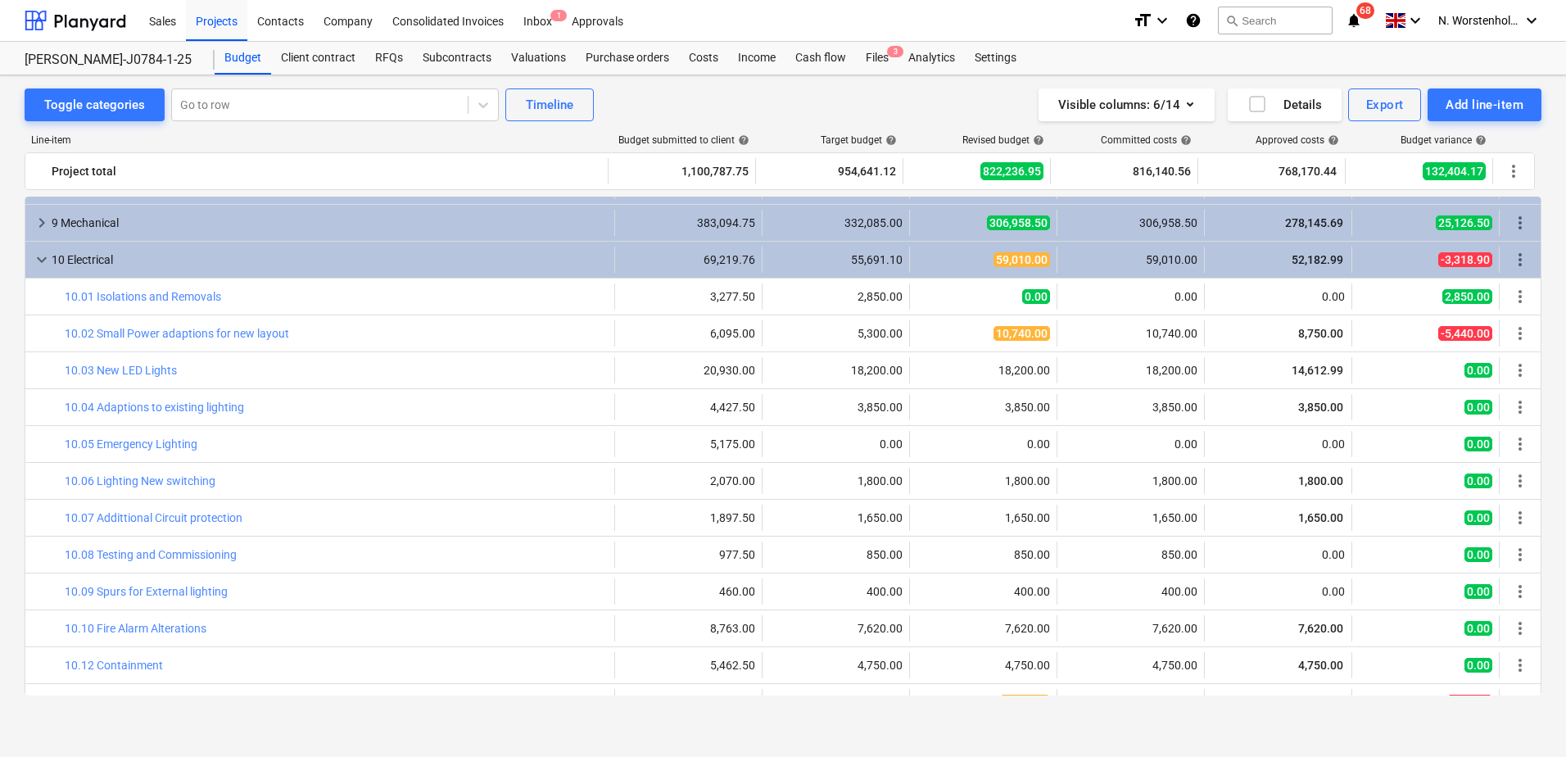
click at [43, 261] on span "keyboard_arrow_down" at bounding box center [42, 260] width 20 height 20
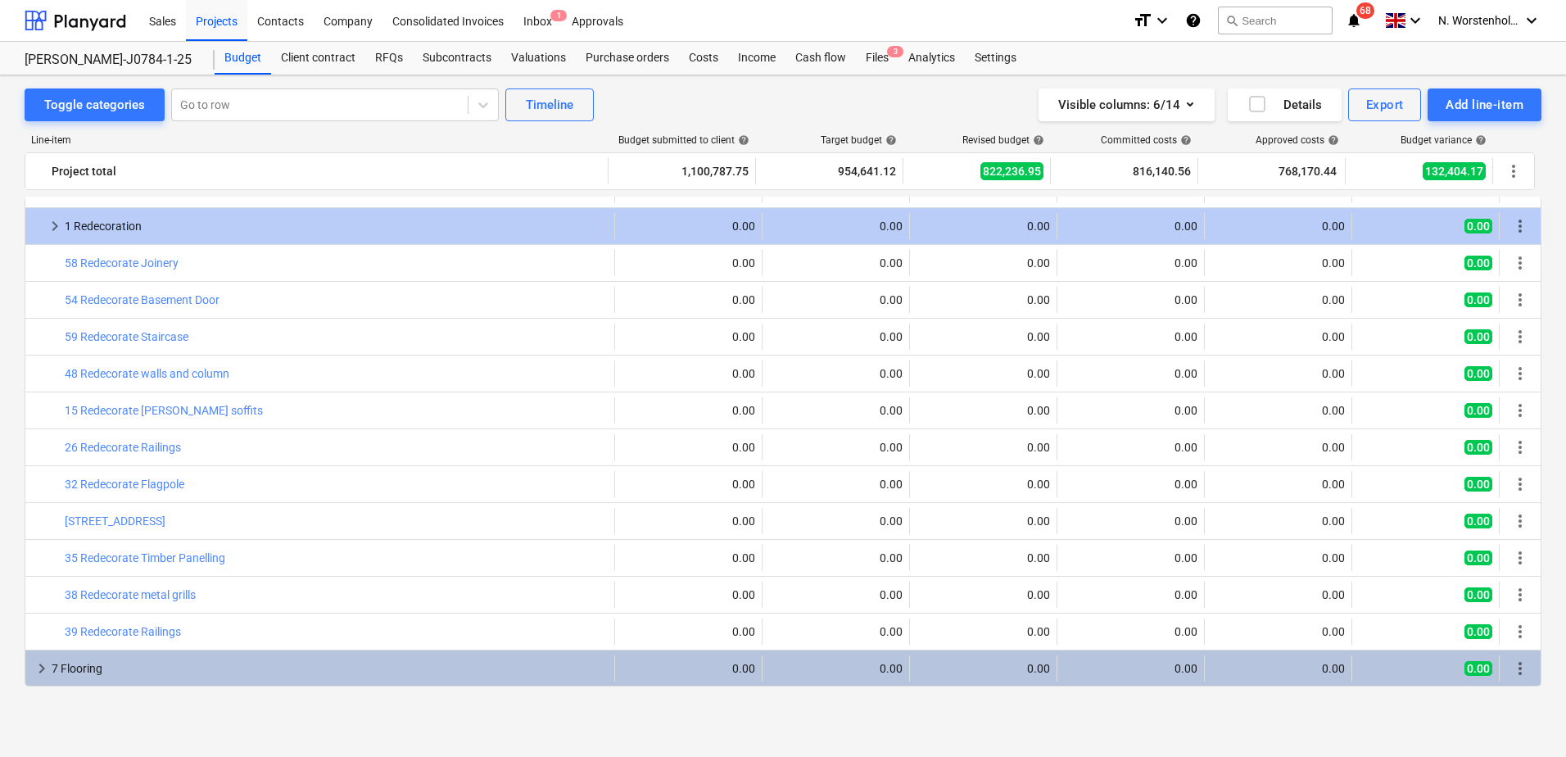
scroll to position [427, 0]
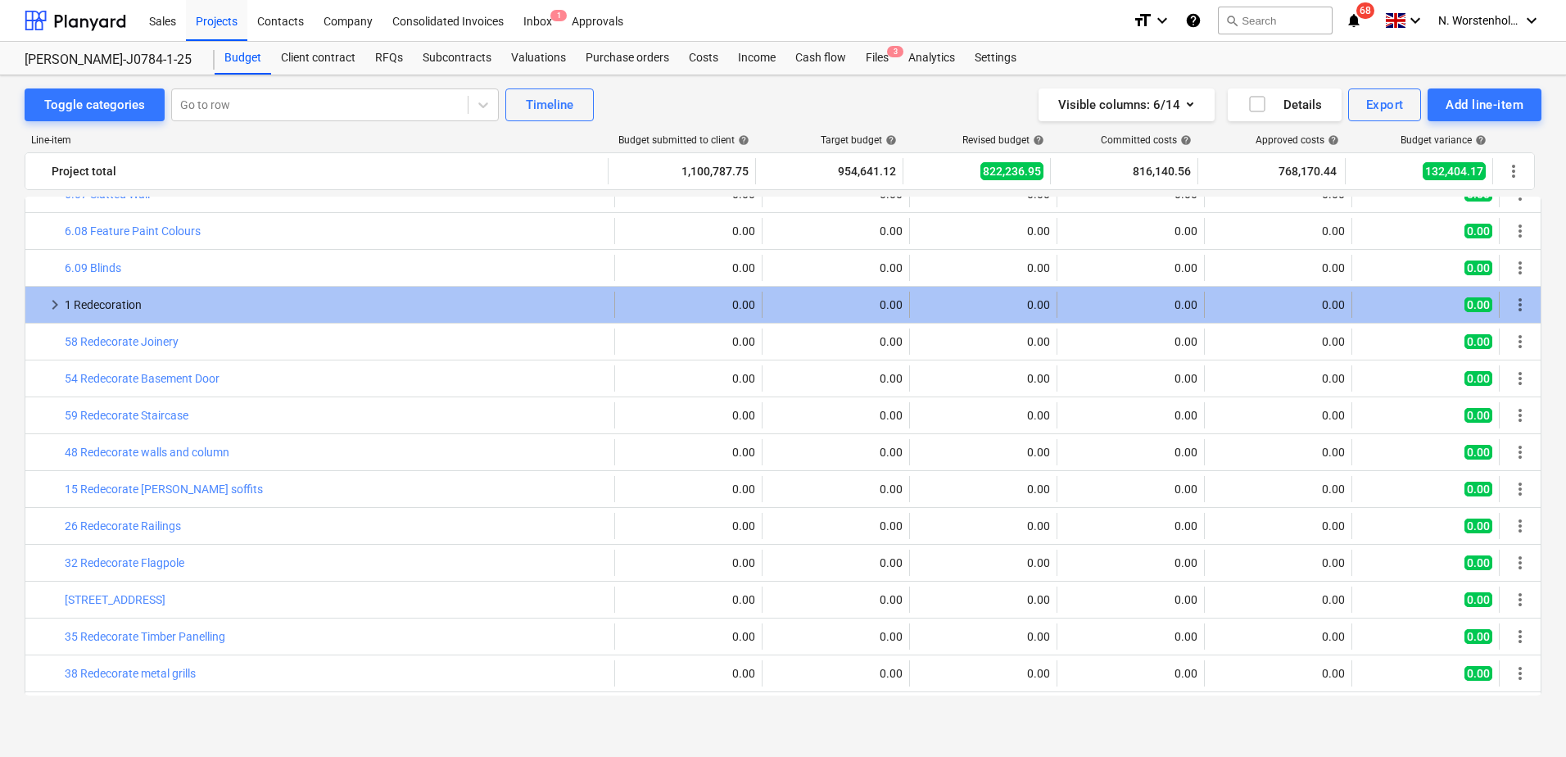
click at [54, 306] on span "keyboard_arrow_right" at bounding box center [55, 305] width 20 height 20
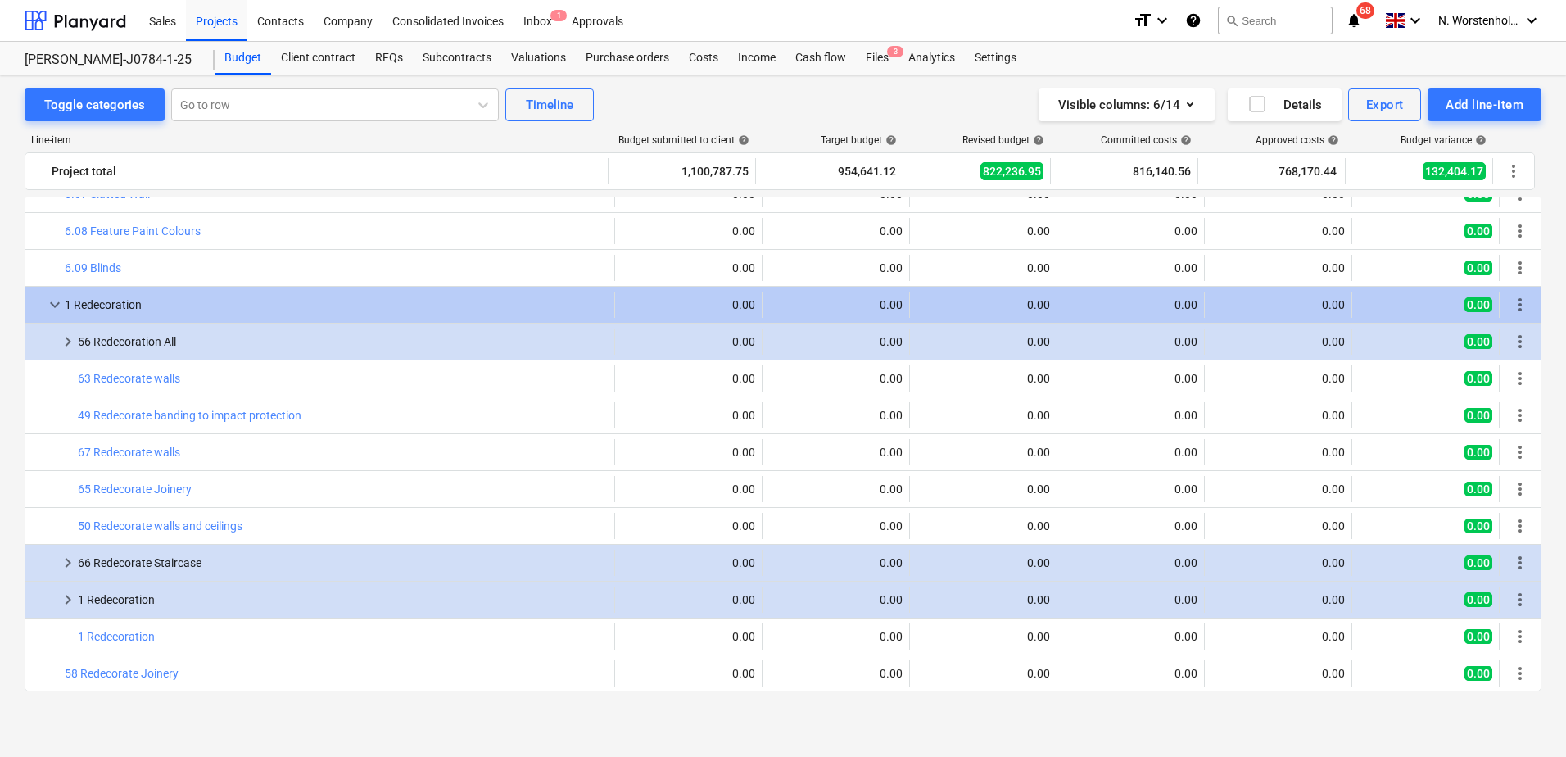
scroll to position [345, 0]
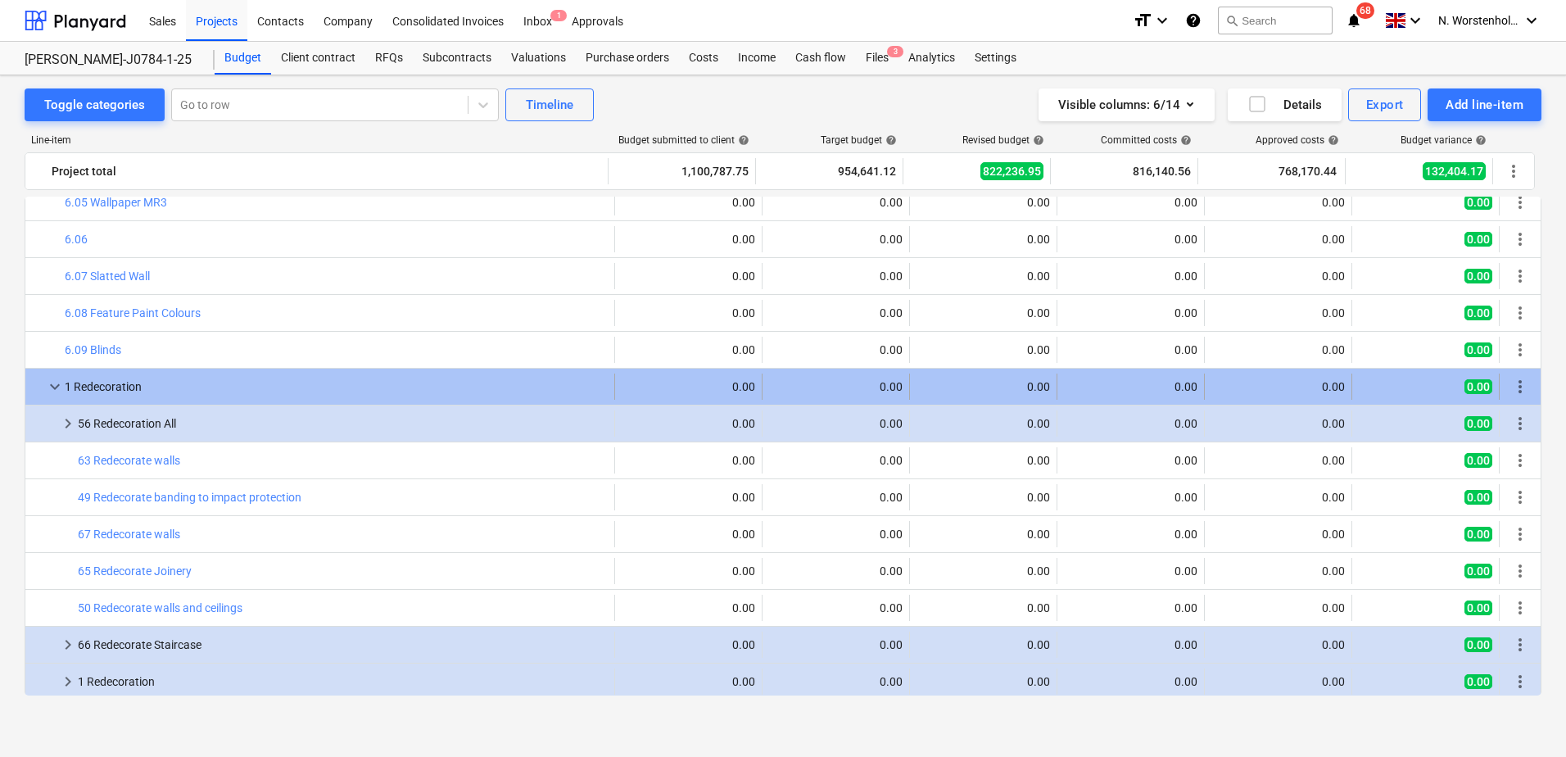
click at [45, 384] on span "keyboard_arrow_down" at bounding box center [55, 387] width 20 height 20
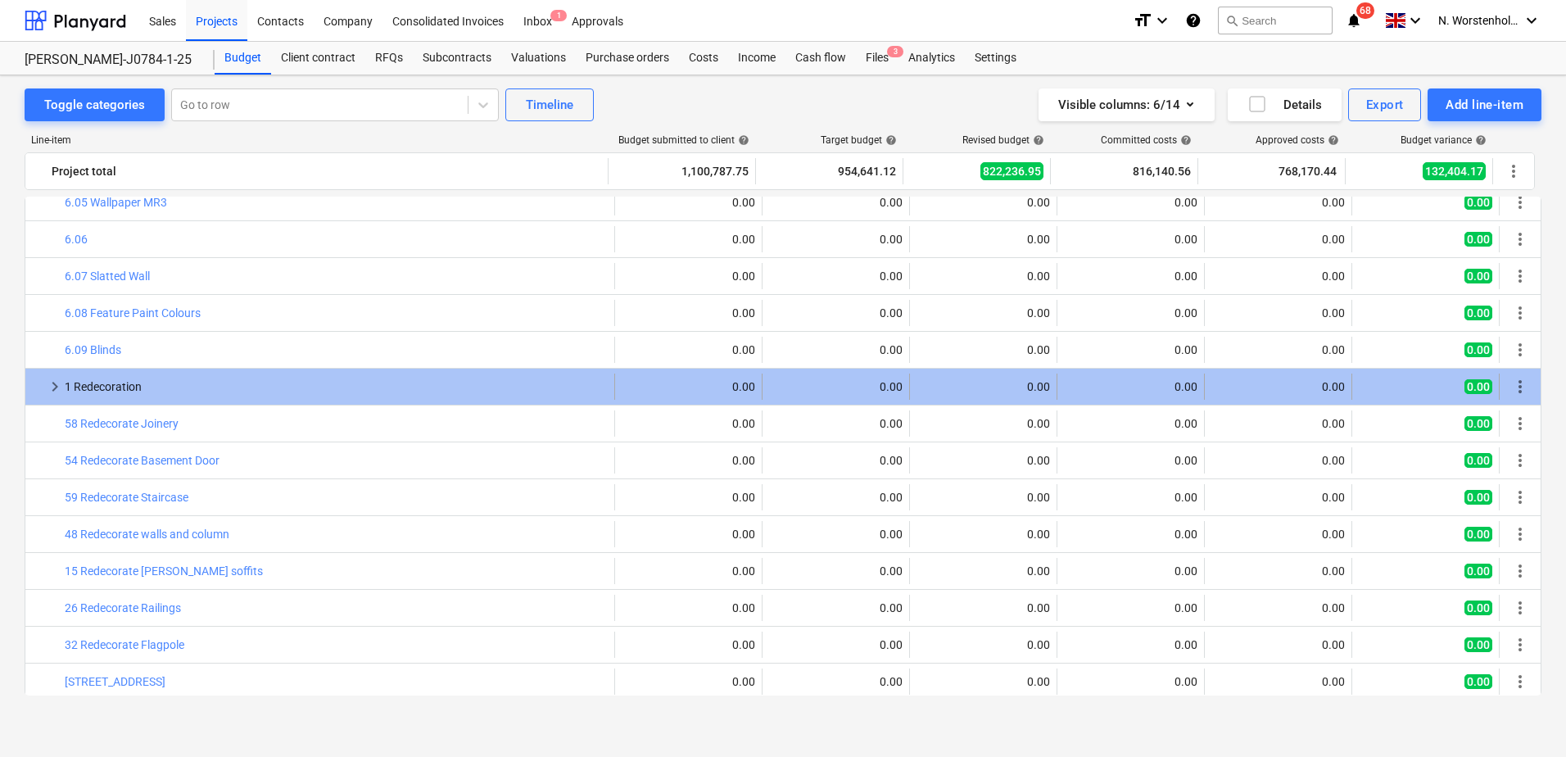
click at [55, 387] on span "keyboard_arrow_right" at bounding box center [55, 387] width 20 height 20
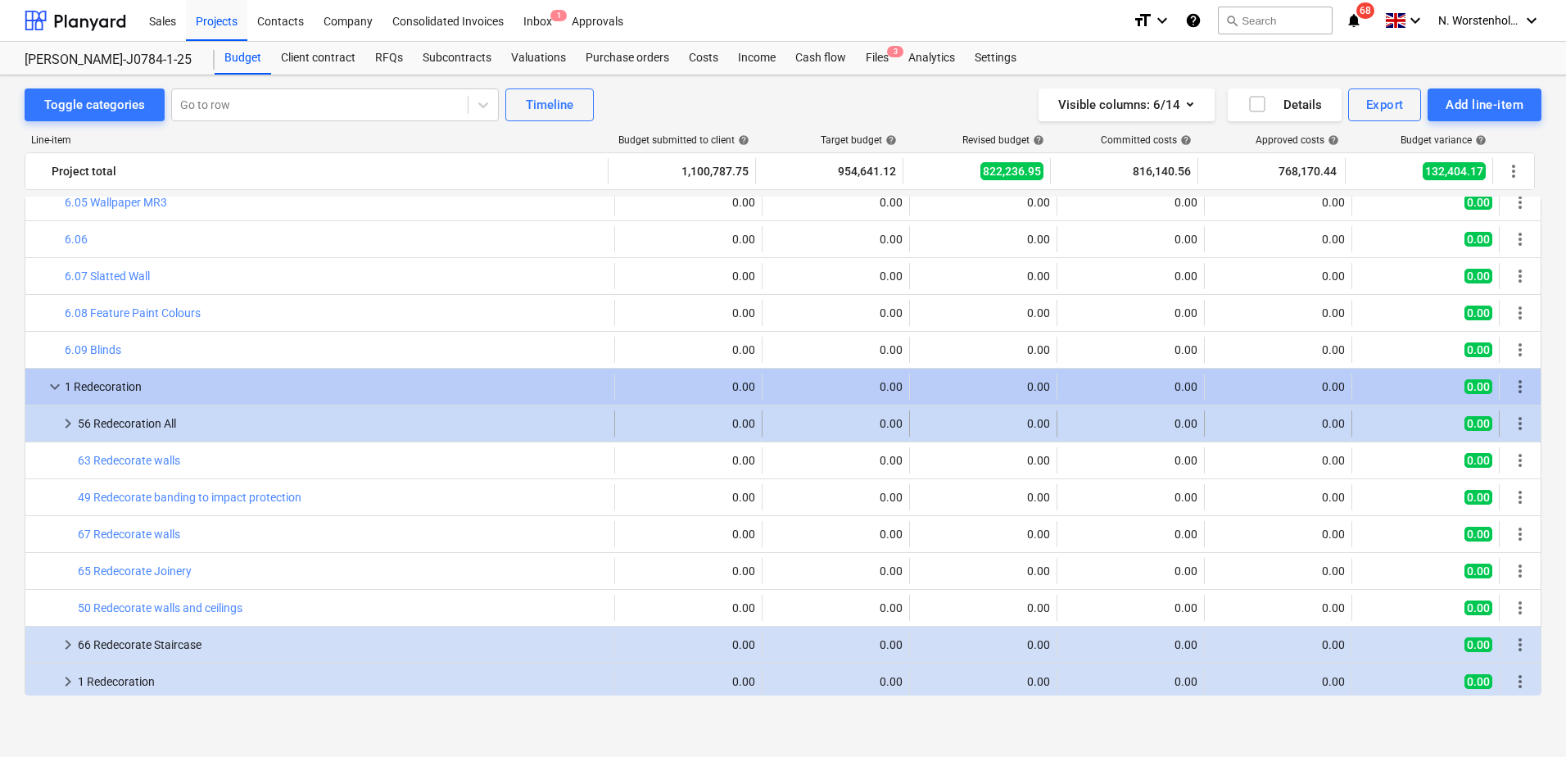
click at [70, 423] on span "keyboard_arrow_right" at bounding box center [68, 424] width 20 height 20
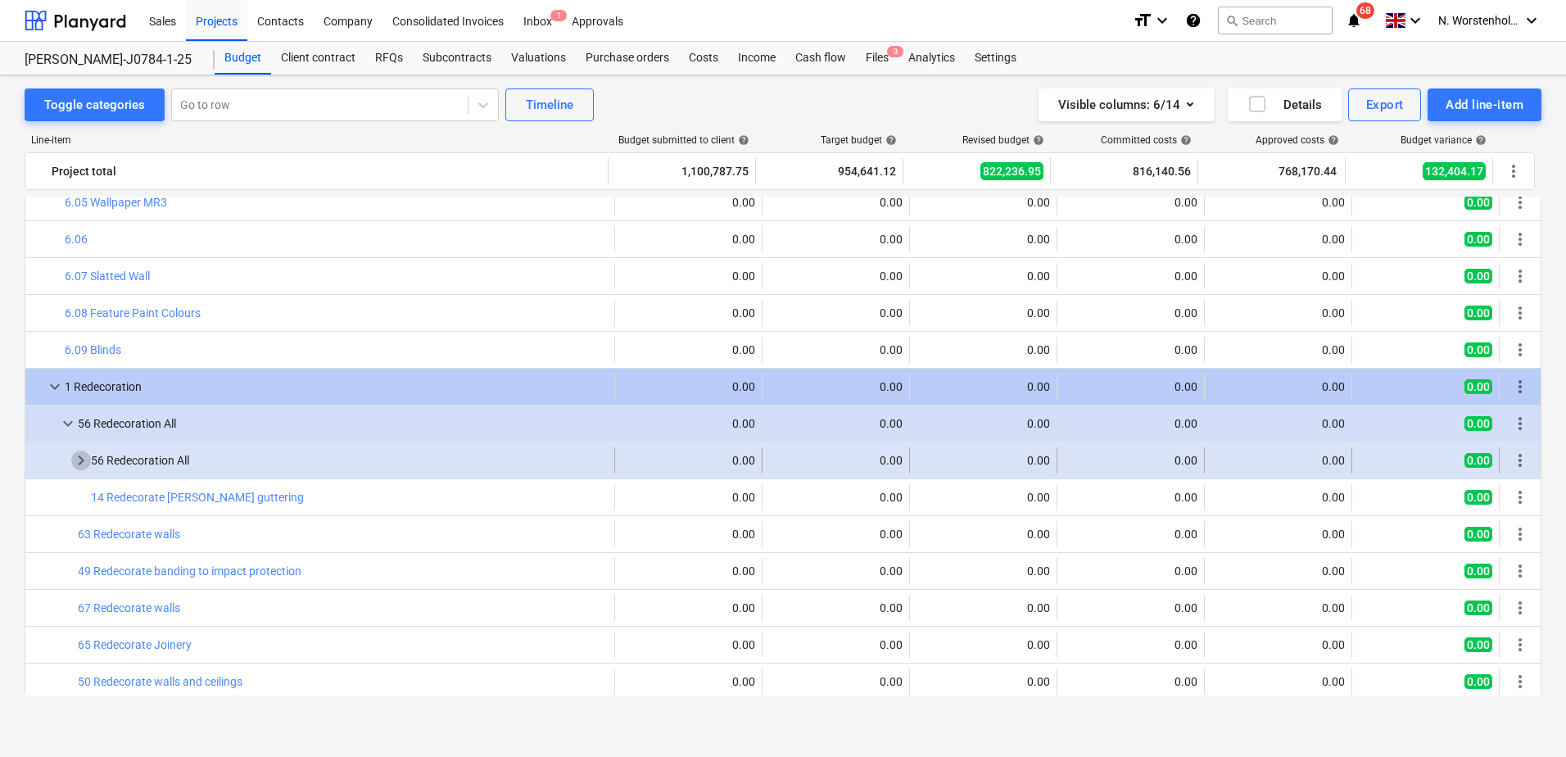
click at [80, 459] on span "keyboard_arrow_right" at bounding box center [81, 460] width 20 height 20
click at [78, 459] on span "keyboard_arrow_down" at bounding box center [81, 460] width 20 height 20
click at [78, 459] on span "keyboard_arrow_right" at bounding box center [81, 460] width 20 height 20
click at [78, 460] on span "keyboard_arrow_down" at bounding box center [81, 460] width 20 height 20
click at [78, 461] on span "keyboard_arrow_right" at bounding box center [81, 460] width 20 height 20
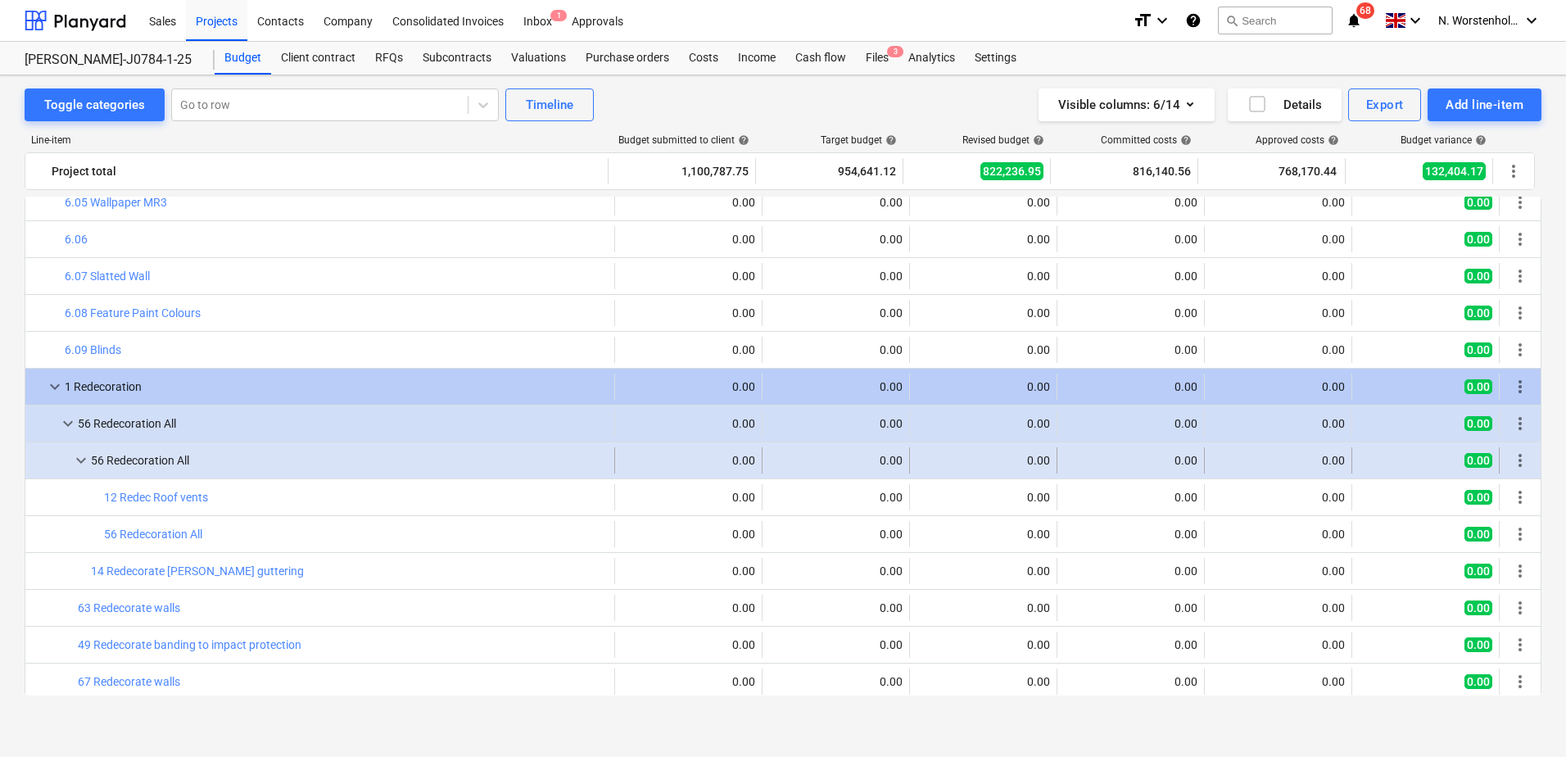
click at [79, 462] on span "keyboard_arrow_down" at bounding box center [81, 460] width 20 height 20
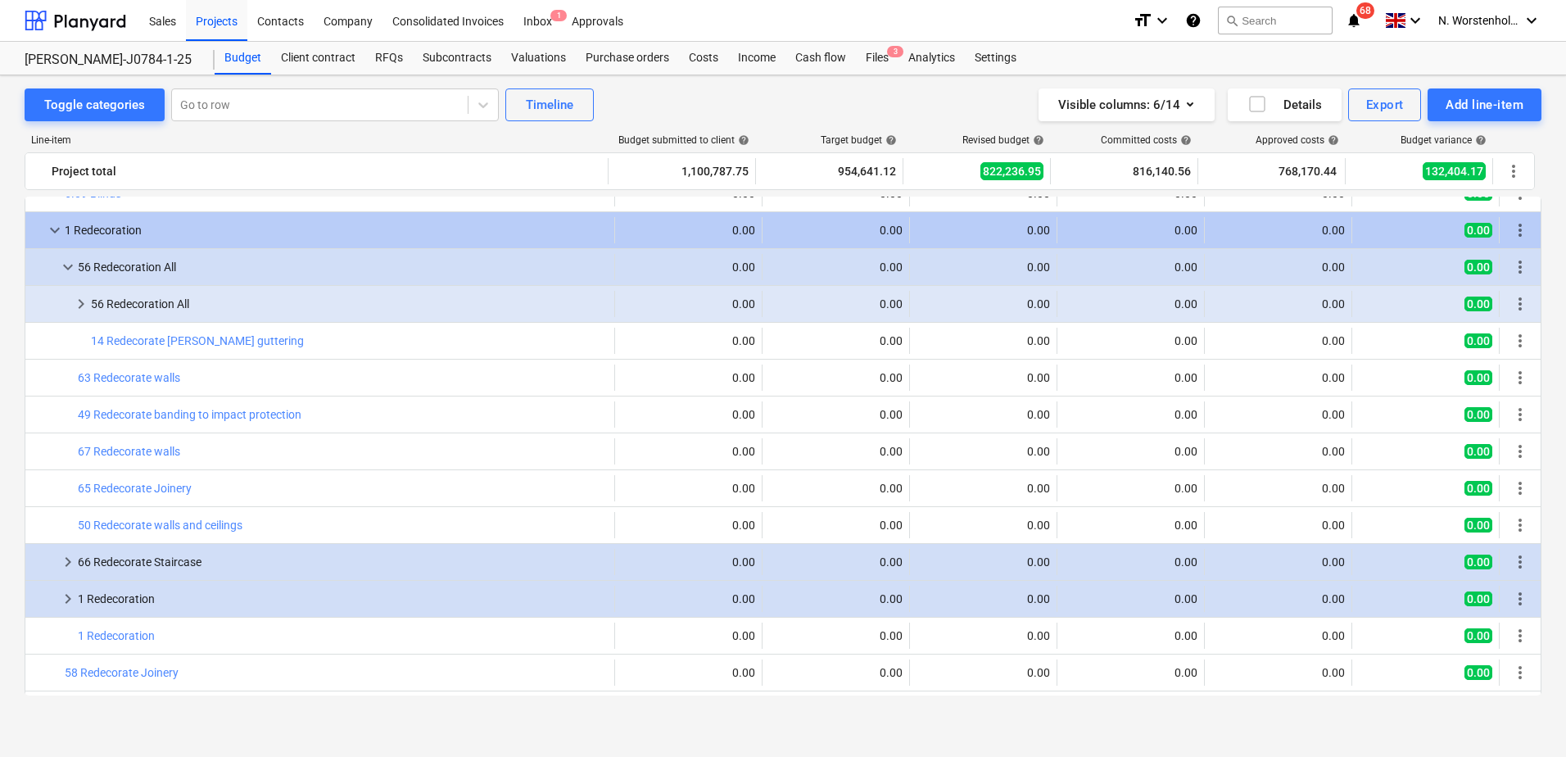
scroll to position [509, 0]
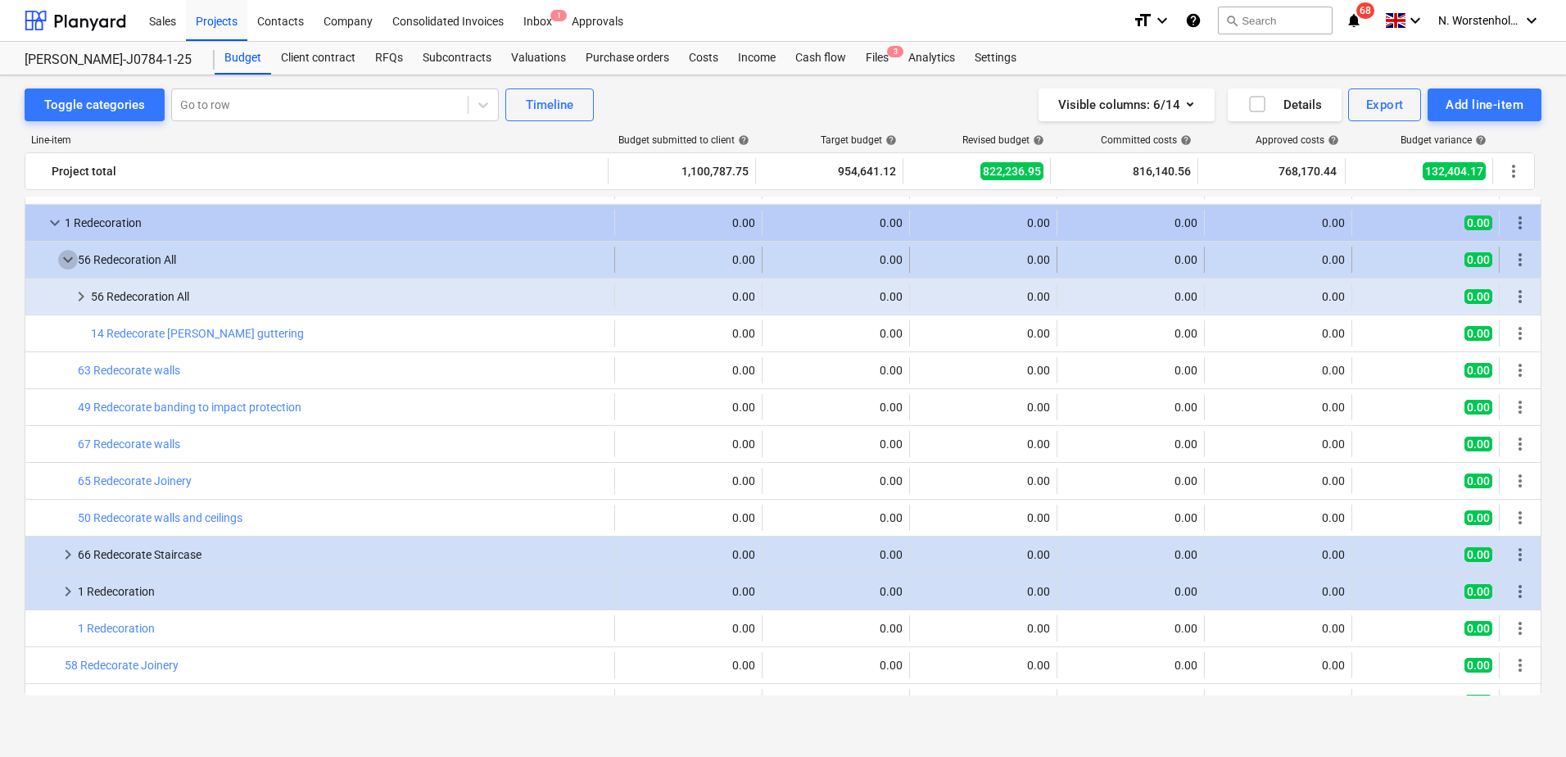
click at [68, 258] on span "keyboard_arrow_down" at bounding box center [68, 260] width 20 height 20
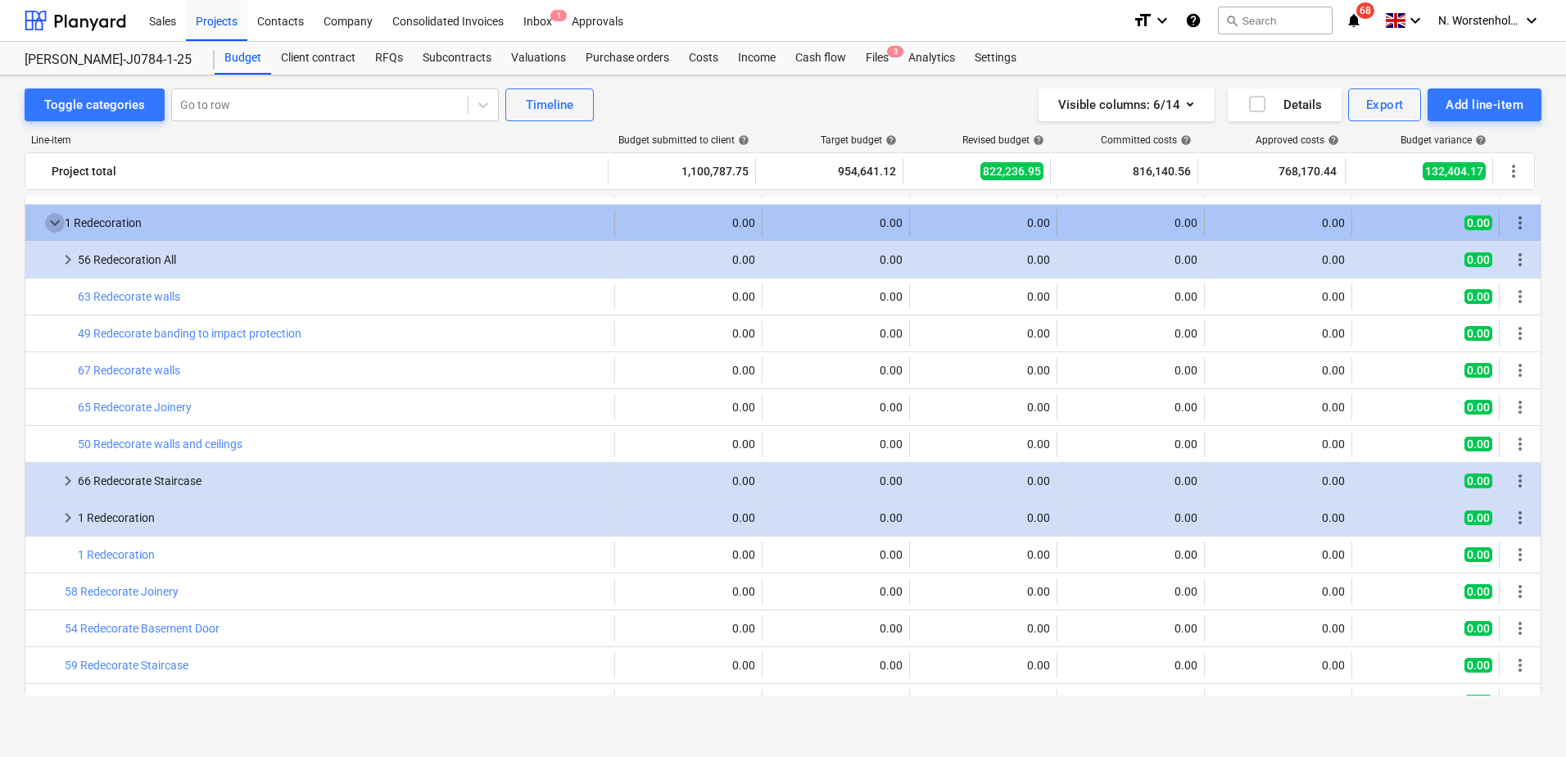
click at [51, 221] on span "keyboard_arrow_down" at bounding box center [55, 223] width 20 height 20
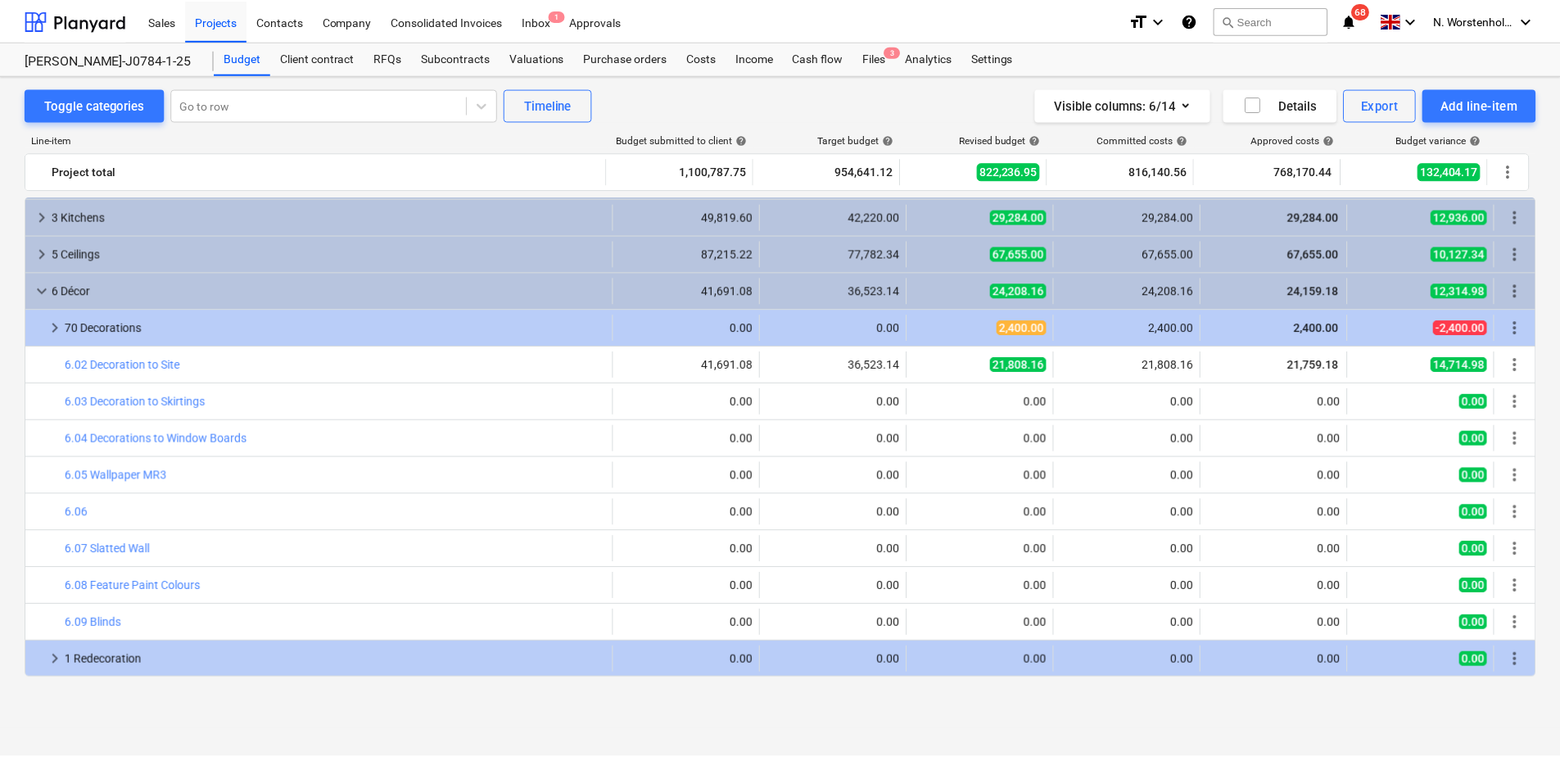
scroll to position [0, 0]
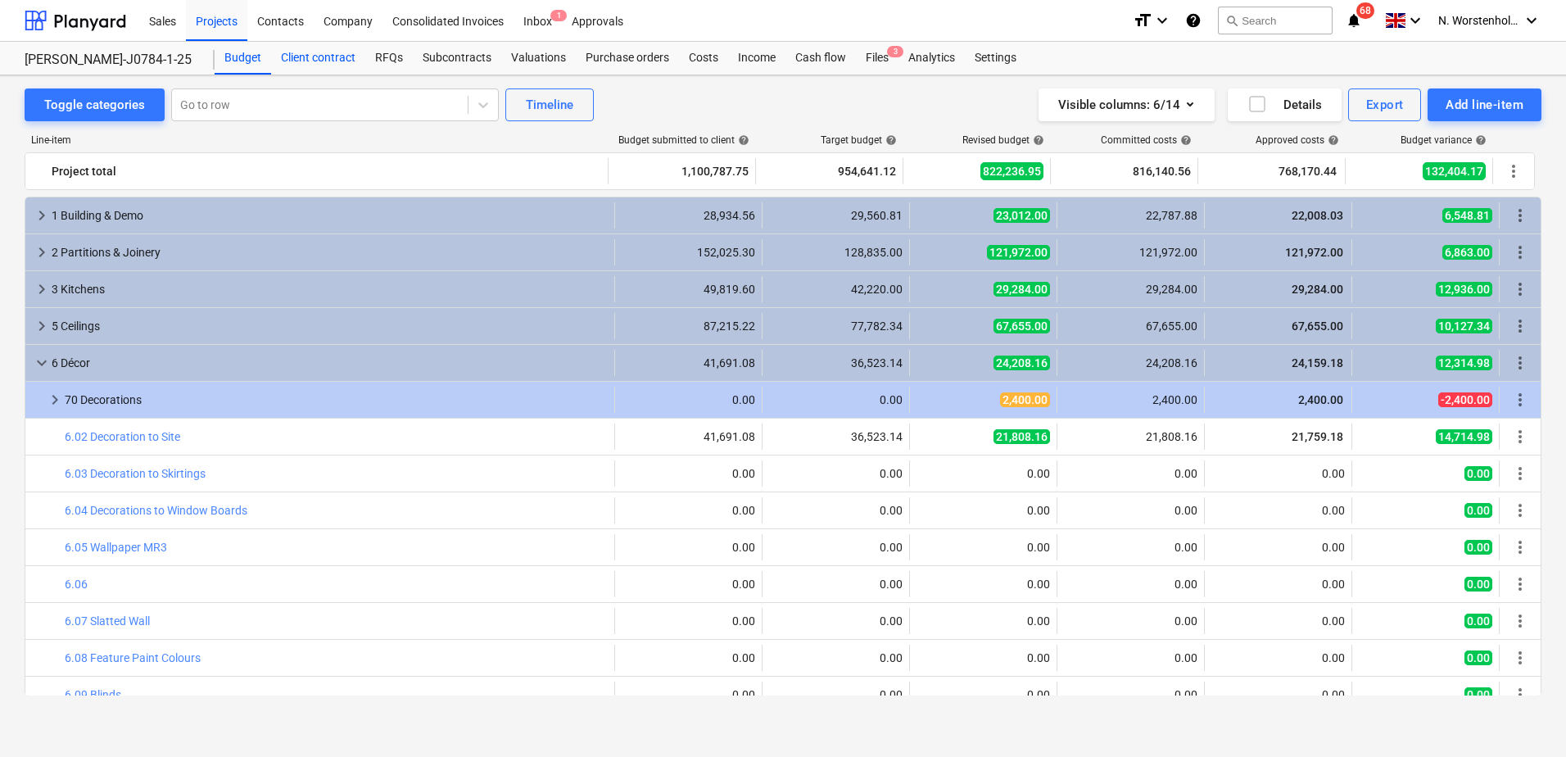
click at [328, 60] on div "Client contract" at bounding box center [318, 58] width 94 height 33
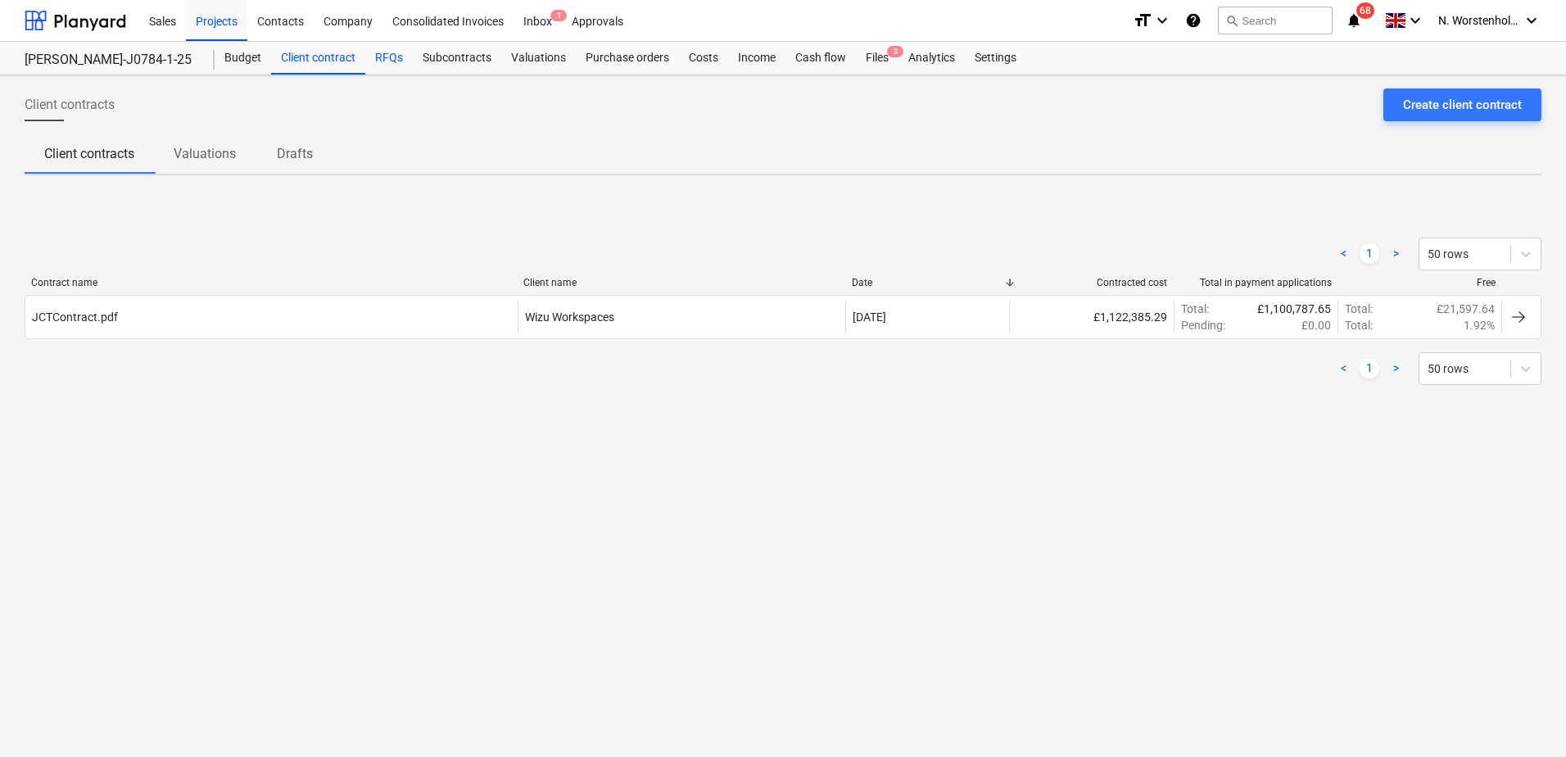
click at [393, 56] on div "RFQs" at bounding box center [389, 58] width 48 height 33
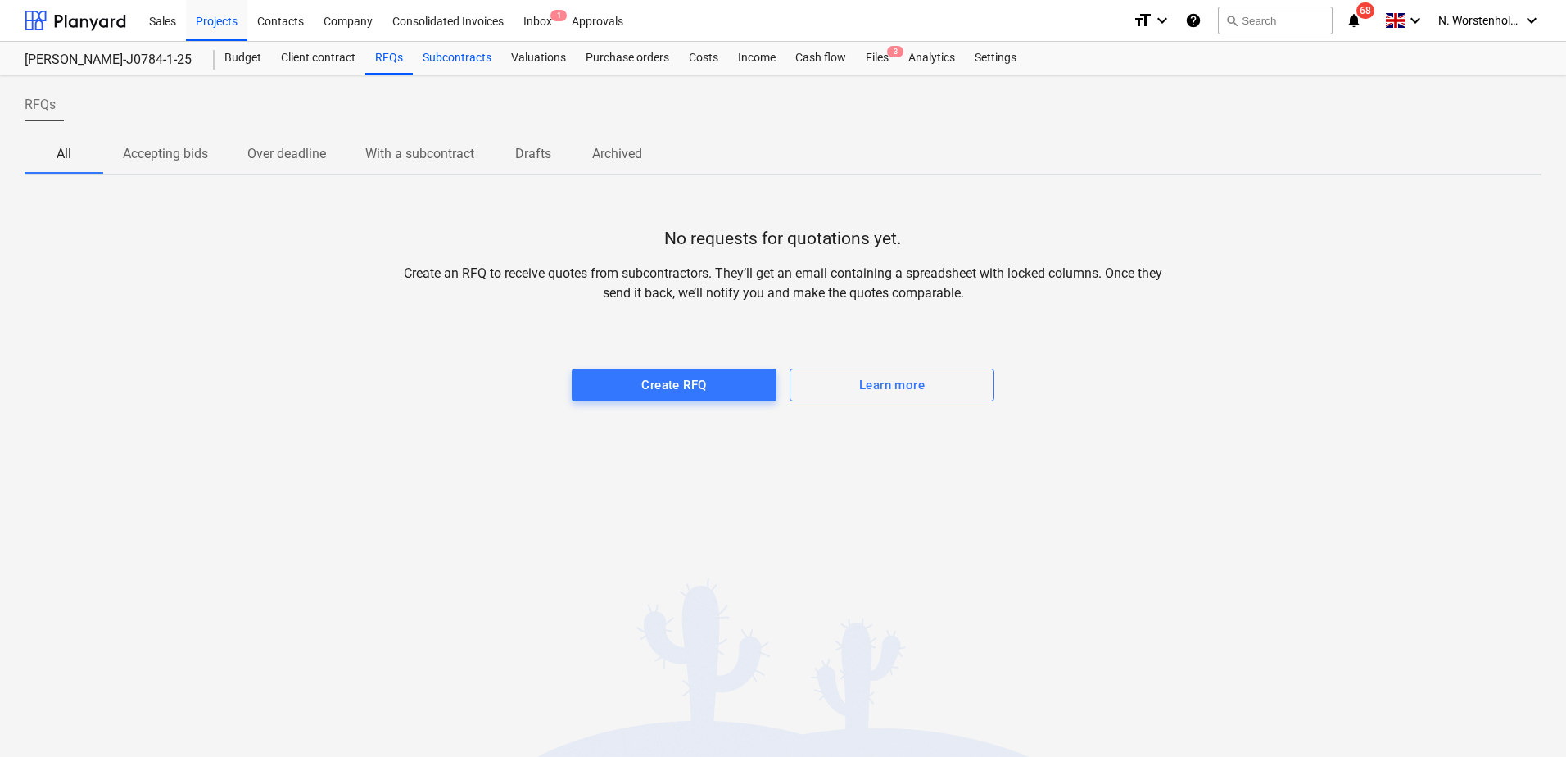
click at [443, 58] on div "Subcontracts" at bounding box center [457, 58] width 88 height 33
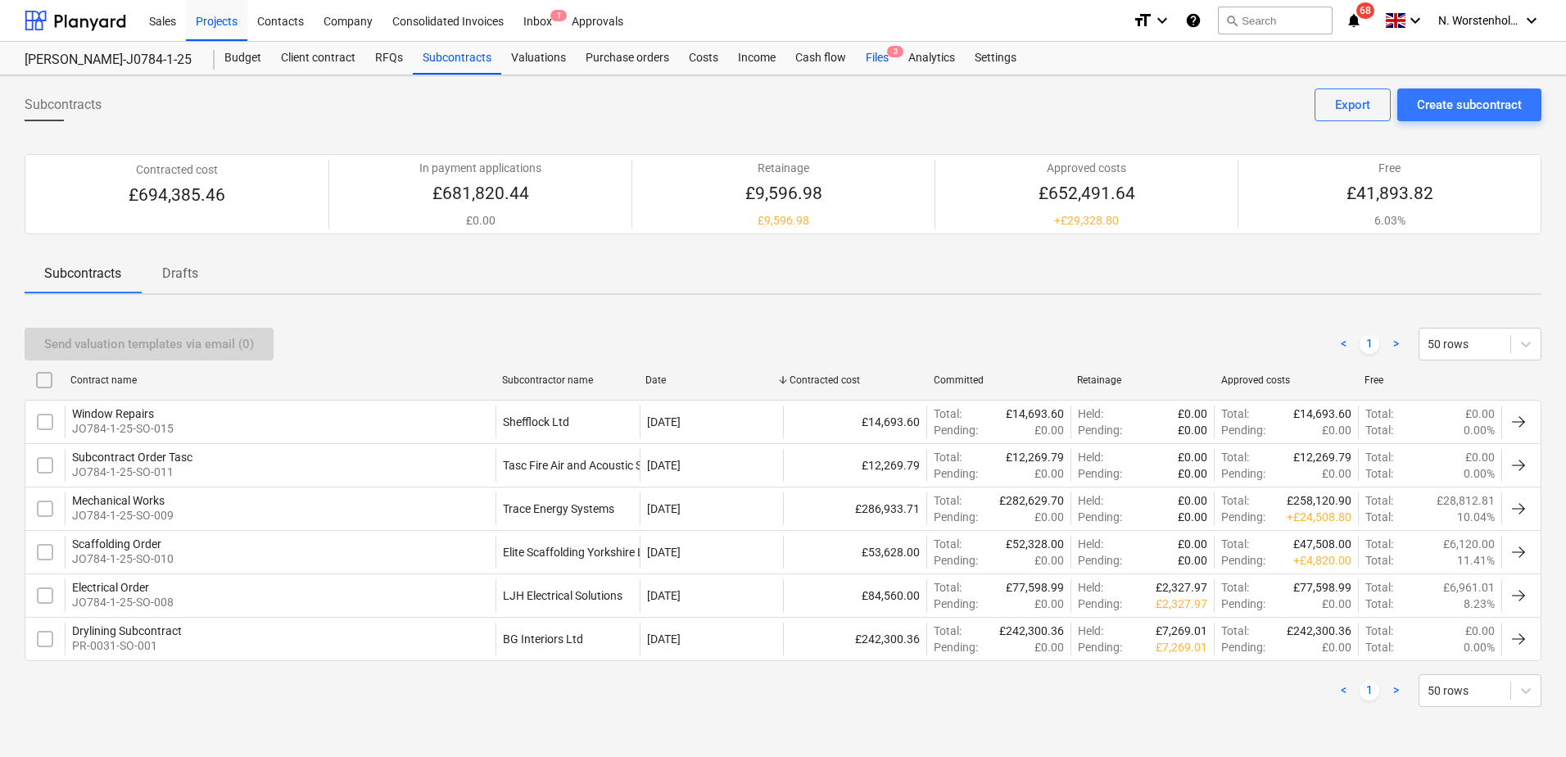
click at [879, 60] on div "Files 3" at bounding box center [877, 58] width 43 height 33
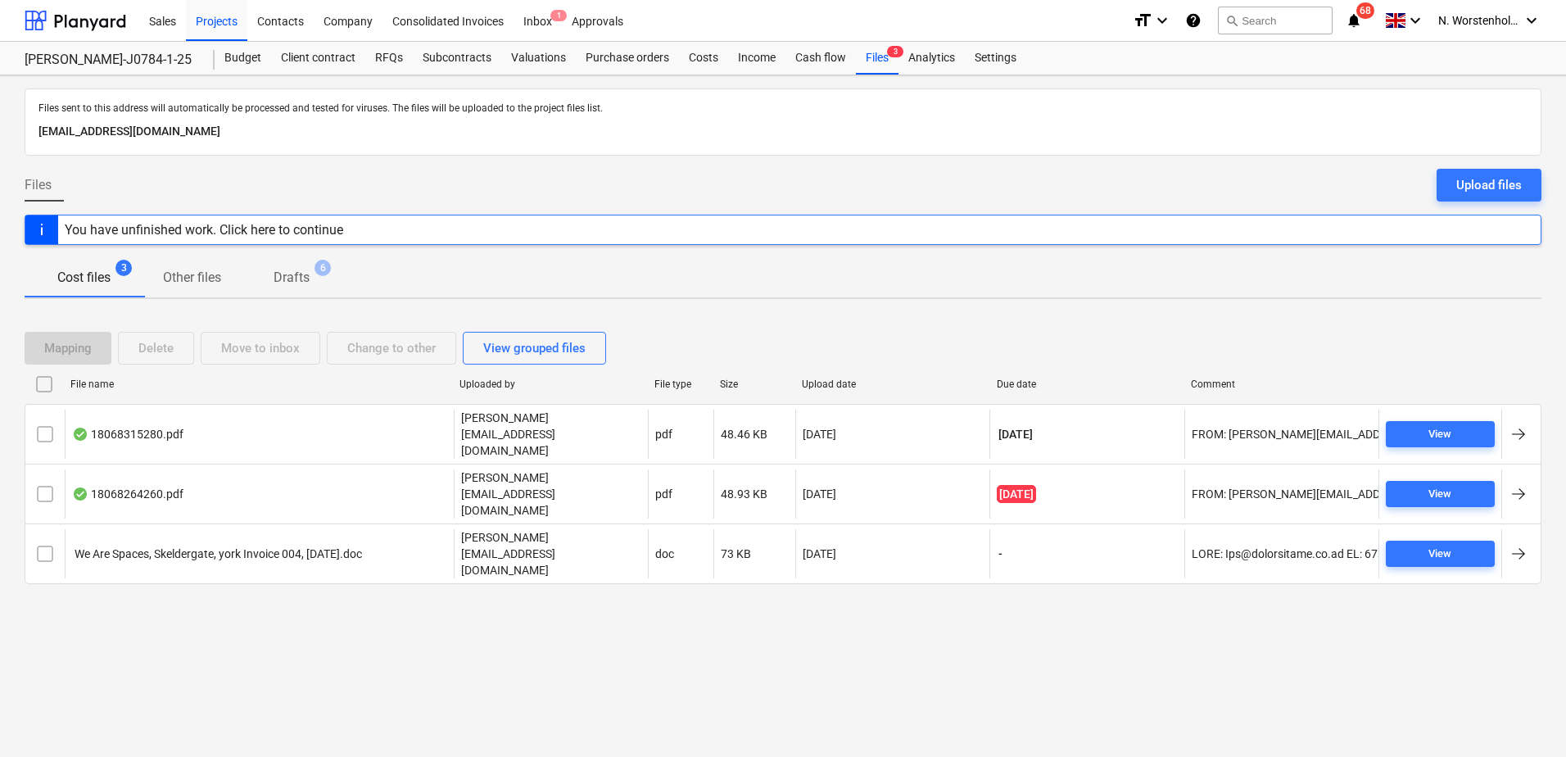
click at [1251, 22] on icon "notifications" at bounding box center [1354, 21] width 16 height 20
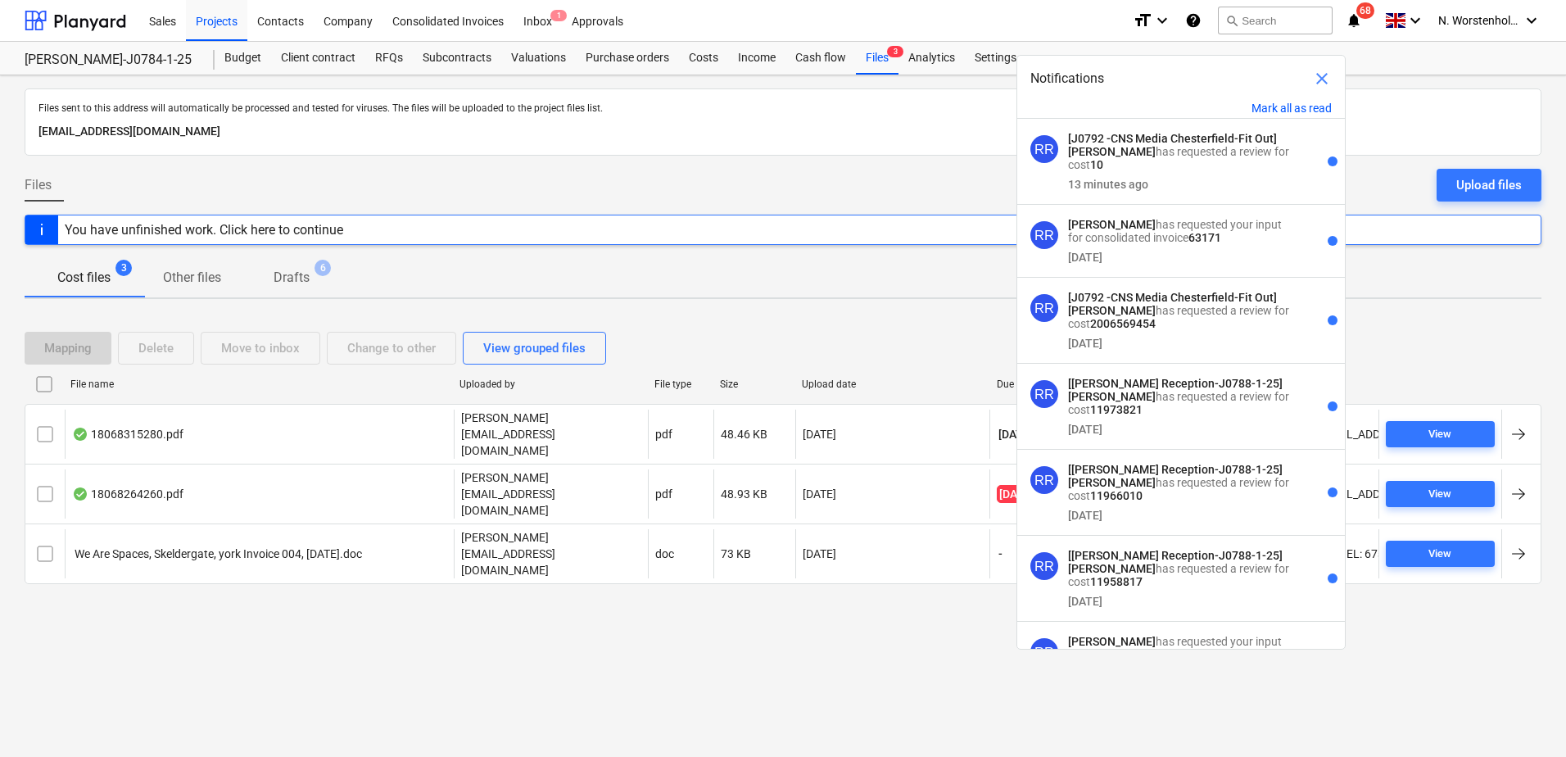
click at [1211, 150] on p "[J0792 -CNS Media Chesterfield-Fit Out] [PERSON_NAME] has requested a review fo…" at bounding box center [1182, 151] width 229 height 39
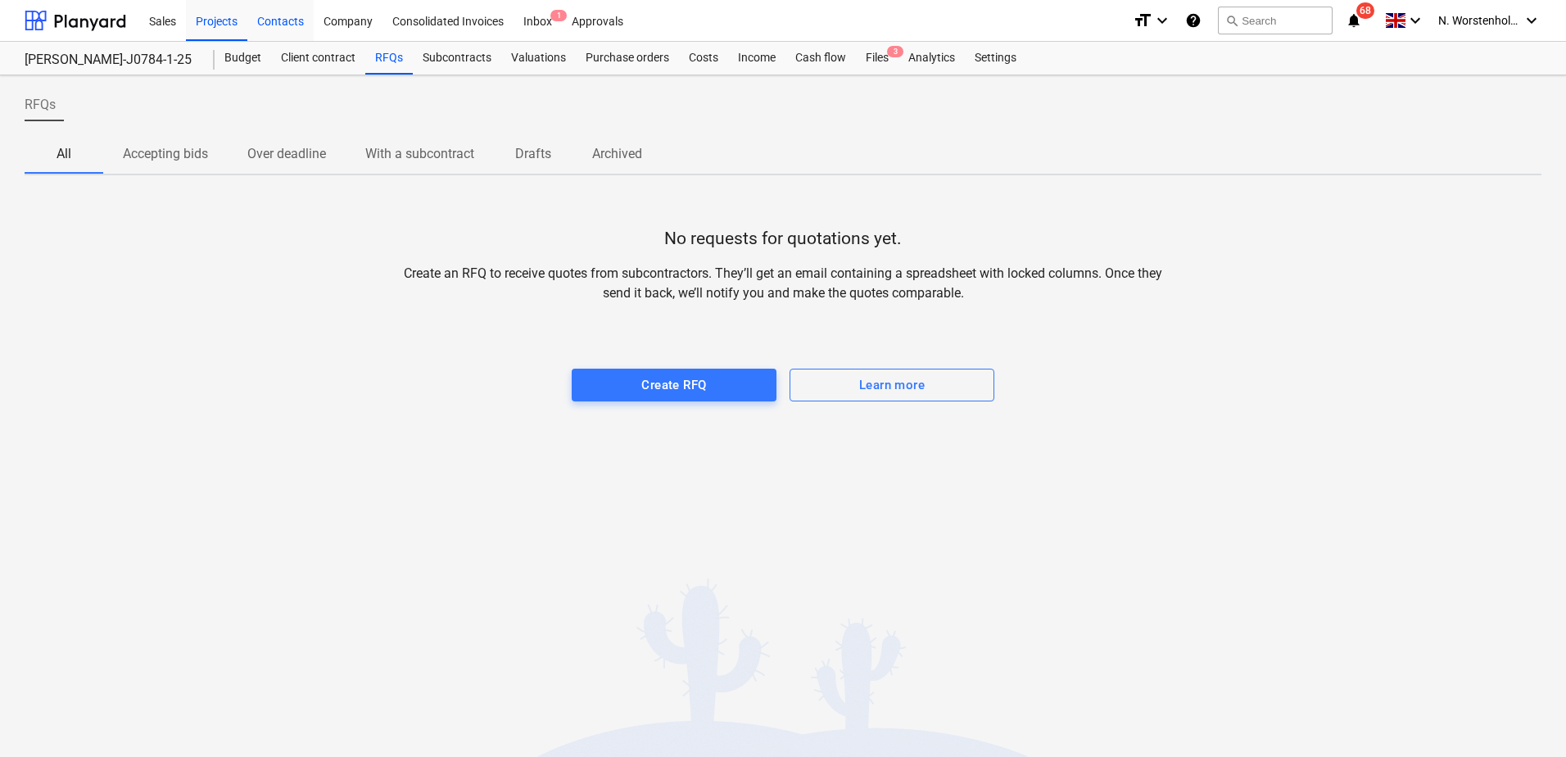
click at [287, 19] on div "Contacts" at bounding box center [280, 20] width 66 height 42
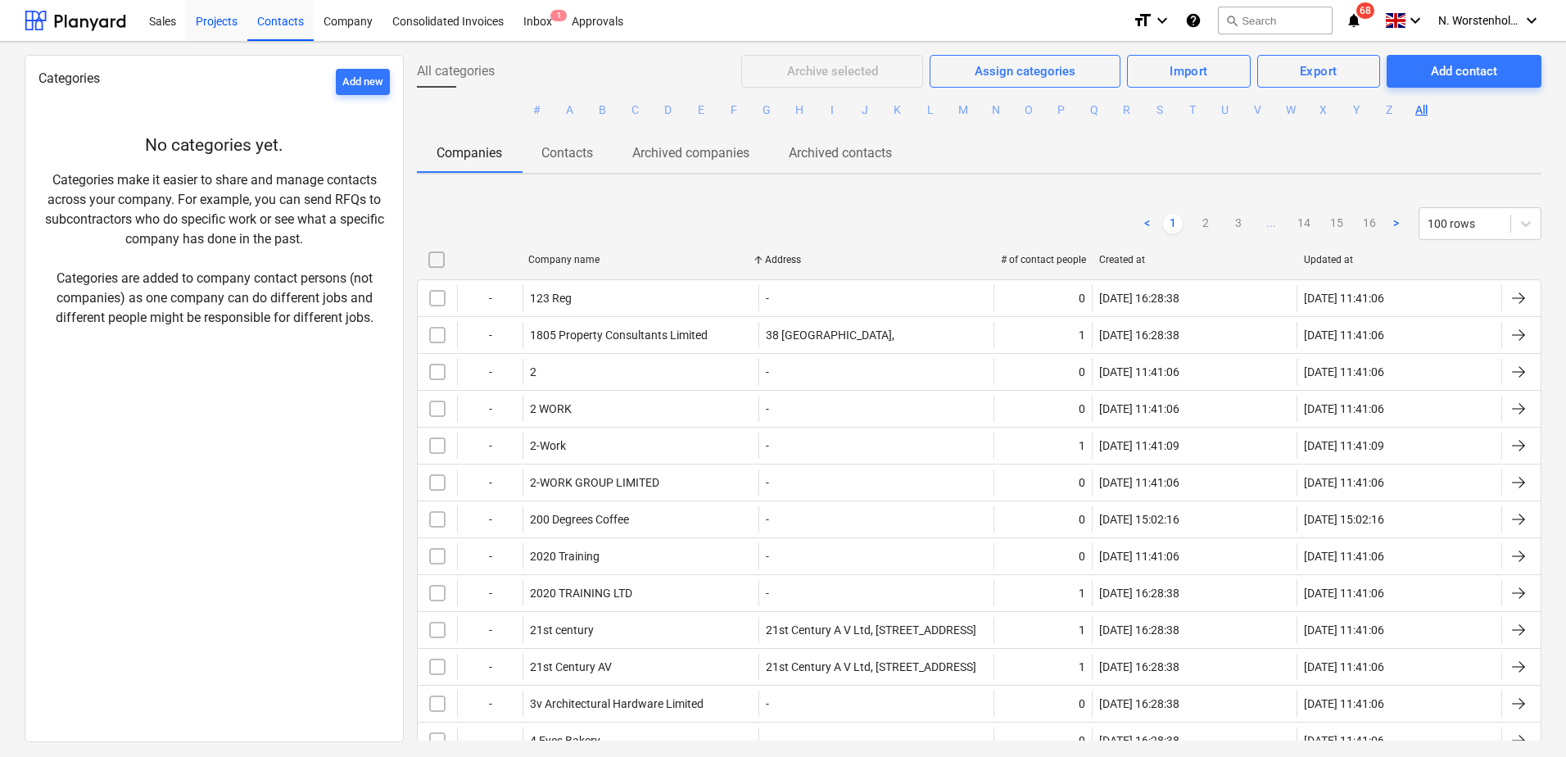
click at [219, 20] on div "Projects" at bounding box center [216, 20] width 61 height 42
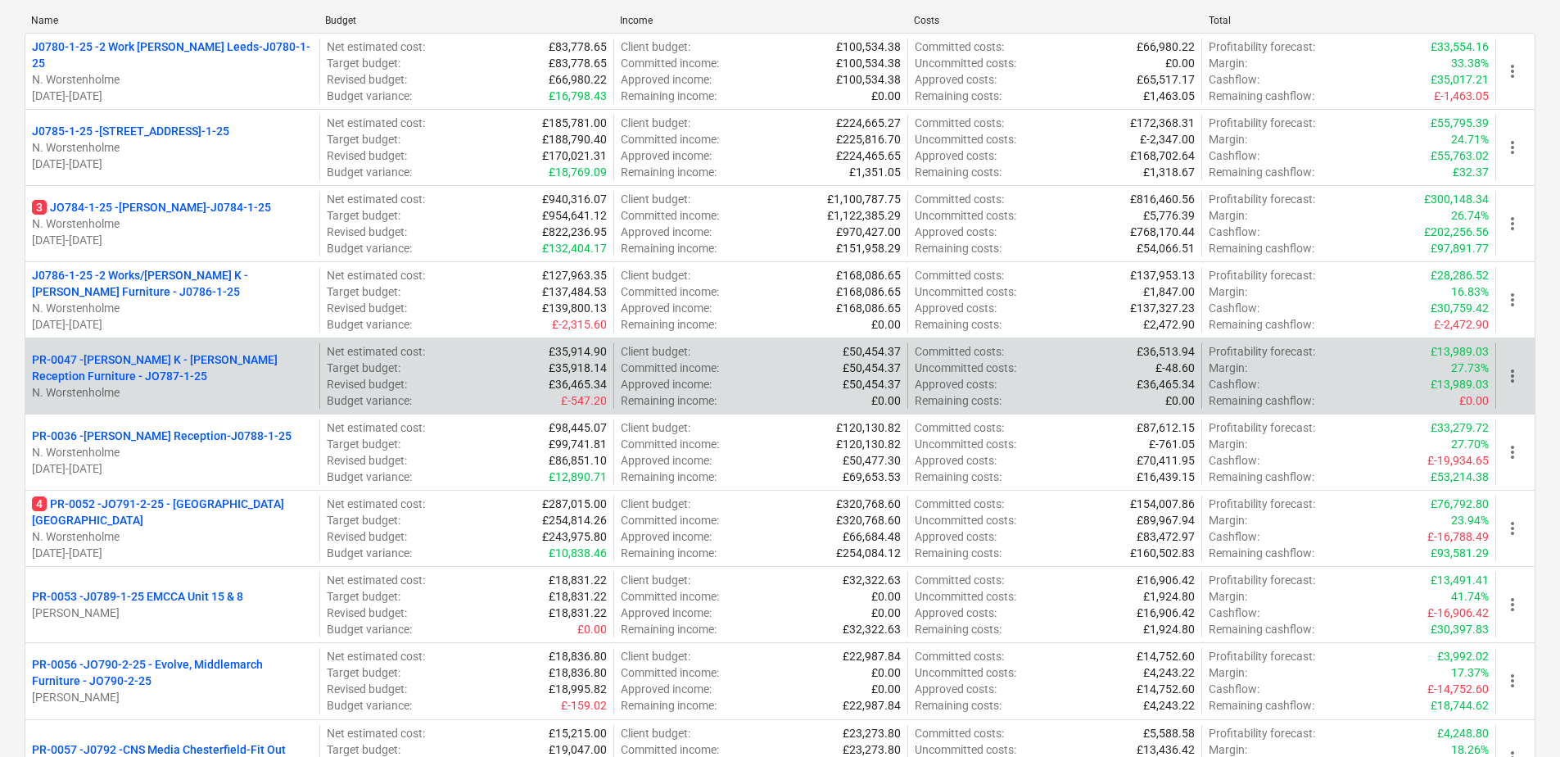
scroll to position [246, 0]
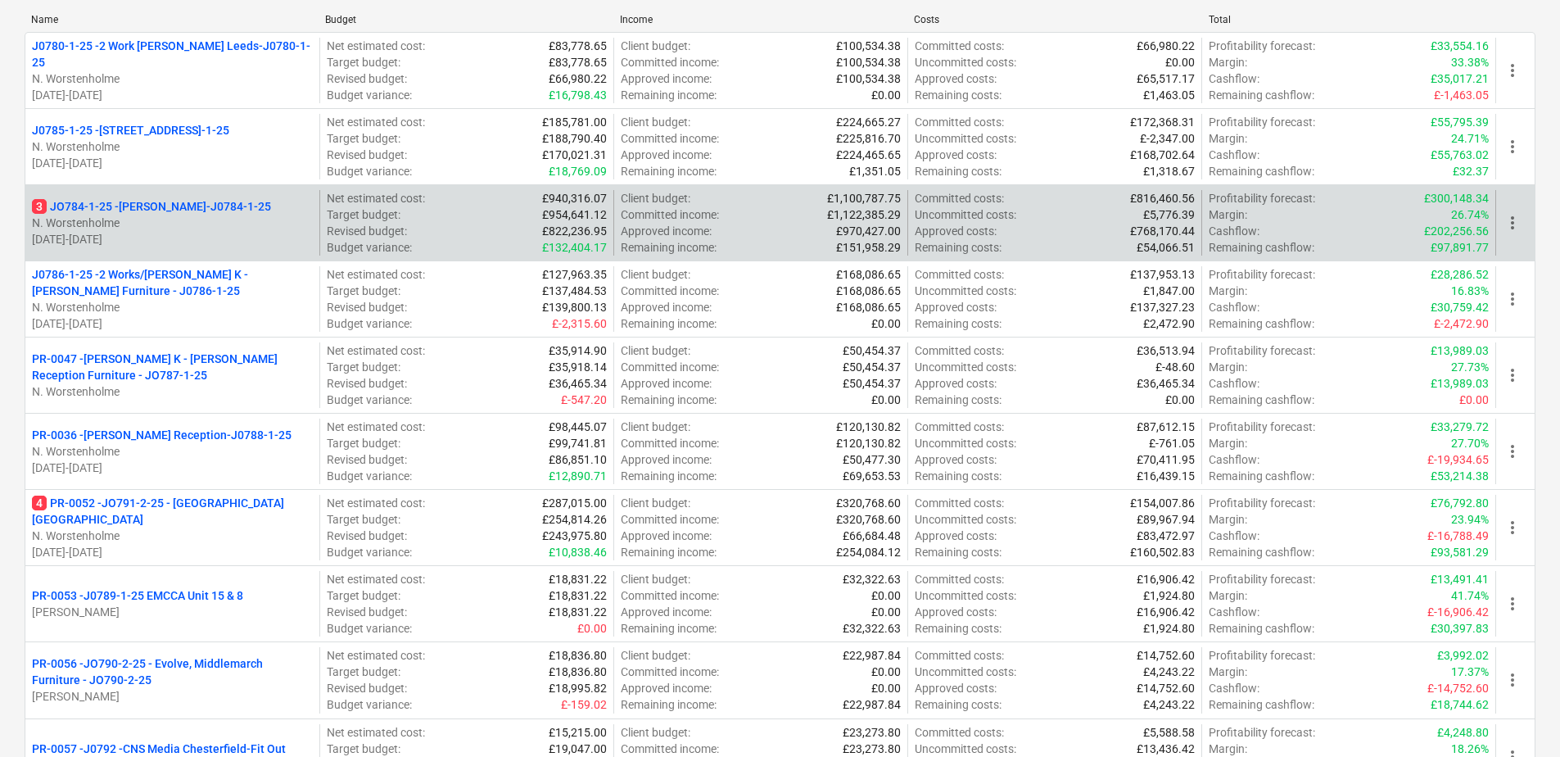
click at [155, 206] on p "3 JO784-1-25 - Wizu York-J0784-1-25" at bounding box center [151, 206] width 239 height 16
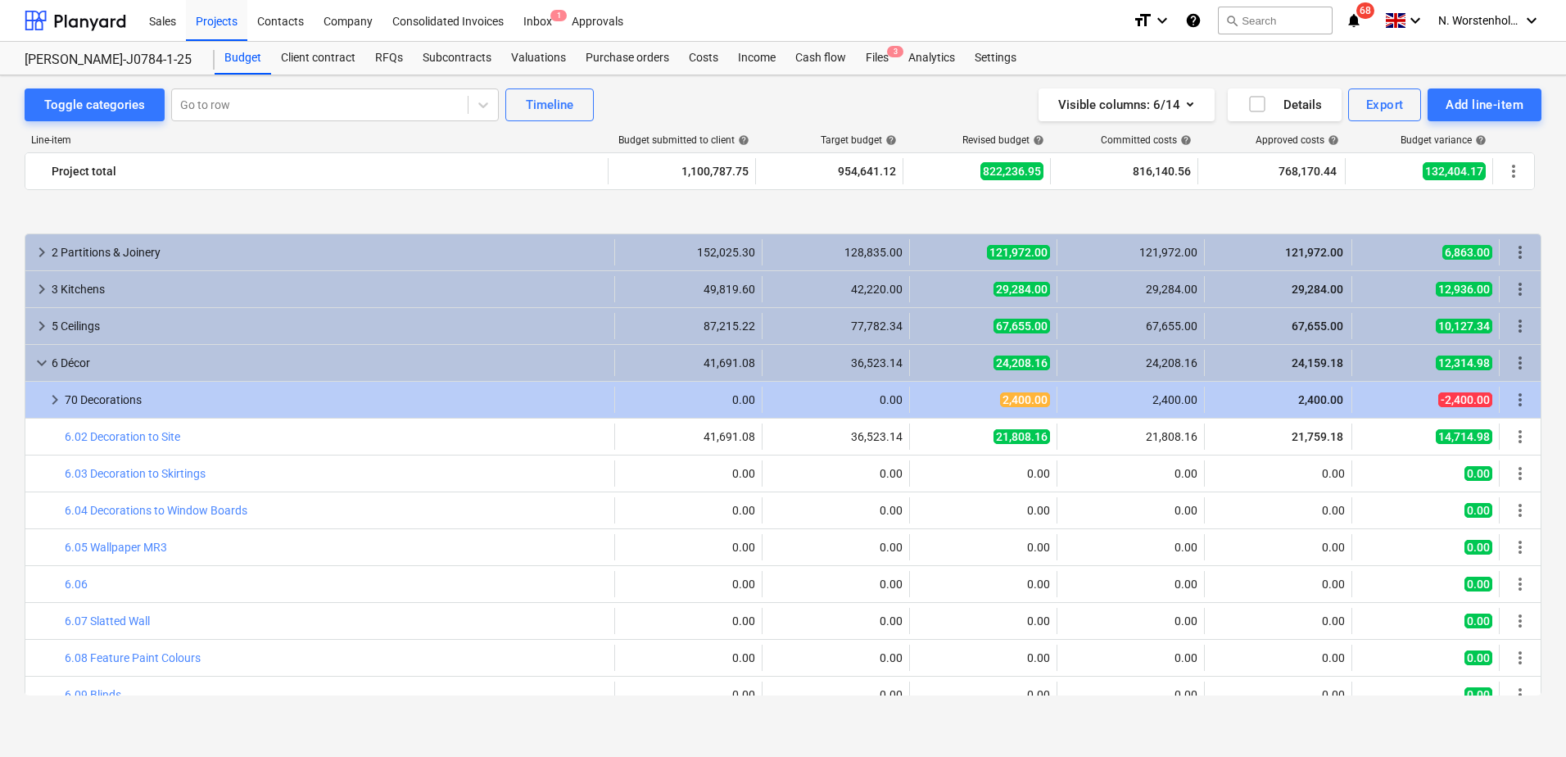
scroll to position [82, 0]
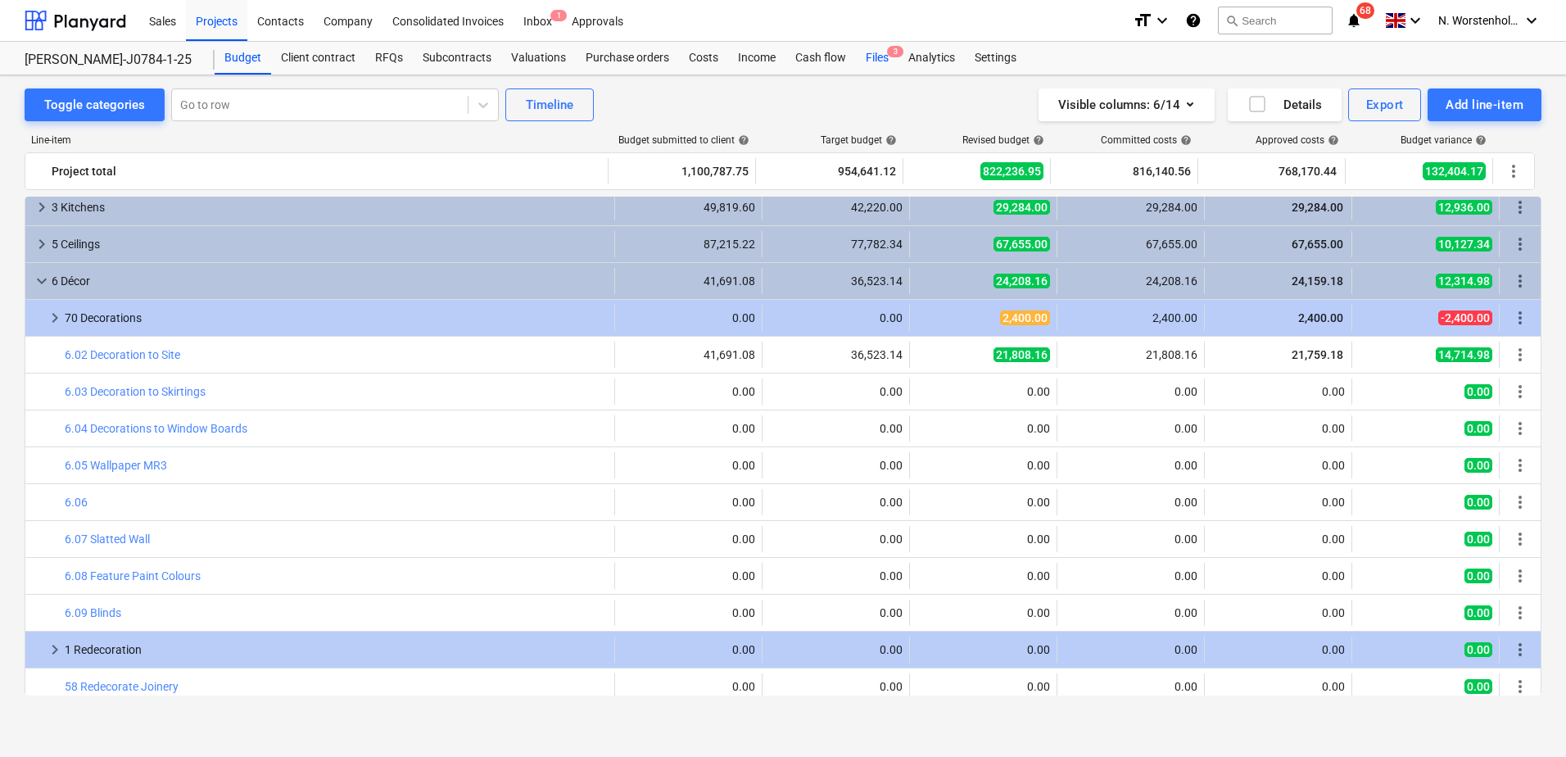
click at [875, 59] on div "Files 3" at bounding box center [877, 58] width 43 height 33
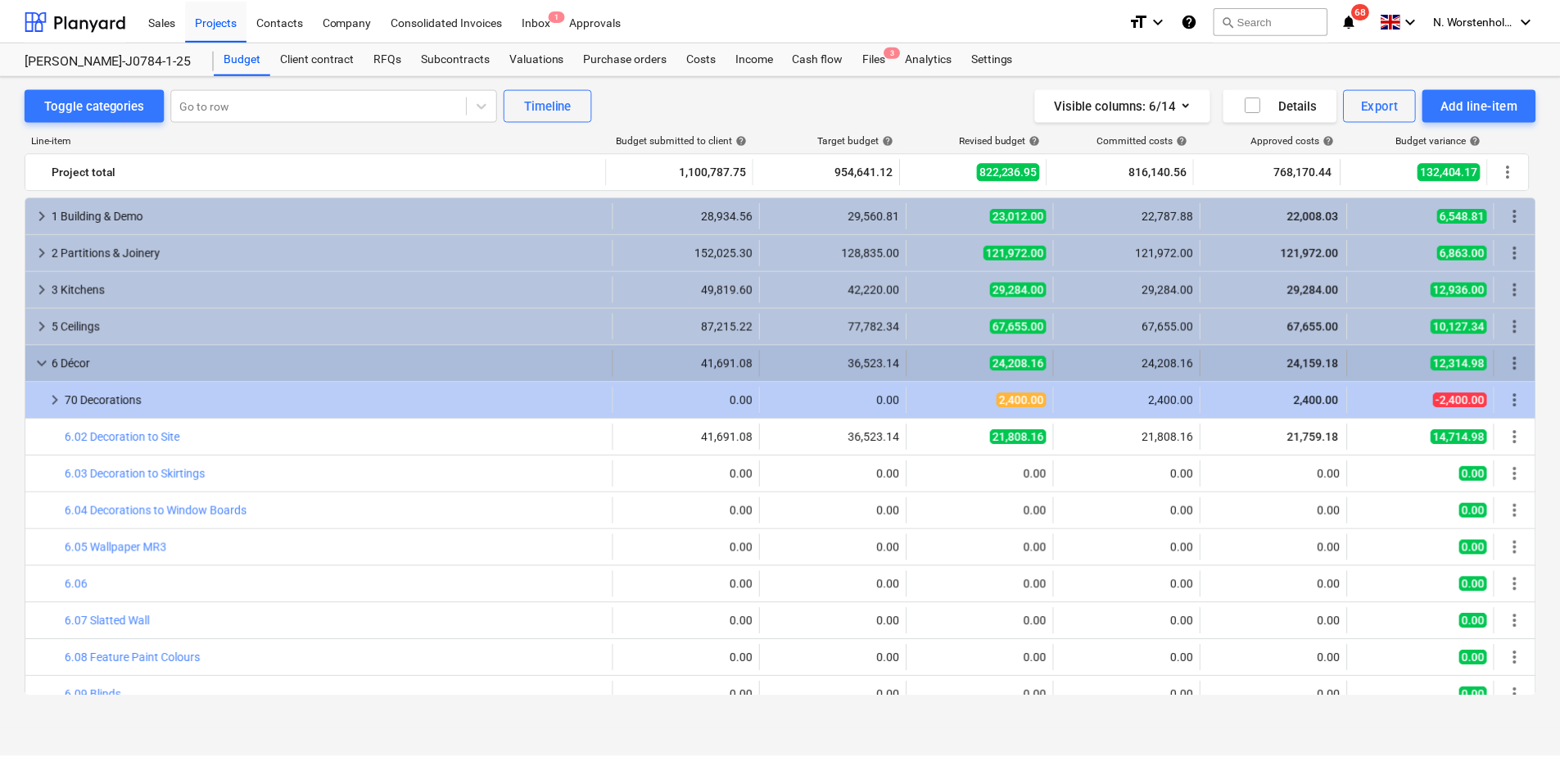
scroll to position [82, 0]
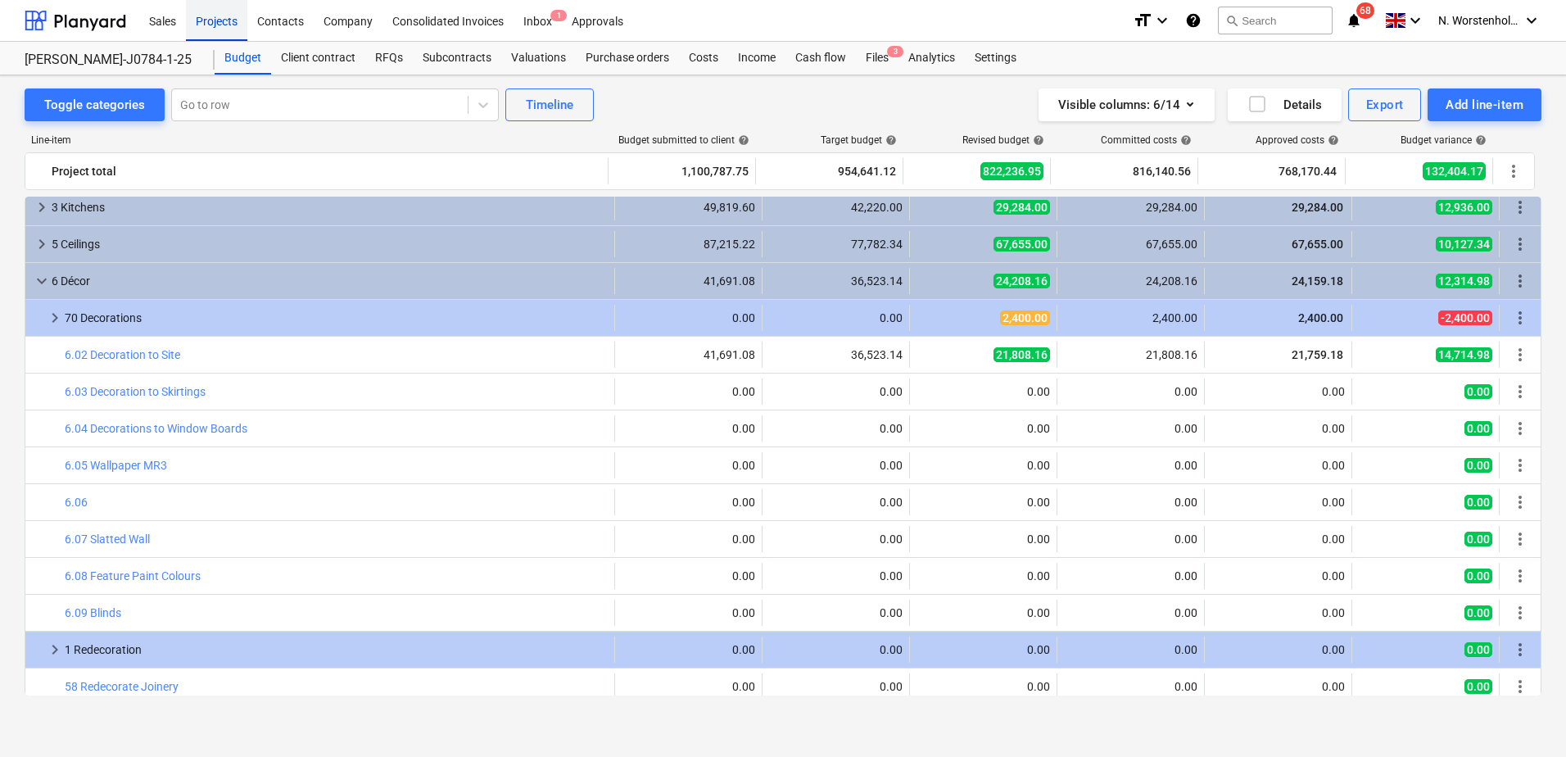
click at [219, 18] on div "Projects" at bounding box center [216, 20] width 61 height 42
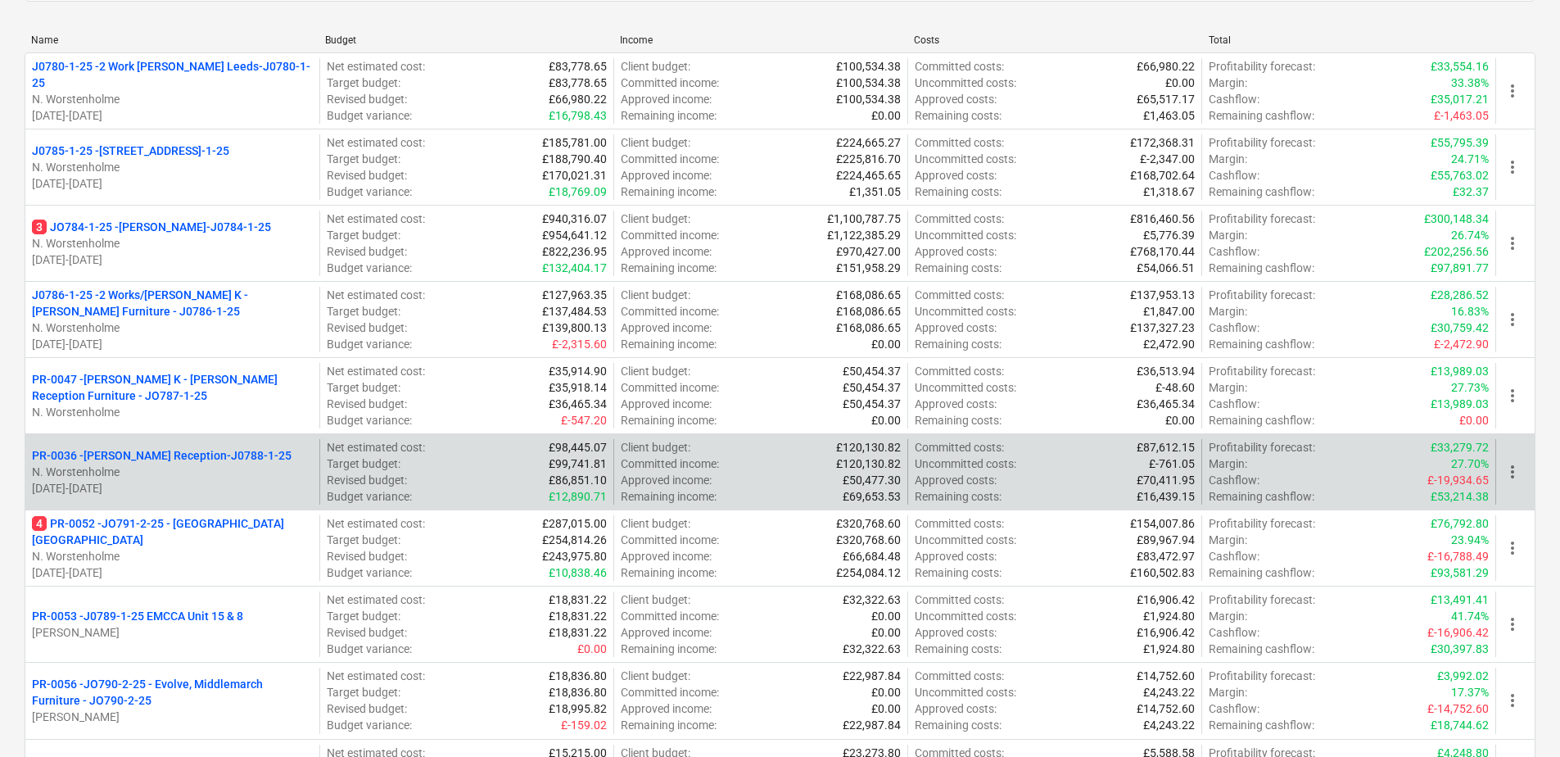
scroll to position [328, 0]
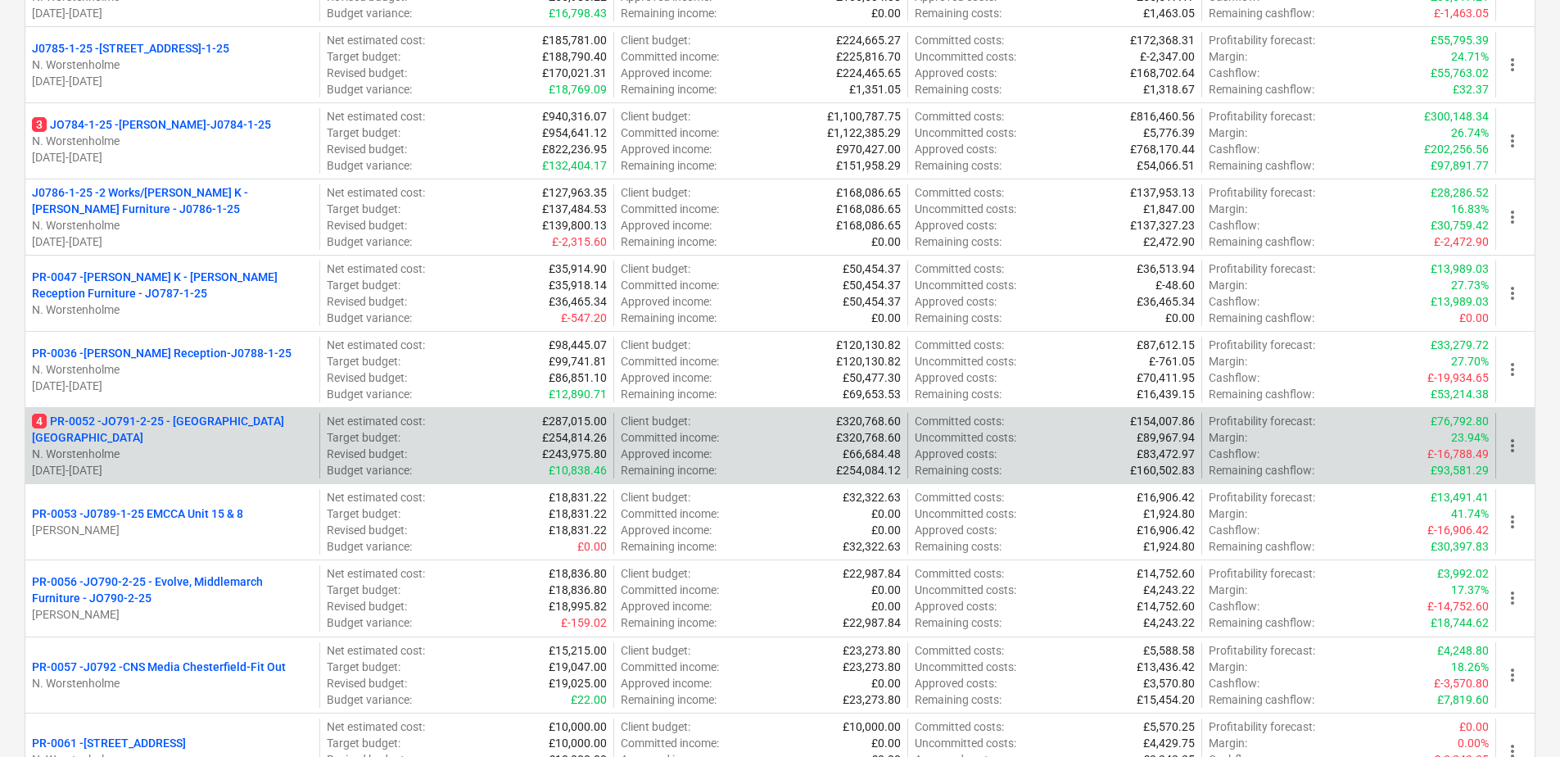
click at [141, 428] on p "4 PR-0052 - JO791-2-25 - Middlemarch Coventry" at bounding box center [172, 429] width 281 height 33
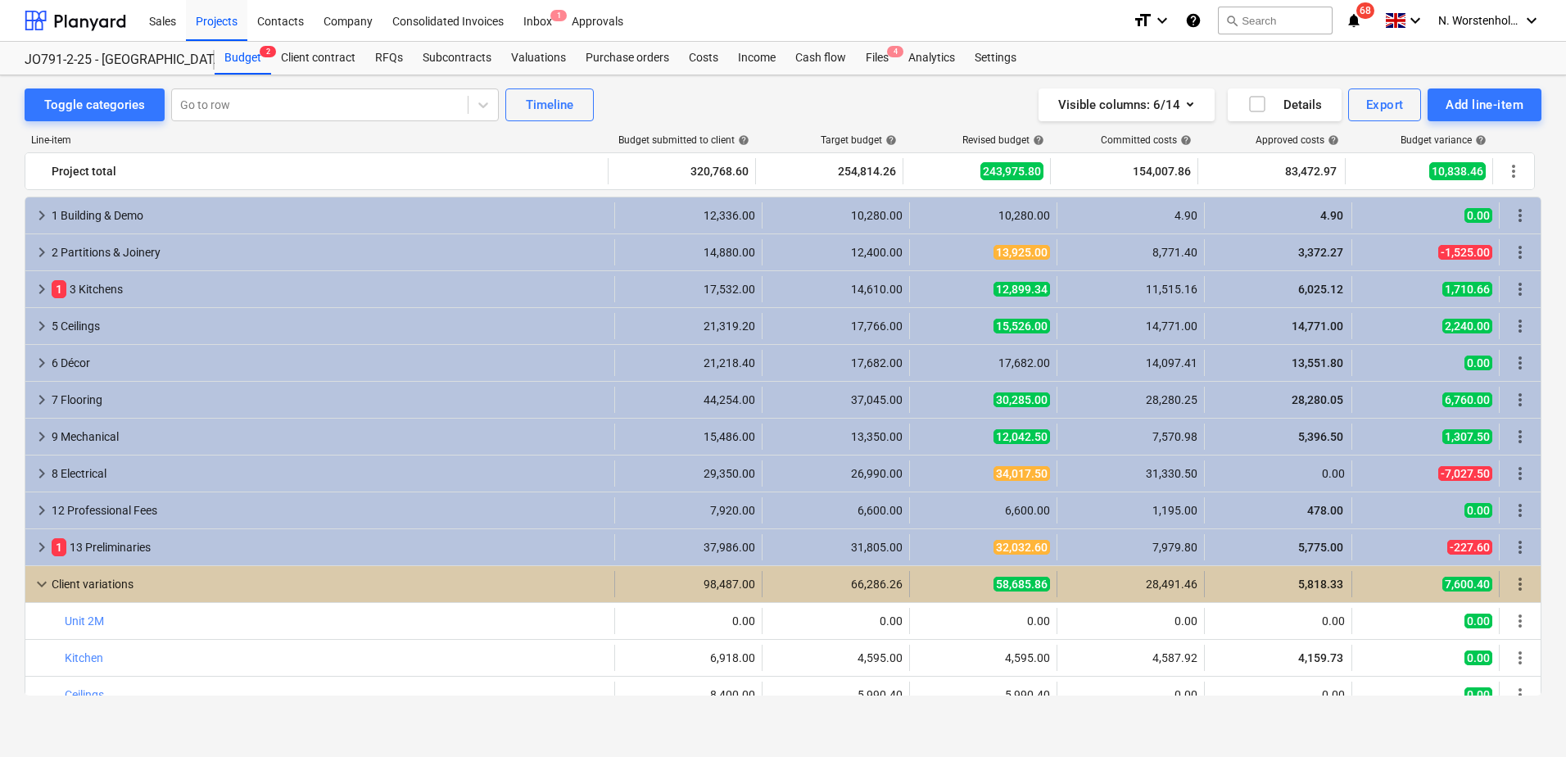
scroll to position [164, 0]
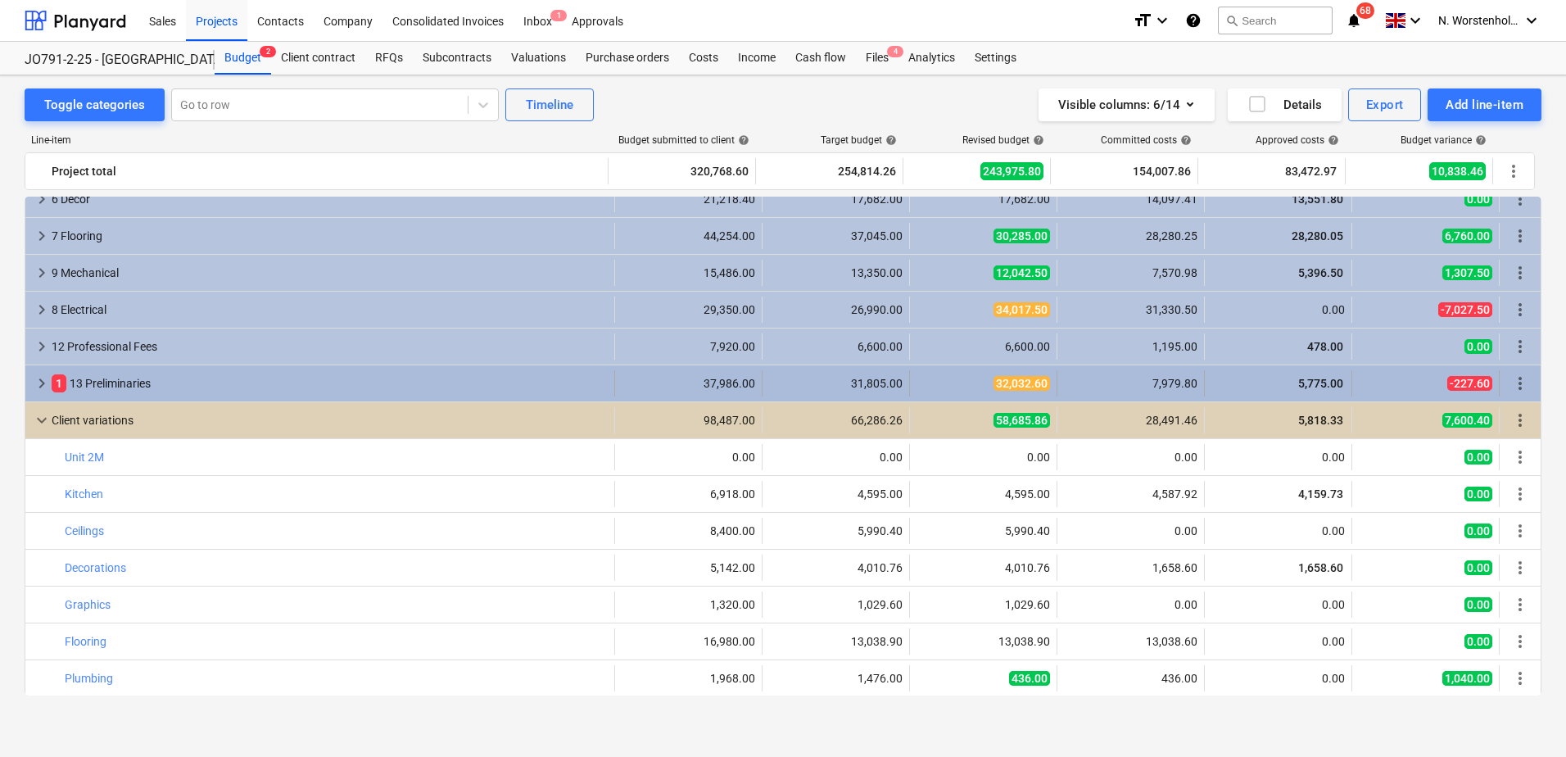
click at [36, 382] on span "keyboard_arrow_right" at bounding box center [42, 383] width 20 height 20
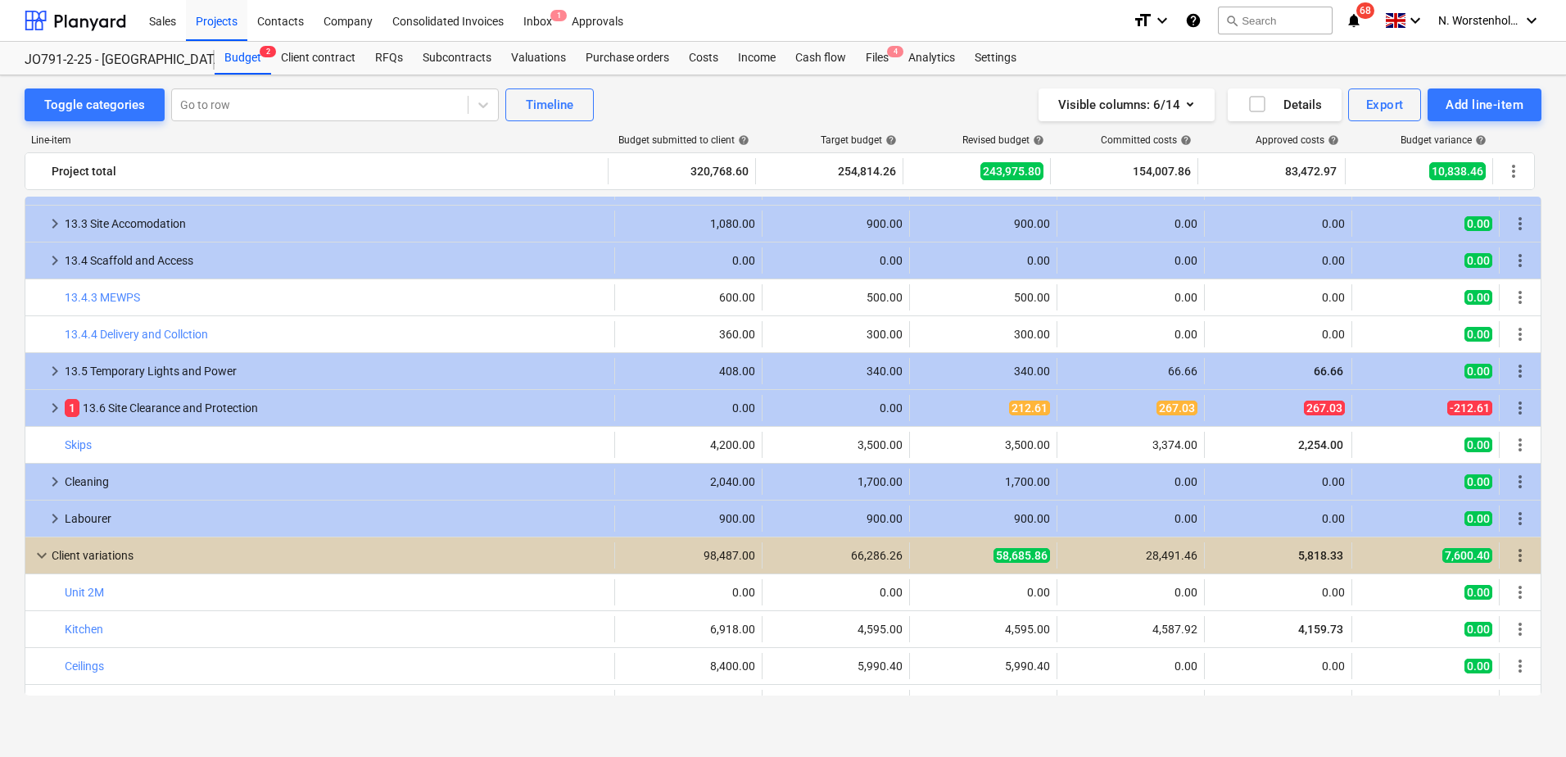
scroll to position [410, 0]
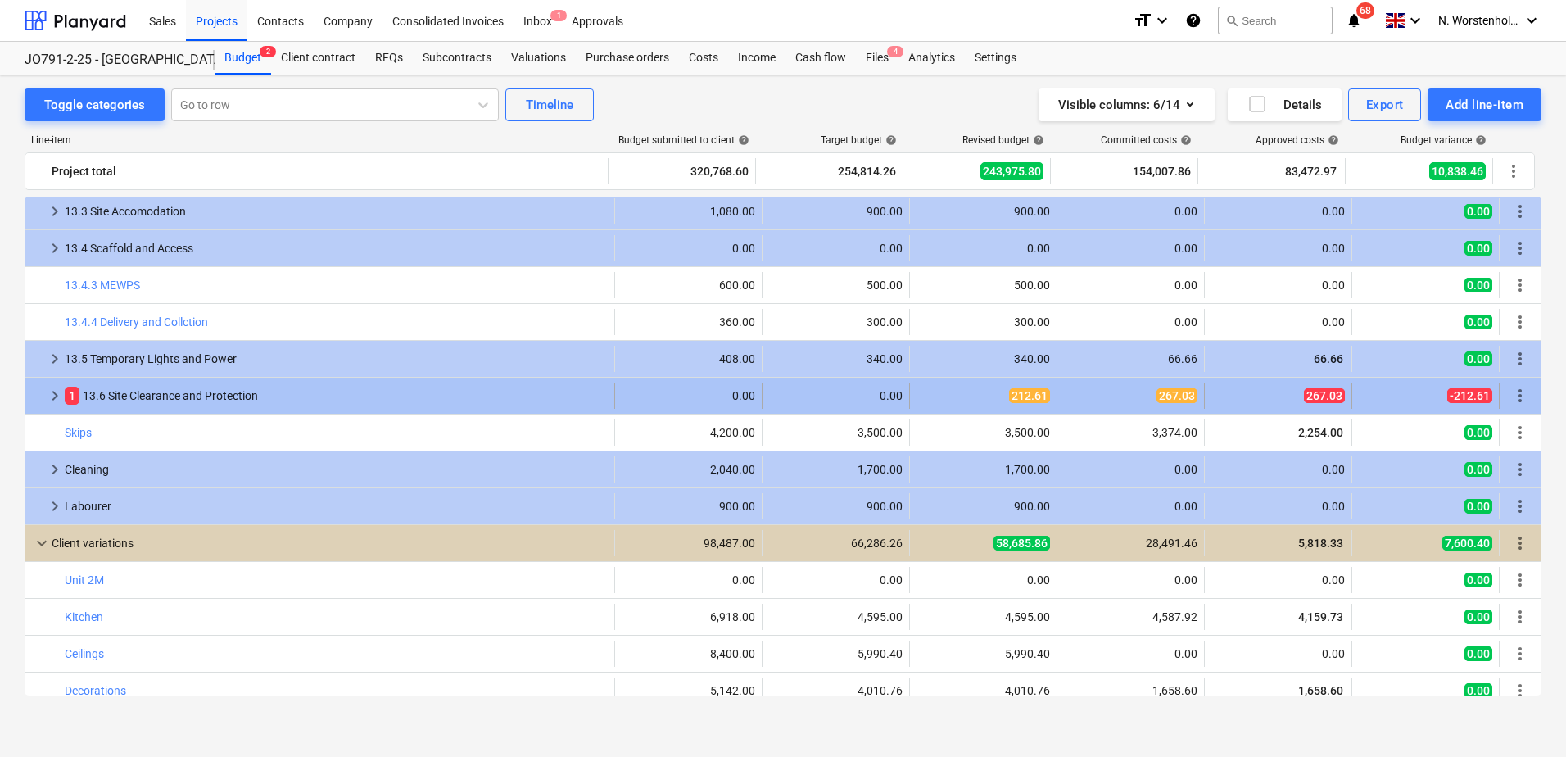
click at [59, 396] on span "keyboard_arrow_right" at bounding box center [55, 396] width 20 height 20
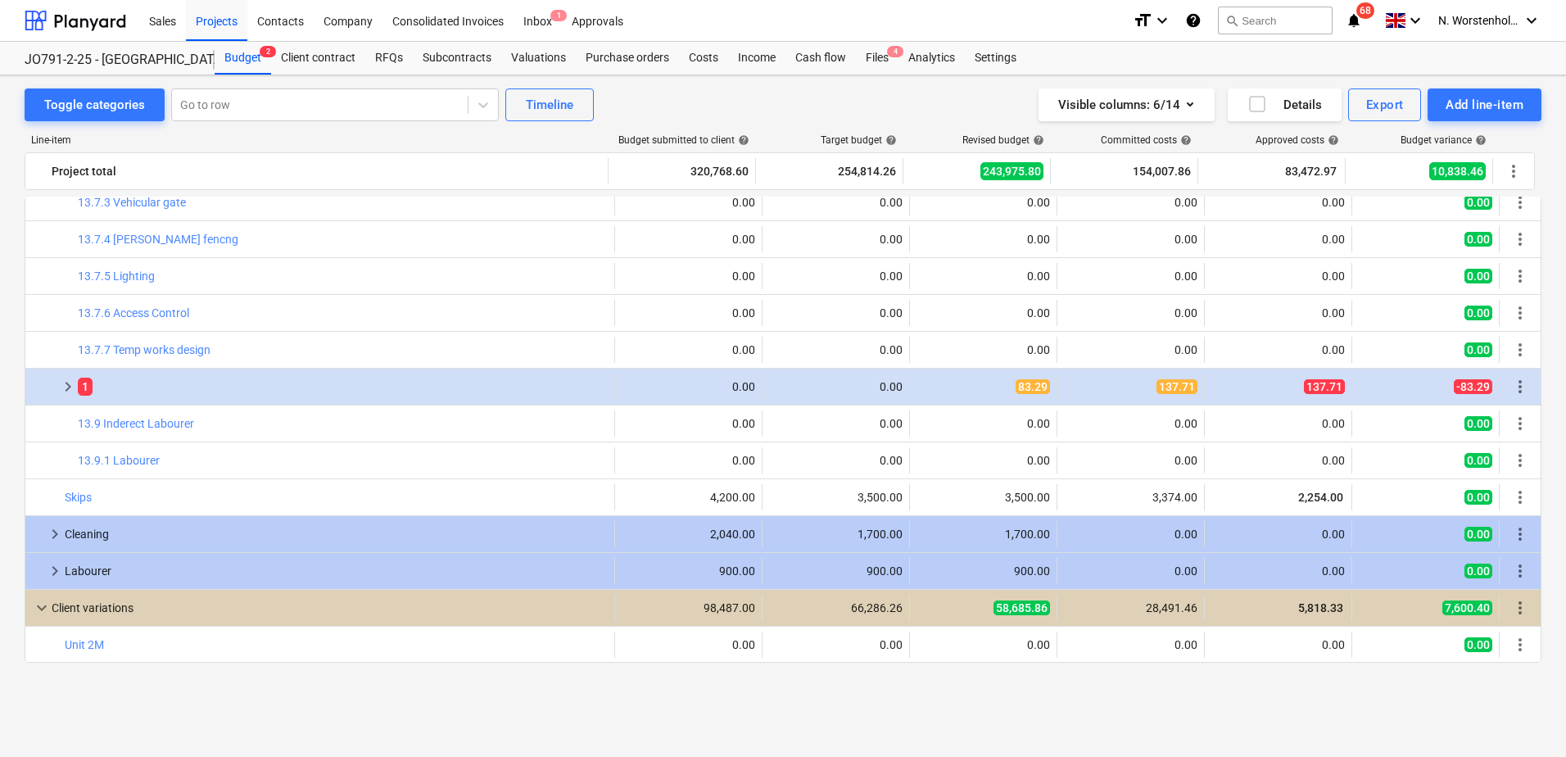
scroll to position [705, 0]
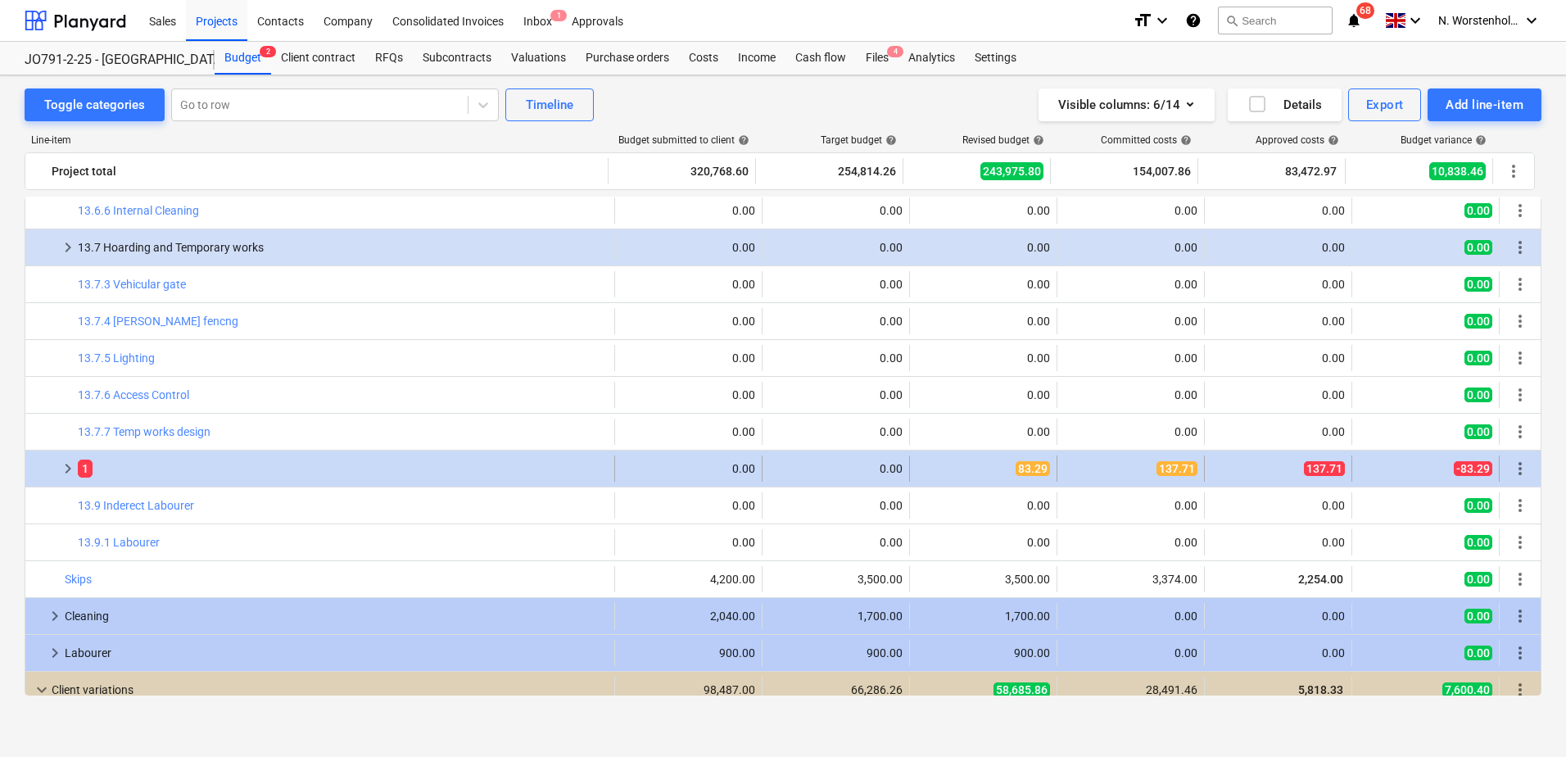
click at [1030, 473] on span "83.29" at bounding box center [1033, 468] width 34 height 15
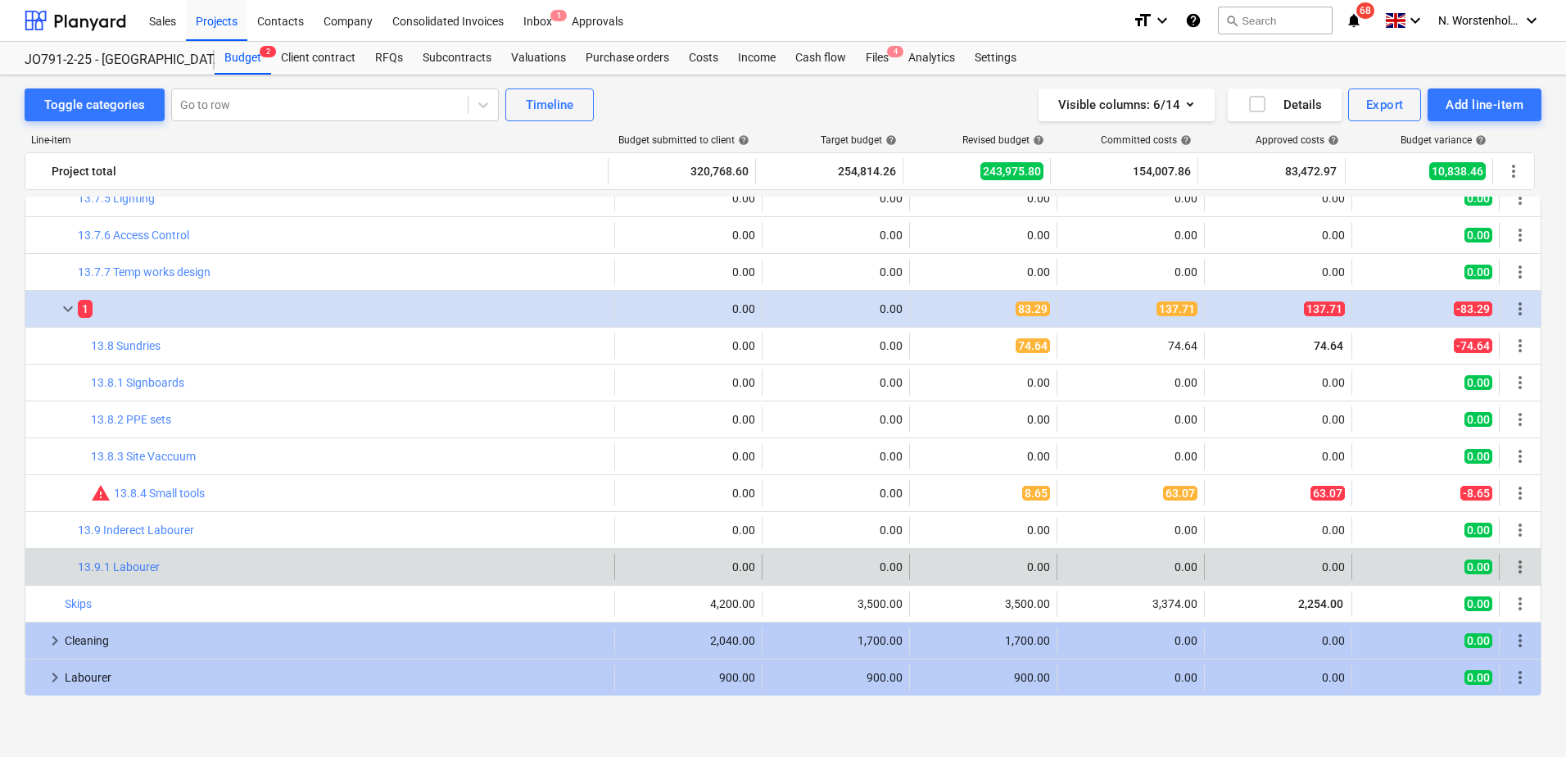
scroll to position [869, 0]
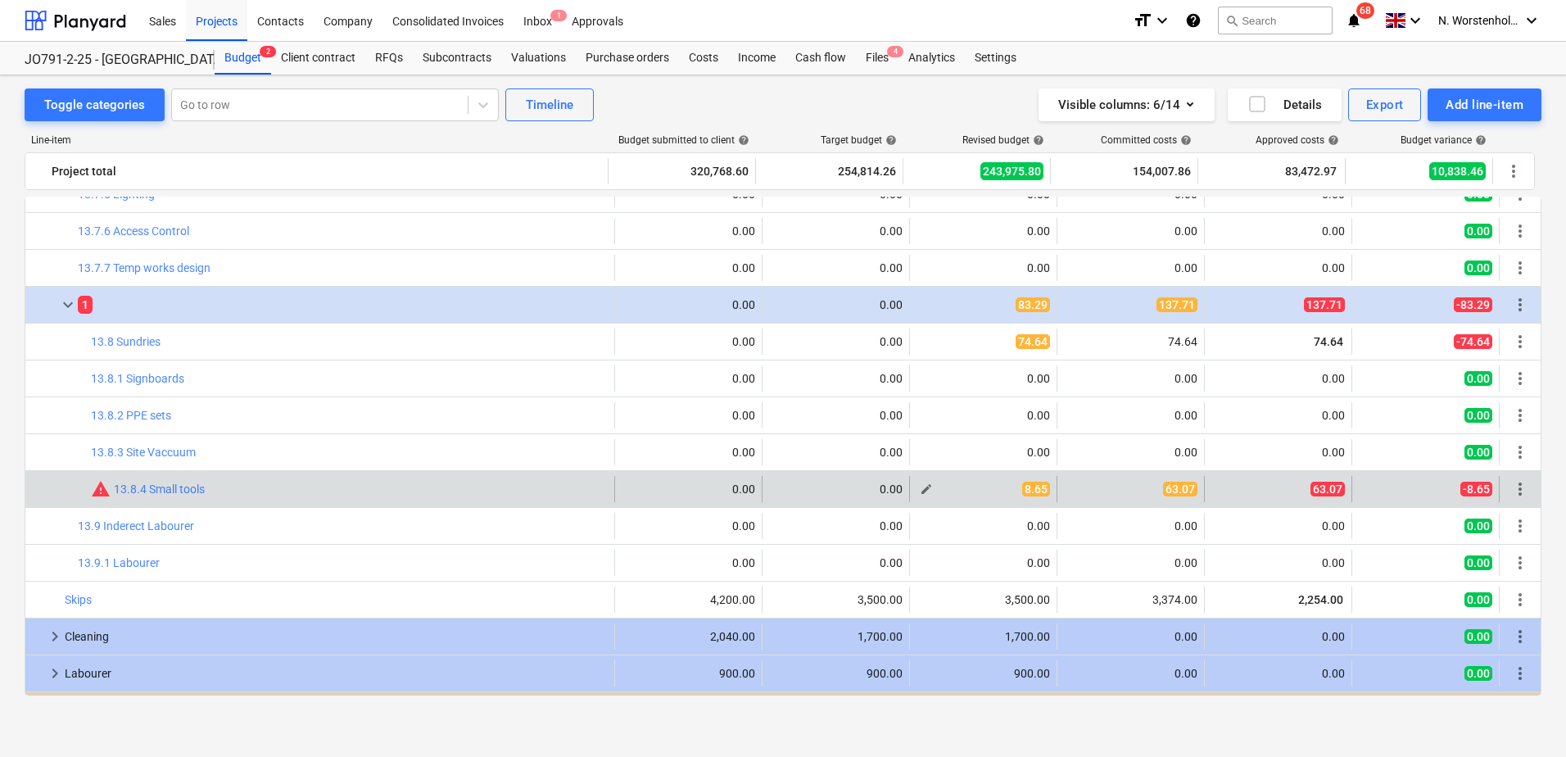
click at [920, 487] on span "edit" at bounding box center [926, 488] width 13 height 13
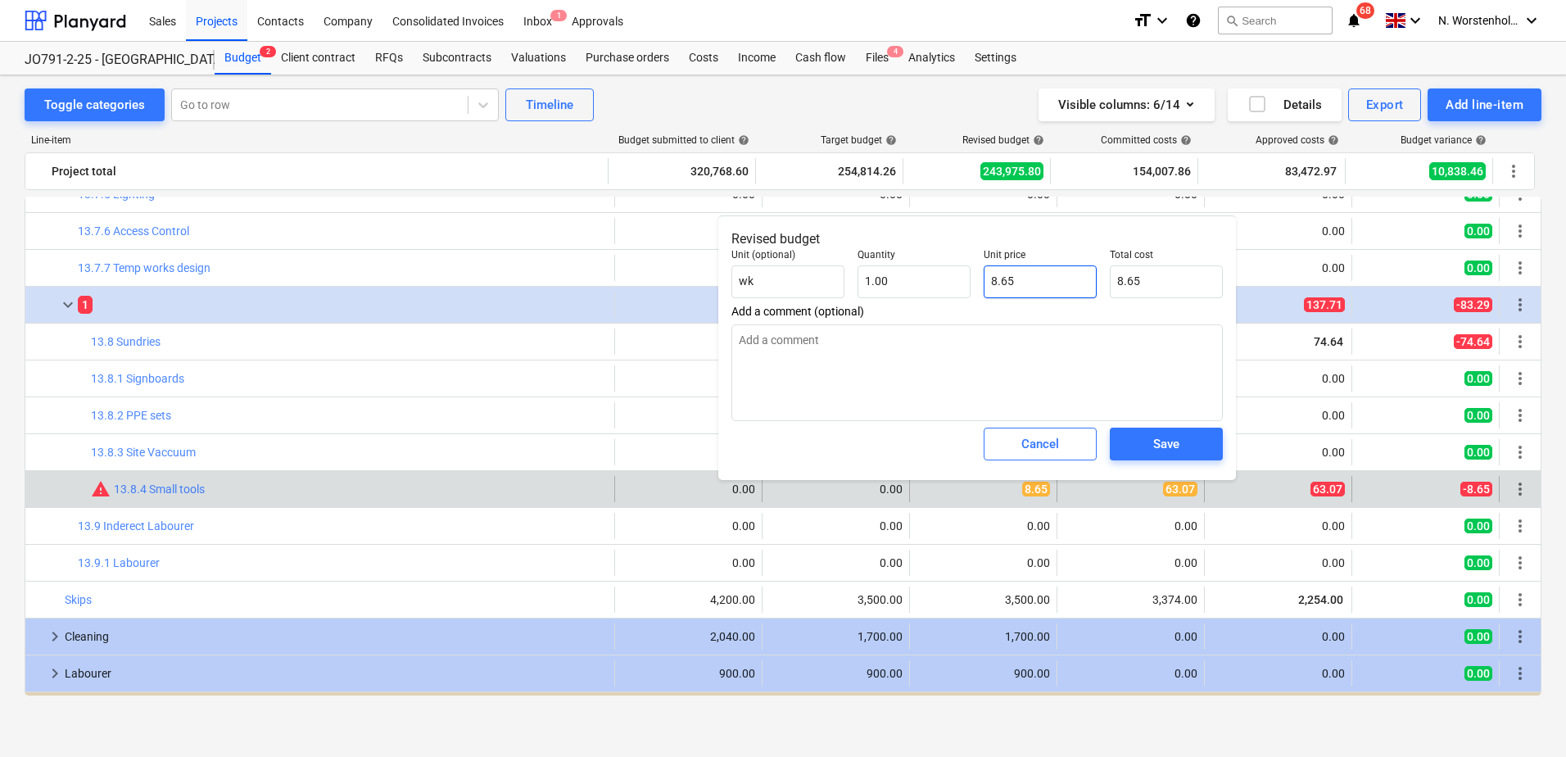
drag, startPoint x: 986, startPoint y: 283, endPoint x: 976, endPoint y: 281, distance: 10.1
click at [976, 283] on div "Unit (optional) wk Quantity 1.00 Unit price 8.65 Total cost 8.65" at bounding box center [977, 273] width 505 height 62
type textarea "x"
type input "6"
type input "6.00"
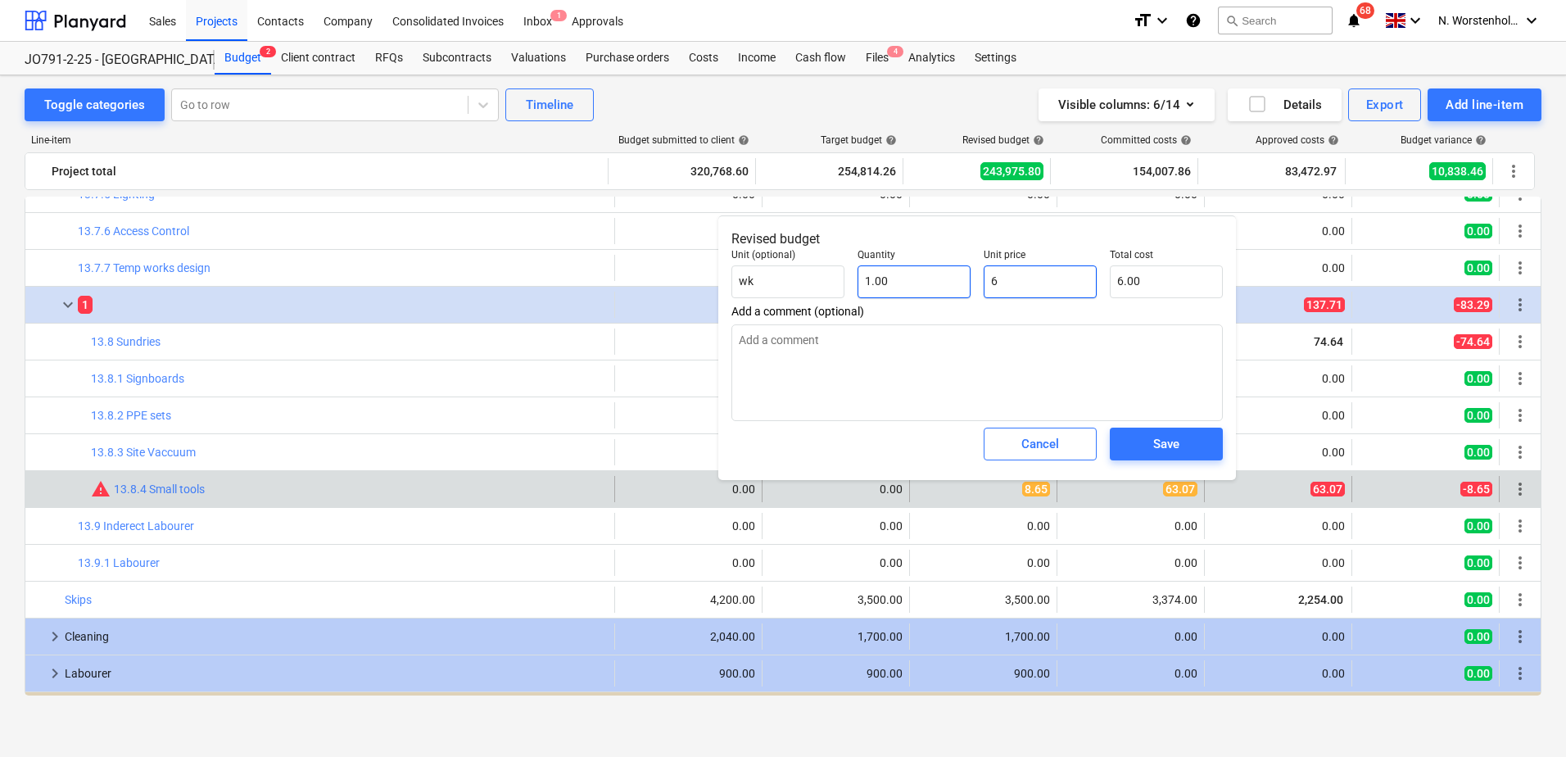
type textarea "x"
type input "63"
type input "63.00"
type textarea "x"
type input "63."
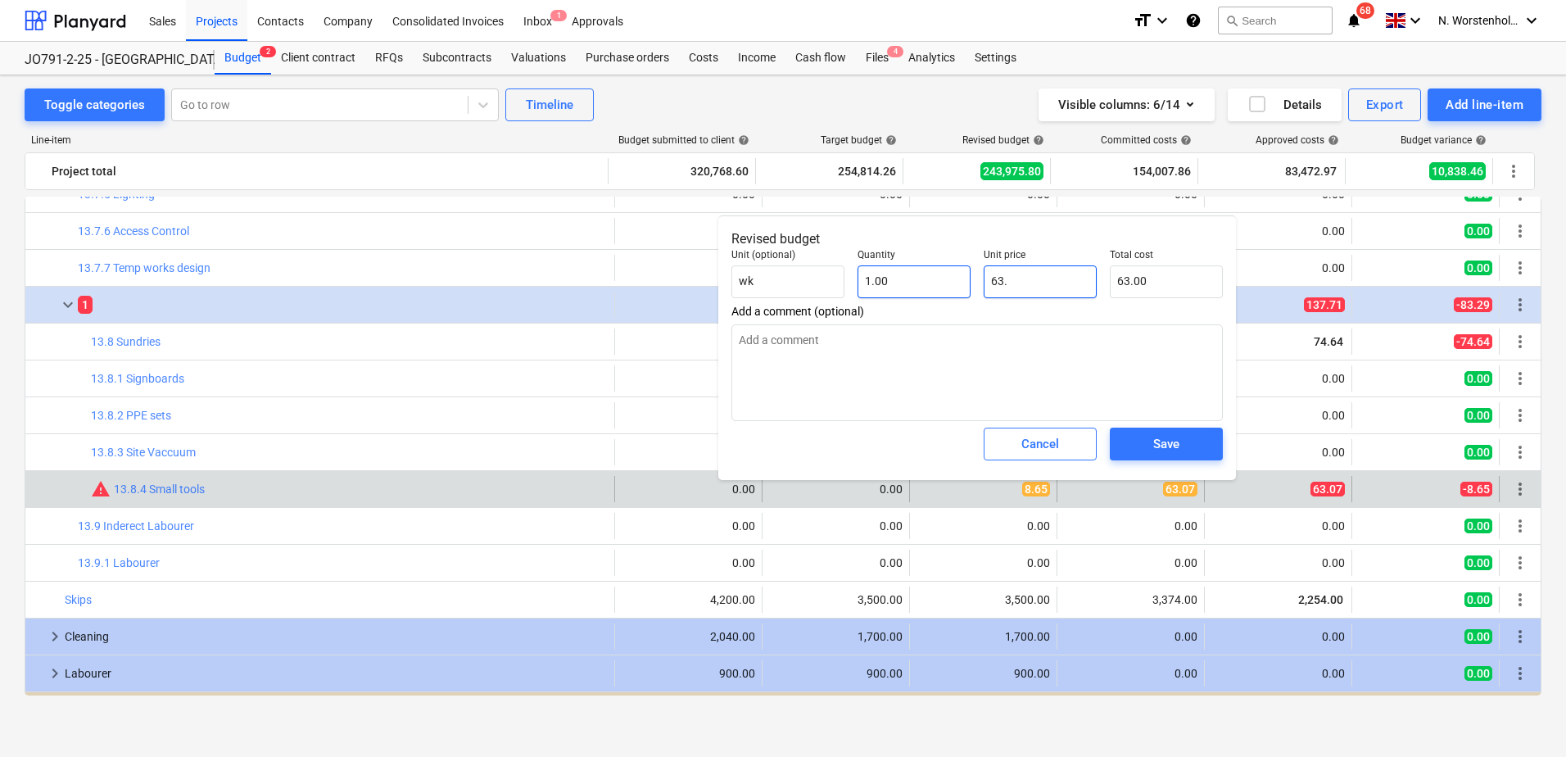
type textarea "x"
type input "63.0"
type textarea "x"
type input "63.07"
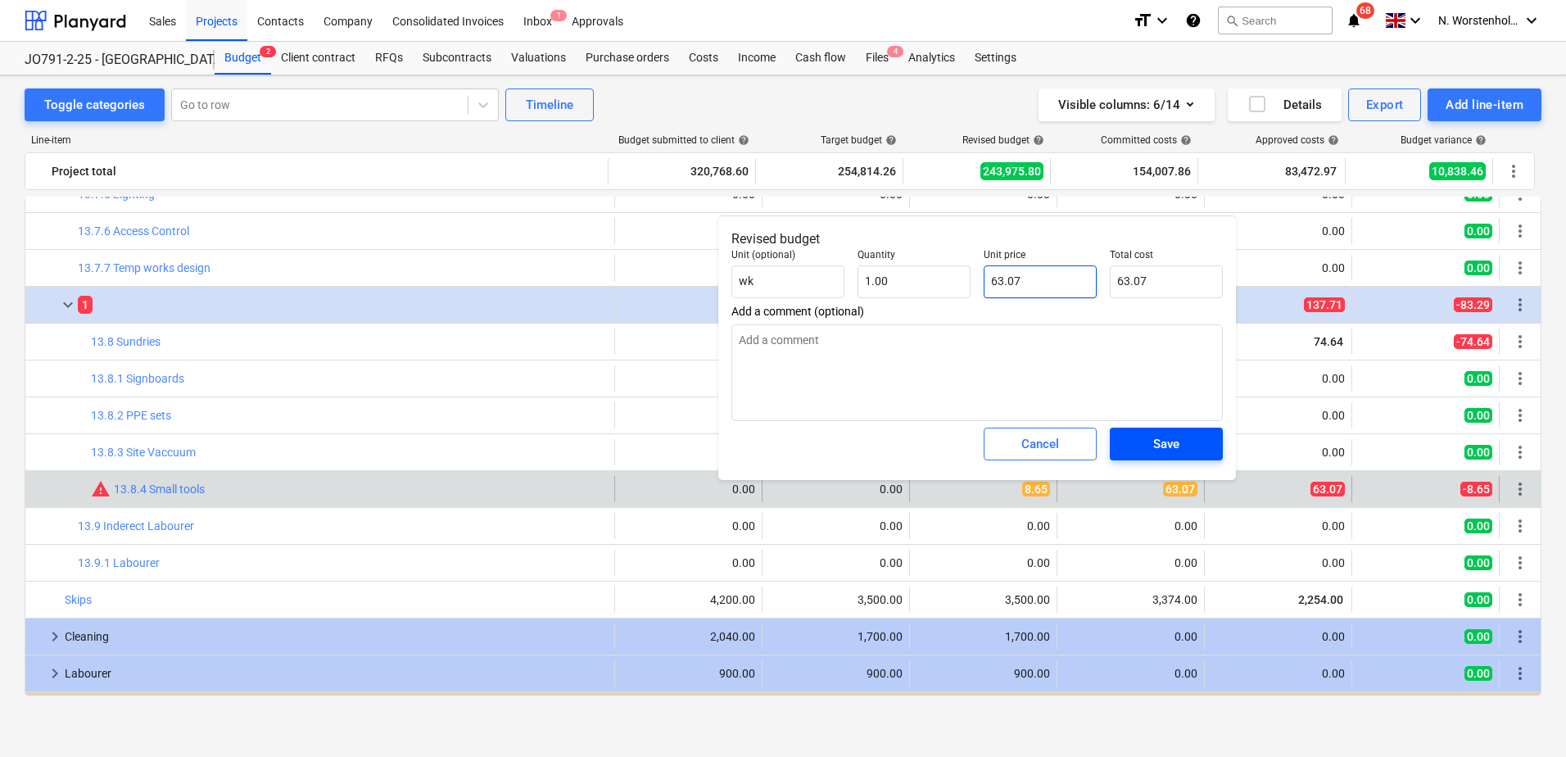
type input "63.07"
click at [1170, 437] on div "Save" at bounding box center [1166, 443] width 26 height 21
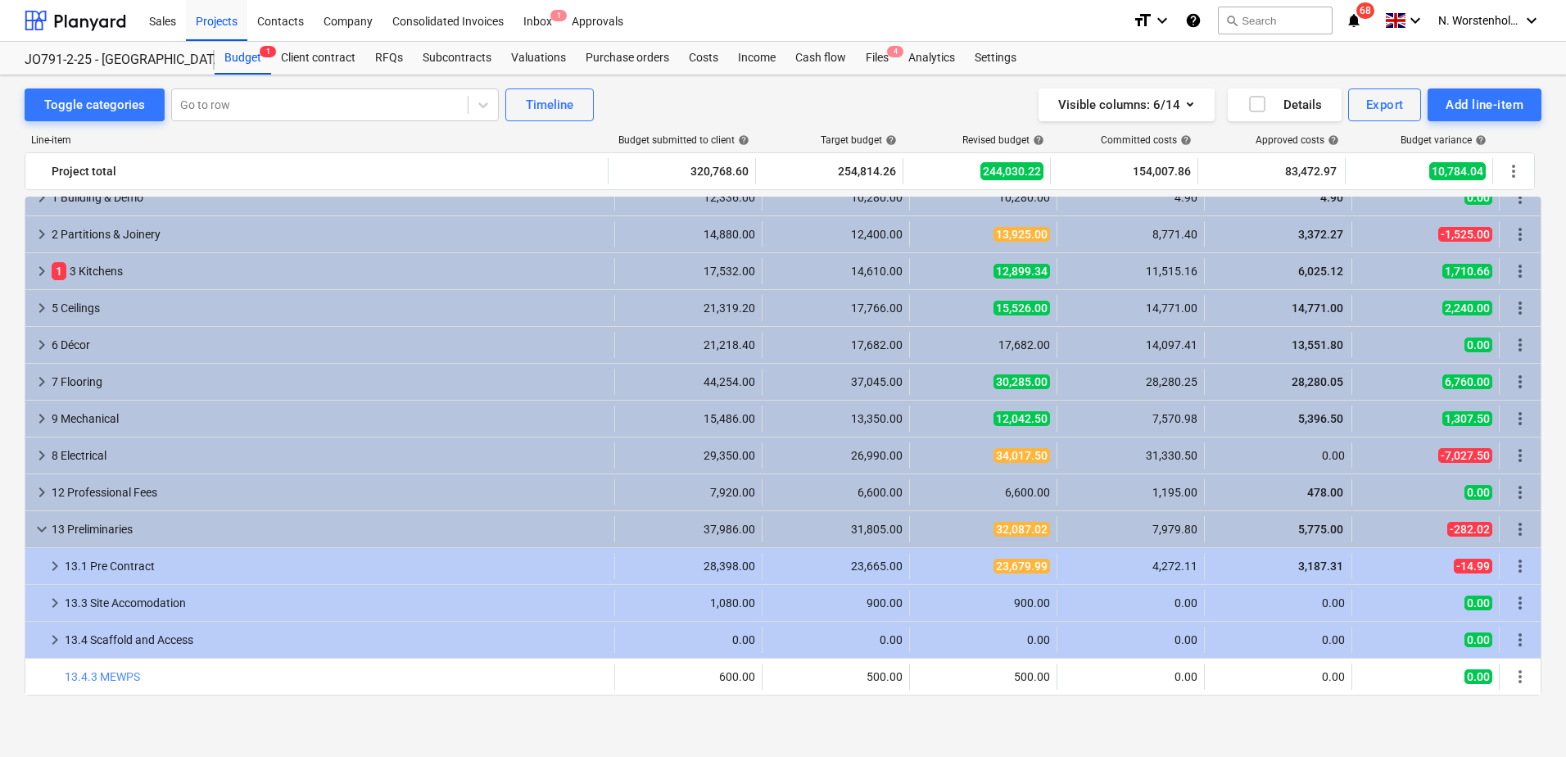
scroll to position [0, 0]
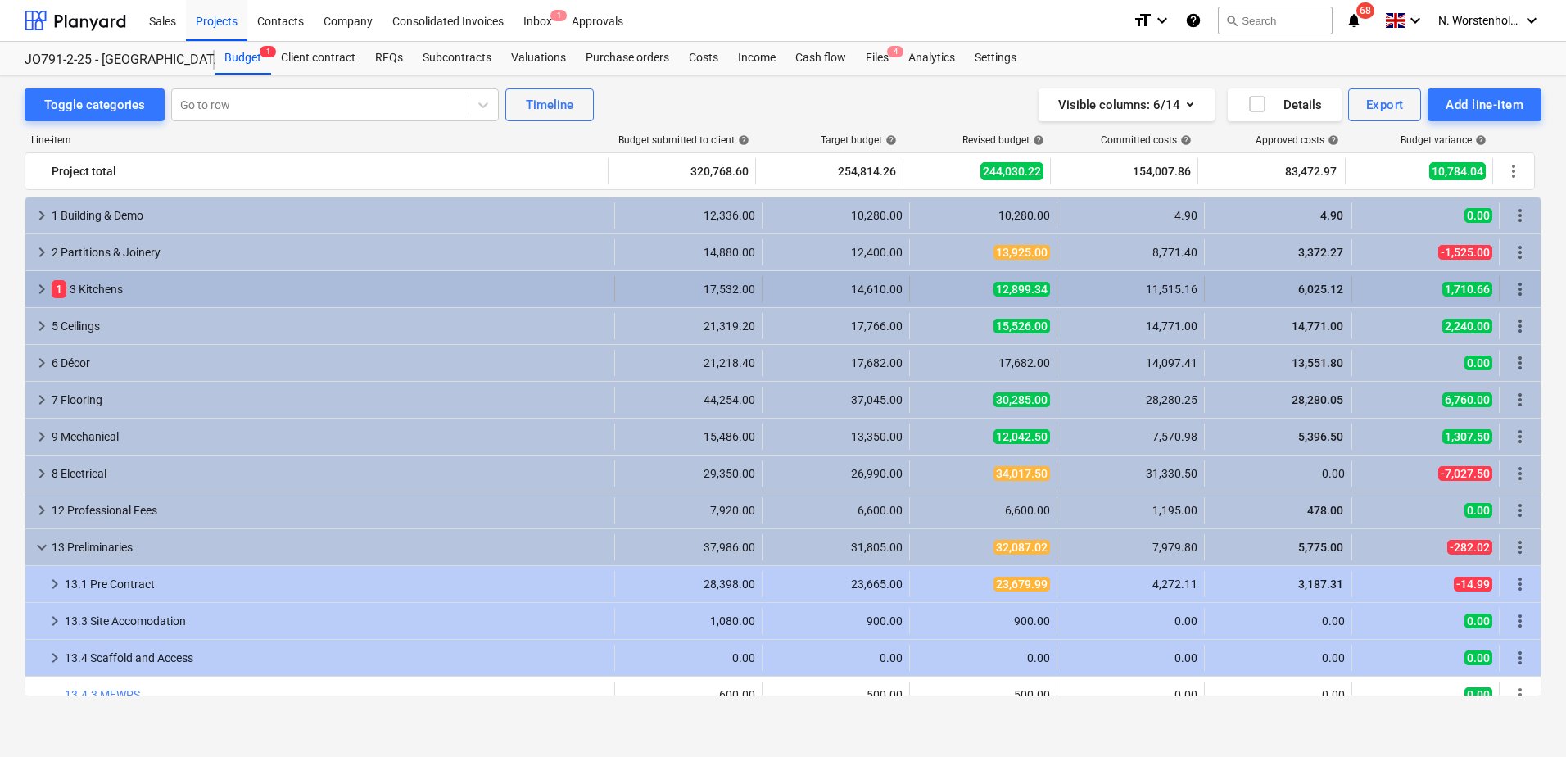
click at [38, 286] on span "keyboard_arrow_right" at bounding box center [42, 289] width 20 height 20
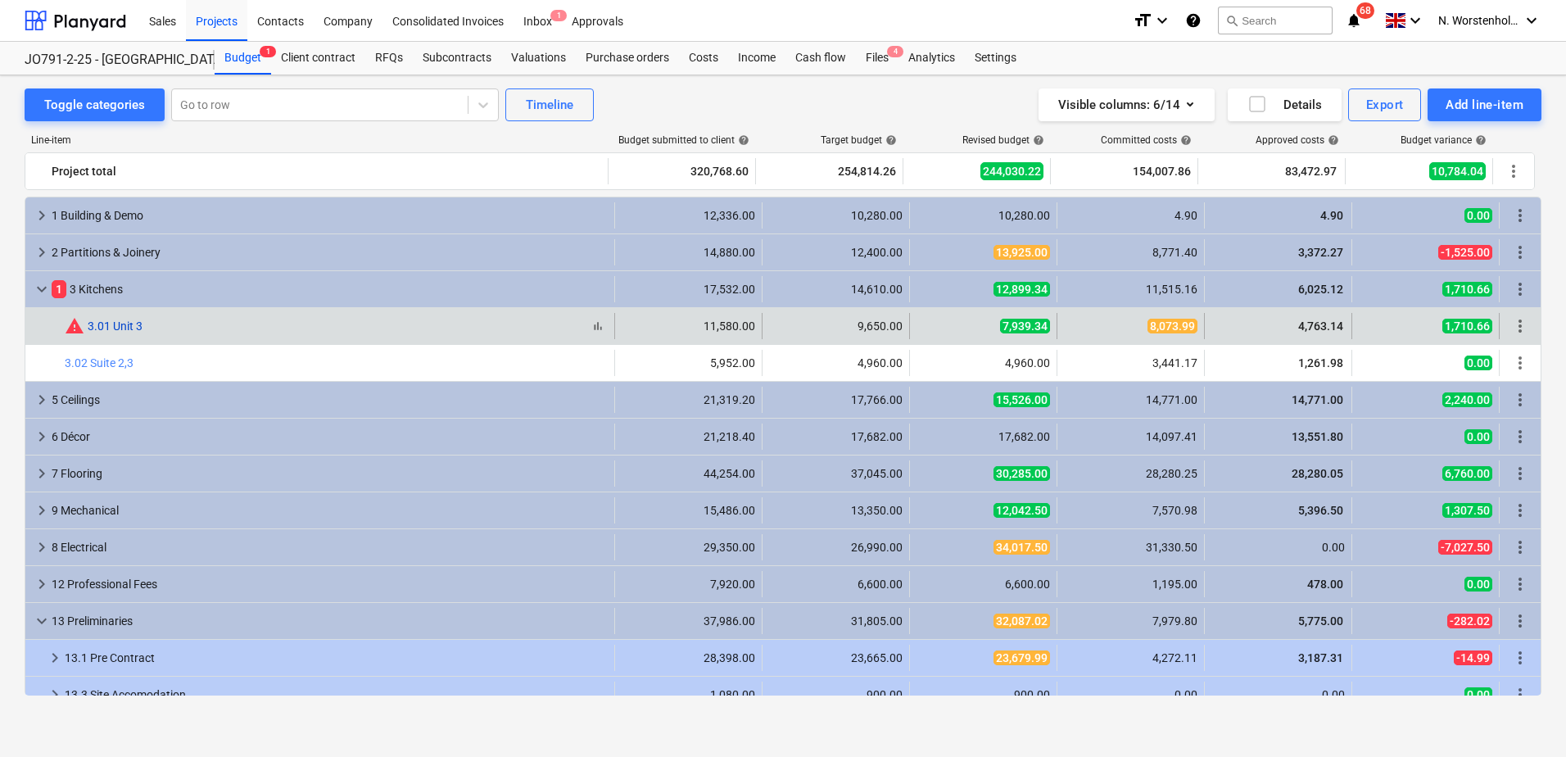
click at [111, 325] on link "3.01 Unit 3" at bounding box center [115, 325] width 55 height 13
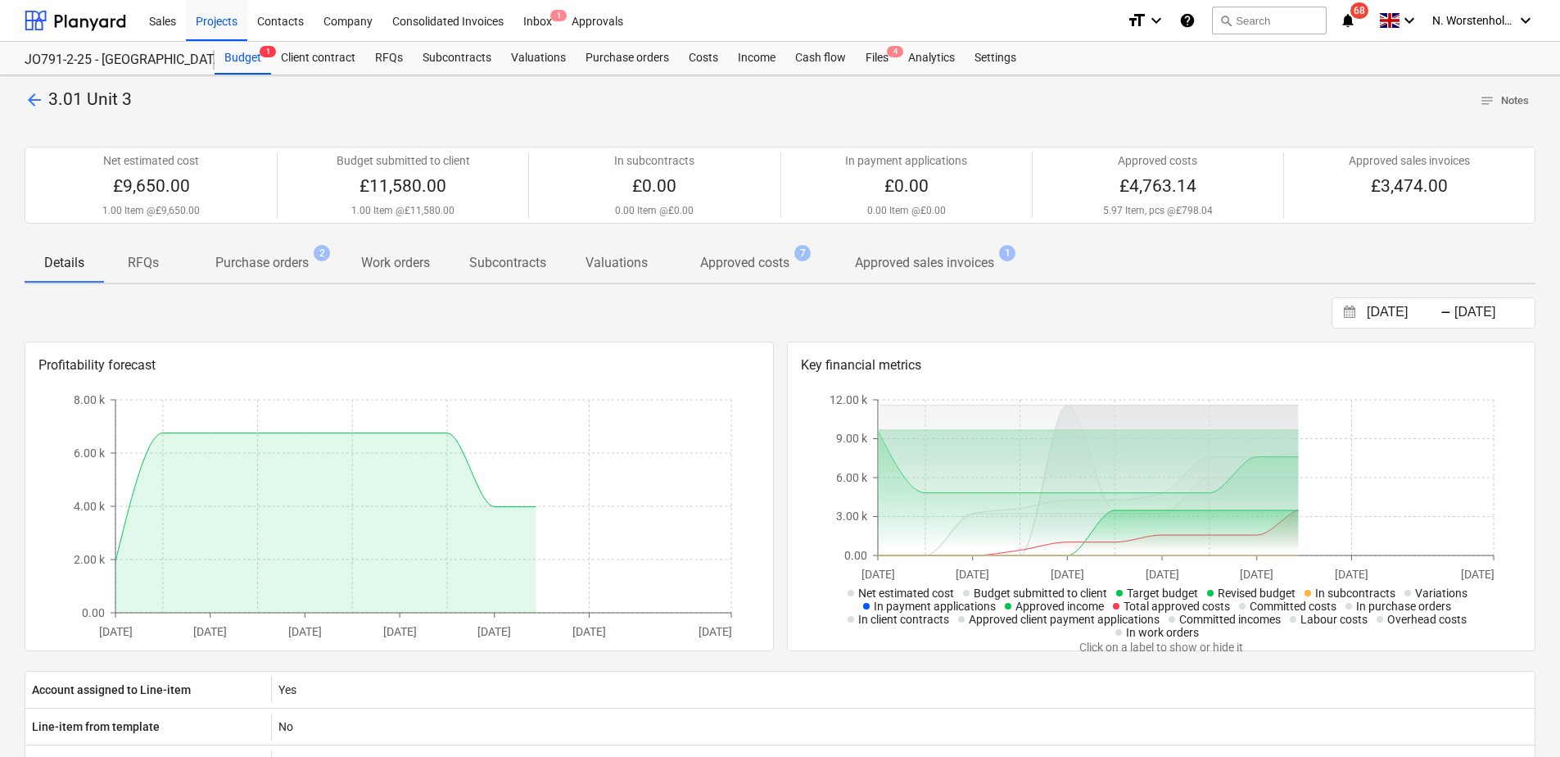
click at [34, 86] on div "arrow_back 3.01 Unit 3 notes Notes Net estimated cost £9,650.00 1.00 Item @ £9,…" at bounding box center [780, 608] width 1560 height 1066
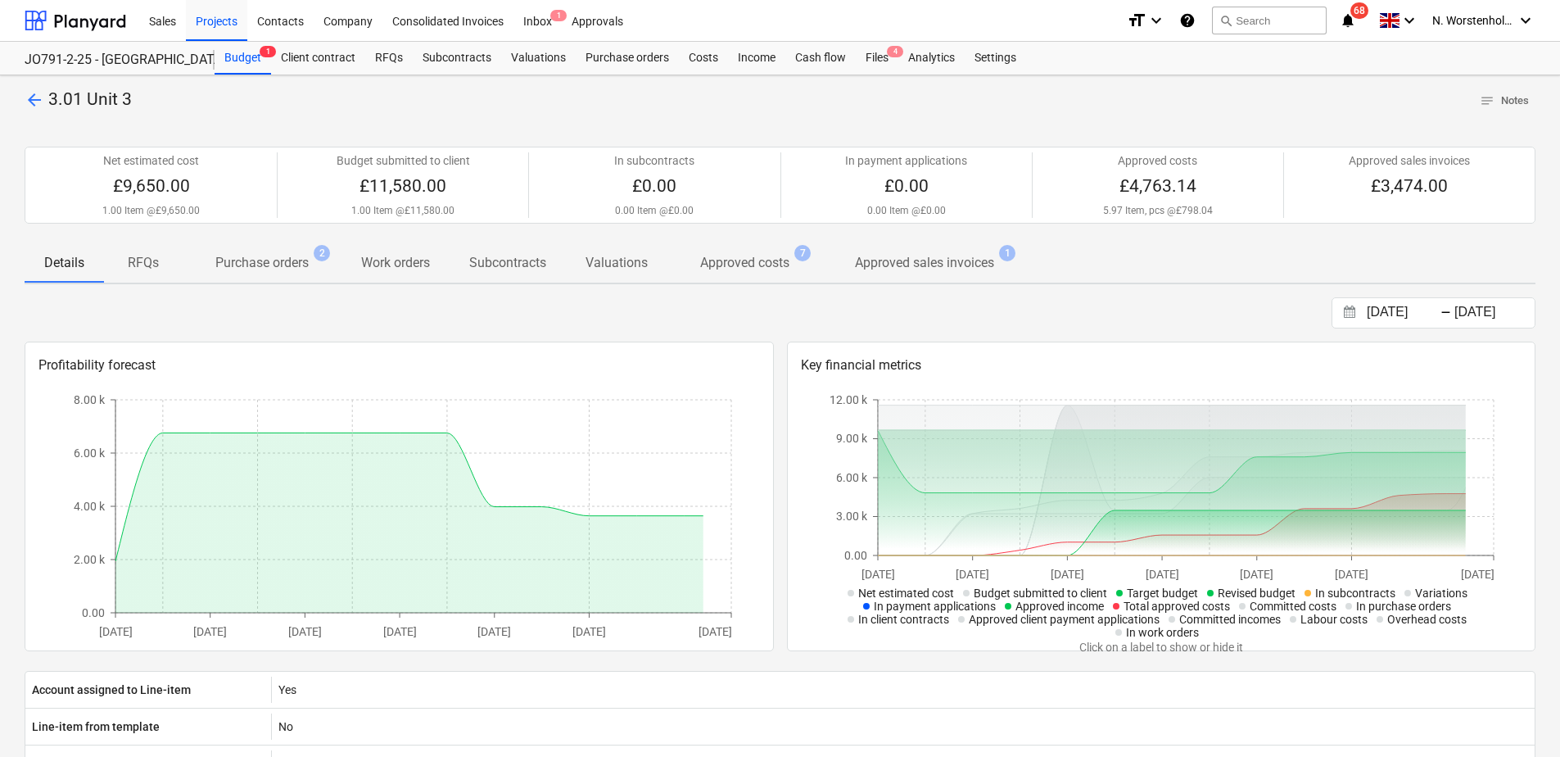
click at [31, 96] on span "arrow_back" at bounding box center [35, 100] width 20 height 20
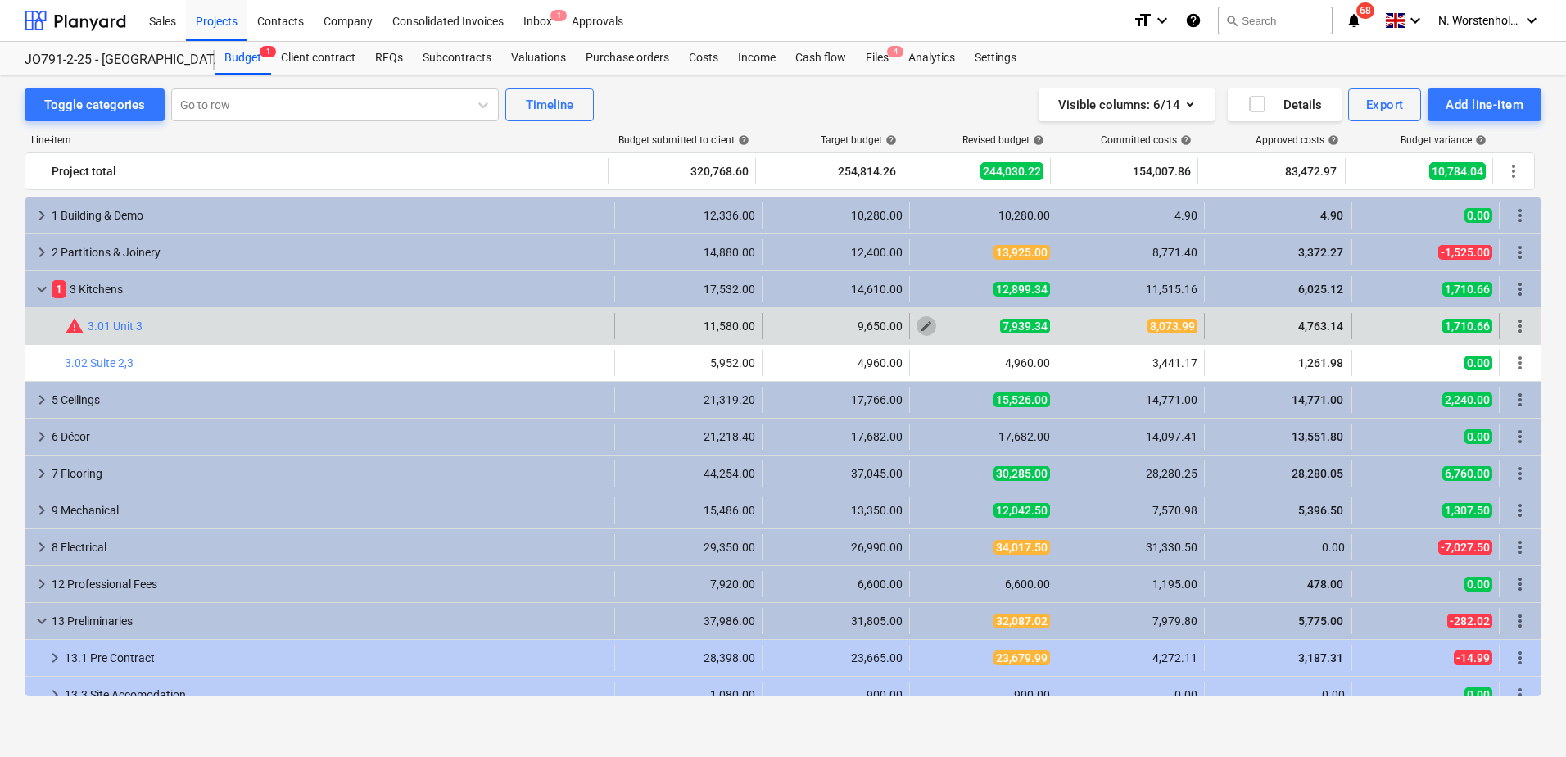
click at [920, 327] on span "edit" at bounding box center [926, 325] width 13 height 13
type textarea "x"
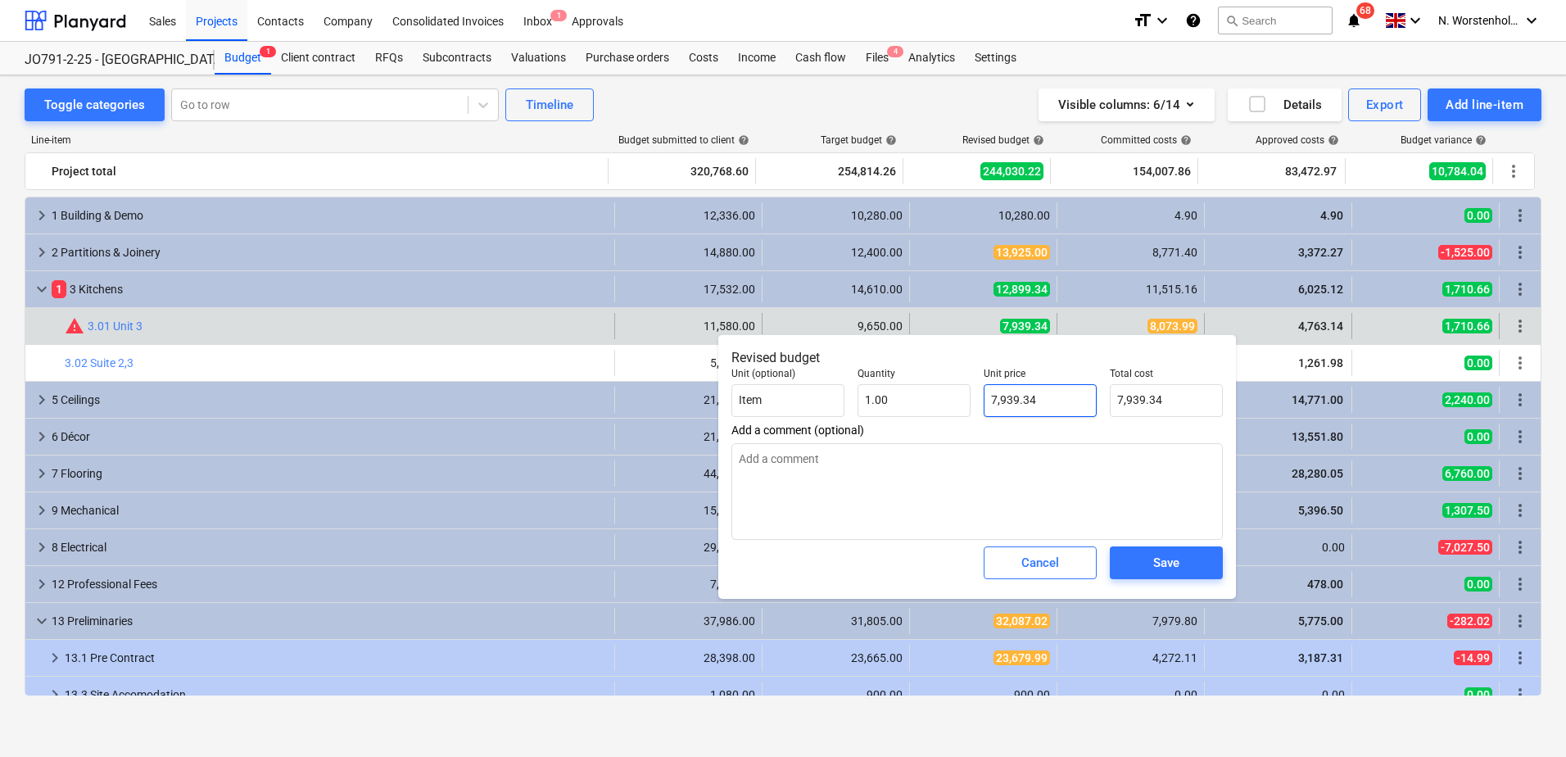
type input "7939.34"
drag, startPoint x: 1039, startPoint y: 396, endPoint x: 978, endPoint y: 391, distance: 60.9
click at [980, 392] on div "Unit price 7939.34" at bounding box center [1040, 392] width 126 height 62
type textarea "x"
type input "8"
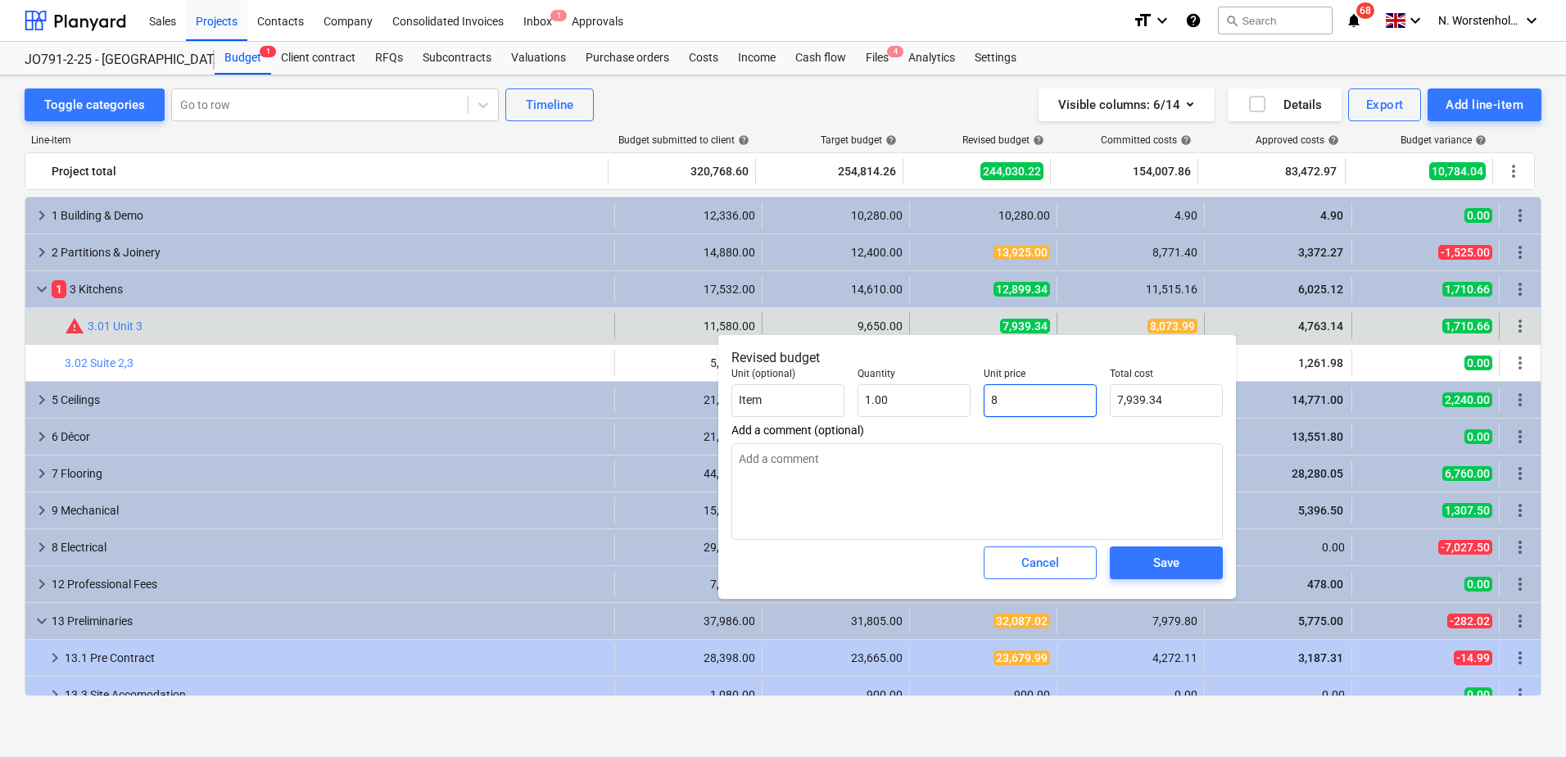
type input "8.00"
type textarea "x"
type input "80"
type input "80.00"
type textarea "x"
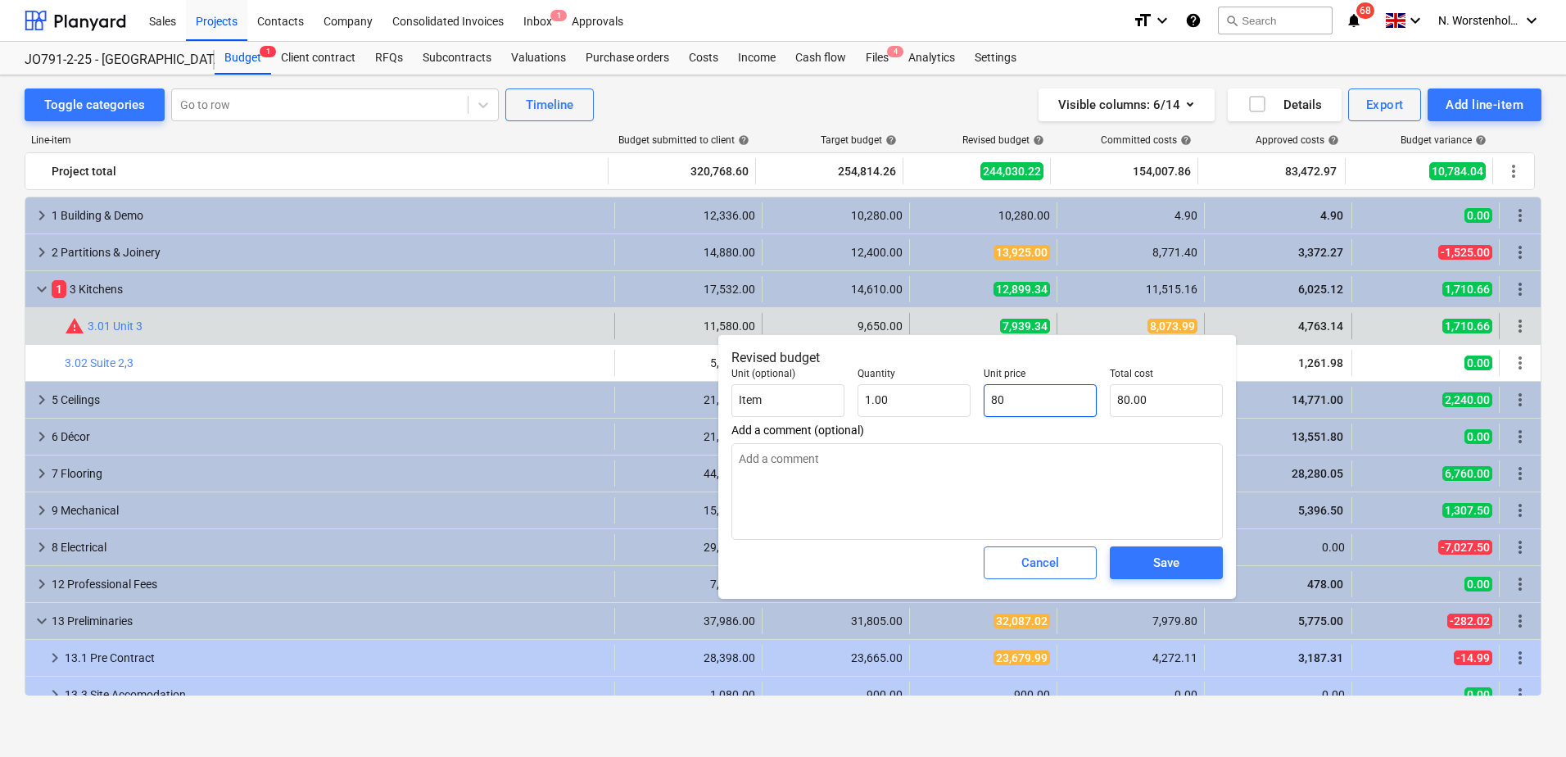
type input "807"
type input "807.00"
type textarea "x"
type input "8073"
type input "8,073.00"
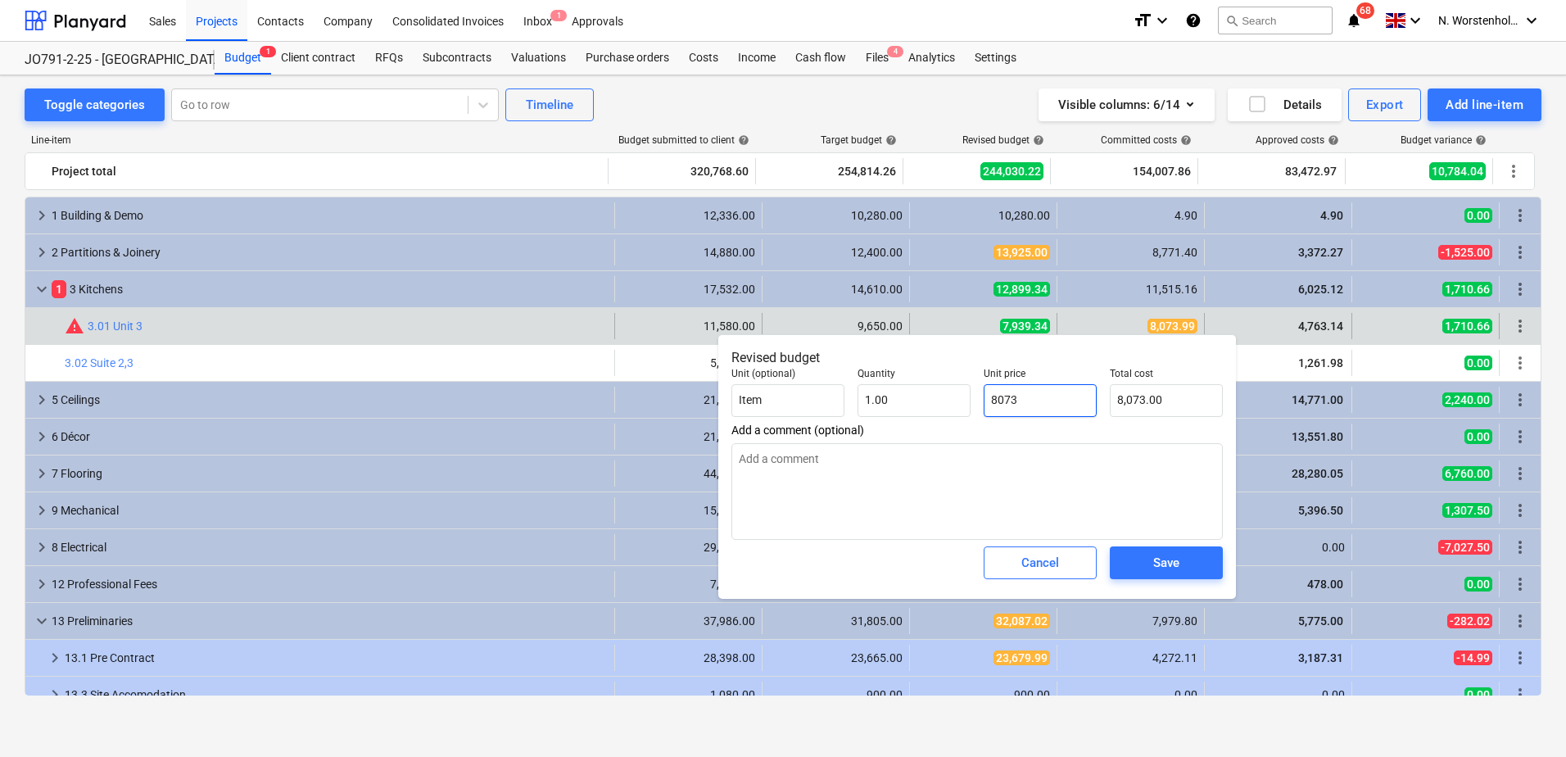
type textarea "x"
type input "8073."
type textarea "x"
type input "8073.9"
type input "8,073.90"
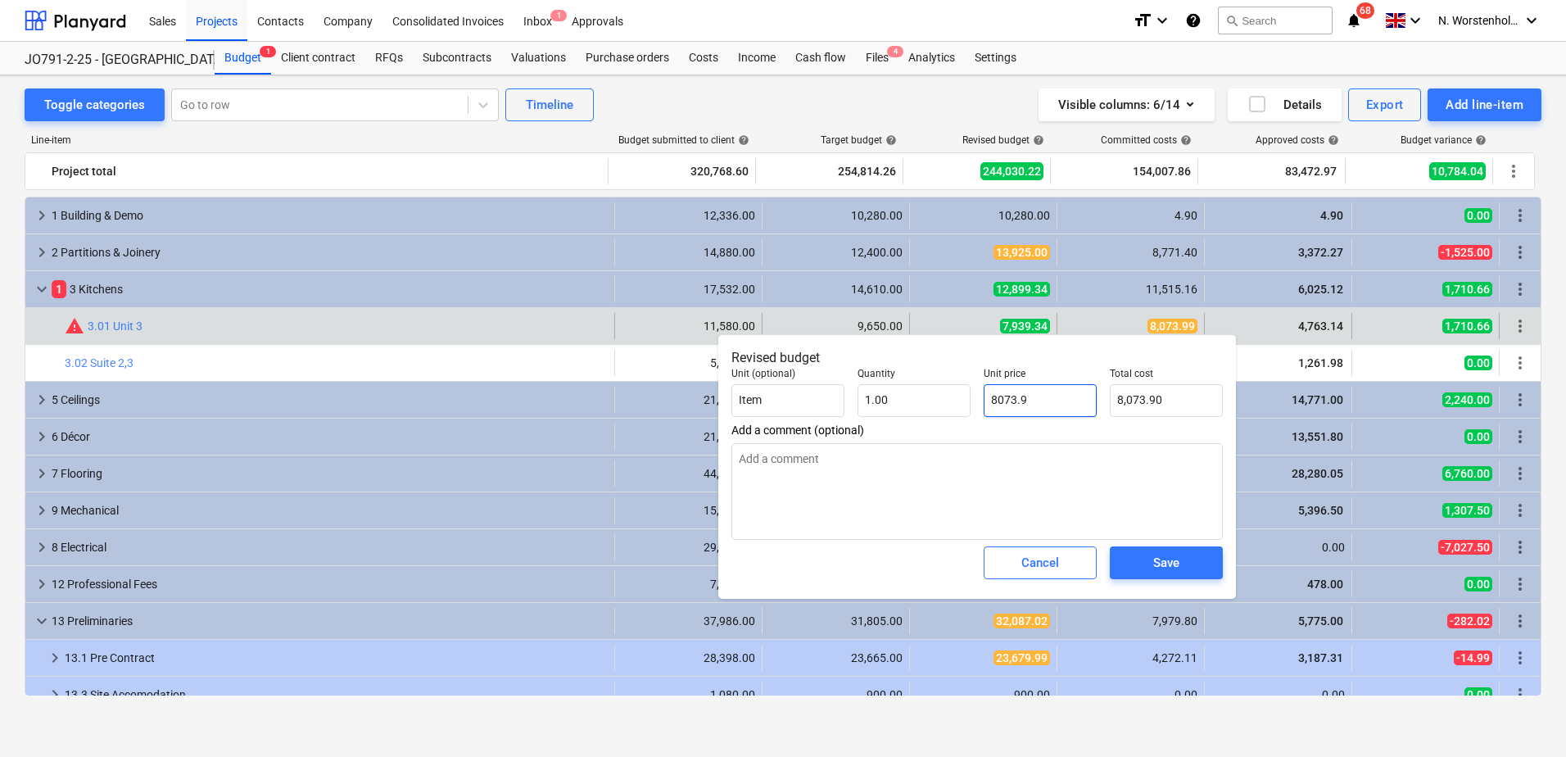
type textarea "x"
type input "8073.99"
type input "8,073.99"
type input "8073.99"
type textarea "x"
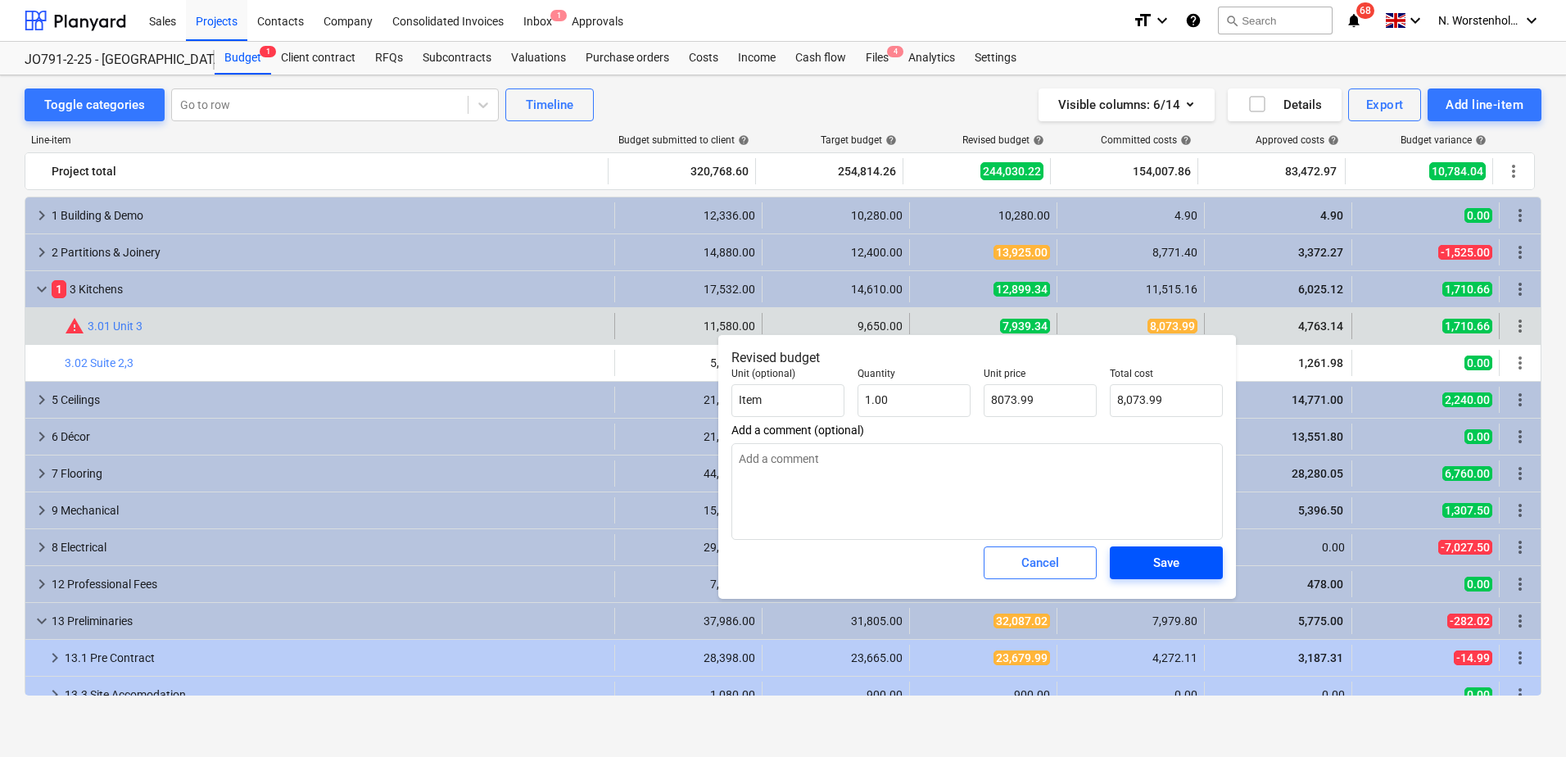
type input "8,073.99"
click at [1157, 556] on div "Save" at bounding box center [1166, 562] width 26 height 21
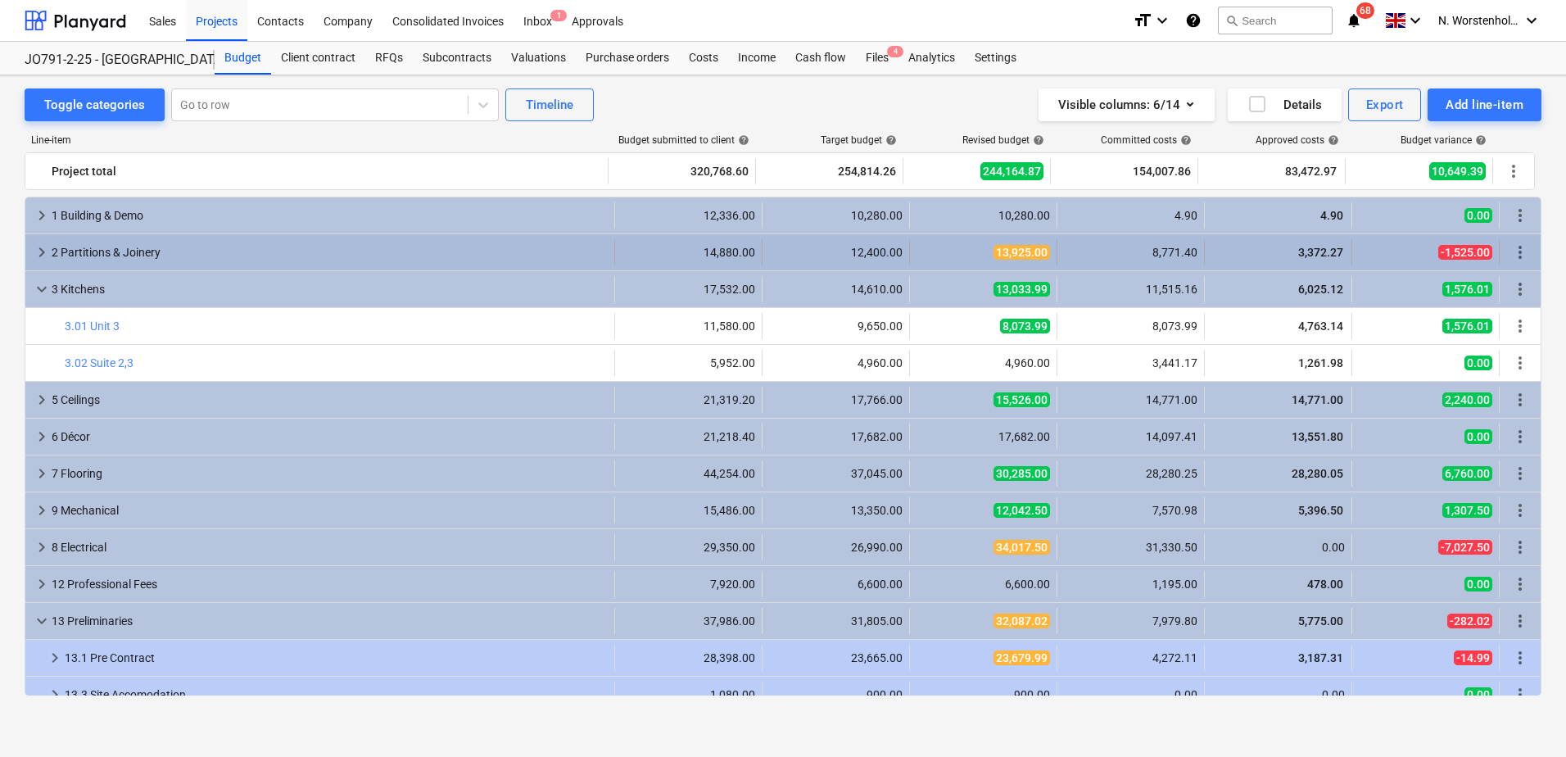
click at [38, 249] on span "keyboard_arrow_right" at bounding box center [42, 252] width 20 height 20
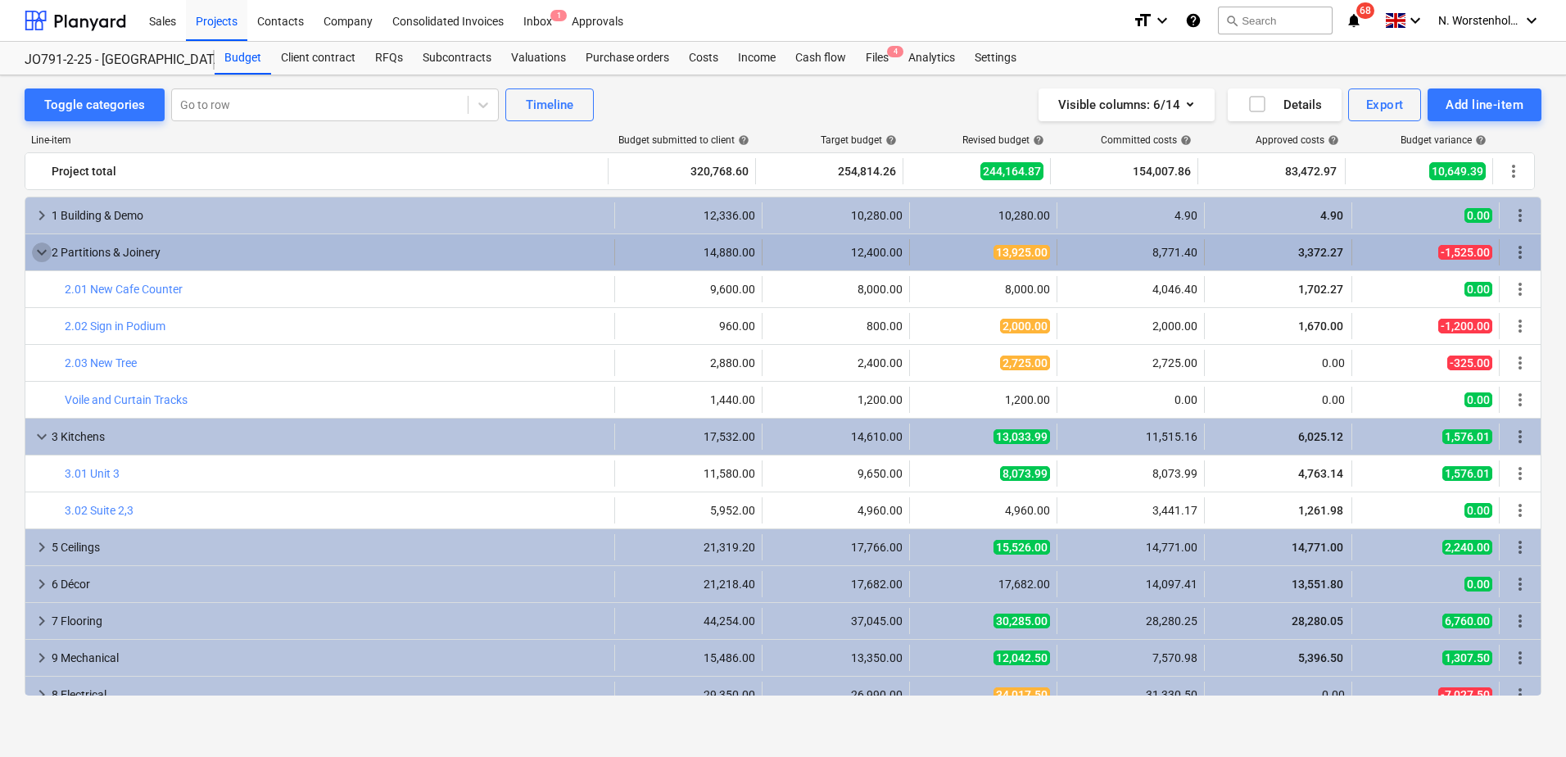
click at [38, 250] on span "keyboard_arrow_down" at bounding box center [42, 252] width 20 height 20
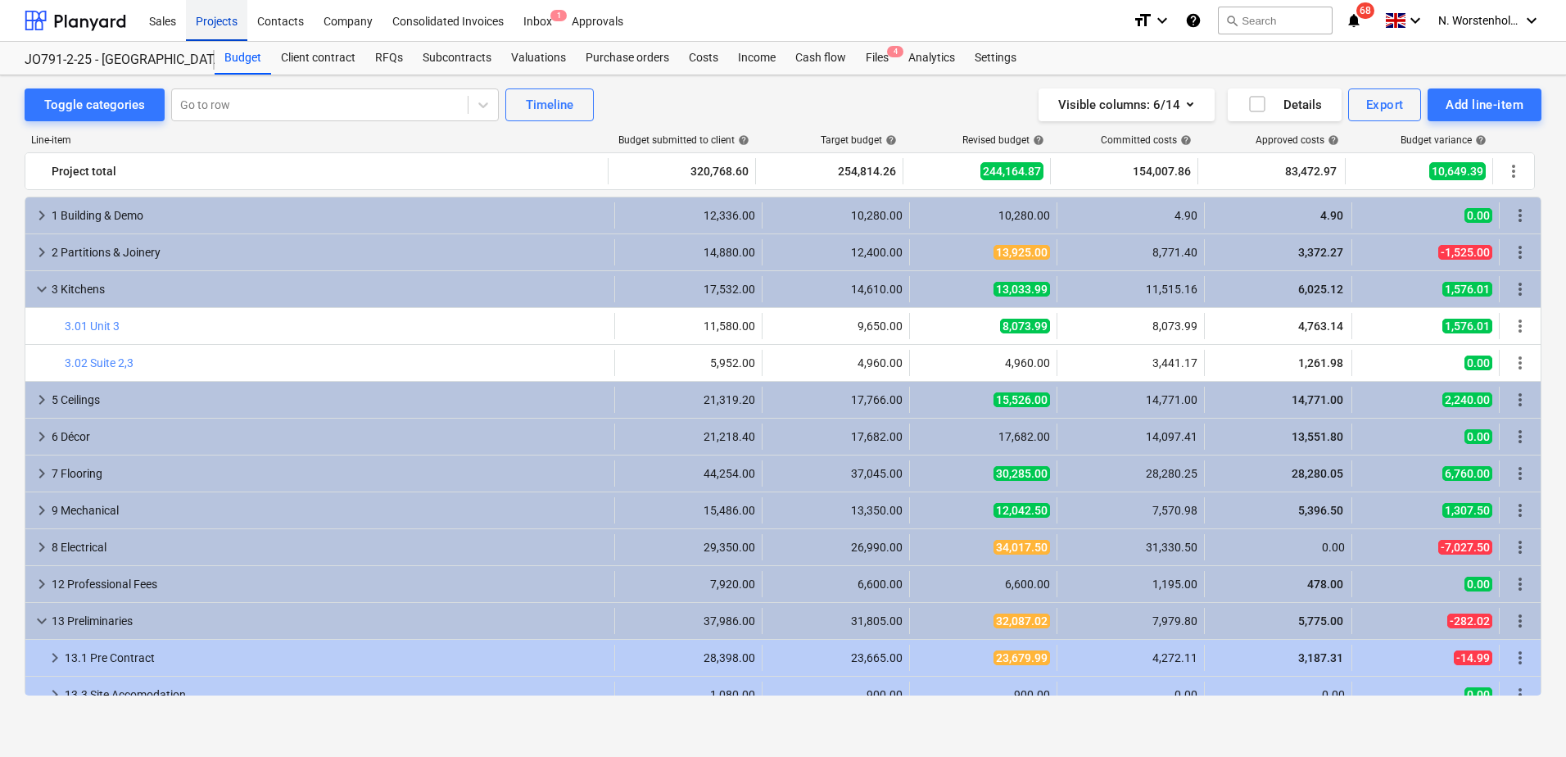
click at [217, 23] on div "Projects" at bounding box center [216, 20] width 61 height 42
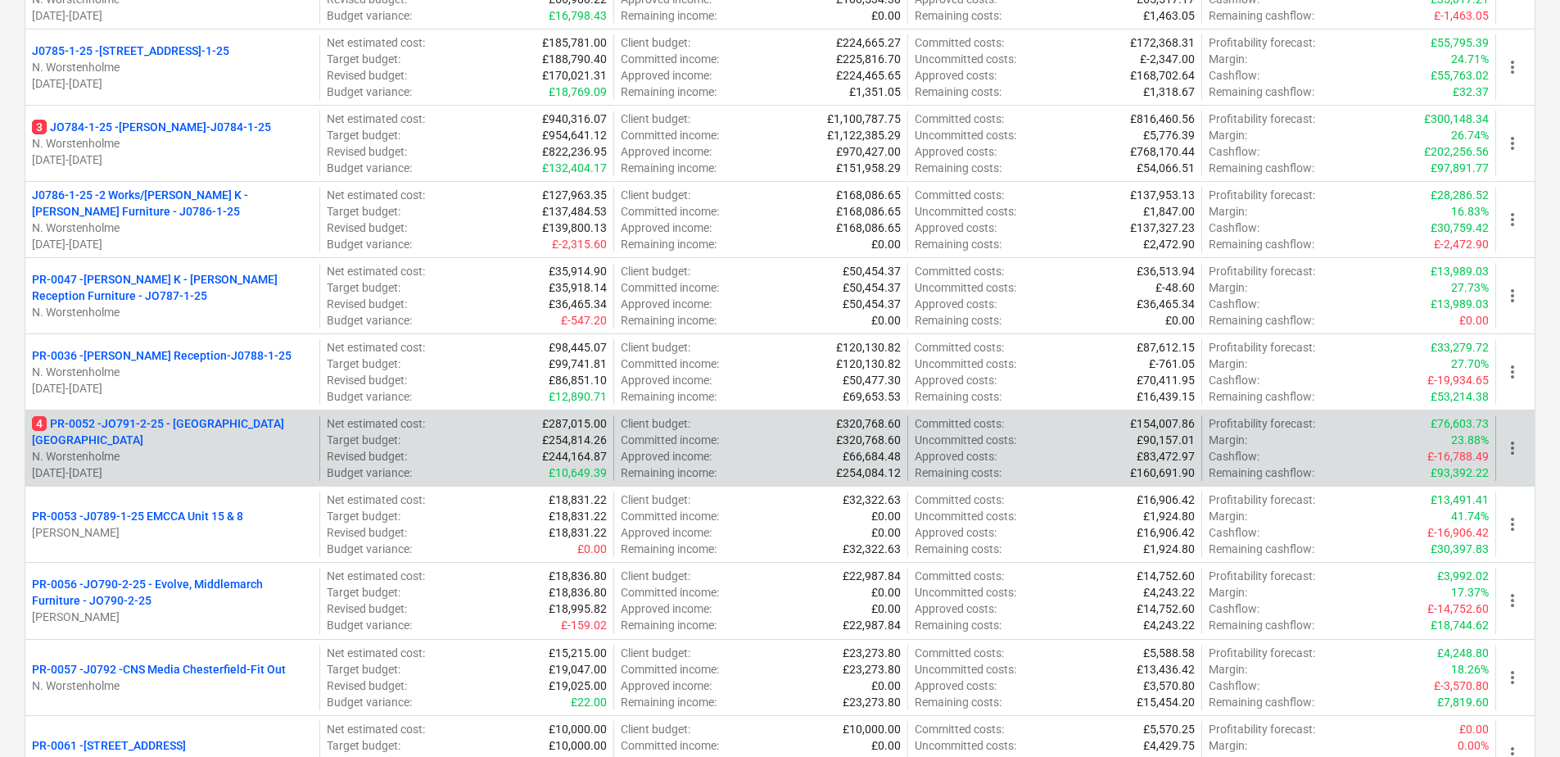
scroll to position [328, 0]
click at [165, 424] on p "4 PR-0052 - JO791-2-25 - Middlemarch Coventry" at bounding box center [172, 429] width 281 height 33
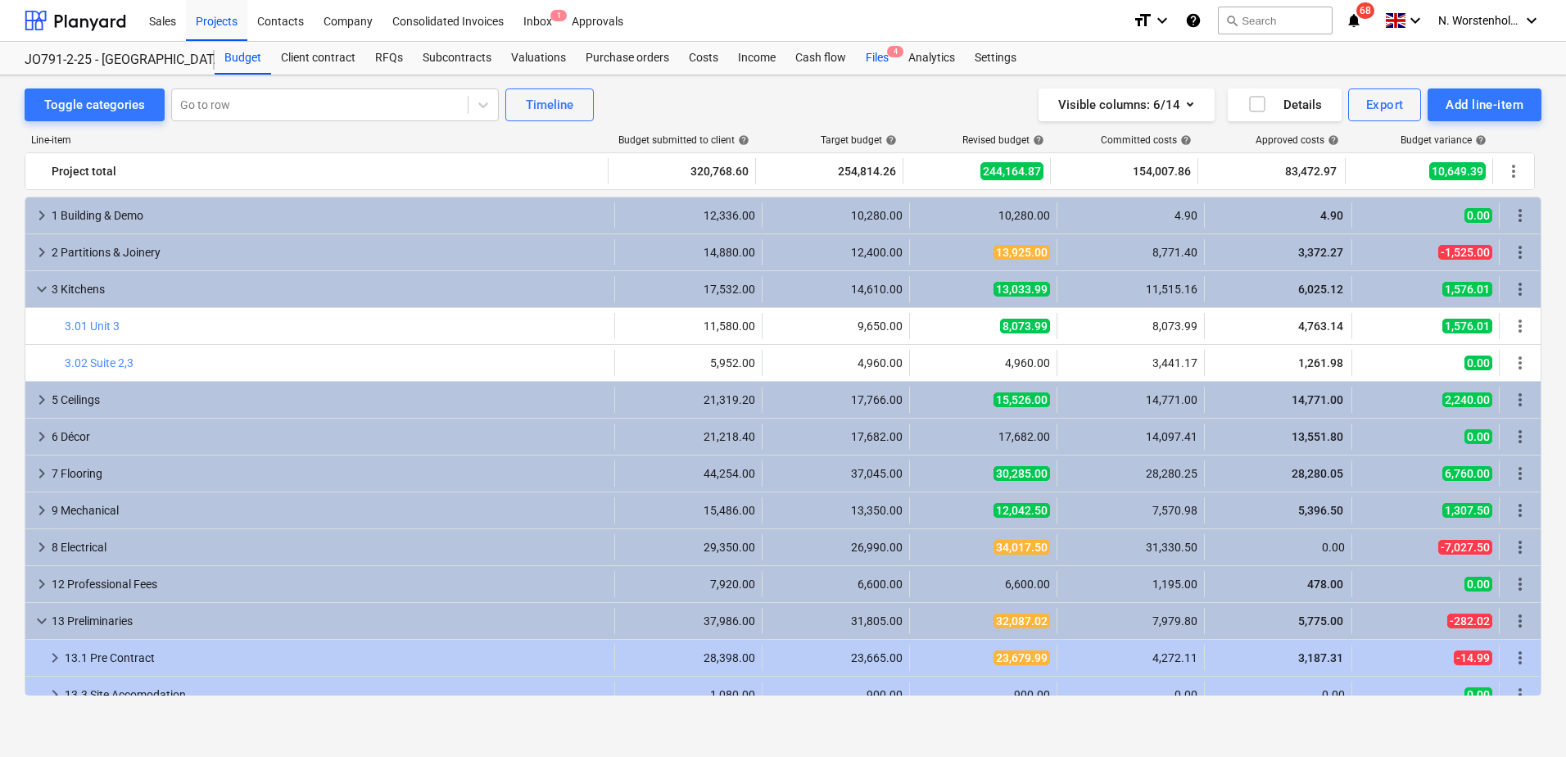
click at [879, 65] on div "Files 4" at bounding box center [877, 58] width 43 height 33
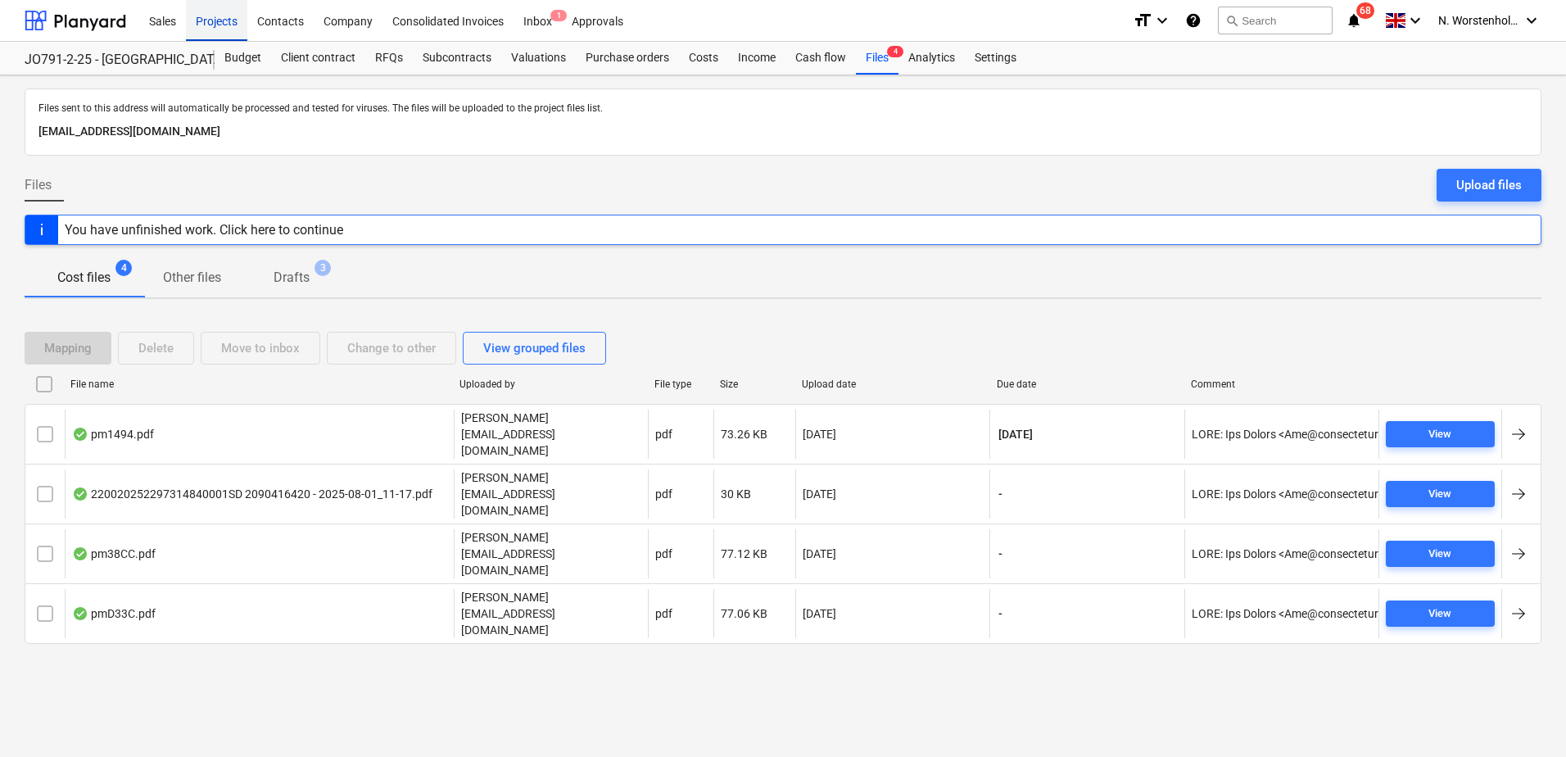
click at [203, 22] on div "Projects" at bounding box center [216, 20] width 61 height 42
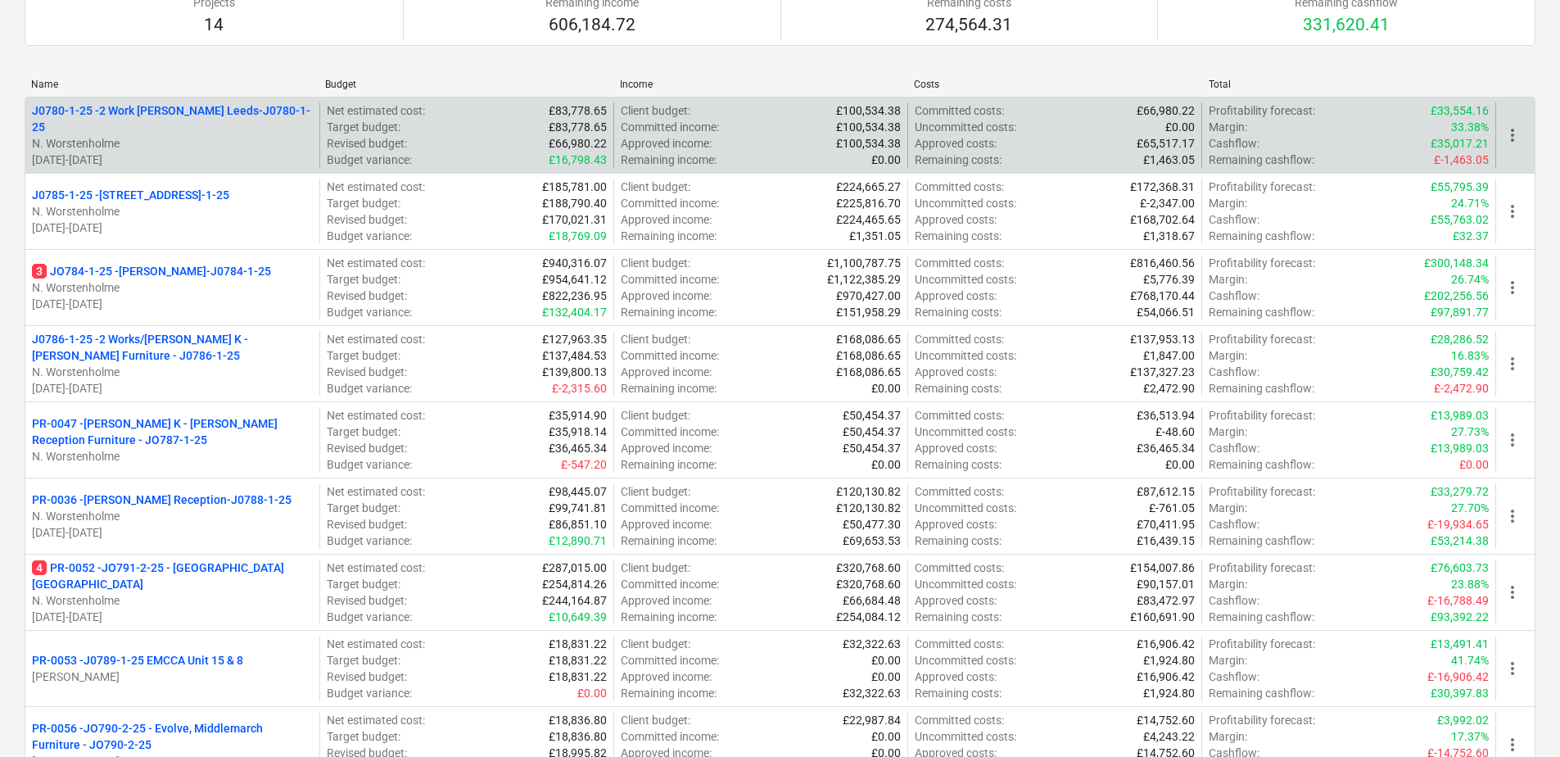
scroll to position [147, 0]
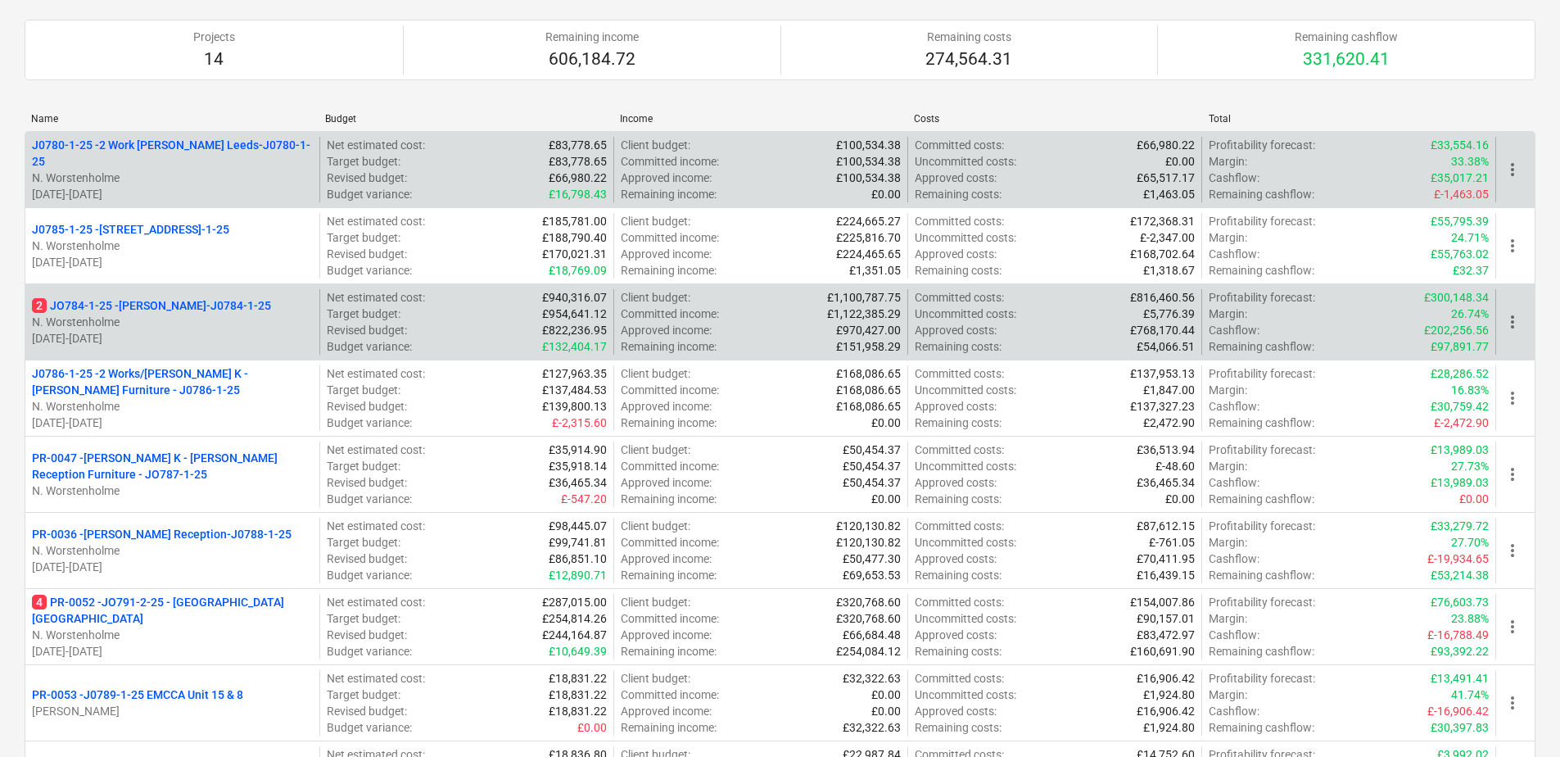
click at [134, 301] on p "2 JO784-1-25 - Wizu York-J0784-1-25" at bounding box center [151, 305] width 239 height 16
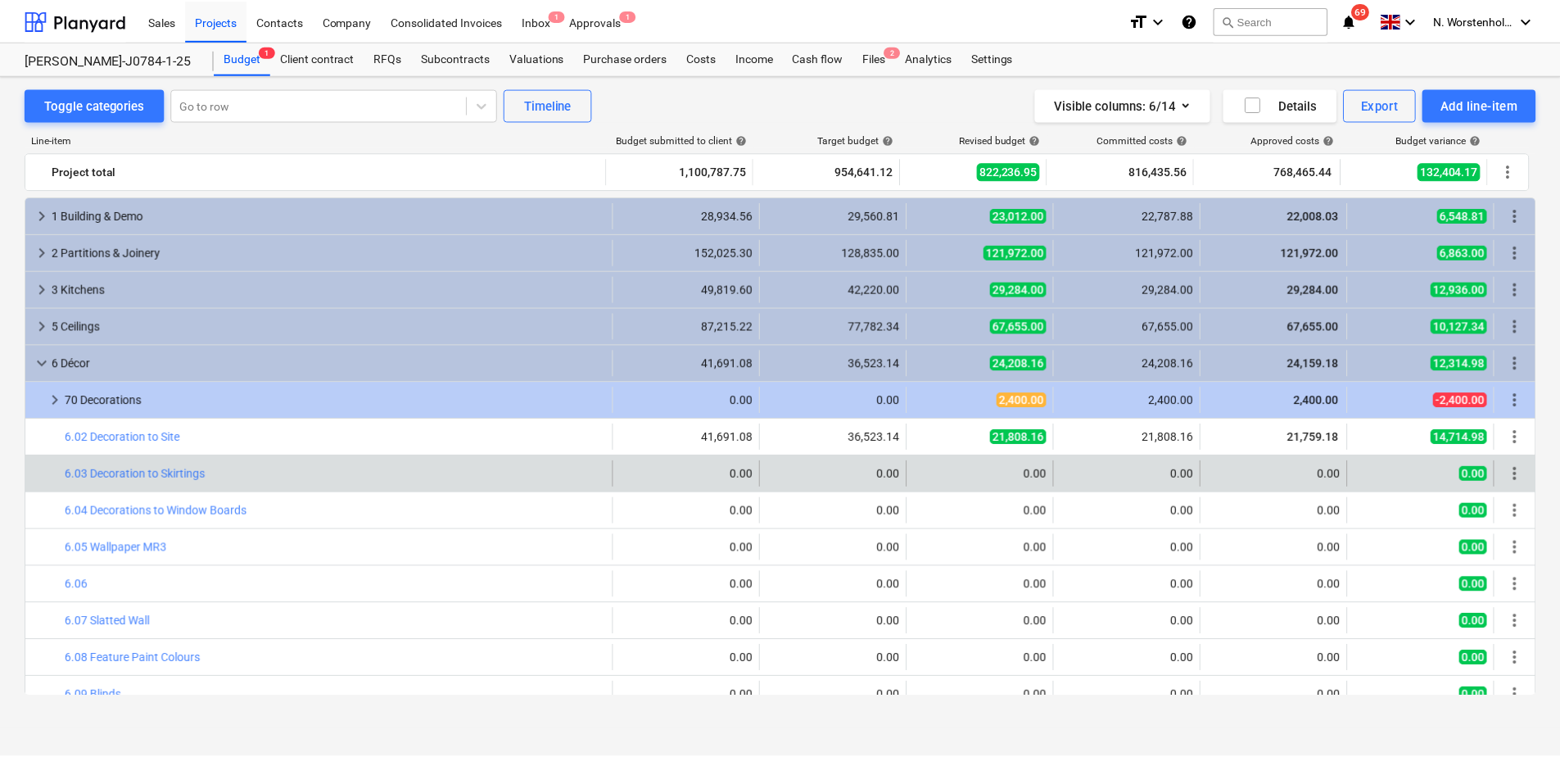
scroll to position [82, 0]
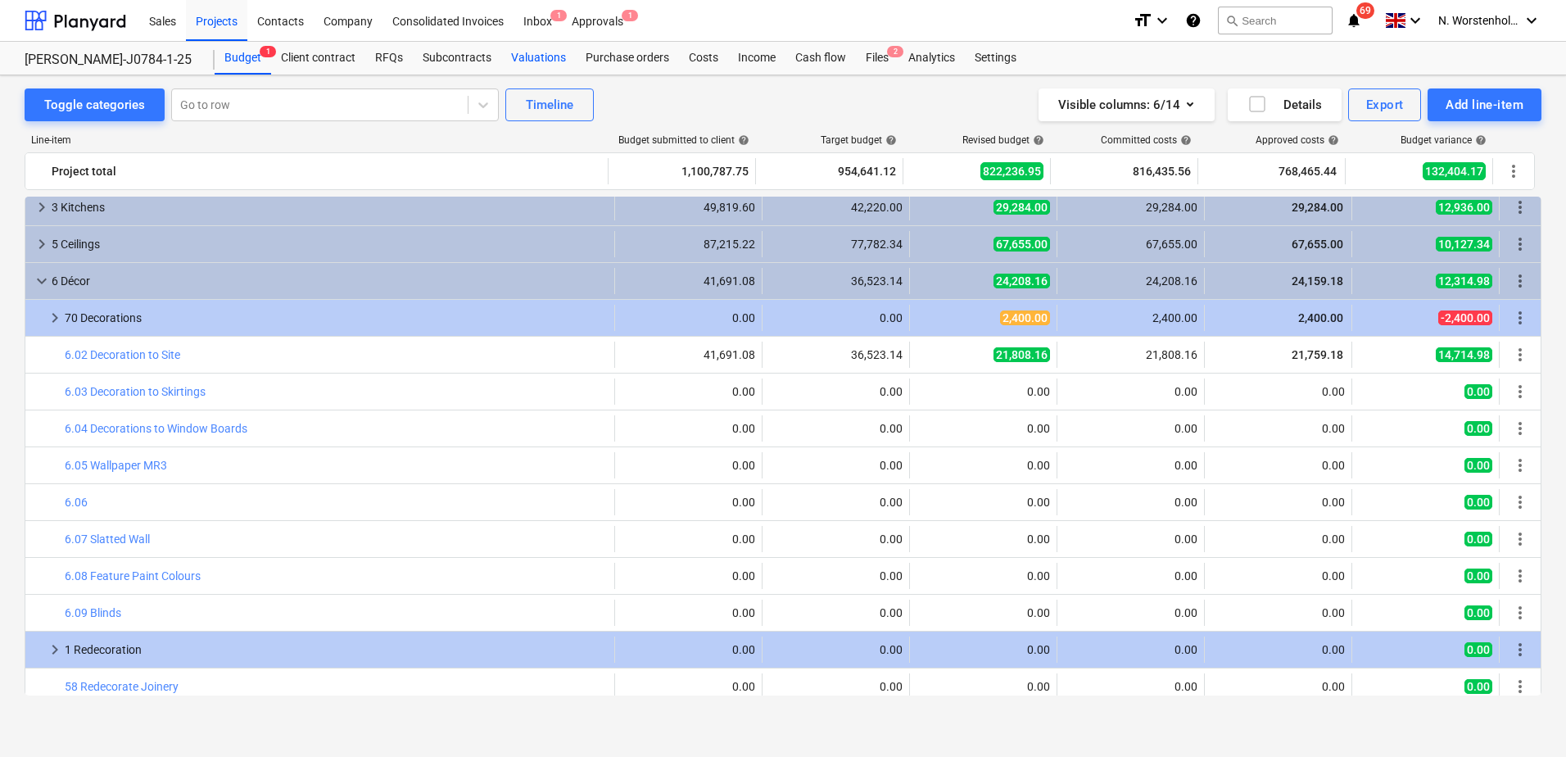
click at [550, 59] on div "Valuations" at bounding box center [538, 58] width 75 height 33
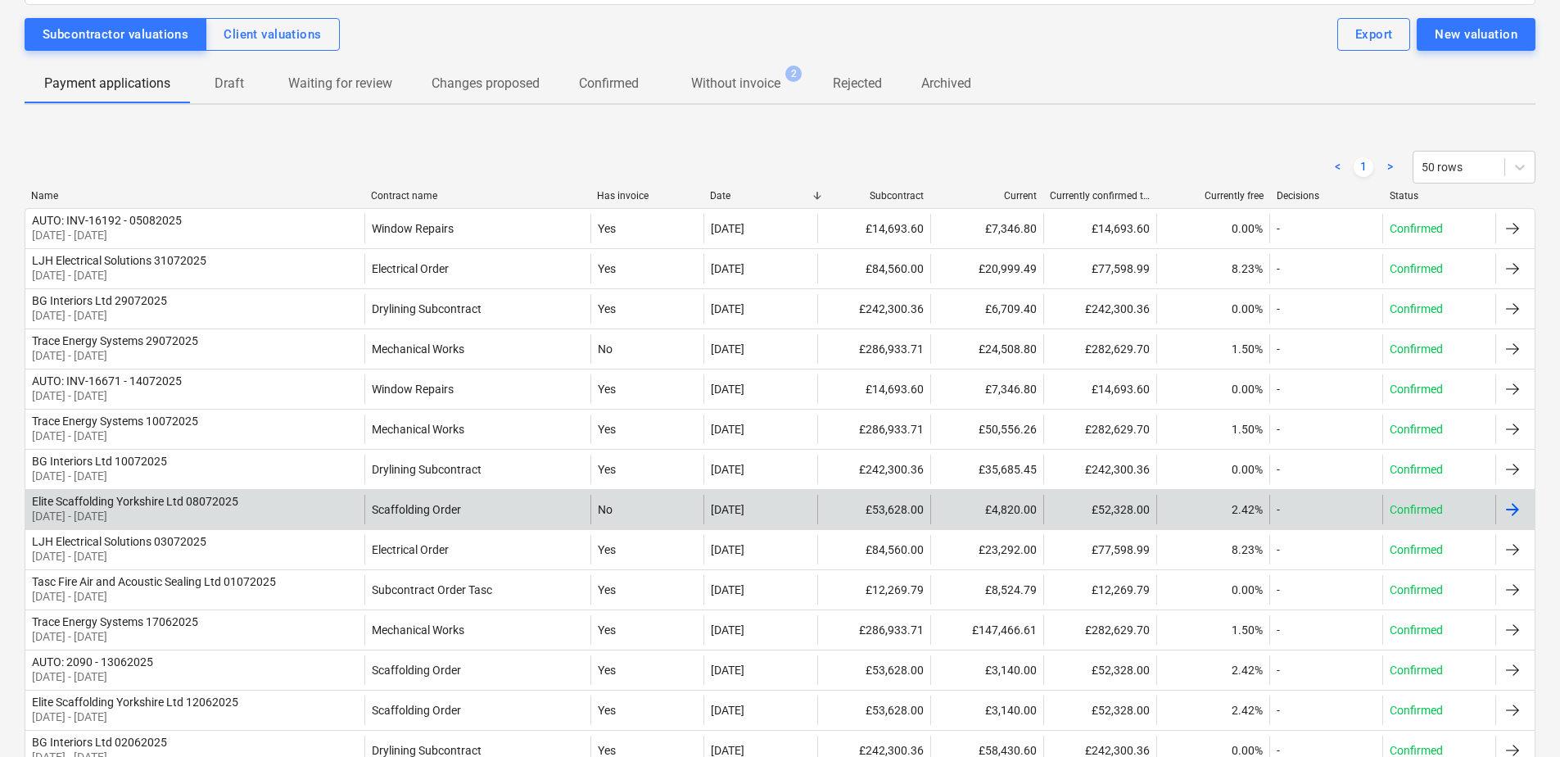
scroll to position [104, 0]
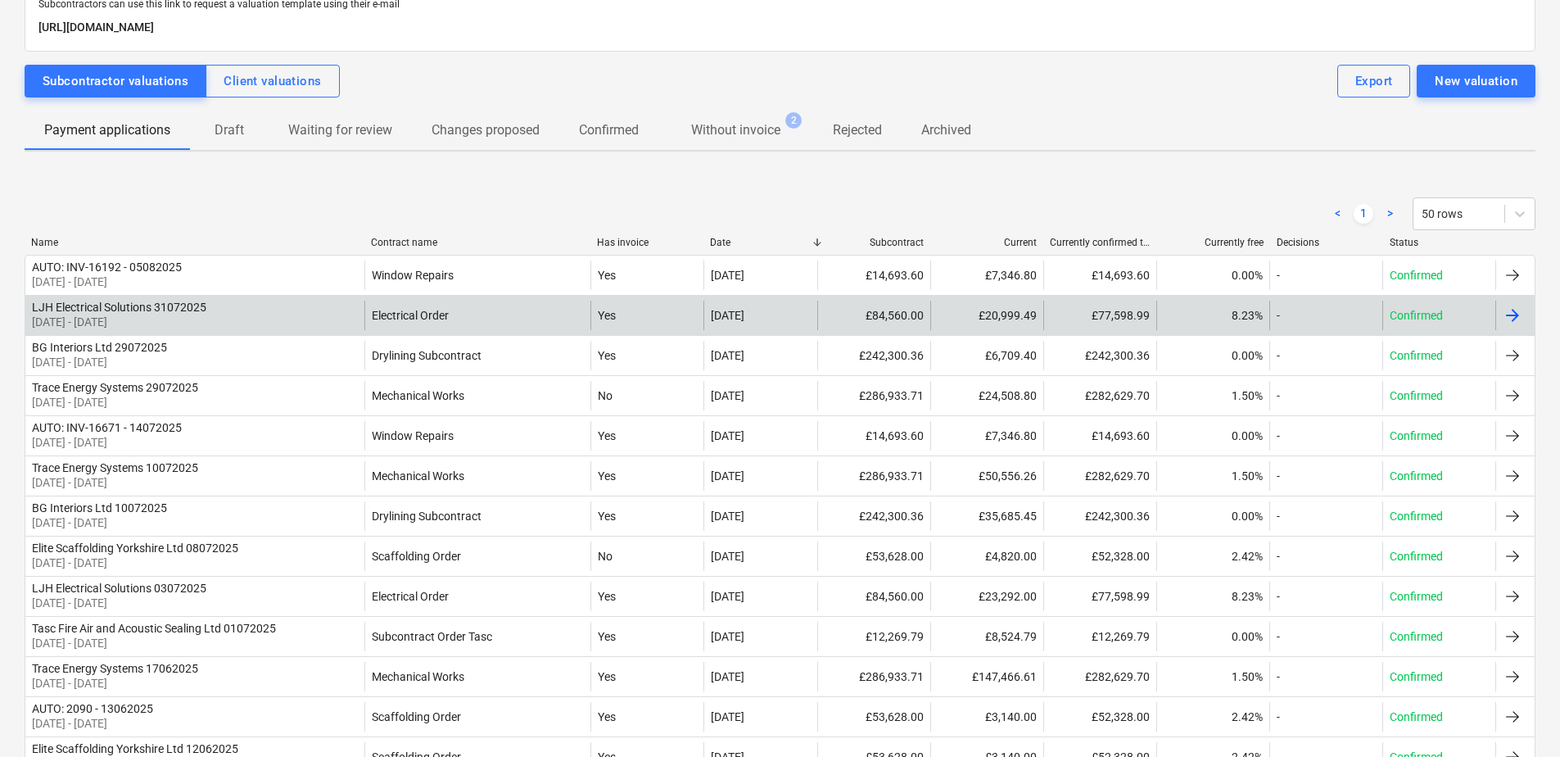
click at [146, 305] on div "LJH Electrical Solutions 31072025" at bounding box center [119, 307] width 174 height 13
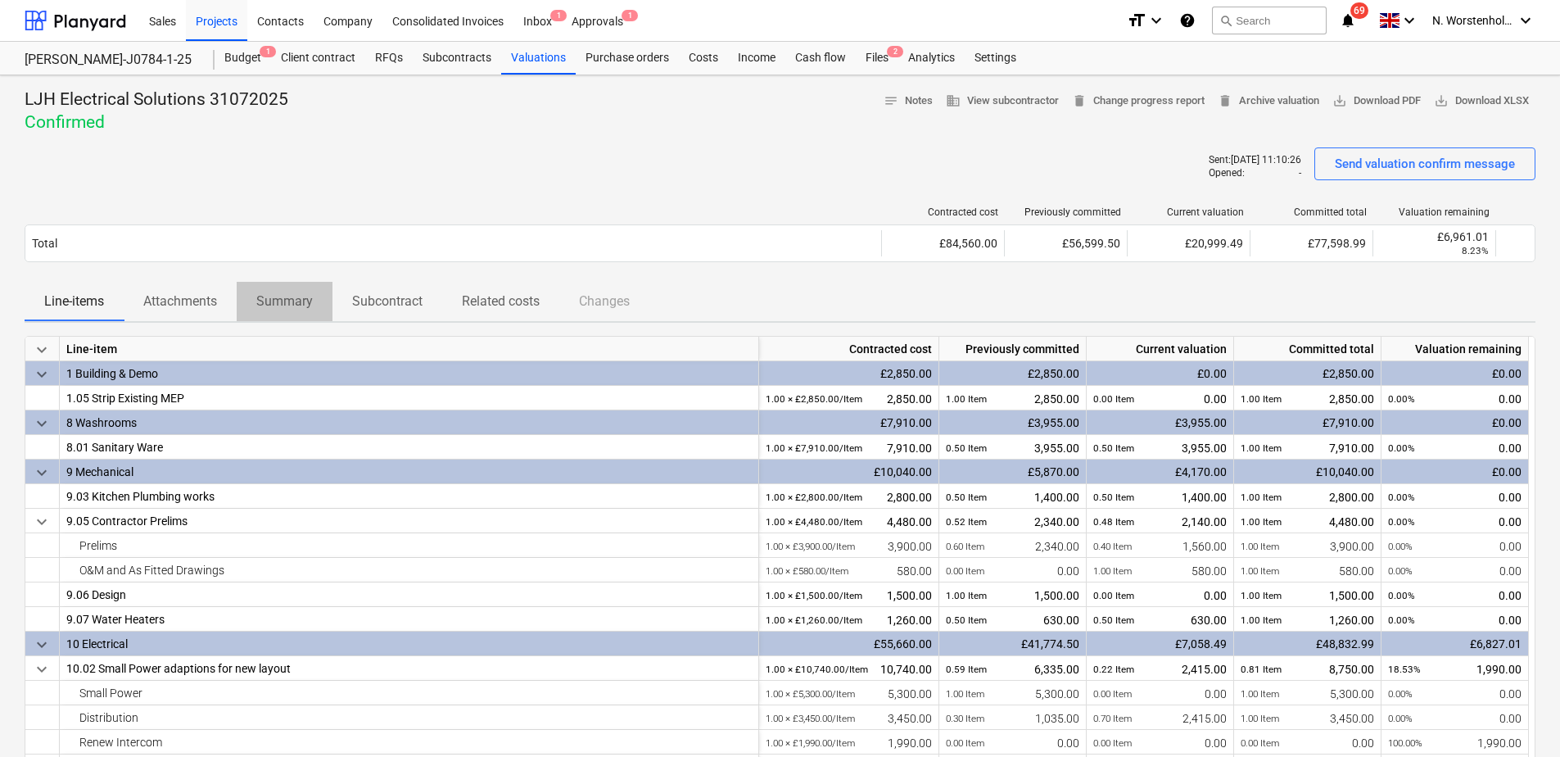
click at [267, 296] on p "Summary" at bounding box center [284, 302] width 57 height 20
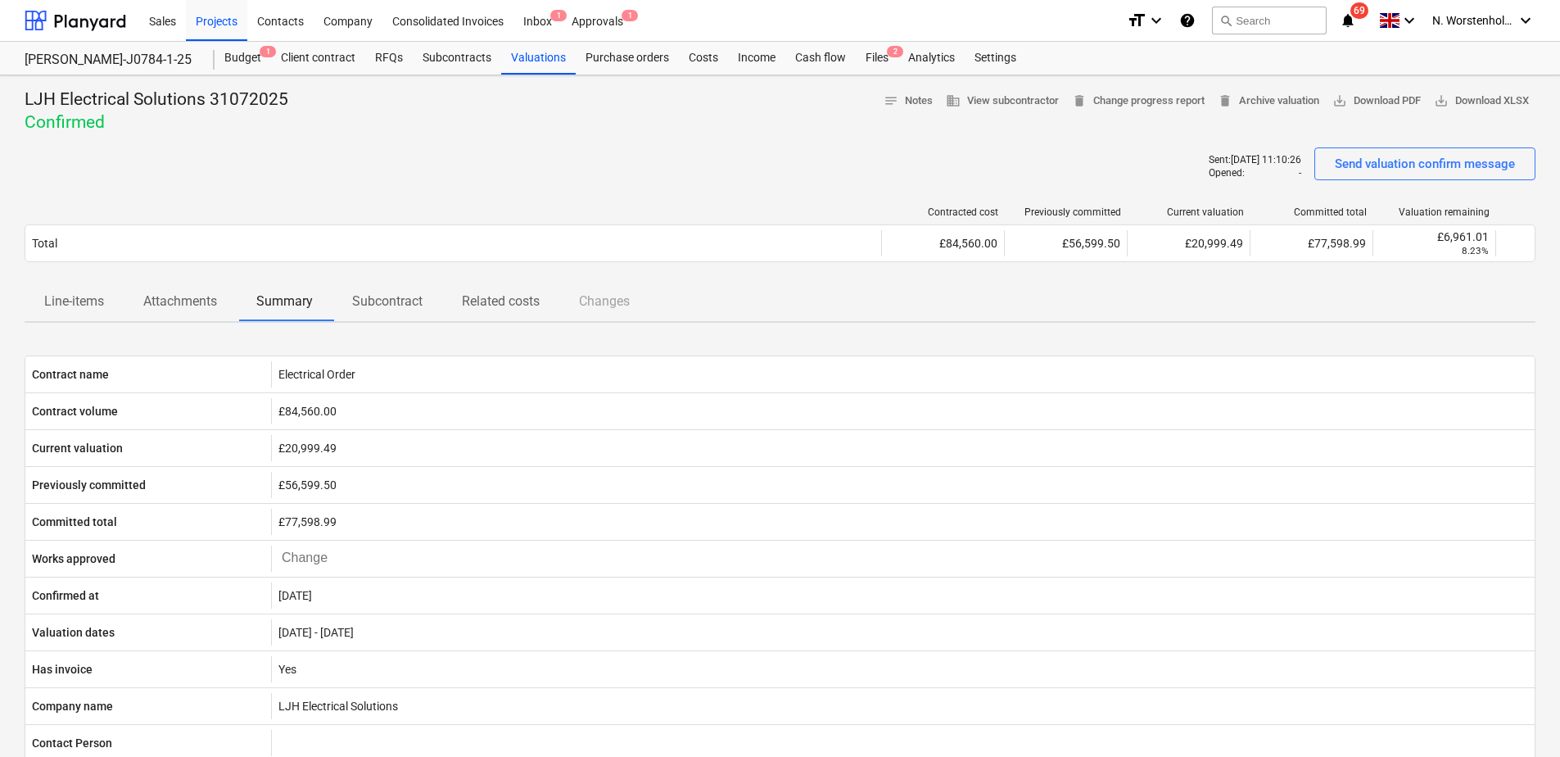
click at [200, 302] on p "Attachments" at bounding box center [180, 302] width 74 height 20
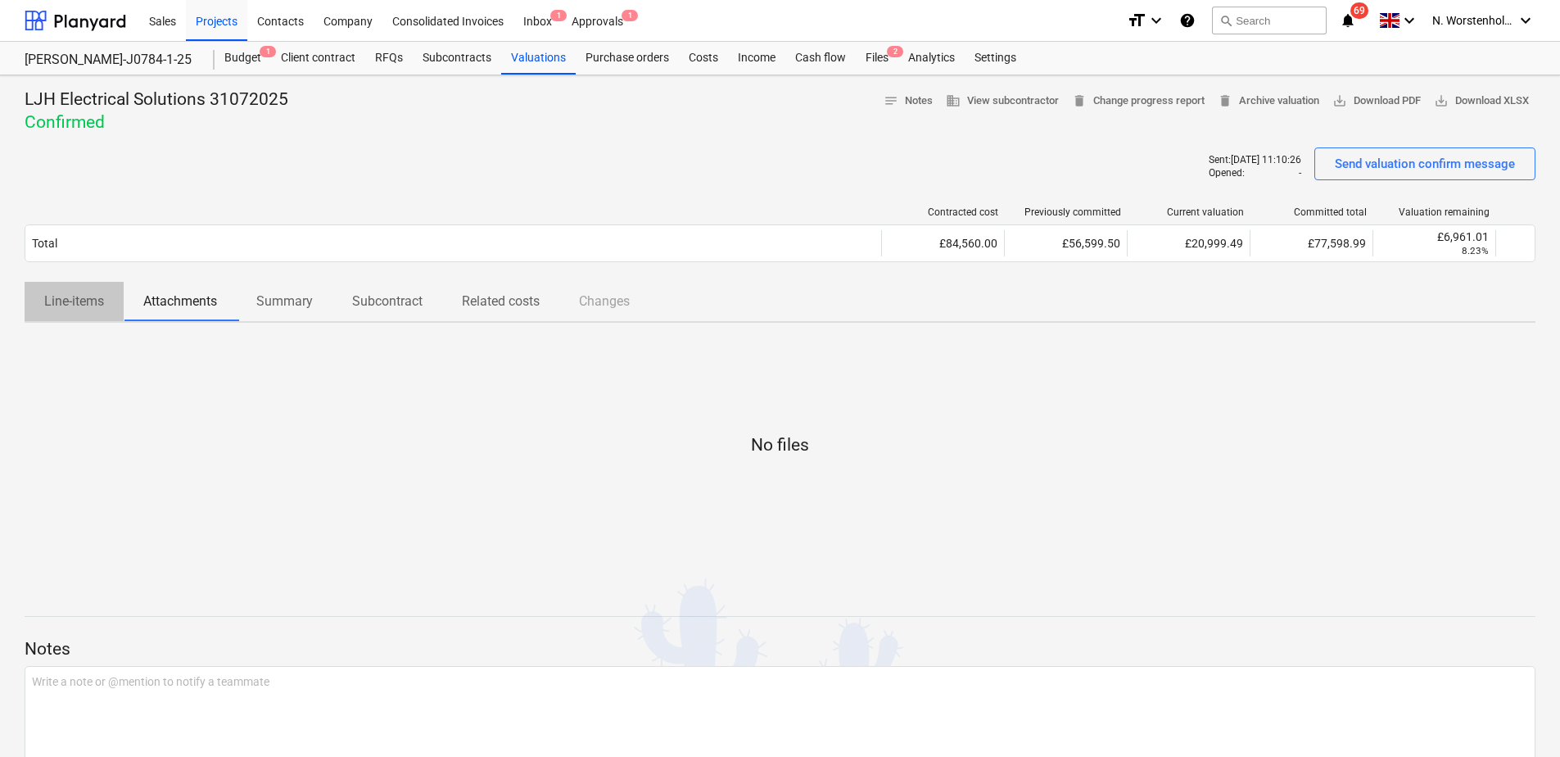
click at [84, 304] on p "Line-items" at bounding box center [74, 302] width 60 height 20
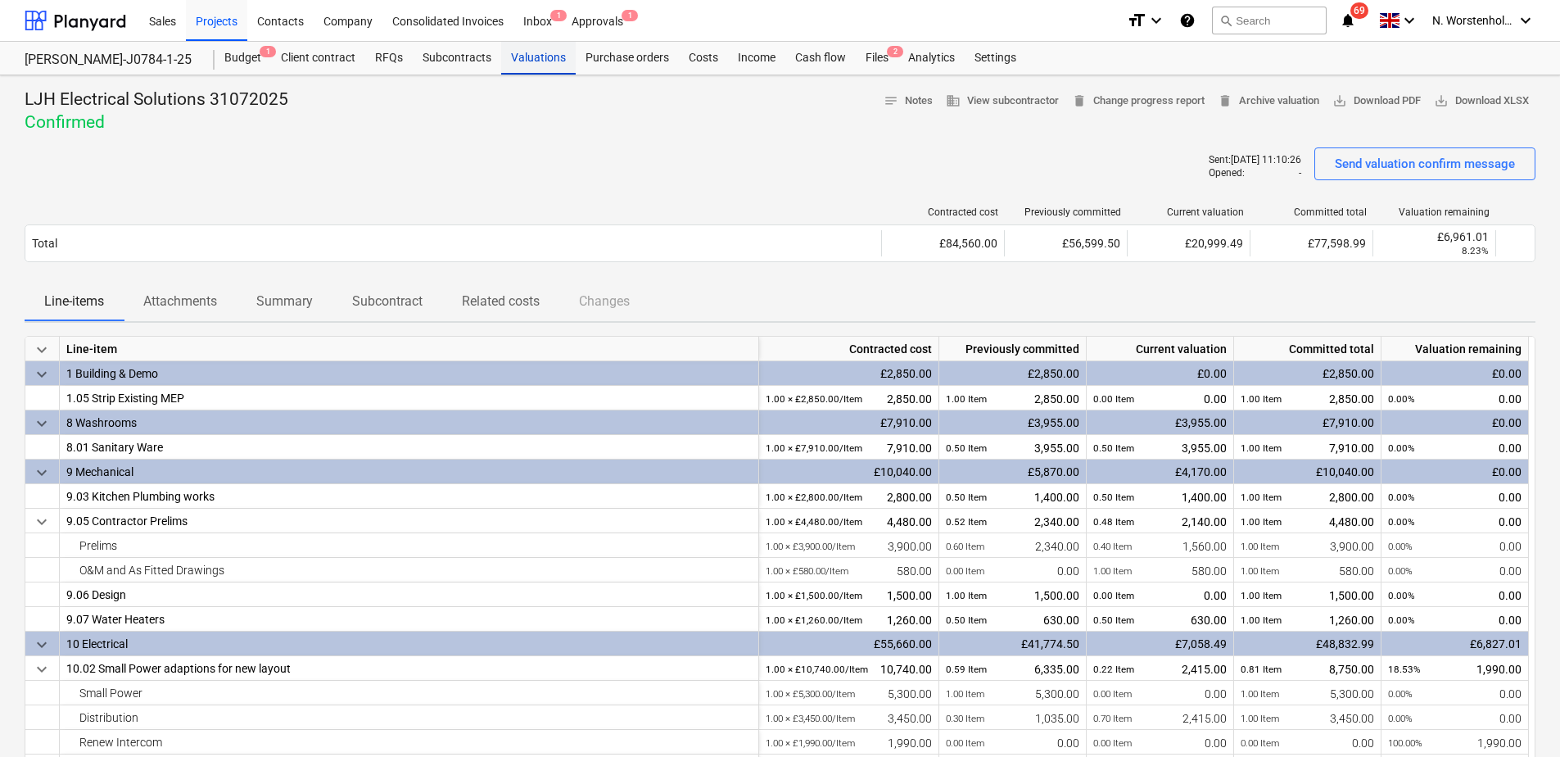
click at [527, 54] on div "Valuations" at bounding box center [538, 58] width 75 height 33
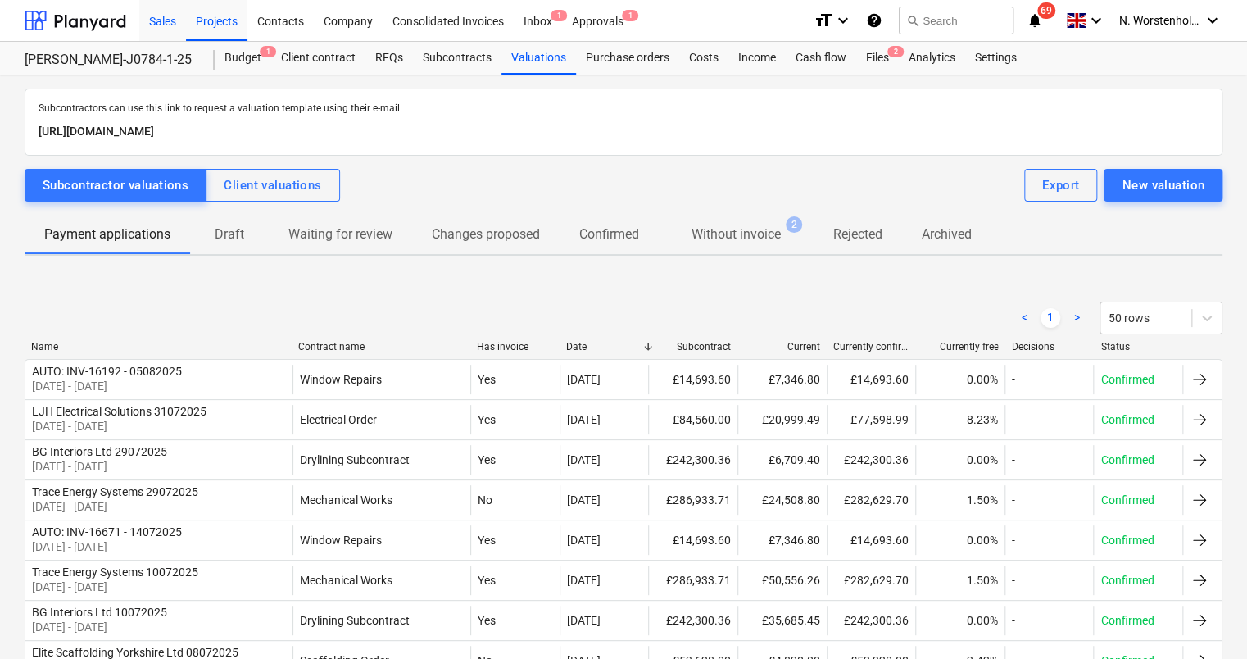
click at [164, 16] on div "Sales" at bounding box center [162, 20] width 47 height 42
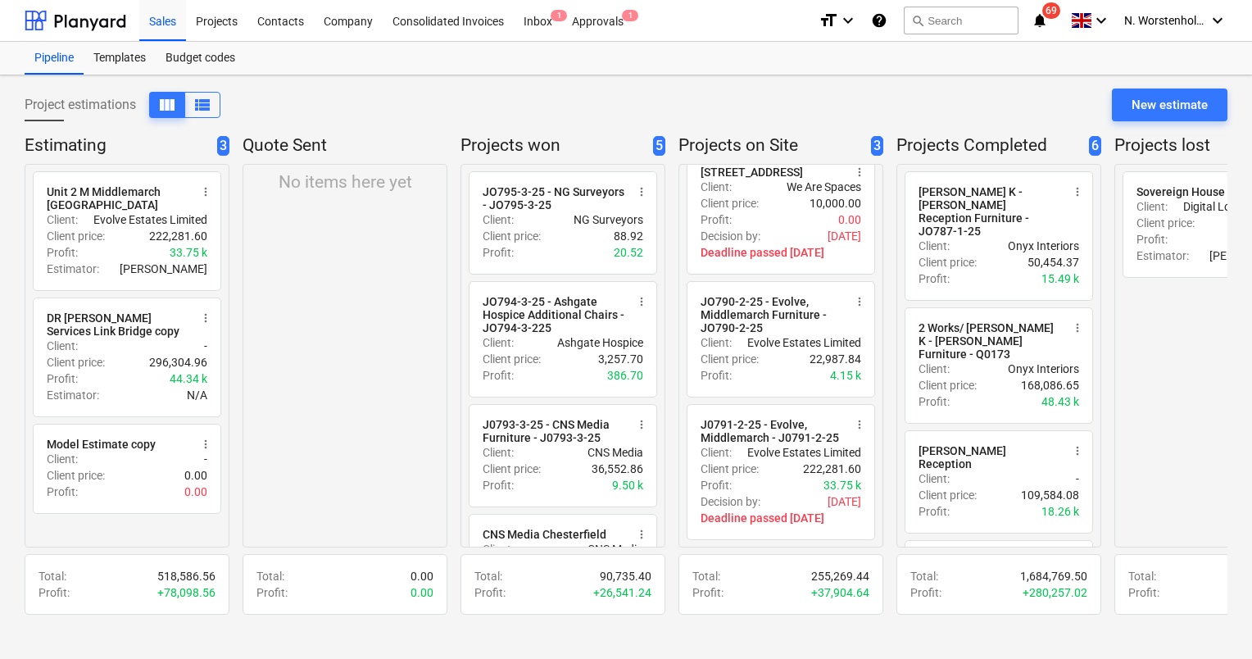
scroll to position [23, 0]
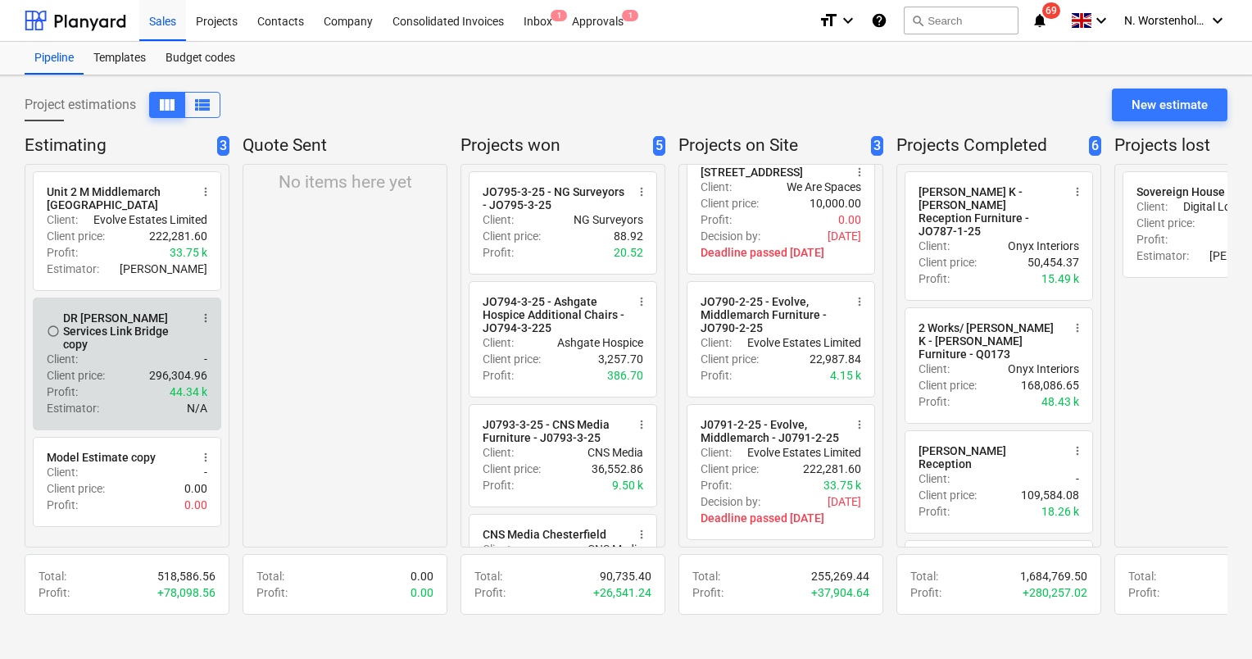
click at [206, 321] on span "more_vert" at bounding box center [205, 317] width 13 height 13
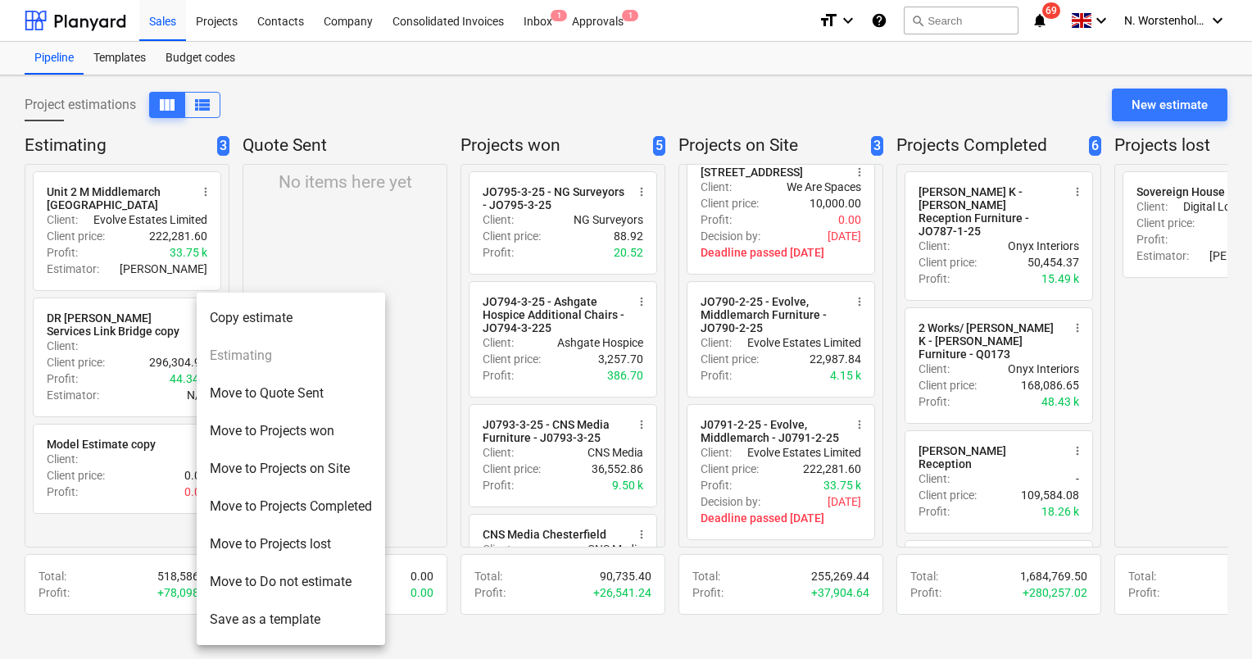
click at [264, 542] on li "Move to Projects lost" at bounding box center [291, 544] width 188 height 38
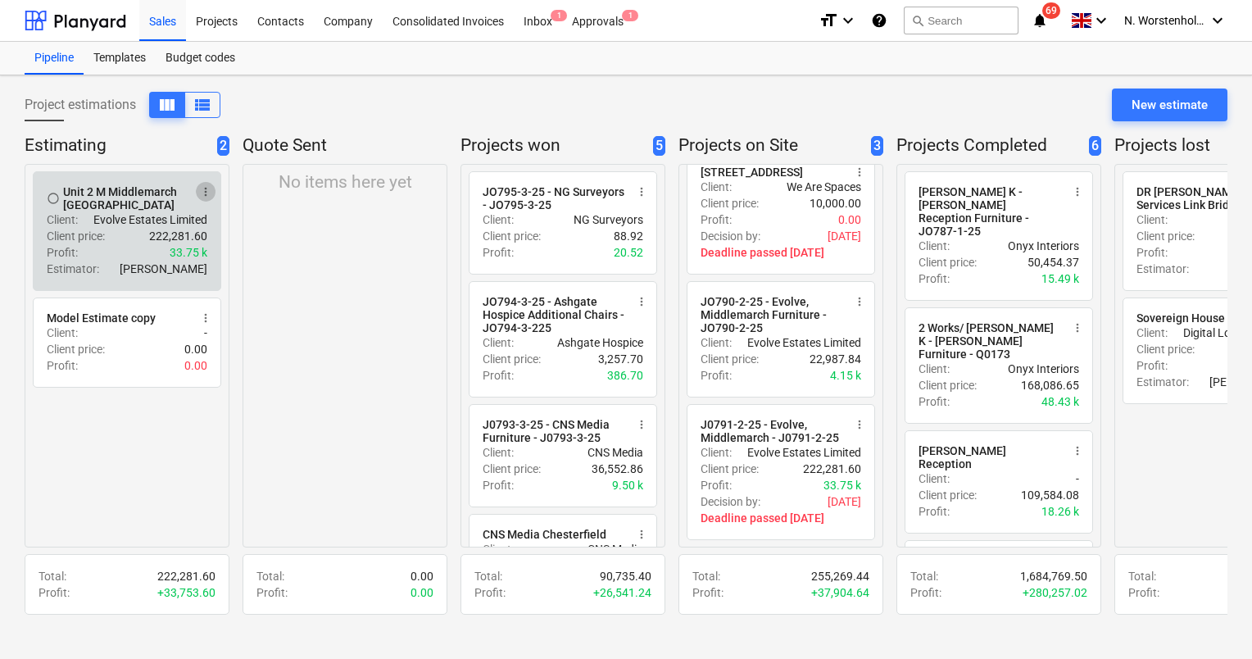
click at [211, 190] on span "more_vert" at bounding box center [205, 191] width 13 height 13
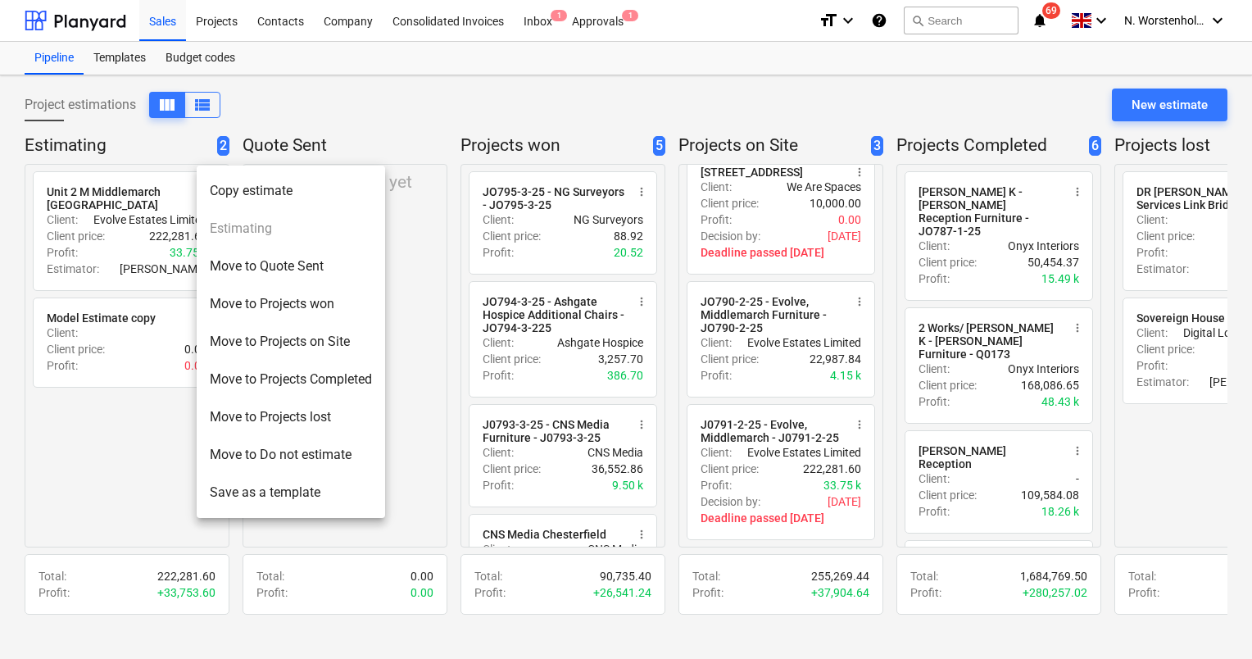
click at [132, 437] on div at bounding box center [626, 329] width 1252 height 659
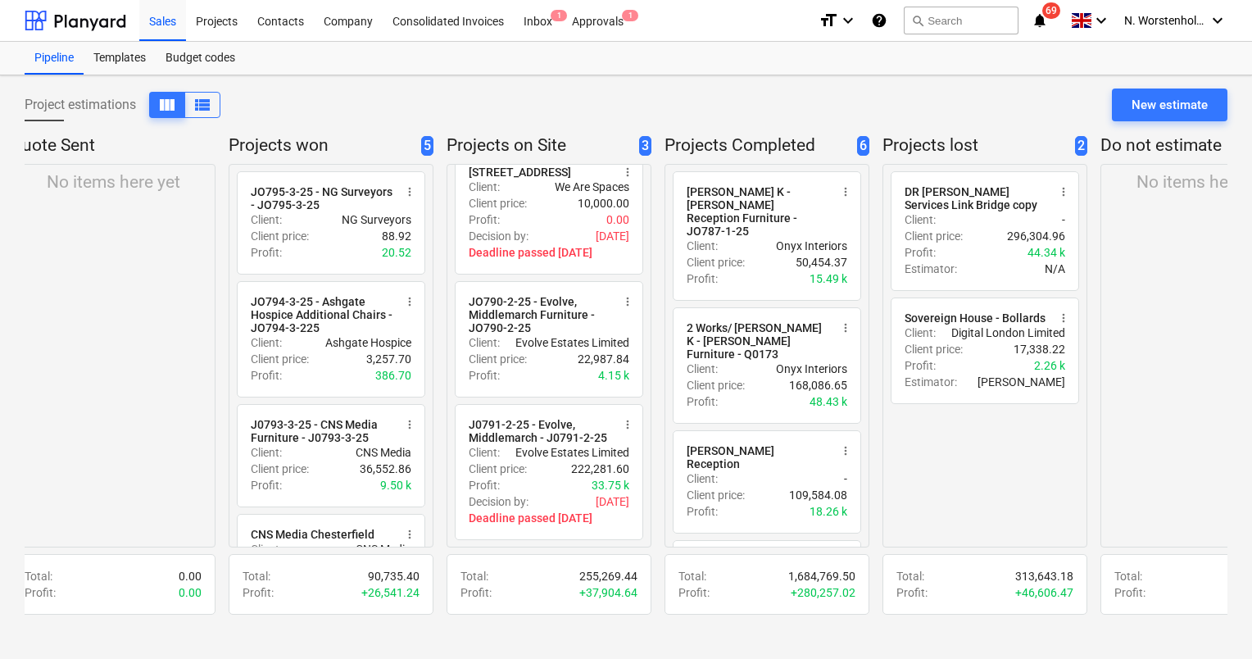
scroll to position [0, 233]
click at [1045, 469] on div "radio_button_unchecked DR Brick Lane Services Link Bridge copy more_vert Client…" at bounding box center [983, 355] width 205 height 383
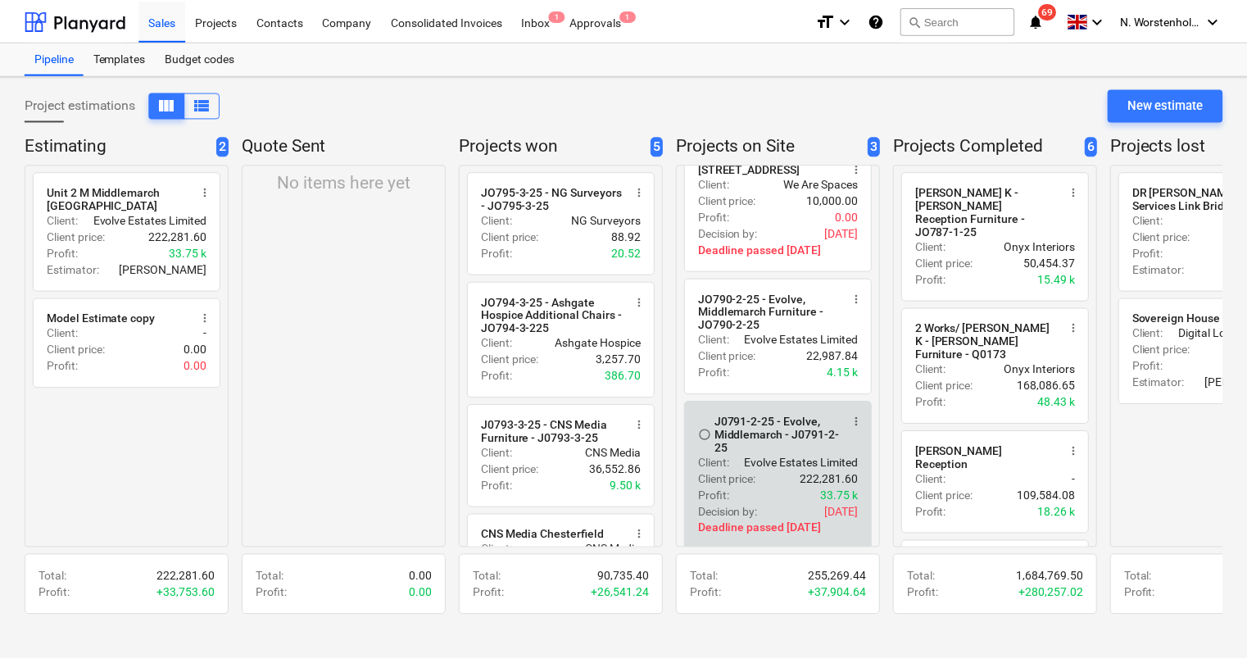
scroll to position [36, 0]
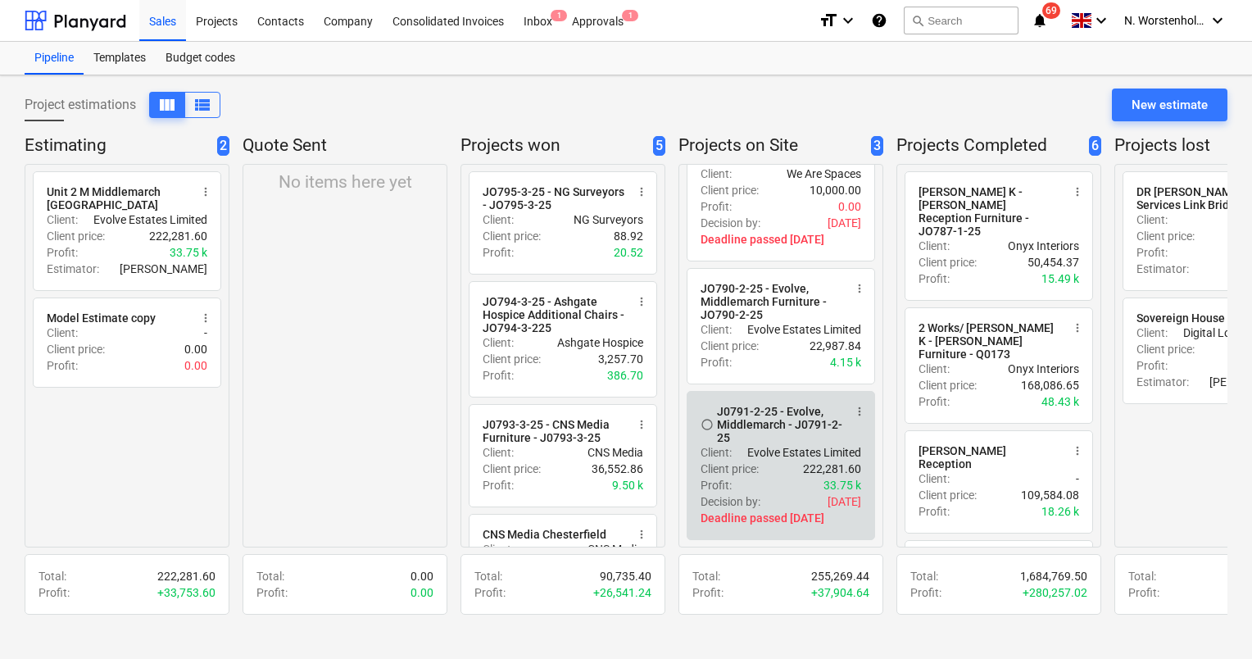
click at [731, 414] on div "J0791-2-25 - Evolve, Middlemarch - J0791-2-25" at bounding box center [780, 424] width 126 height 39
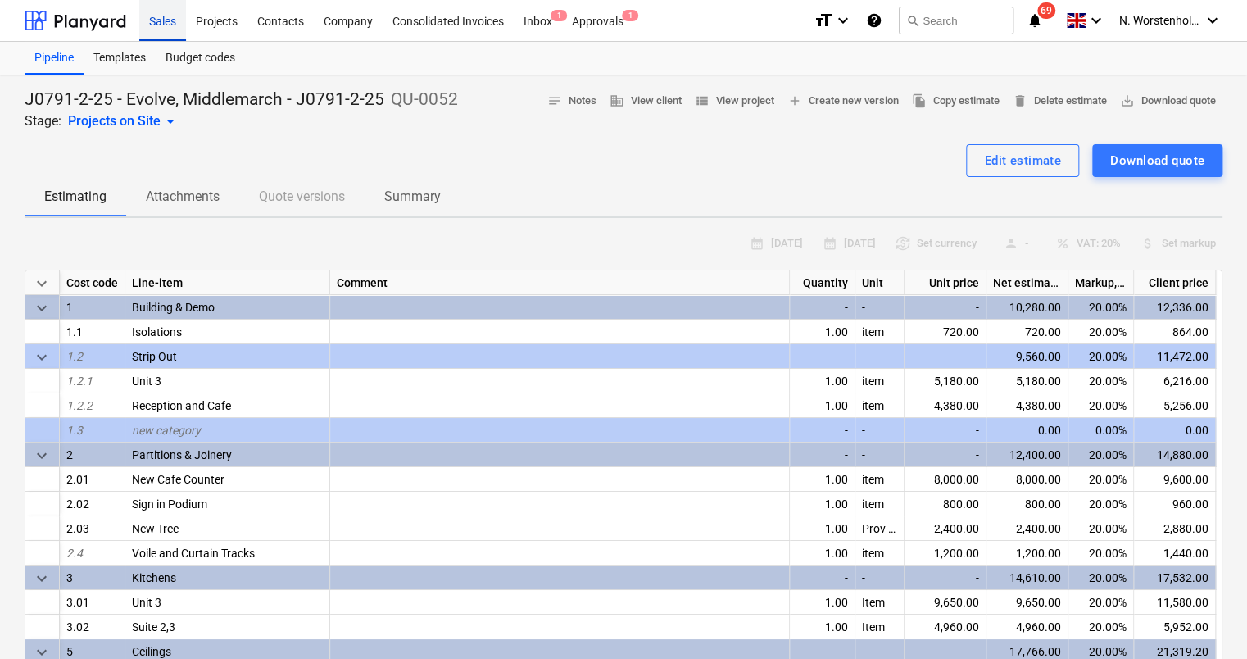
click at [164, 23] on div "Sales" at bounding box center [162, 20] width 47 height 42
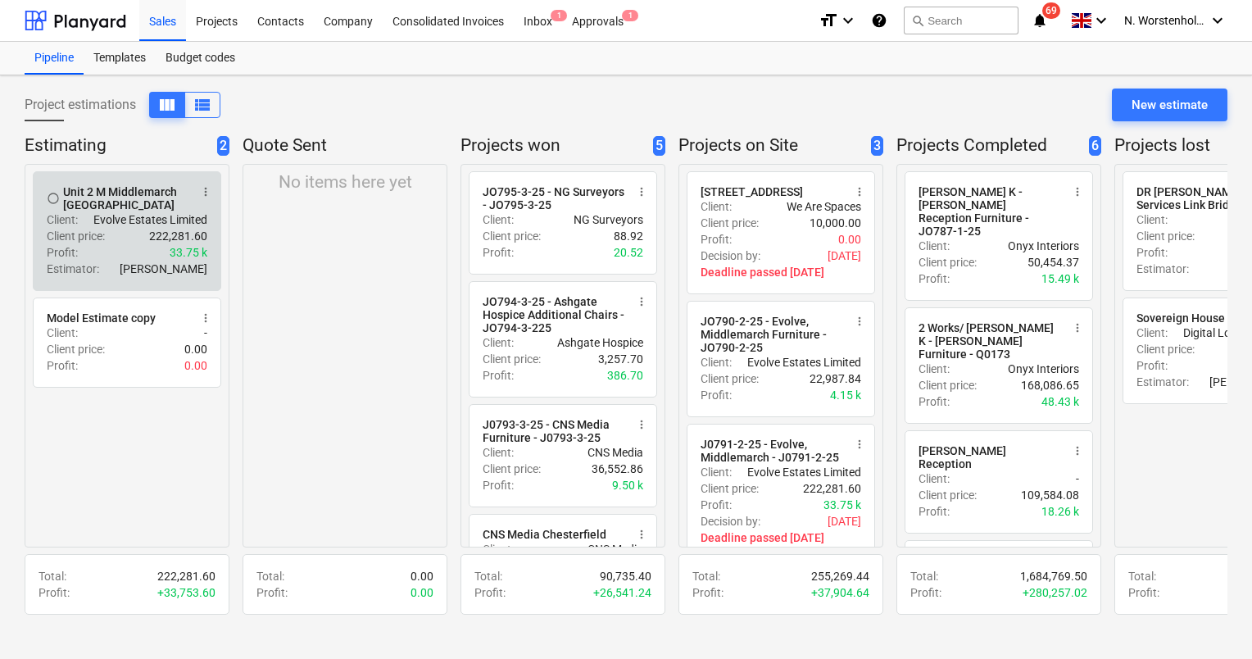
click at [111, 188] on div "Unit 2 M Middlemarch Coventry" at bounding box center [126, 198] width 126 height 26
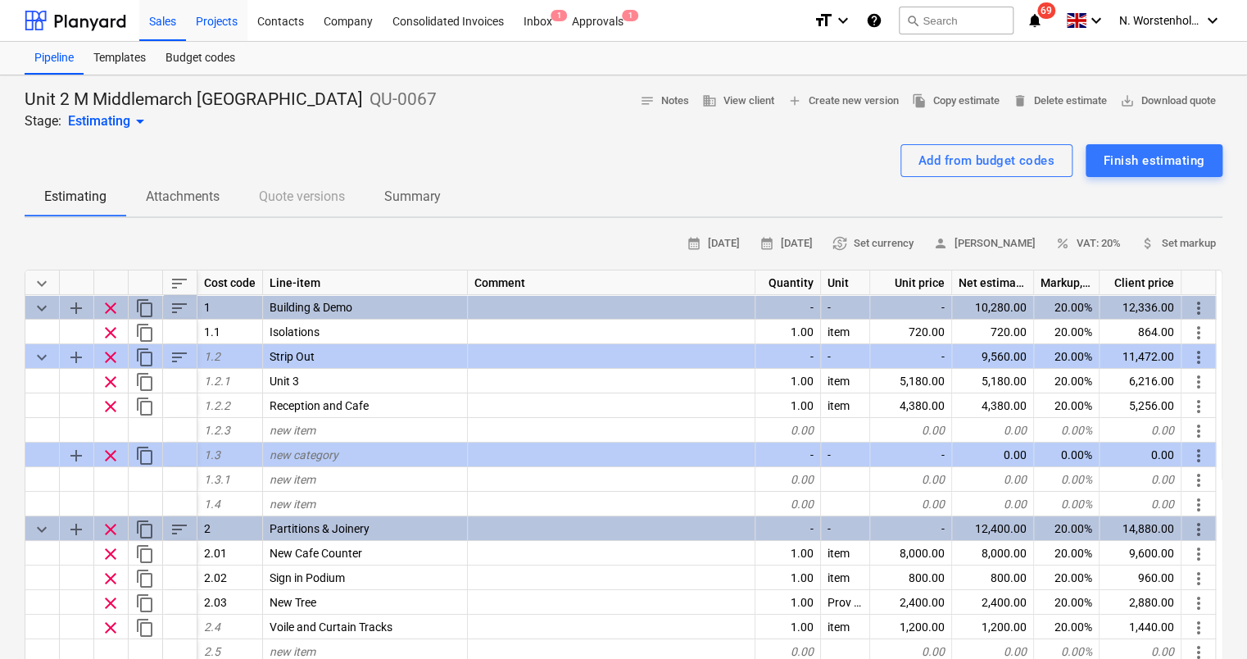
click at [230, 26] on div "Projects" at bounding box center [216, 20] width 61 height 42
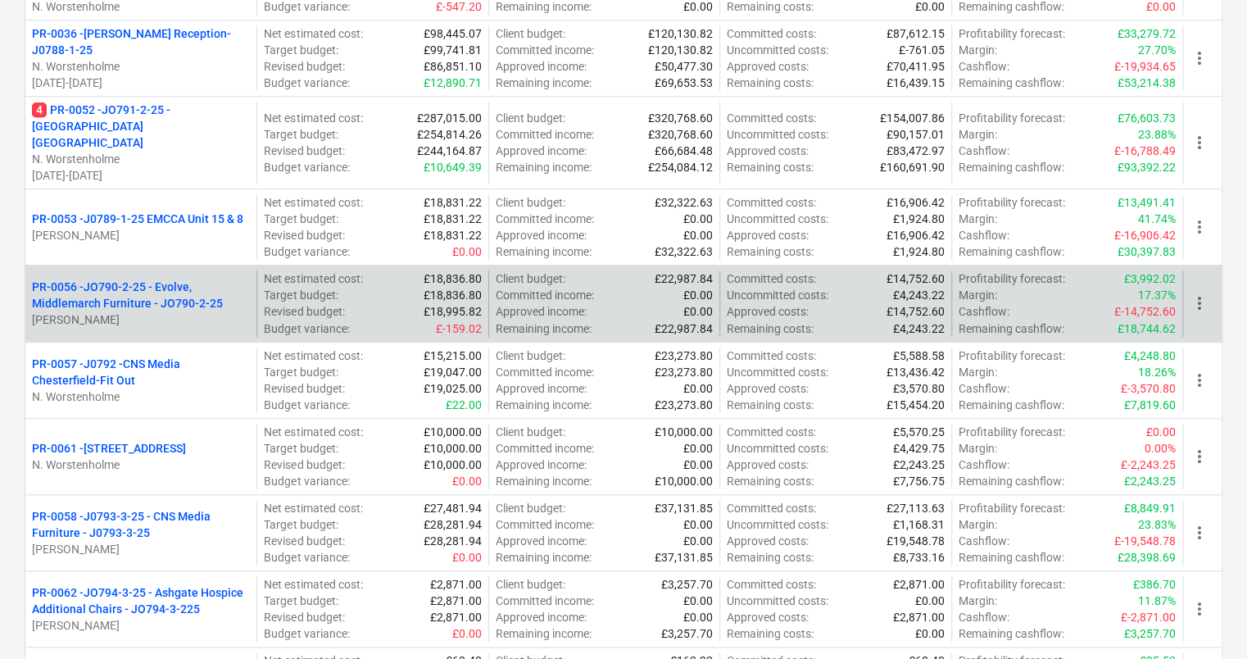
scroll to position [637, 0]
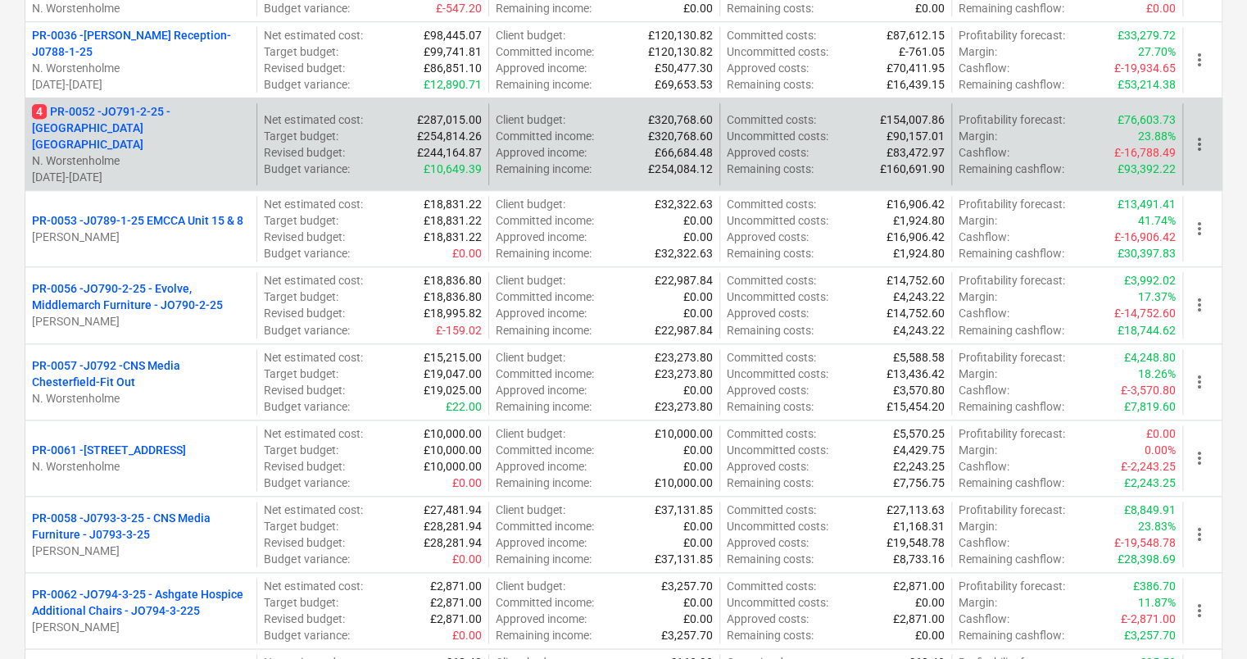
click at [168, 105] on p "4 PR-0052 - JO791-2-25 - Middlemarch Coventry" at bounding box center [141, 127] width 218 height 49
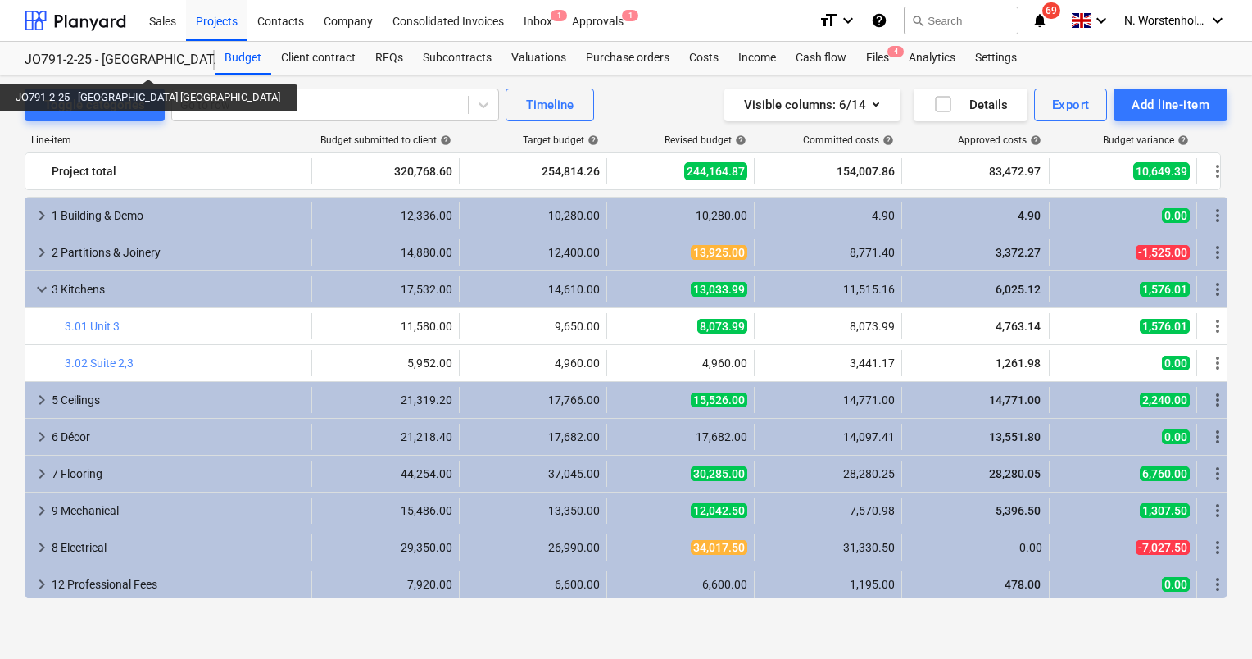
click at [100, 64] on div "JO791-2-25 - [GEOGRAPHIC_DATA] [GEOGRAPHIC_DATA]" at bounding box center [110, 60] width 170 height 17
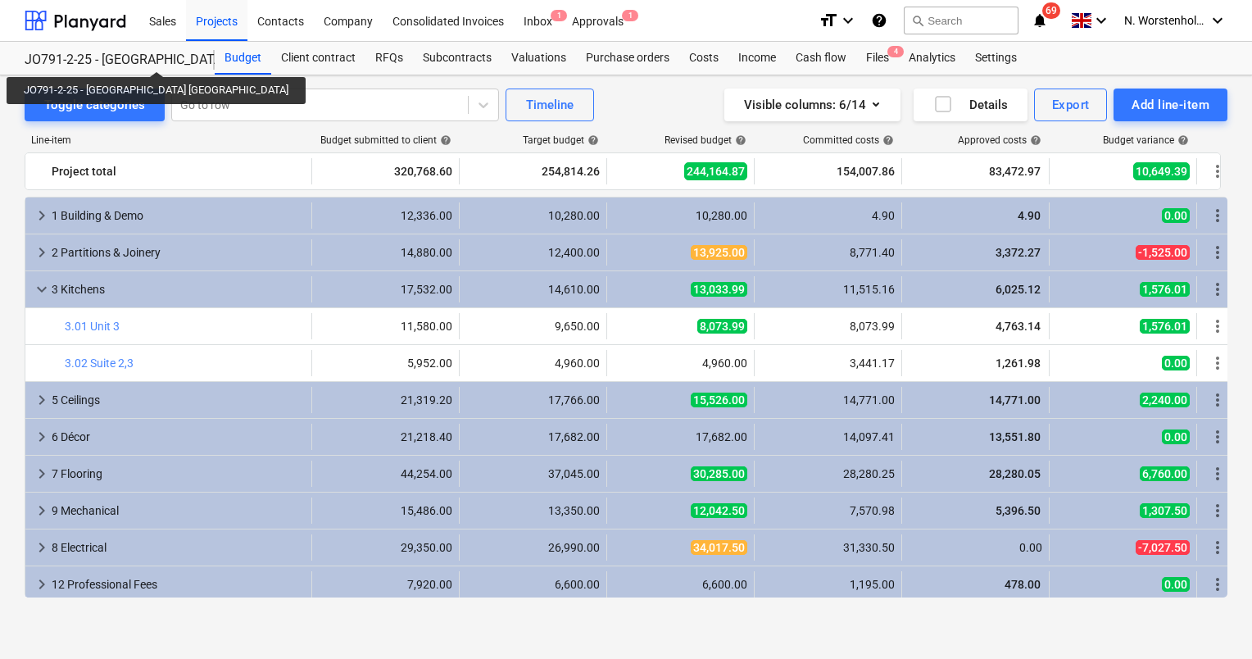
click at [110, 57] on div "JO791-2-25 - [GEOGRAPHIC_DATA] [GEOGRAPHIC_DATA]" at bounding box center [110, 60] width 170 height 17
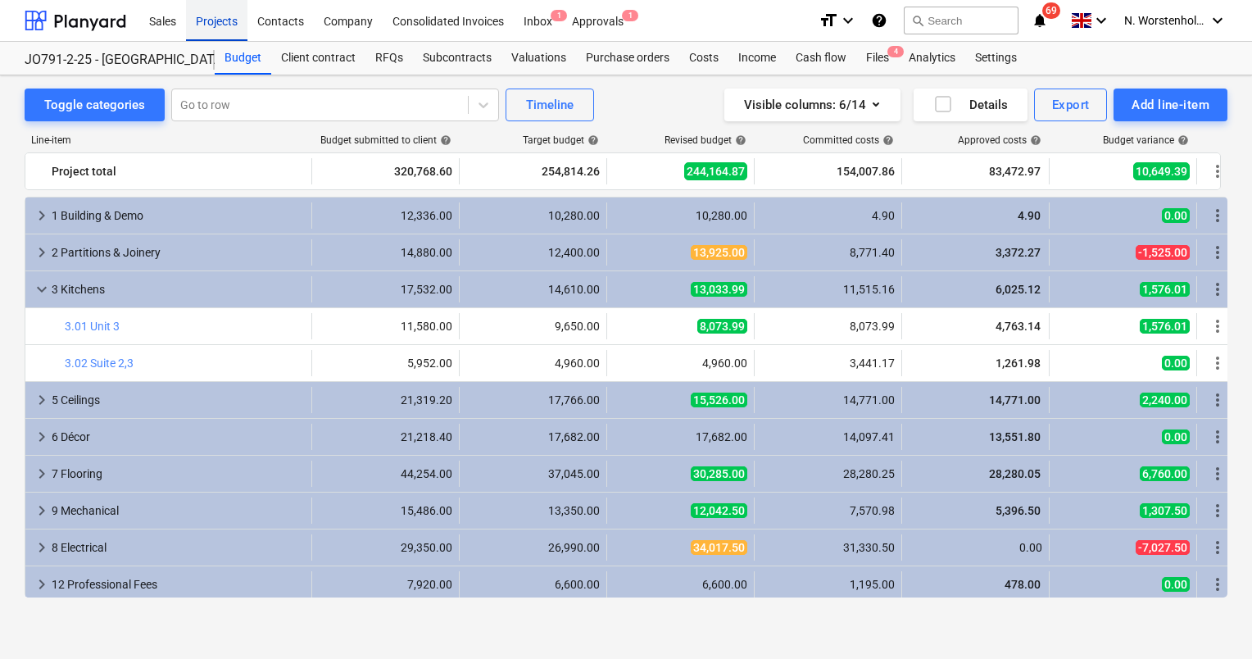
click at [226, 20] on div "Projects" at bounding box center [216, 20] width 61 height 42
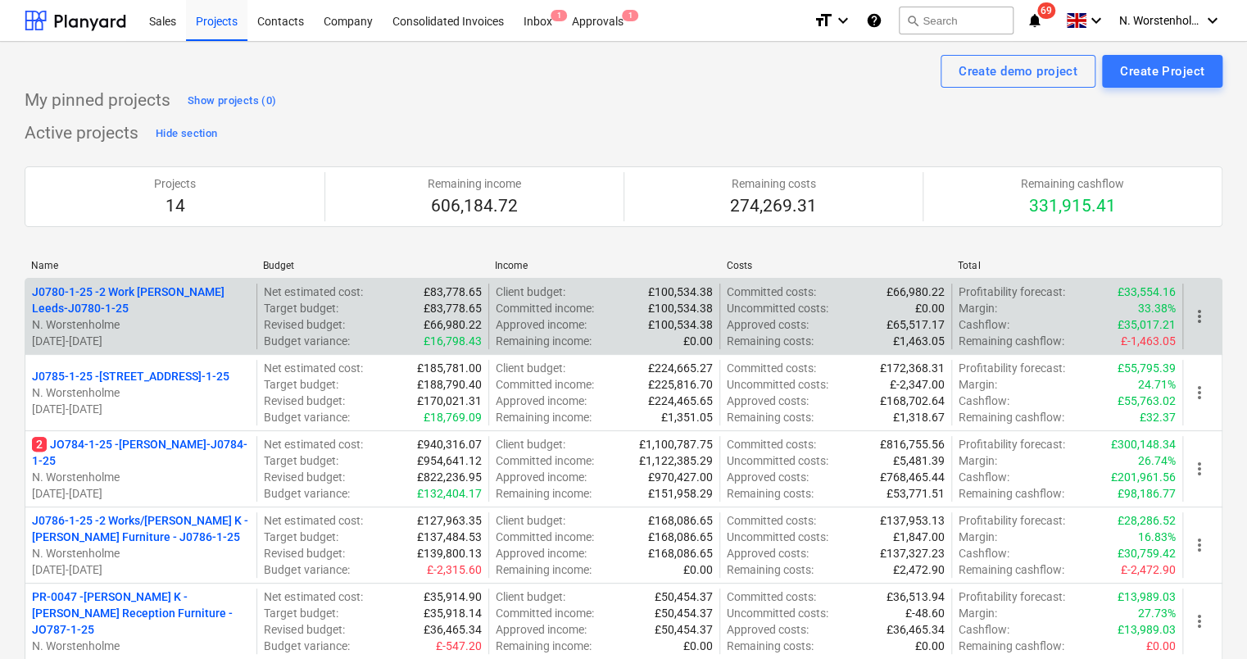
click at [1199, 321] on span "more_vert" at bounding box center [1199, 316] width 20 height 20
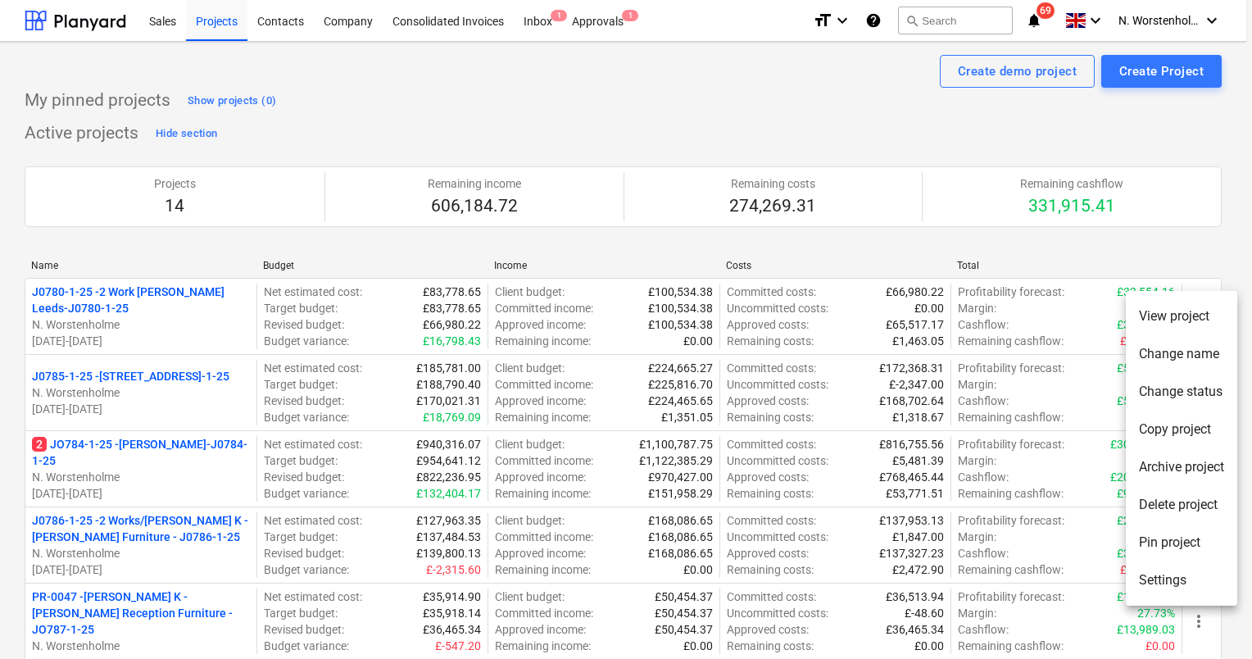
click at [1210, 250] on div at bounding box center [626, 329] width 1252 height 659
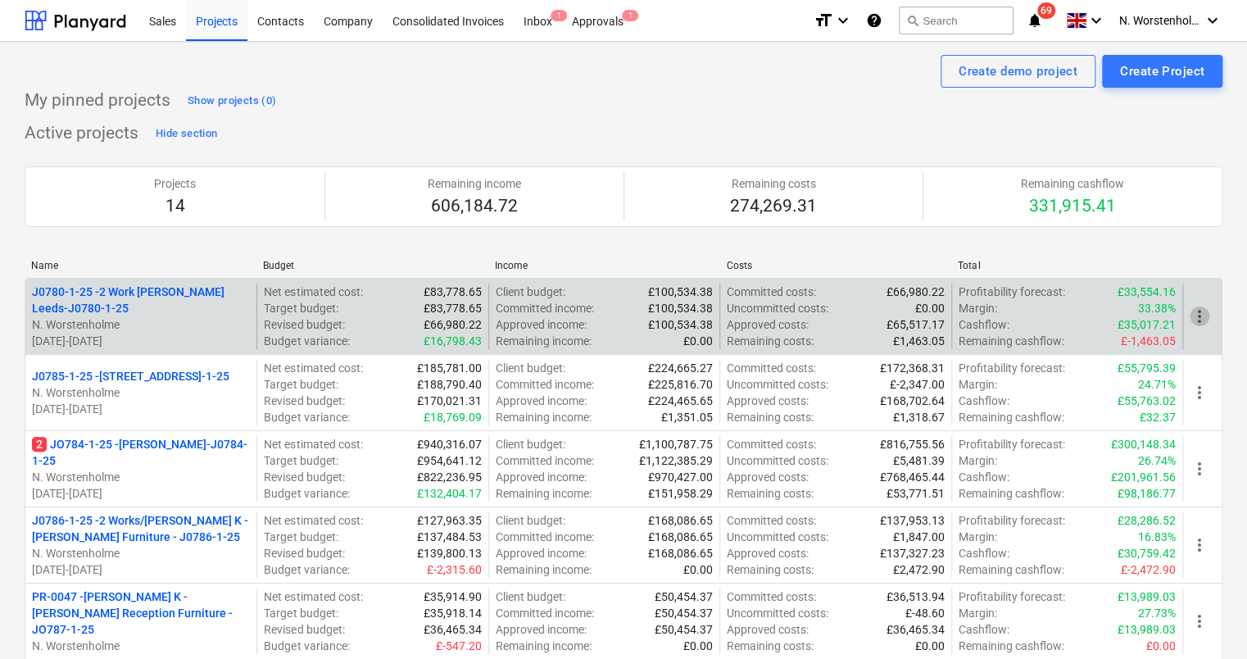
click at [1199, 316] on span "more_vert" at bounding box center [1199, 316] width 20 height 20
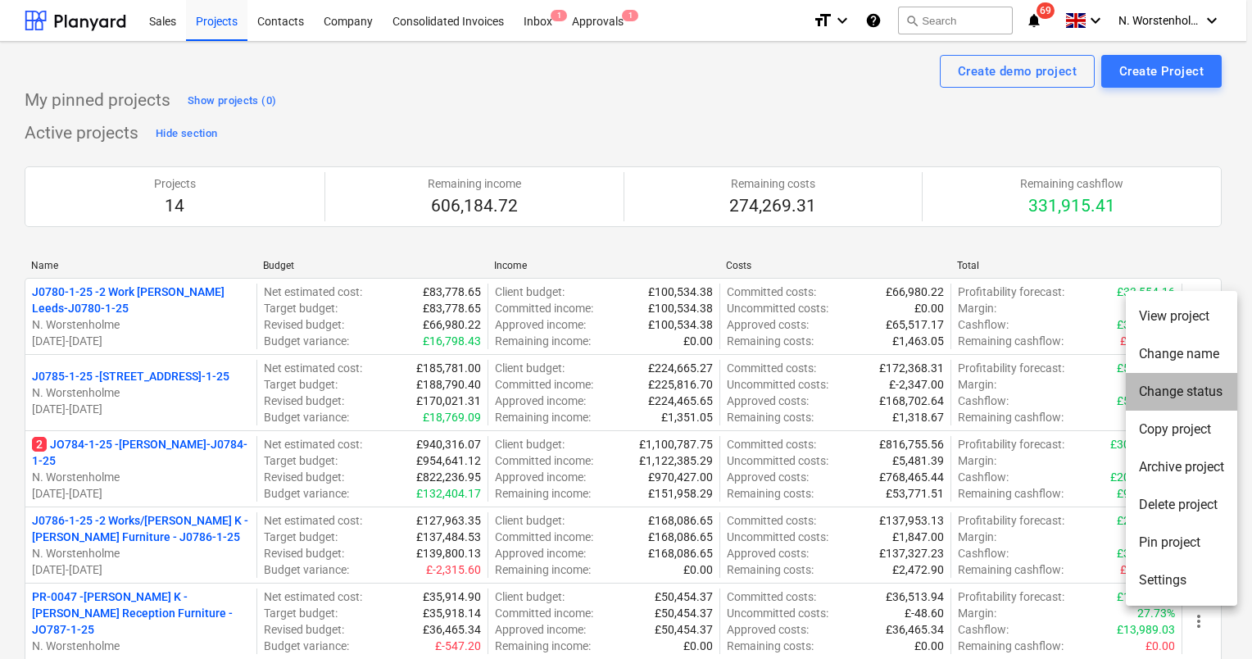
click at [1178, 392] on li "Change status" at bounding box center [1180, 392] width 111 height 38
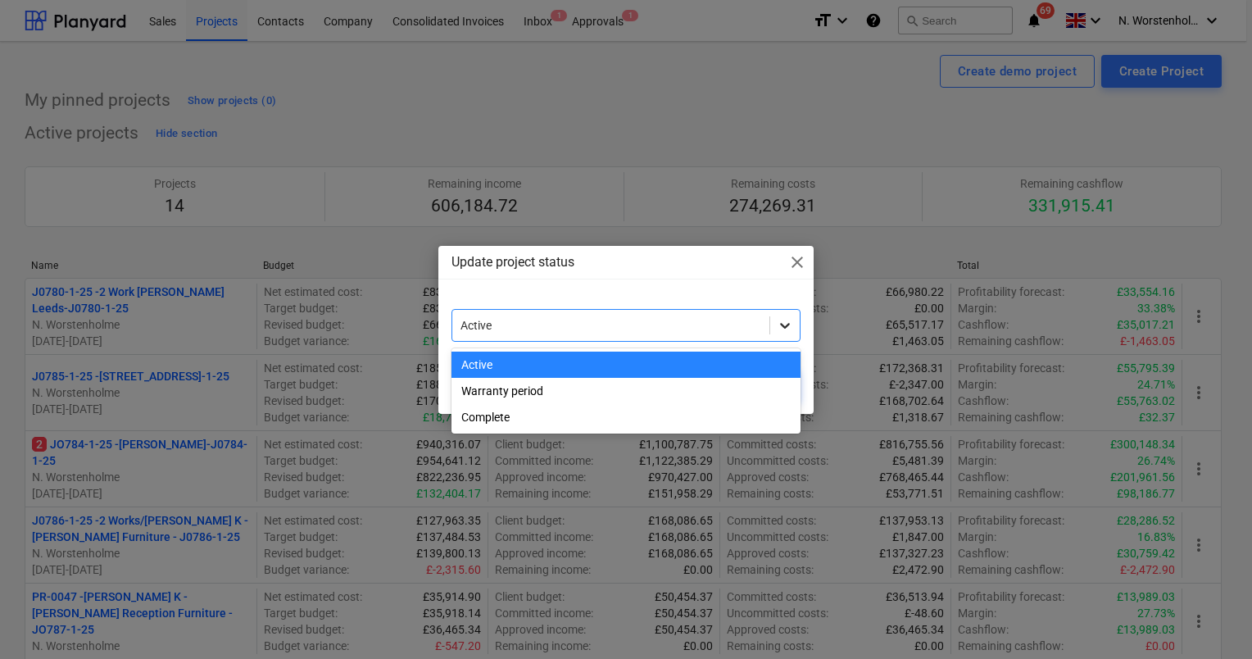
click at [790, 324] on icon at bounding box center [784, 325] width 16 height 16
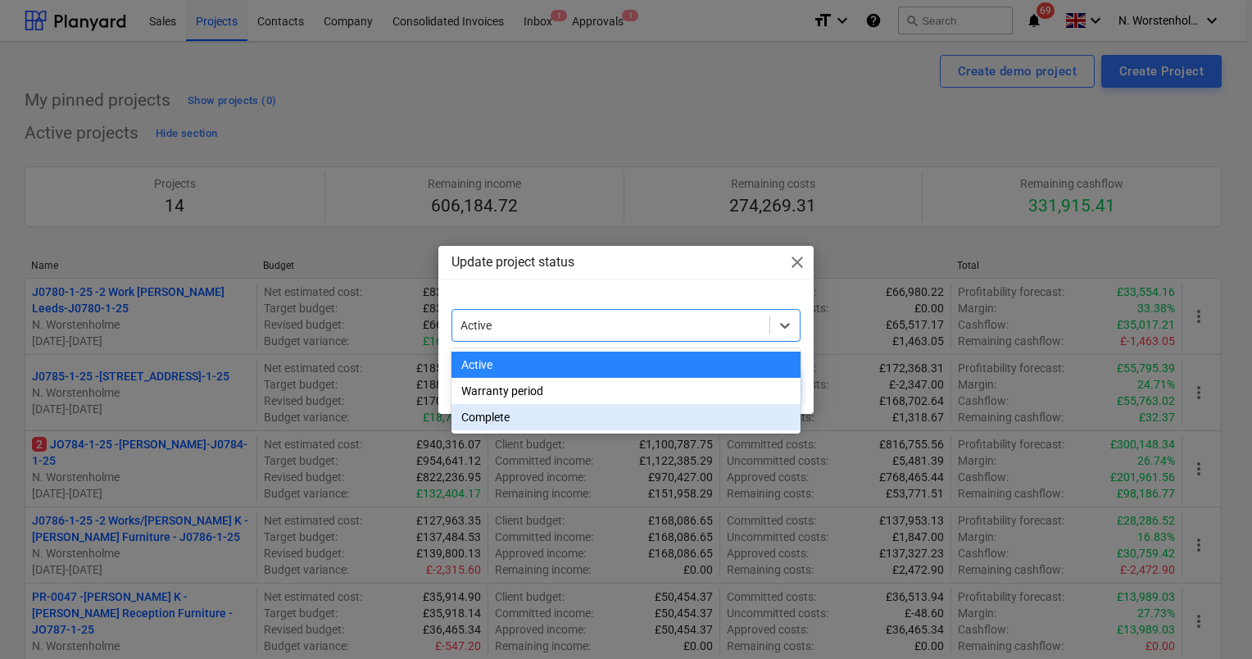
click at [589, 421] on div "Complete" at bounding box center [625, 417] width 349 height 26
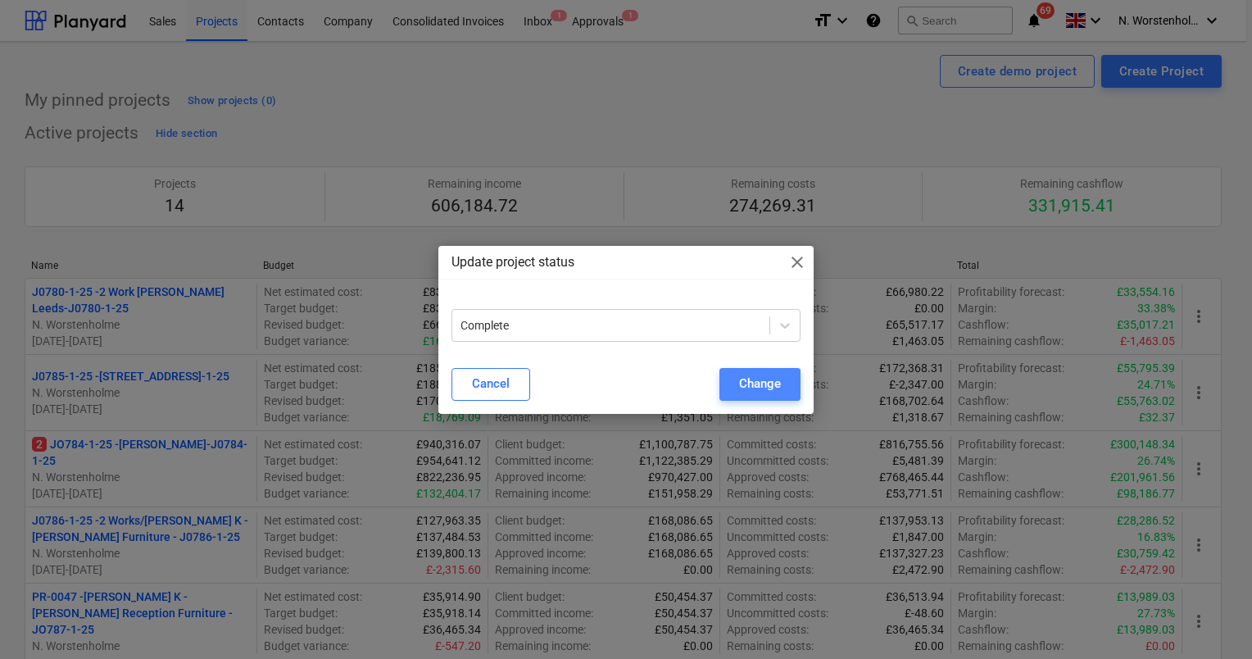
click at [749, 383] on div "Change" at bounding box center [760, 383] width 42 height 21
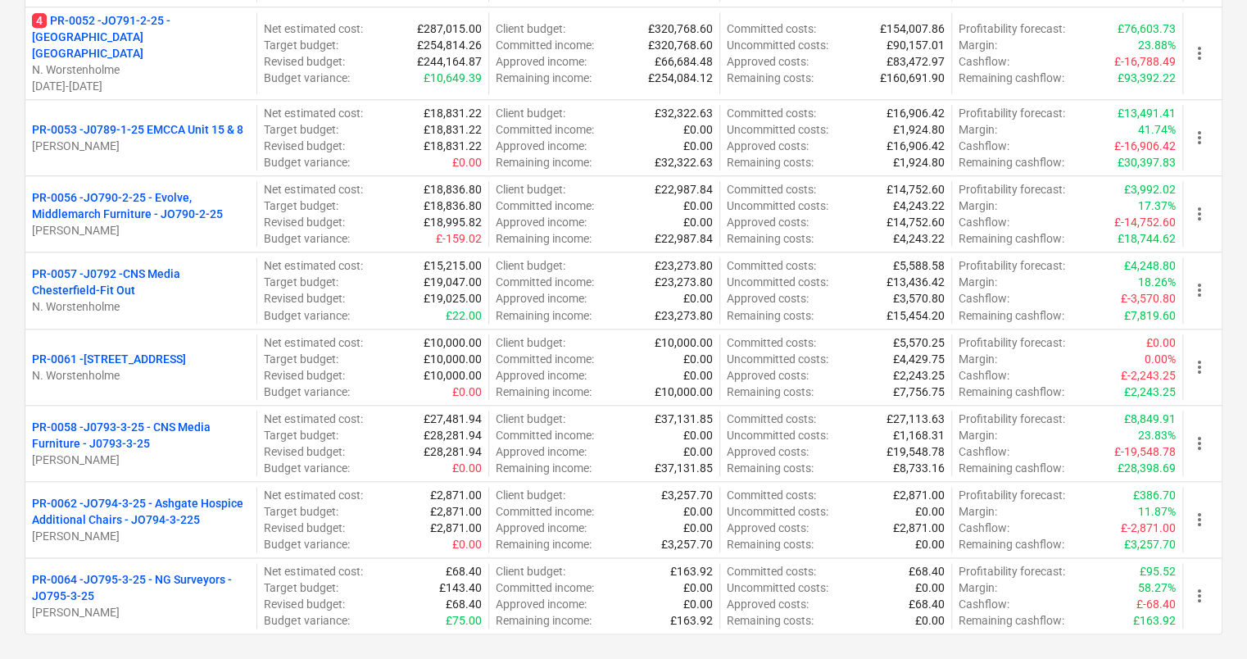
scroll to position [739, 0]
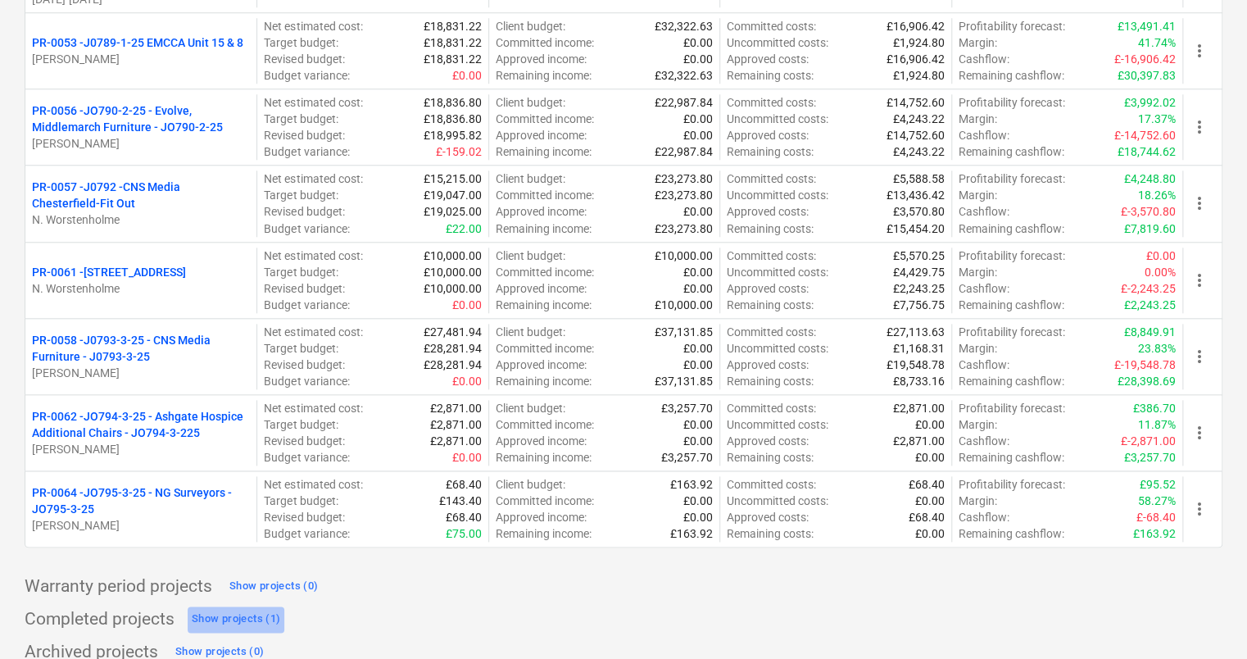
click at [242, 609] on div "Show projects (1)" at bounding box center [236, 618] width 88 height 19
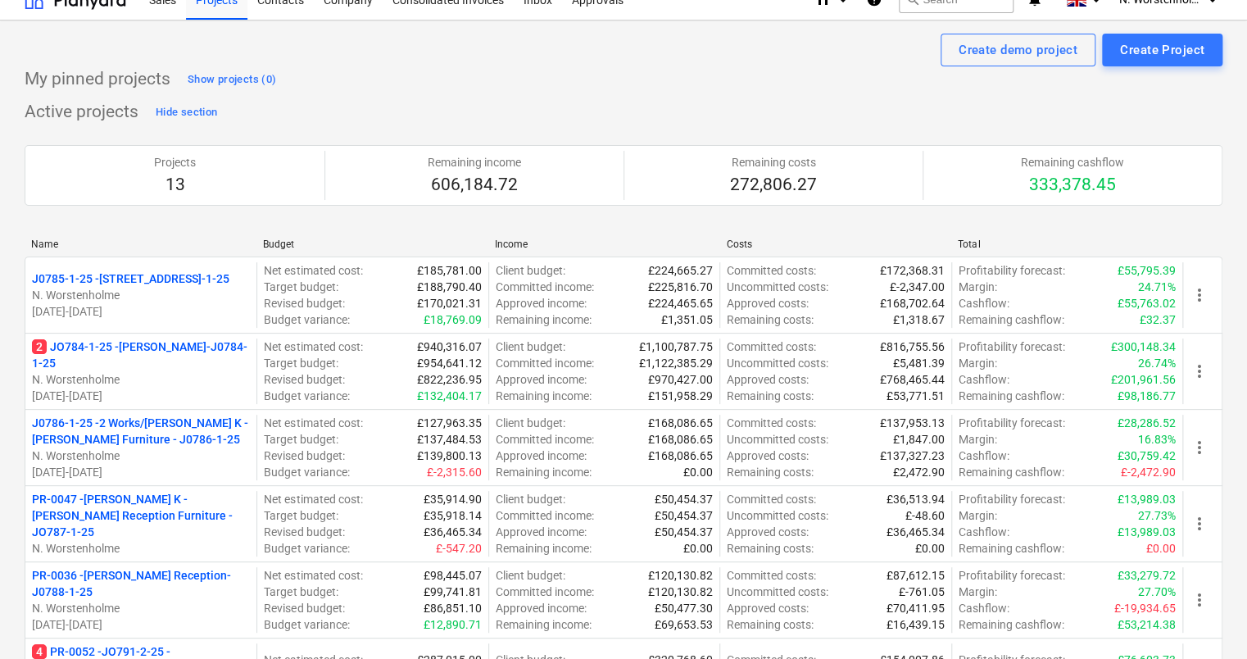
scroll to position [0, 0]
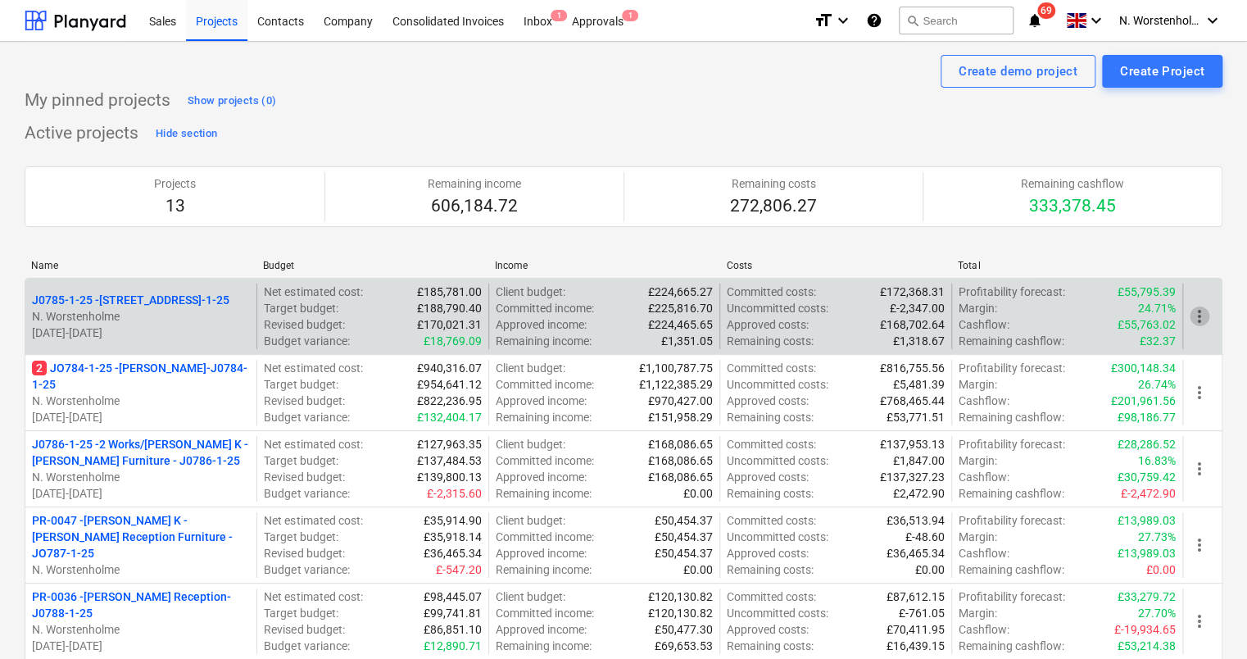
click at [1201, 321] on span "more_vert" at bounding box center [1199, 316] width 20 height 20
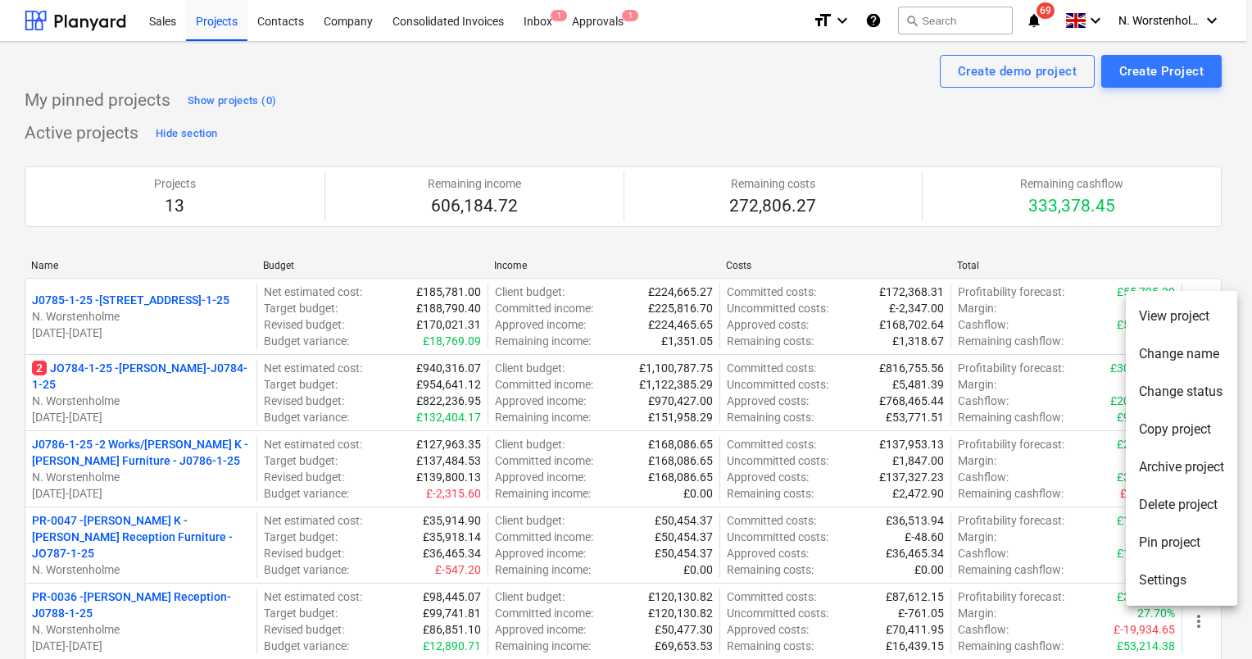
click at [1179, 388] on li "Change status" at bounding box center [1180, 392] width 111 height 38
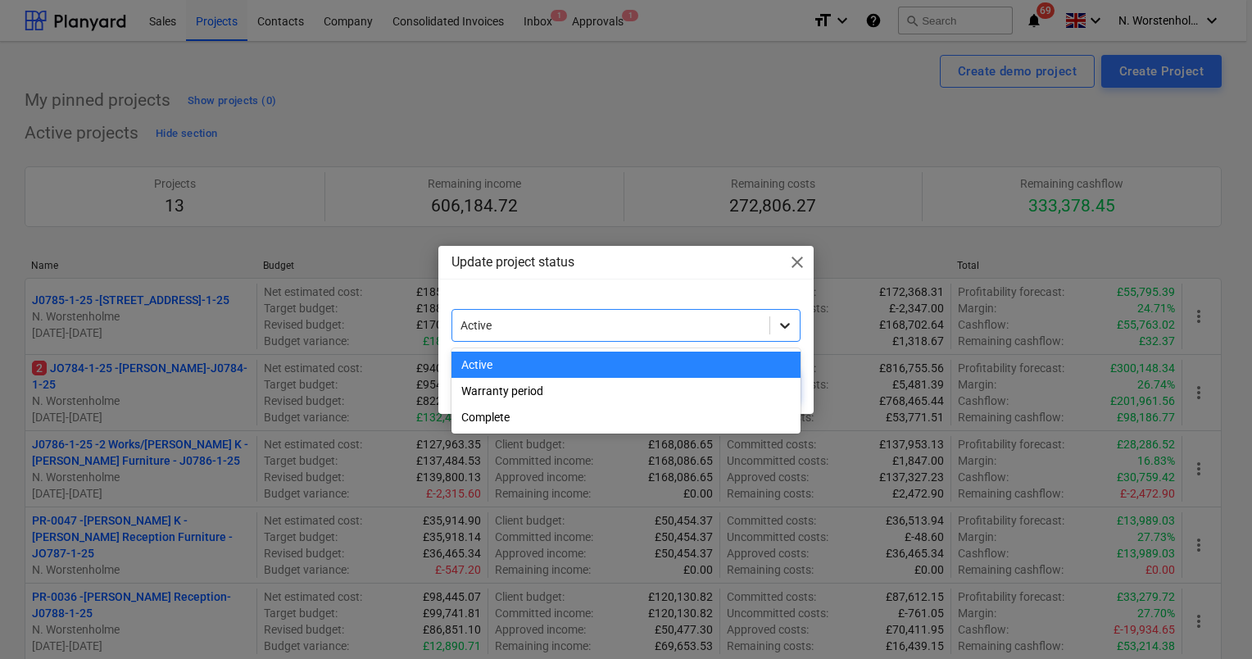
click at [794, 328] on div at bounding box center [784, 324] width 29 height 29
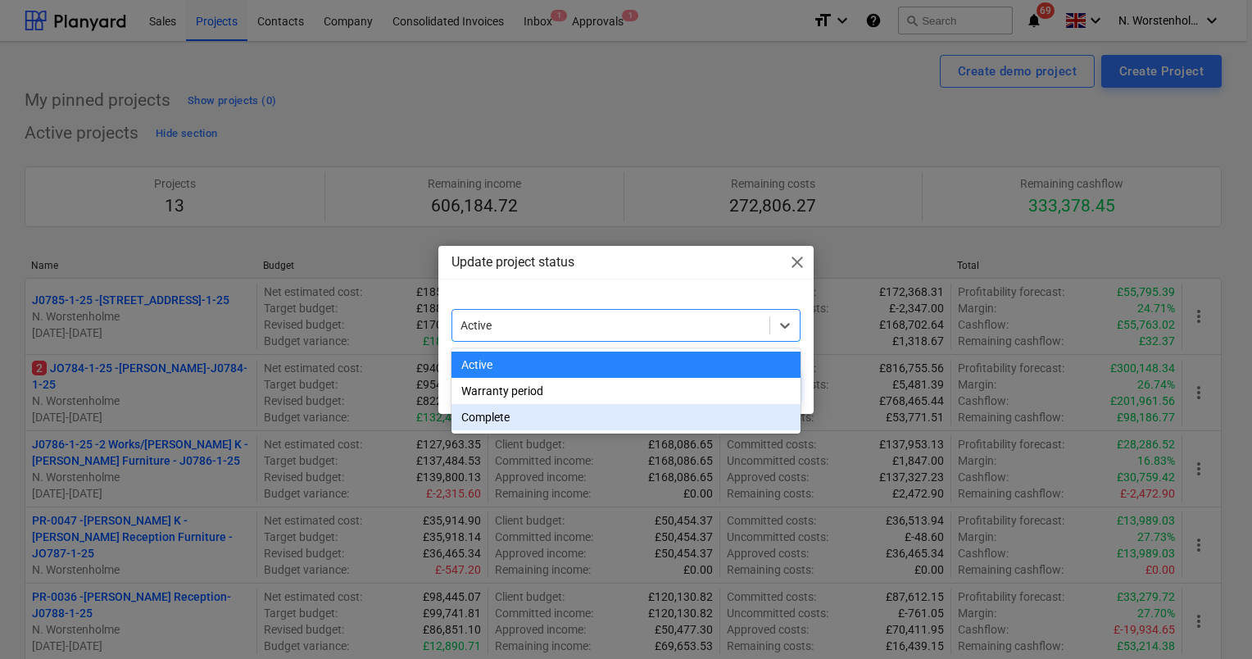
click at [713, 417] on div "Complete" at bounding box center [625, 417] width 349 height 26
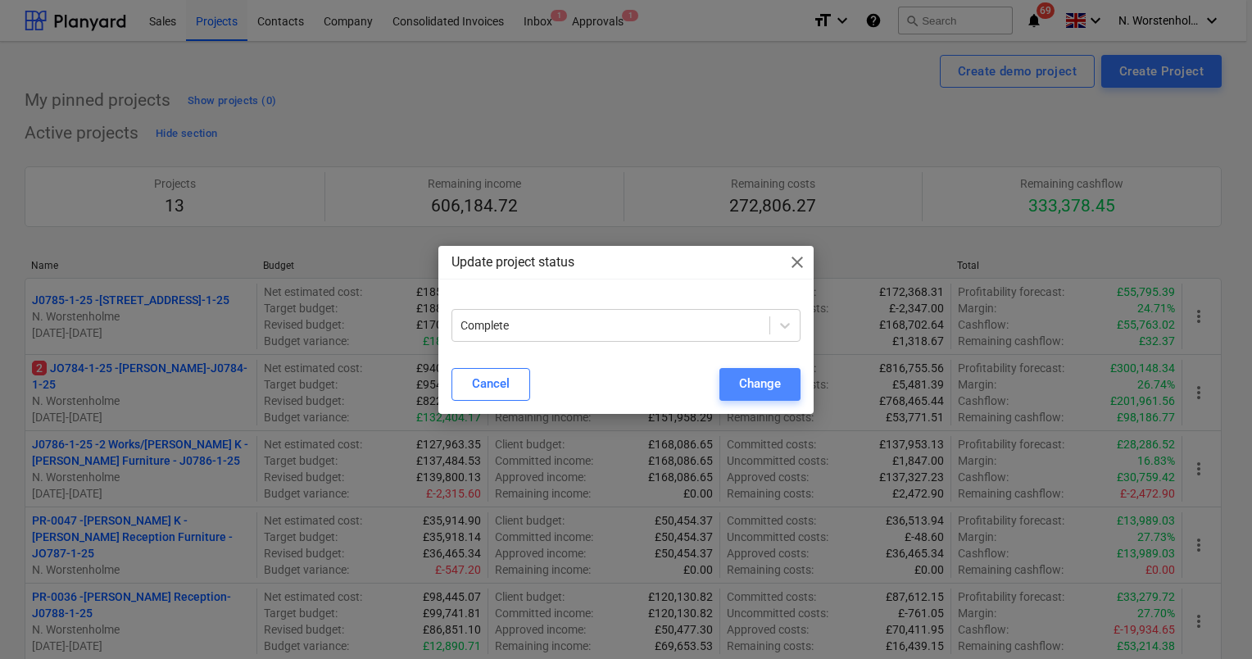
click at [758, 381] on div "Change" at bounding box center [760, 383] width 42 height 21
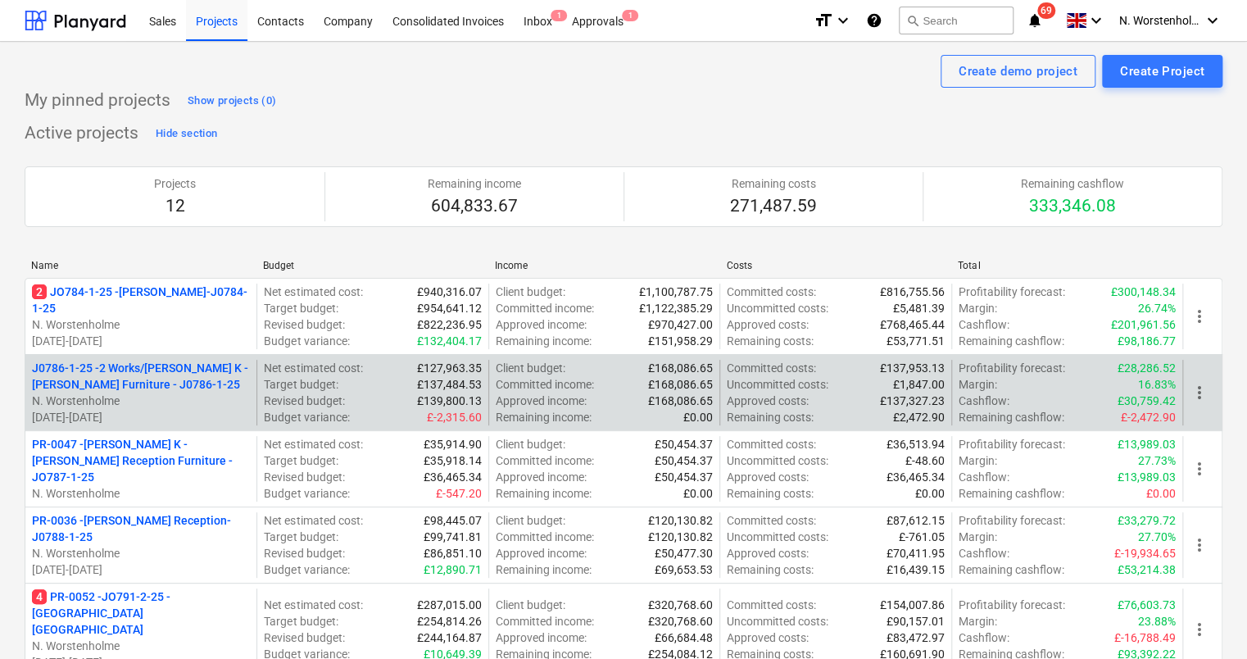
click at [1197, 395] on span "more_vert" at bounding box center [1199, 393] width 20 height 20
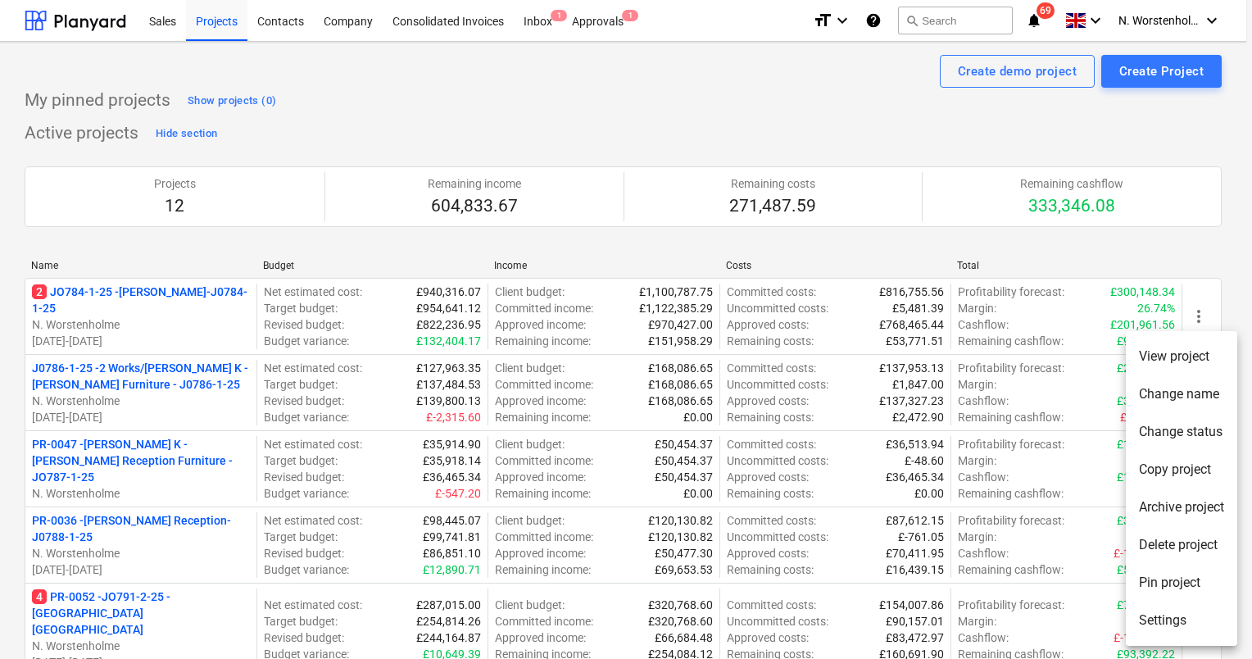
click at [1179, 429] on li "Change status" at bounding box center [1180, 432] width 111 height 38
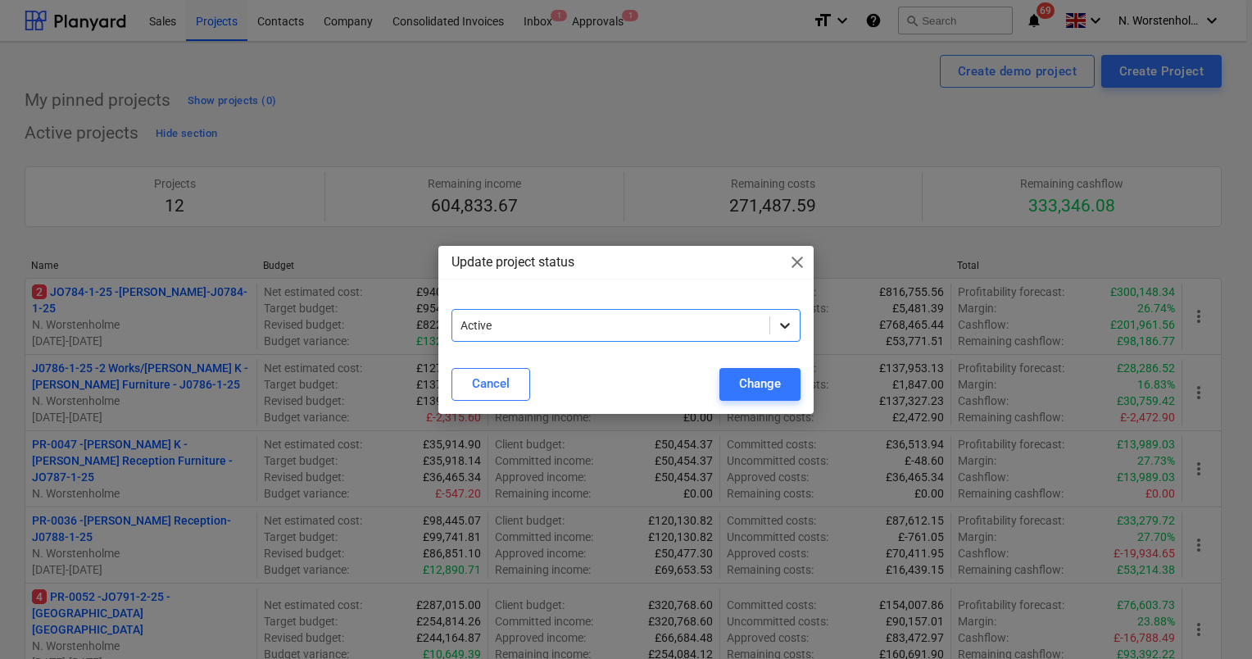
click at [791, 321] on icon at bounding box center [784, 325] width 16 height 16
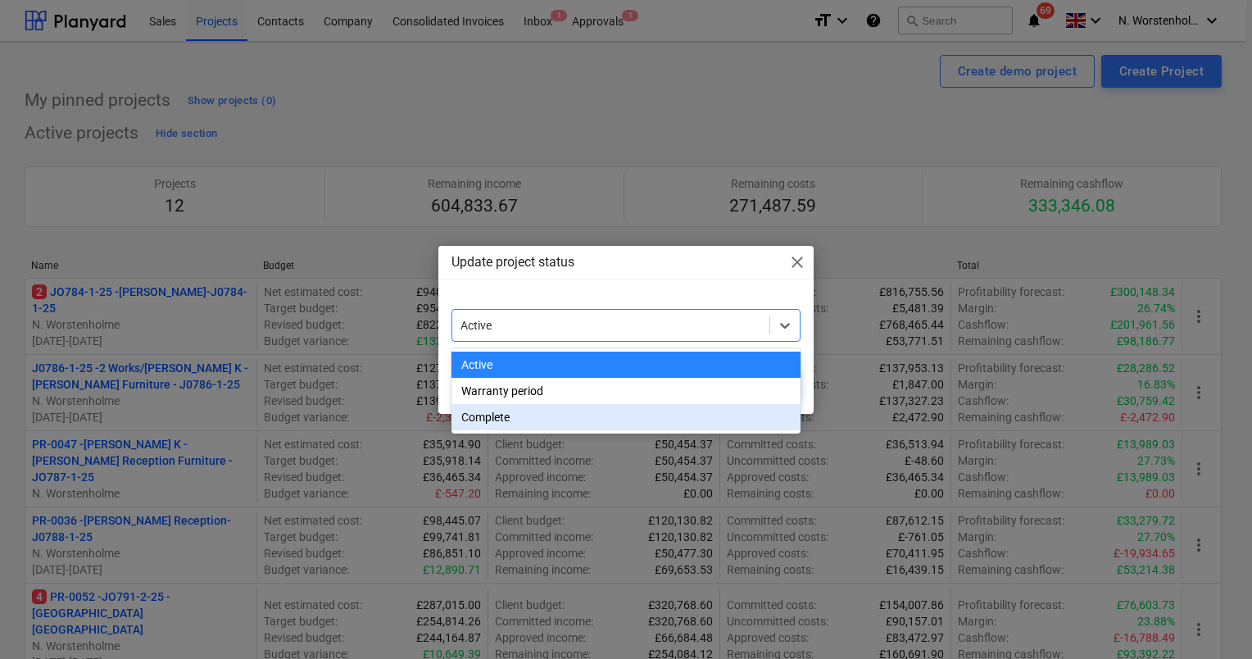
click at [659, 413] on div "Complete" at bounding box center [625, 417] width 349 height 26
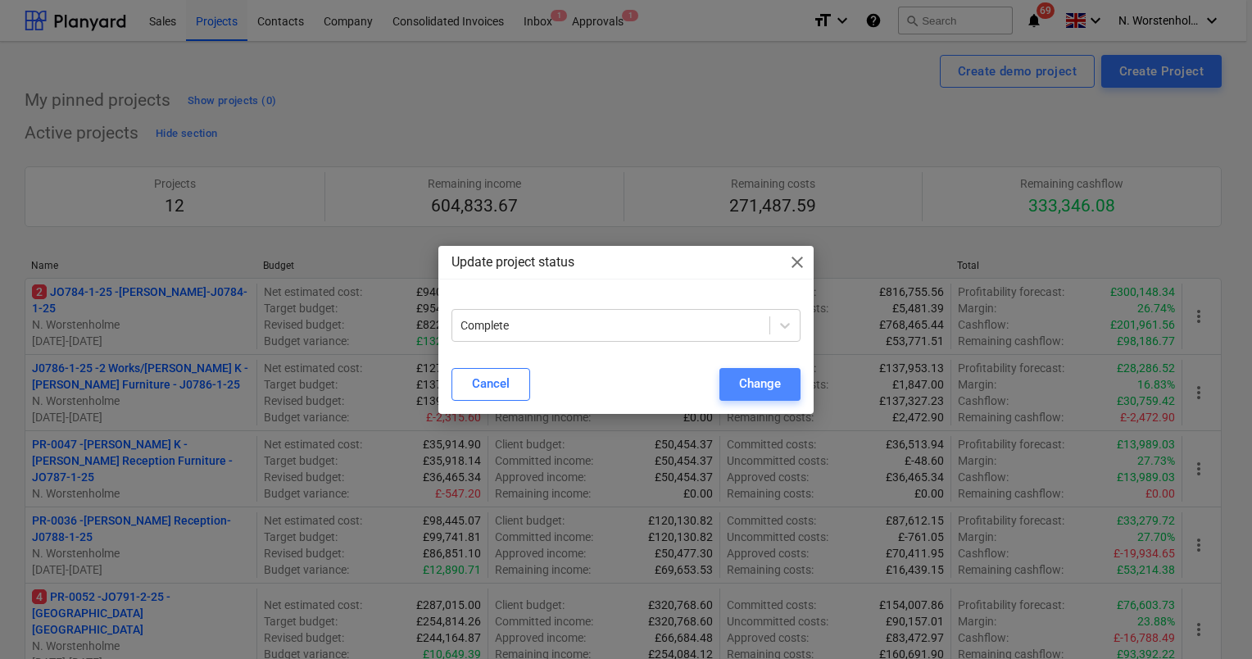
click at [737, 386] on button "Change" at bounding box center [759, 384] width 81 height 33
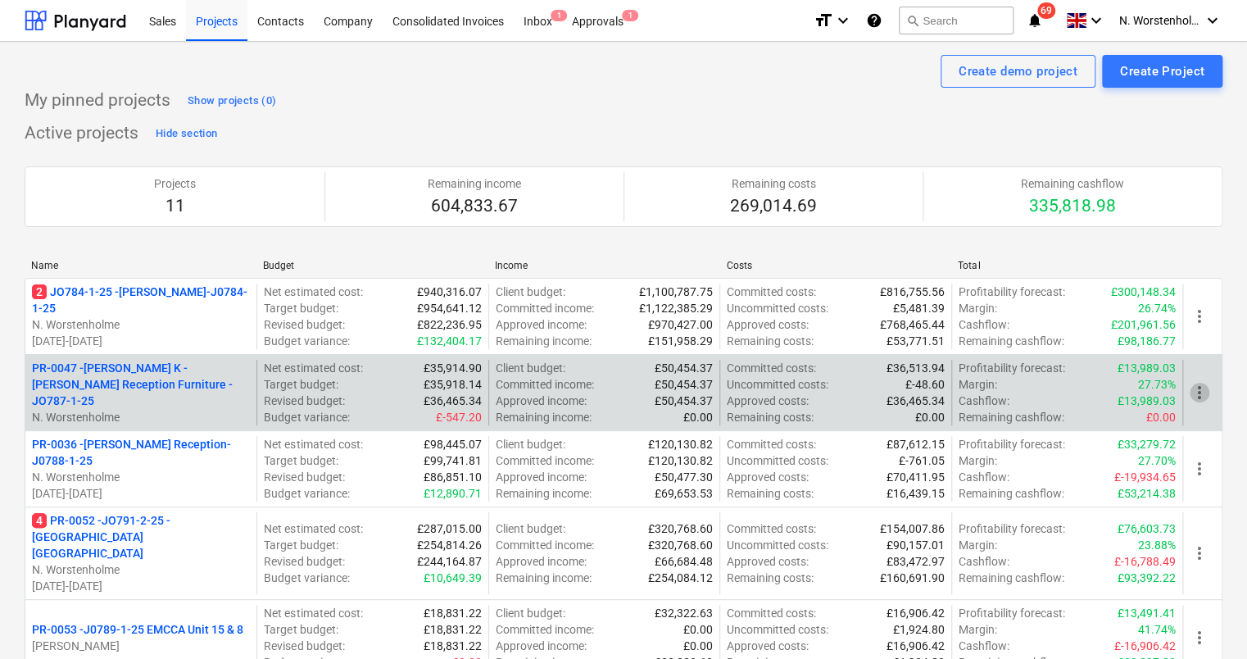
click at [1198, 396] on span "more_vert" at bounding box center [1199, 393] width 20 height 20
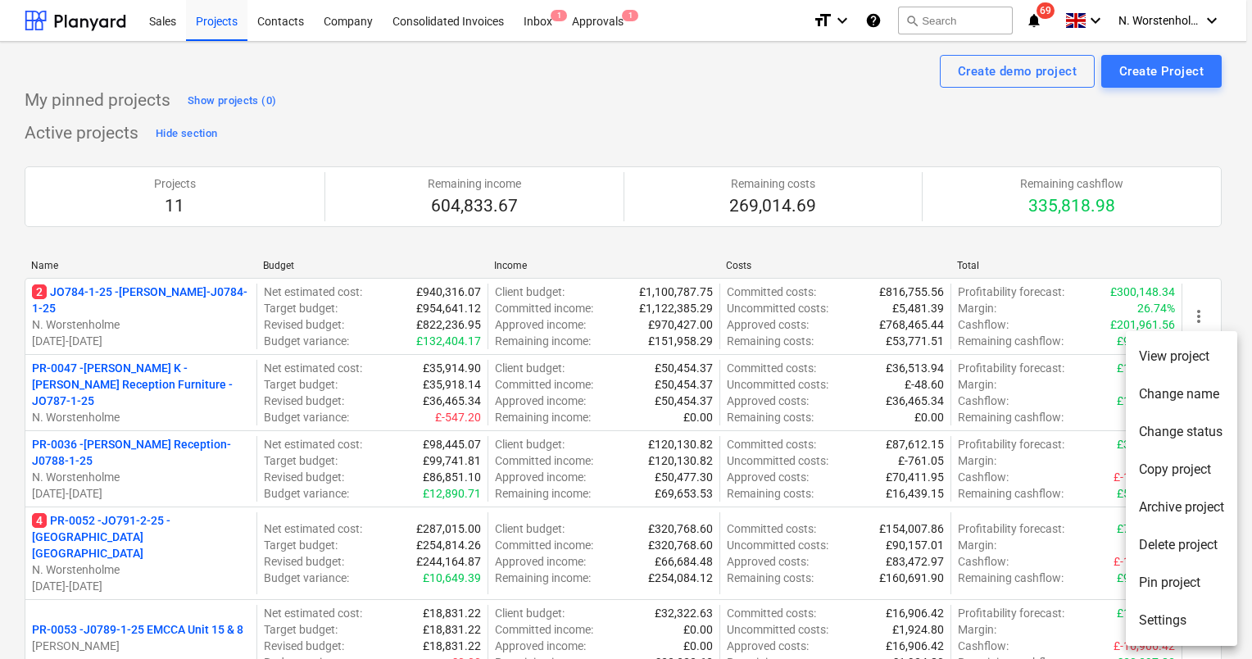
click at [1179, 438] on li "Change status" at bounding box center [1180, 432] width 111 height 38
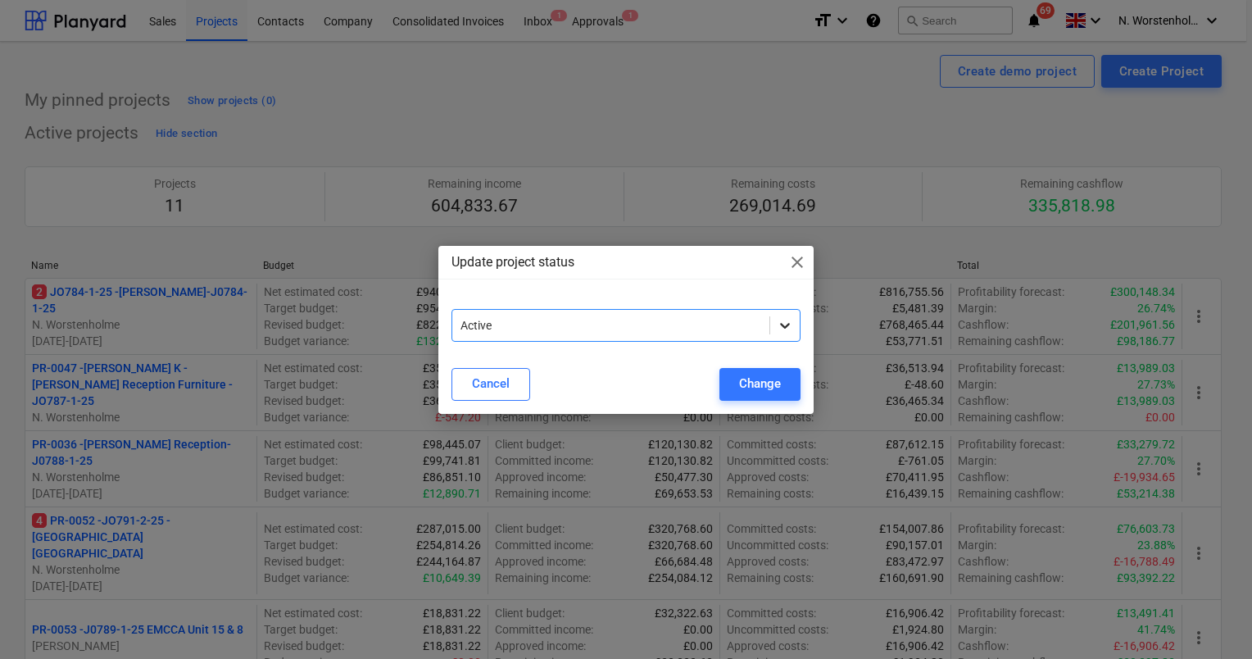
click at [788, 323] on icon at bounding box center [785, 326] width 10 height 6
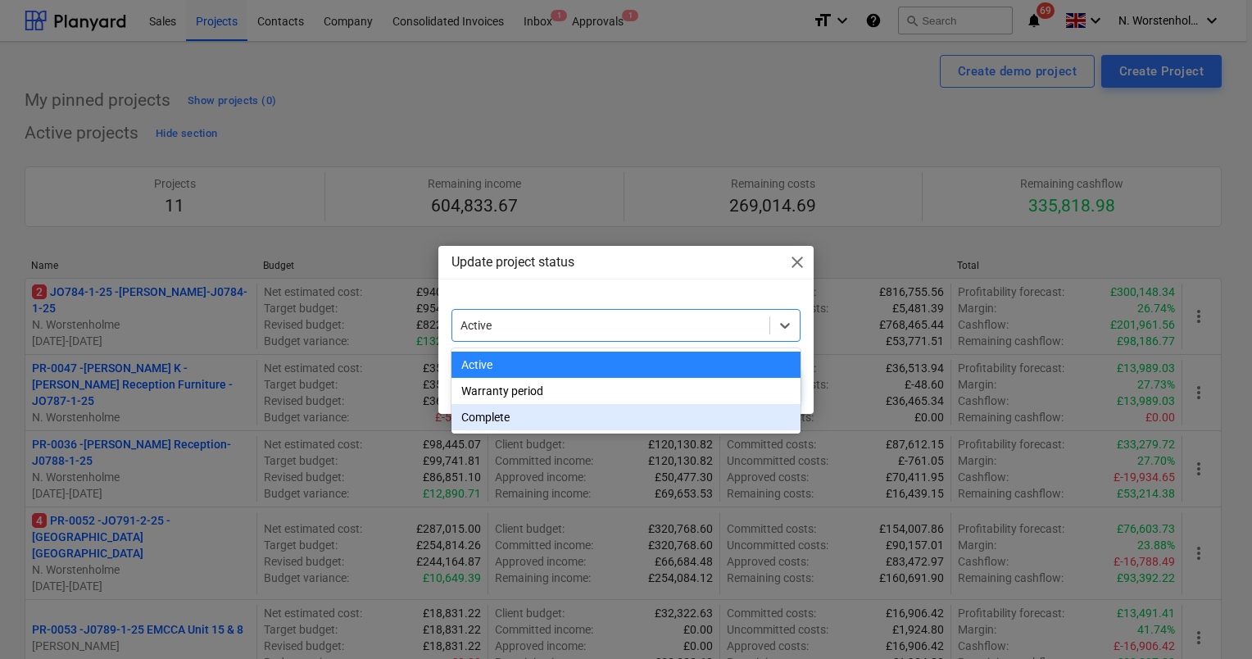
click at [681, 413] on div "Complete" at bounding box center [625, 417] width 349 height 26
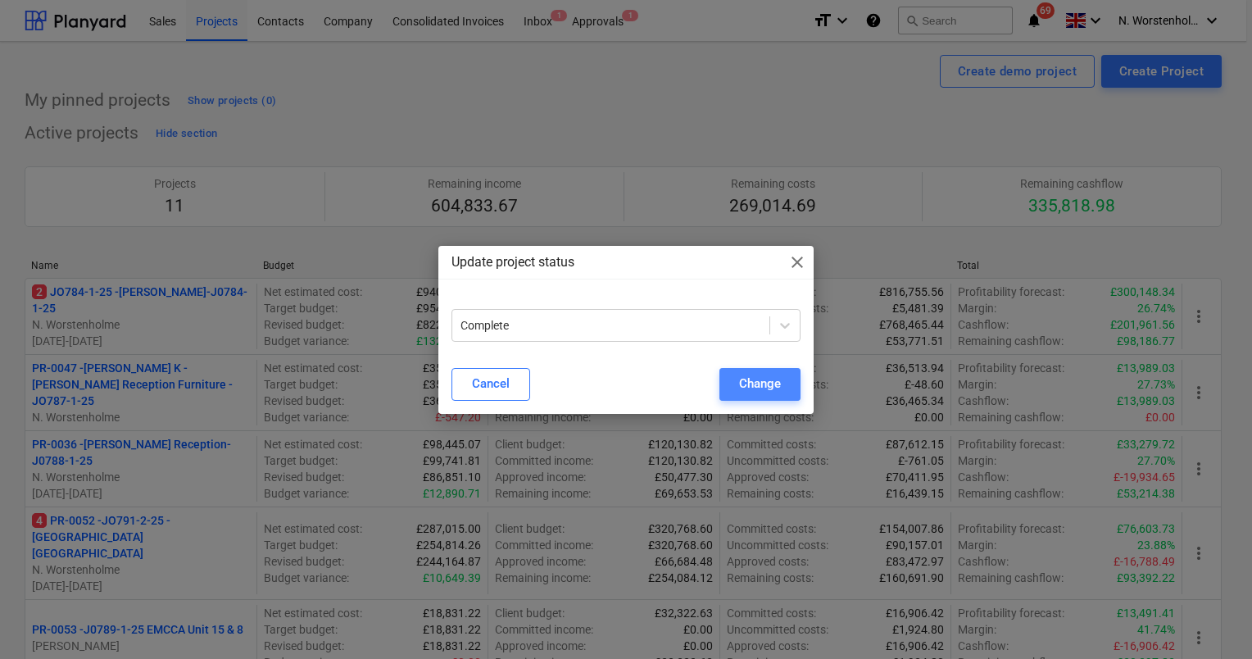
click at [750, 388] on div "Change" at bounding box center [760, 383] width 42 height 21
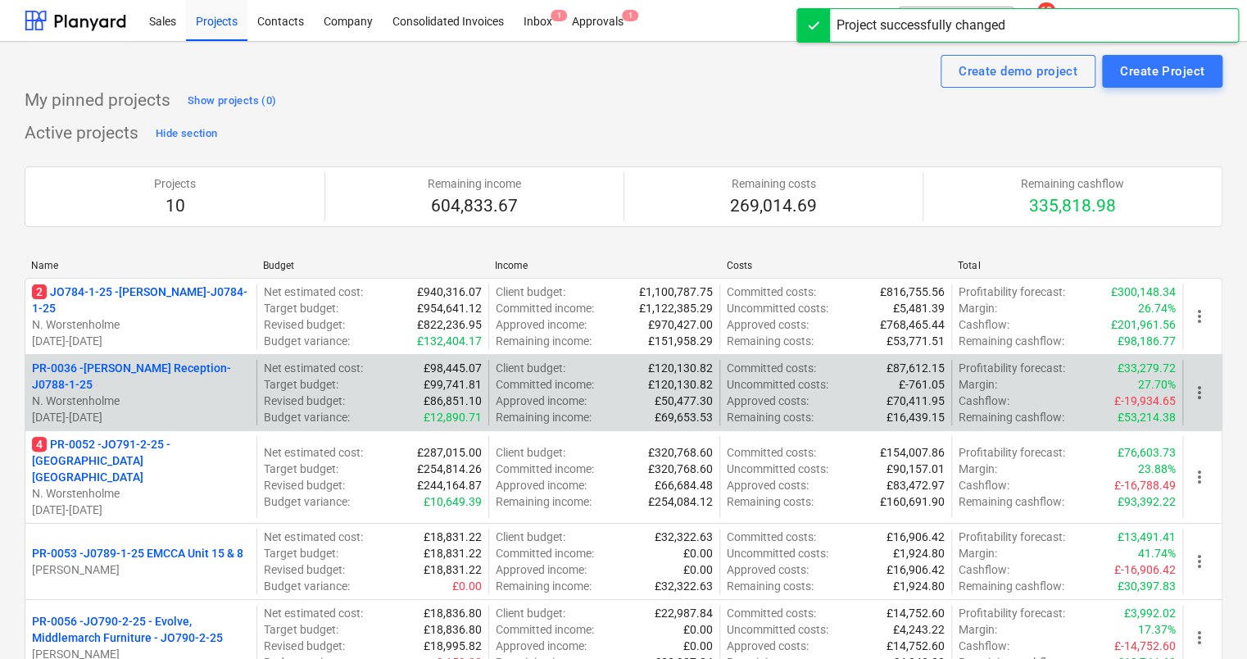
click at [1205, 396] on span "more_vert" at bounding box center [1199, 393] width 20 height 20
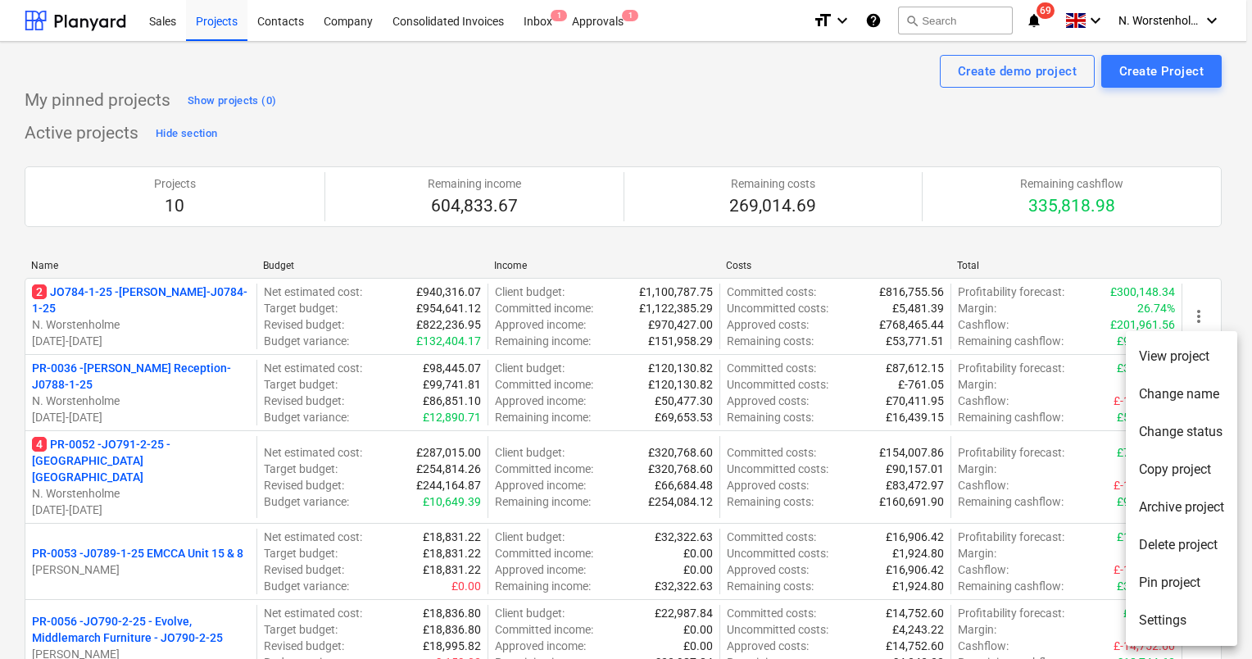
click at [1173, 432] on li "Change status" at bounding box center [1180, 432] width 111 height 38
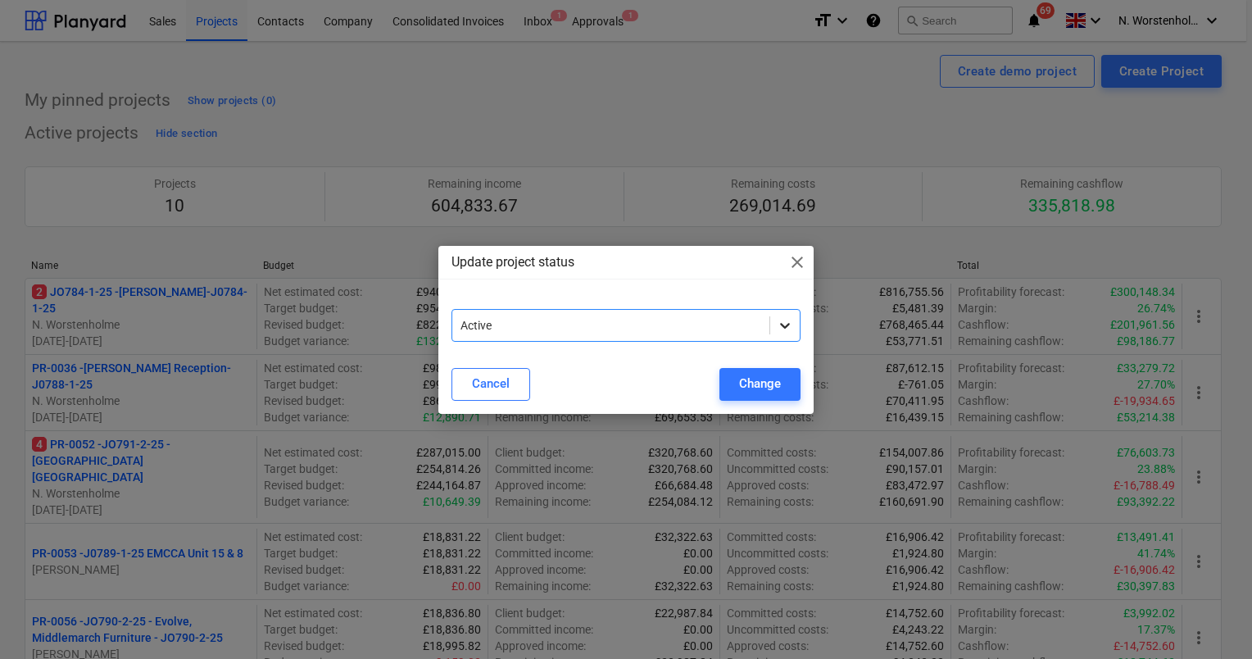
click at [783, 324] on icon at bounding box center [784, 325] width 16 height 16
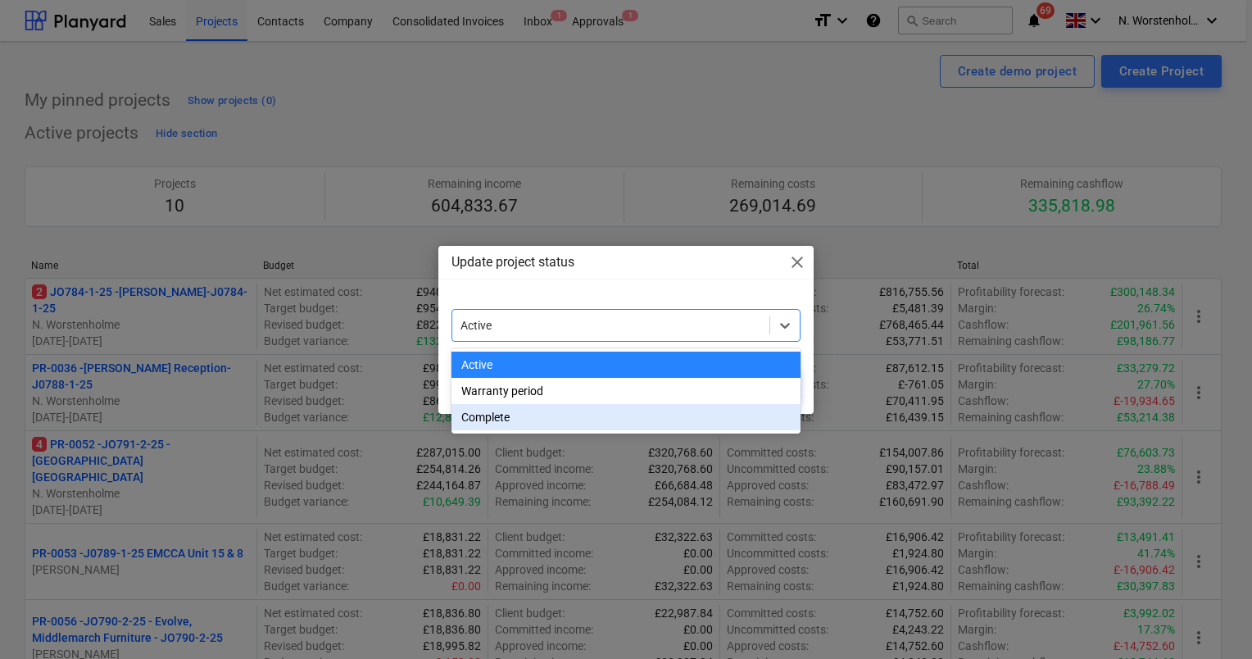
click at [687, 416] on div "Complete" at bounding box center [625, 417] width 349 height 26
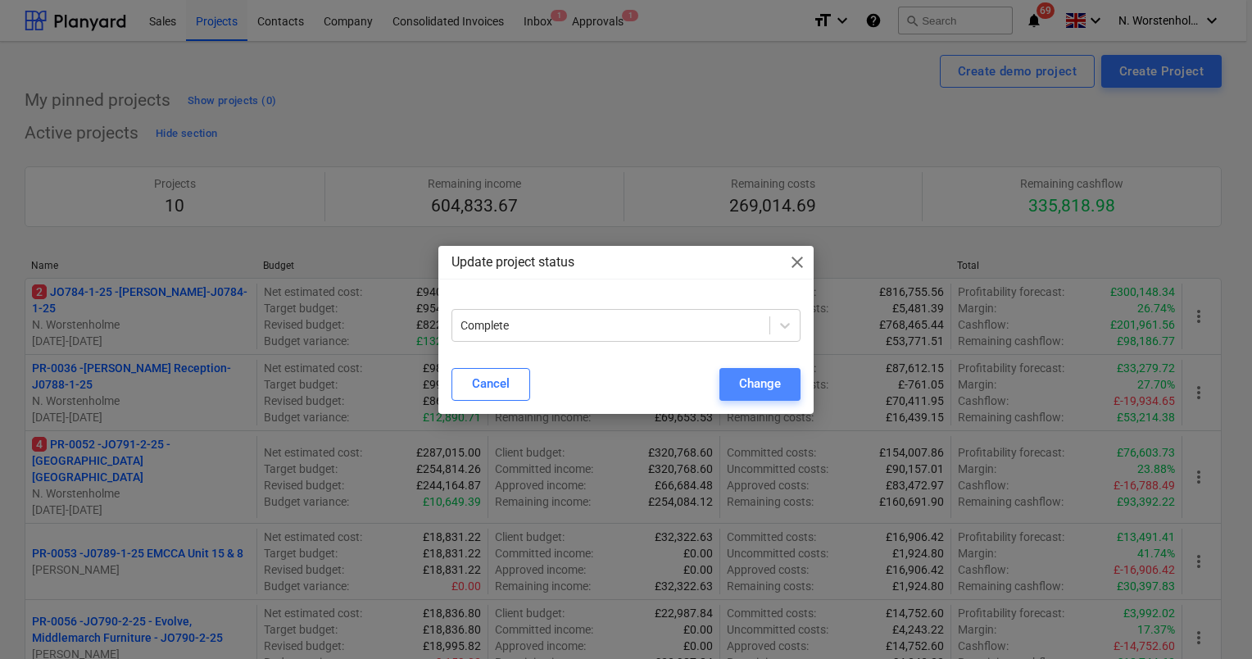
click at [726, 387] on button "Change" at bounding box center [759, 384] width 81 height 33
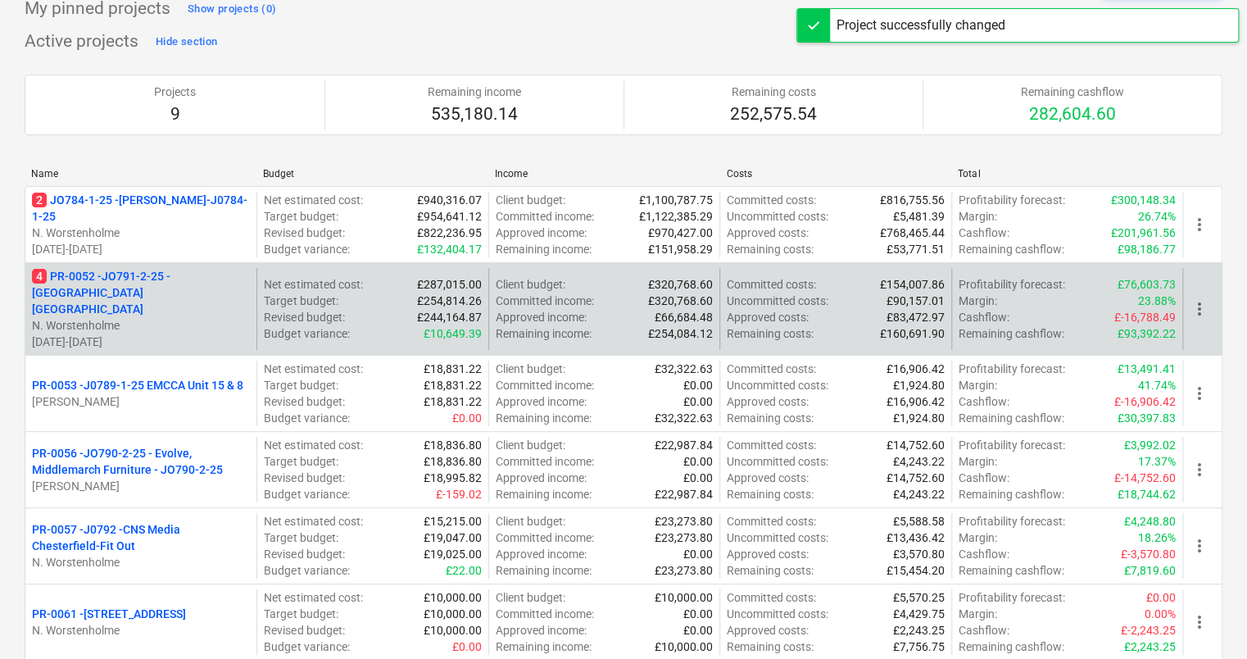
scroll to position [93, 0]
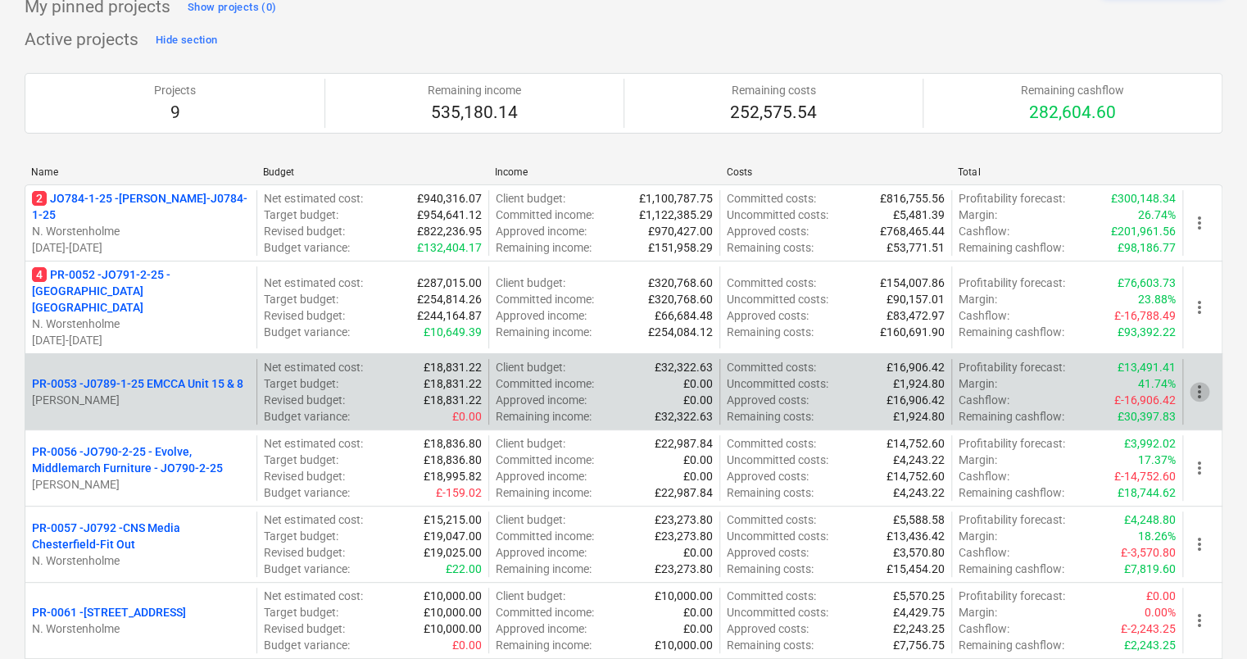
click at [1199, 382] on span "more_vert" at bounding box center [1199, 392] width 20 height 20
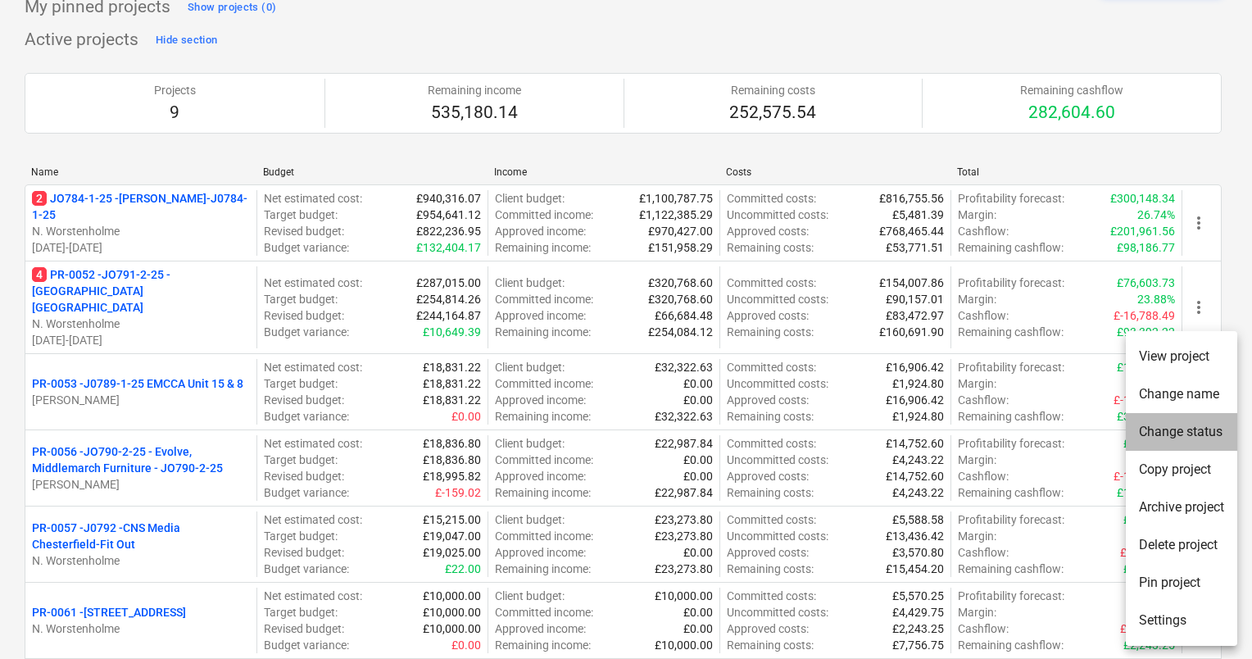
click at [1178, 432] on li "Change status" at bounding box center [1180, 432] width 111 height 38
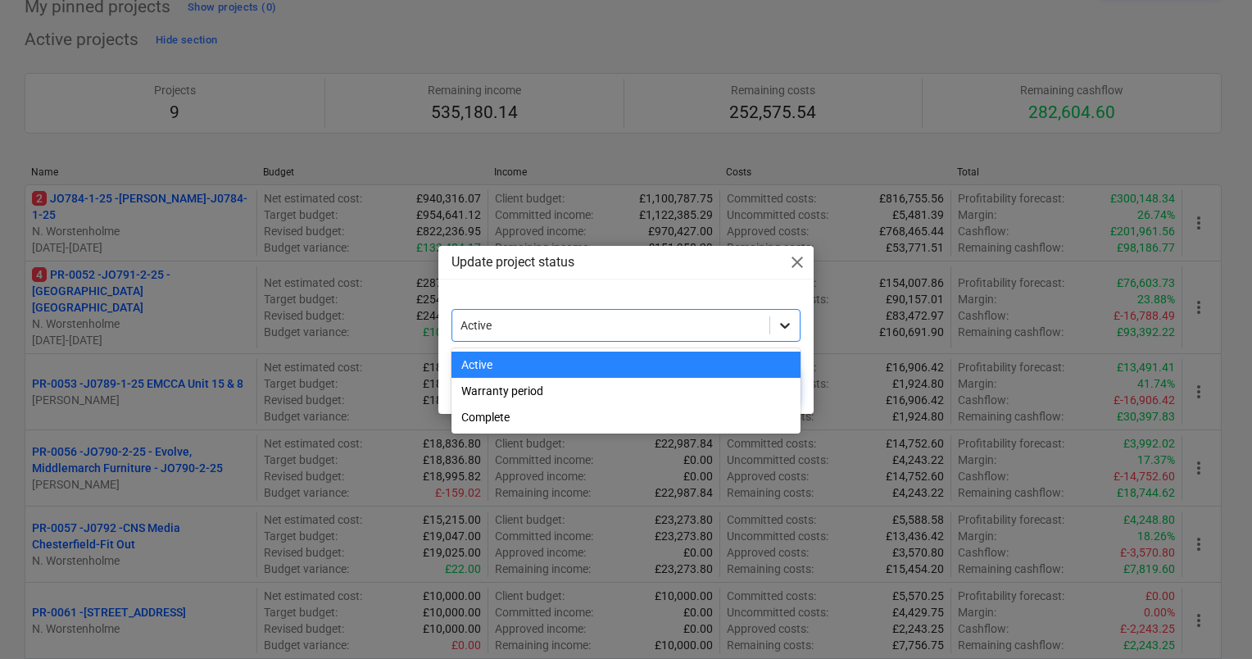
click at [786, 319] on icon at bounding box center [784, 325] width 16 height 16
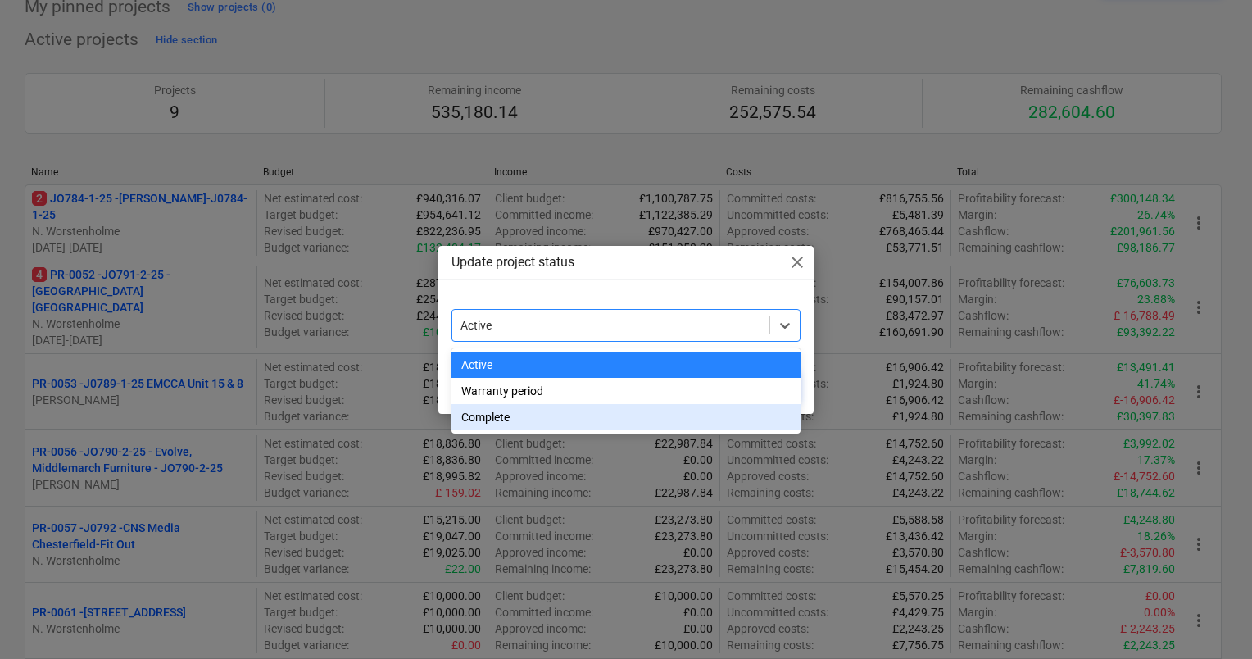
click at [686, 419] on div "Complete" at bounding box center [625, 417] width 349 height 26
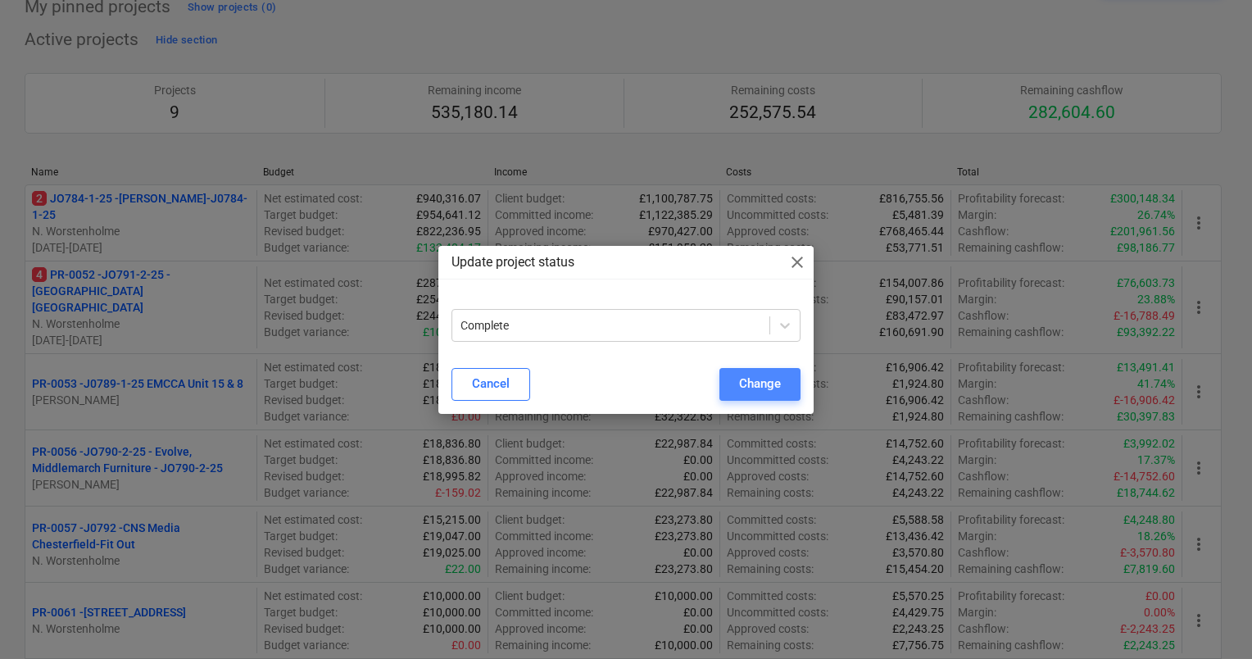
click at [743, 383] on div "Change" at bounding box center [760, 383] width 42 height 21
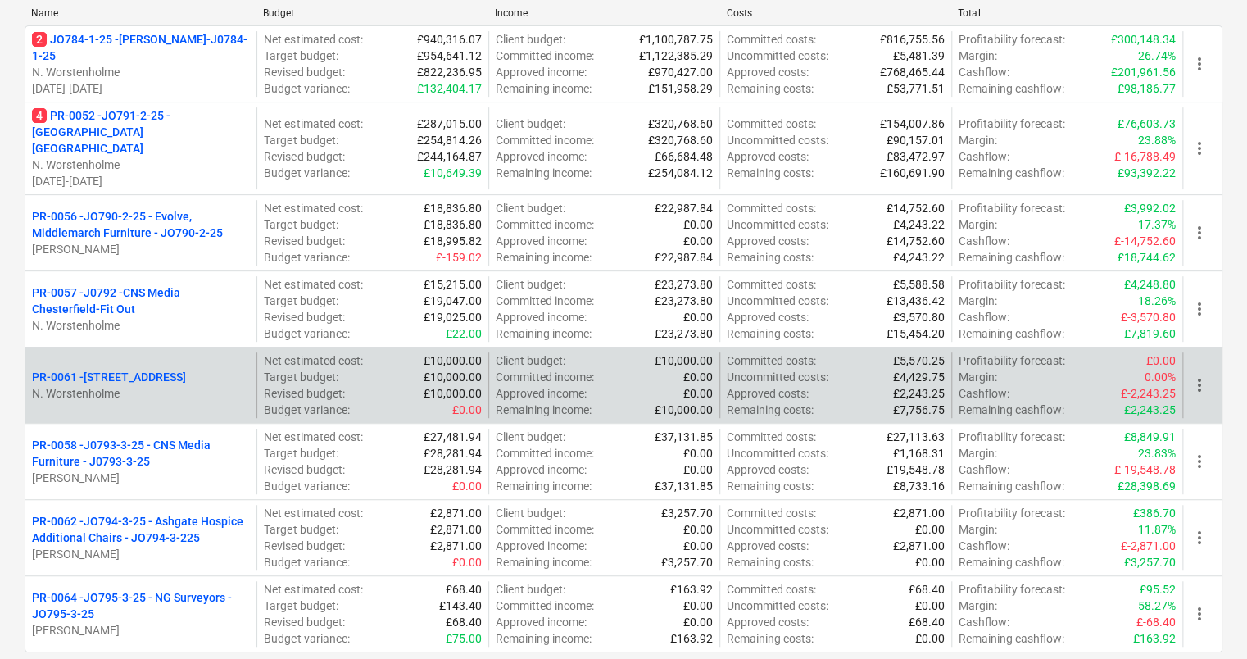
scroll to position [292, 0]
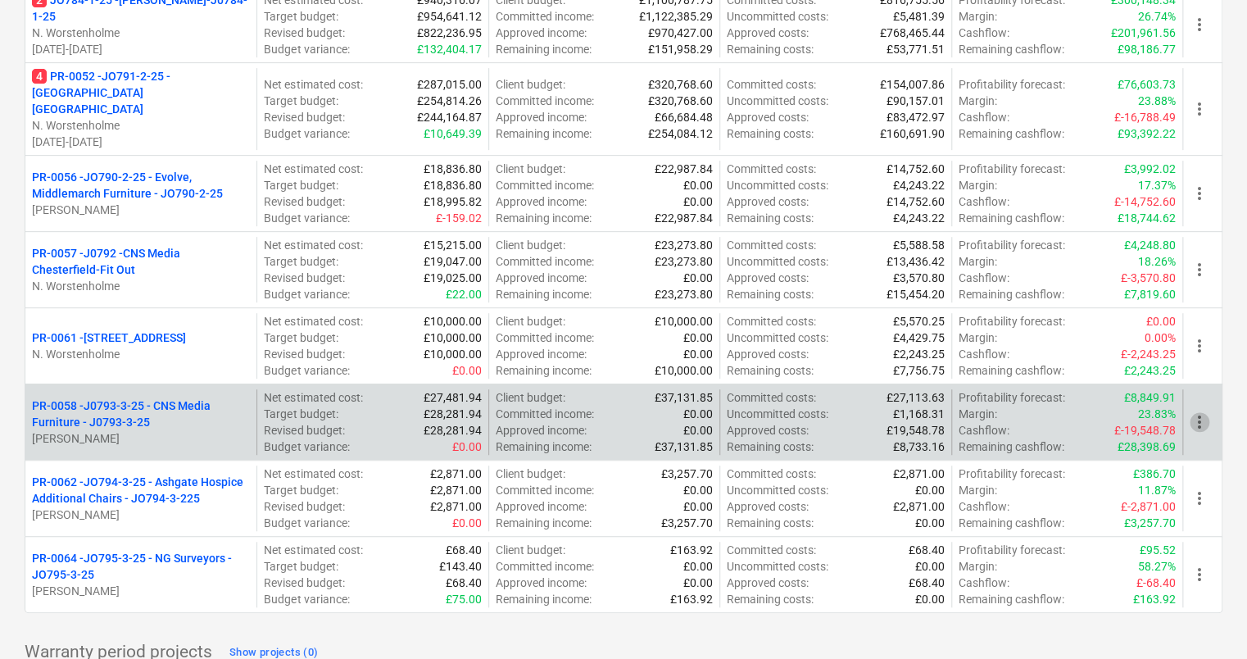
click at [1204, 412] on span "more_vert" at bounding box center [1199, 422] width 20 height 20
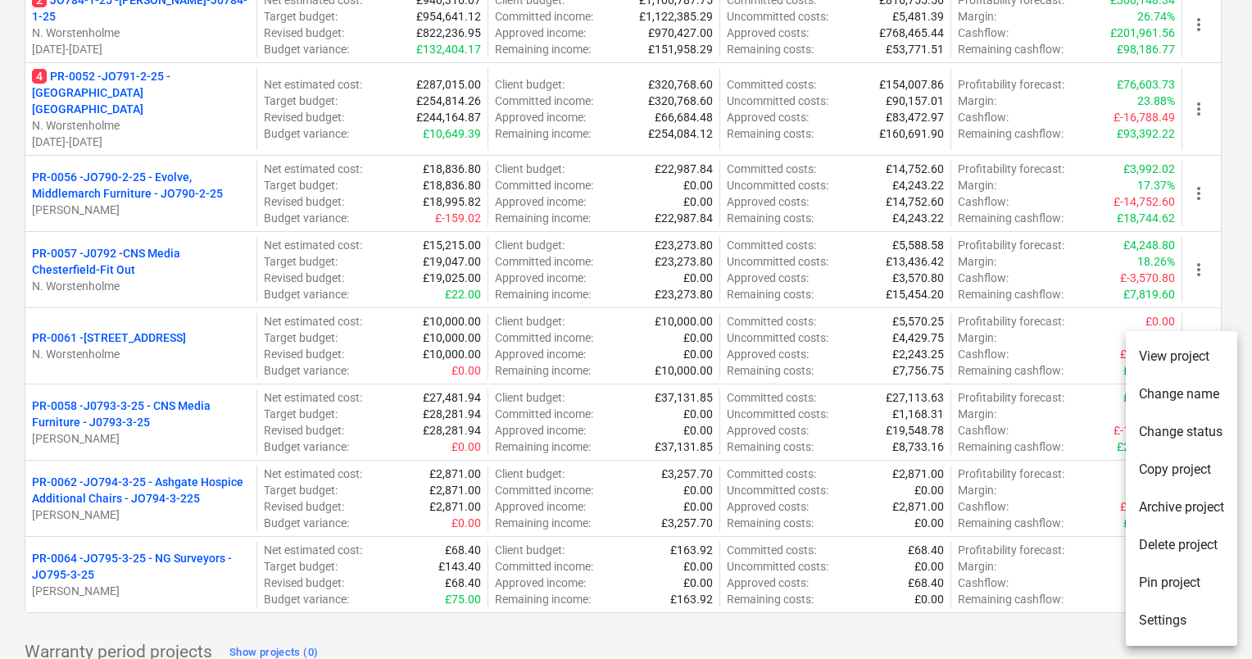
click at [1183, 436] on li "Change status" at bounding box center [1180, 432] width 111 height 38
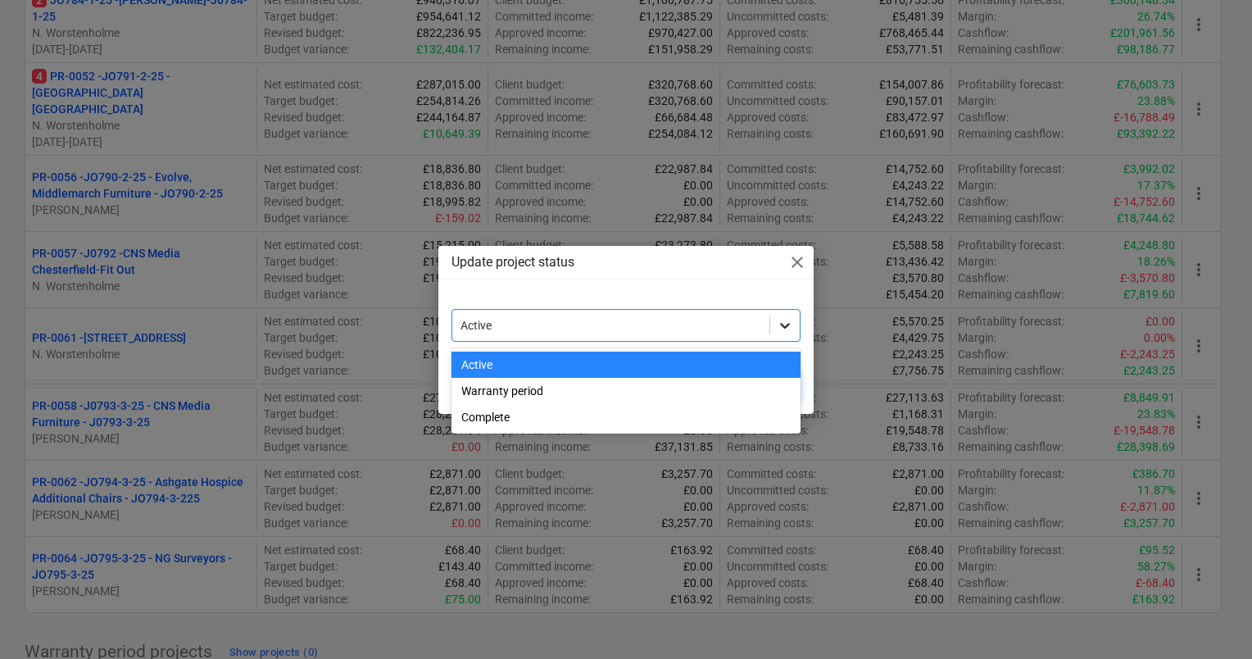
click at [787, 328] on icon at bounding box center [784, 325] width 16 height 16
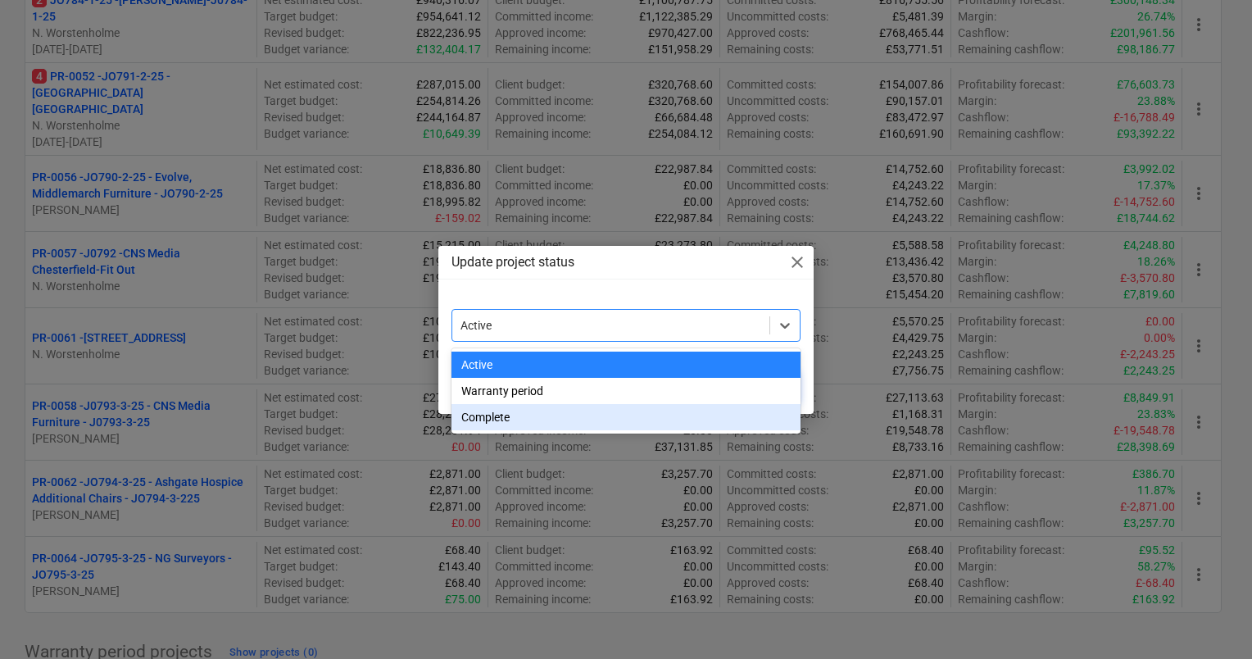
click at [662, 413] on div "Complete" at bounding box center [625, 417] width 349 height 26
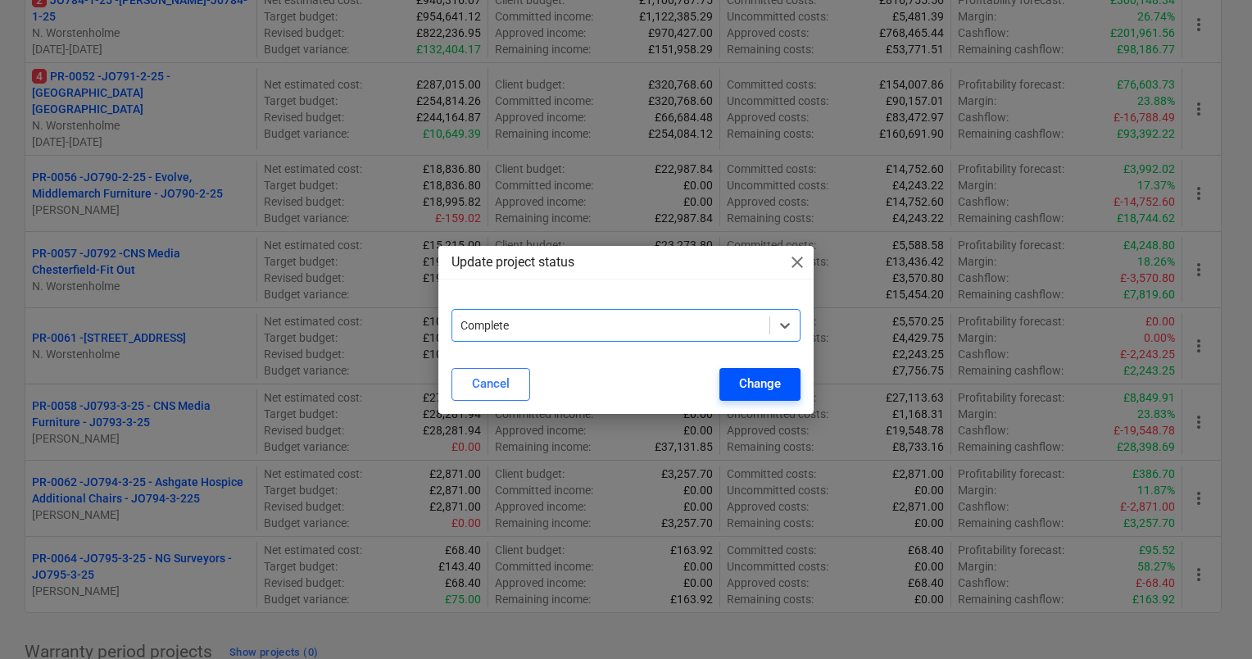
click at [759, 377] on div "Change" at bounding box center [760, 383] width 42 height 21
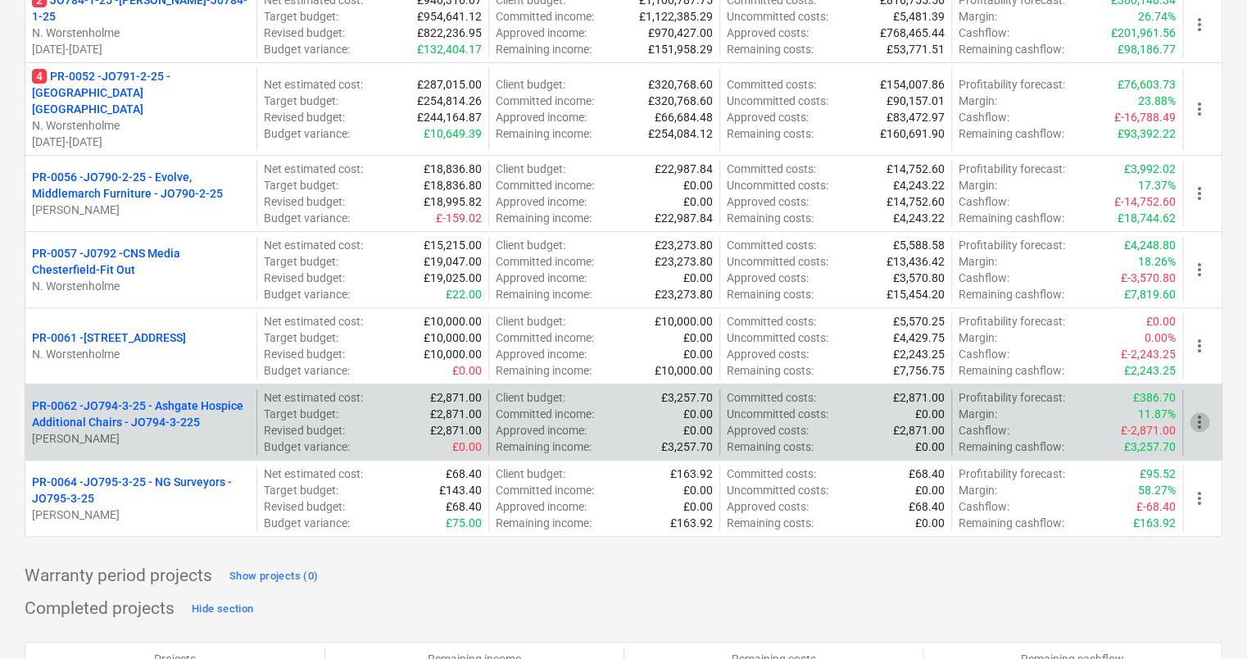
click at [1199, 412] on span "more_vert" at bounding box center [1199, 422] width 20 height 20
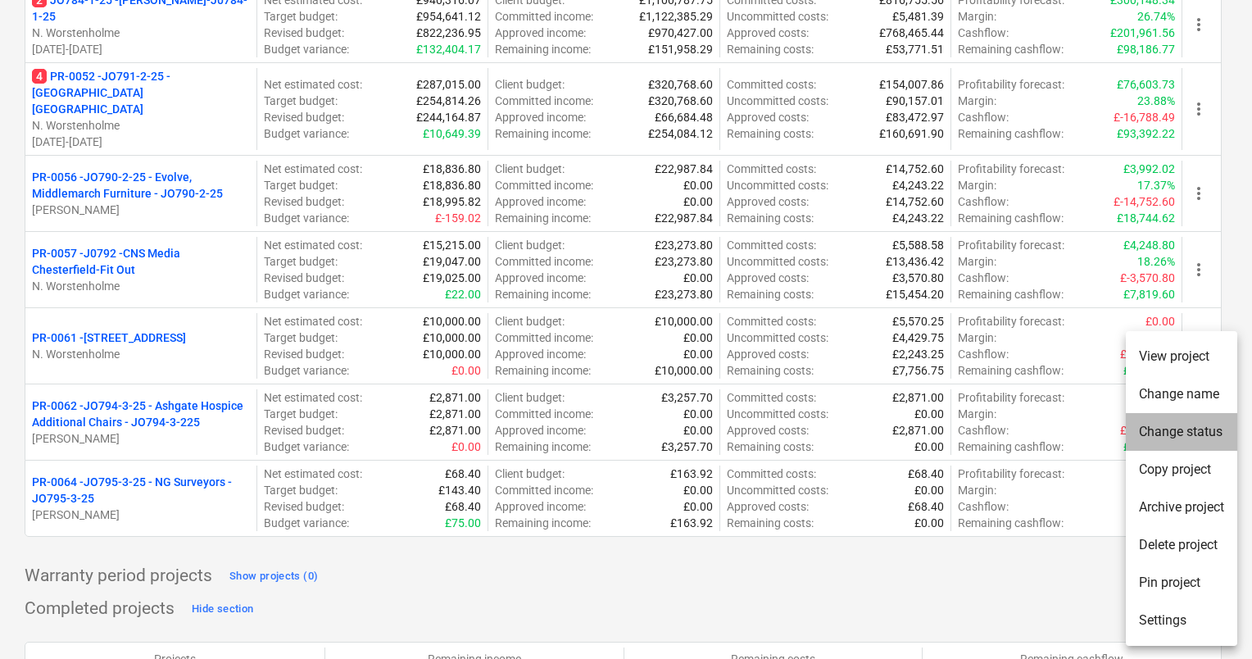
click at [1188, 429] on li "Change status" at bounding box center [1180, 432] width 111 height 38
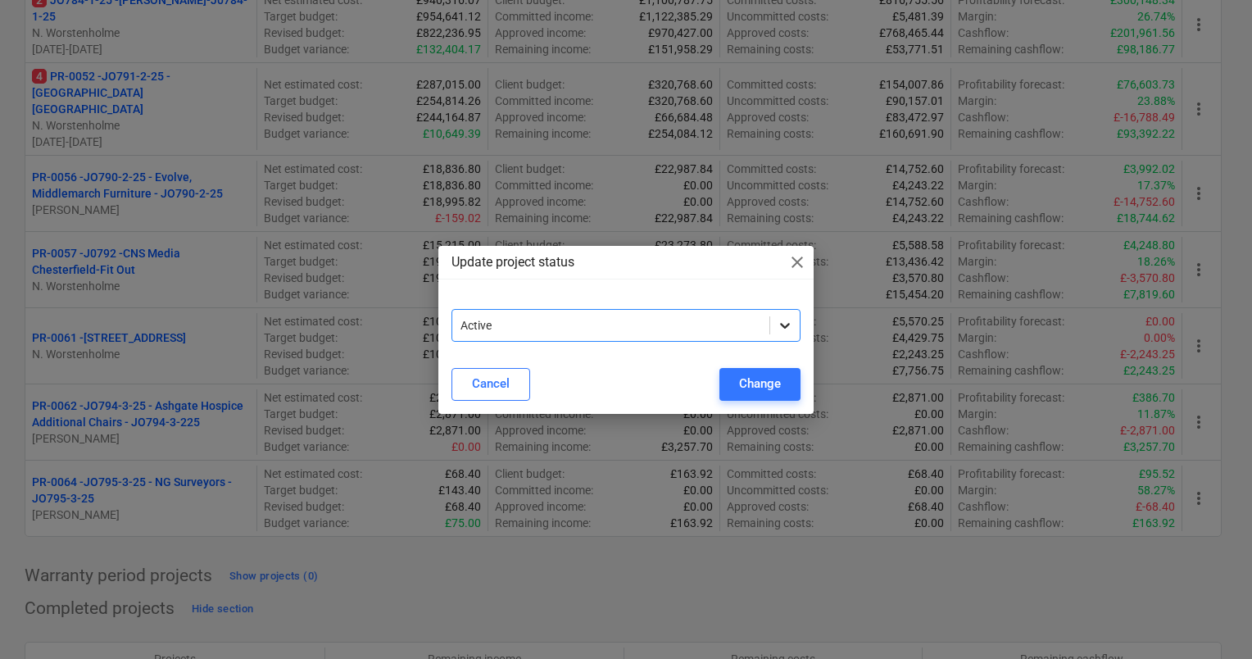
click at [785, 328] on icon at bounding box center [784, 325] width 16 height 16
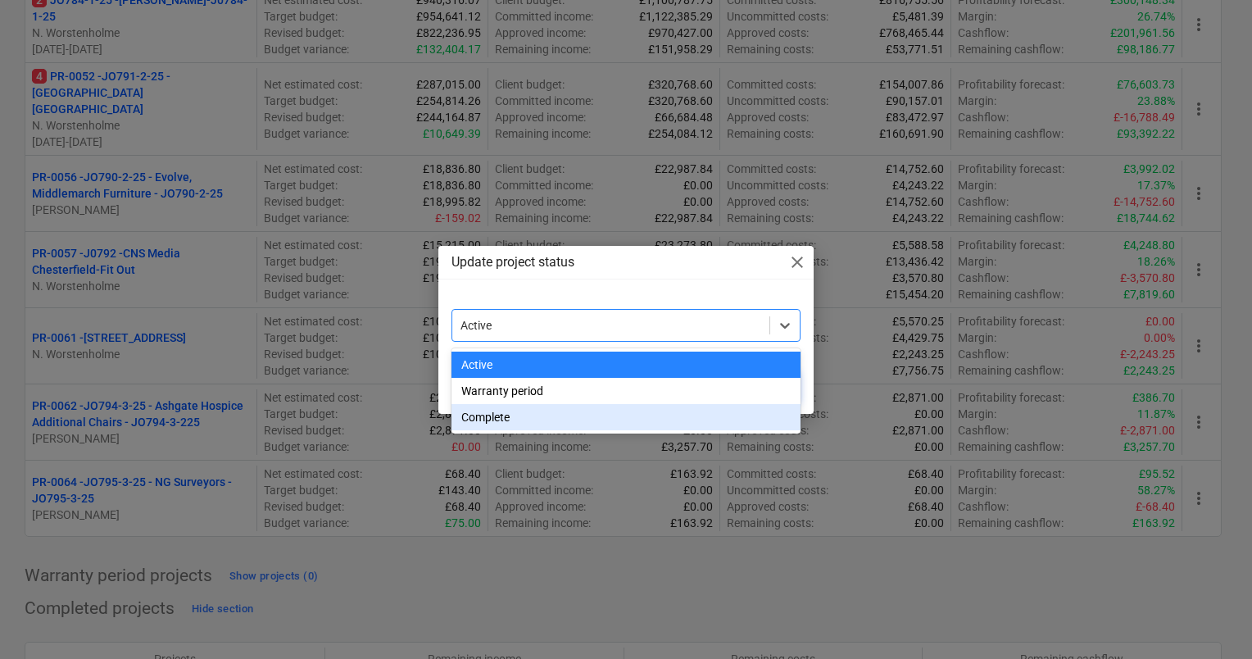
click at [681, 416] on div "Complete" at bounding box center [625, 417] width 349 height 26
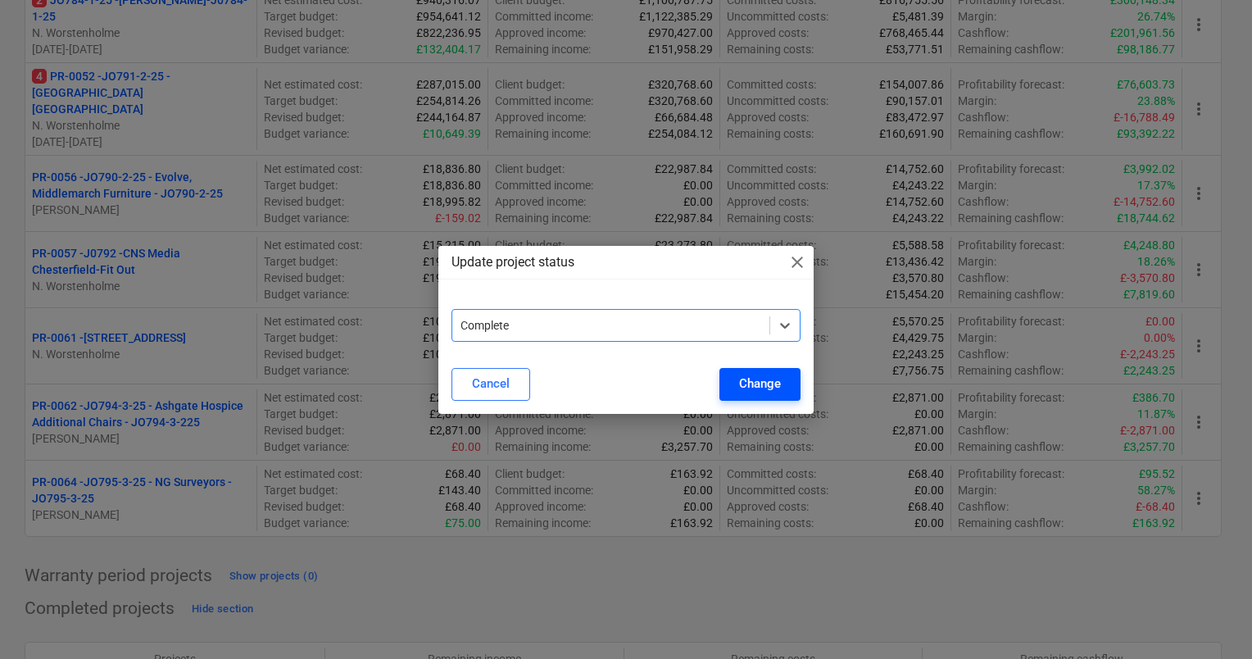
click at [744, 393] on div "Change" at bounding box center [760, 383] width 42 height 21
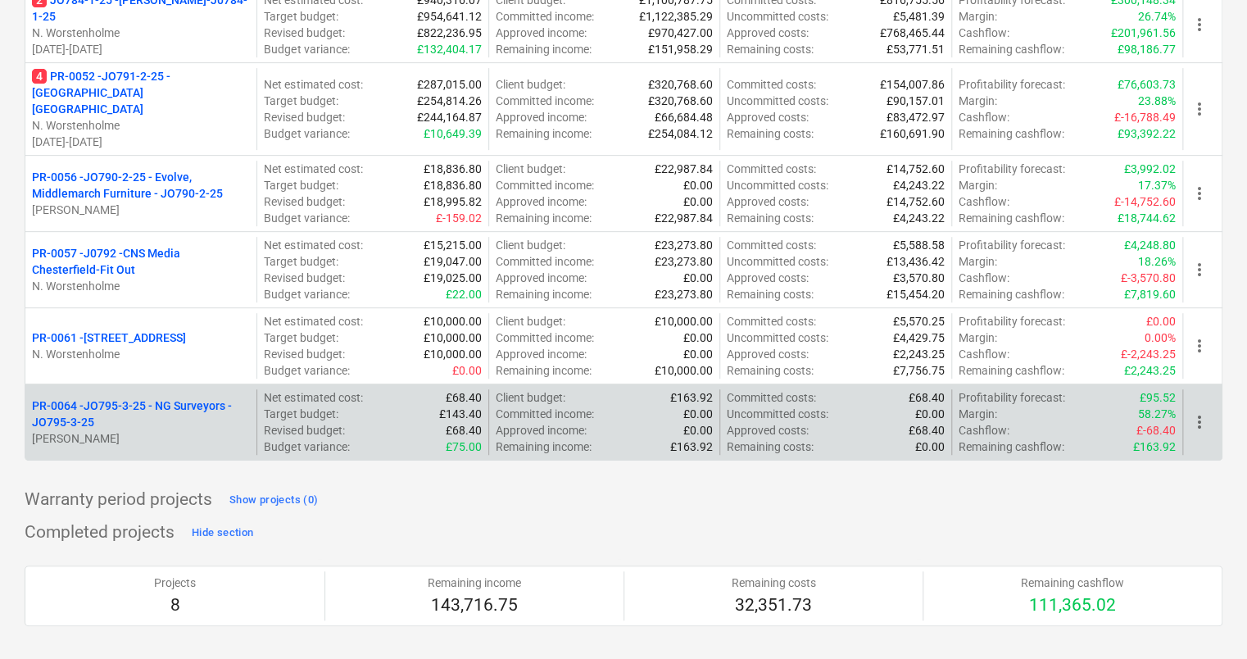
click at [1197, 412] on span "more_vert" at bounding box center [1199, 422] width 20 height 20
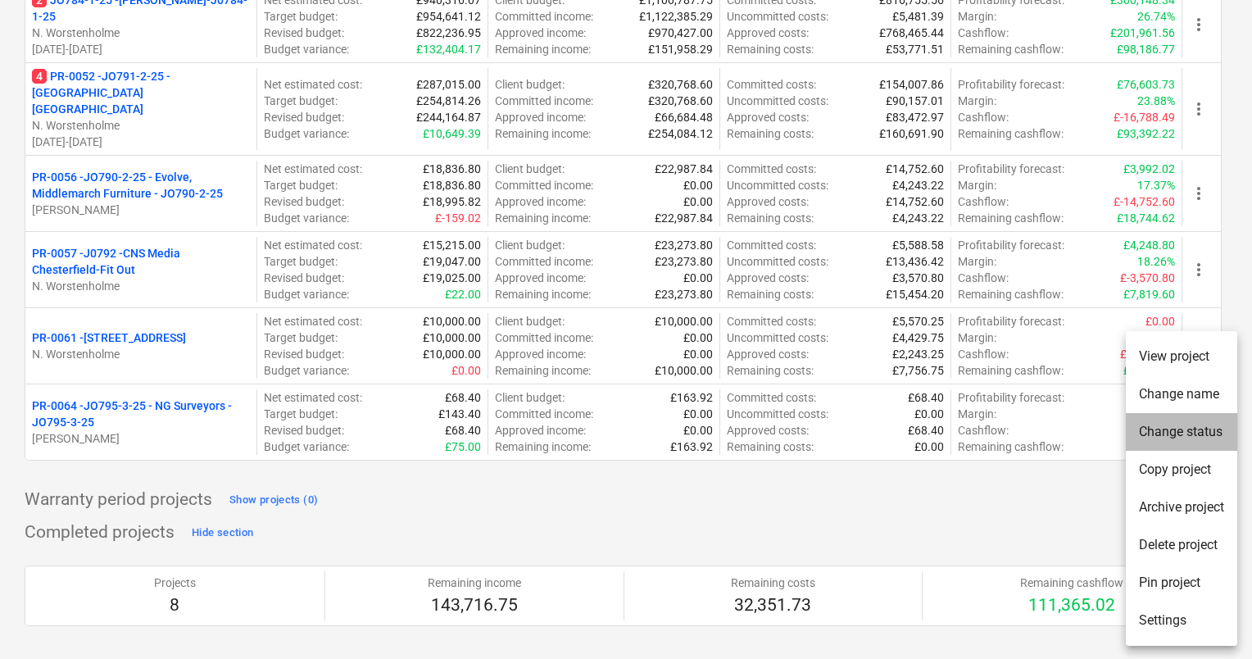
click at [1176, 433] on li "Change status" at bounding box center [1180, 432] width 111 height 38
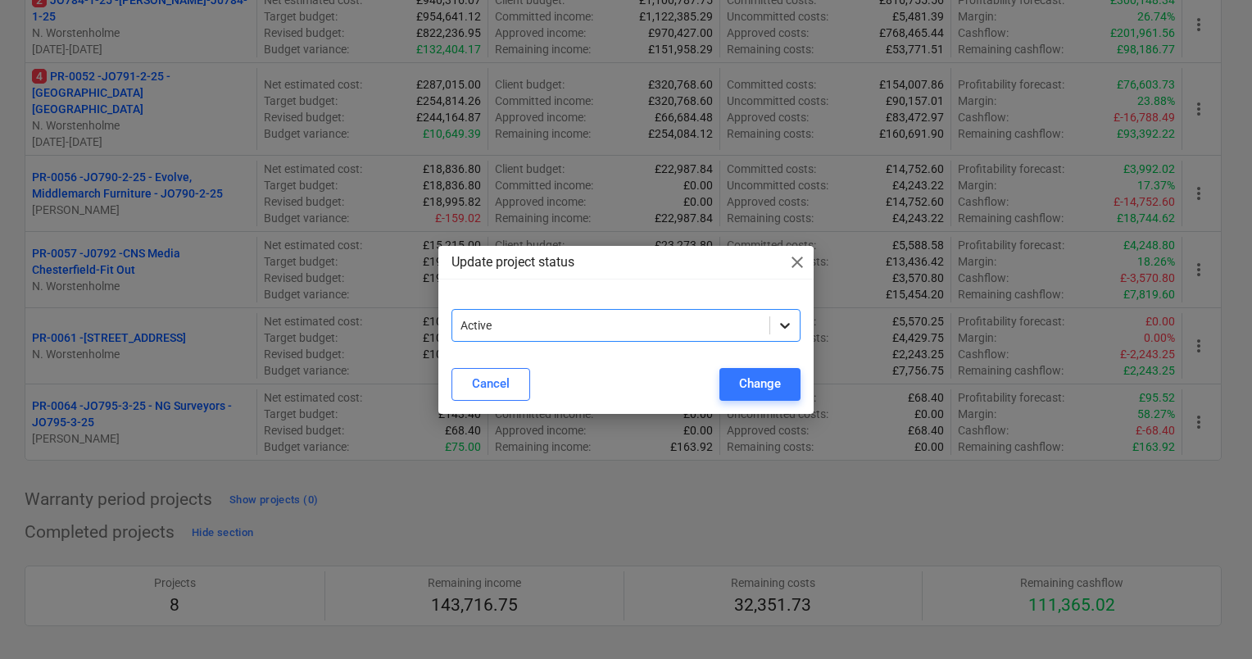
click at [785, 325] on icon at bounding box center [784, 325] width 16 height 16
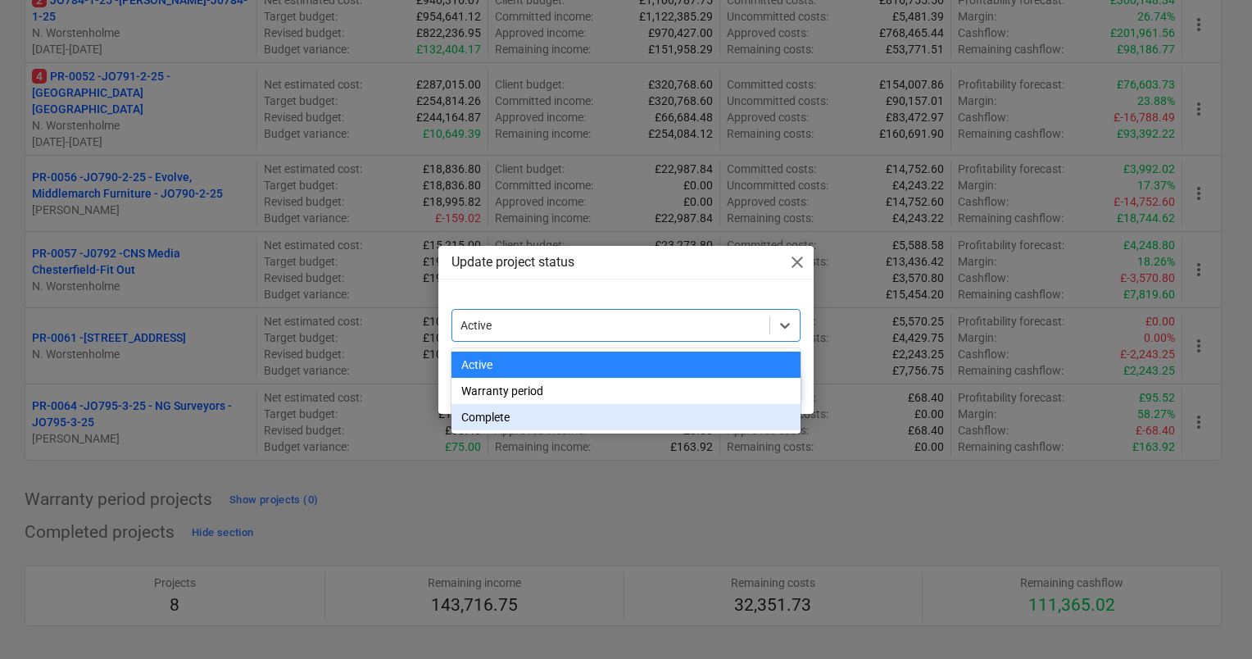
click at [695, 424] on div "Complete" at bounding box center [625, 417] width 349 height 26
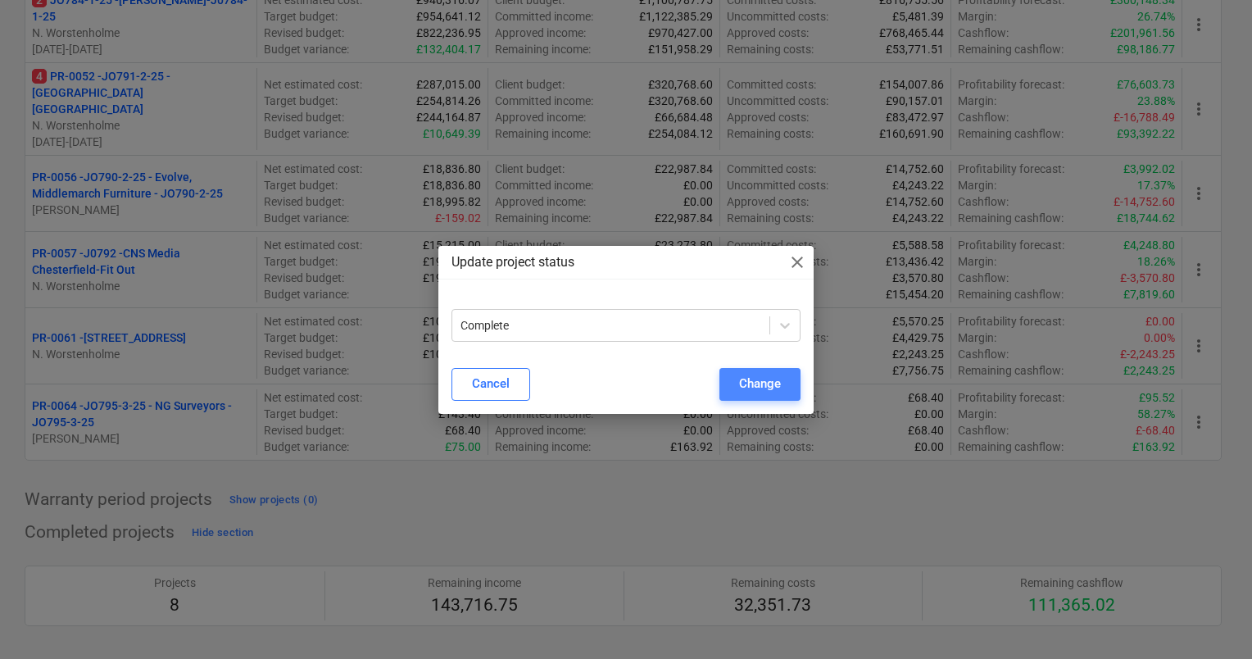
click at [753, 387] on div "Change" at bounding box center [760, 383] width 42 height 21
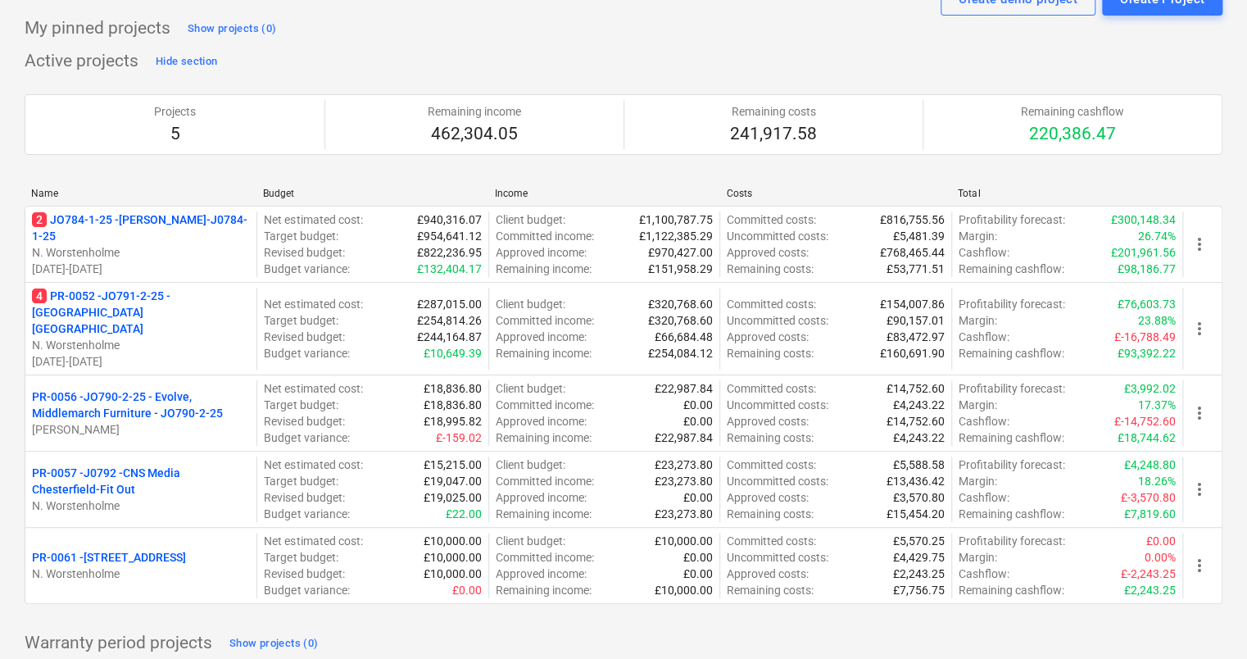
scroll to position [78, 0]
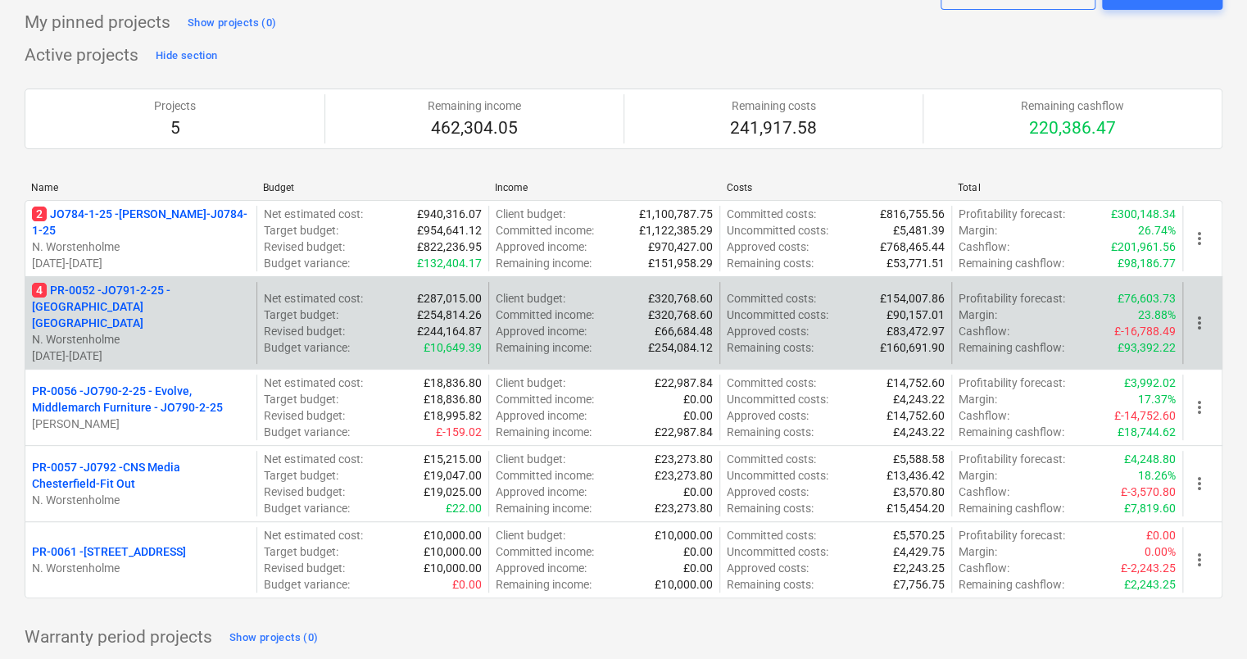
click at [164, 286] on p "4 PR-0052 - JO791-2-25 - Middlemarch Coventry" at bounding box center [141, 306] width 218 height 49
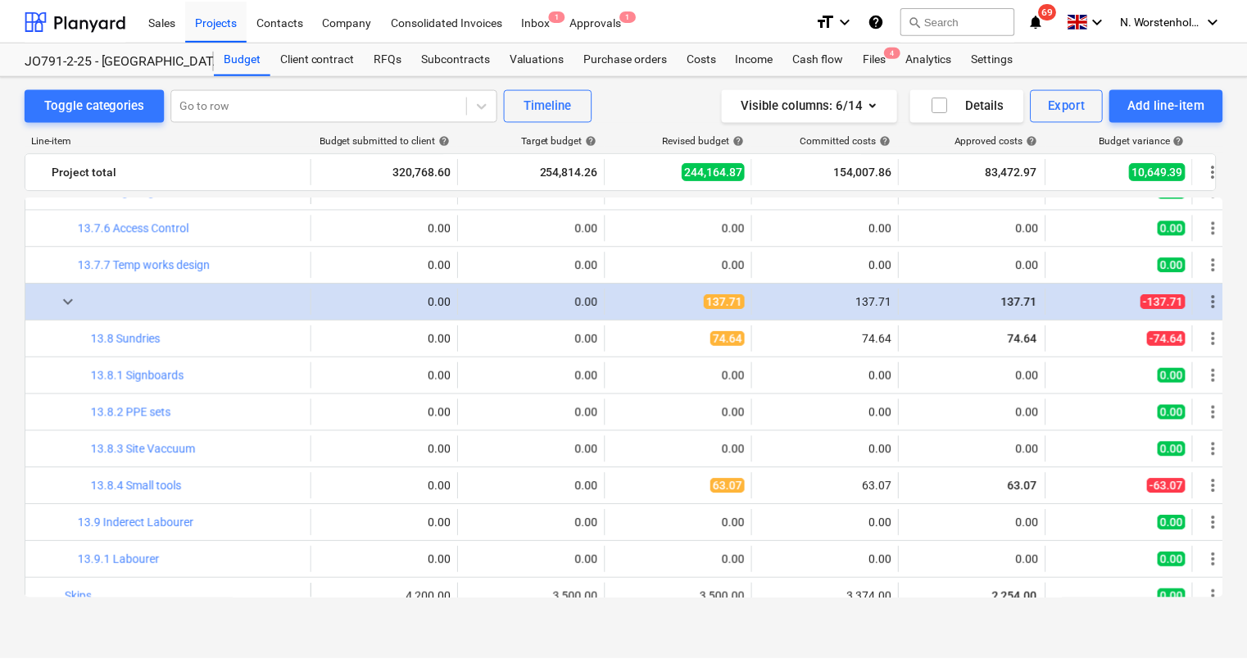
scroll to position [948, 0]
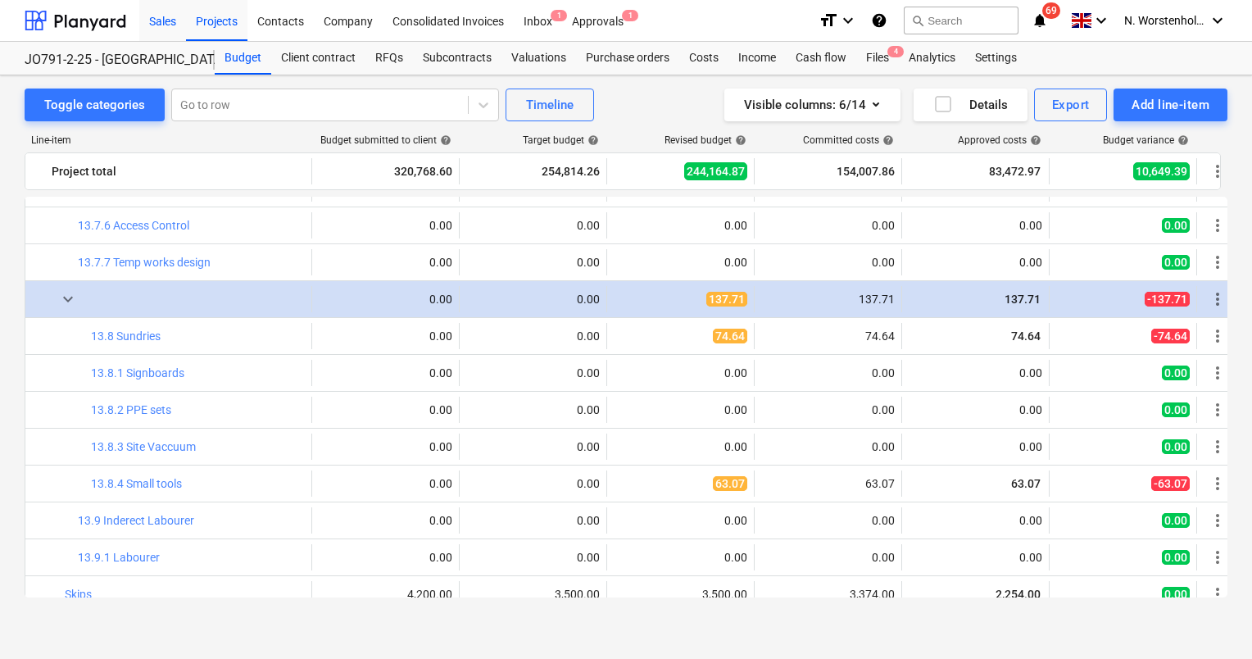
click at [162, 20] on div "Sales" at bounding box center [162, 20] width 47 height 42
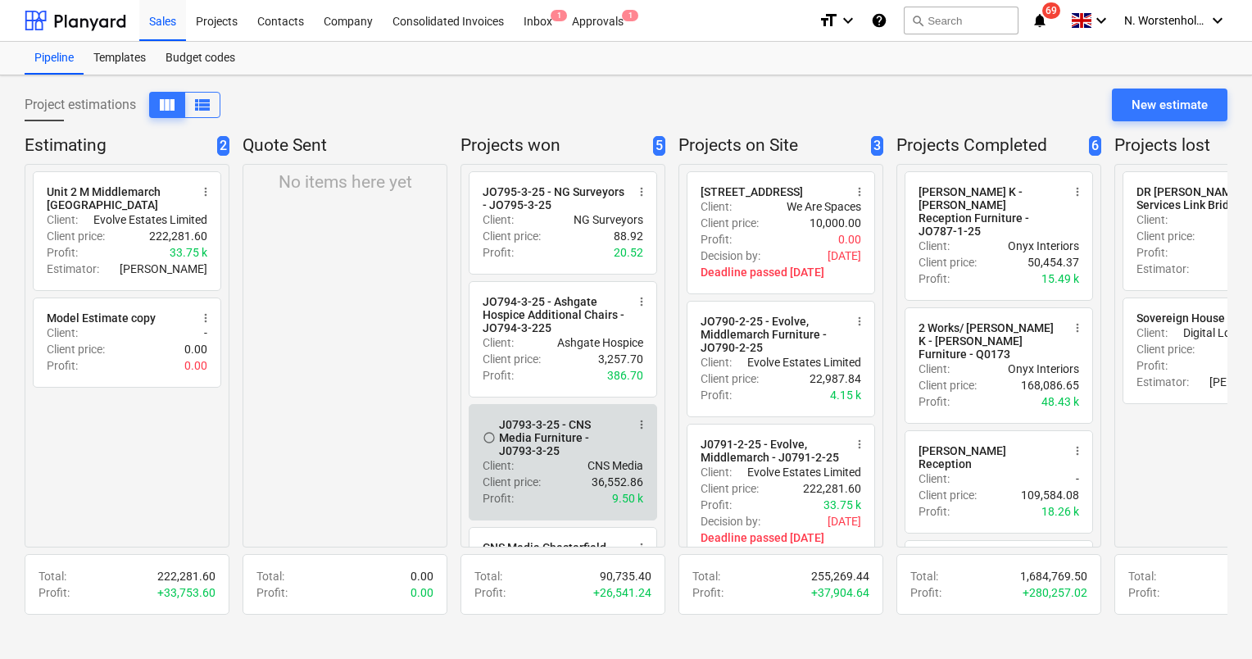
click at [639, 429] on span "more_vert" at bounding box center [641, 424] width 13 height 13
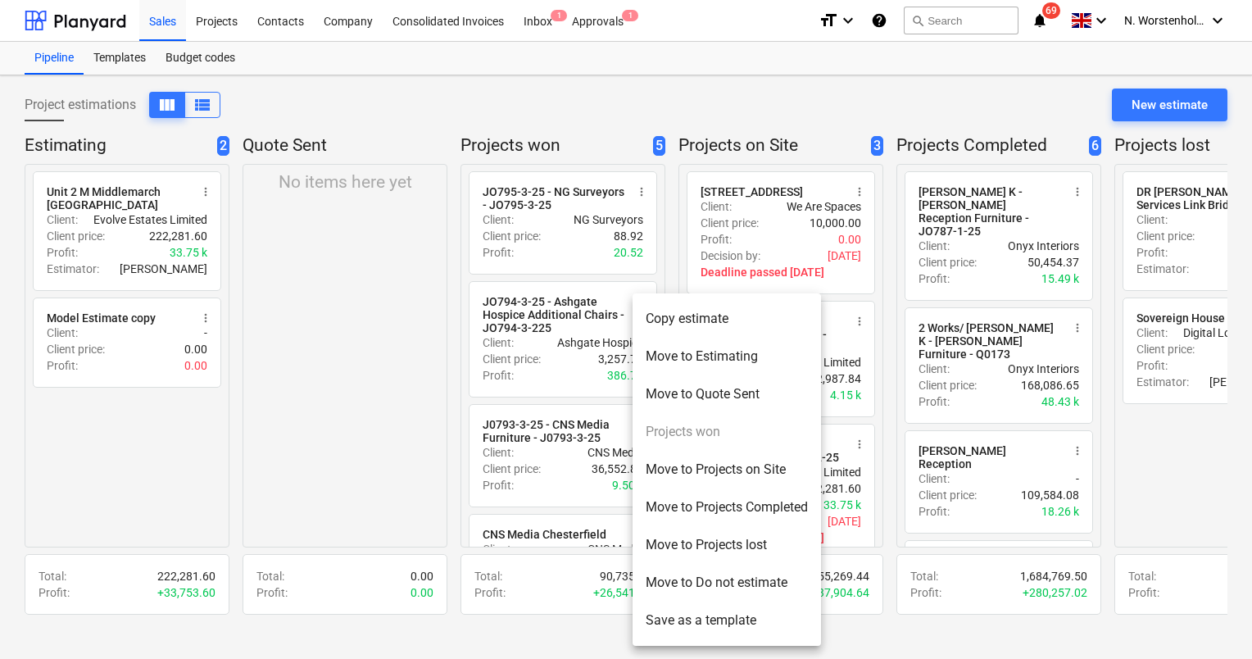
click at [686, 505] on li "Move to Projects Completed" at bounding box center [726, 507] width 188 height 38
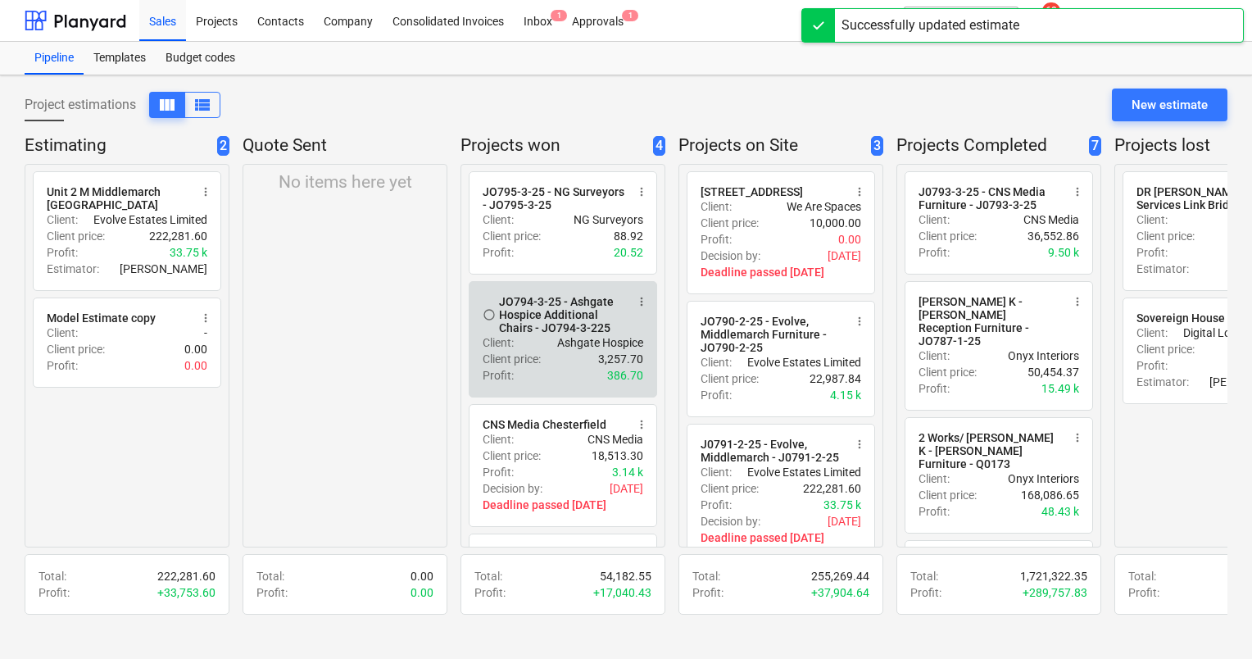
click at [643, 299] on span "more_vert" at bounding box center [641, 301] width 13 height 13
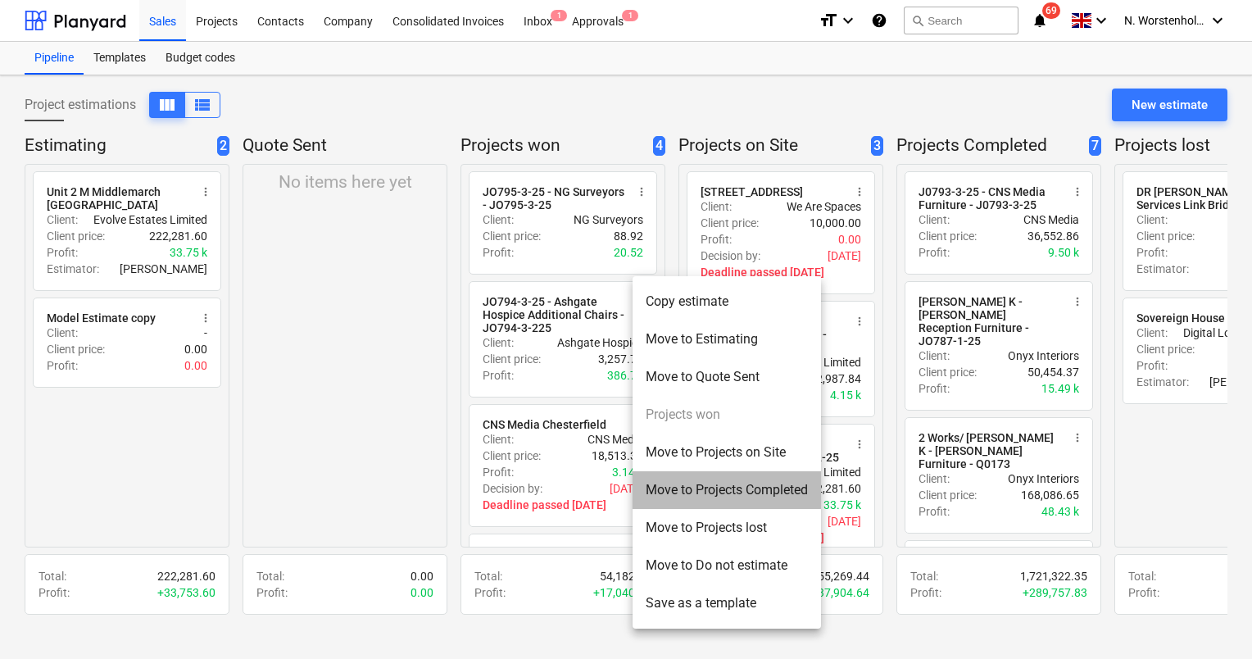
click at [671, 487] on li "Move to Projects Completed" at bounding box center [726, 490] width 188 height 38
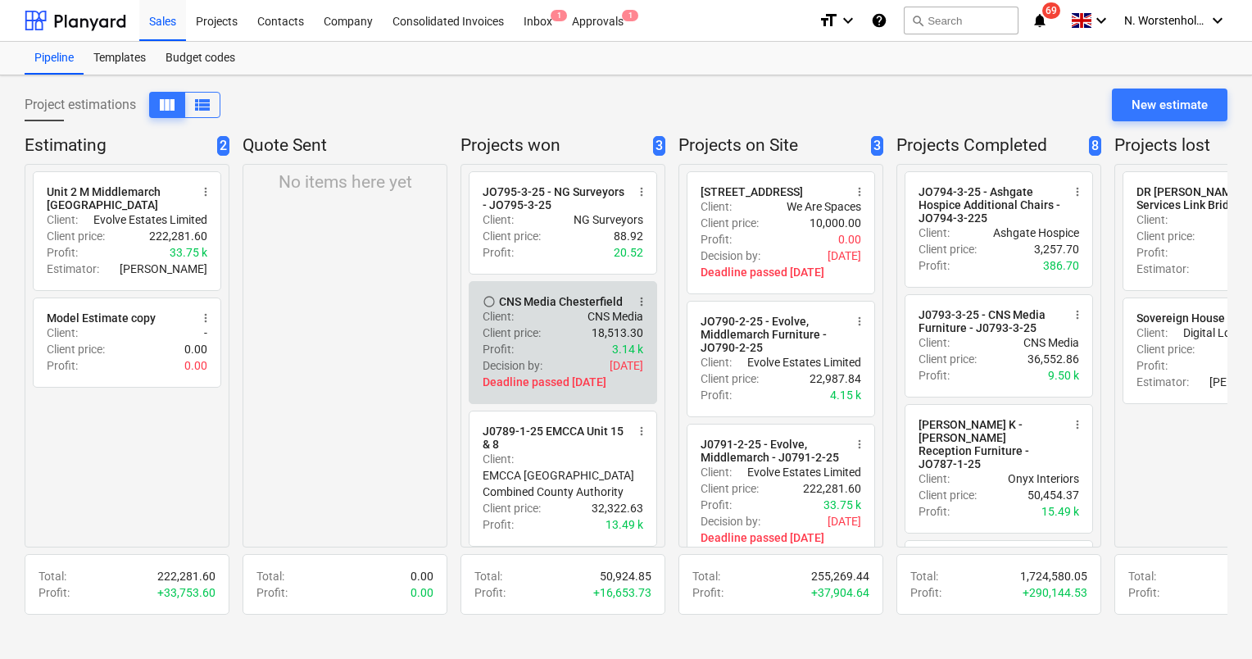
click at [643, 292] on button "more_vert" at bounding box center [642, 302] width 20 height 20
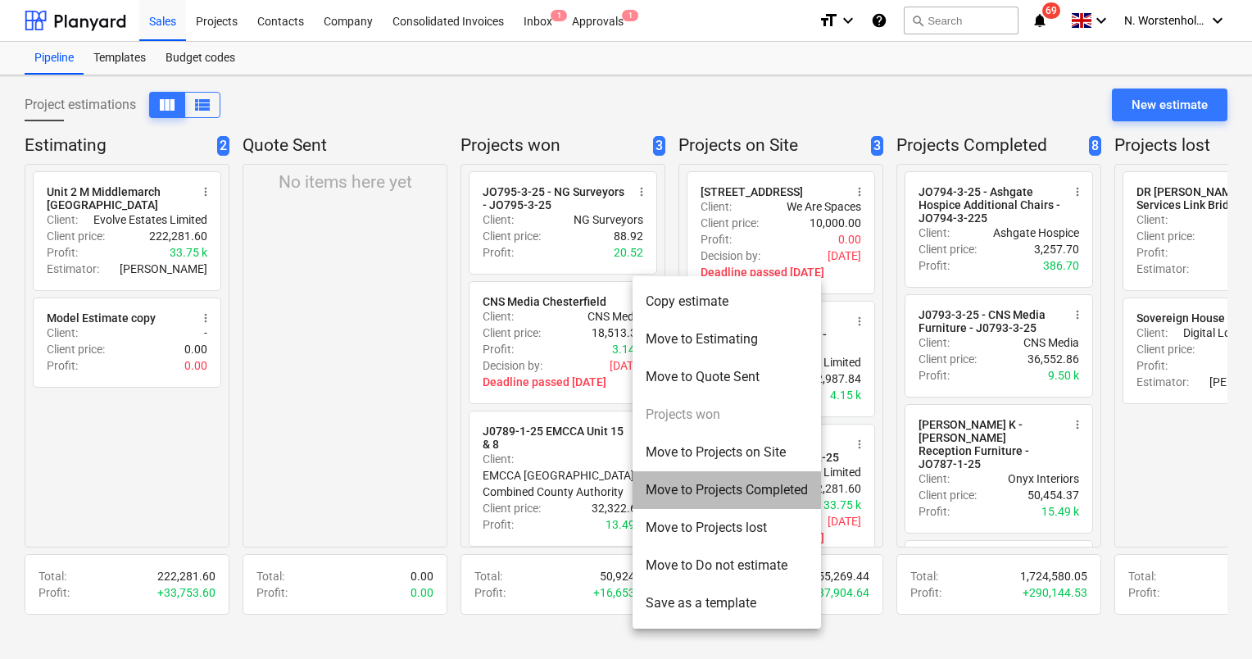
click at [676, 488] on li "Move to Projects Completed" at bounding box center [726, 490] width 188 height 38
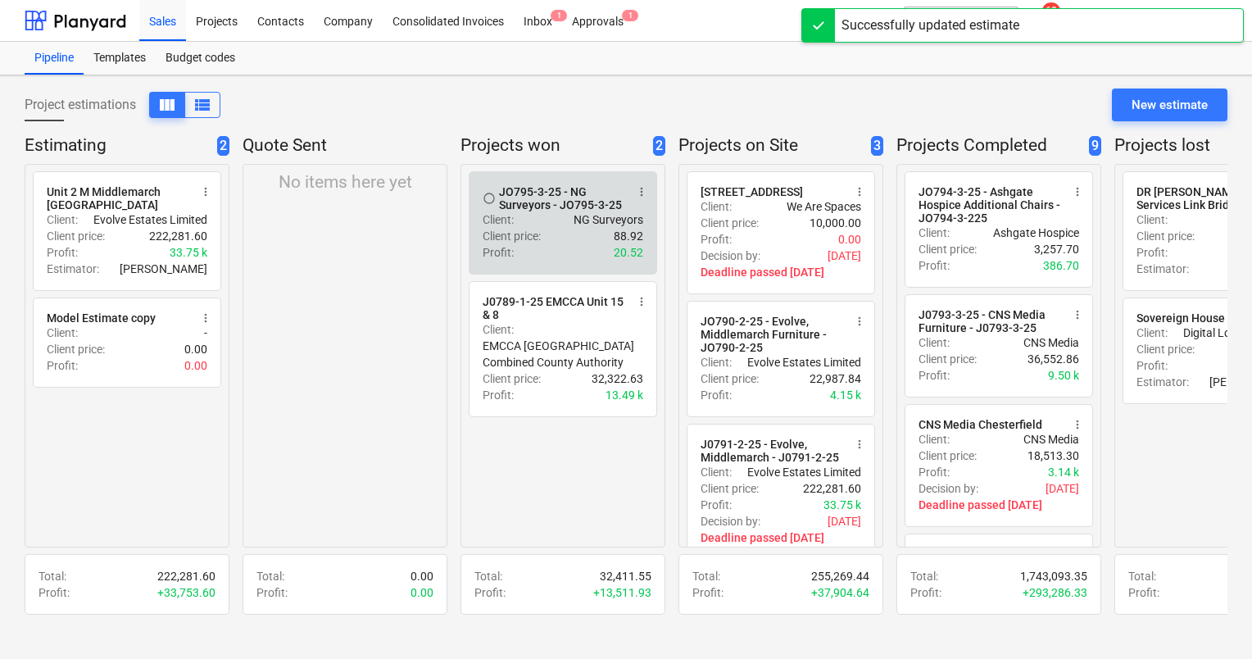
click at [645, 185] on span "more_vert" at bounding box center [641, 191] width 13 height 13
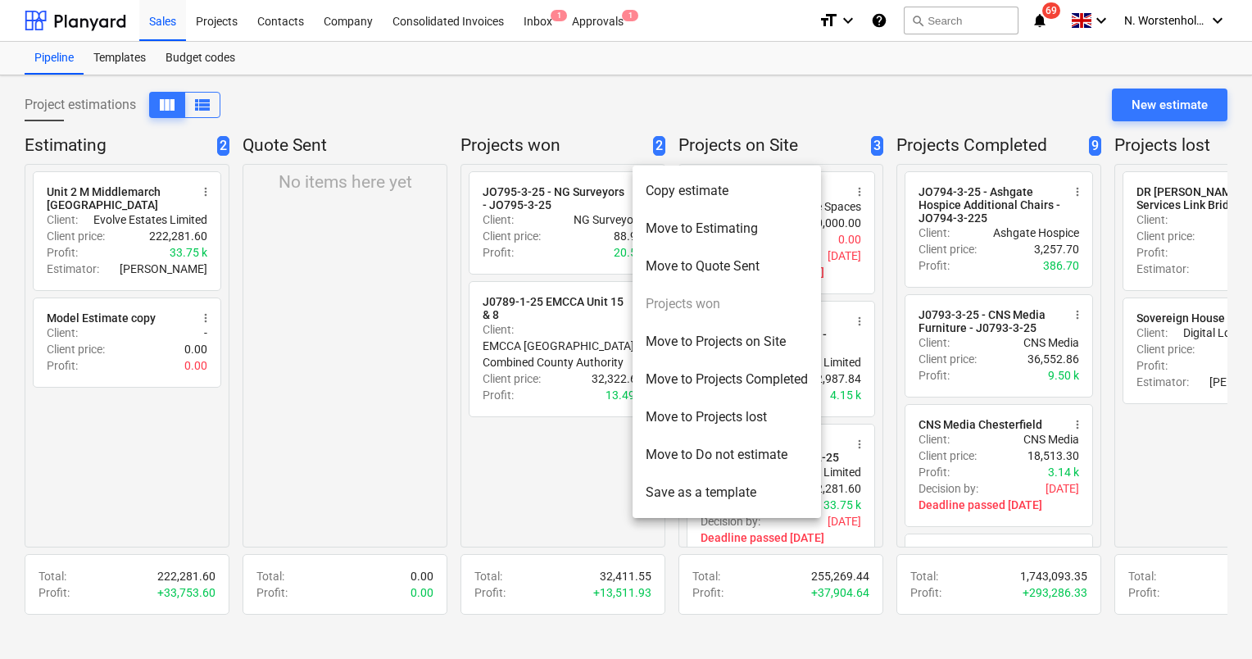
click at [687, 383] on li "Move to Projects Completed" at bounding box center [726, 379] width 188 height 38
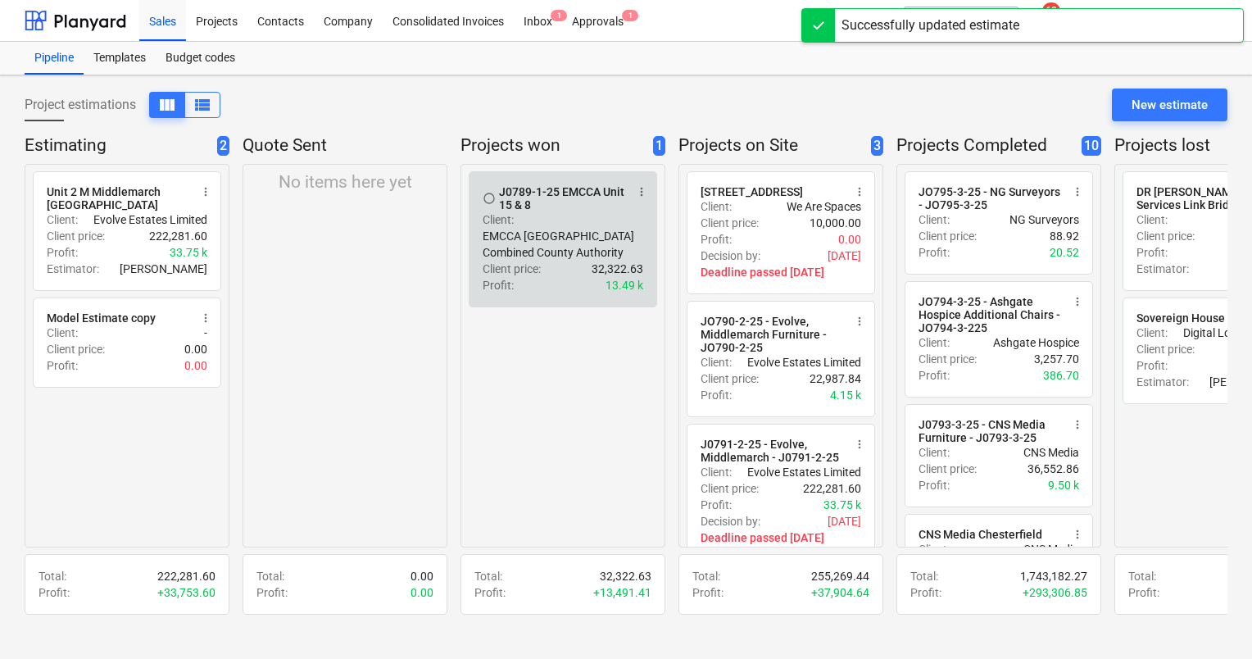
click at [635, 185] on button "more_vert" at bounding box center [642, 192] width 20 height 20
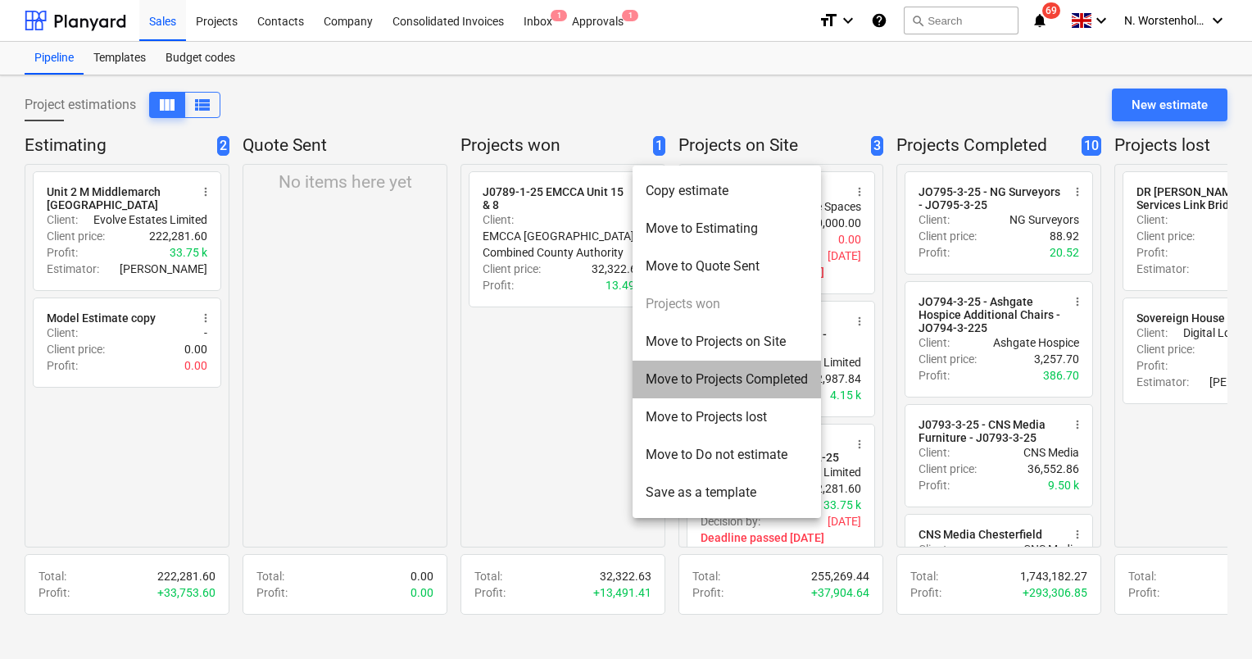
click at [664, 380] on li "Move to Projects Completed" at bounding box center [726, 379] width 188 height 38
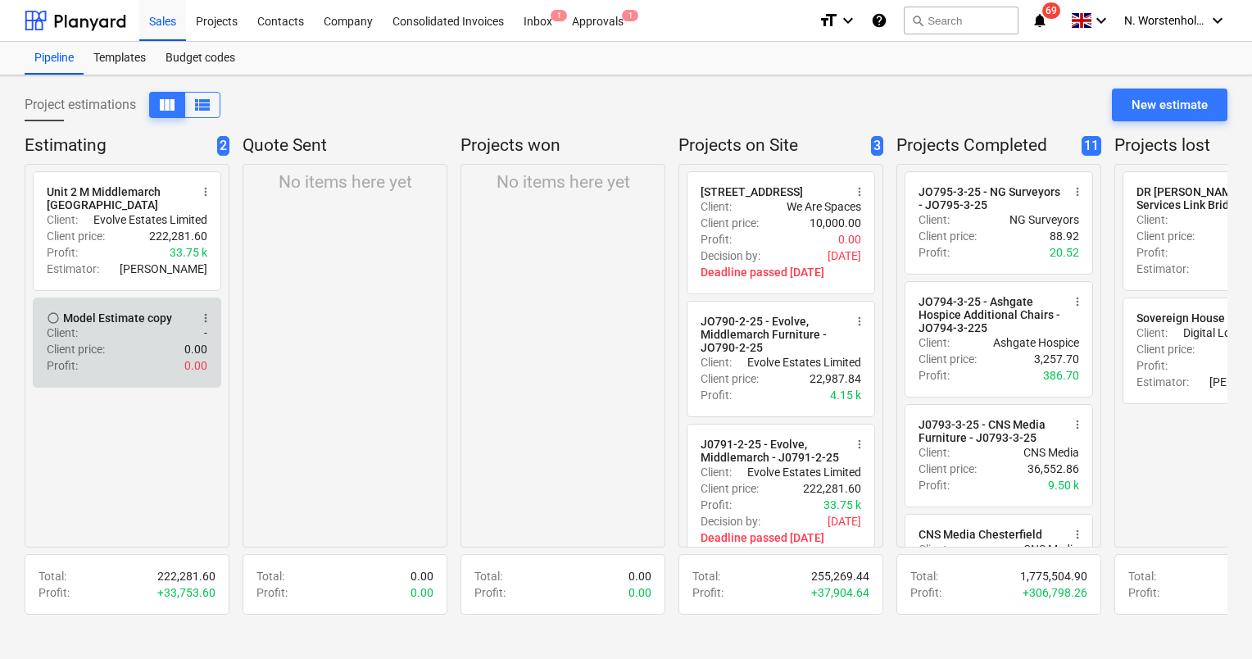
click at [129, 315] on div "Model Estimate copy" at bounding box center [117, 317] width 109 height 13
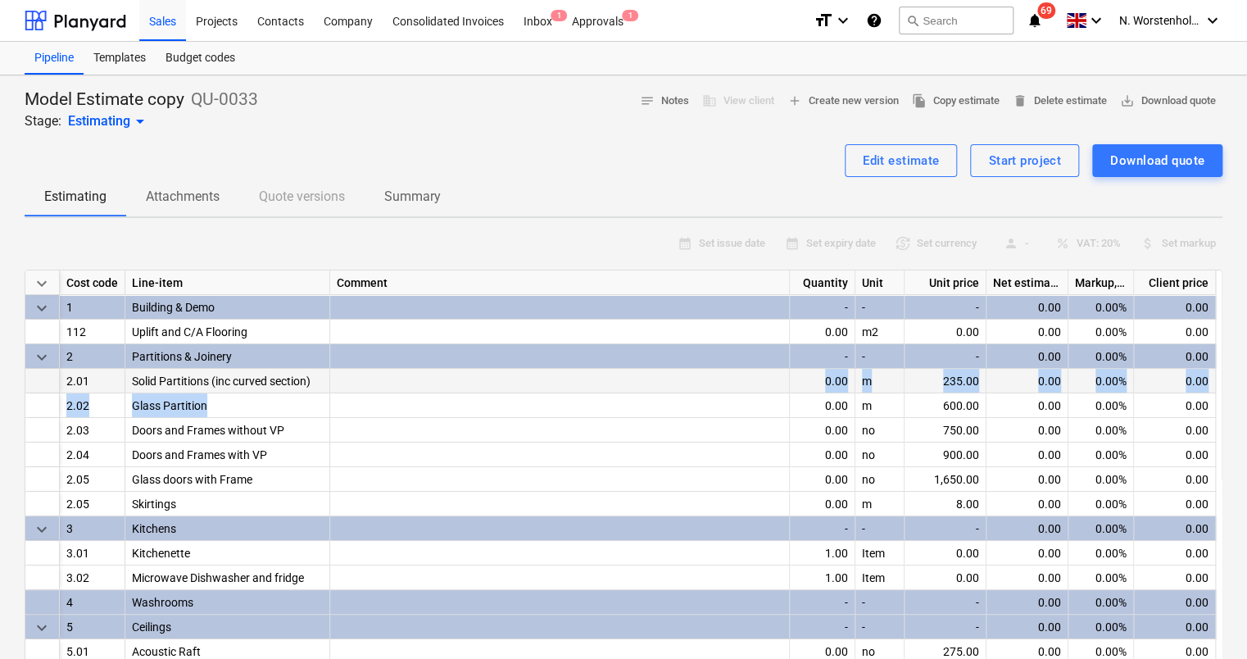
drag, startPoint x: 347, startPoint y: 400, endPoint x: 673, endPoint y: 379, distance: 326.6
click at [673, 379] on div "keyboard_arrow_down Cost code Line-item Comment Quantity Unit Unit price Net es…" at bounding box center [623, 532] width 1197 height 527
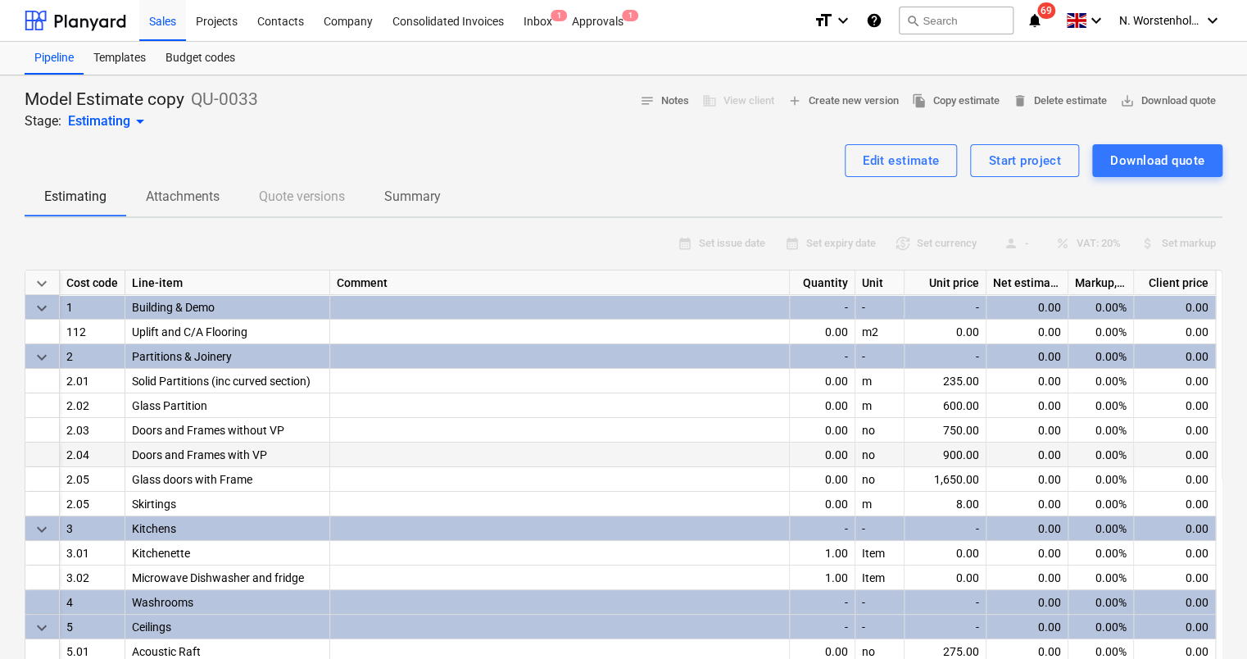
drag, startPoint x: 673, startPoint y: 379, endPoint x: 645, endPoint y: 450, distance: 76.5
click at [645, 450] on div at bounding box center [560, 454] width 460 height 25
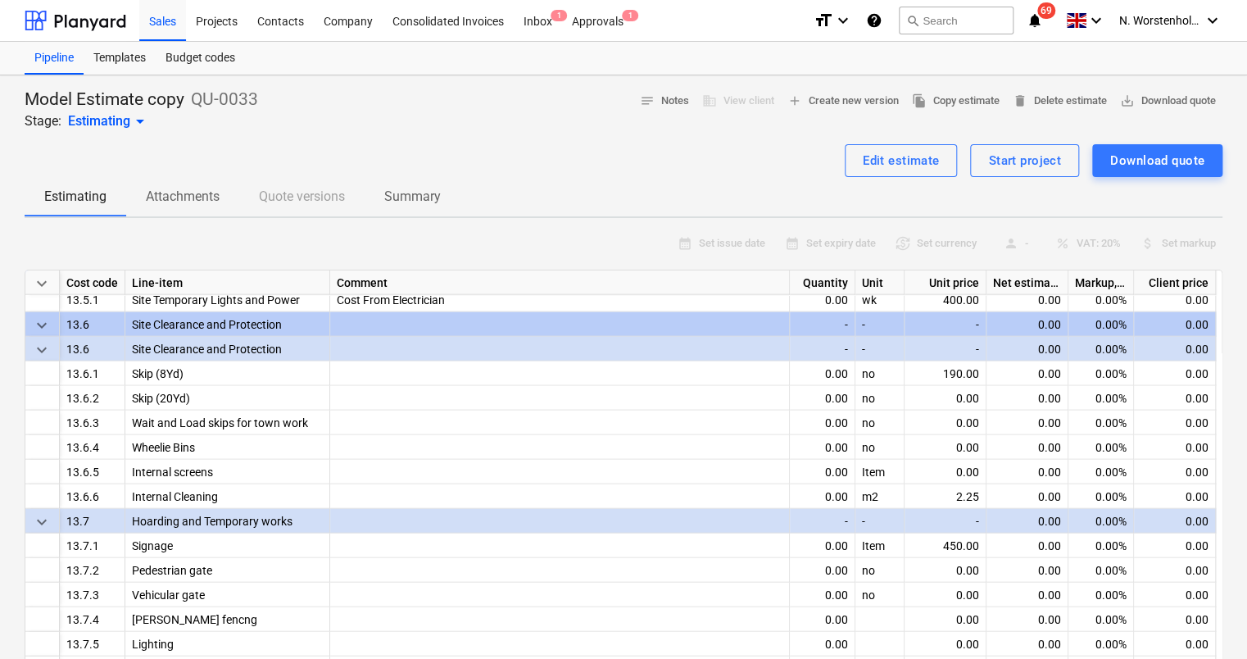
scroll to position [1999, 0]
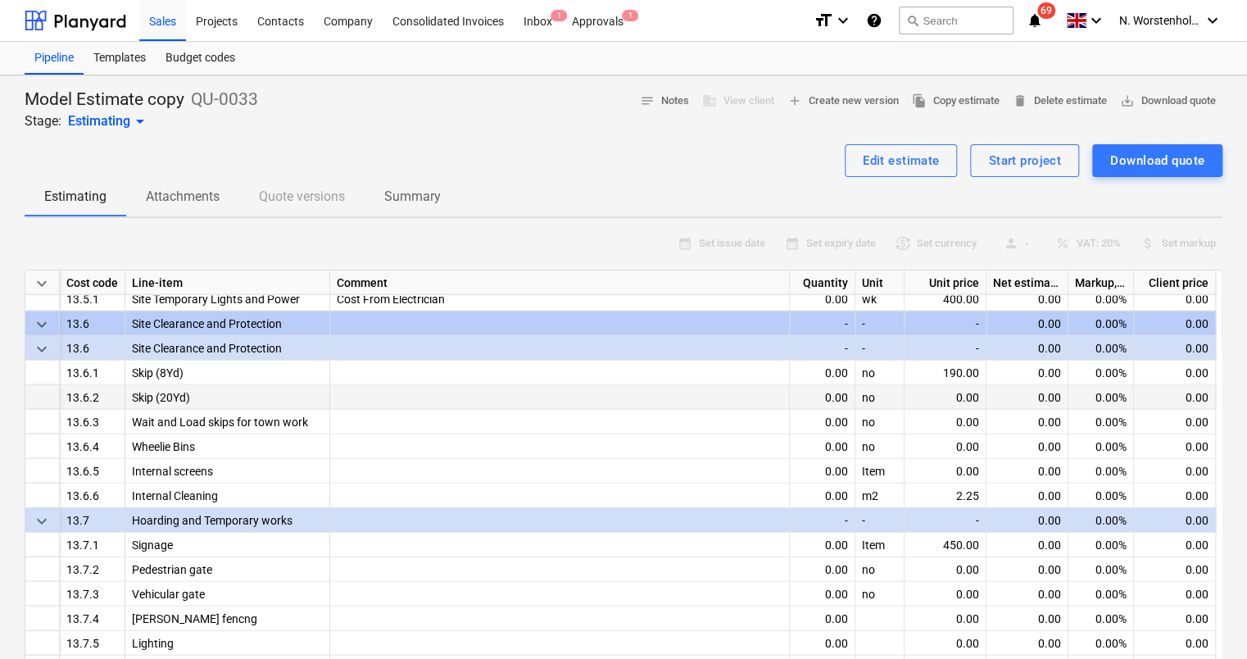
click at [200, 389] on div "Skip (20Yd)" at bounding box center [227, 397] width 205 height 25
click at [183, 393] on span "Skip (20Yd)" at bounding box center [161, 397] width 58 height 13
click at [180, 393] on span "Skip (20Yd)" at bounding box center [161, 397] width 58 height 13
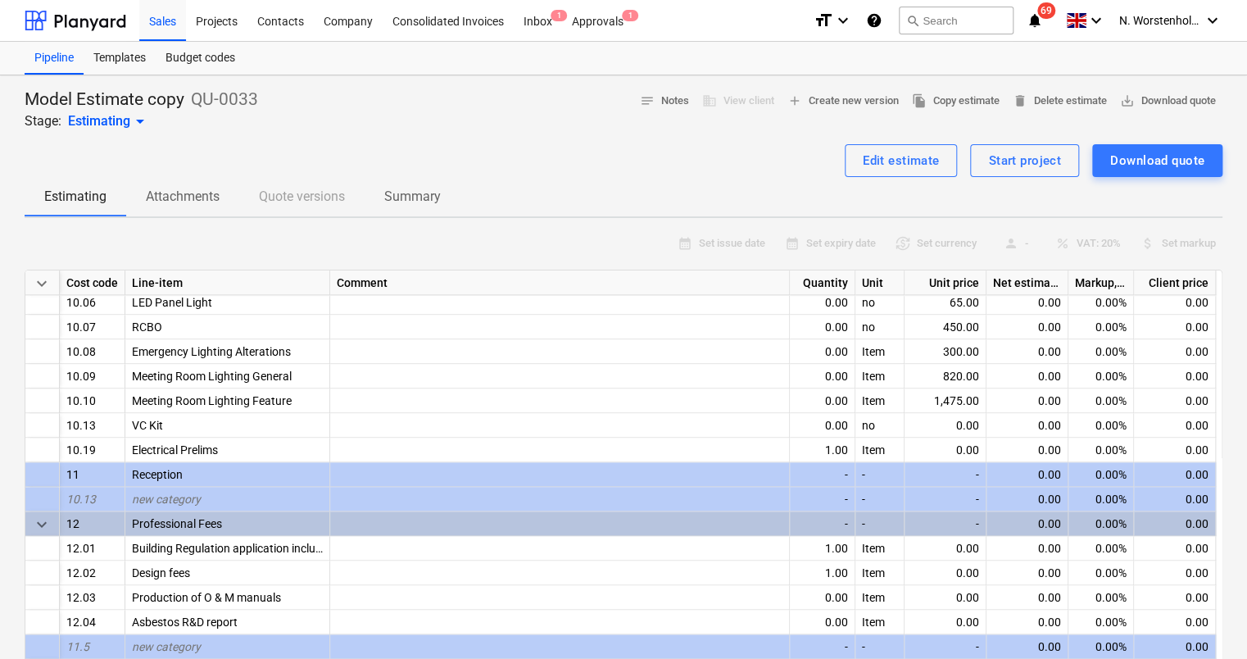
scroll to position [1063, 0]
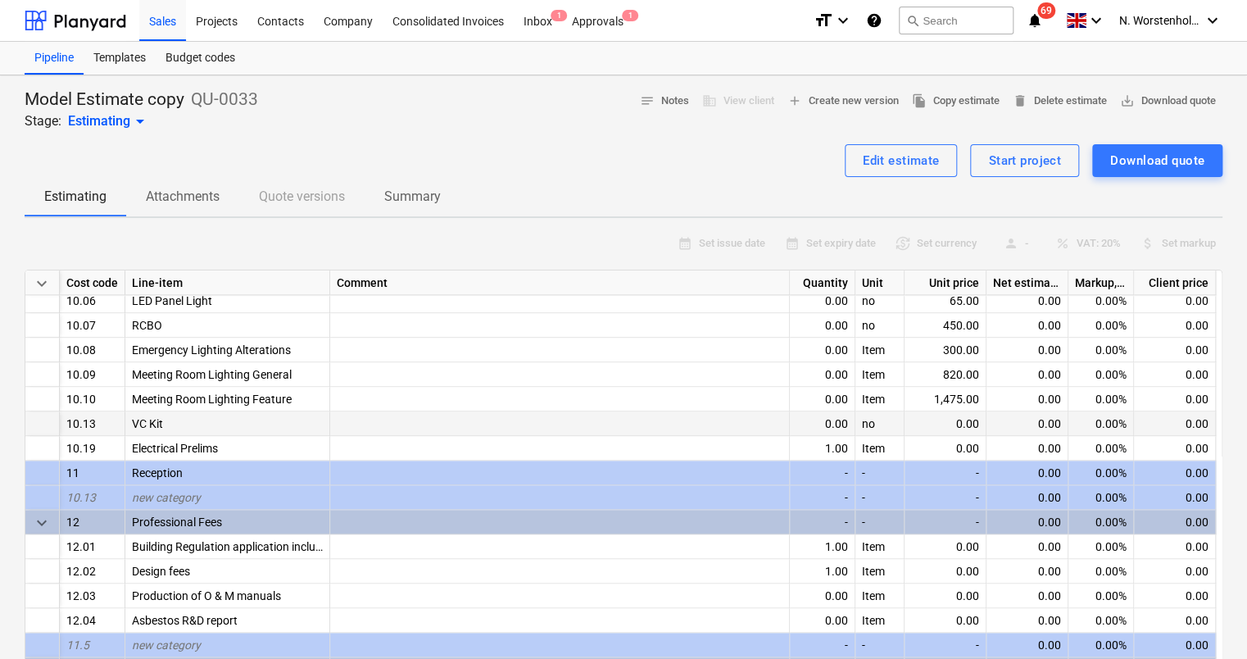
click at [514, 419] on div at bounding box center [560, 423] width 460 height 25
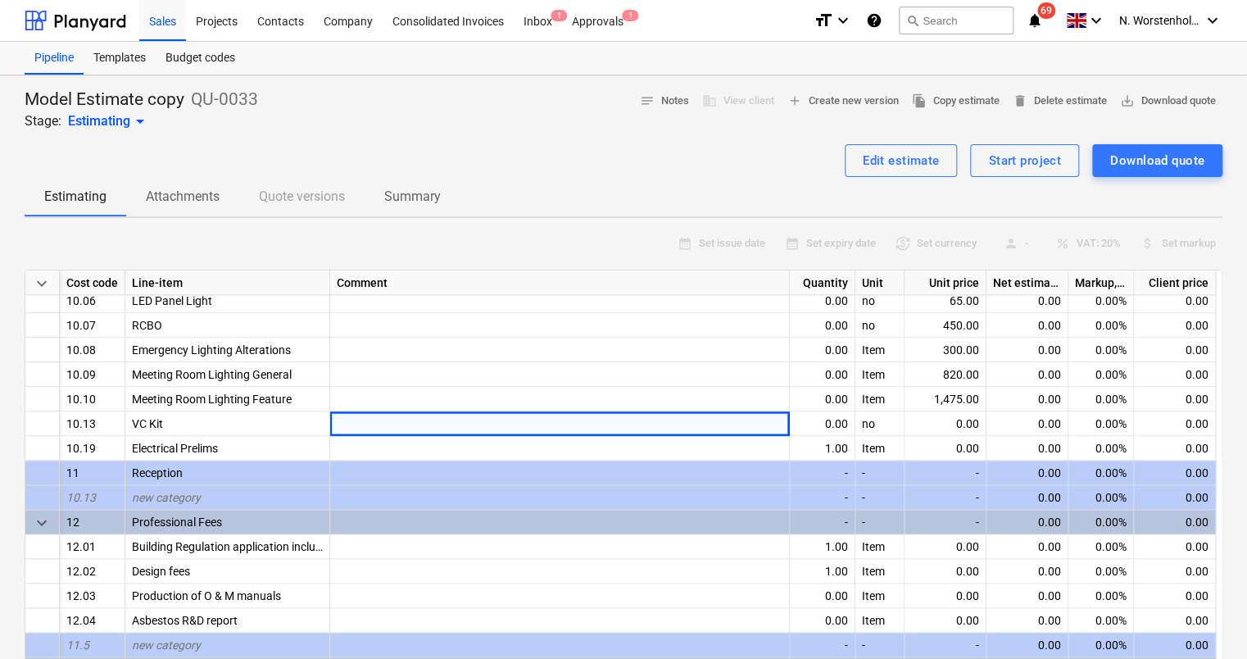
click at [808, 464] on div "-" at bounding box center [823, 472] width 66 height 25
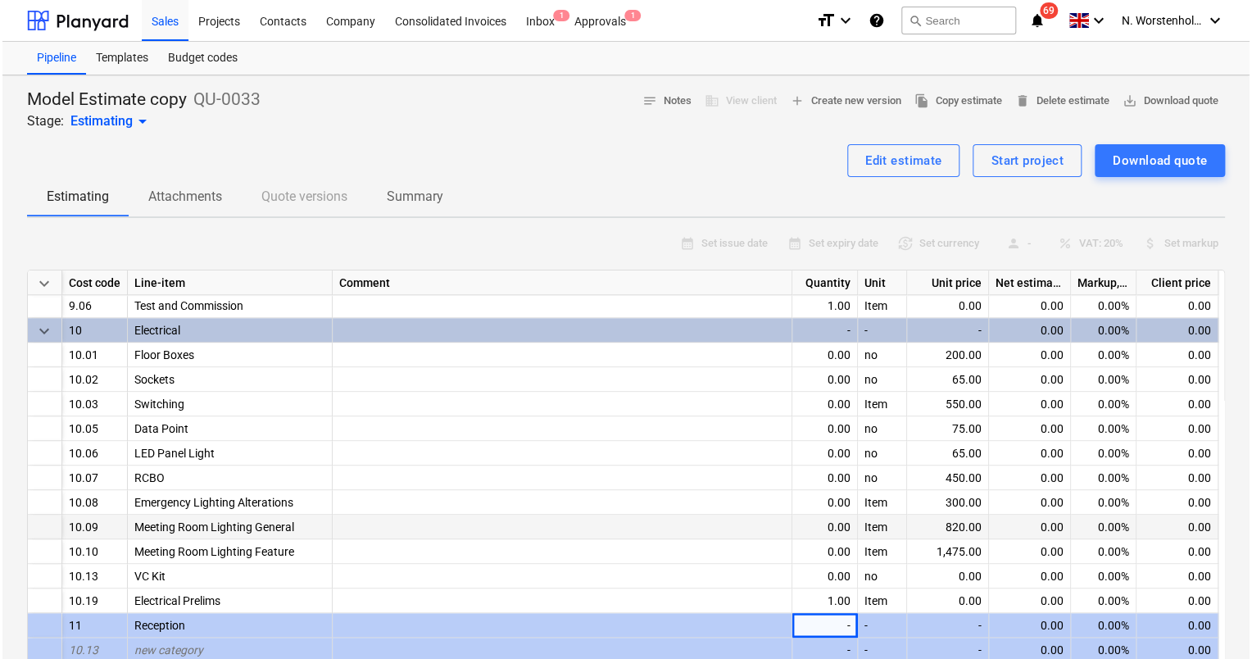
scroll to position [906, 0]
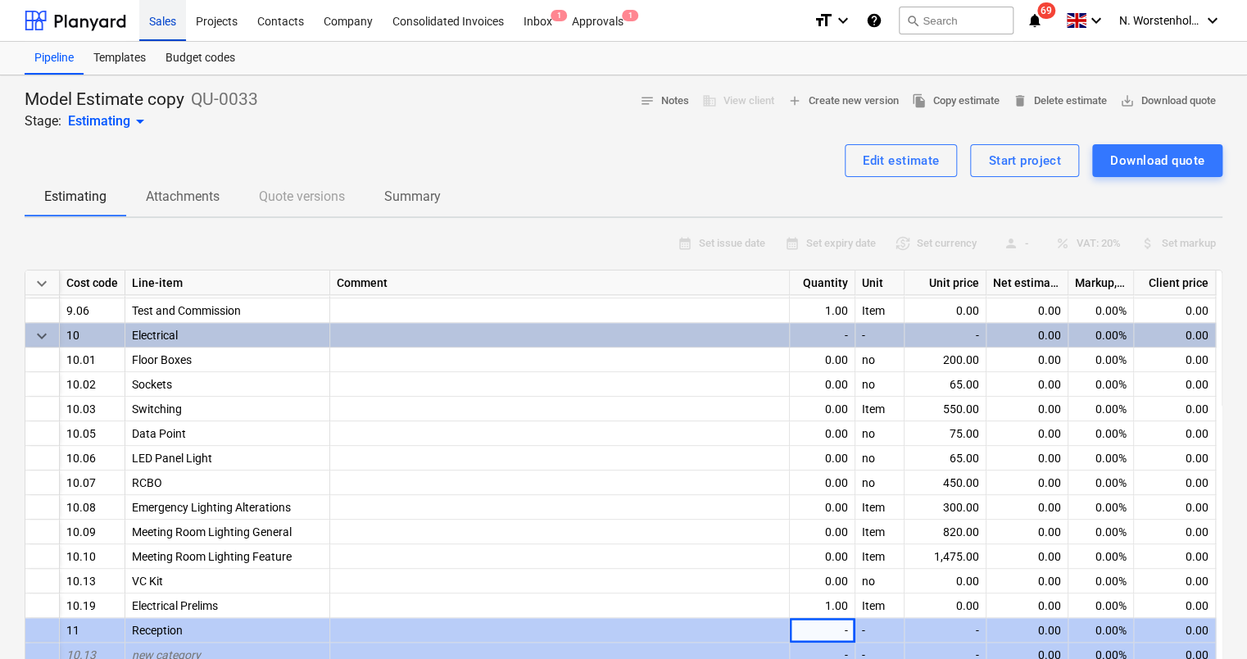
click at [161, 23] on div "Sales" at bounding box center [162, 20] width 47 height 42
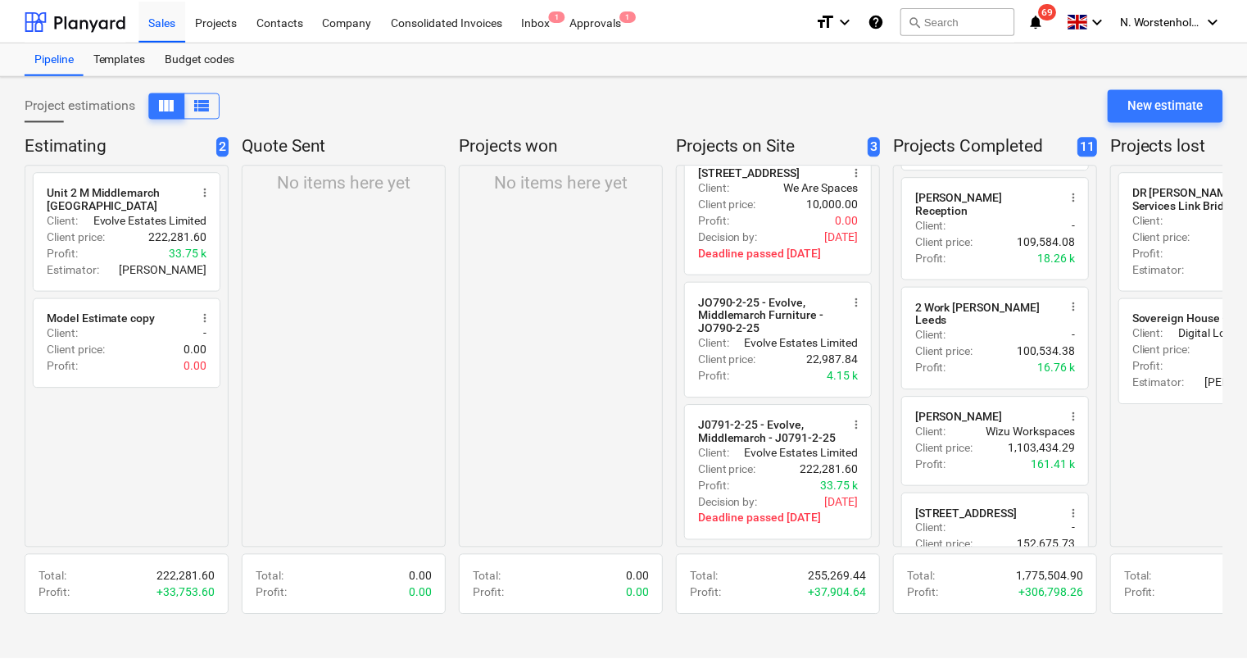
scroll to position [868, 0]
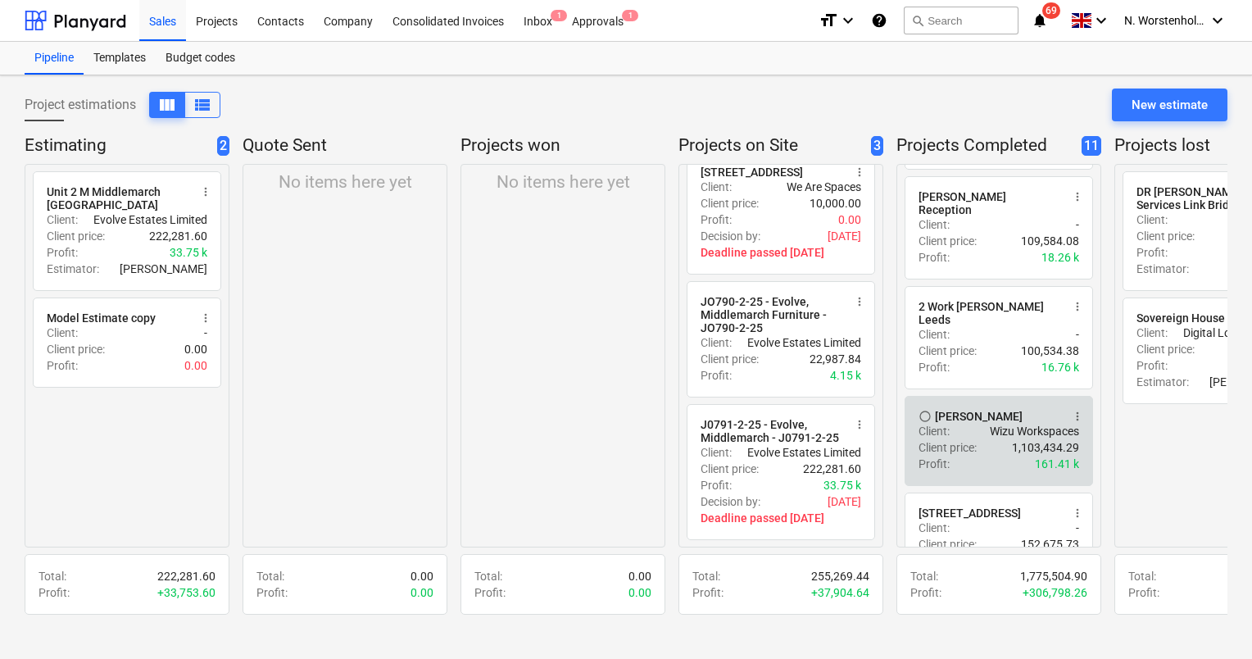
click at [970, 410] on div "Wizu York" at bounding box center [979, 416] width 88 height 13
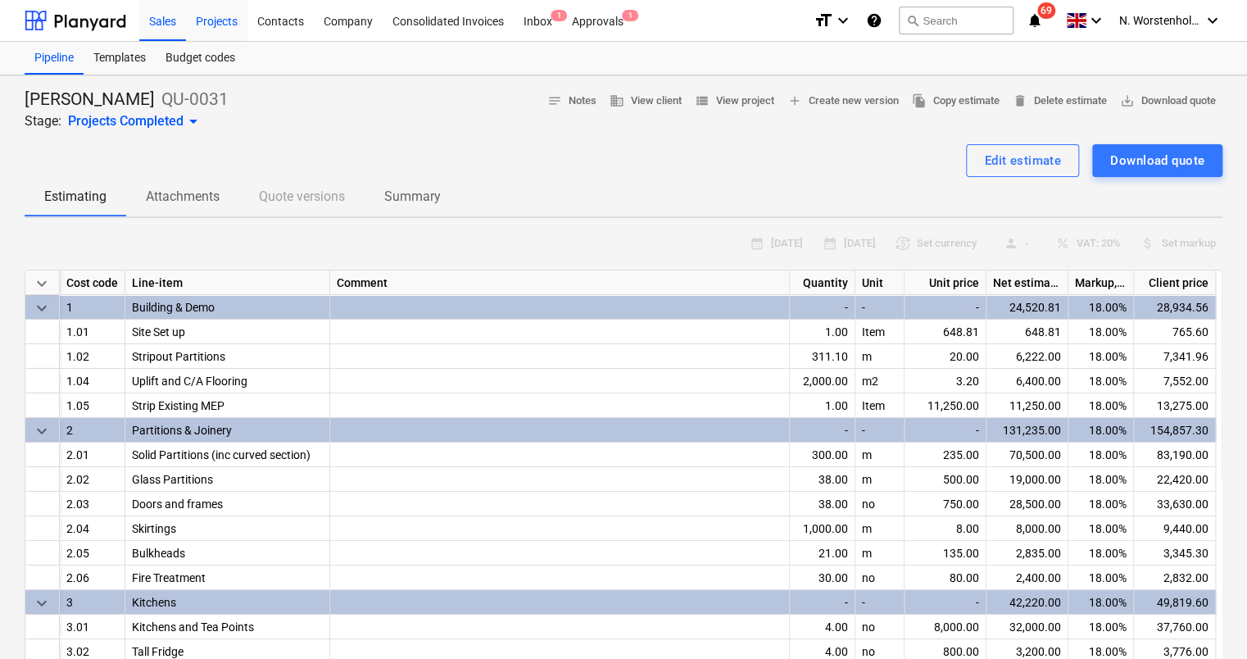
click at [214, 20] on div "Projects" at bounding box center [216, 20] width 61 height 42
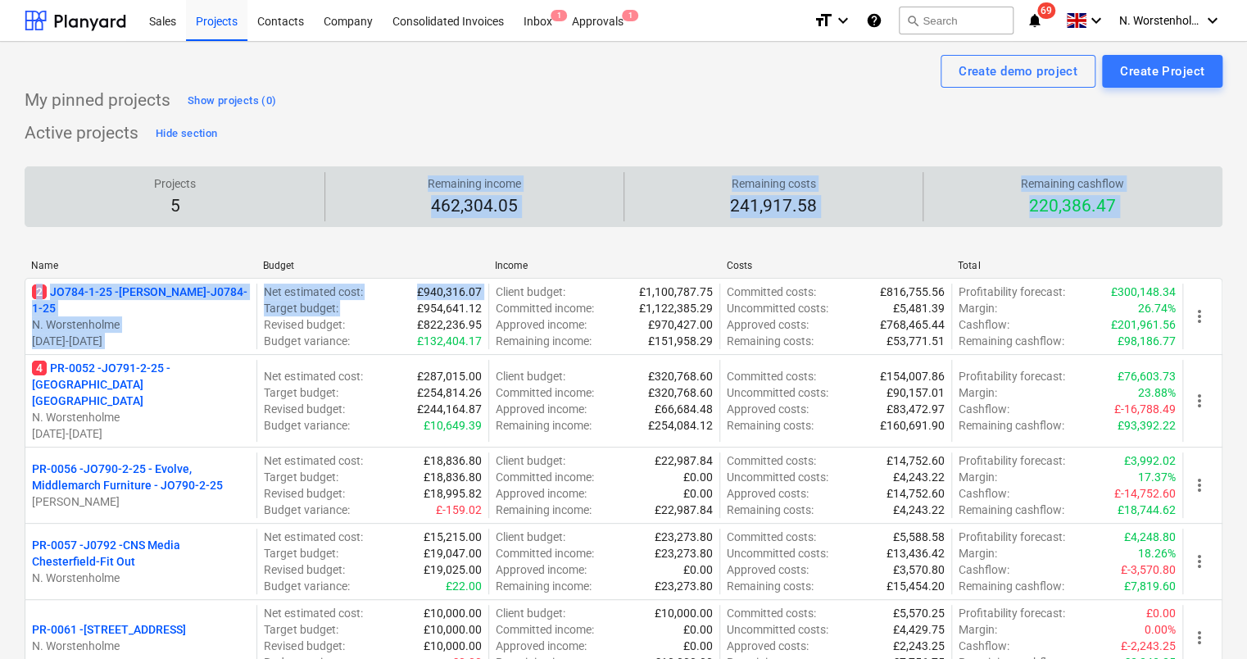
drag, startPoint x: 383, startPoint y: 310, endPoint x: 183, endPoint y: 226, distance: 216.9
click at [183, 226] on div "Active projects Hide section Projects 5 Remaining income 462,304.05 Remaining c…" at bounding box center [623, 407] width 1197 height 575
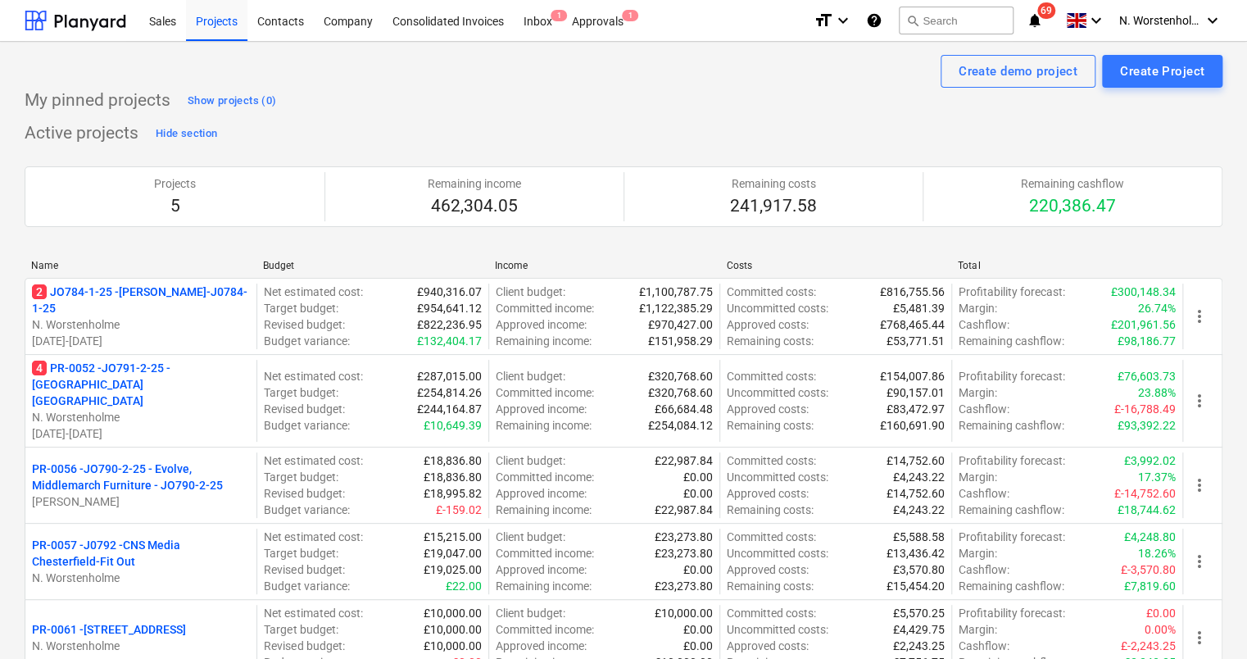
drag, startPoint x: 183, startPoint y: 226, endPoint x: 424, endPoint y: 134, distance: 258.0
click at [424, 134] on div "Active projects Hide section Projects 5 Remaining income 462,304.05 Remaining c…" at bounding box center [623, 407] width 1197 height 575
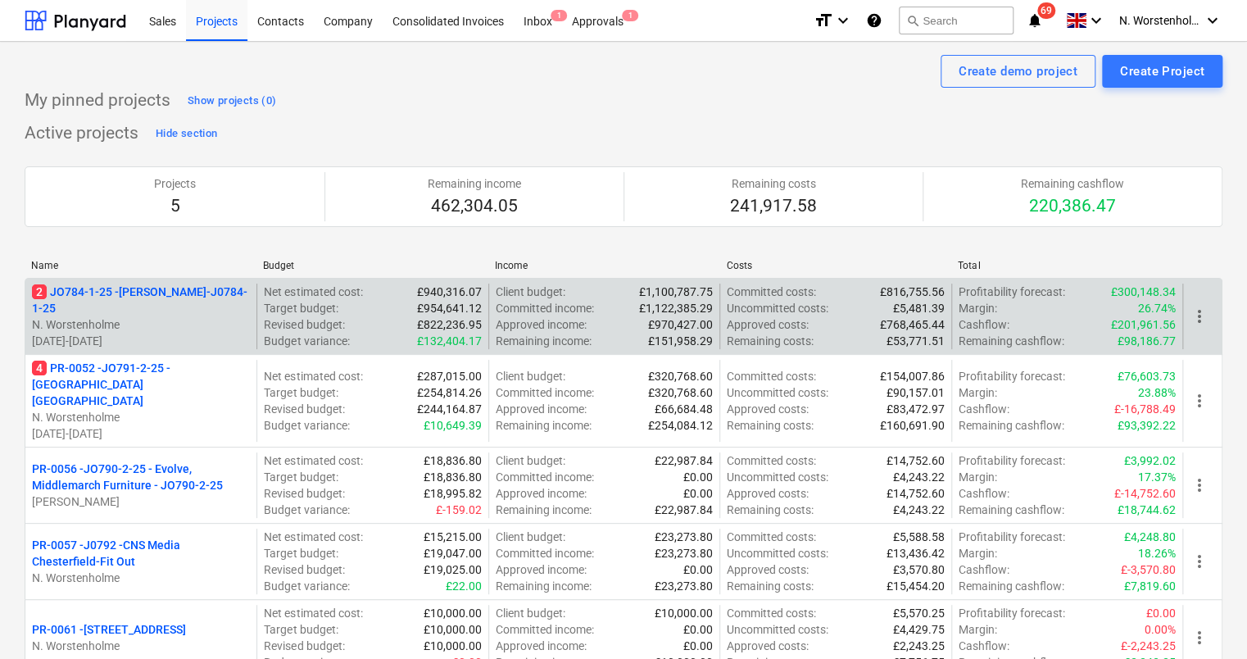
click at [180, 298] on p "2 JO784-1-25 - Wizu York-J0784-1-25" at bounding box center [141, 299] width 218 height 33
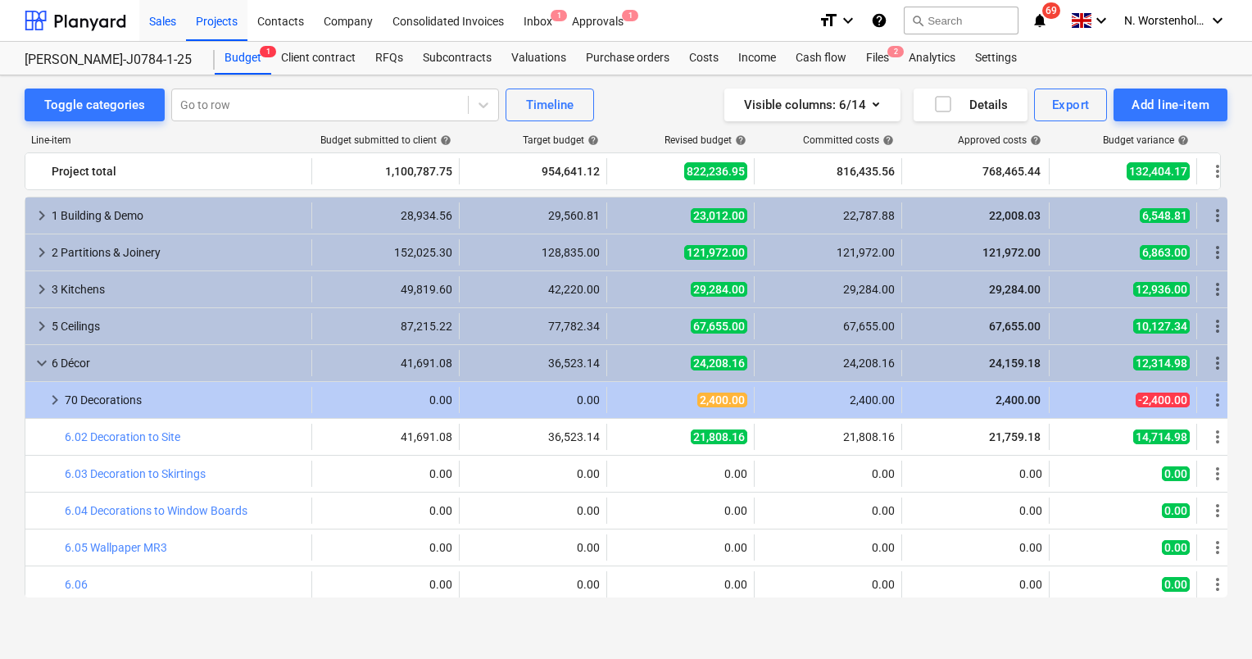
click at [167, 19] on div "Sales" at bounding box center [162, 20] width 47 height 42
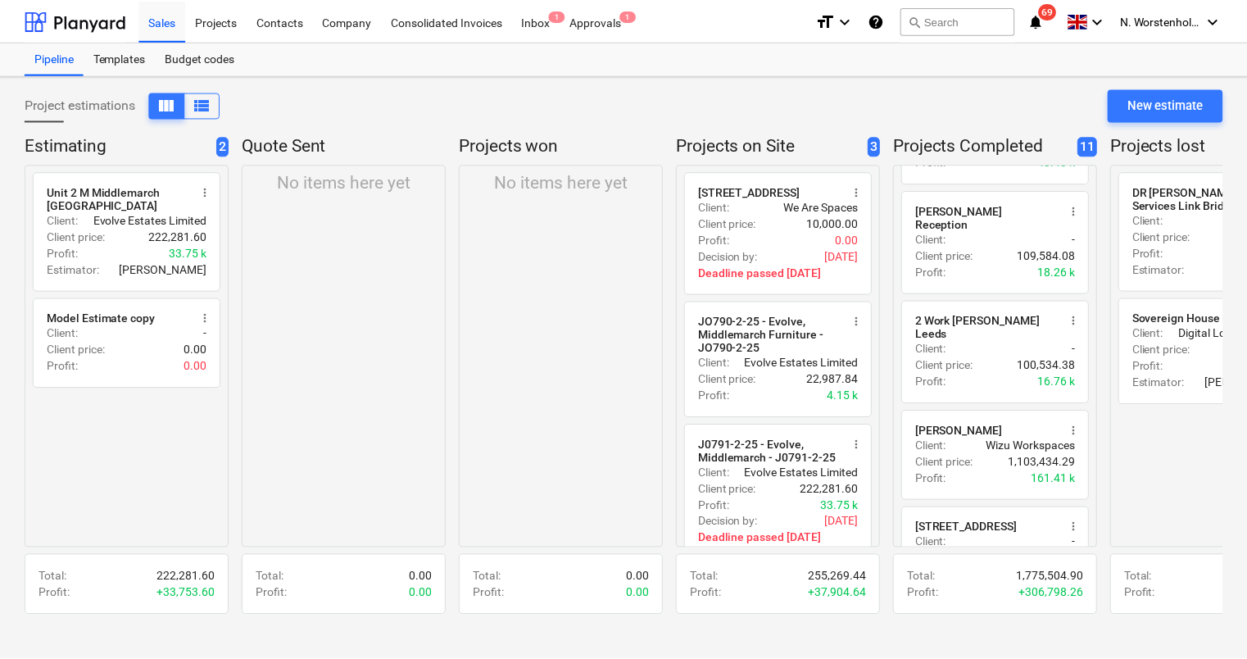
scroll to position [867, 0]
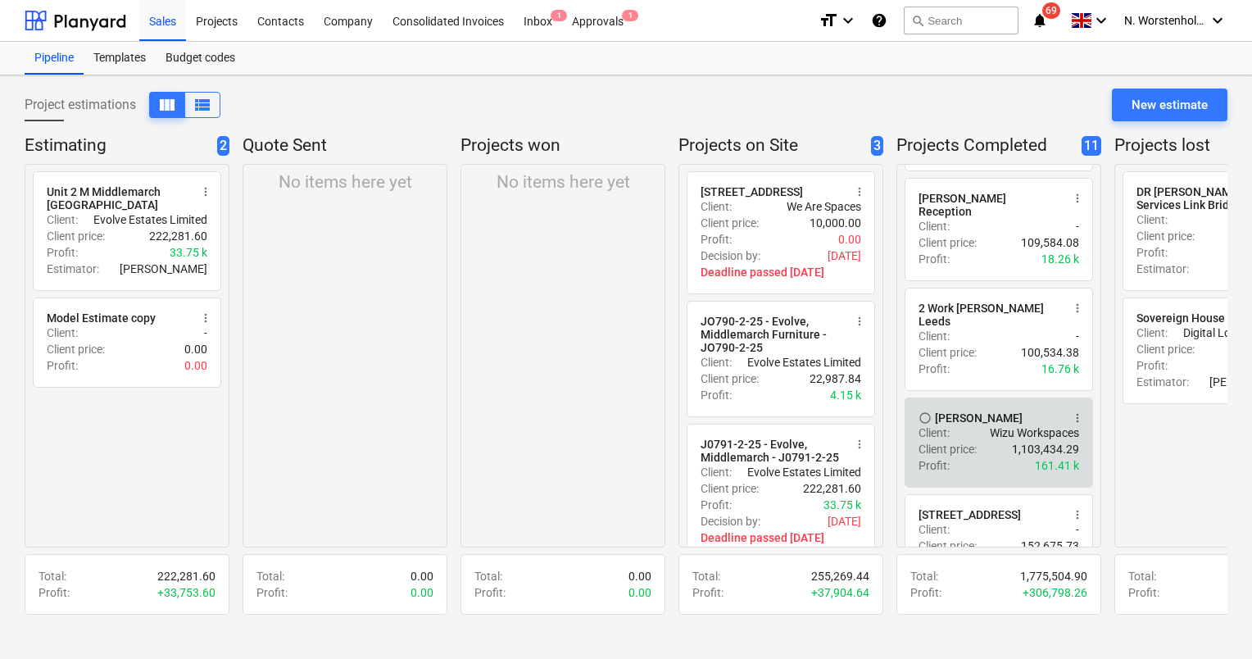
click at [993, 441] on div "Client price : 1,103,434.29" at bounding box center [998, 449] width 161 height 16
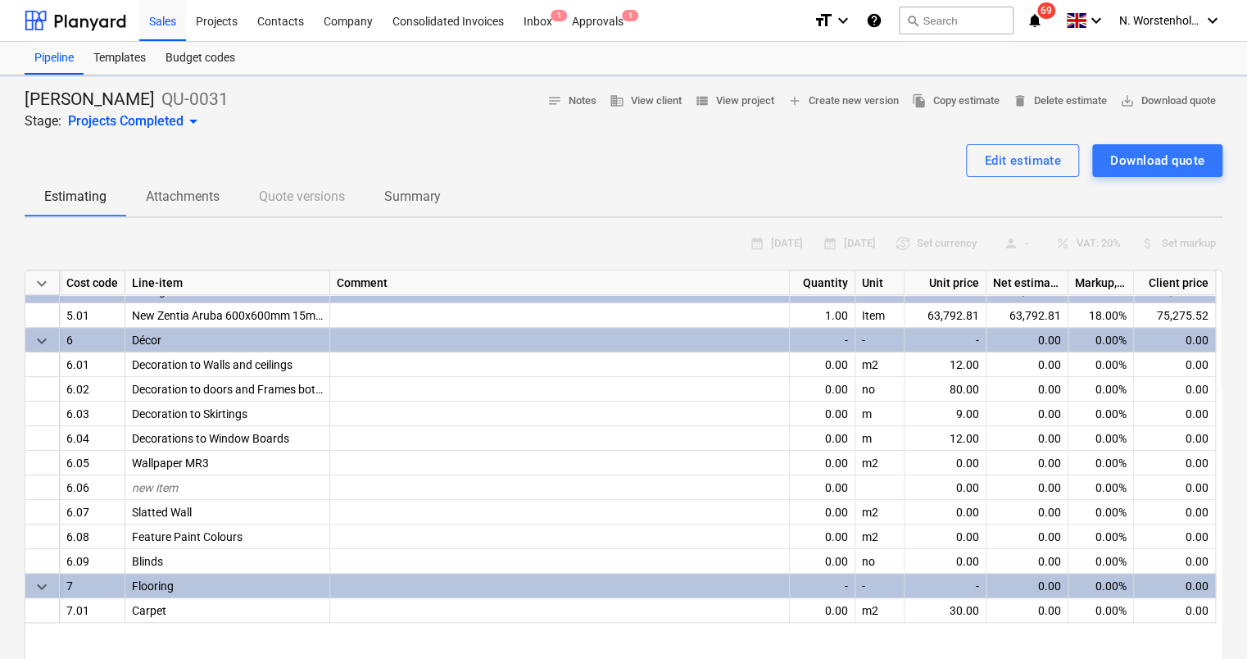
type textarea "x"
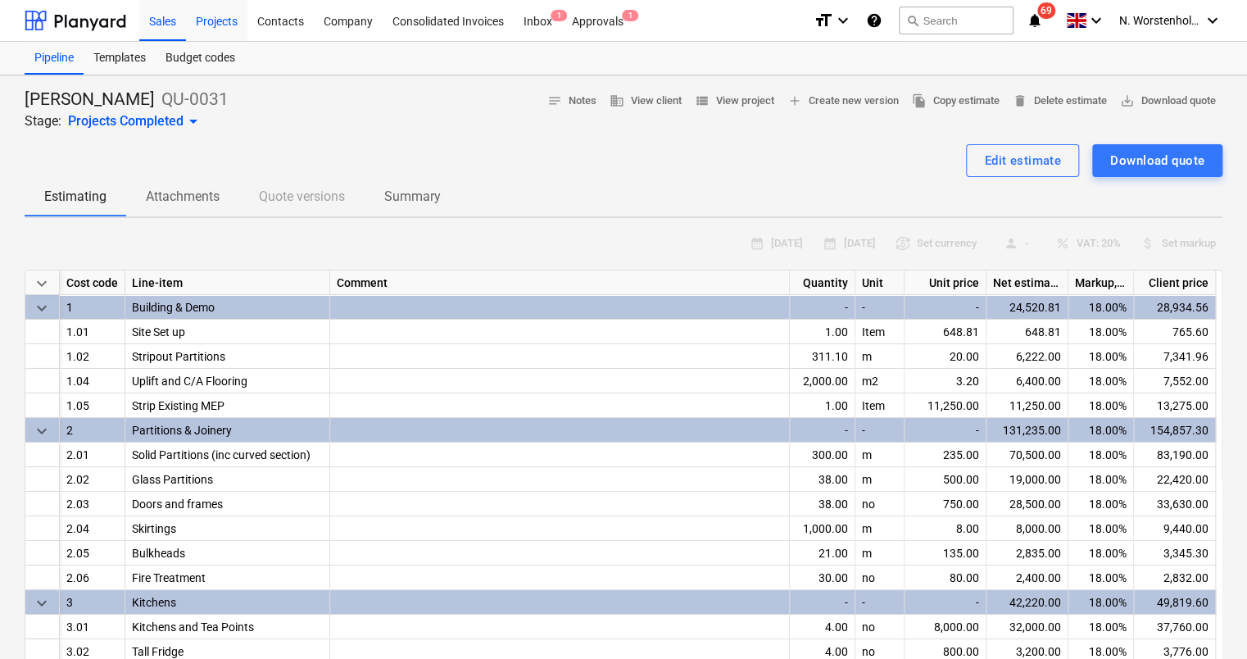
click at [223, 14] on div "Projects" at bounding box center [216, 20] width 61 height 42
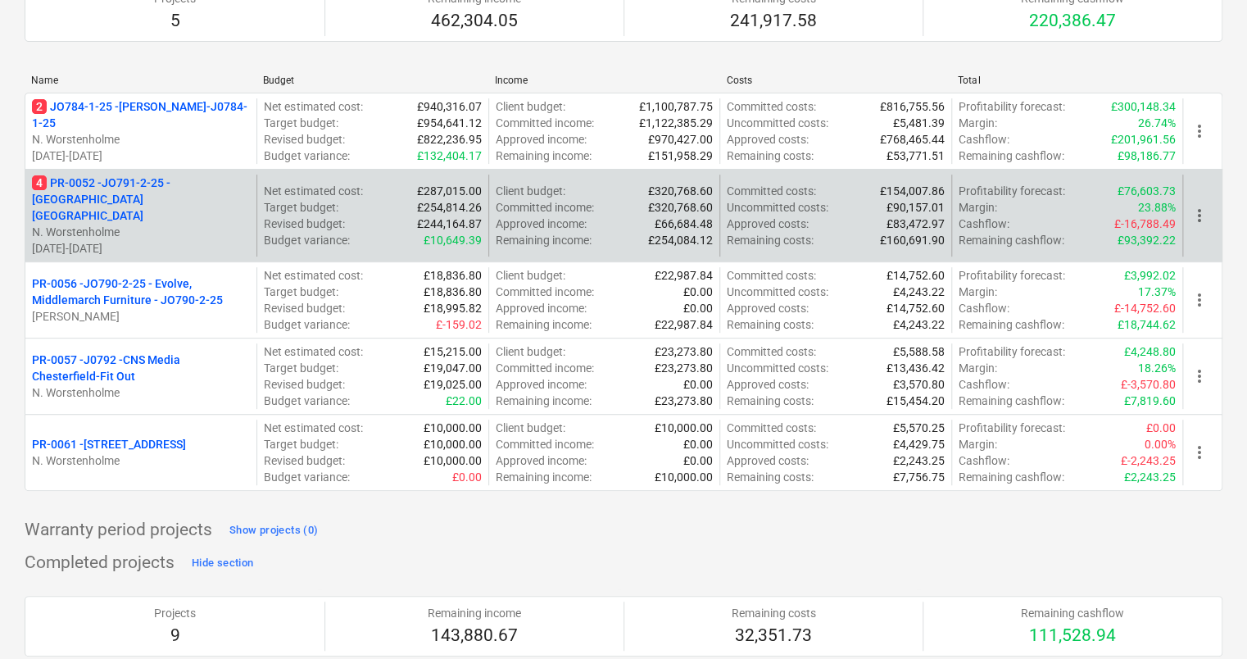
scroll to position [120, 0]
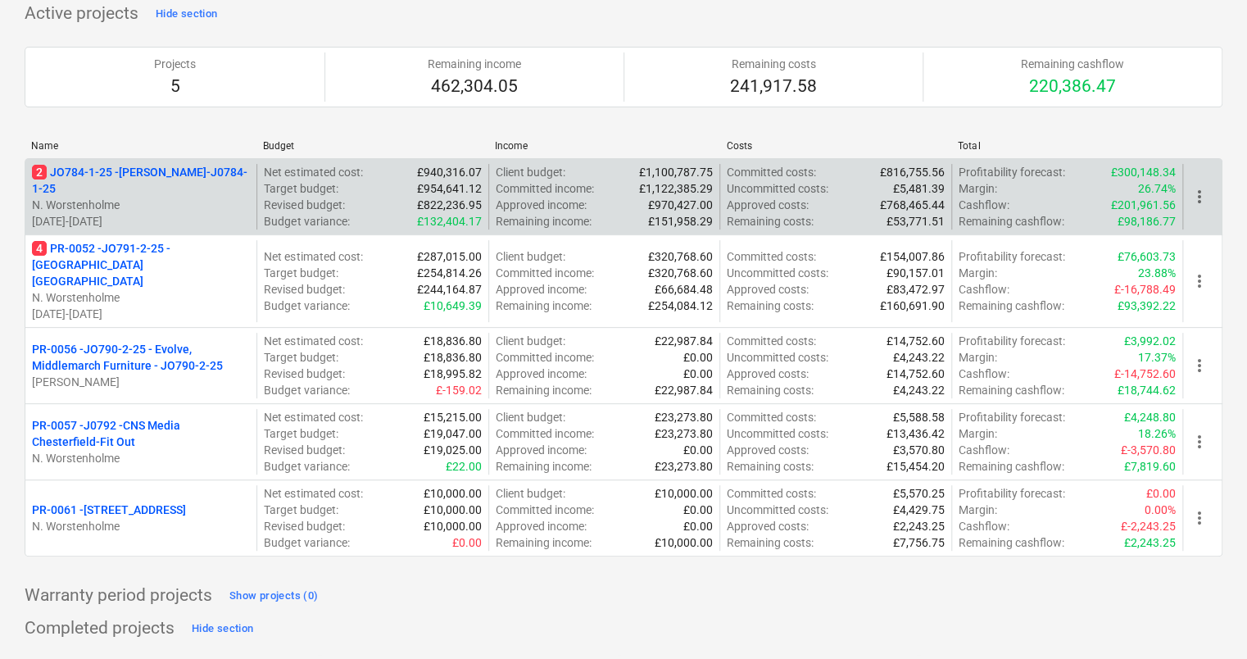
click at [84, 184] on p "2 JO784-1-25 - Wizu York-J0784-1-25" at bounding box center [141, 180] width 218 height 33
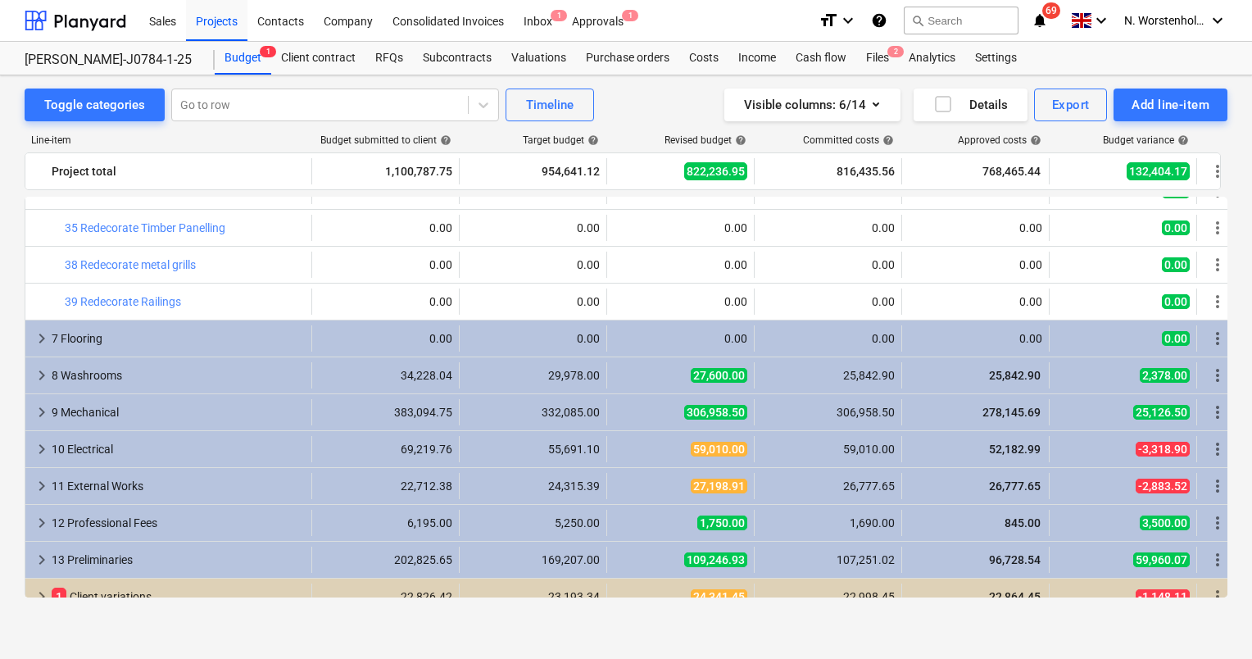
scroll to position [853, 0]
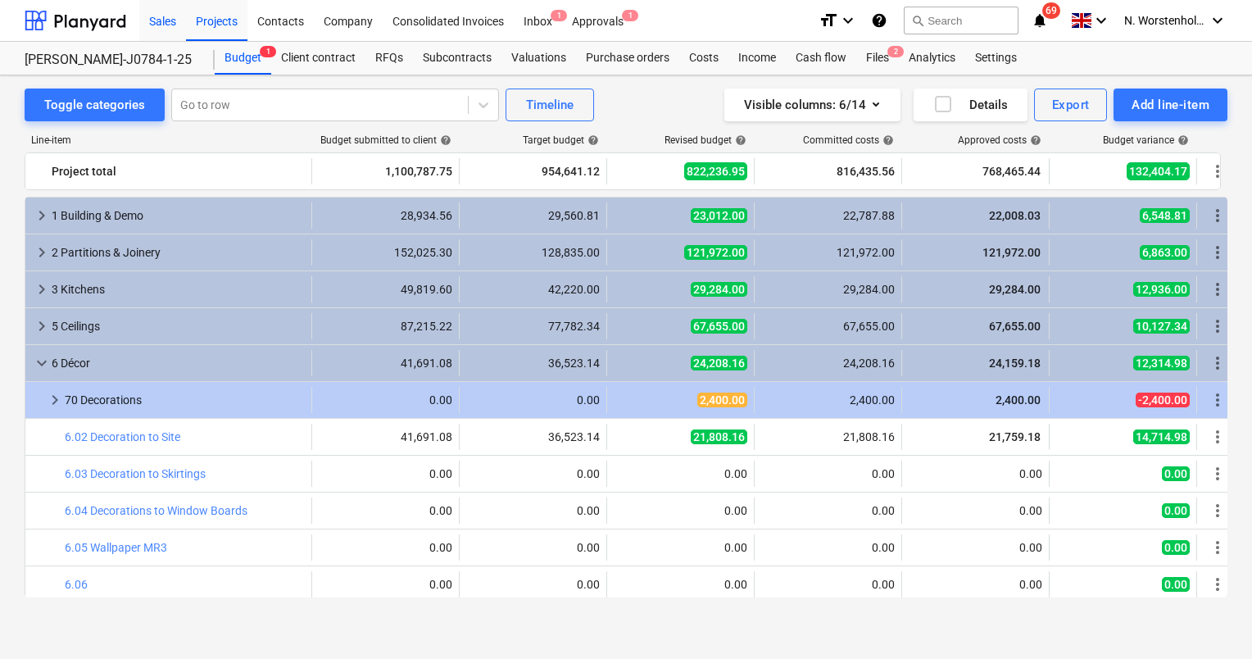
click at [152, 29] on div "Sales" at bounding box center [162, 20] width 47 height 42
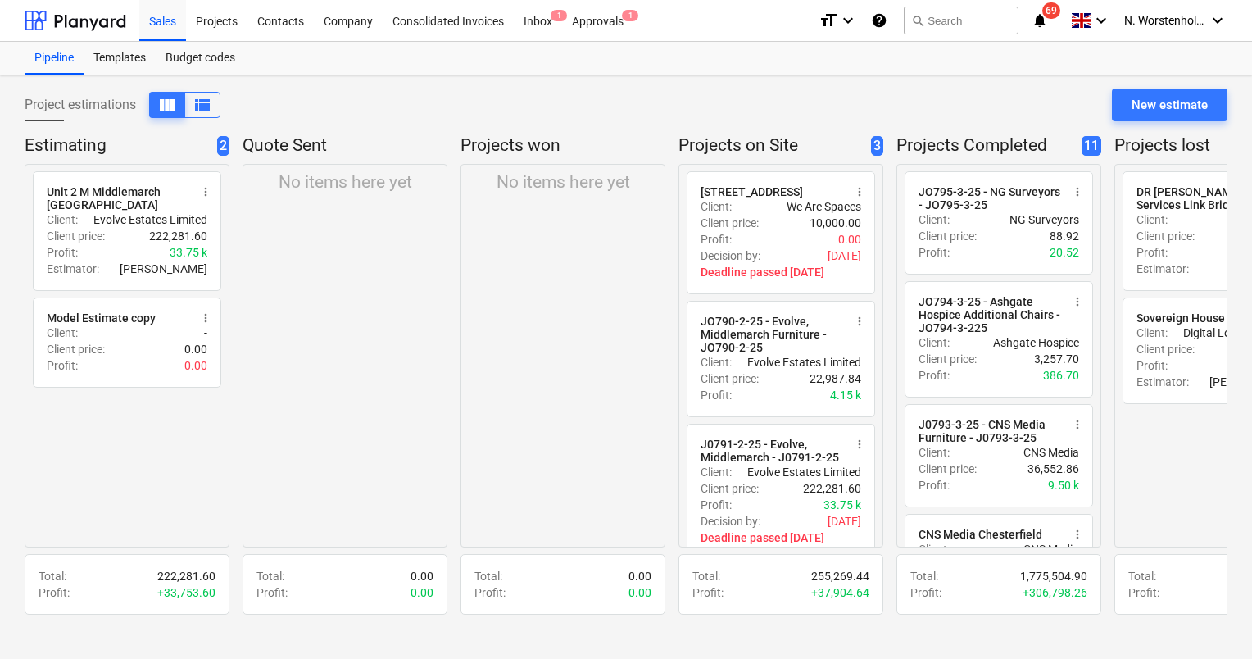
click at [1200, 491] on div "radio_button_unchecked DR Brick Lane Services Link Bridge copy more_vert Client…" at bounding box center [1216, 355] width 205 height 383
click at [218, 15] on div "Projects" at bounding box center [216, 20] width 61 height 42
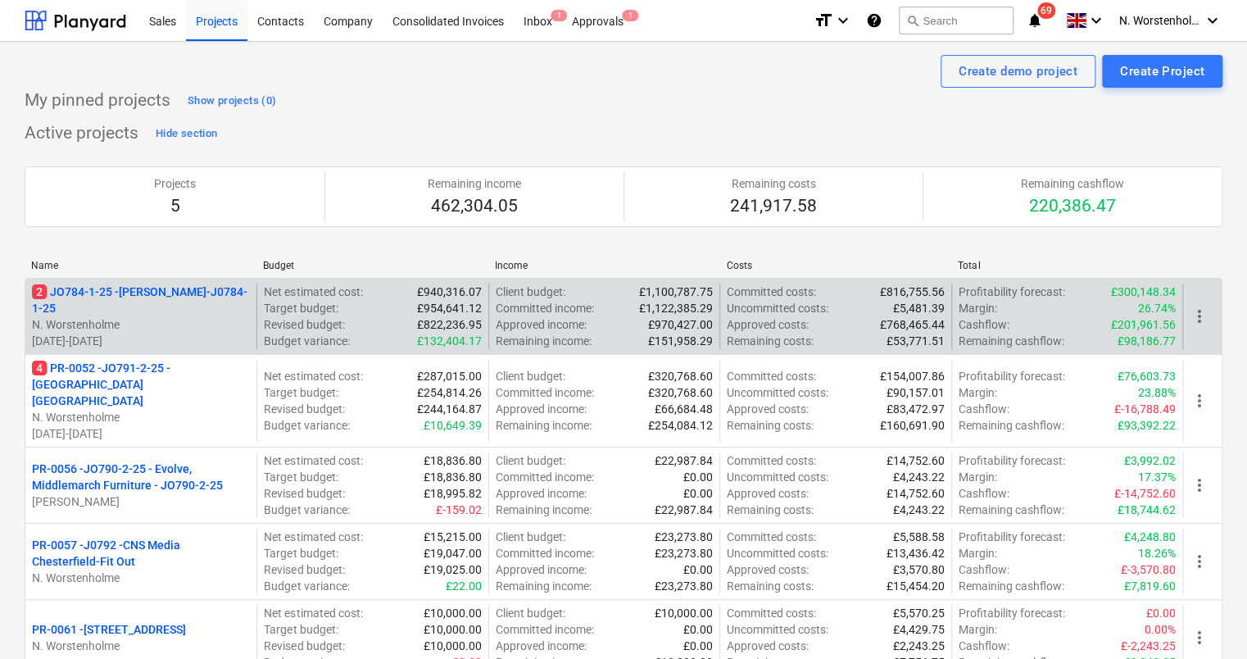
click at [167, 297] on p "2 JO784-1-25 - Wizu York-J0784-1-25" at bounding box center [141, 299] width 218 height 33
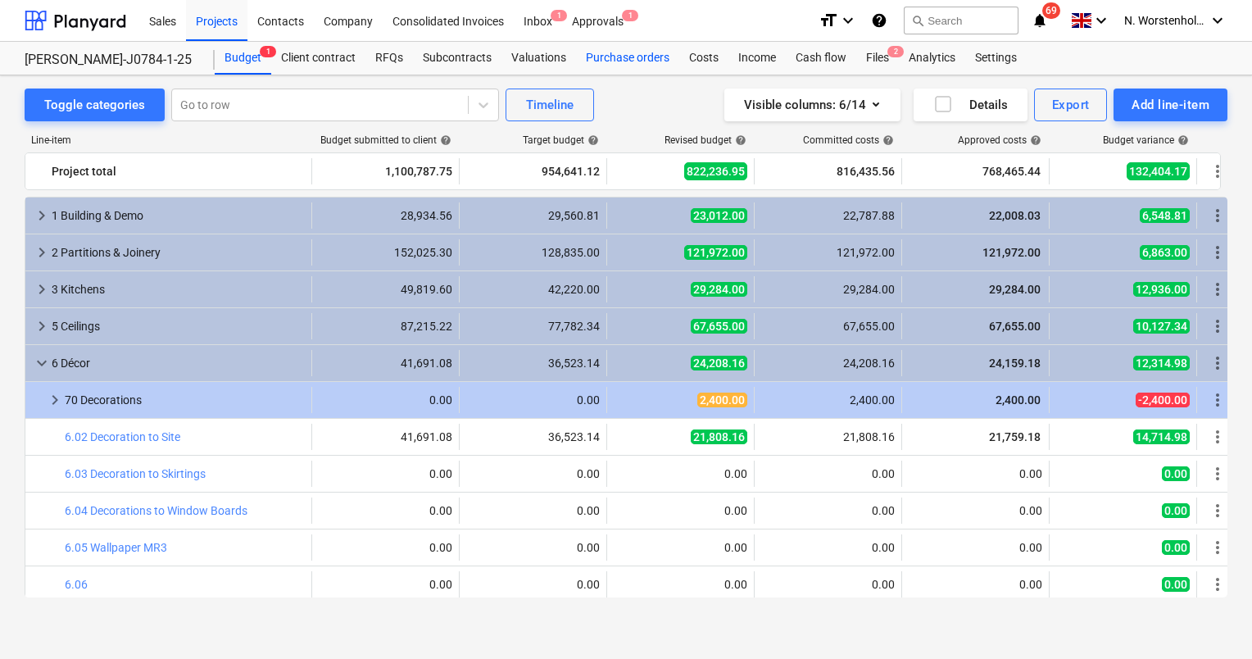
click at [612, 59] on div "Purchase orders" at bounding box center [627, 58] width 103 height 33
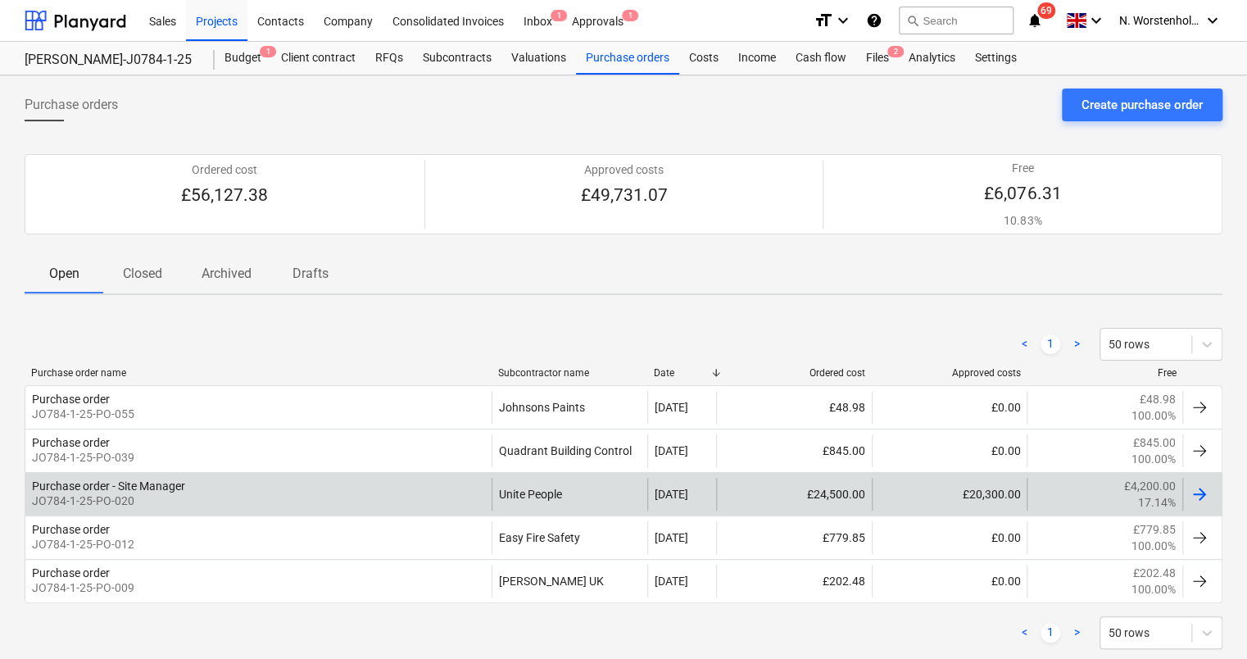
scroll to position [34, 0]
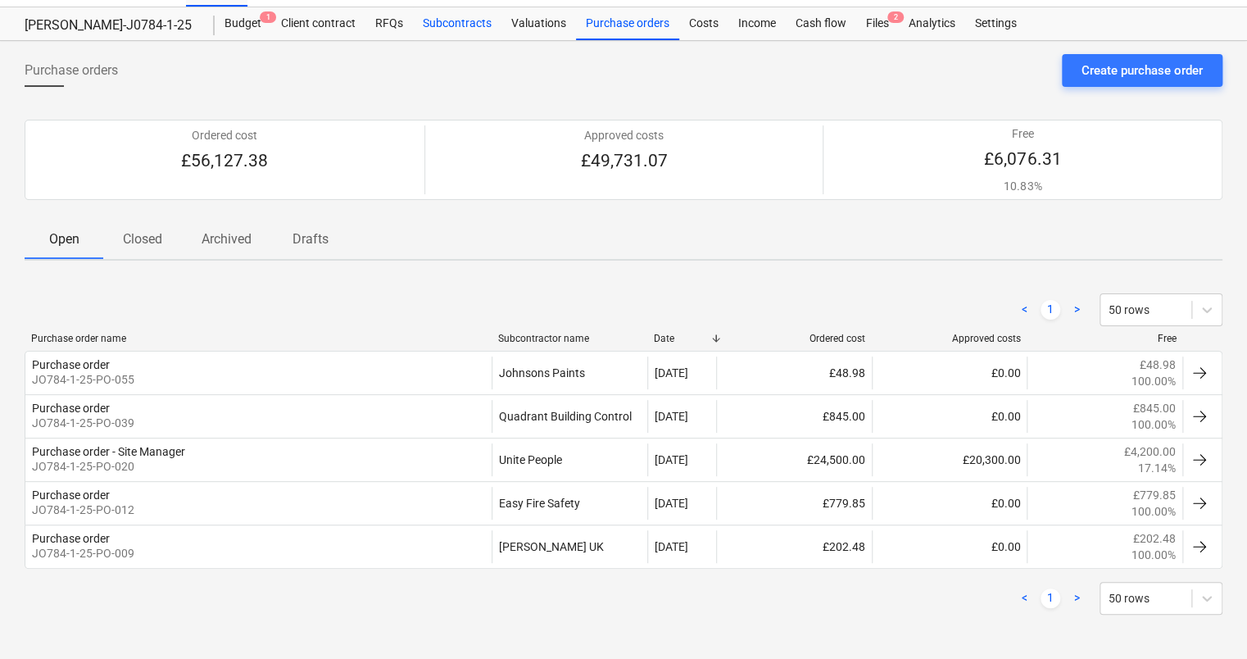
click at [469, 23] on div "Subcontracts" at bounding box center [457, 23] width 88 height 33
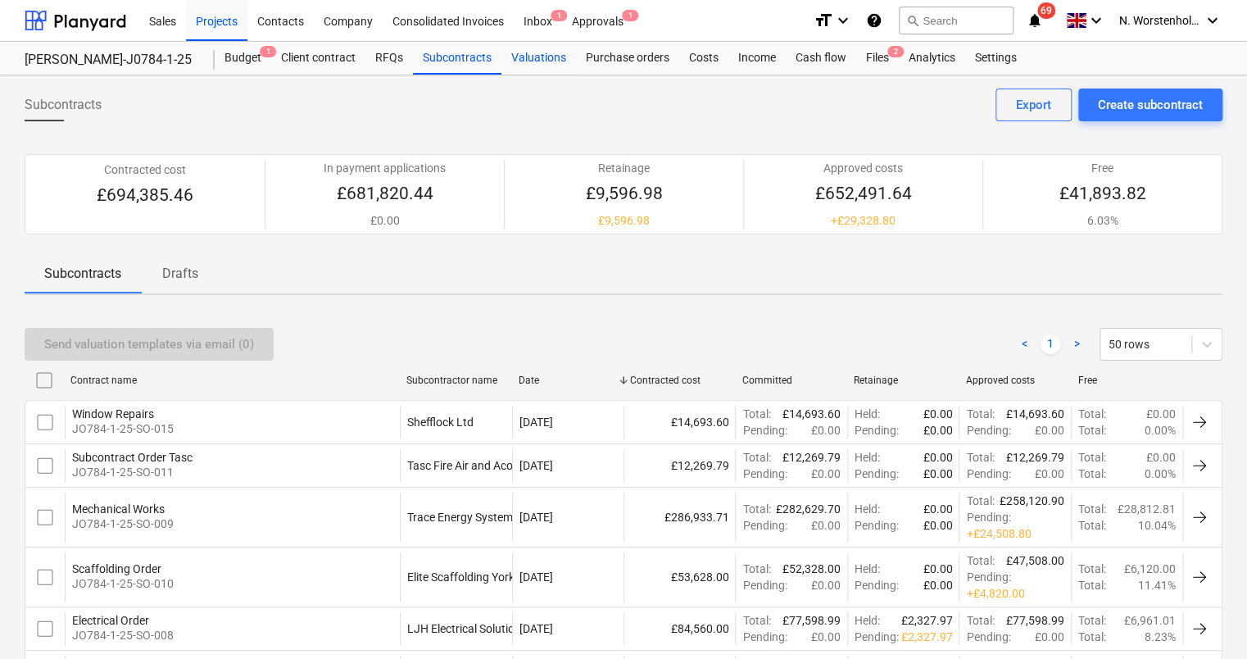
click at [546, 57] on div "Valuations" at bounding box center [538, 58] width 75 height 33
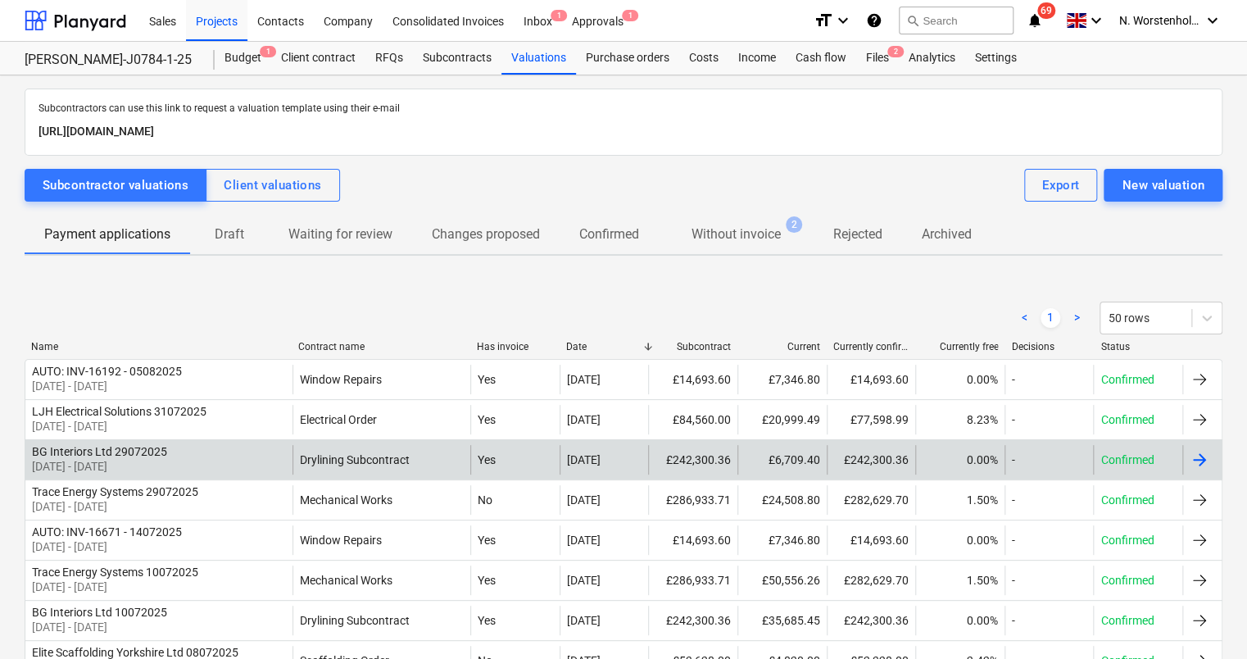
click at [138, 452] on div "BG Interiors Ltd 29072025" at bounding box center [99, 451] width 135 height 13
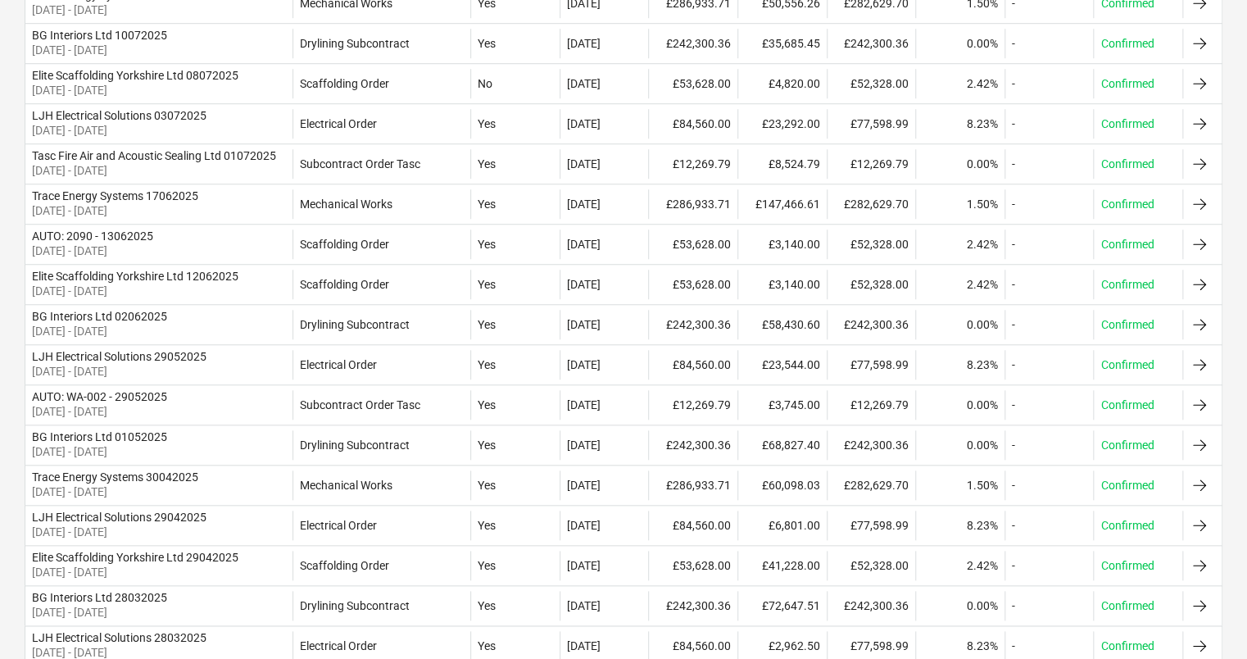
scroll to position [686, 0]
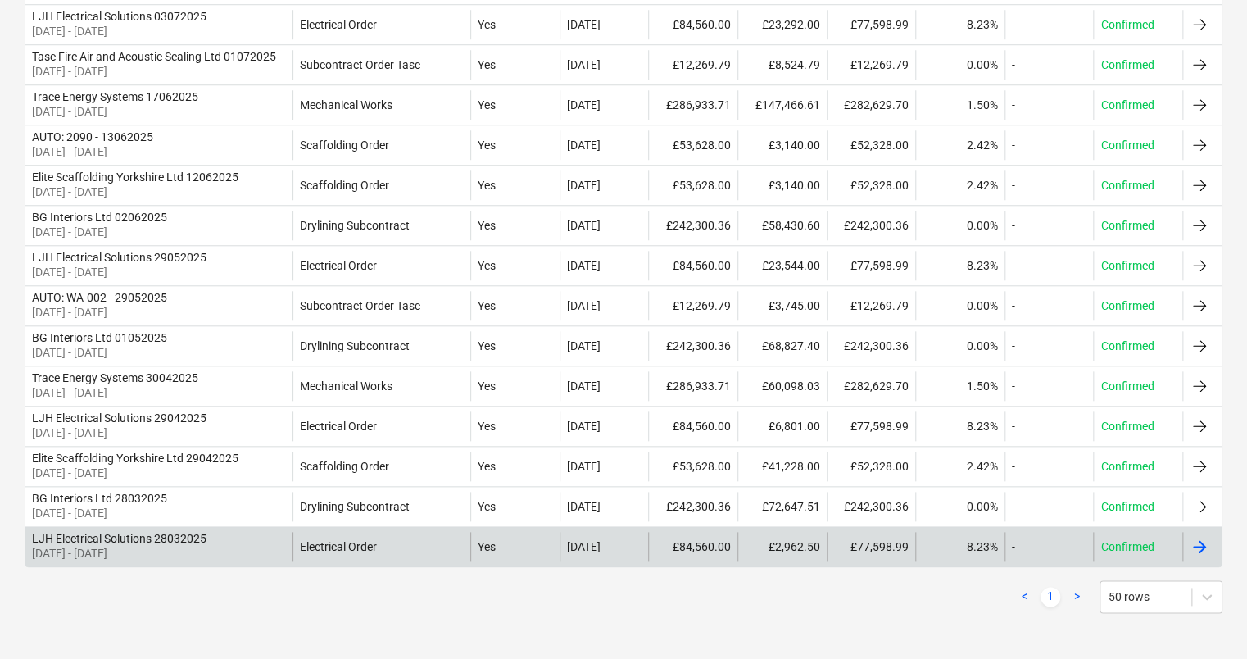
click at [91, 541] on div "LJH Electrical Solutions 28032025" at bounding box center [119, 538] width 174 height 13
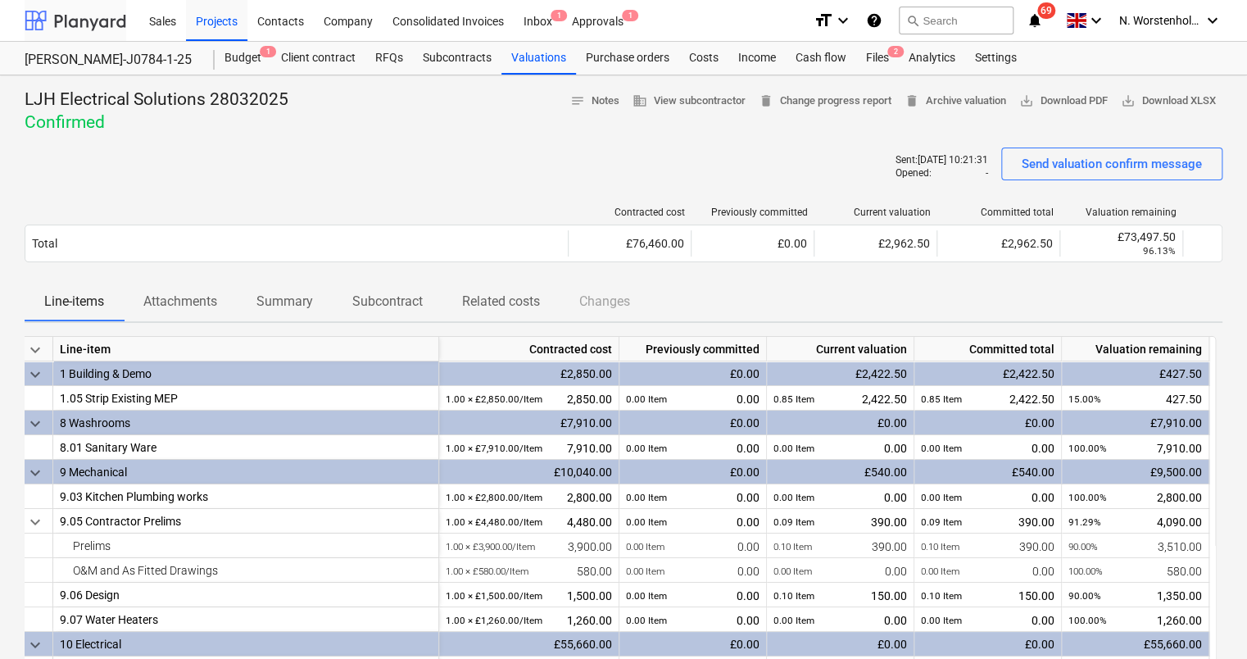
scroll to position [686, 0]
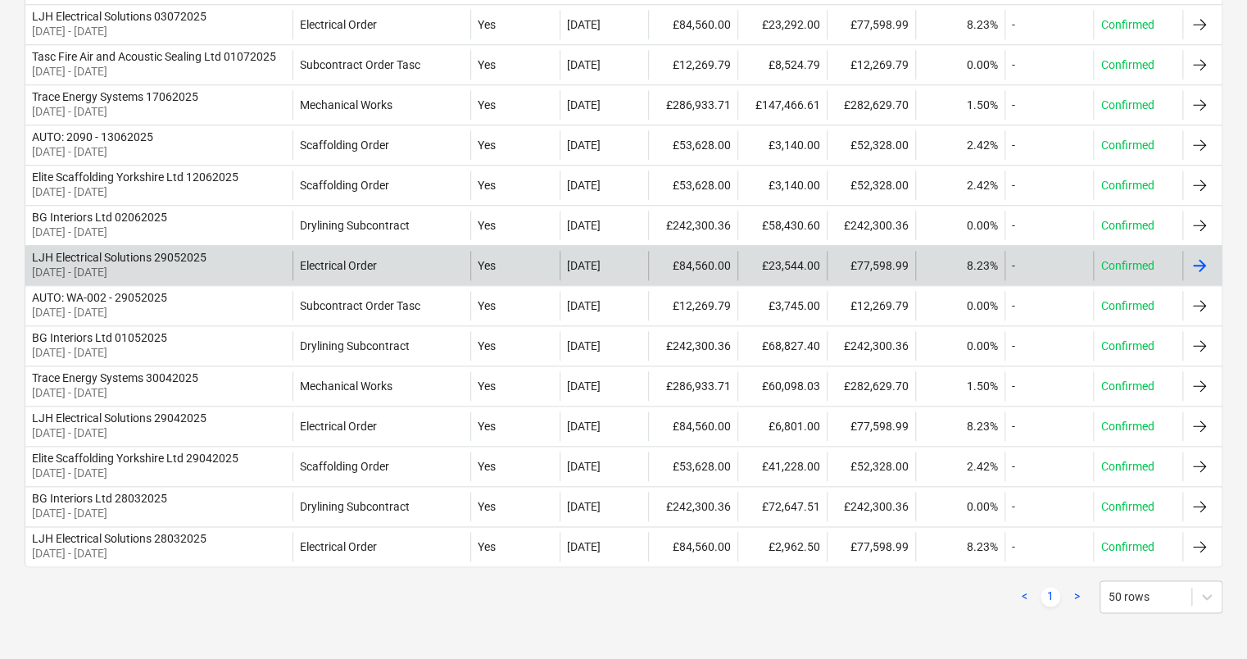
click at [72, 264] on p "01 May 2025 - 30 May 2025" at bounding box center [119, 272] width 174 height 16
